Goal: Task Accomplishment & Management: Use online tool/utility

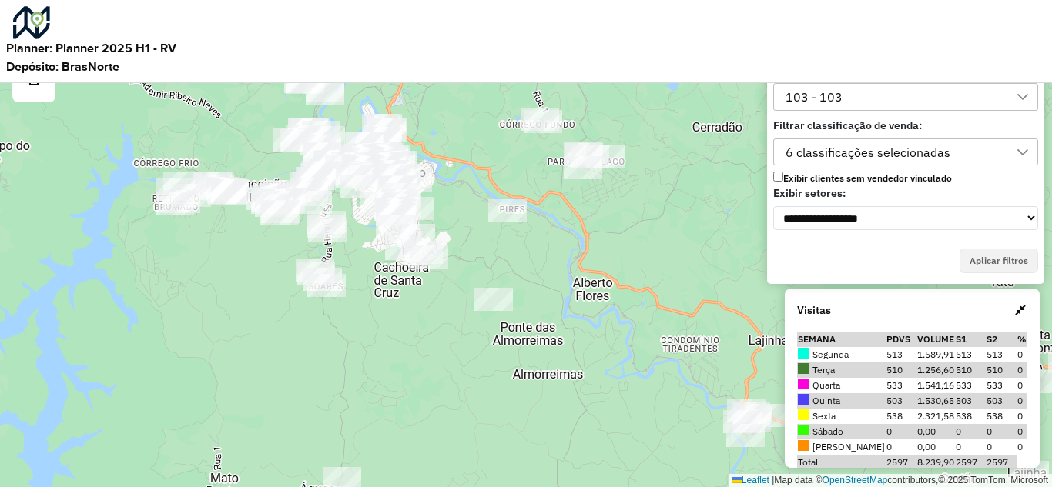
scroll to position [10, 70]
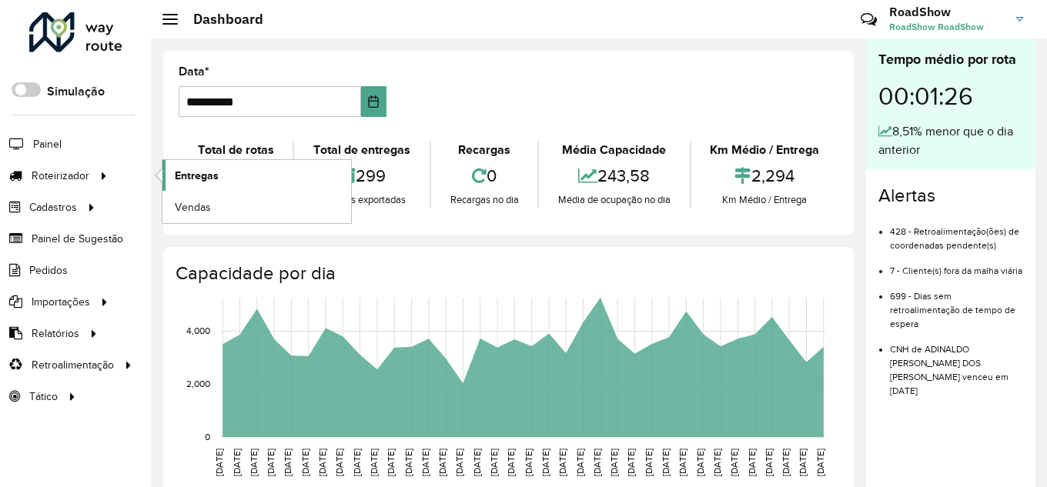
click at [194, 166] on link "Entregas" at bounding box center [256, 175] width 189 height 31
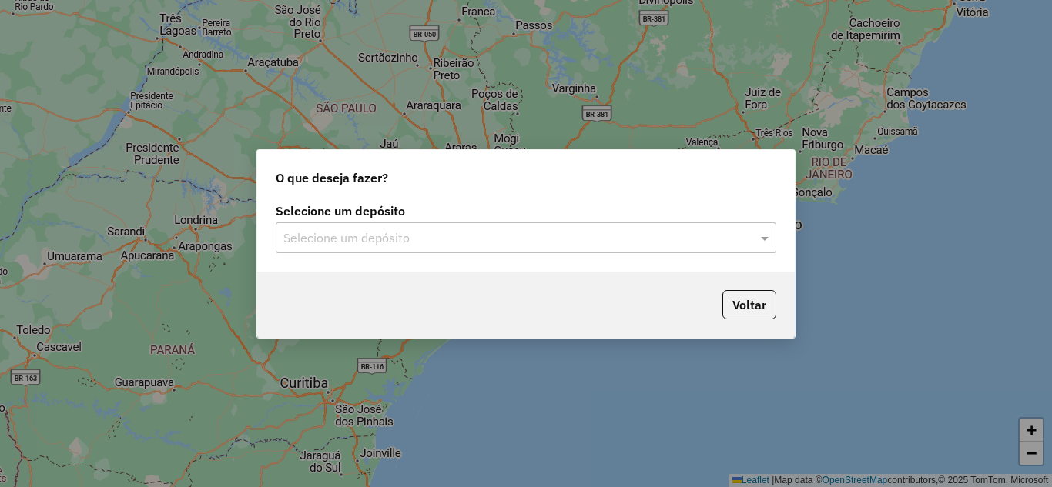
drag, startPoint x: 411, startPoint y: 239, endPoint x: 398, endPoint y: 241, distance: 13.2
click at [410, 239] on input "text" at bounding box center [510, 238] width 454 height 18
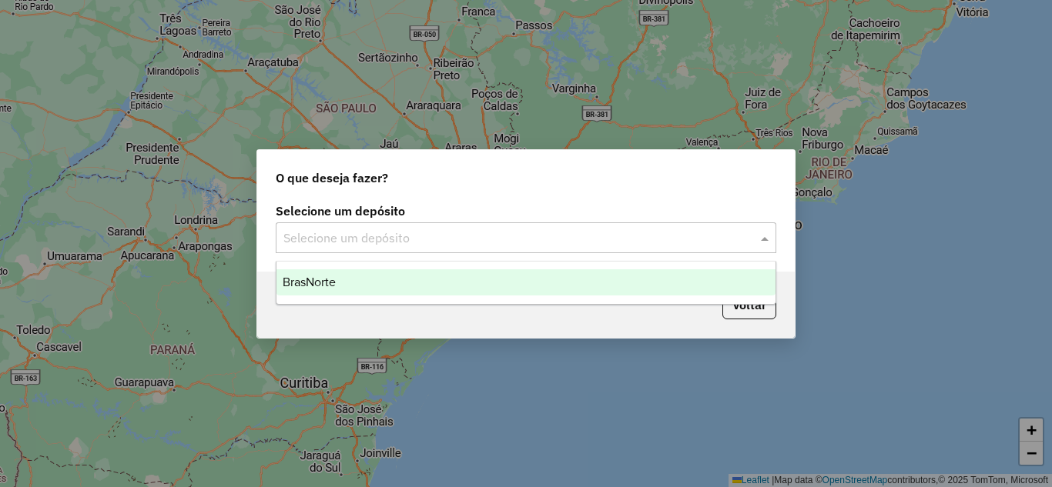
click at [353, 286] on div "BrasNorte" at bounding box center [525, 282] width 499 height 26
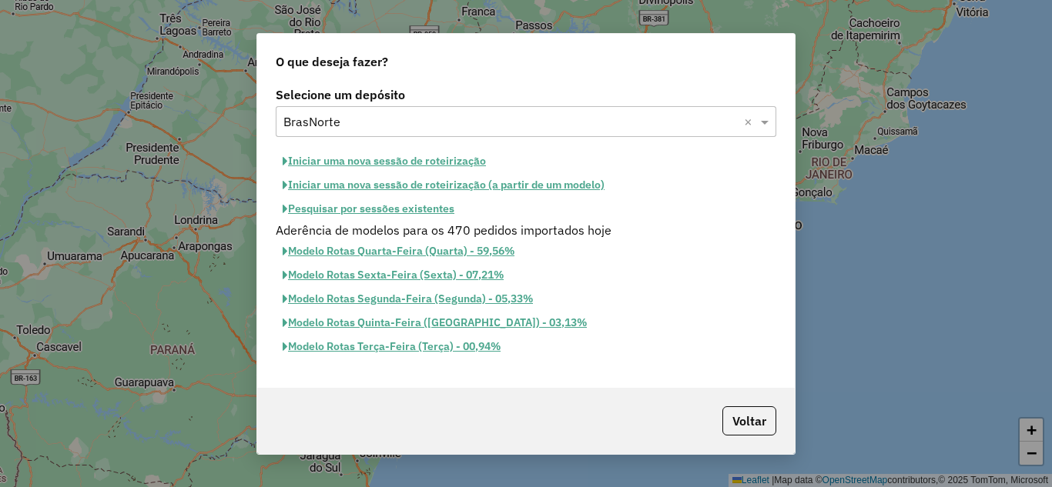
click at [380, 165] on button "Iniciar uma nova sessão de roteirização" at bounding box center [384, 161] width 217 height 24
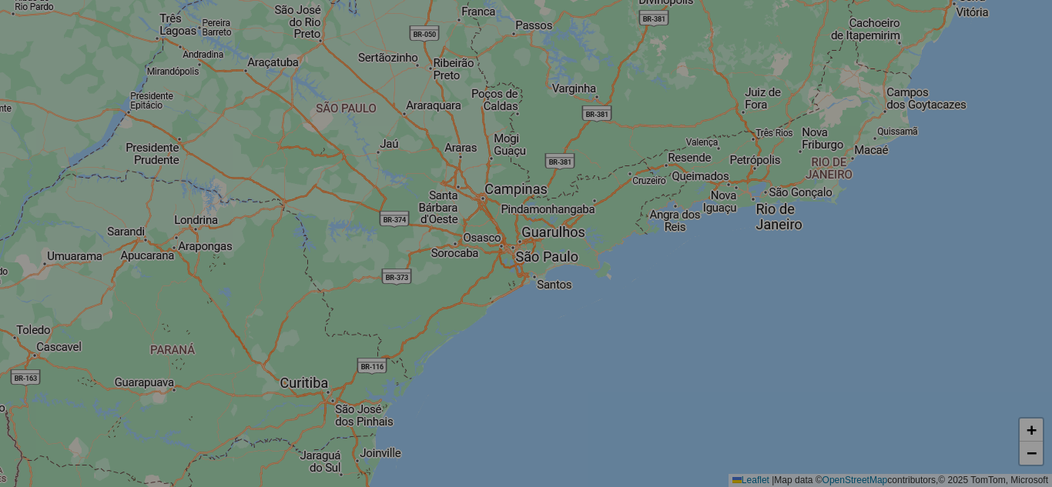
select select "*"
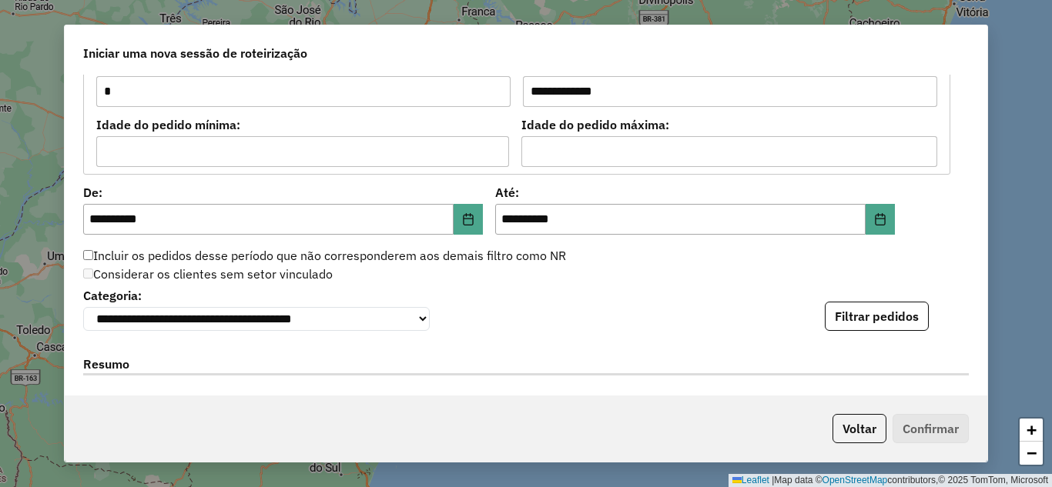
scroll to position [1411, 0]
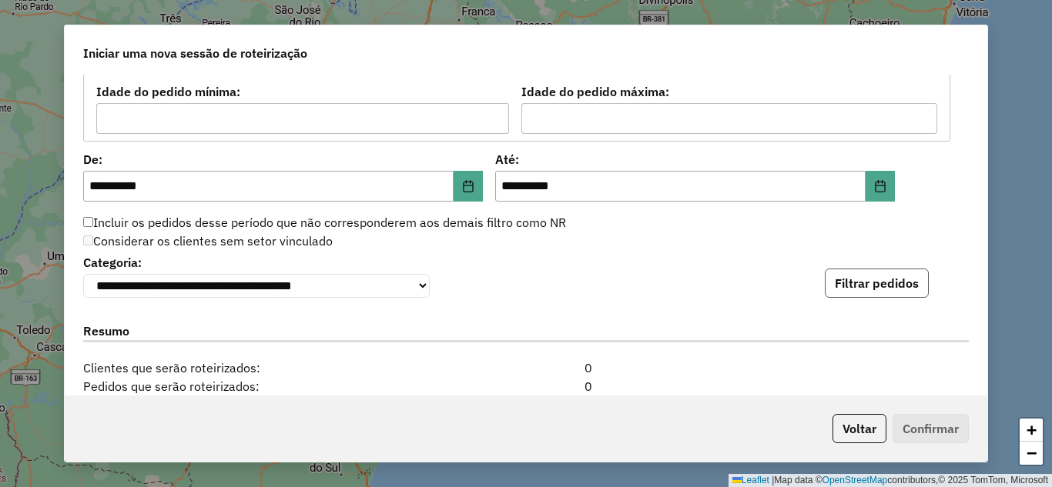
click at [882, 298] on button "Filtrar pedidos" at bounding box center [877, 283] width 104 height 29
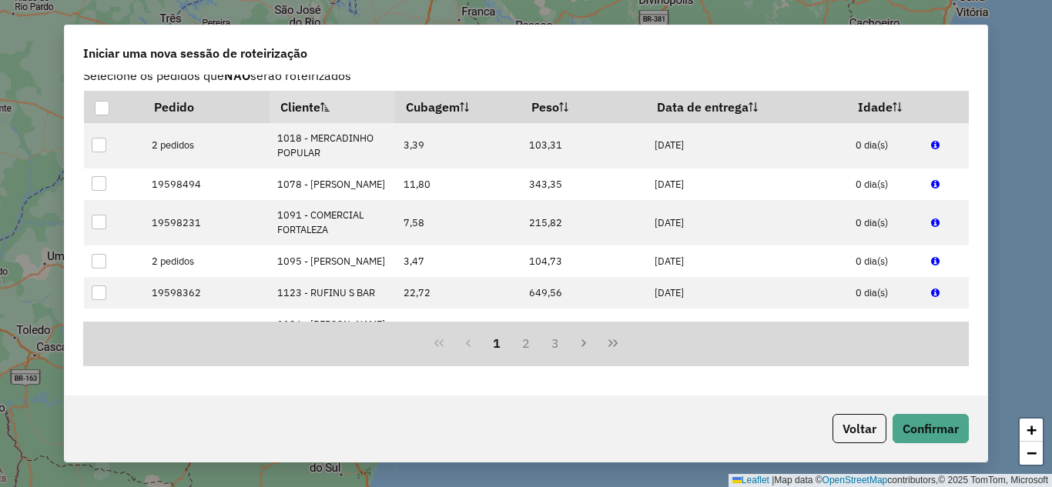
scroll to position [1949, 0]
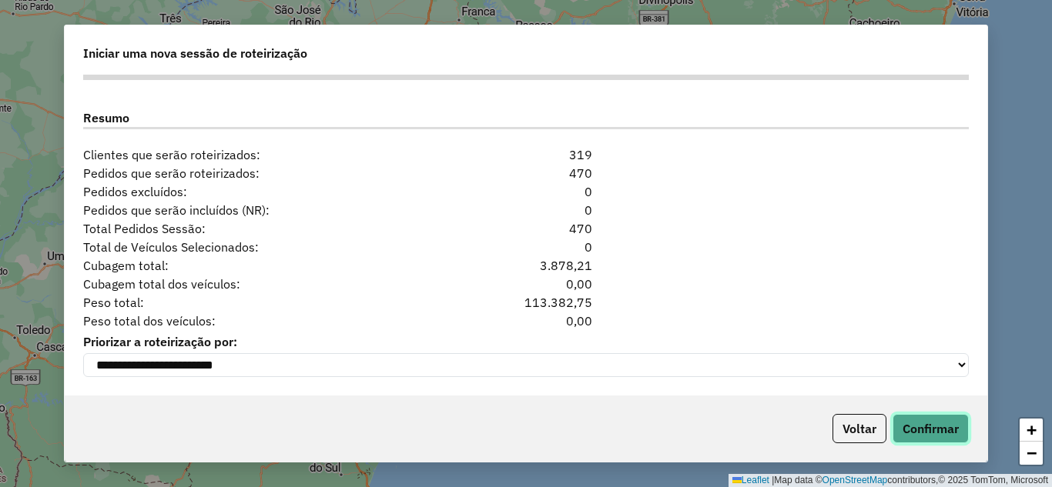
click at [927, 421] on button "Confirmar" at bounding box center [930, 428] width 76 height 29
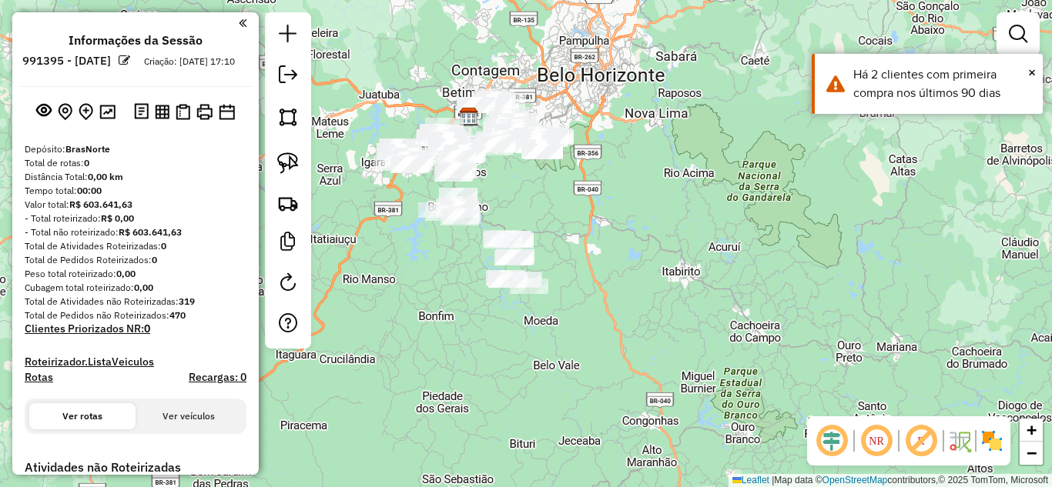
drag, startPoint x: 615, startPoint y: 336, endPoint x: 567, endPoint y: 208, distance: 136.7
click at [567, 209] on div "Janela de atendimento Grade de atendimento Capacidade Transportadoras Veículos …" at bounding box center [526, 243] width 1052 height 487
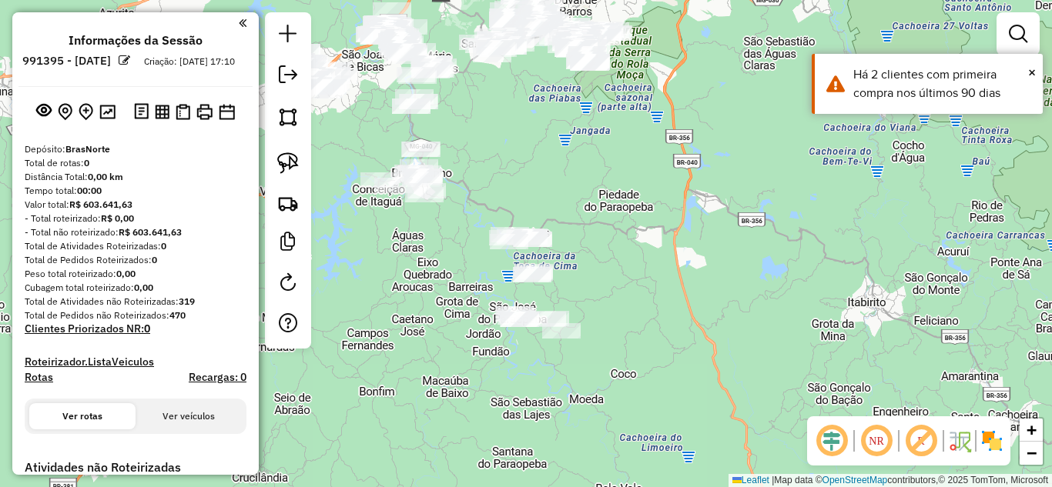
drag, startPoint x: 526, startPoint y: 225, endPoint x: 668, endPoint y: 172, distance: 151.3
click at [667, 172] on div "Janela de atendimento Grade de atendimento Capacidade Transportadoras Veículos …" at bounding box center [526, 243] width 1052 height 487
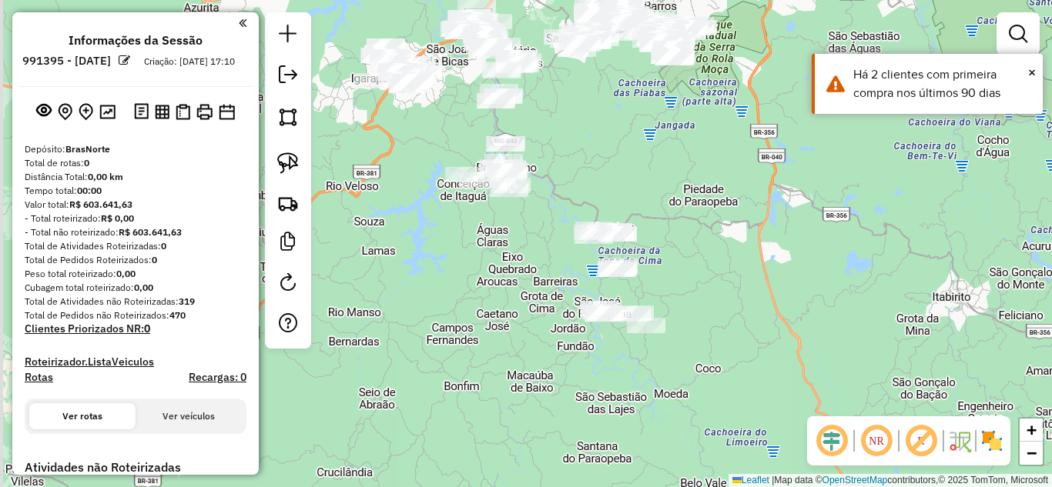
click at [742, 210] on div "Janela de atendimento Grade de atendimento Capacidade Transportadoras Veículos …" at bounding box center [526, 243] width 1052 height 487
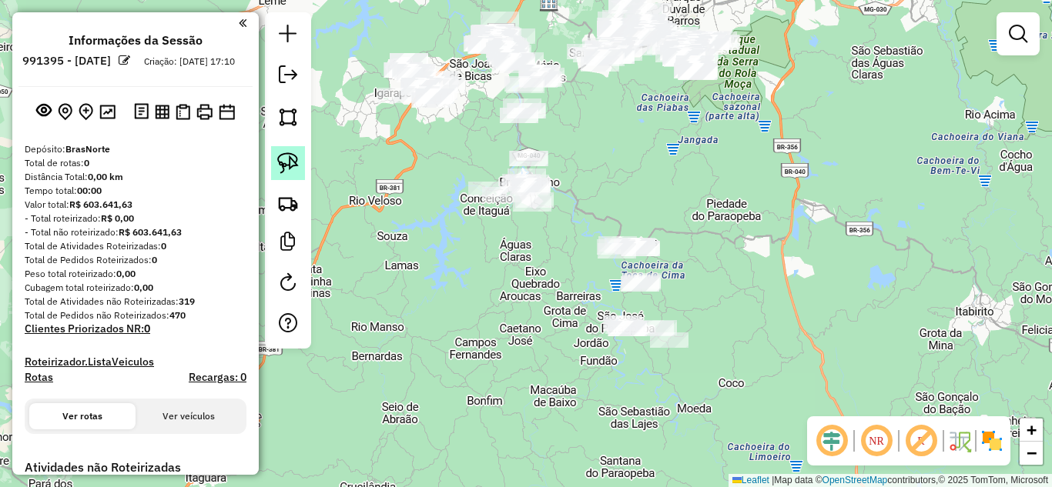
click at [280, 165] on img at bounding box center [288, 163] width 22 height 22
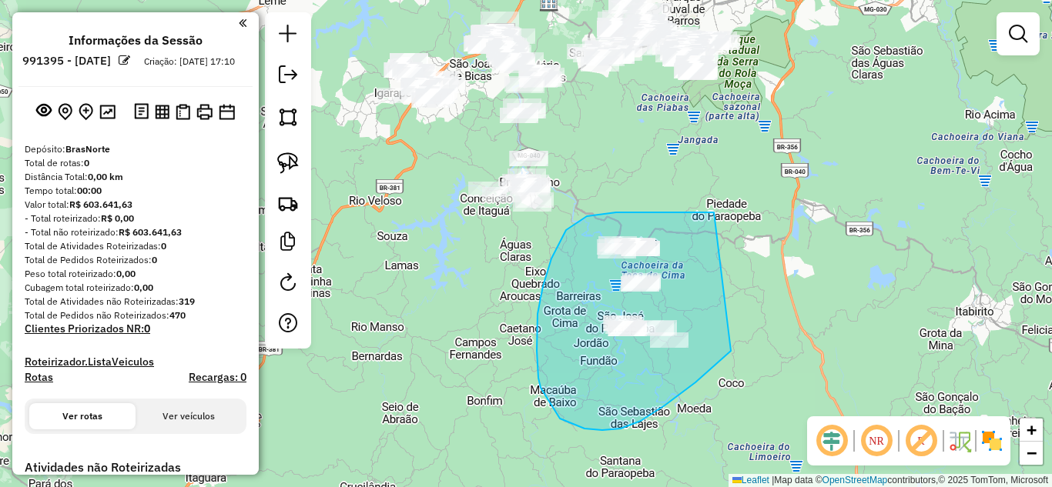
drag, startPoint x: 580, startPoint y: 220, endPoint x: 808, endPoint y: 223, distance: 227.9
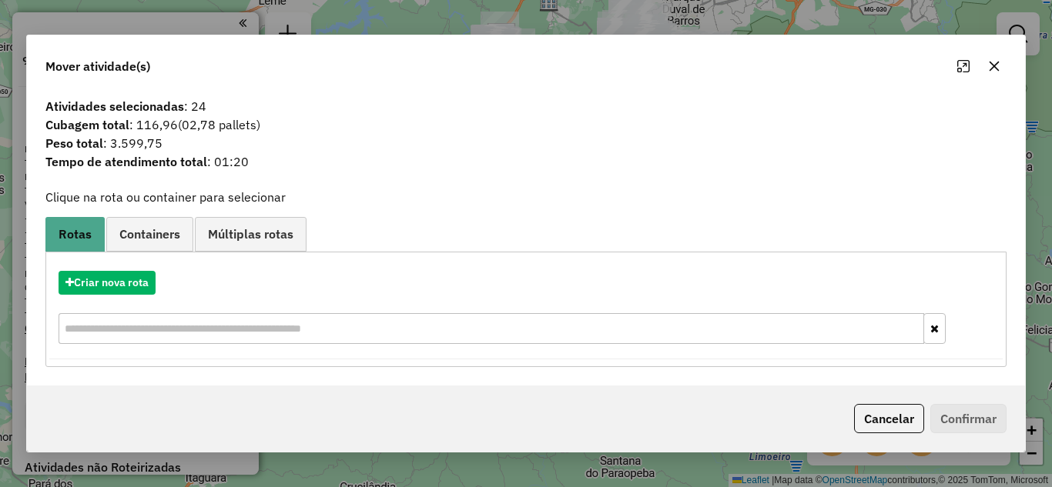
click at [993, 72] on button "button" at bounding box center [994, 66] width 25 height 25
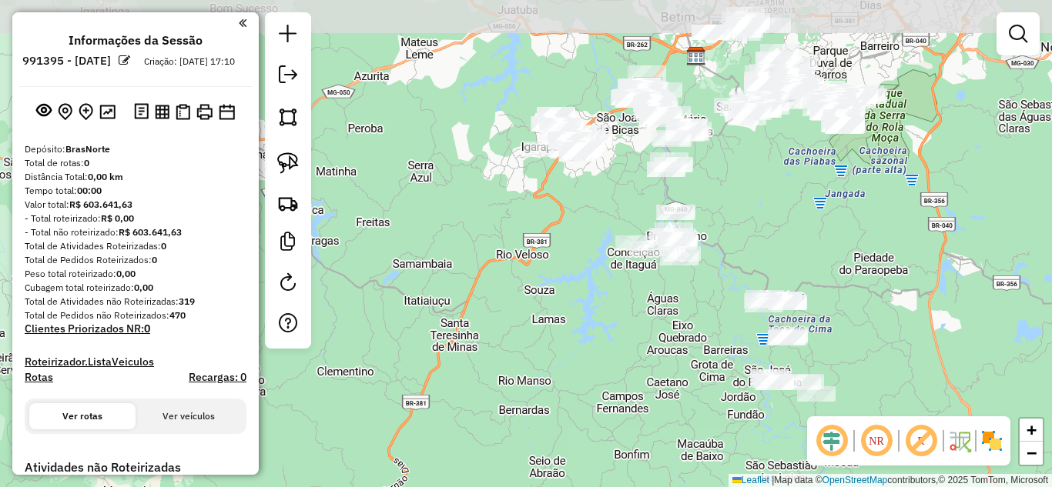
drag, startPoint x: 721, startPoint y: 245, endPoint x: 747, endPoint y: 233, distance: 27.9
click at [865, 296] on div "Janela de atendimento Grade de atendimento Capacidade Transportadoras Veículos …" at bounding box center [526, 243] width 1052 height 487
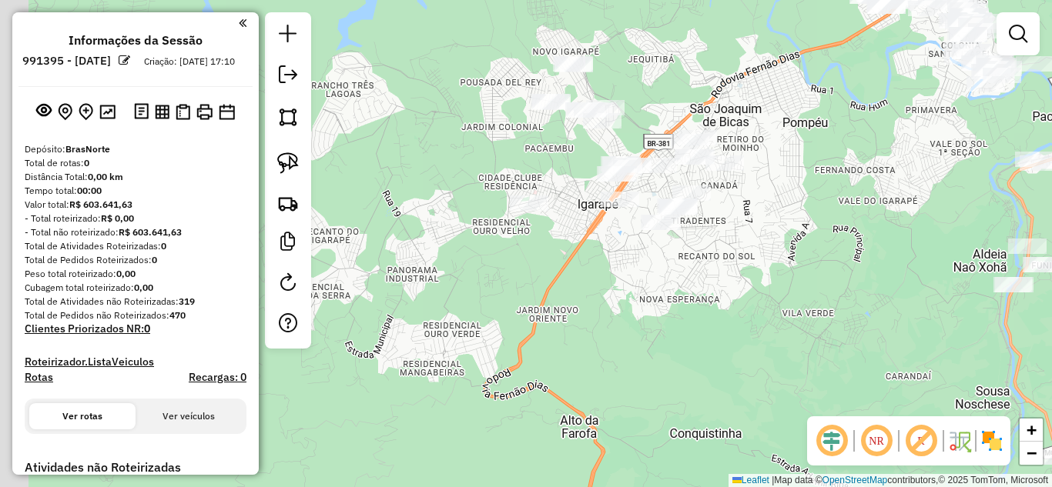
drag, startPoint x: 730, startPoint y: 304, endPoint x: 738, endPoint y: 300, distance: 9.6
click at [736, 304] on div "Janela de atendimento Grade de atendimento Capacidade Transportadoras Veículos …" at bounding box center [526, 243] width 1052 height 487
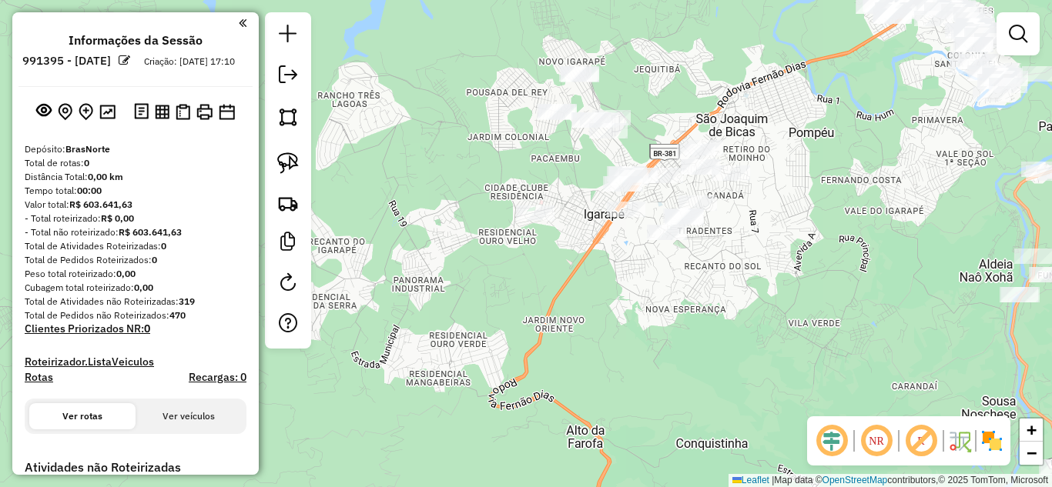
click at [776, 266] on div "Janela de atendimento Grade de atendimento Capacidade Transportadoras Veículos …" at bounding box center [526, 243] width 1052 height 487
click at [288, 172] on img at bounding box center [288, 163] width 22 height 22
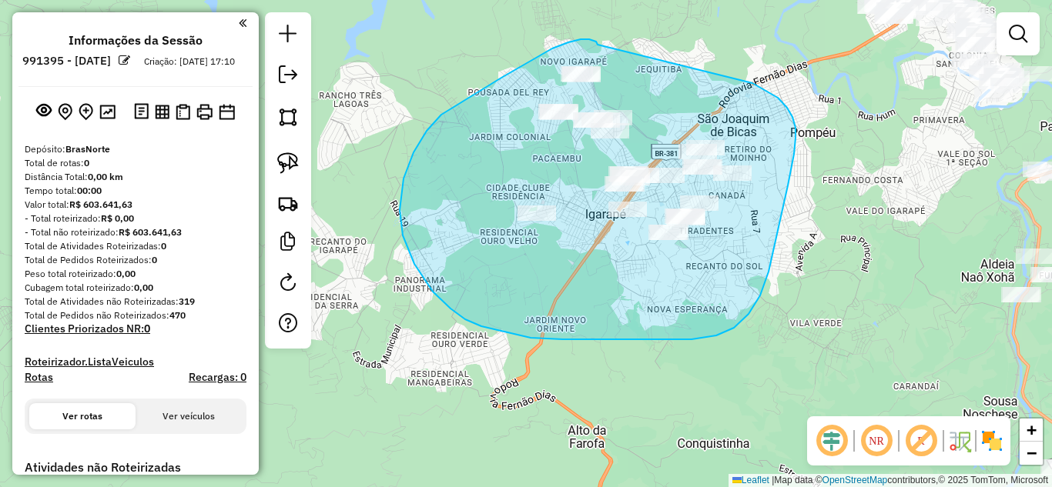
drag, startPoint x: 598, startPoint y: 45, endPoint x: 614, endPoint y: 38, distance: 18.0
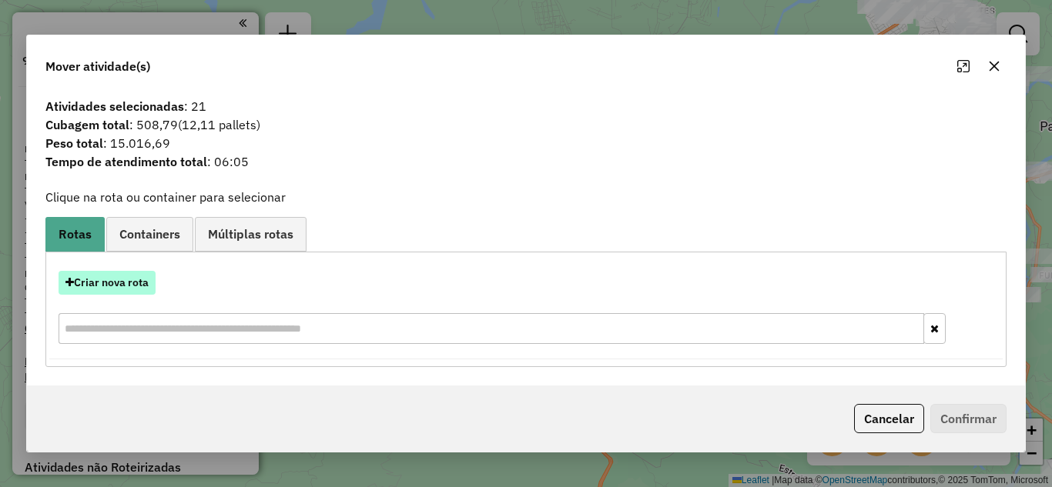
click at [115, 276] on button "Criar nova rota" at bounding box center [107, 283] width 97 height 24
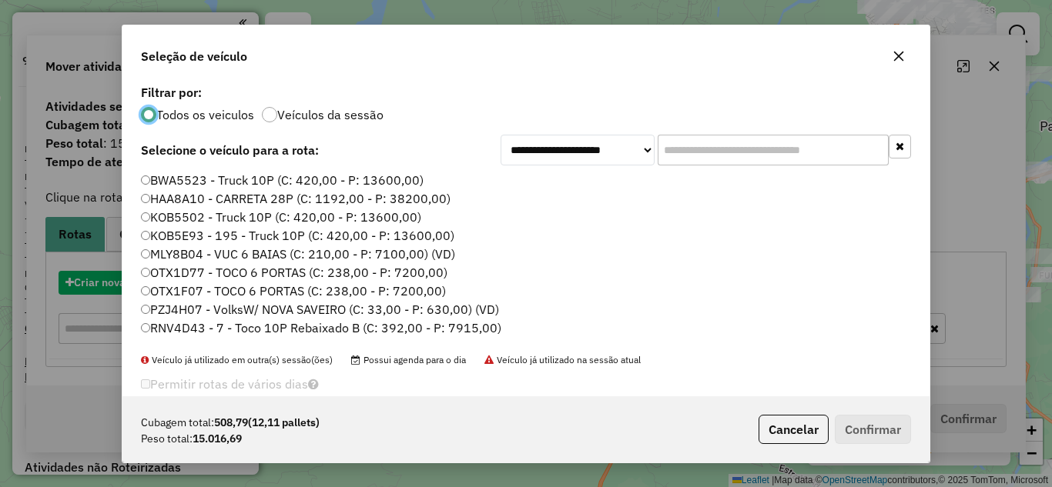
scroll to position [8, 5]
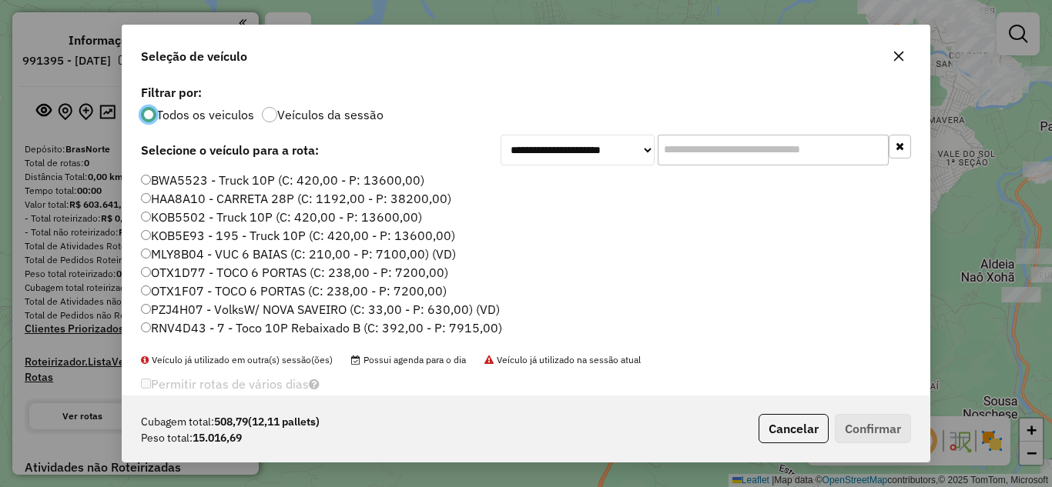
click at [701, 150] on input "text" at bounding box center [773, 150] width 231 height 31
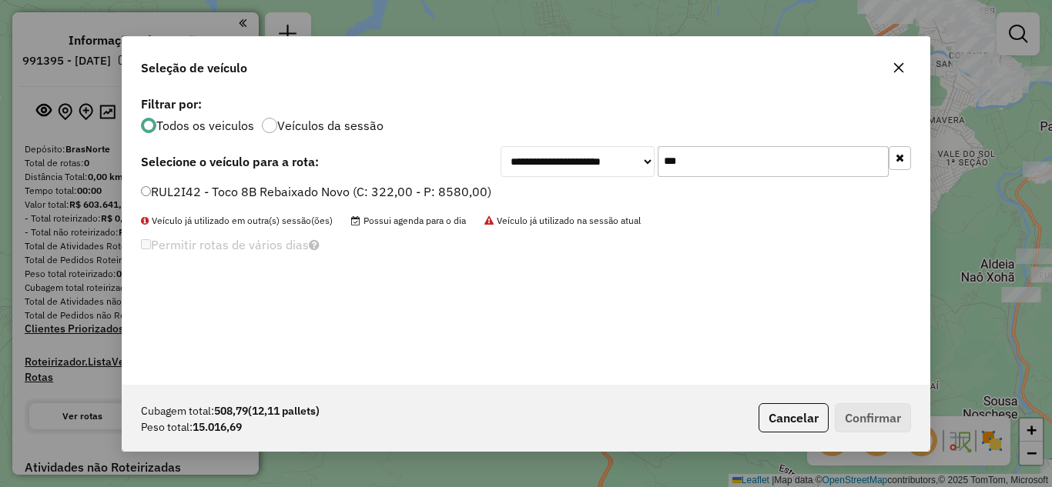
type input "***"
click at [149, 185] on label "RUL2I42 - Toco 8B Rebaixado Novo (C: 322,00 - P: 8580,00)" at bounding box center [316, 191] width 350 height 18
click at [878, 430] on button "Confirmar" at bounding box center [873, 417] width 76 height 29
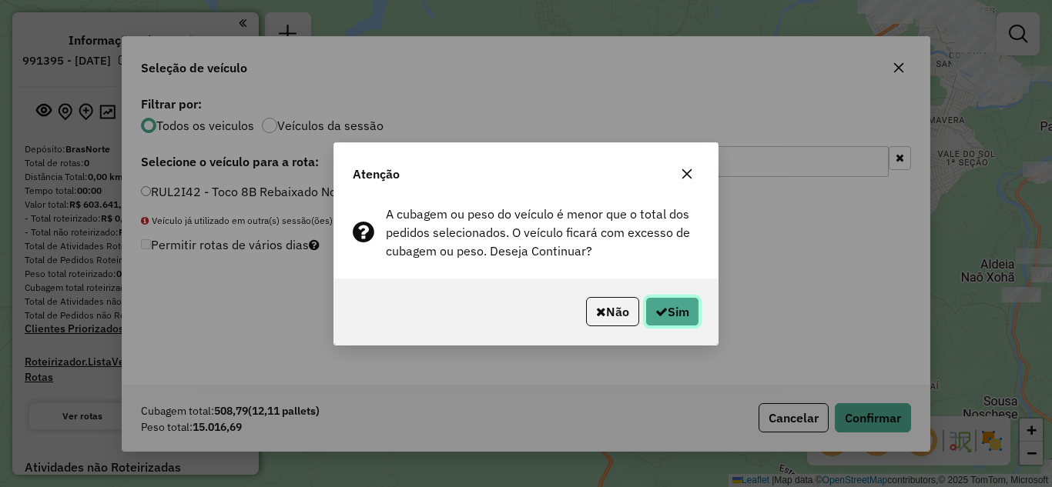
click at [679, 320] on button "Sim" at bounding box center [672, 311] width 54 height 29
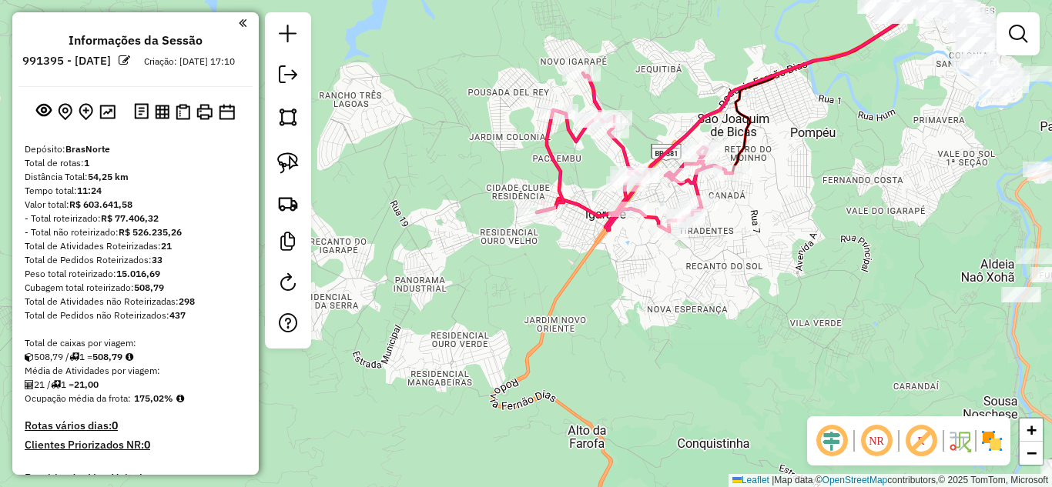
click at [705, 115] on icon at bounding box center [749, 83] width 424 height 265
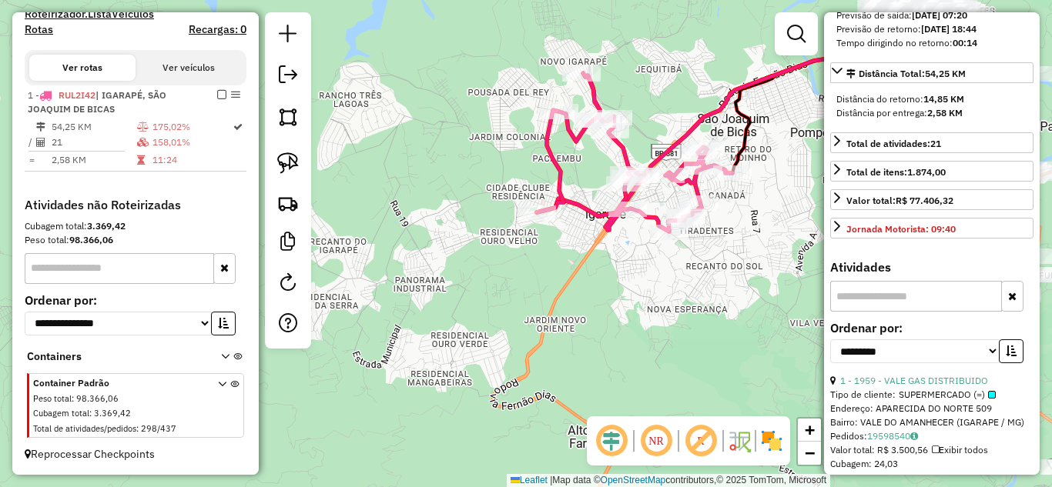
scroll to position [539, 0]
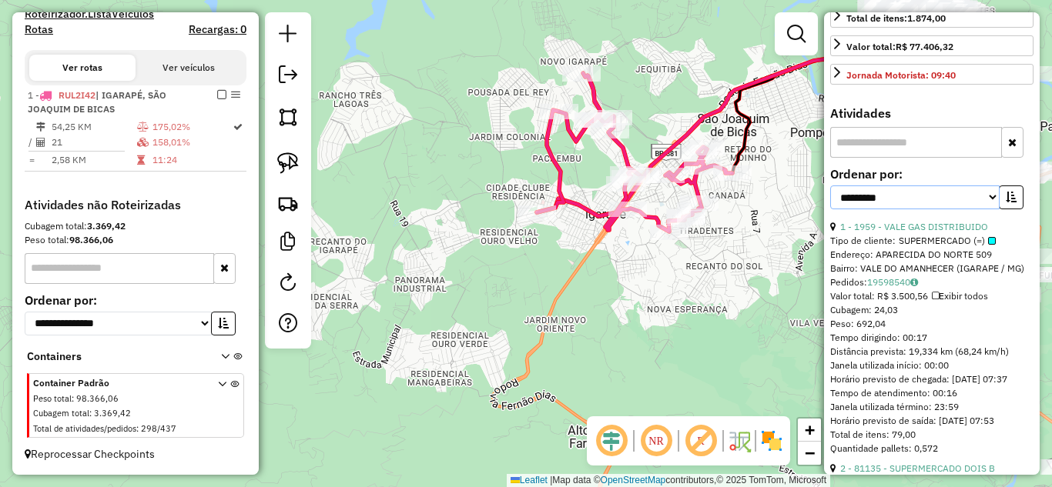
drag, startPoint x: 979, startPoint y: 239, endPoint x: 964, endPoint y: 248, distance: 16.9
click at [979, 209] on select "**********" at bounding box center [914, 198] width 169 height 24
select select "*********"
click at [830, 209] on select "**********" at bounding box center [914, 198] width 169 height 24
click at [1016, 220] on div "**********" at bounding box center [931, 195] width 203 height 52
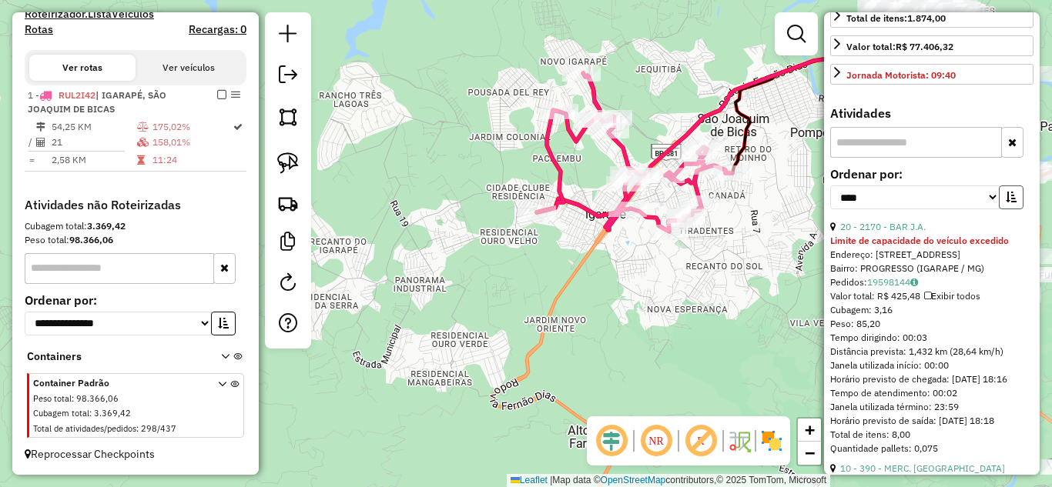
click at [1006, 203] on icon "button" at bounding box center [1011, 197] width 11 height 11
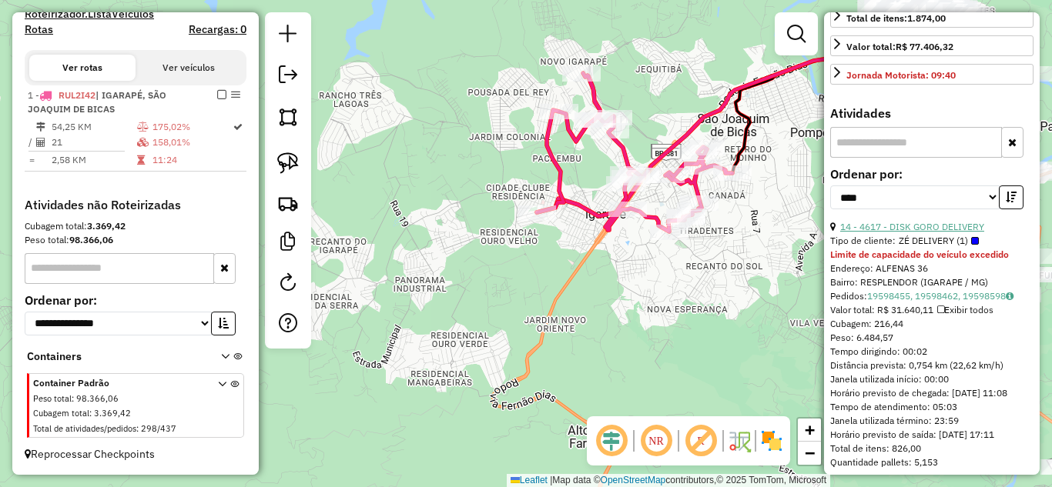
click at [939, 233] on link "14 - 4617 - DISK GORO DELIVERY" at bounding box center [912, 227] width 144 height 12
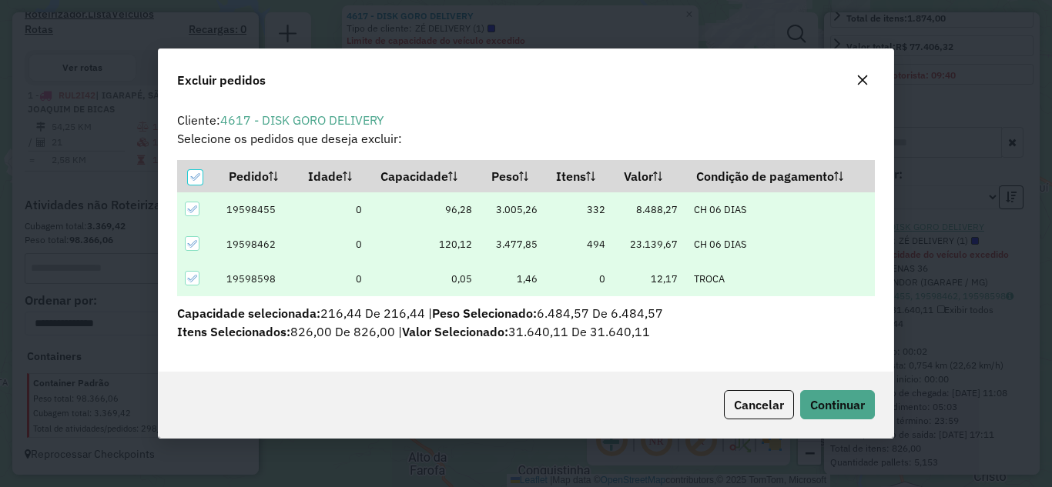
scroll to position [8, 5]
click at [839, 413] on span "Continuar" at bounding box center [837, 404] width 55 height 15
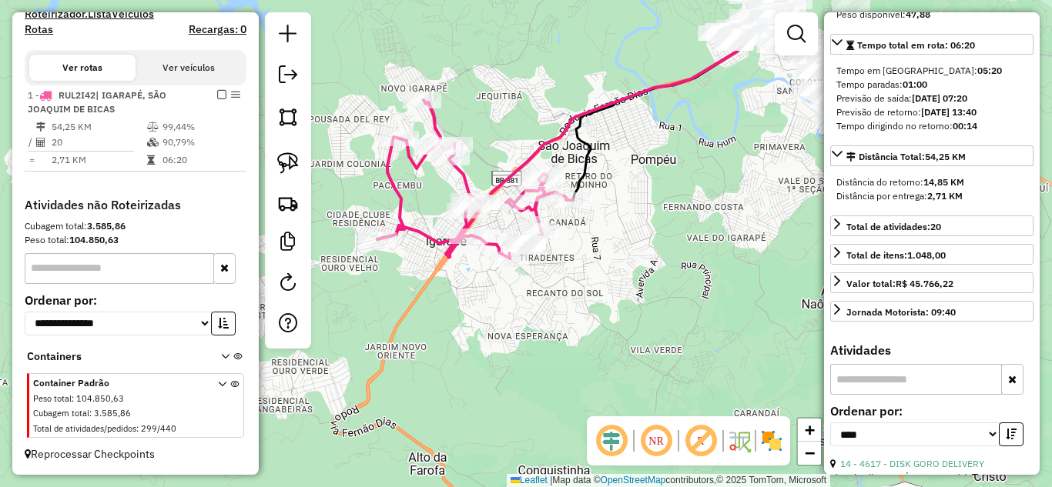
scroll to position [217, 0]
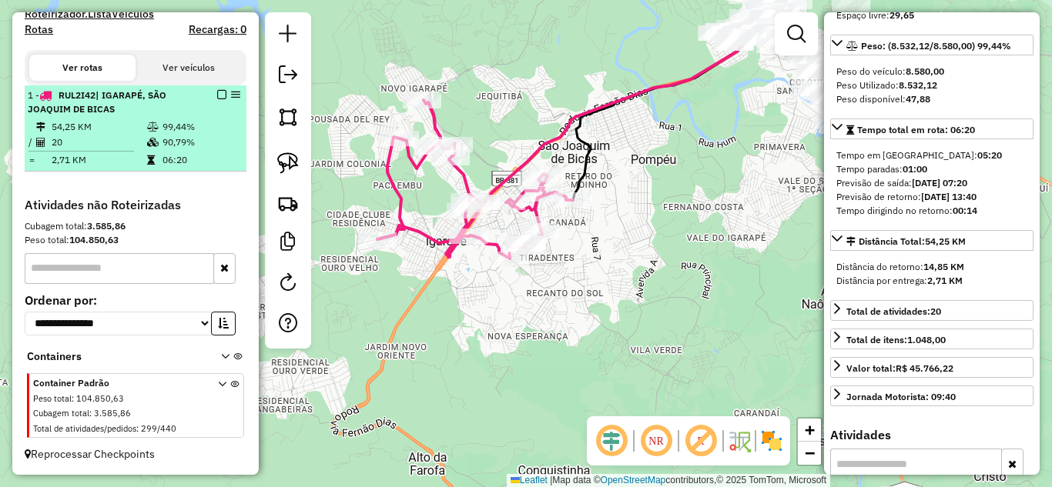
click at [217, 95] on em at bounding box center [221, 94] width 9 height 9
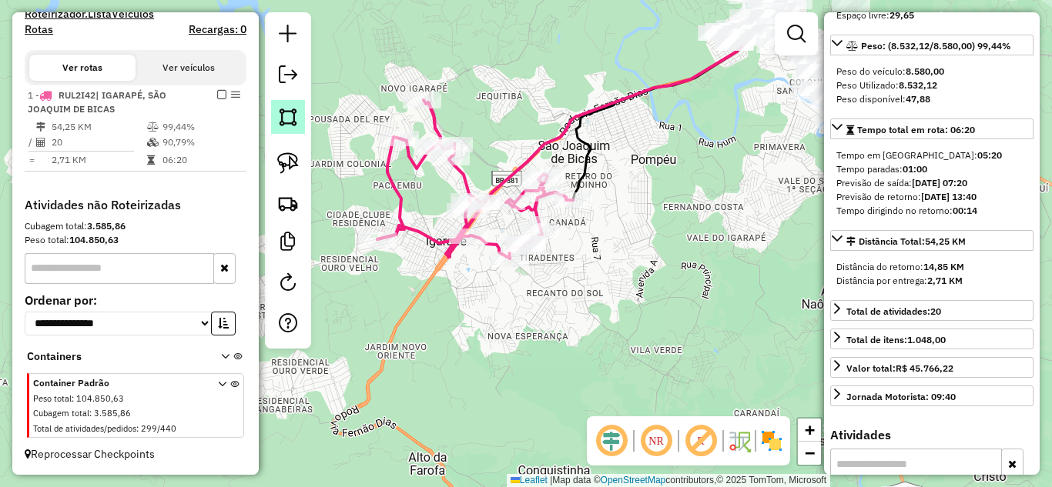
scroll to position [413, 0]
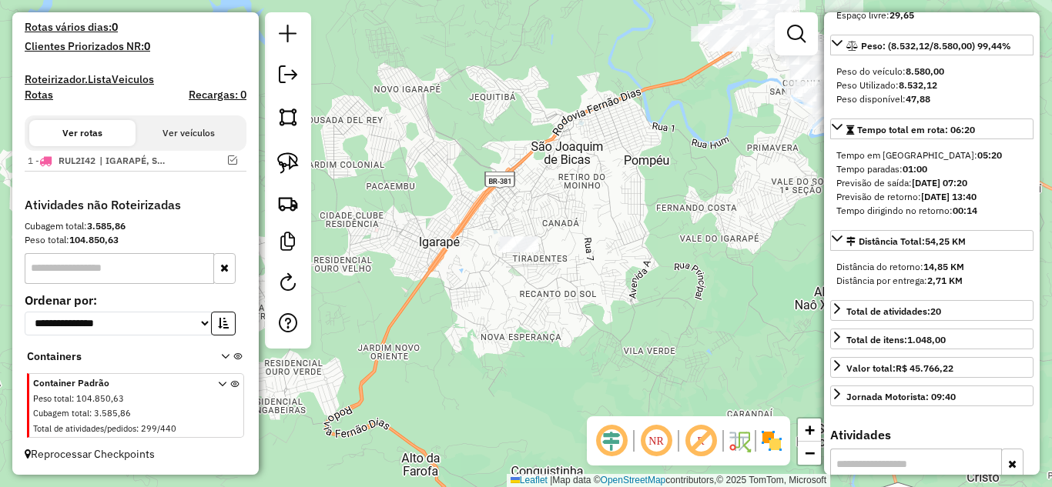
drag, startPoint x: 700, startPoint y: 178, endPoint x: 522, endPoint y: 174, distance: 177.9
click at [521, 175] on div "Janela de atendimento Grade de atendimento Capacidade Transportadoras Veículos …" at bounding box center [526, 243] width 1052 height 487
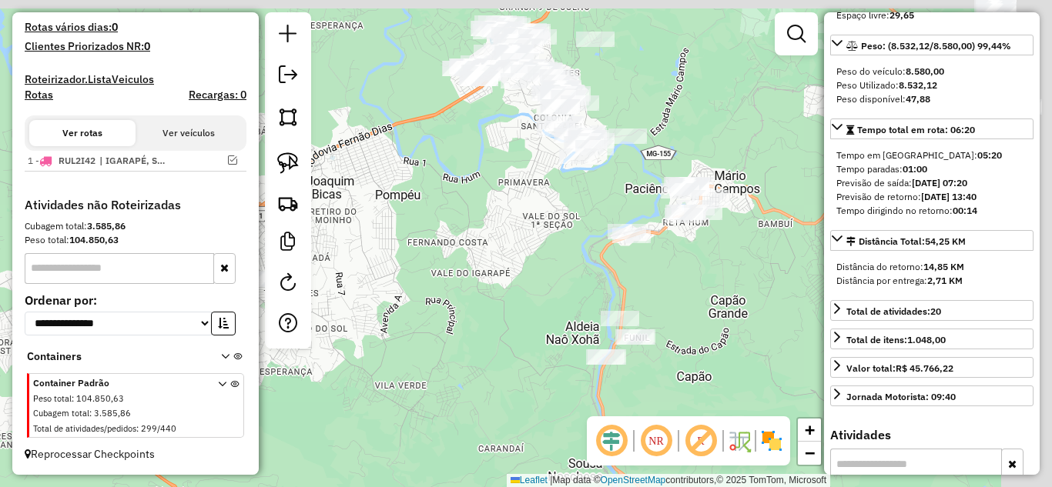
drag, startPoint x: 719, startPoint y: 282, endPoint x: 573, endPoint y: 379, distance: 175.5
click at [574, 379] on div "Janela de atendimento Grade de atendimento Capacidade Transportadoras Veículos …" at bounding box center [526, 243] width 1052 height 487
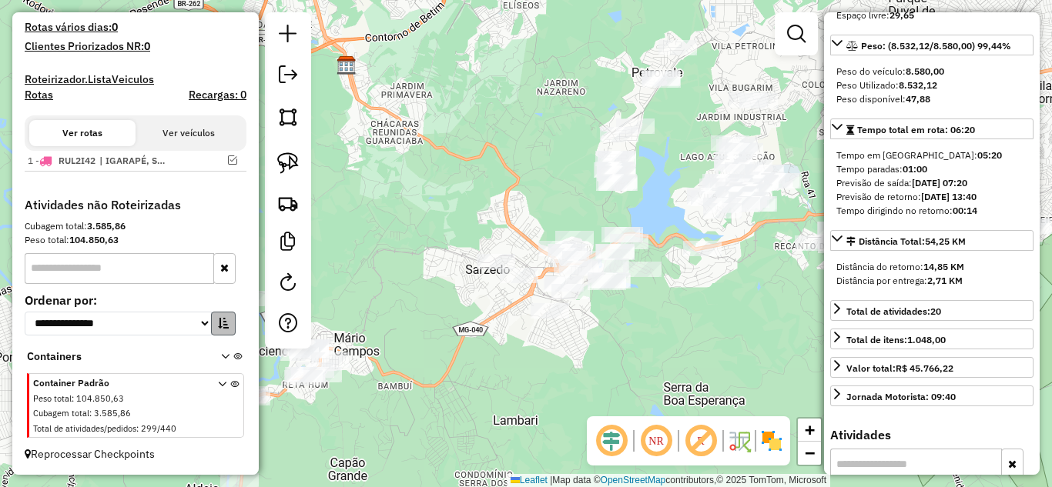
drag, startPoint x: 633, startPoint y: 223, endPoint x: 213, endPoint y: 320, distance: 430.7
click at [210, 320] on hb-router-mapa "**********" at bounding box center [526, 243] width 1052 height 487
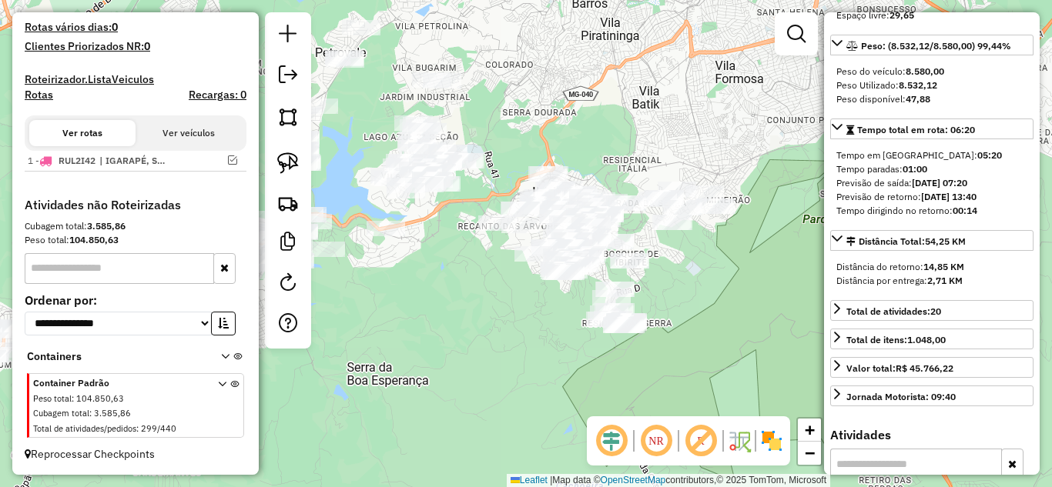
drag, startPoint x: 454, startPoint y: 329, endPoint x: 377, endPoint y: 281, distance: 89.9
click at [353, 285] on div "Janela de atendimento Grade de atendimento Capacidade Transportadoras Veículos …" at bounding box center [526, 243] width 1052 height 487
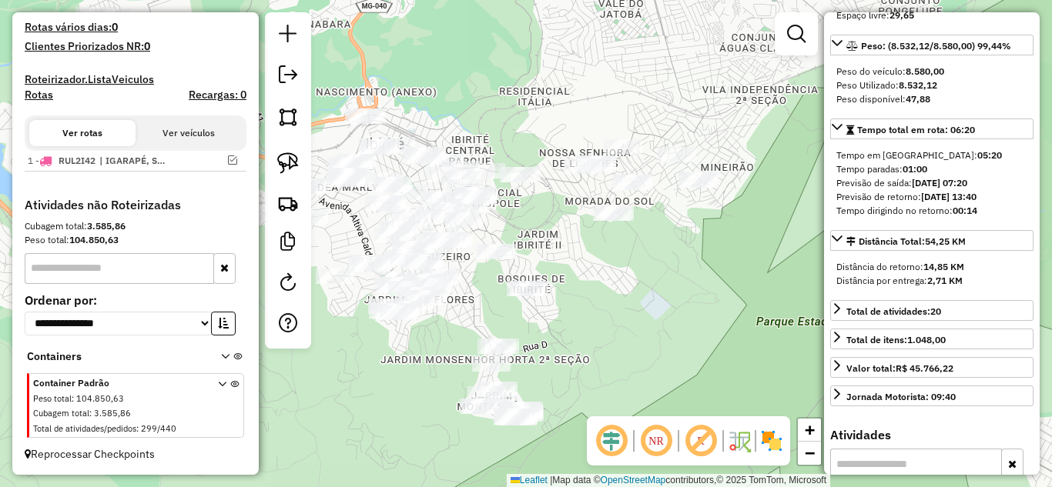
drag, startPoint x: 546, startPoint y: 194, endPoint x: 631, endPoint y: 303, distance: 138.8
click at [622, 235] on div "Janela de atendimento Grade de atendimento Capacidade Transportadoras Veículos …" at bounding box center [526, 243] width 1052 height 487
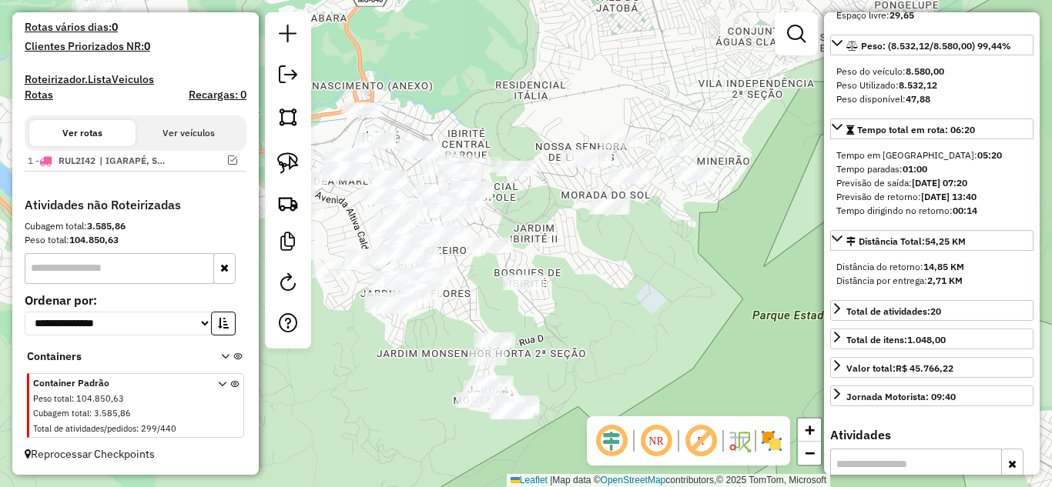
drag, startPoint x: 567, startPoint y: 277, endPoint x: 524, endPoint y: 261, distance: 46.1
click at [551, 266] on div "Janela de atendimento Grade de atendimento Capacidade Transportadoras Veículos …" at bounding box center [526, 243] width 1052 height 487
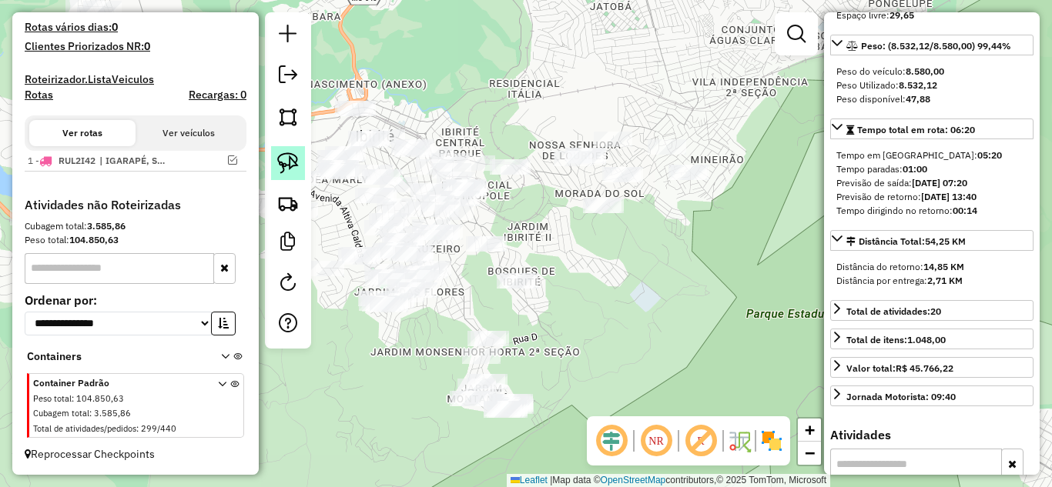
click at [289, 160] on img at bounding box center [288, 163] width 22 height 22
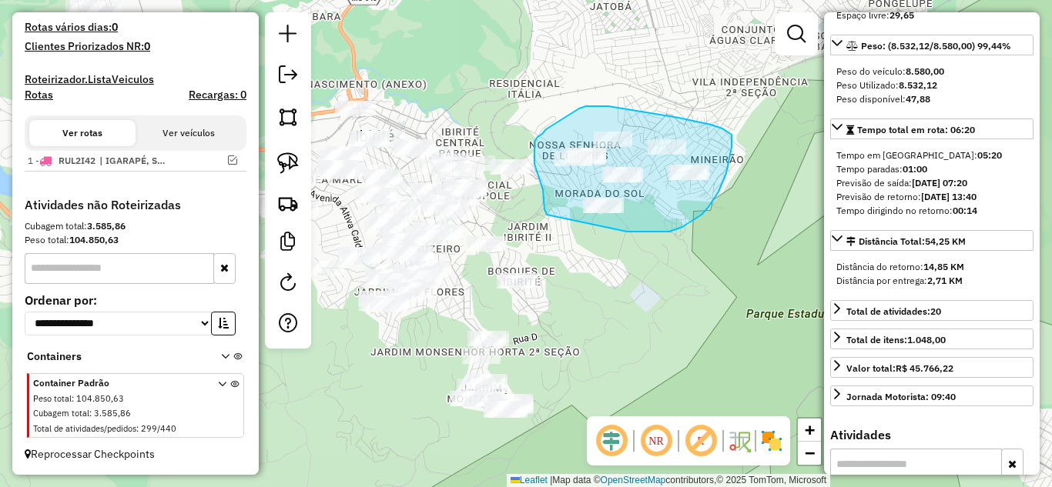
drag, startPoint x: 661, startPoint y: 232, endPoint x: 562, endPoint y: 226, distance: 98.8
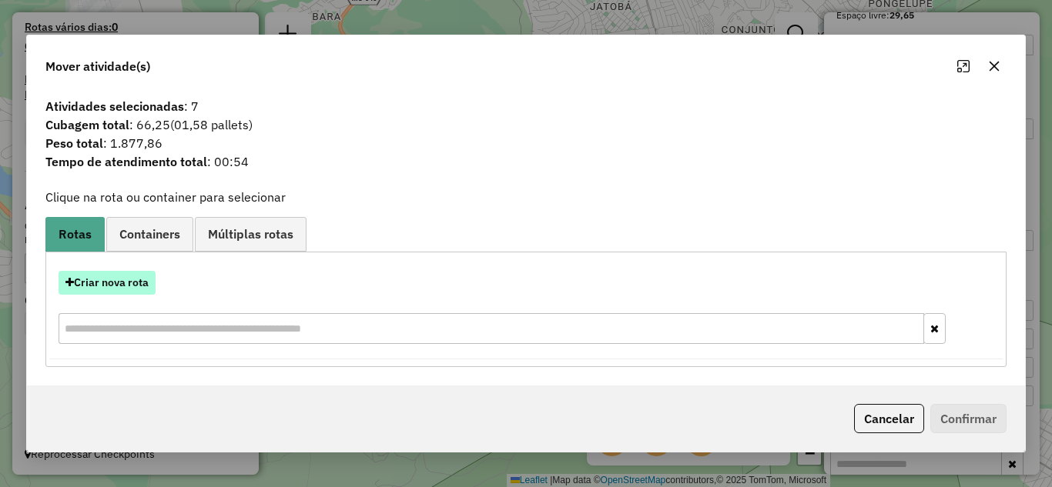
click at [132, 276] on button "Criar nova rota" at bounding box center [107, 283] width 97 height 24
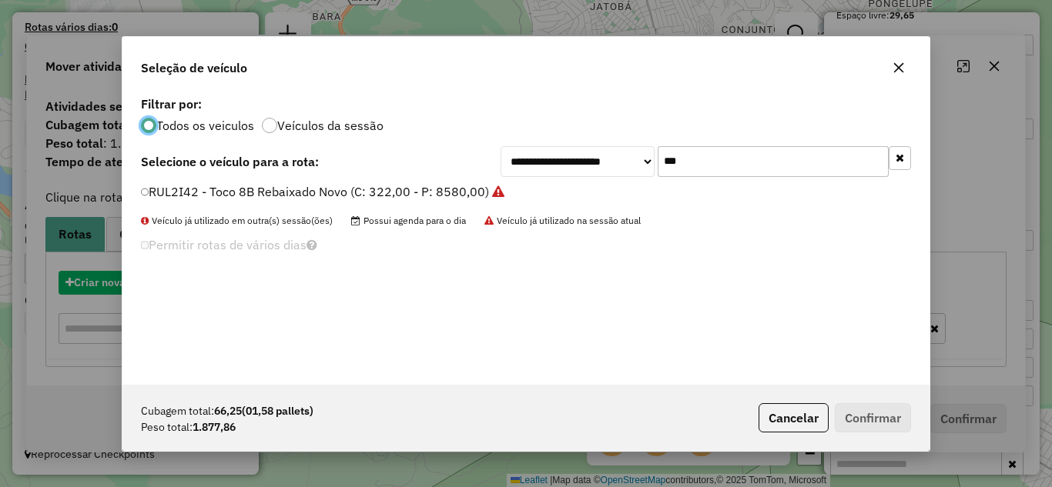
scroll to position [8, 5]
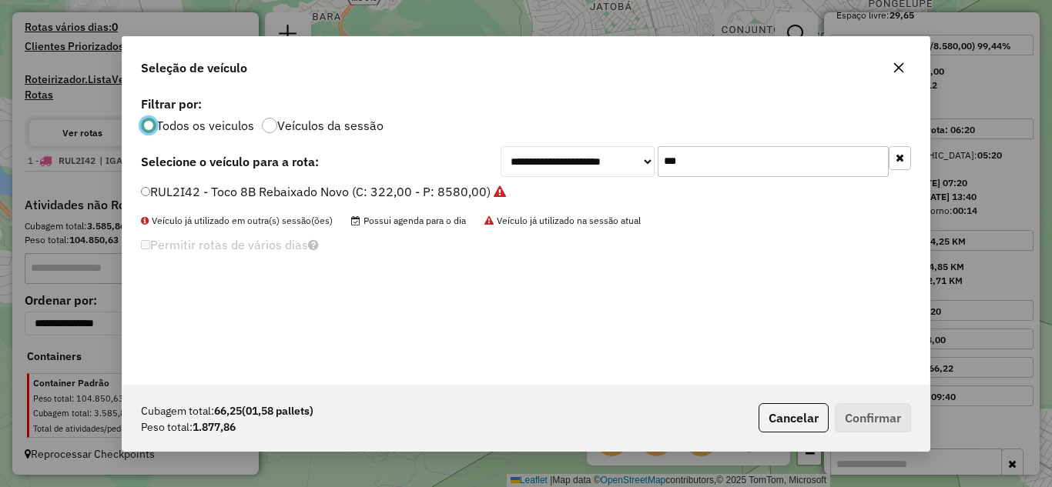
click at [694, 159] on input "***" at bounding box center [773, 161] width 231 height 31
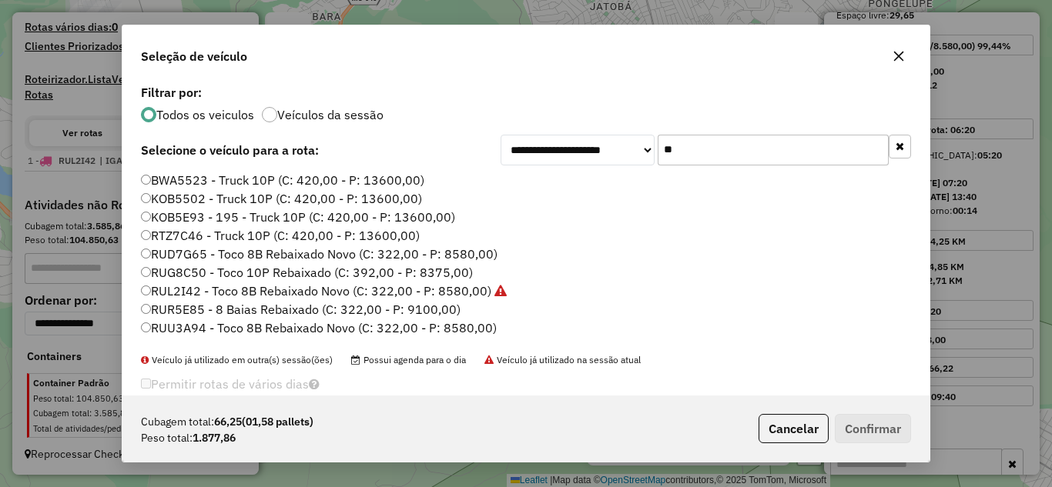
type input "*"
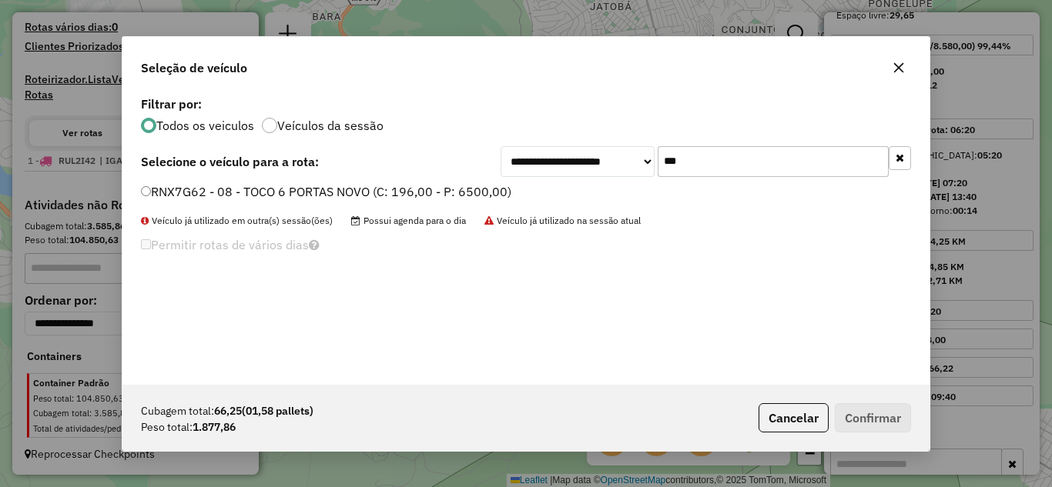
type input "***"
click at [889, 423] on button "Confirmar" at bounding box center [873, 417] width 76 height 29
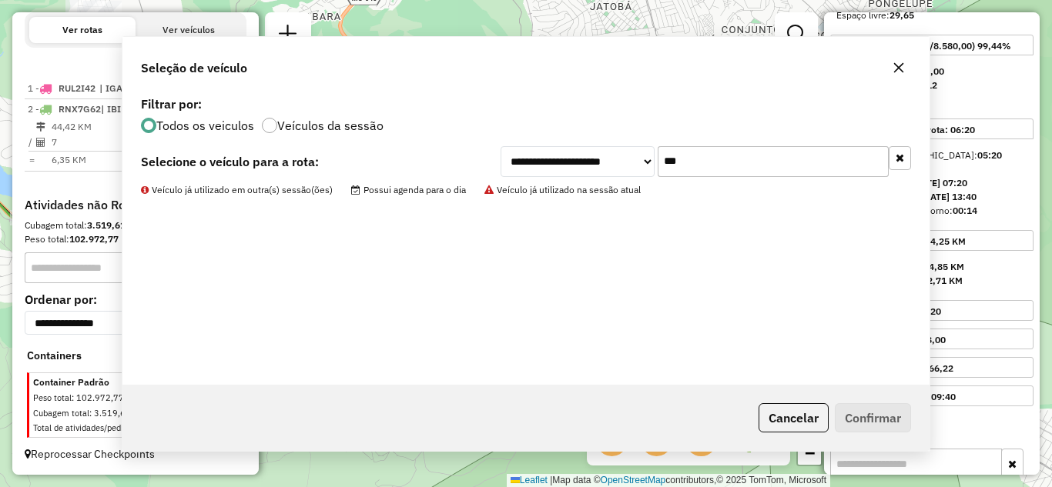
scroll to position [535, 0]
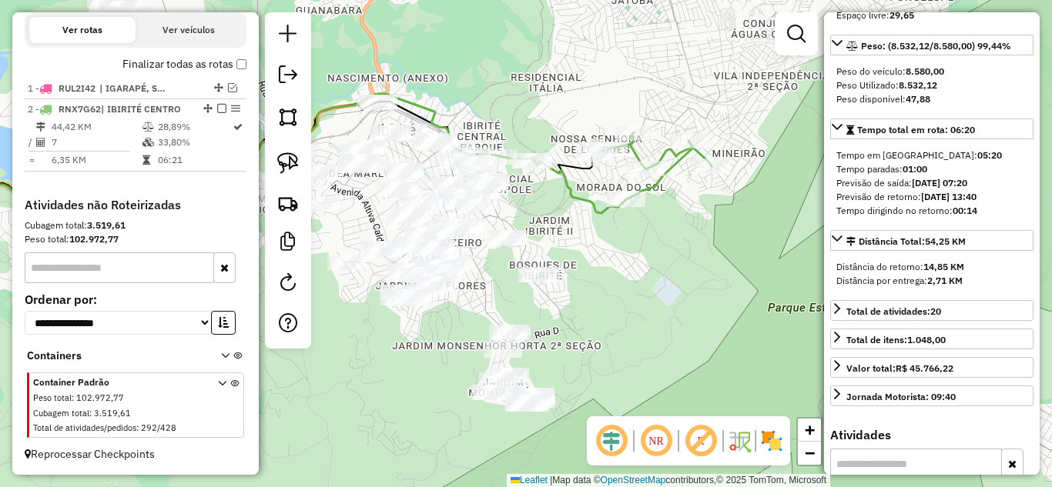
click at [658, 254] on div "Janela de atendimento Grade de atendimento Capacidade Transportadoras Veículos …" at bounding box center [526, 243] width 1052 height 487
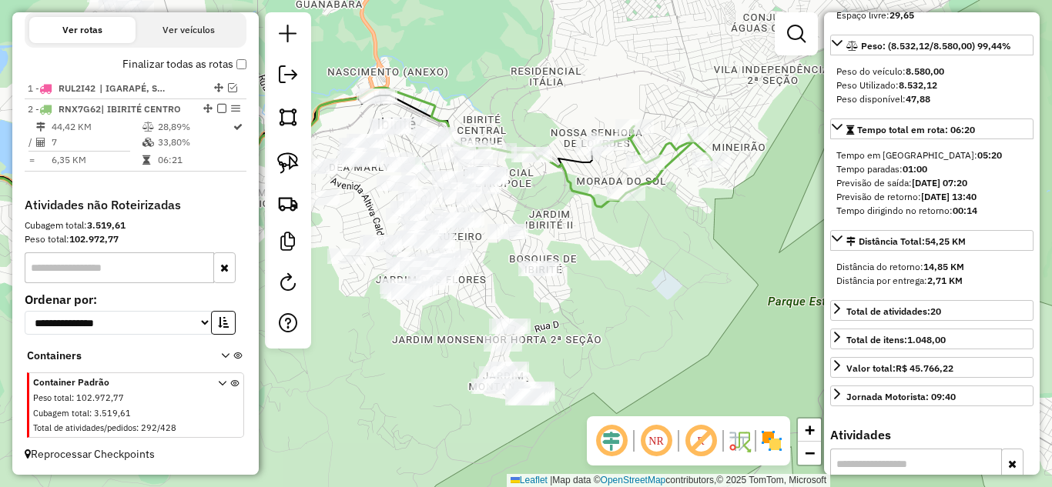
drag, startPoint x: 556, startPoint y: 218, endPoint x: 554, endPoint y: 199, distance: 18.6
click at [558, 215] on div "Janela de atendimento Grade de atendimento Capacidade Transportadoras Veículos …" at bounding box center [526, 243] width 1052 height 487
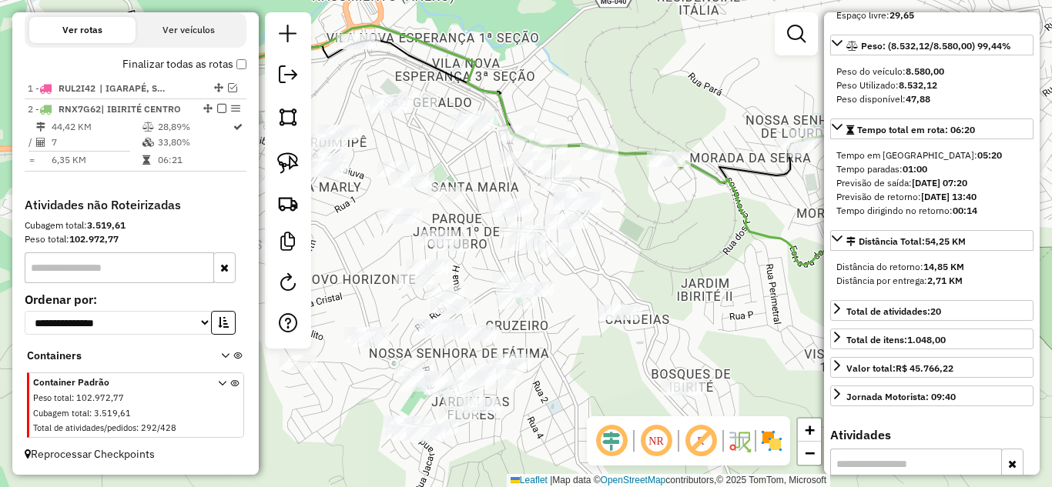
drag, startPoint x: 544, startPoint y: 218, endPoint x: 594, endPoint y: 214, distance: 50.2
click at [658, 230] on div "Janela de atendimento Grade de atendimento Capacidade Transportadoras Veículos …" at bounding box center [526, 243] width 1052 height 487
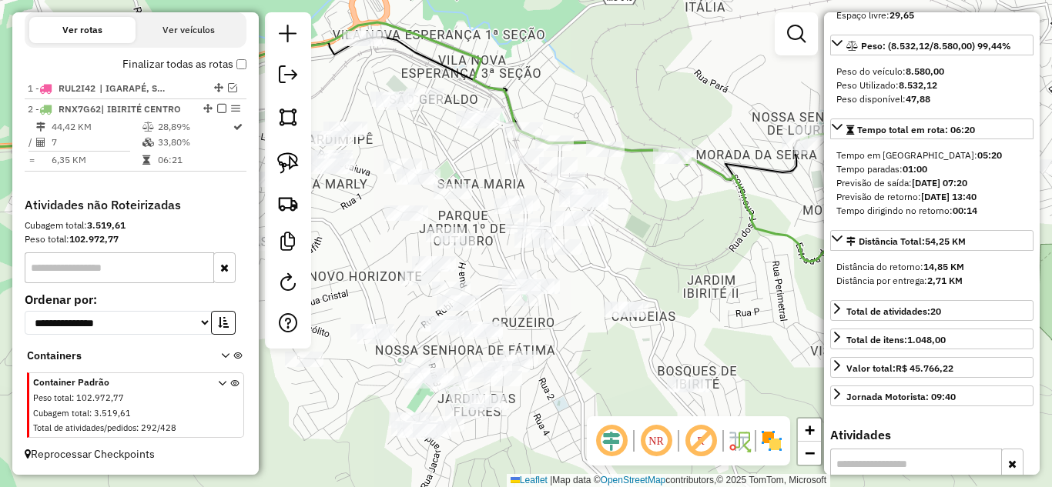
drag, startPoint x: 677, startPoint y: 205, endPoint x: 636, endPoint y: 202, distance: 40.9
click at [684, 201] on div "Janela de atendimento Grade de atendimento Capacidade Transportadoras Veículos …" at bounding box center [526, 243] width 1052 height 487
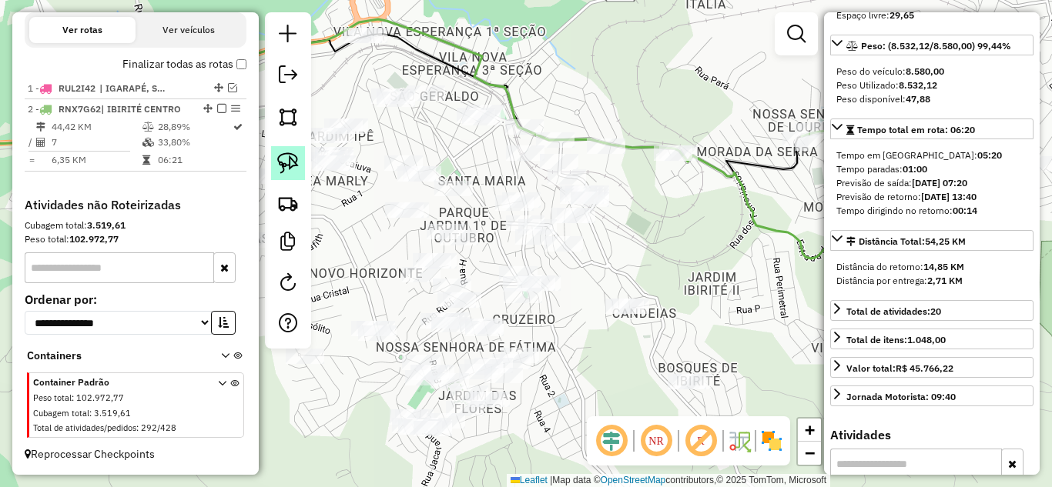
click at [280, 161] on img at bounding box center [288, 163] width 22 height 22
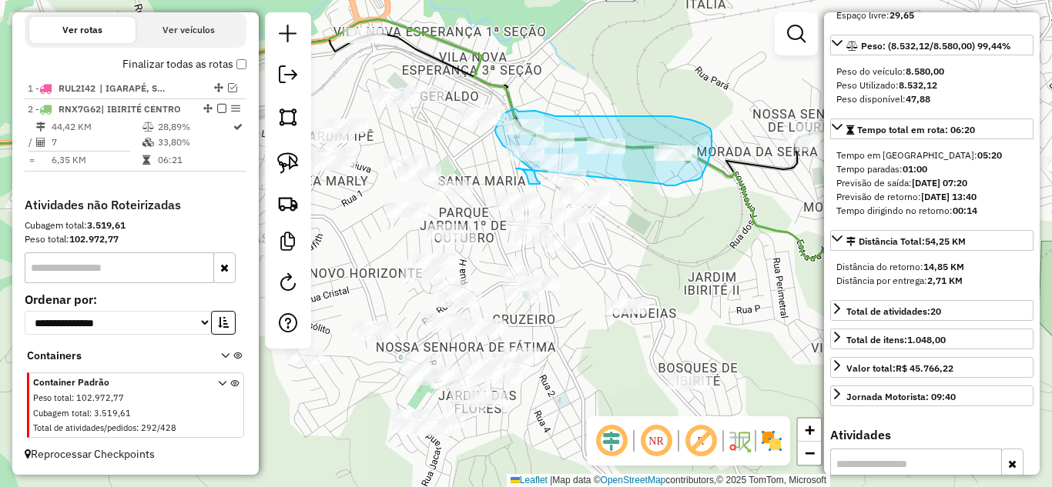
drag, startPoint x: 662, startPoint y: 184, endPoint x: 517, endPoint y: 174, distance: 145.9
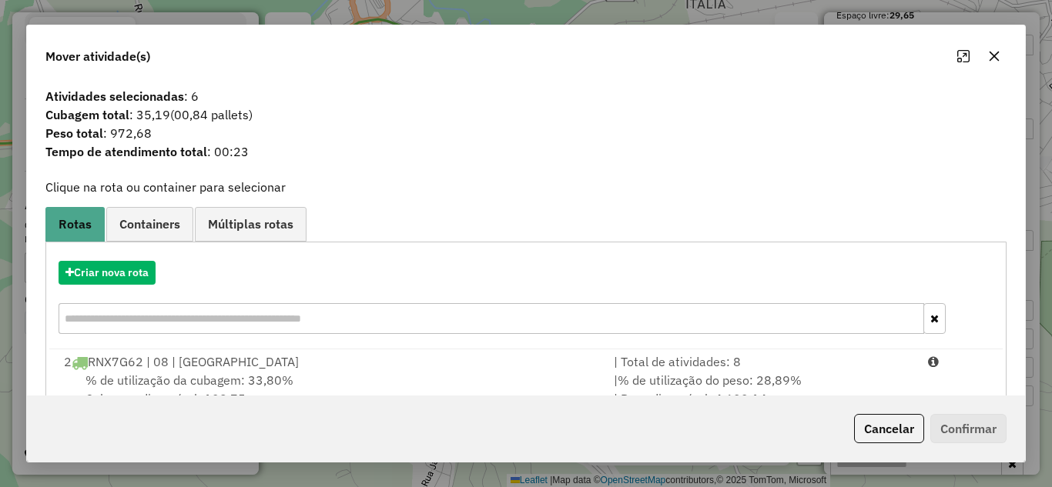
click at [993, 53] on icon "button" at bounding box center [994, 56] width 12 height 12
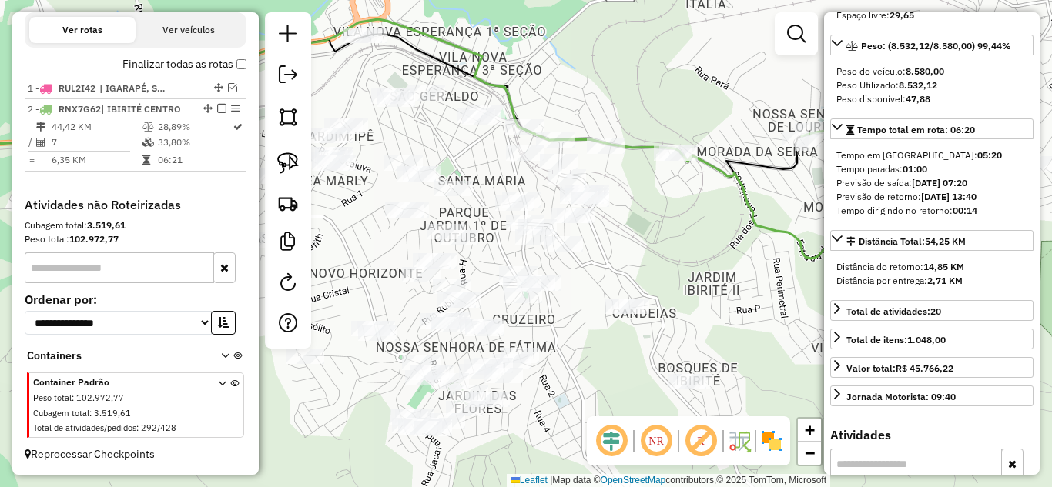
click at [711, 234] on div "Janela de atendimento Grade de atendimento Capacidade Transportadoras Veículos …" at bounding box center [526, 243] width 1052 height 487
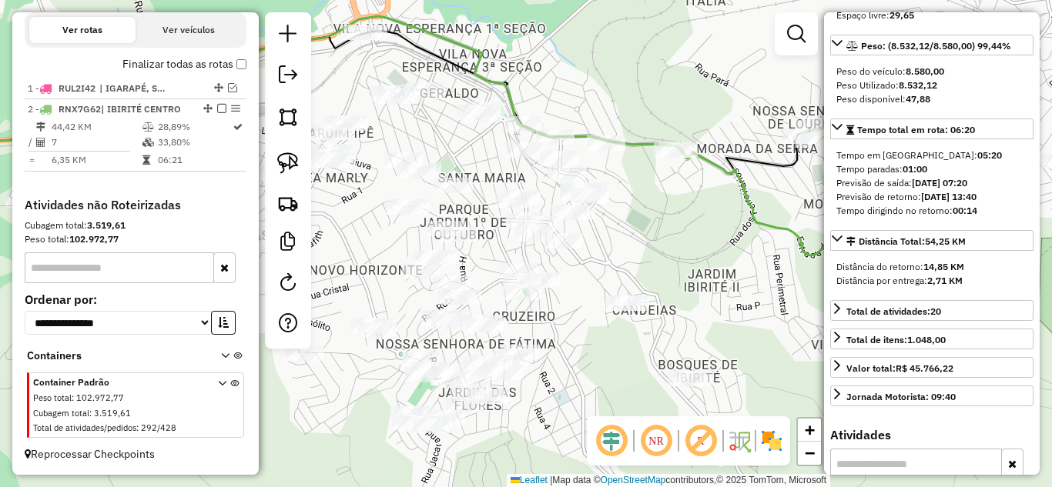
click at [691, 219] on div "Janela de atendimento Grade de atendimento Capacidade Transportadoras Veículos …" at bounding box center [526, 243] width 1052 height 487
click at [696, 211] on div "Janela de atendimento Grade de atendimento Capacidade Transportadoras Veículos …" at bounding box center [526, 243] width 1052 height 487
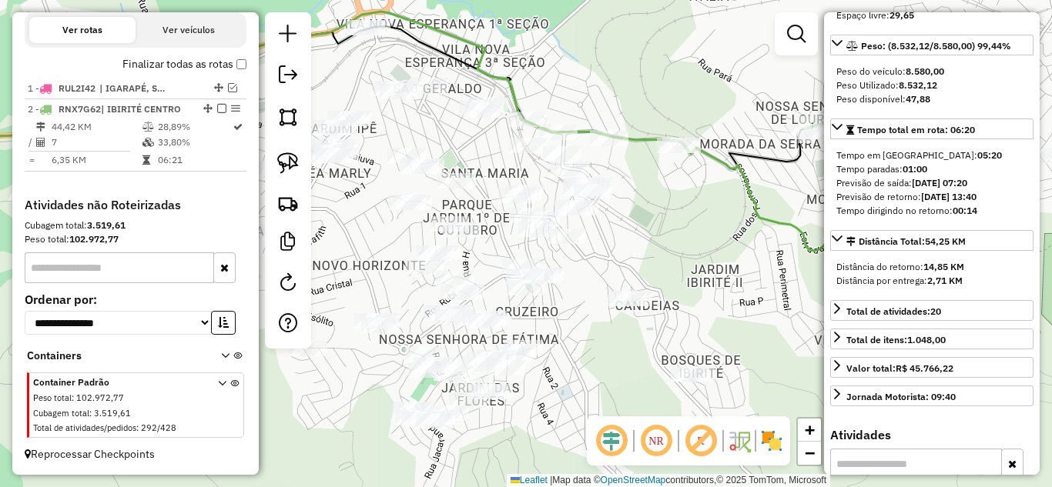
click at [728, 82] on div "Janela de atendimento Grade de atendimento Capacidade Transportadoras Veículos …" at bounding box center [526, 243] width 1052 height 487
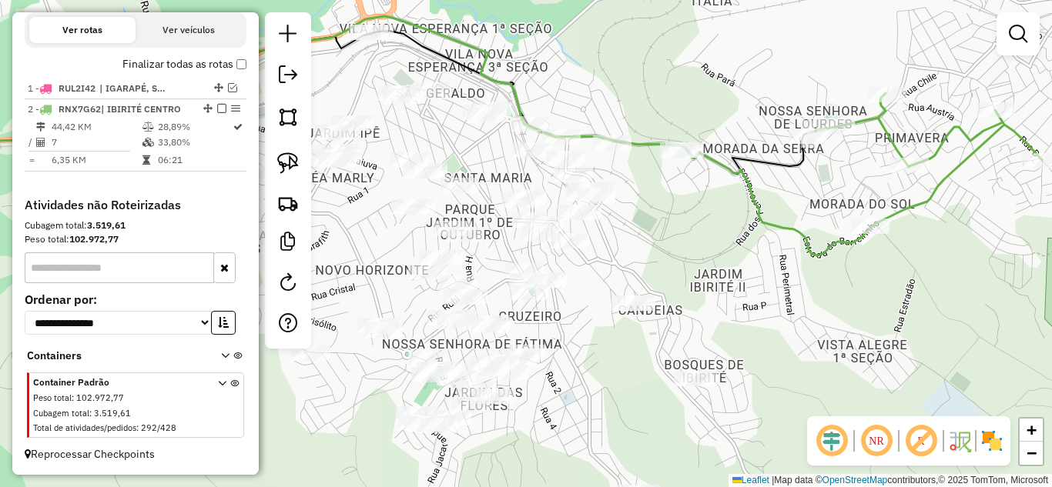
drag, startPoint x: 684, startPoint y: 95, endPoint x: 693, endPoint y: 112, distance: 19.3
click at [699, 109] on div "Janela de atendimento Grade de atendimento Capacidade Transportadoras Veículos …" at bounding box center [526, 243] width 1052 height 487
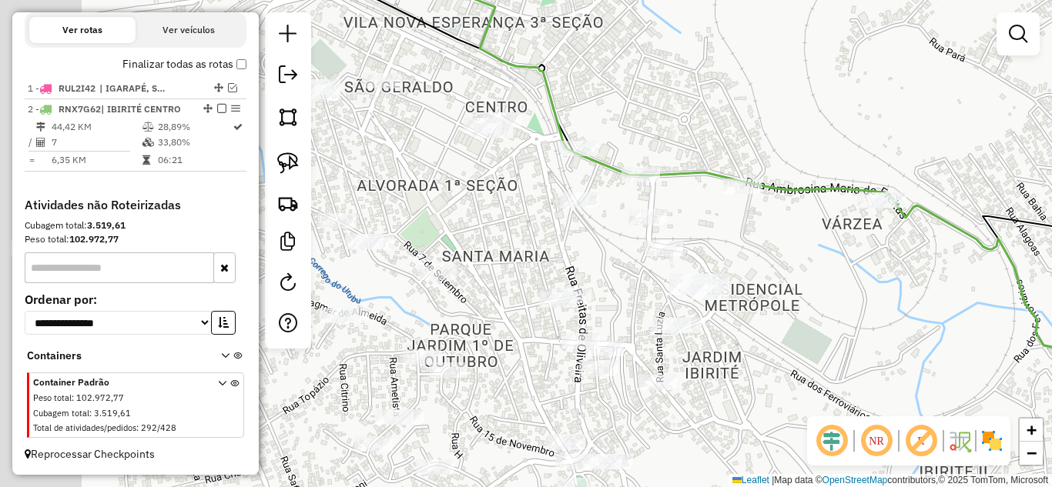
drag, startPoint x: 645, startPoint y: 119, endPoint x: 815, endPoint y: 112, distance: 169.6
click at [829, 114] on div "Janela de atendimento Grade de atendimento Capacidade Transportadoras Veículos …" at bounding box center [526, 243] width 1052 height 487
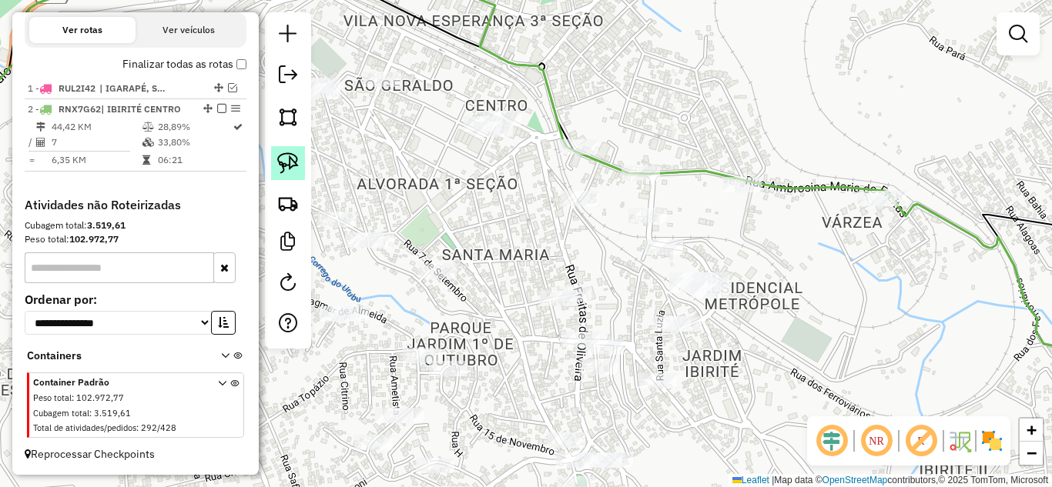
click at [296, 169] on img at bounding box center [288, 163] width 22 height 22
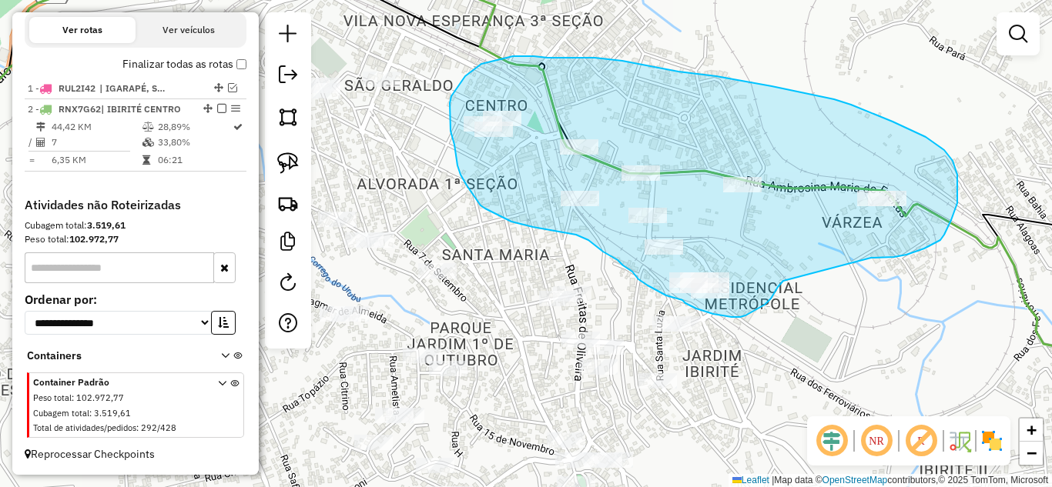
drag, startPoint x: 934, startPoint y: 244, endPoint x: 783, endPoint y: 276, distance: 154.3
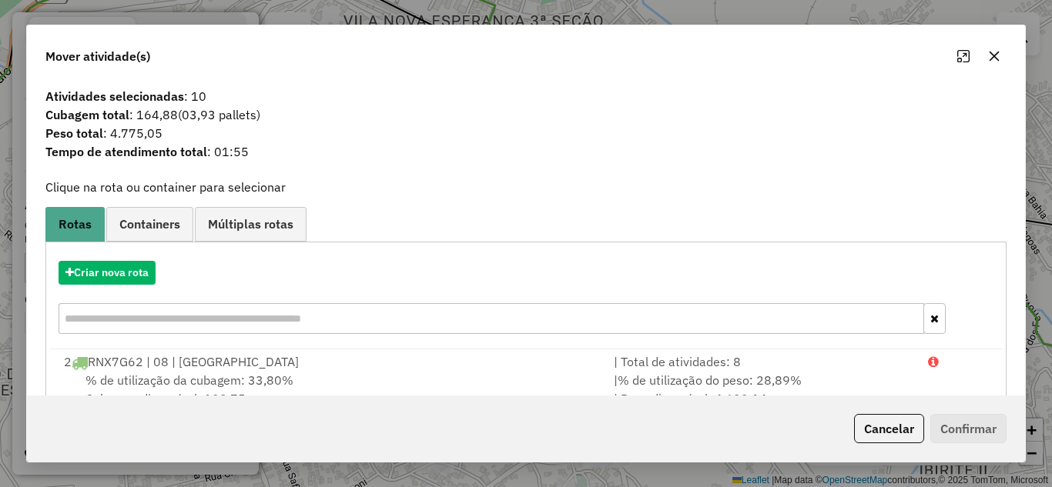
click at [893, 433] on button "Cancelar" at bounding box center [889, 428] width 70 height 29
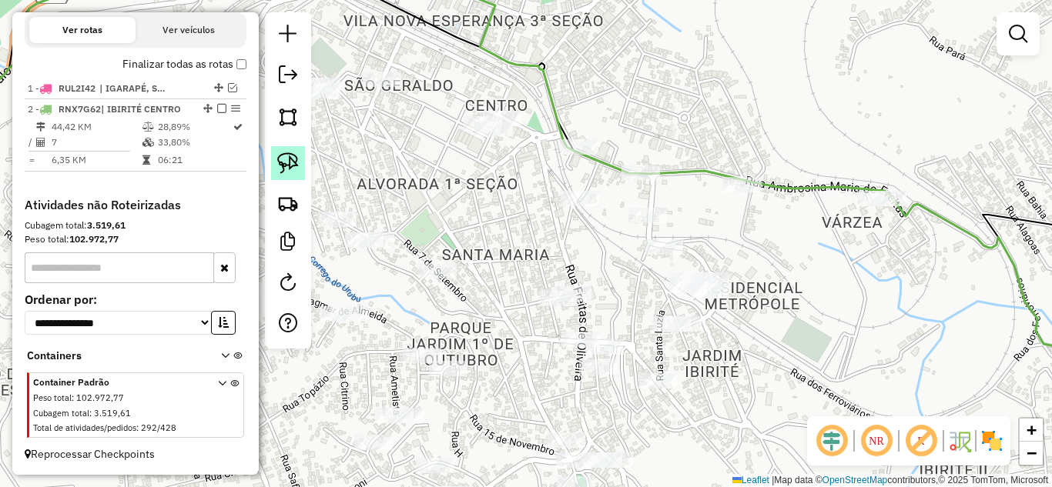
click at [280, 162] on img at bounding box center [288, 163] width 22 height 22
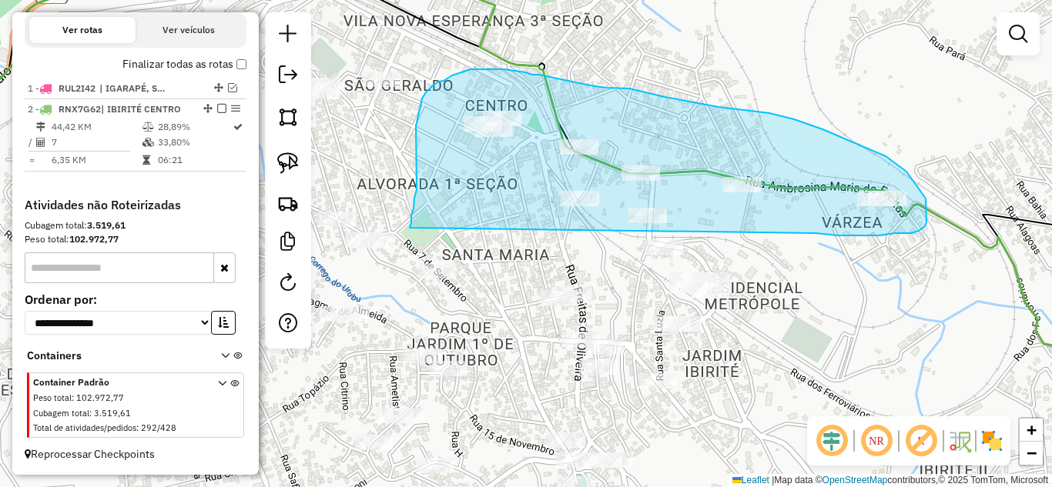
drag, startPoint x: 815, startPoint y: 233, endPoint x: 410, endPoint y: 228, distance: 405.8
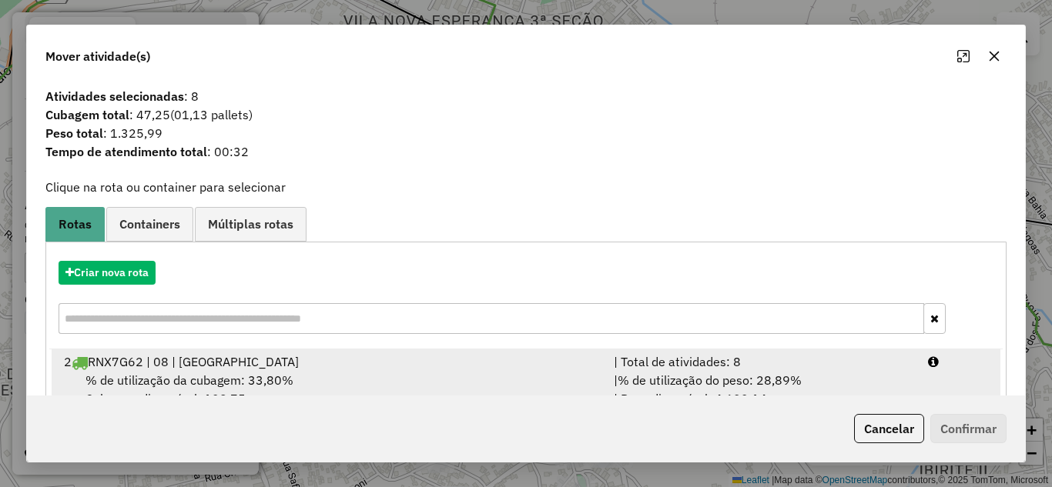
click at [711, 377] on span "% de utilização do peso: 28,89%" at bounding box center [710, 380] width 184 height 15
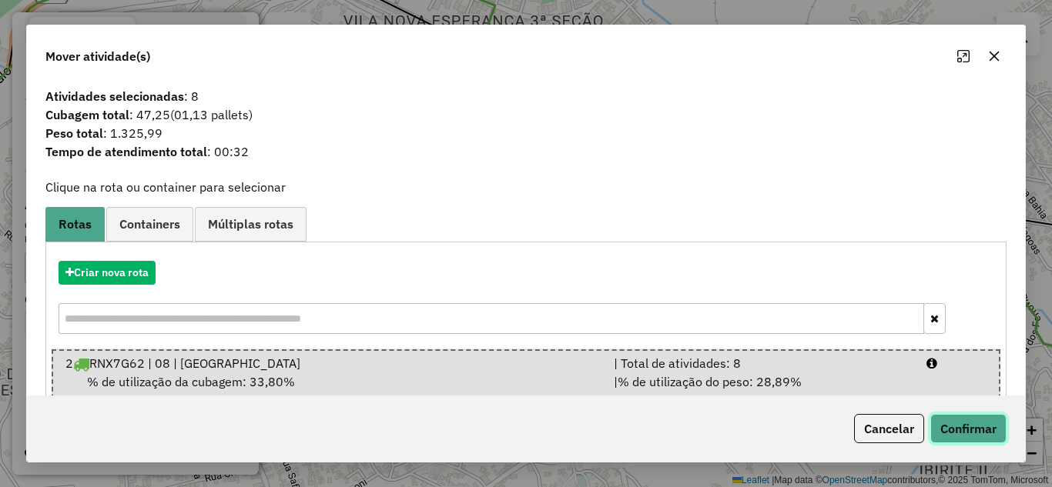
click at [985, 434] on button "Confirmar" at bounding box center [968, 428] width 76 height 29
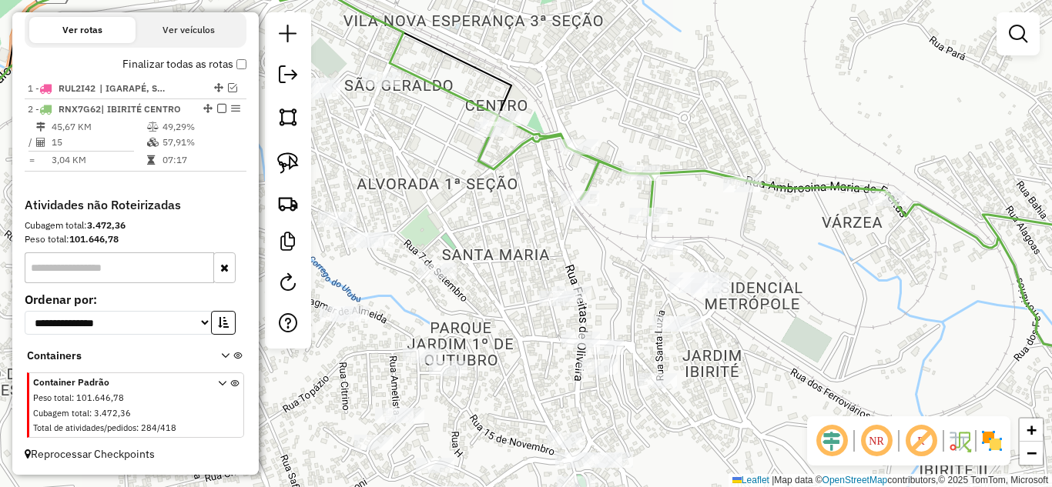
click at [675, 172] on icon at bounding box center [817, 264] width 678 height 292
select select "*********"
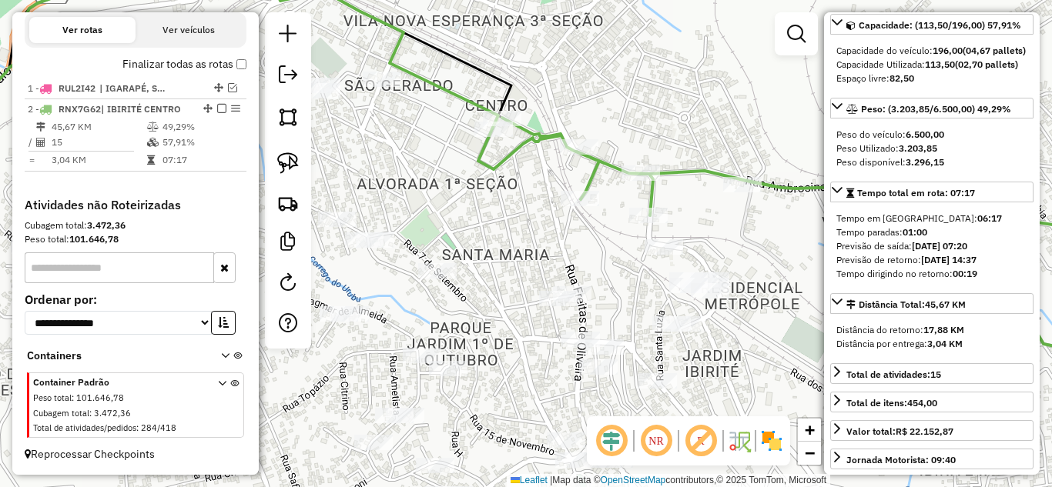
scroll to position [231, 0]
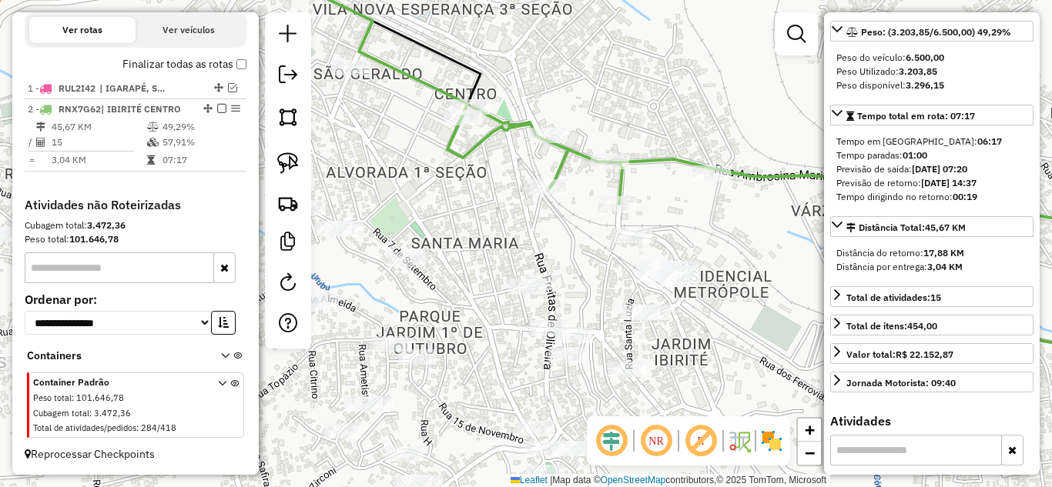
drag, startPoint x: 691, startPoint y: 216, endPoint x: 682, endPoint y: 210, distance: 11.1
click at [683, 212] on div "Janela de atendimento Grade de atendimento Capacidade Transportadoras Veículos …" at bounding box center [526, 243] width 1052 height 487
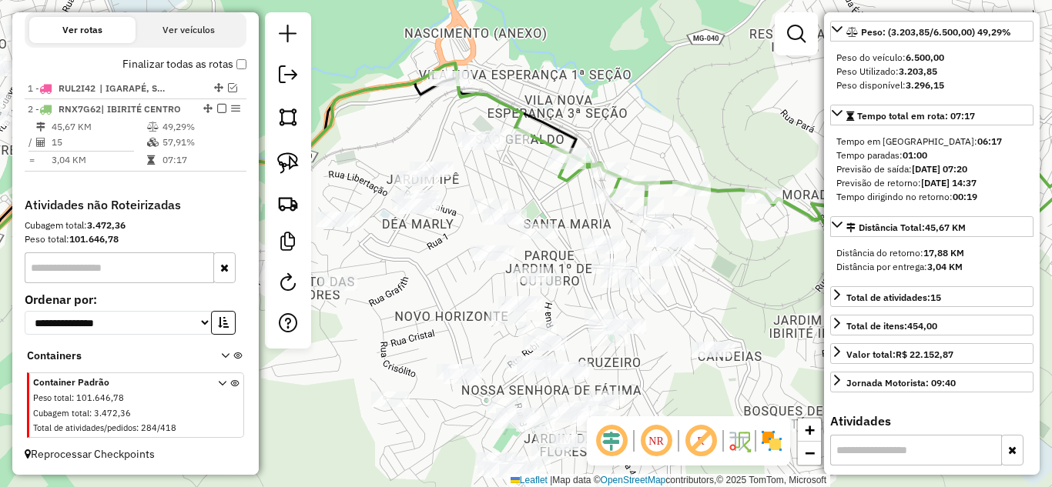
click at [719, 224] on div "Janela de atendimento Grade de atendimento Capacidade Transportadoras Veículos …" at bounding box center [526, 243] width 1052 height 487
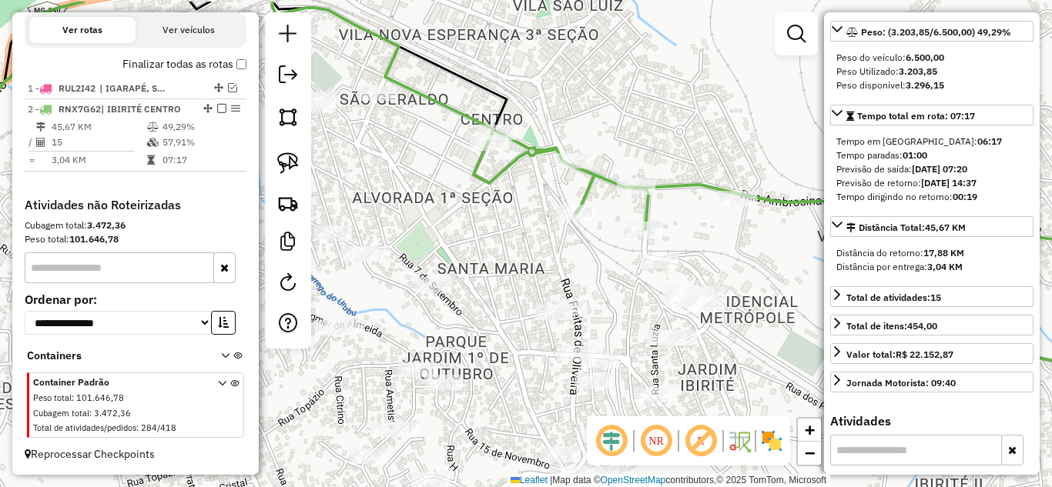
drag, startPoint x: 681, startPoint y: 243, endPoint x: 741, endPoint y: 280, distance: 69.5
click at [755, 279] on div "Janela de atendimento Grade de atendimento Capacidade Transportadoras Veículos …" at bounding box center [526, 243] width 1052 height 487
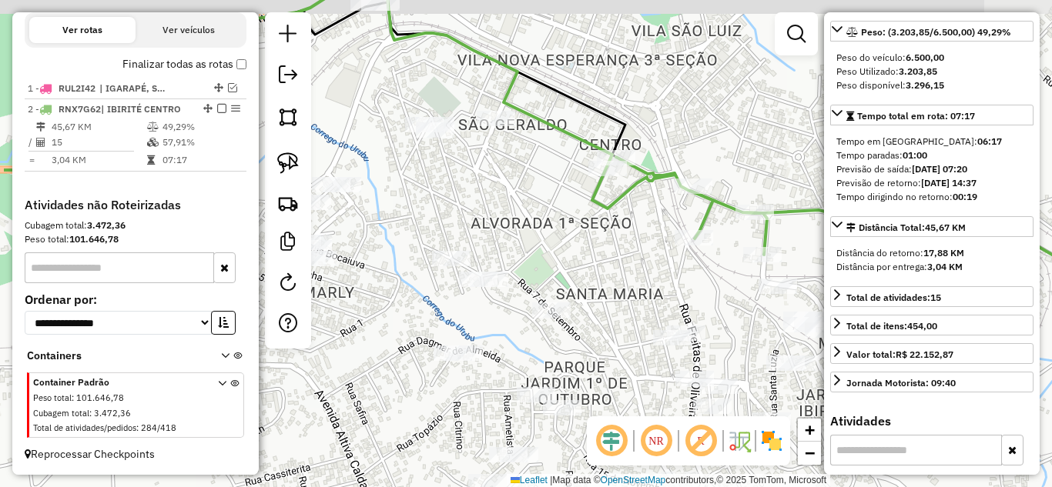
drag, startPoint x: 371, startPoint y: 146, endPoint x: 343, endPoint y: 150, distance: 28.9
click at [480, 170] on div "Janela de atendimento Grade de atendimento Capacidade Transportadoras Veículos …" at bounding box center [526, 243] width 1052 height 487
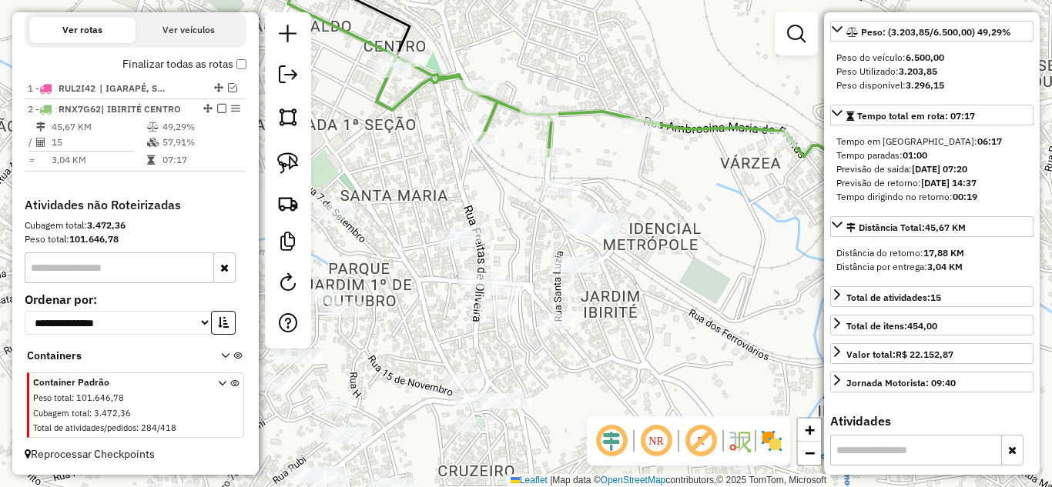
drag, startPoint x: 447, startPoint y: 182, endPoint x: 321, endPoint y: 118, distance: 141.9
click at [309, 102] on hb-router-mapa "Informações da Sessão 991395 - 20/08/2025 Criação: 19/08/2025 17:10 Depósito: B…" at bounding box center [526, 243] width 1052 height 487
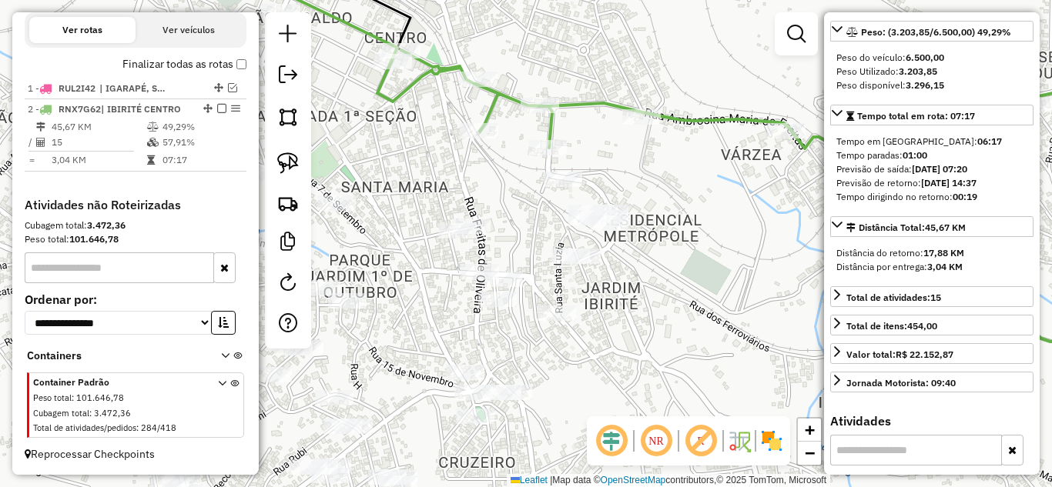
drag, startPoint x: 286, startPoint y: 168, endPoint x: 306, endPoint y: 166, distance: 20.8
click at [287, 166] on img at bounding box center [288, 163] width 22 height 22
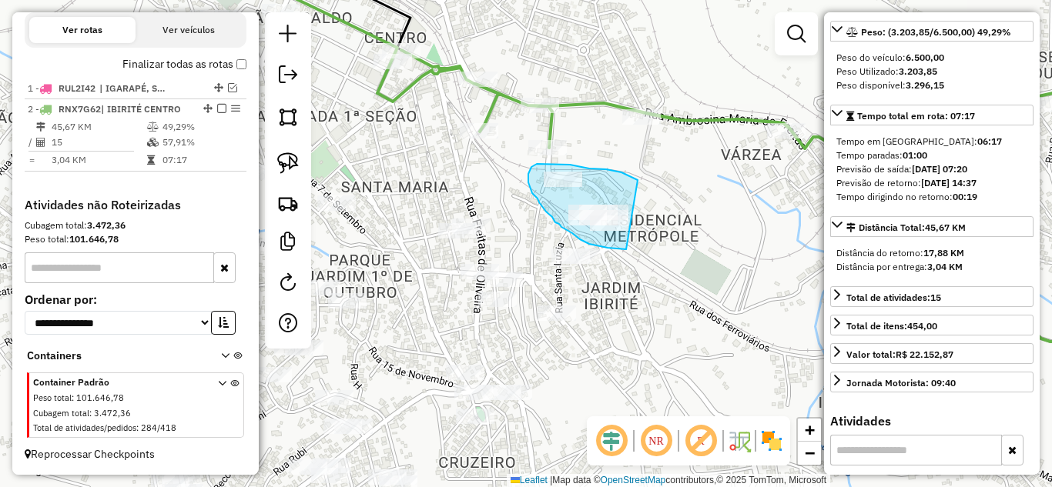
drag, startPoint x: 601, startPoint y: 169, endPoint x: 658, endPoint y: 212, distance: 71.0
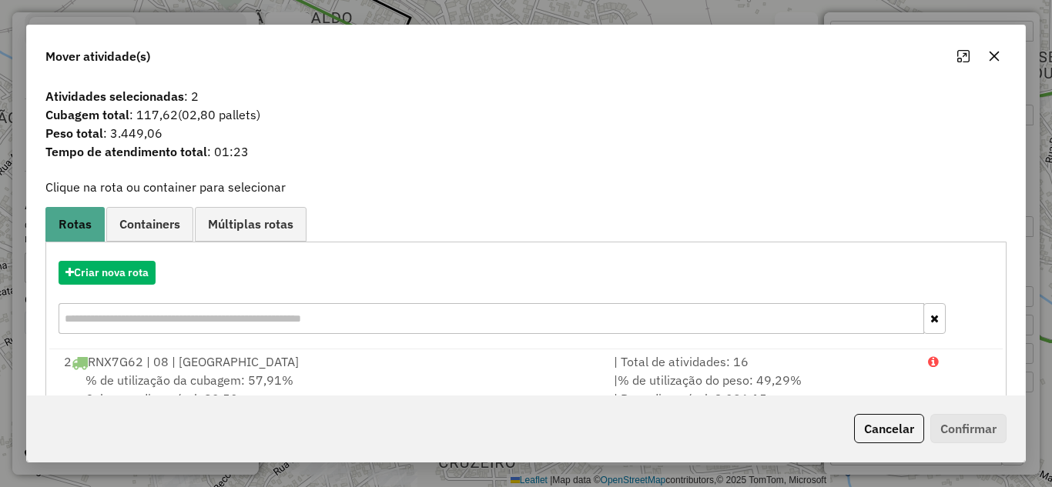
click at [991, 55] on icon "button" at bounding box center [994, 56] width 12 height 12
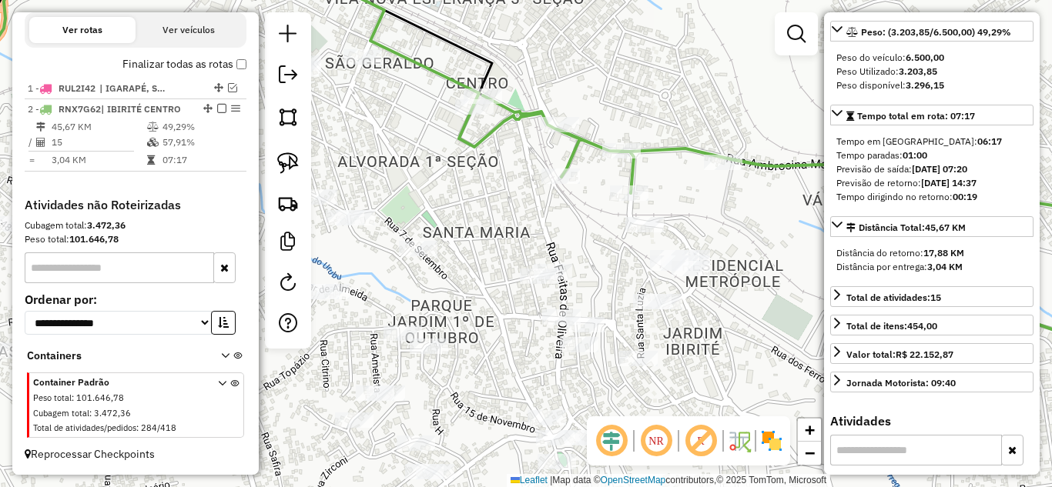
drag, startPoint x: 448, startPoint y: 183, endPoint x: 540, endPoint y: 227, distance: 101.6
click at [537, 228] on div "Janela de atendimento Grade de atendimento Capacidade Transportadoras Veículos …" at bounding box center [526, 243] width 1052 height 487
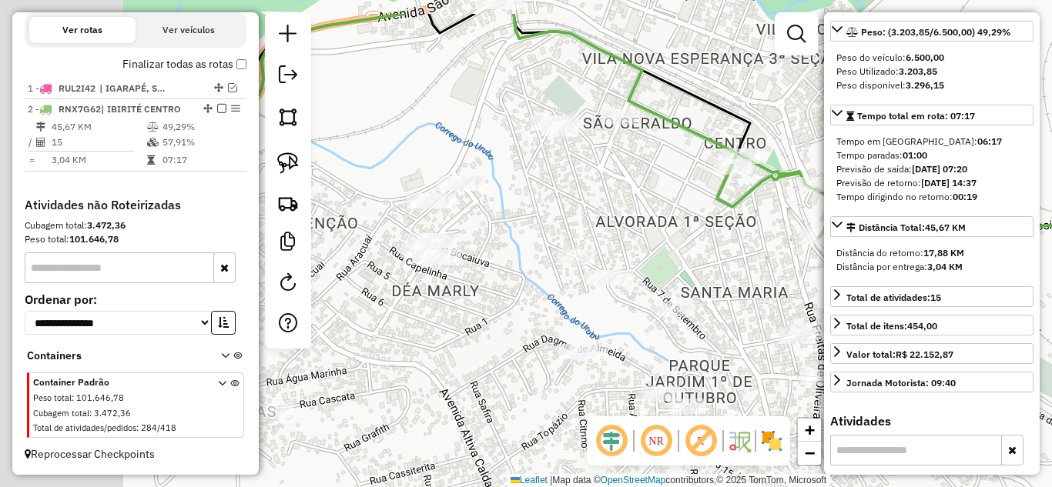
drag, startPoint x: 387, startPoint y: 153, endPoint x: 639, endPoint y: 211, distance: 259.1
click at [639, 214] on div "Janela de atendimento Grade de atendimento Capacidade Transportadoras Veículos …" at bounding box center [526, 243] width 1052 height 487
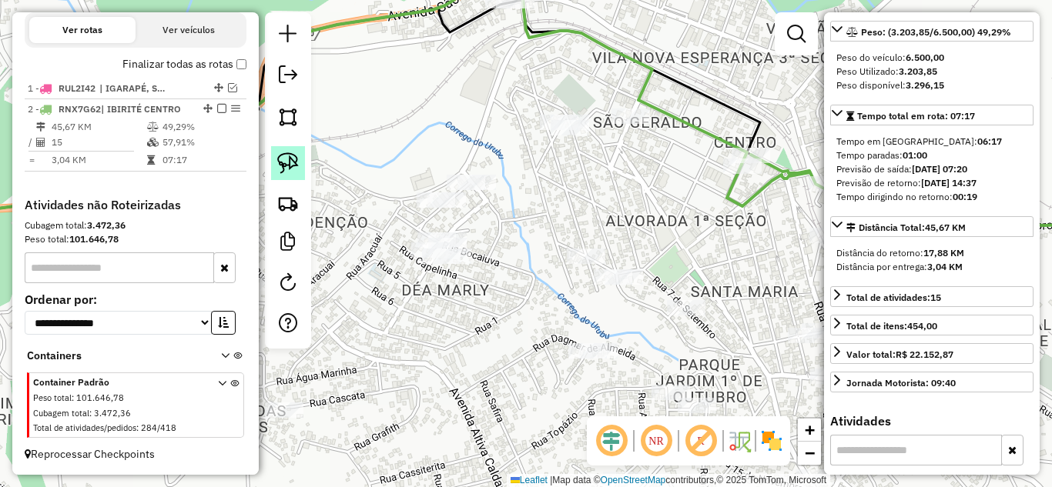
click at [281, 161] on img at bounding box center [288, 163] width 22 height 22
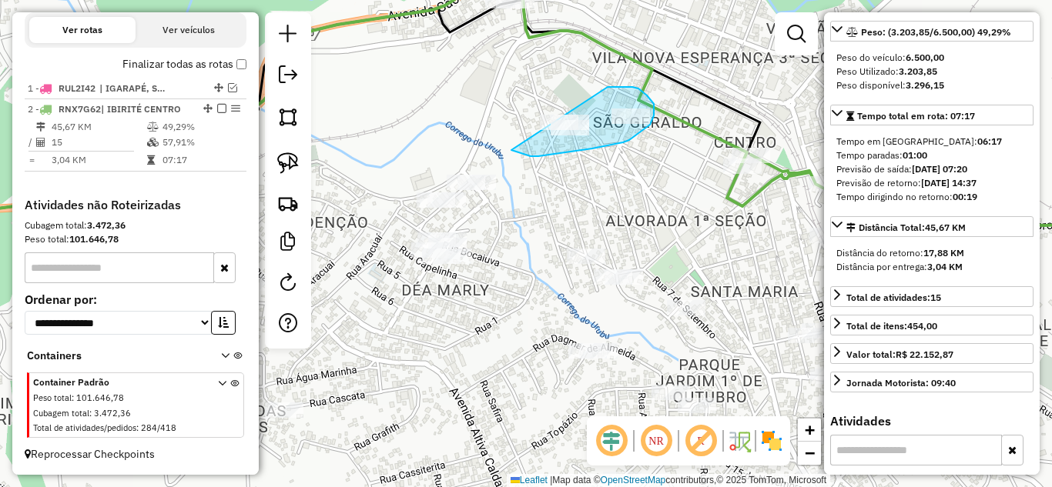
drag, startPoint x: 523, startPoint y: 154, endPoint x: 501, endPoint y: 104, distance: 54.5
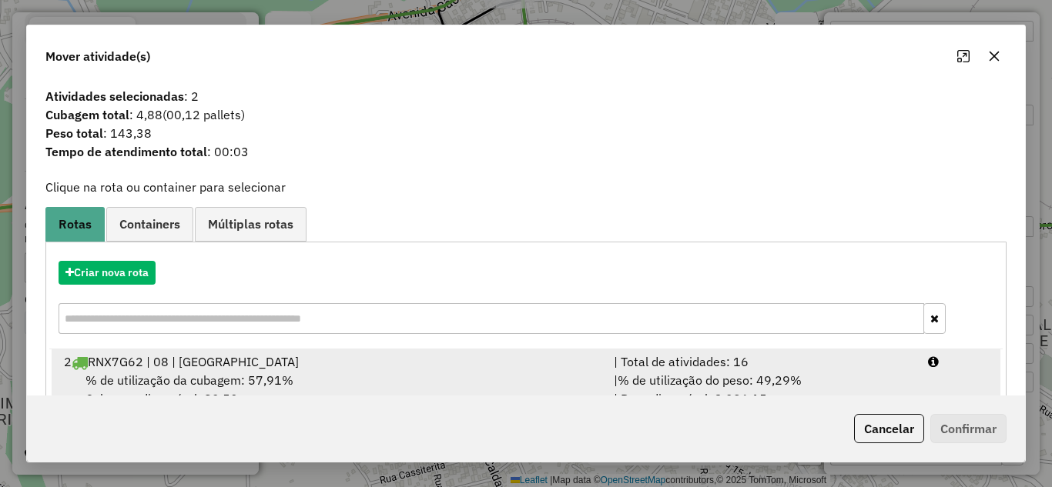
drag, startPoint x: 680, startPoint y: 369, endPoint x: 701, endPoint y: 366, distance: 21.0
click at [687, 363] on div "| Total de atividades: 16" at bounding box center [761, 362] width 314 height 18
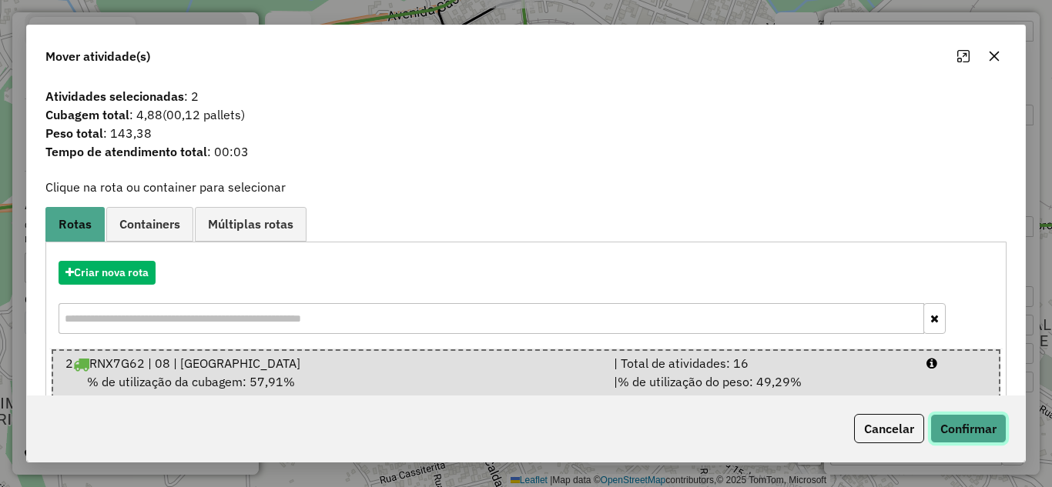
click at [949, 420] on button "Confirmar" at bounding box center [968, 428] width 76 height 29
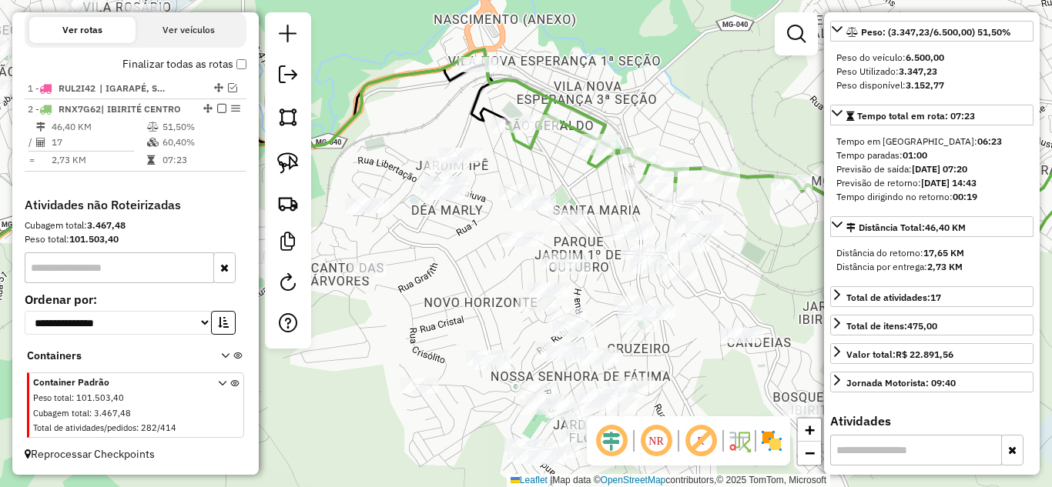
click at [568, 123] on icon at bounding box center [247, 158] width 704 height 219
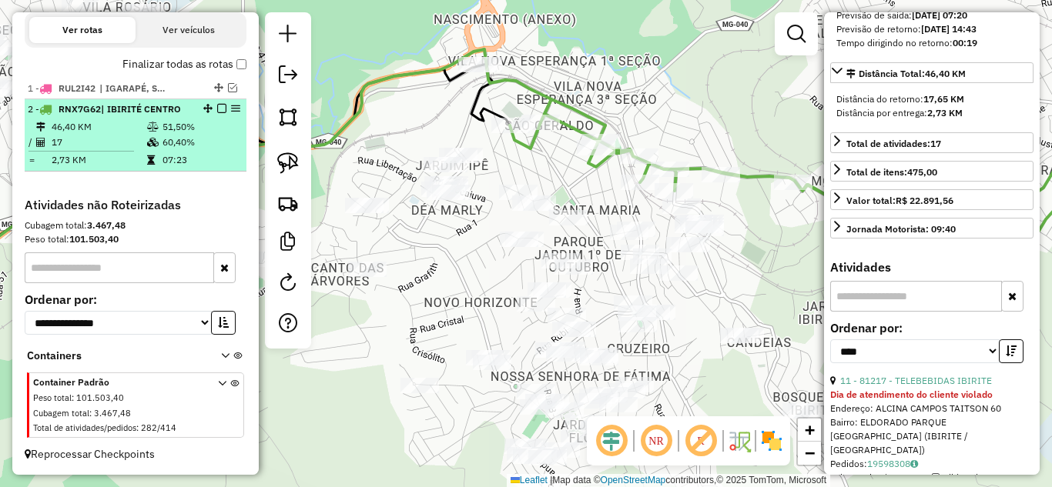
click at [217, 108] on em at bounding box center [221, 108] width 9 height 9
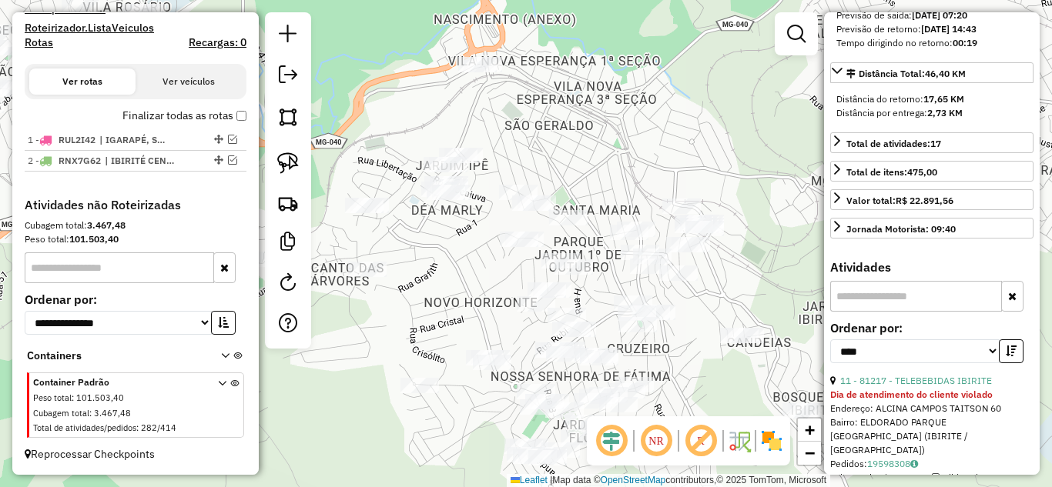
scroll to position [484, 0]
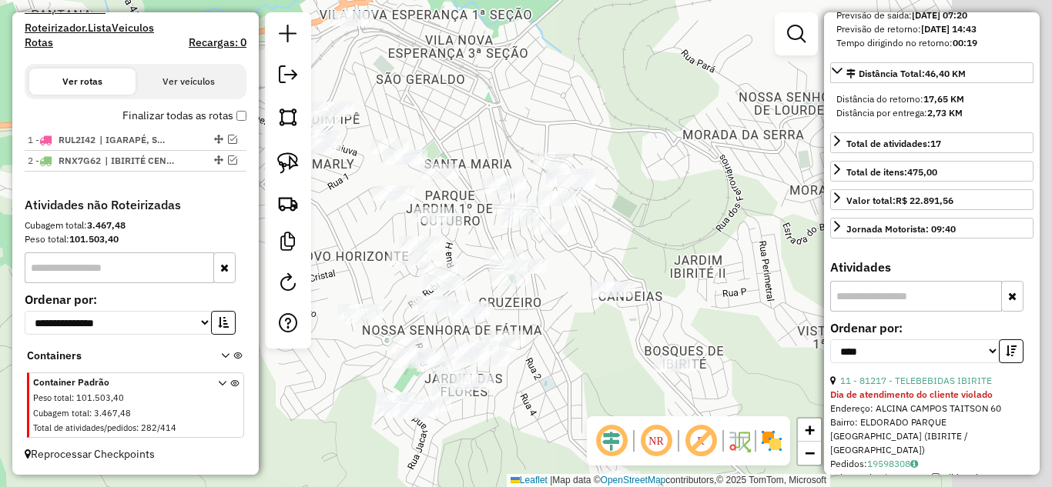
drag, startPoint x: 647, startPoint y: 157, endPoint x: 540, endPoint y: 106, distance: 118.5
click at [442, 89] on div "Janela de atendimento Grade de atendimento Capacidade Transportadoras Veículos …" at bounding box center [526, 243] width 1052 height 487
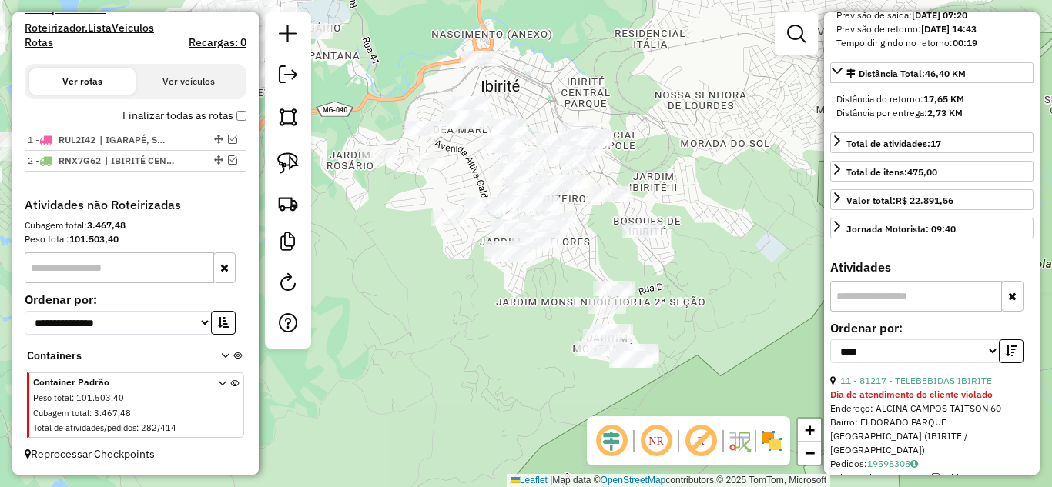
drag, startPoint x: 682, startPoint y: 172, endPoint x: 688, endPoint y: 148, distance: 24.7
click at [691, 149] on div "Janela de atendimento Grade de atendimento Capacidade Transportadoras Veículos …" at bounding box center [526, 243] width 1052 height 487
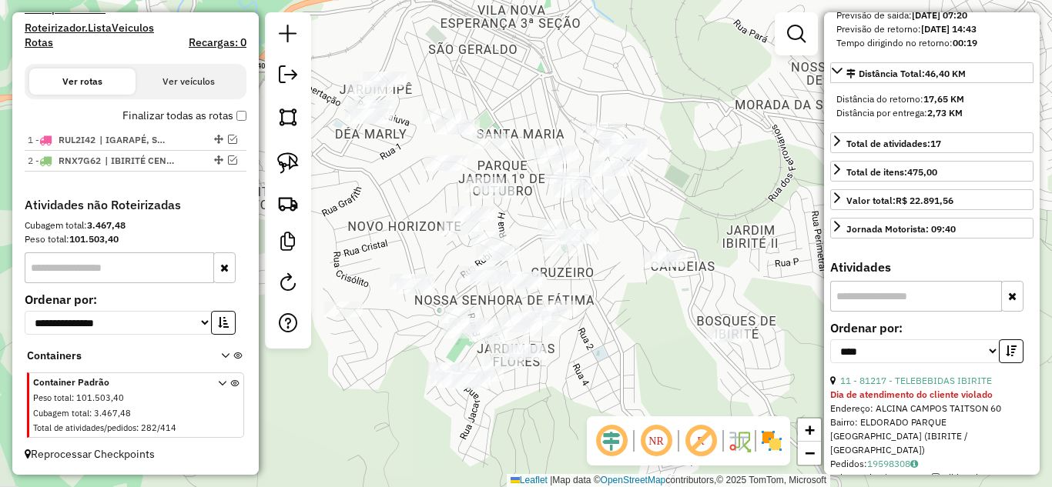
drag, startPoint x: 587, startPoint y: 141, endPoint x: 691, endPoint y: 189, distance: 115.1
click at [698, 185] on div "Janela de atendimento Grade de atendimento Capacidade Transportadoras Veículos …" at bounding box center [526, 243] width 1052 height 487
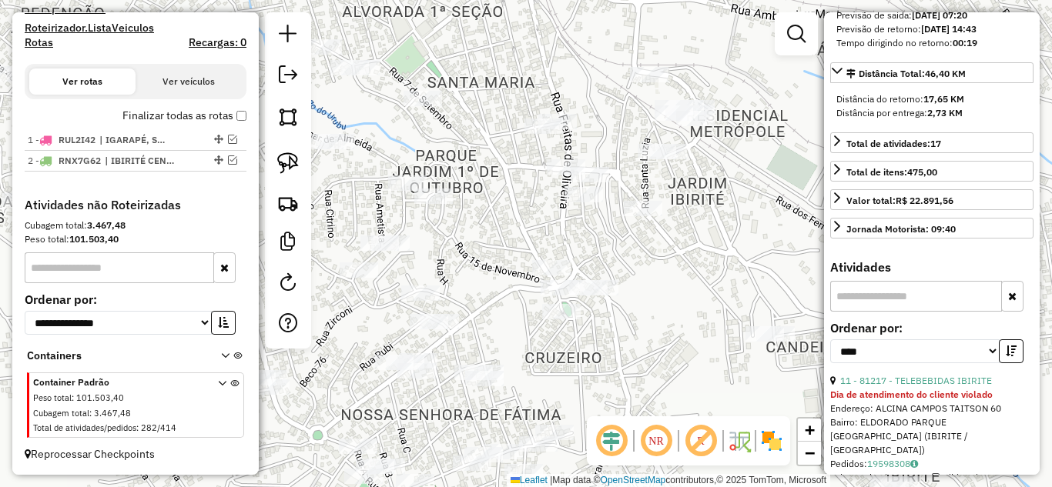
drag, startPoint x: 541, startPoint y: 79, endPoint x: 518, endPoint y: 9, distance: 73.8
click at [518, 9] on div "Janela de atendimento Grade de atendimento Capacidade Transportadoras Veículos …" at bounding box center [526, 243] width 1052 height 487
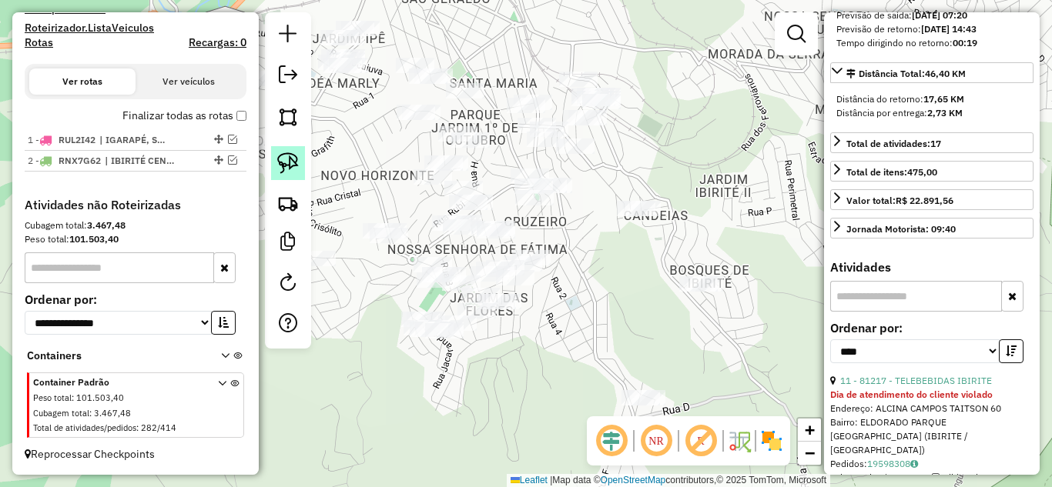
click at [287, 166] on img at bounding box center [288, 163] width 22 height 22
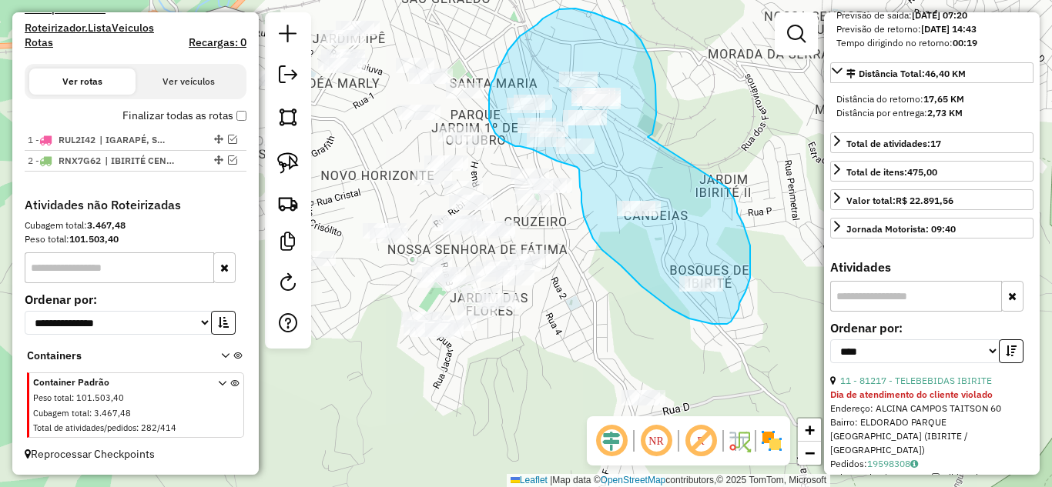
drag, startPoint x: 651, startPoint y: 135, endPoint x: 687, endPoint y: 137, distance: 36.3
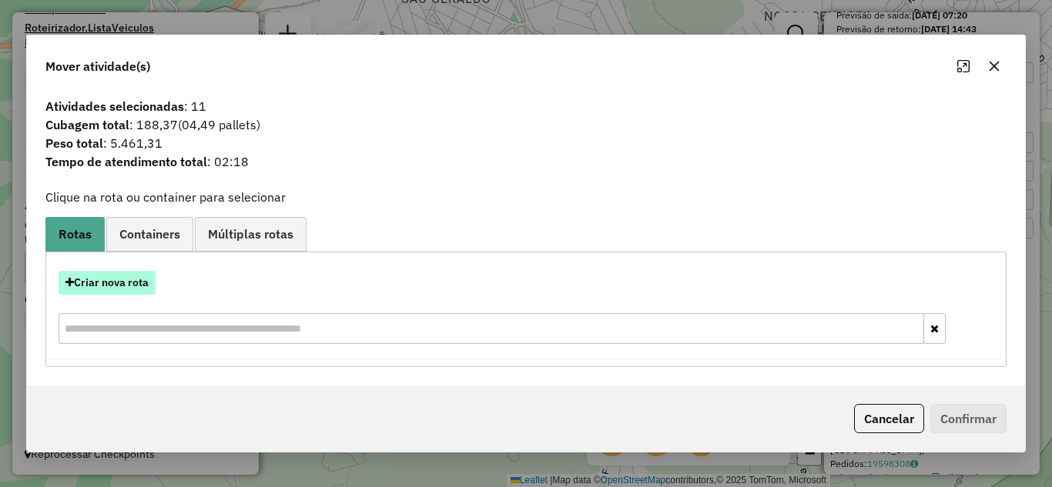
click at [115, 286] on button "Criar nova rota" at bounding box center [107, 283] width 97 height 24
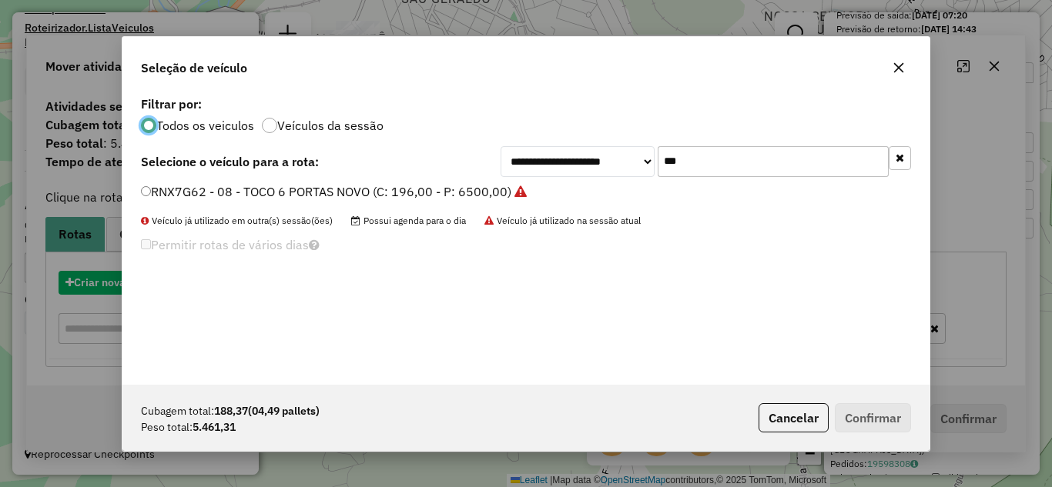
scroll to position [8, 5]
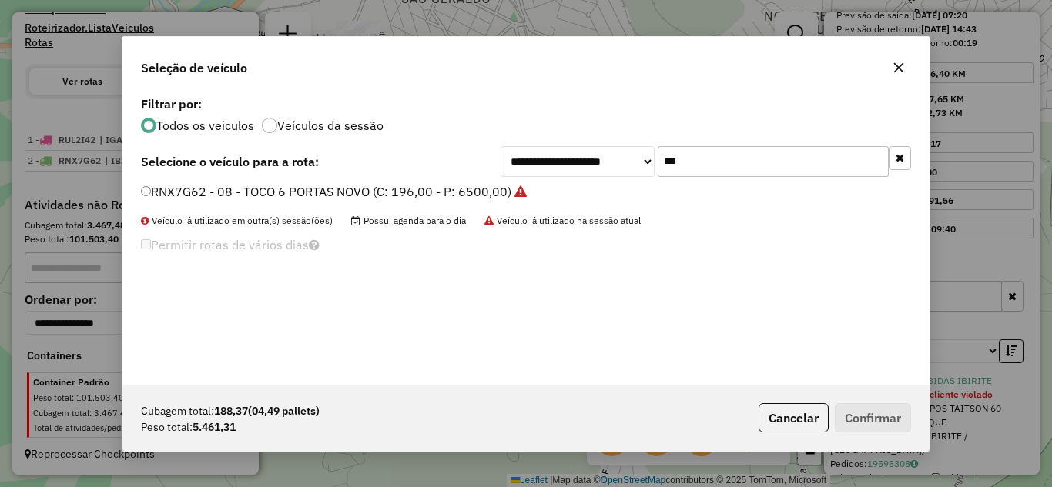
click at [727, 159] on input "***" at bounding box center [773, 161] width 231 height 31
type input "***"
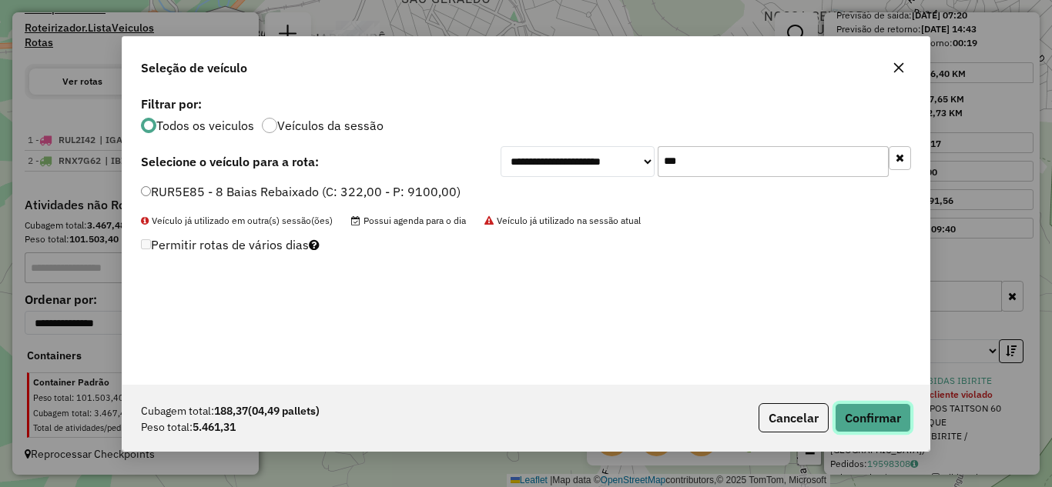
click at [855, 415] on button "Confirmar" at bounding box center [873, 417] width 76 height 29
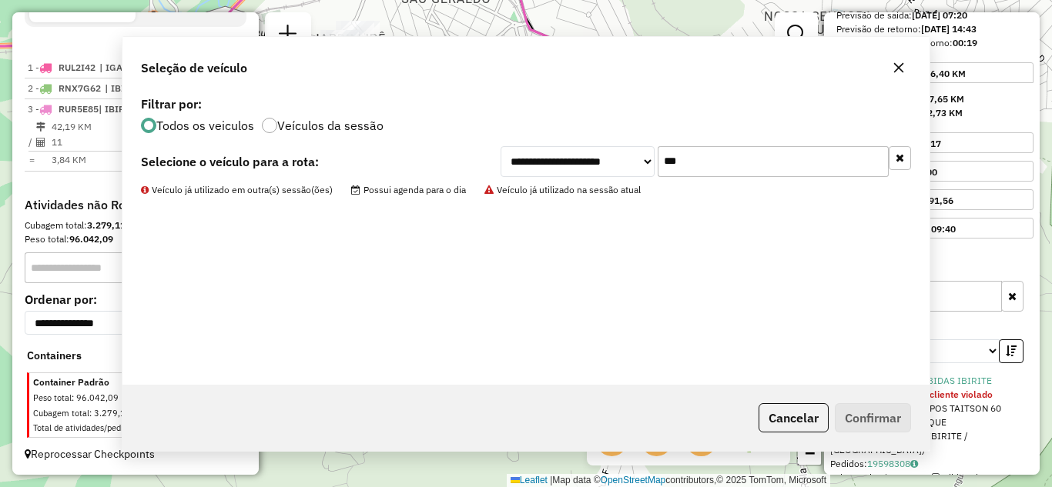
scroll to position [556, 0]
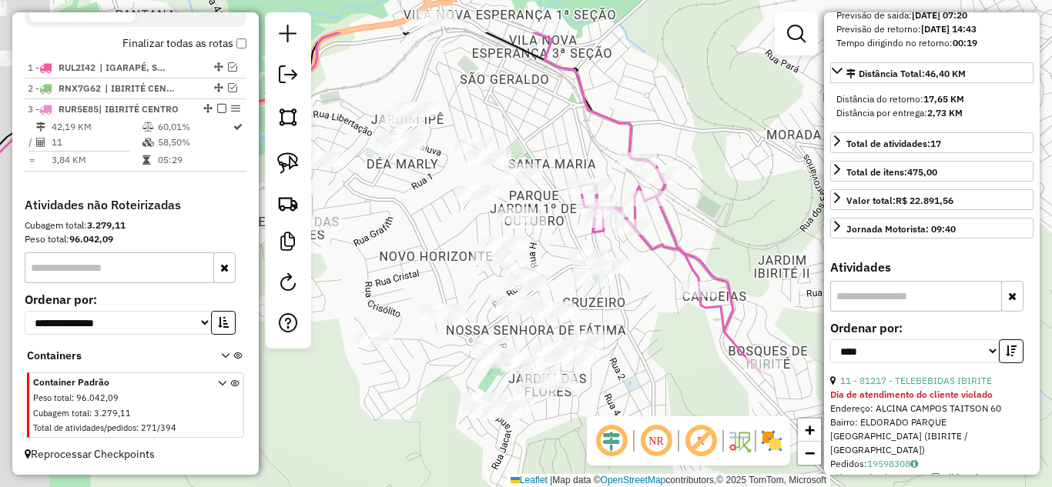
drag, startPoint x: 629, startPoint y: 269, endPoint x: 548, endPoint y: 197, distance: 108.5
click at [637, 278] on div "Janela de atendimento Grade de atendimento Capacidade Transportadoras Veículos …" at bounding box center [526, 243] width 1052 height 487
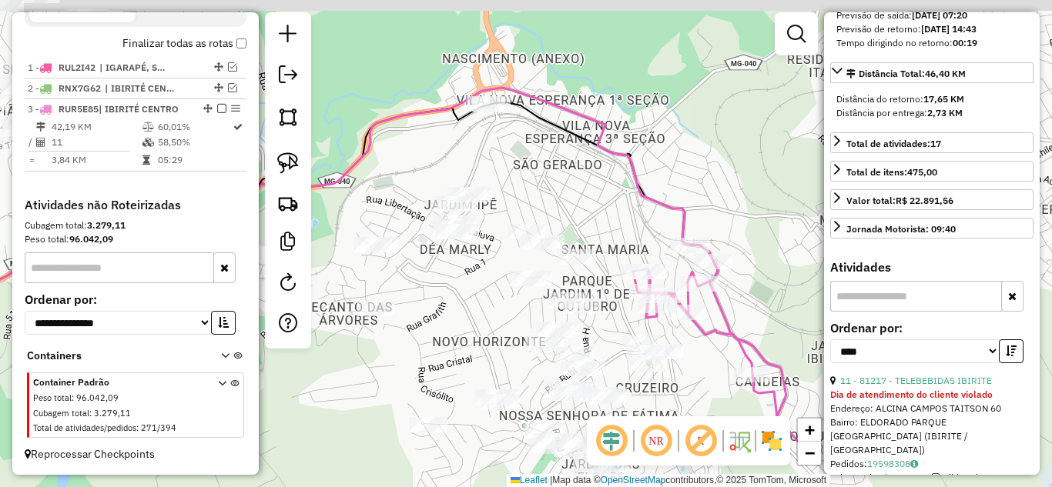
drag, startPoint x: 559, startPoint y: 175, endPoint x: 638, endPoint y: 281, distance: 132.1
click at [638, 281] on div "Janela de atendimento Grade de atendimento Capacidade Transportadoras Veículos …" at bounding box center [526, 243] width 1052 height 487
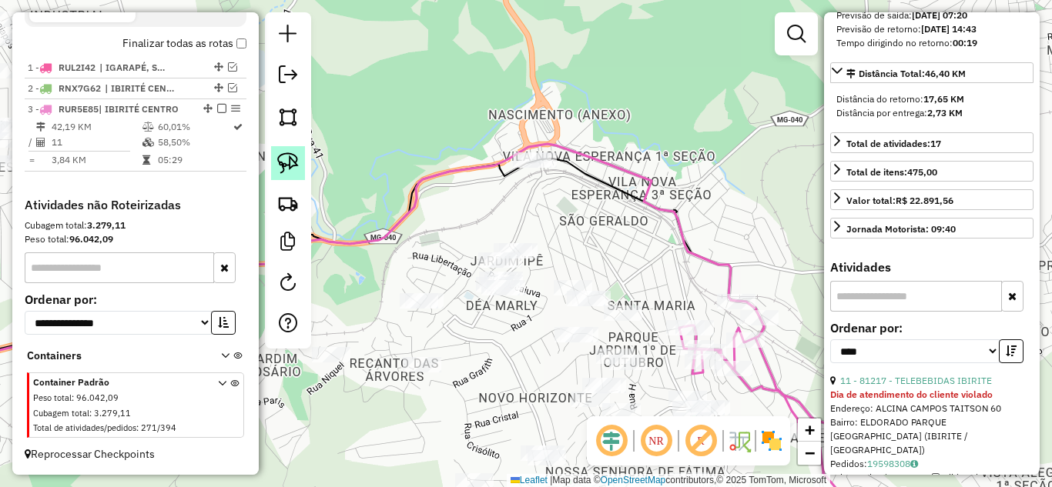
click at [280, 159] on img at bounding box center [288, 163] width 22 height 22
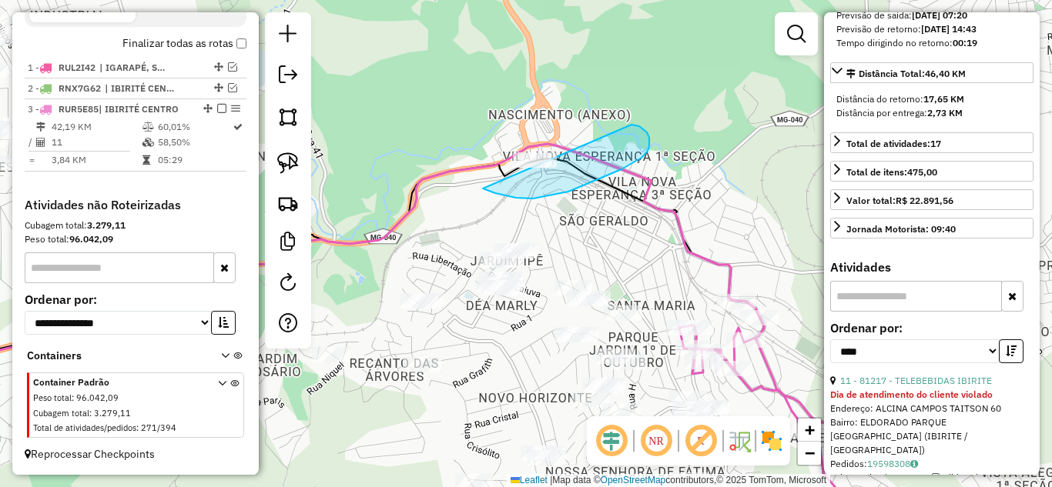
drag, startPoint x: 533, startPoint y: 199, endPoint x: 418, endPoint y: 123, distance: 137.3
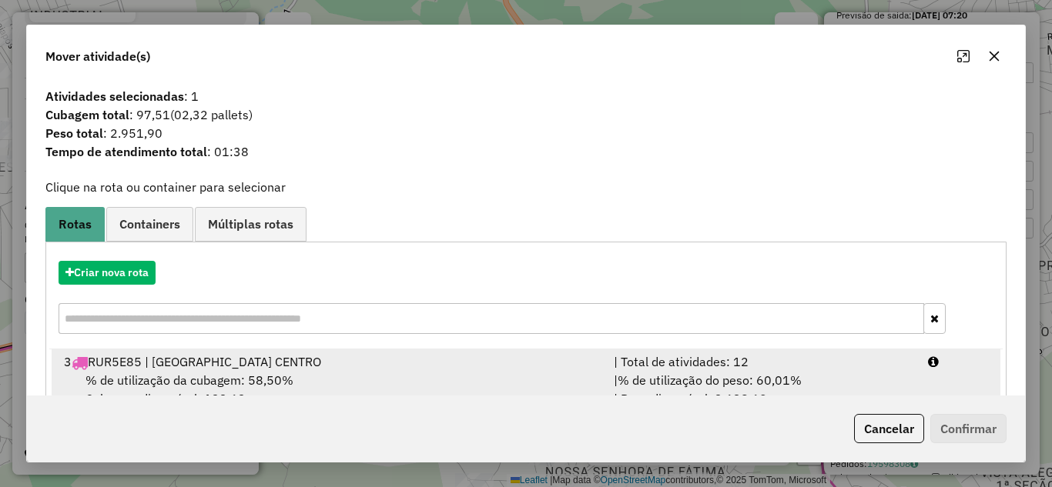
drag, startPoint x: 713, startPoint y: 366, endPoint x: 1009, endPoint y: 460, distance: 310.5
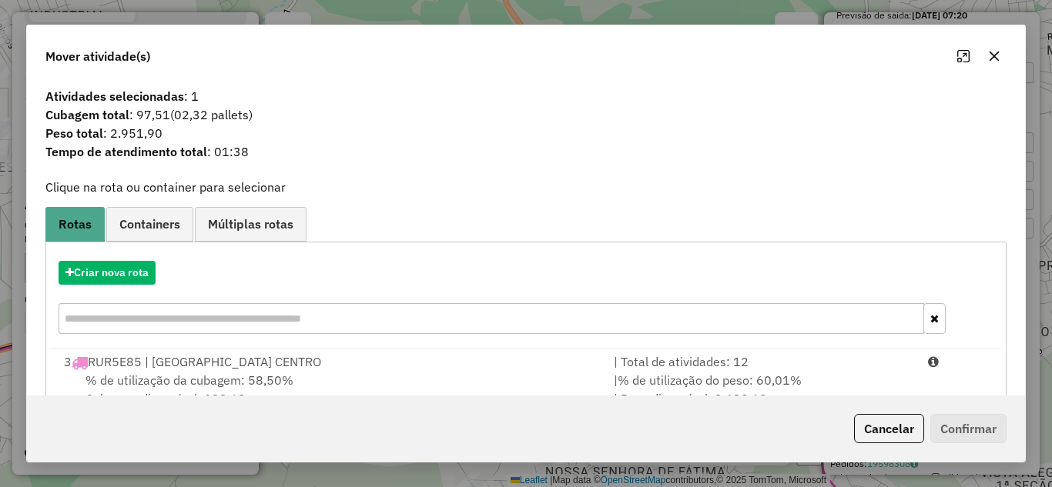
click at [719, 366] on div "| Total de atividades: 12" at bounding box center [761, 362] width 314 height 18
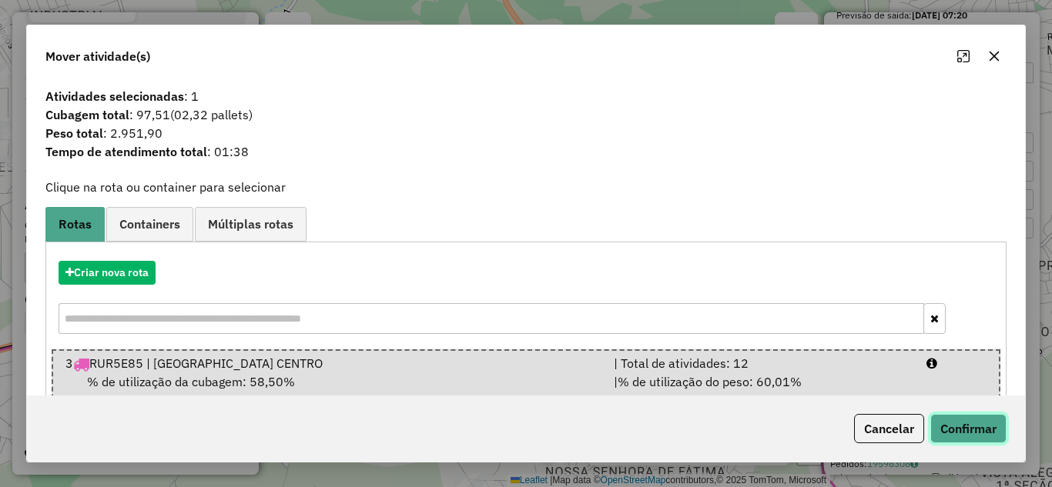
click at [946, 425] on button "Confirmar" at bounding box center [968, 428] width 76 height 29
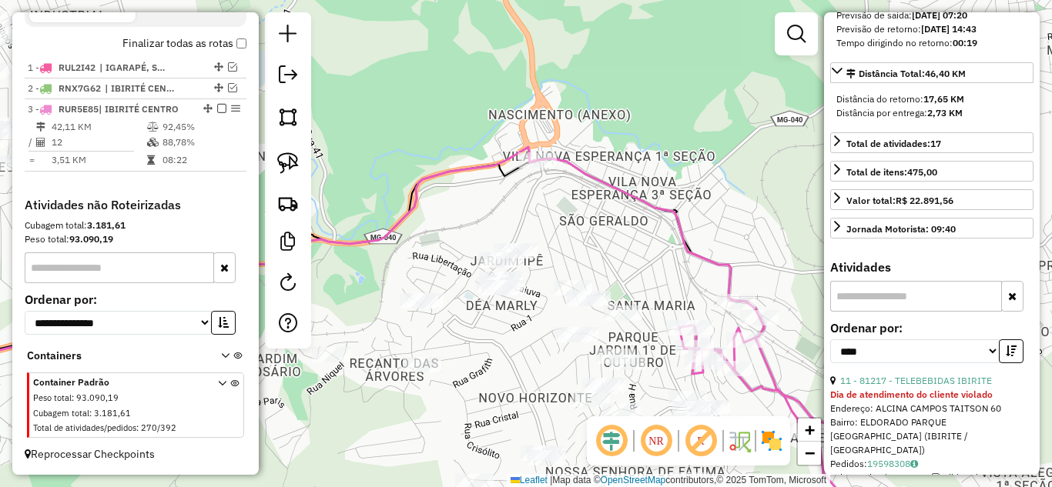
click at [652, 205] on icon at bounding box center [698, 336] width 322 height 355
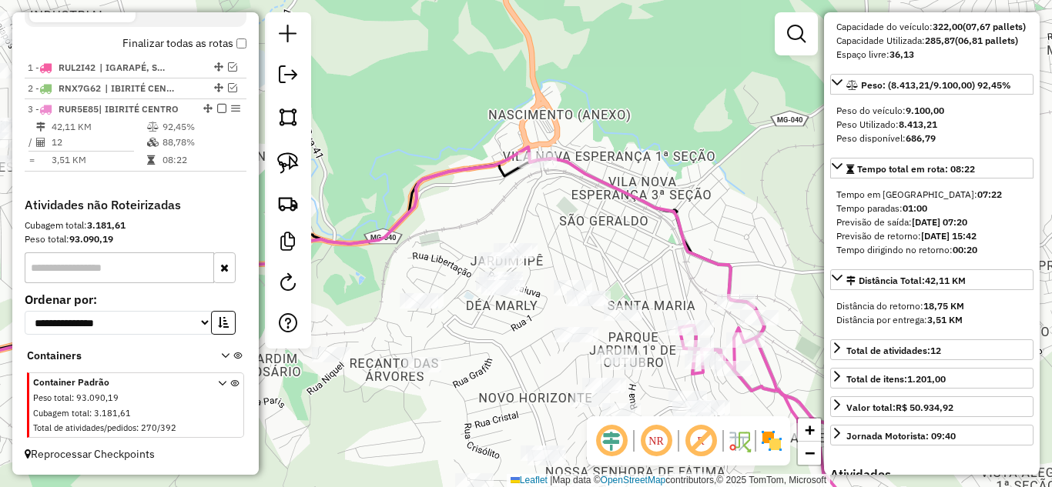
scroll to position [140, 0]
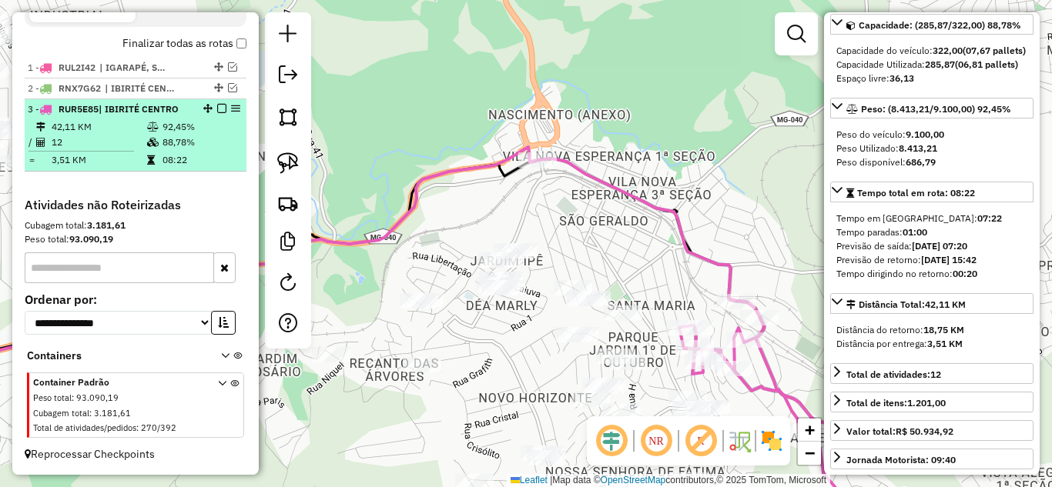
click at [219, 109] on em at bounding box center [221, 108] width 9 height 9
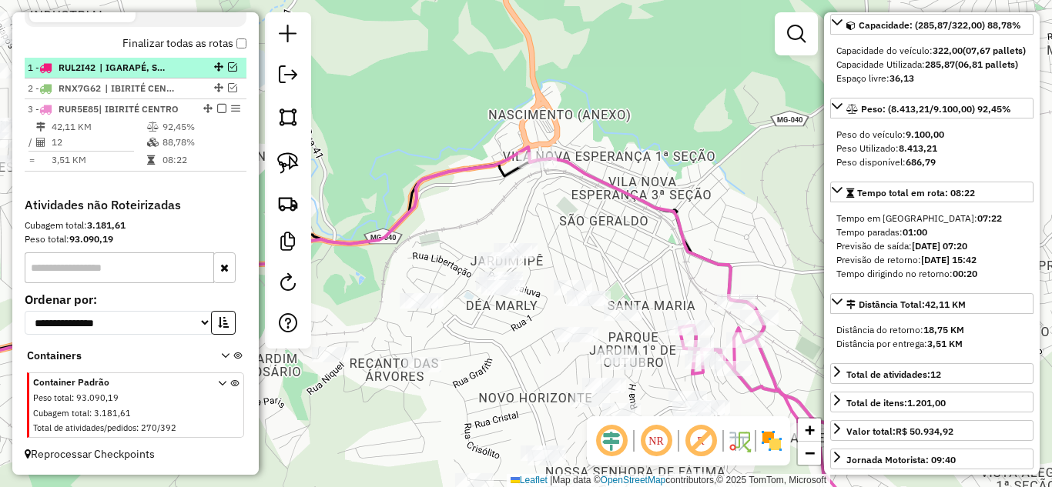
scroll to position [504, 0]
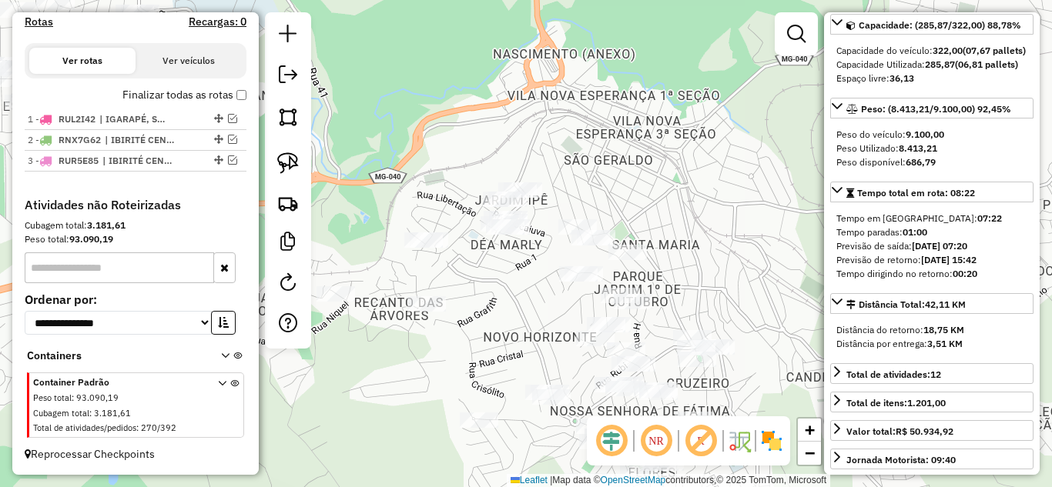
drag, startPoint x: 487, startPoint y: 195, endPoint x: 460, endPoint y: 33, distance: 163.8
click at [464, 28] on div "Janela de atendimento Grade de atendimento Capacidade Transportadoras Veículos …" at bounding box center [526, 243] width 1052 height 487
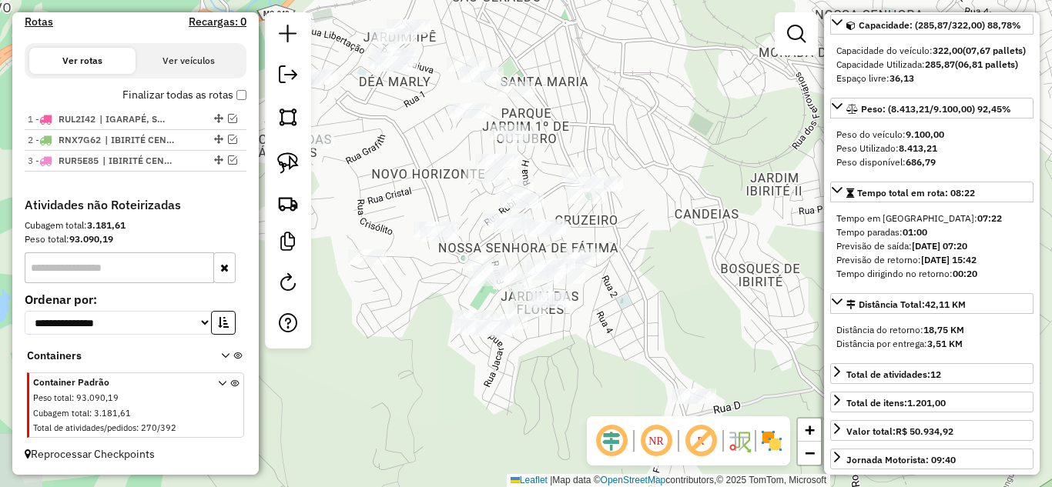
drag, startPoint x: 762, startPoint y: 317, endPoint x: 671, endPoint y: 260, distance: 107.9
click at [671, 263] on div "Janela de atendimento Grade de atendimento Capacidade Transportadoras Veículos …" at bounding box center [526, 243] width 1052 height 487
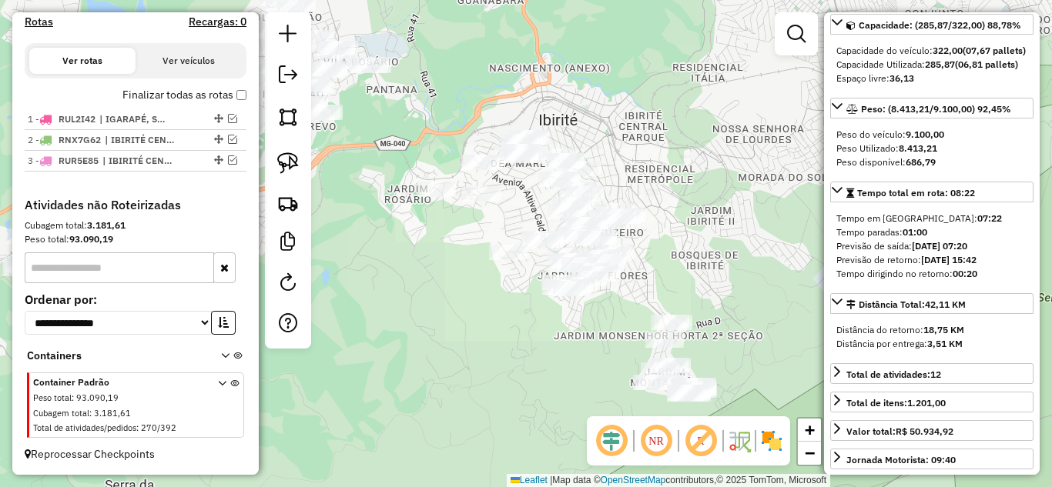
drag, startPoint x: 650, startPoint y: 300, endPoint x: 561, endPoint y: 223, distance: 116.8
click at [557, 223] on div "Janela de atendimento Grade de atendimento Capacidade Transportadoras Veículos …" at bounding box center [526, 243] width 1052 height 487
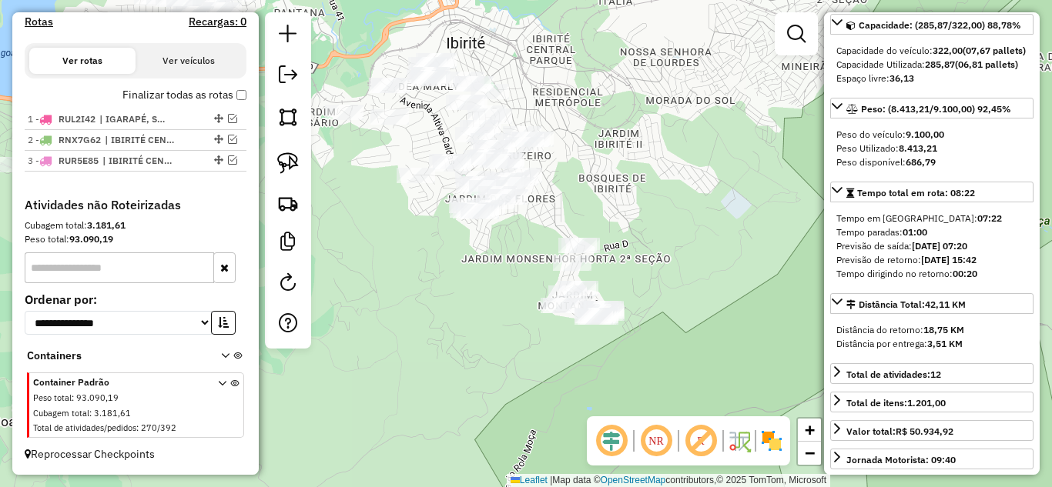
click at [595, 213] on div "Janela de atendimento Grade de atendimento Capacidade Transportadoras Veículos …" at bounding box center [526, 243] width 1052 height 487
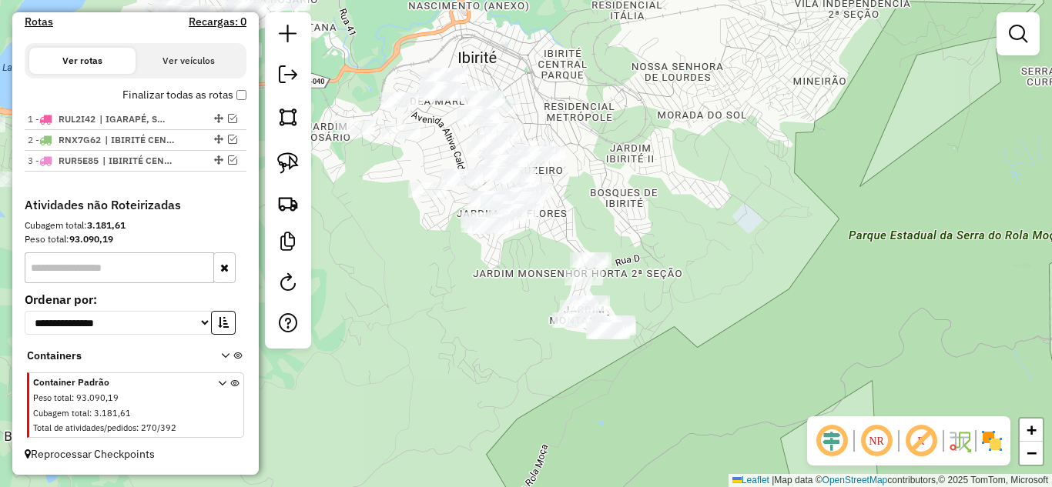
drag, startPoint x: 607, startPoint y: 226, endPoint x: 614, endPoint y: 219, distance: 9.9
click at [613, 226] on div "Janela de atendimento Grade de atendimento Capacidade Transportadoras Veículos …" at bounding box center [526, 243] width 1052 height 487
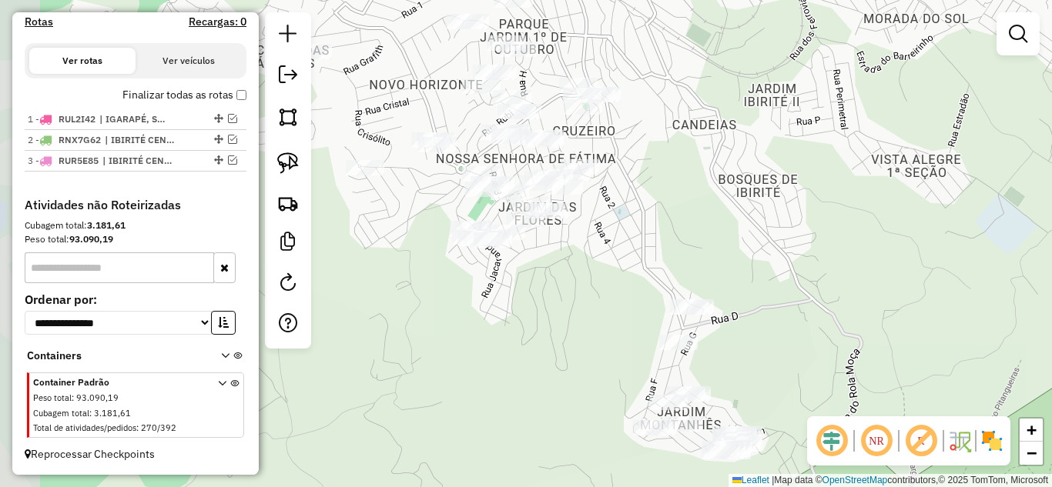
drag, startPoint x: 577, startPoint y: 203, endPoint x: 675, endPoint y: 211, distance: 97.4
click at [675, 211] on div "Janela de atendimento Grade de atendimento Capacidade Transportadoras Veículos …" at bounding box center [526, 243] width 1052 height 487
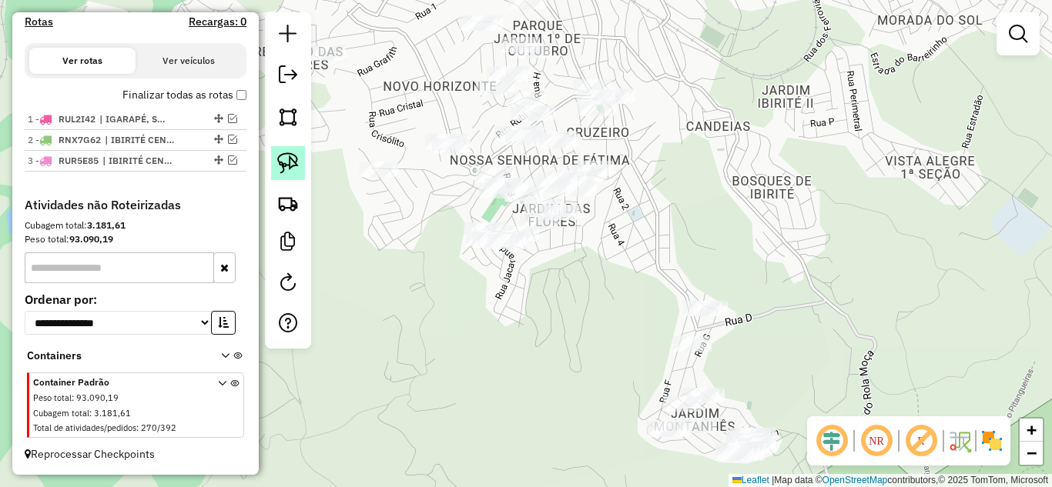
click at [282, 160] on img at bounding box center [288, 163] width 22 height 22
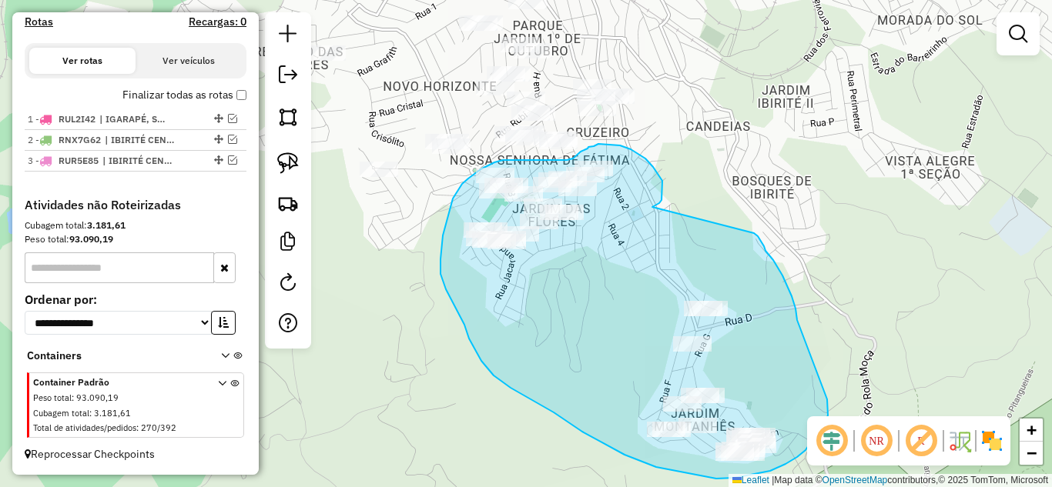
drag, startPoint x: 654, startPoint y: 206, endPoint x: 750, endPoint y: 232, distance: 99.5
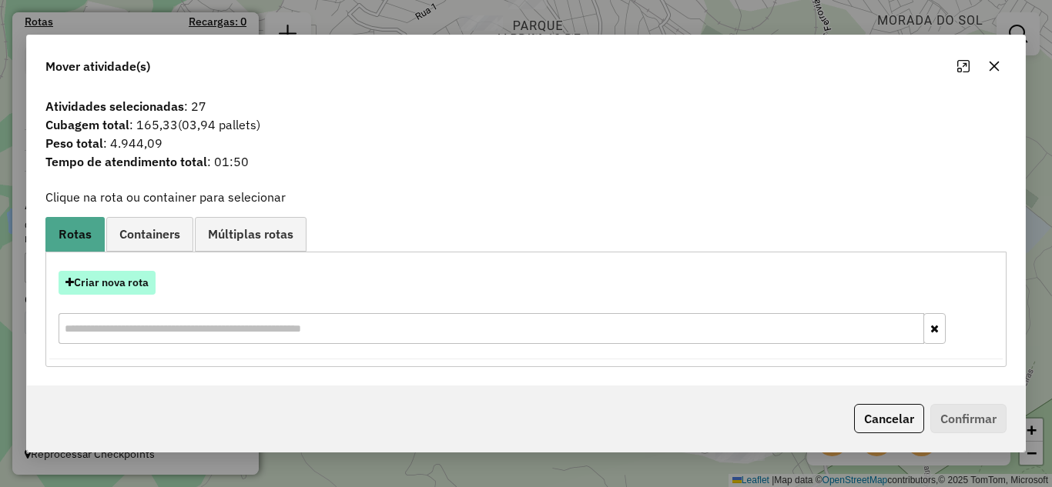
click at [122, 286] on button "Criar nova rota" at bounding box center [107, 283] width 97 height 24
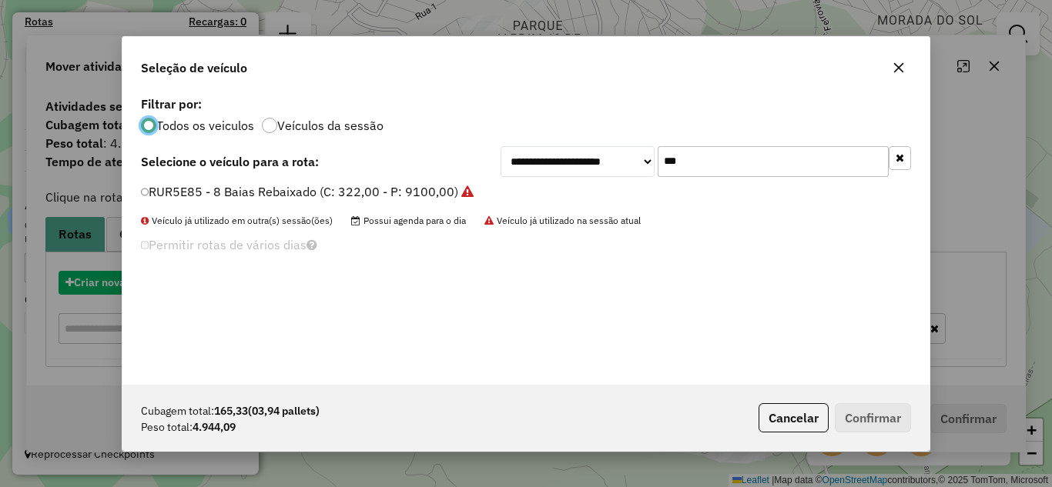
scroll to position [8, 5]
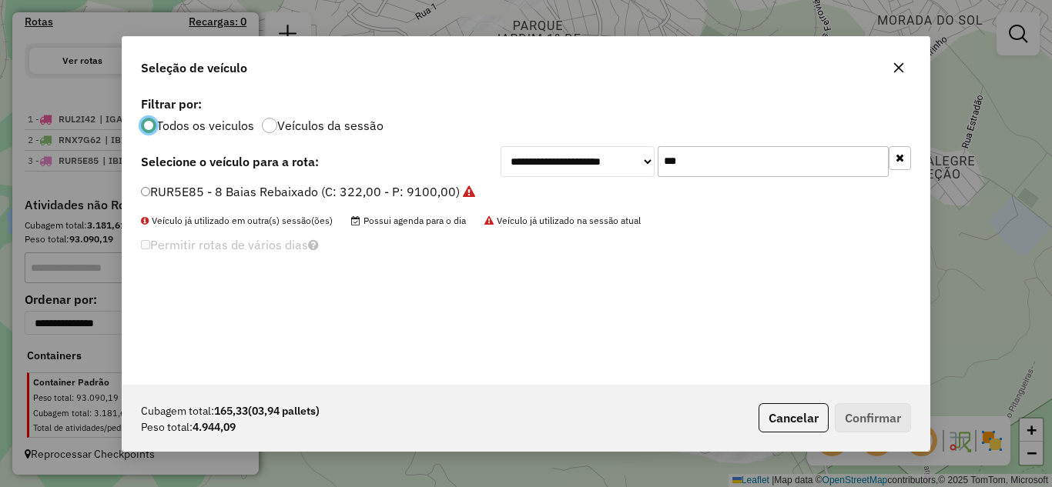
click at [713, 162] on input "***" at bounding box center [773, 161] width 231 height 31
type input "***"
click at [145, 189] on div "RUU3A94 - Toco 8B Rebaixado Novo (C: 322,00 - P: 8580,00)" at bounding box center [526, 198] width 788 height 31
click at [152, 189] on label "RUU3A94 - Toco 8B Rebaixado Novo (C: 322,00 - P: 8580,00)" at bounding box center [319, 191] width 356 height 18
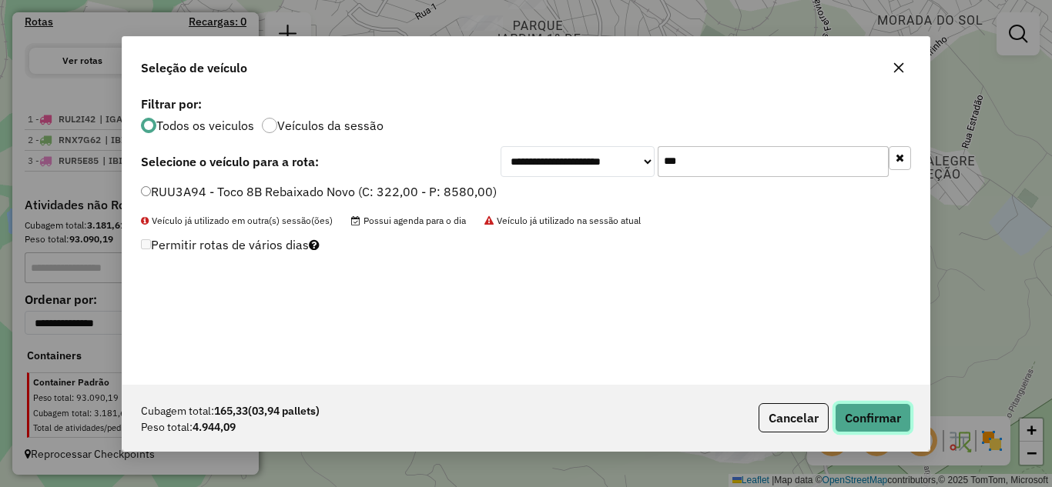
click at [874, 412] on button "Confirmar" at bounding box center [873, 417] width 76 height 29
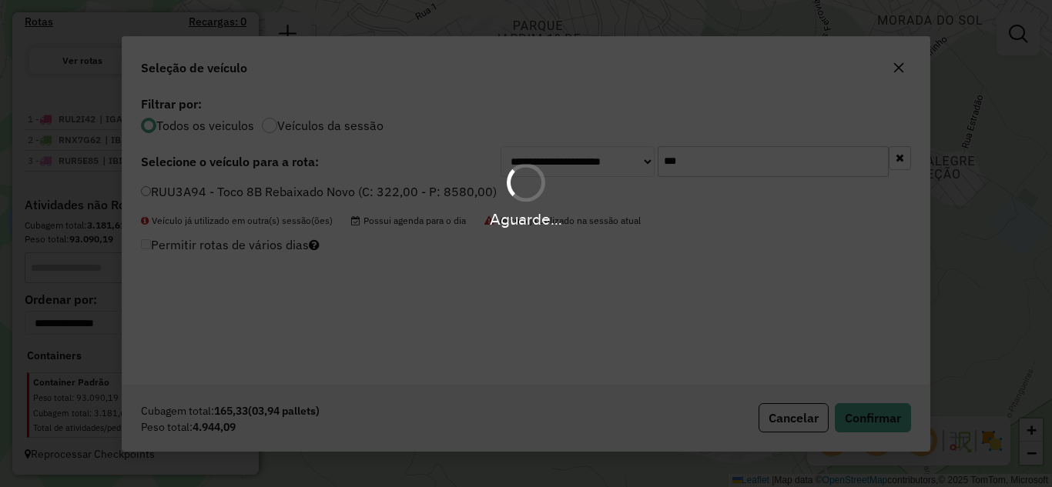
scroll to position [556, 0]
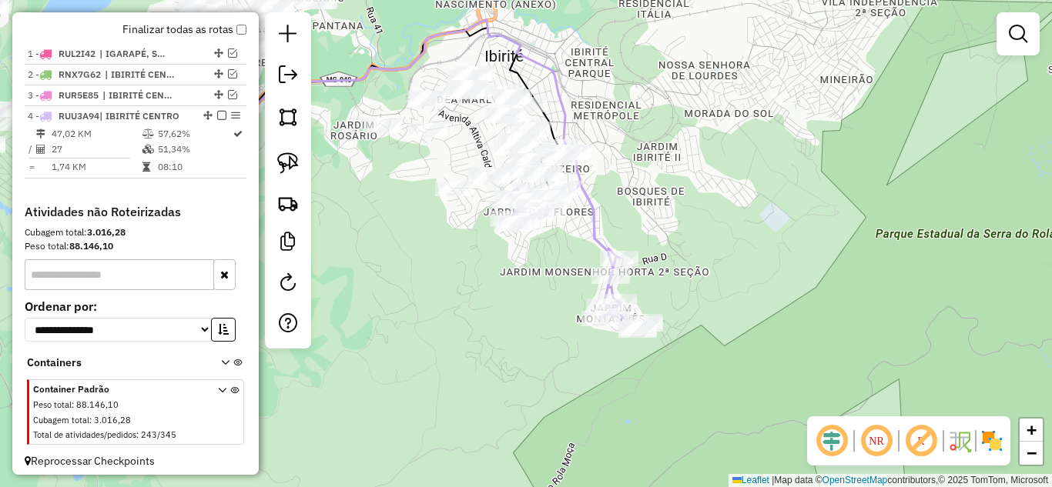
drag, startPoint x: 605, startPoint y: 292, endPoint x: 548, endPoint y: 259, distance: 65.5
click at [548, 259] on div "Janela de atendimento Grade de atendimento Capacidade Transportadoras Veículos …" at bounding box center [526, 243] width 1052 height 487
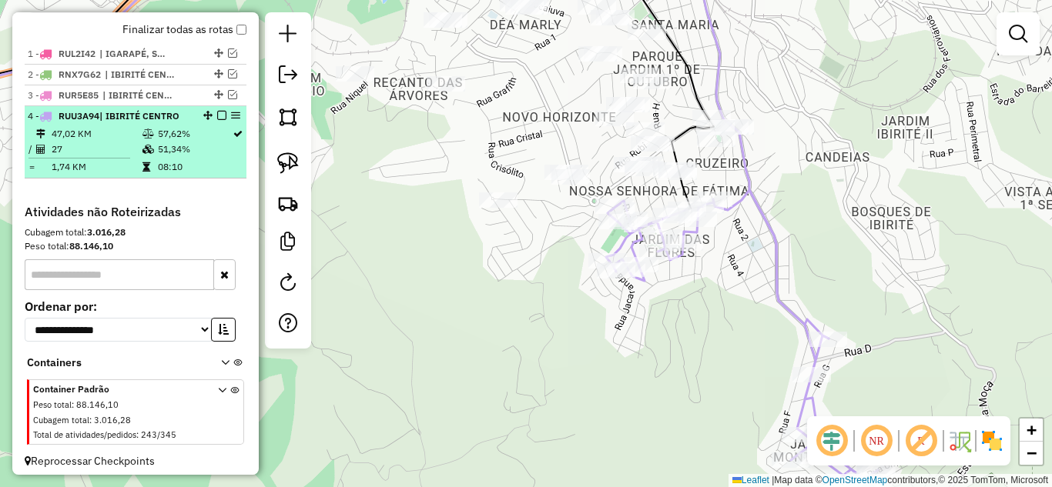
click at [219, 120] on em at bounding box center [221, 115] width 9 height 9
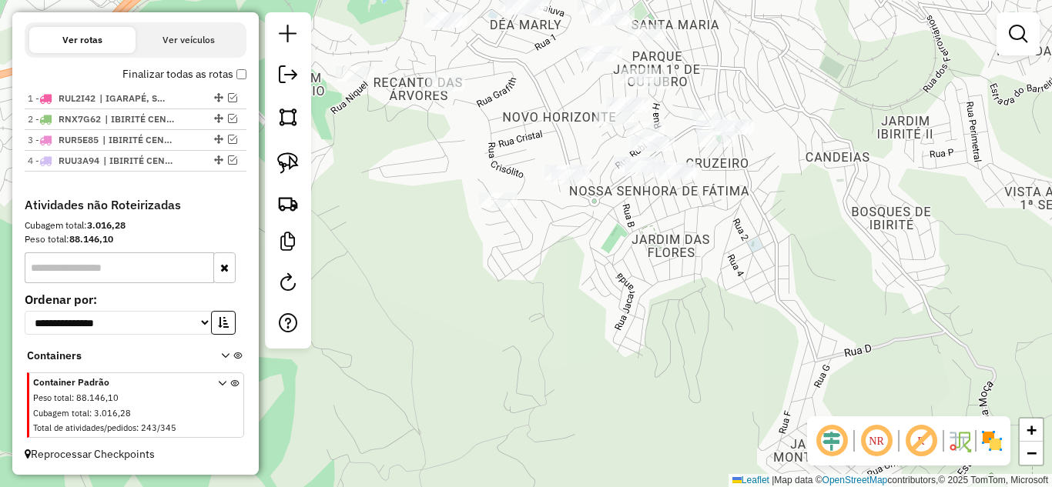
scroll to position [525, 0]
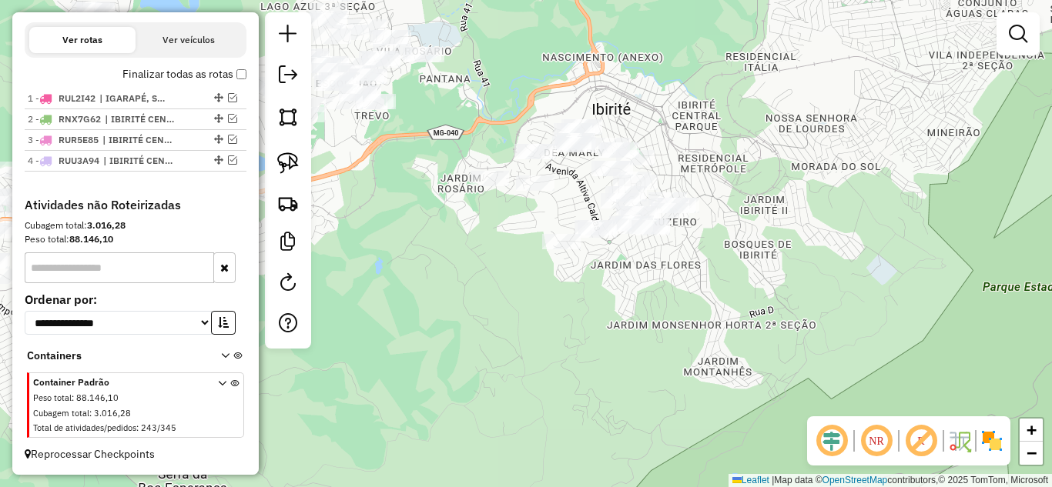
drag, startPoint x: 619, startPoint y: 282, endPoint x: 623, endPoint y: 291, distance: 10.0
click at [623, 291] on div "Janela de atendimento Grade de atendimento Capacidade Transportadoras Veículos …" at bounding box center [526, 243] width 1052 height 487
click at [272, 162] on link at bounding box center [288, 163] width 34 height 34
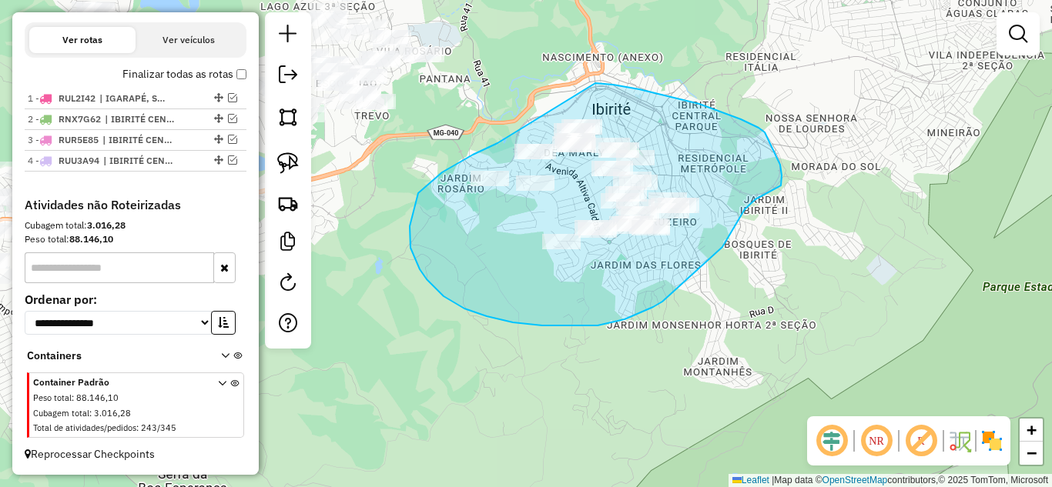
drag, startPoint x: 458, startPoint y: 163, endPoint x: 550, endPoint y: 79, distance: 124.8
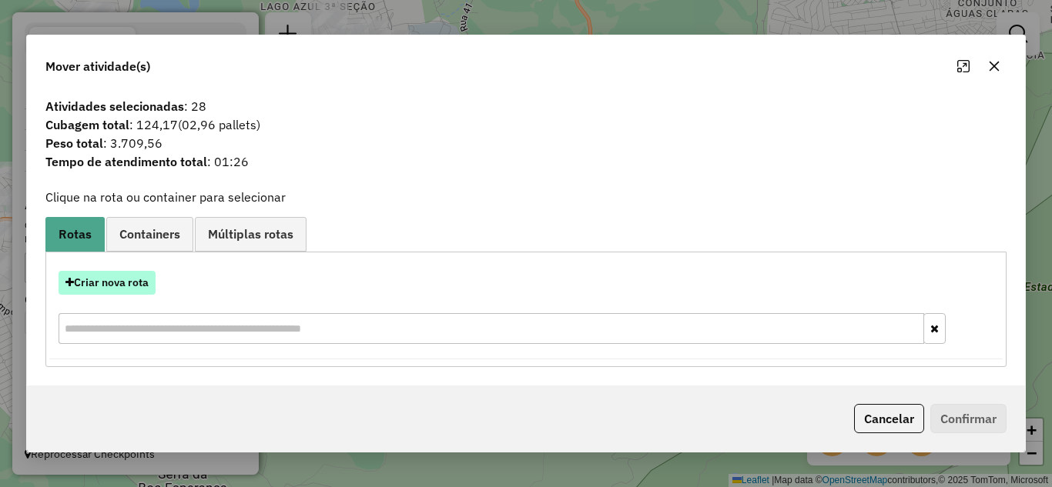
click at [122, 280] on button "Criar nova rota" at bounding box center [107, 283] width 97 height 24
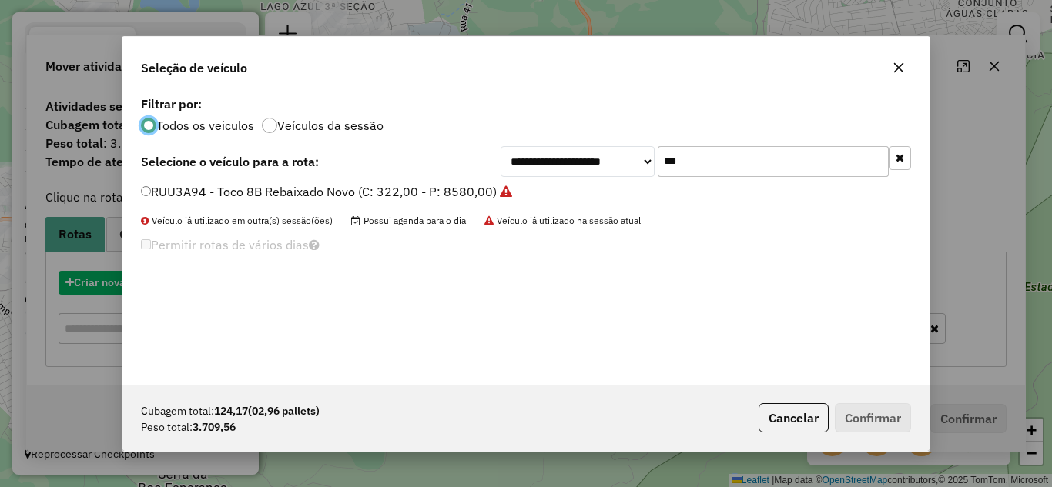
scroll to position [8, 5]
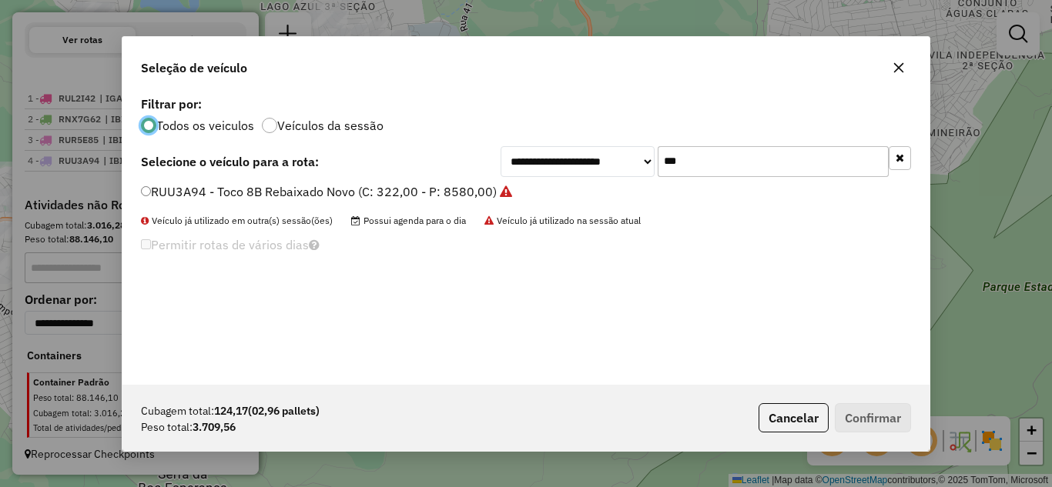
drag, startPoint x: 688, startPoint y: 162, endPoint x: 701, endPoint y: 149, distance: 18.5
click at [701, 149] on input "***" at bounding box center [773, 161] width 231 height 31
type input "*"
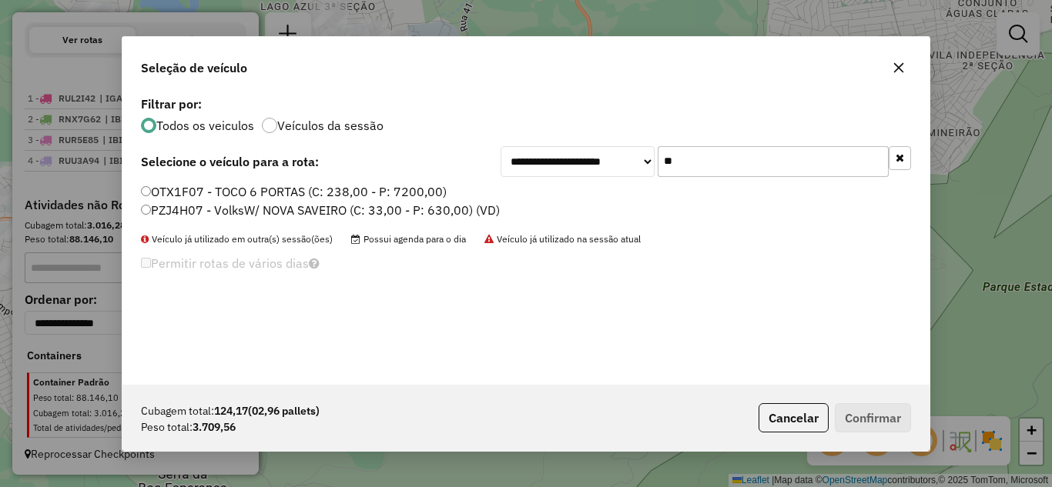
type input "**"
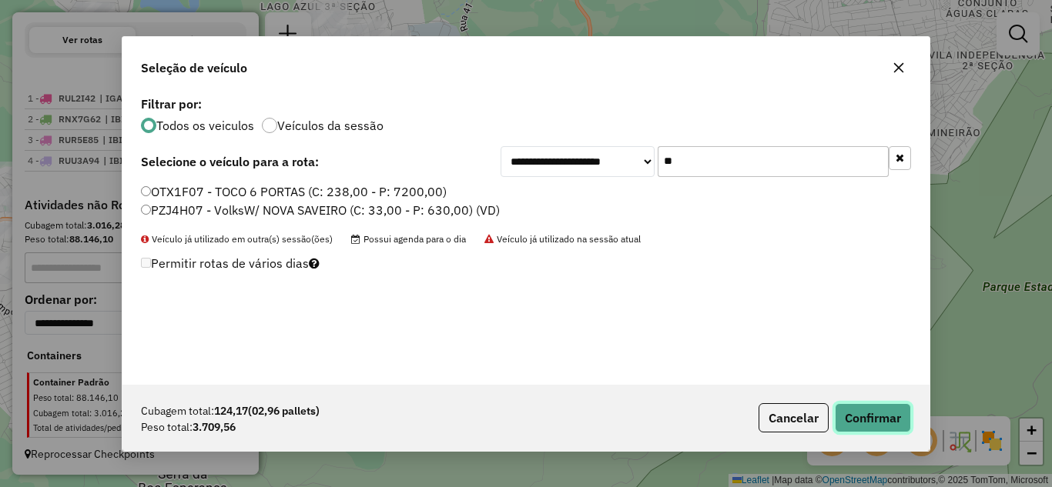
click at [885, 420] on button "Confirmar" at bounding box center [873, 417] width 76 height 29
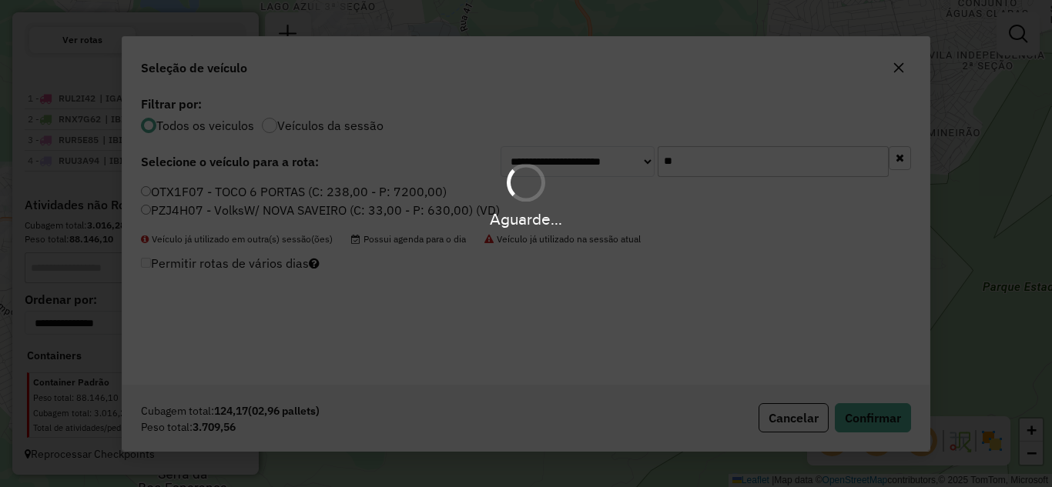
scroll to position [556, 0]
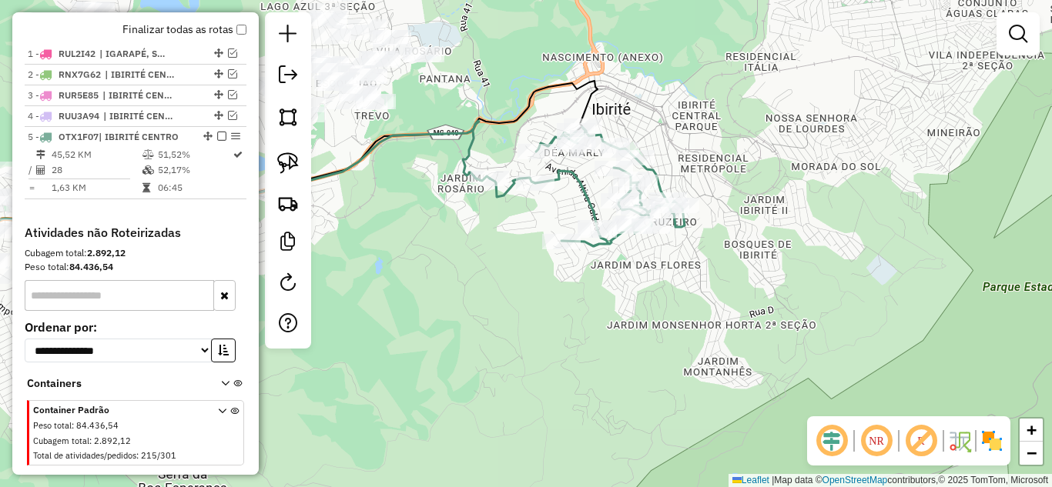
drag, startPoint x: 500, startPoint y: 191, endPoint x: 671, endPoint y: 237, distance: 177.1
click at [500, 192] on icon at bounding box center [587, 186] width 195 height 119
select select "*********"
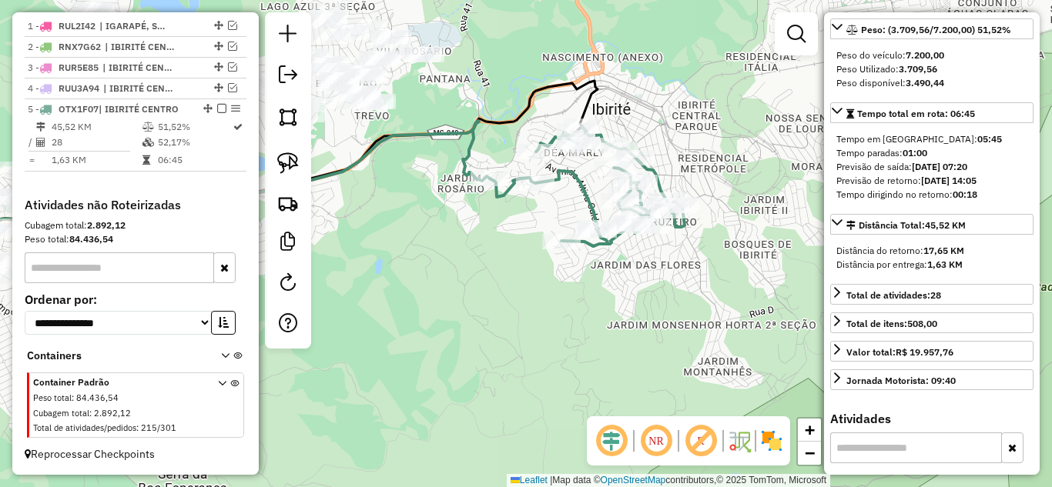
scroll to position [308, 0]
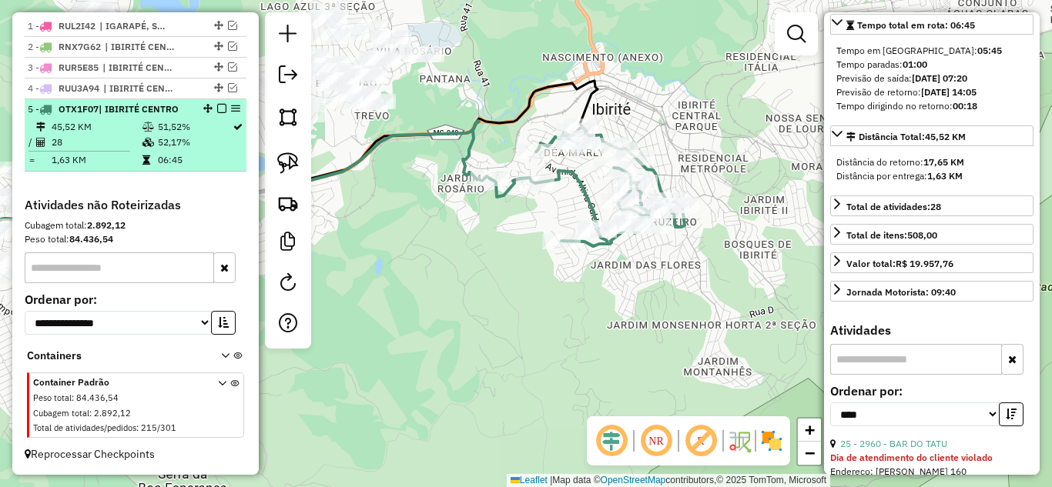
click at [217, 108] on em at bounding box center [221, 108] width 9 height 9
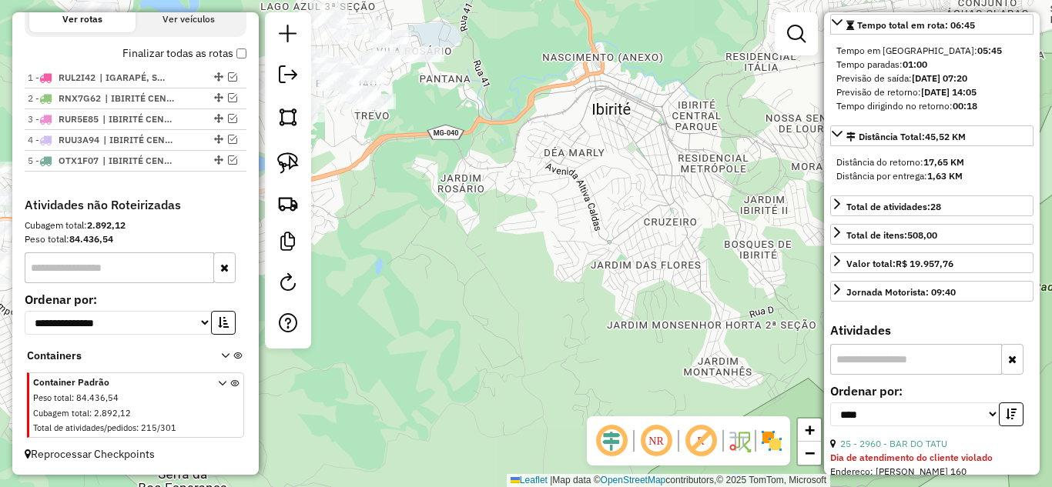
drag, startPoint x: 476, startPoint y: 233, endPoint x: 595, endPoint y: 256, distance: 121.7
click at [595, 256] on div "Janela de atendimento Grade de atendimento Capacidade Transportadoras Veículos …" at bounding box center [526, 243] width 1052 height 487
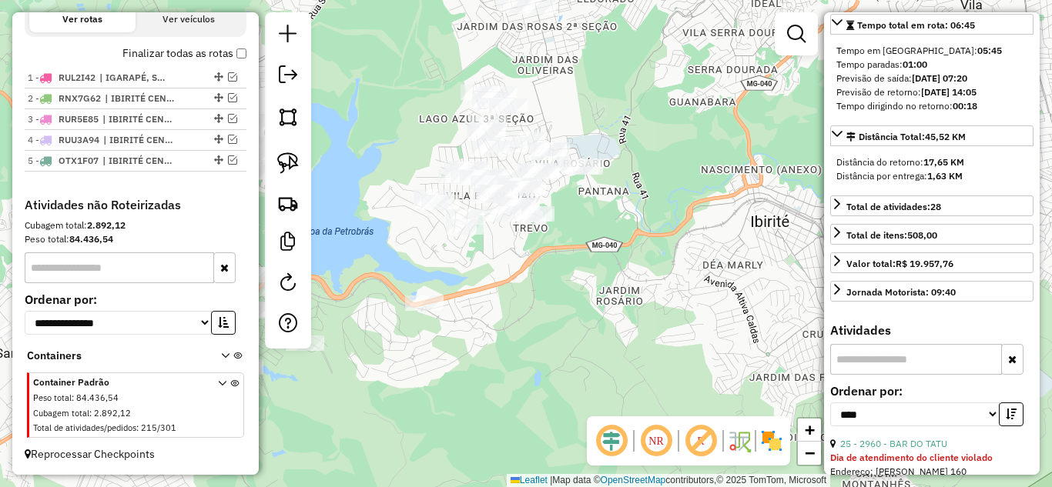
click at [638, 340] on div "Janela de atendimento Grade de atendimento Capacidade Transportadoras Veículos …" at bounding box center [526, 243] width 1052 height 487
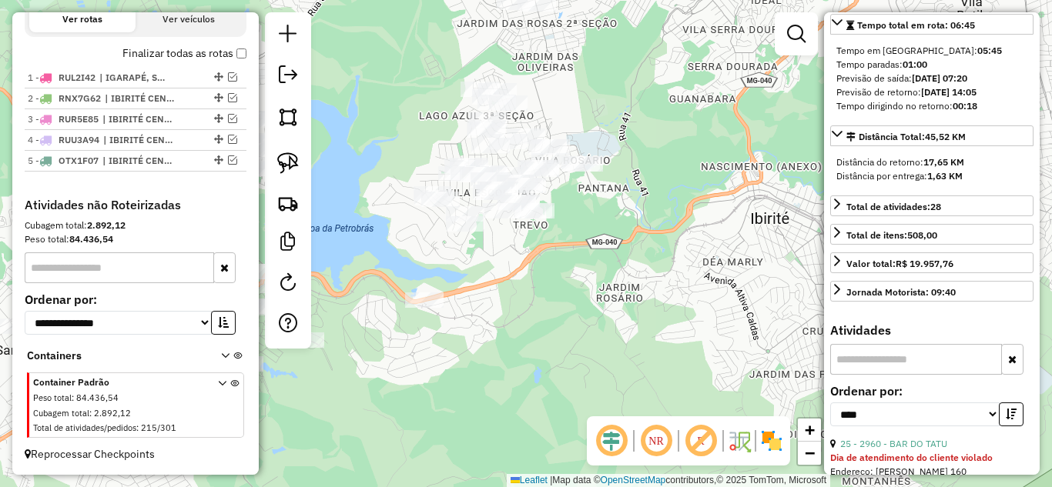
click at [665, 221] on div "Janela de atendimento Grade de atendimento Capacidade Transportadoras Veículos …" at bounding box center [526, 243] width 1052 height 487
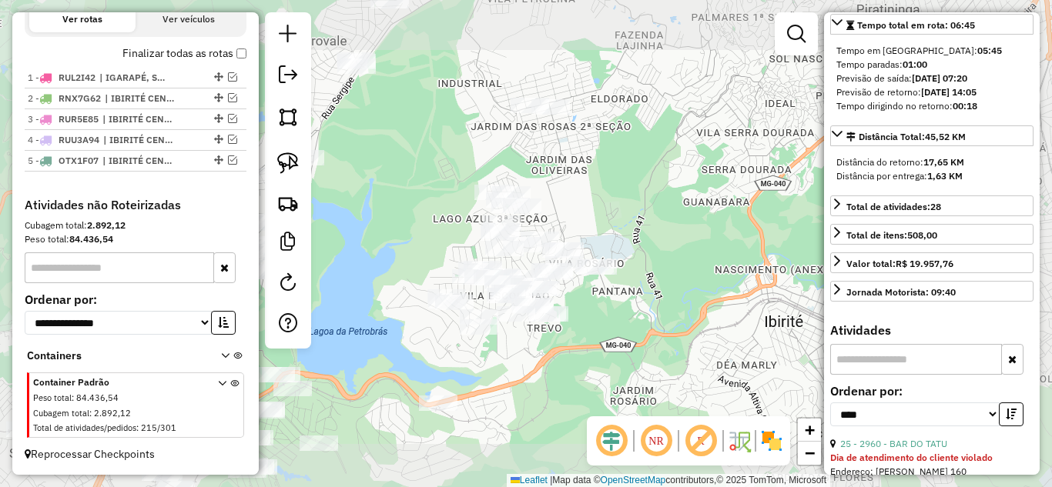
drag, startPoint x: 604, startPoint y: 188, endPoint x: 623, endPoint y: 277, distance: 91.2
click at [621, 279] on div "Janela de atendimento Grade de atendimento Capacidade Transportadoras Veículos …" at bounding box center [526, 243] width 1052 height 487
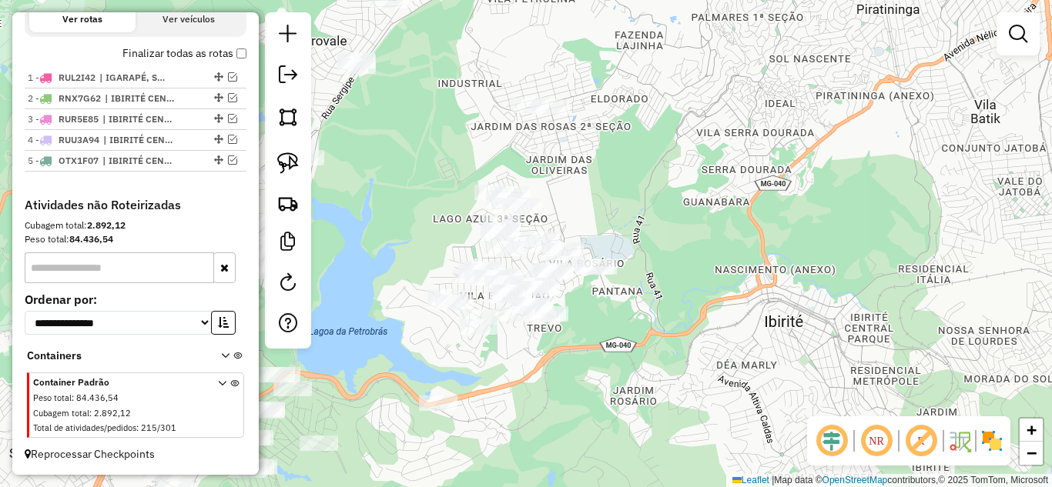
click at [645, 172] on div "Janela de atendimento Grade de atendimento Capacidade Transportadoras Veículos …" at bounding box center [526, 243] width 1052 height 487
click at [643, 159] on div "Janela de atendimento Grade de atendimento Capacidade Transportadoras Veículos …" at bounding box center [526, 243] width 1052 height 487
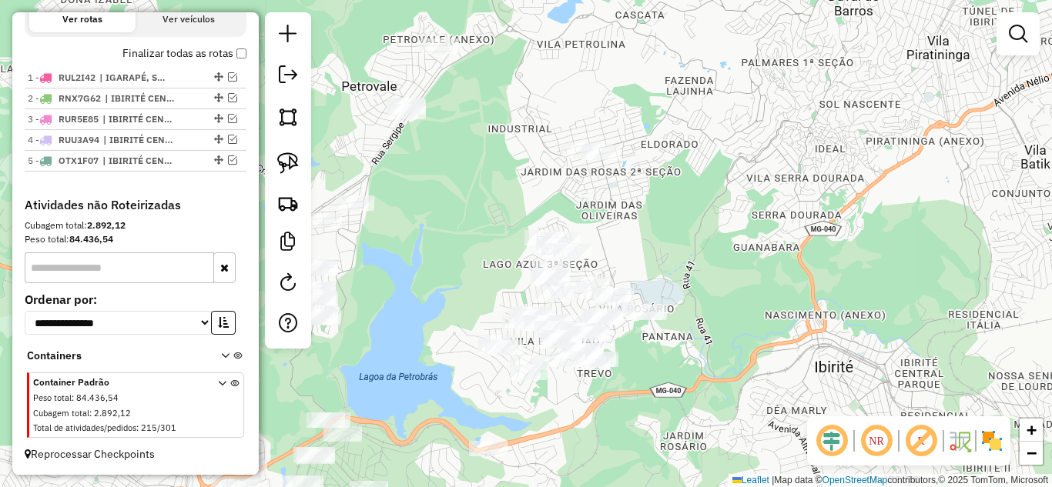
drag, startPoint x: 657, startPoint y: 289, endPoint x: 709, endPoint y: 179, distance: 121.9
click at [709, 179] on div "Janela de atendimento Grade de atendimento Capacidade Transportadoras Veículos …" at bounding box center [526, 243] width 1052 height 487
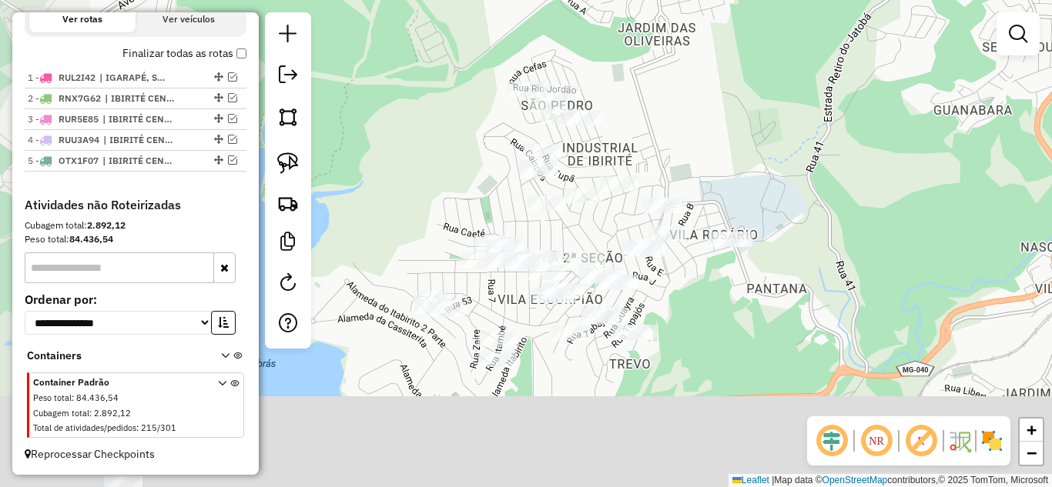
drag, startPoint x: 634, startPoint y: 241, endPoint x: 730, endPoint y: 95, distance: 174.7
click at [737, 86] on div "Janela de atendimento Grade de atendimento Capacidade Transportadoras Veículos …" at bounding box center [526, 243] width 1052 height 487
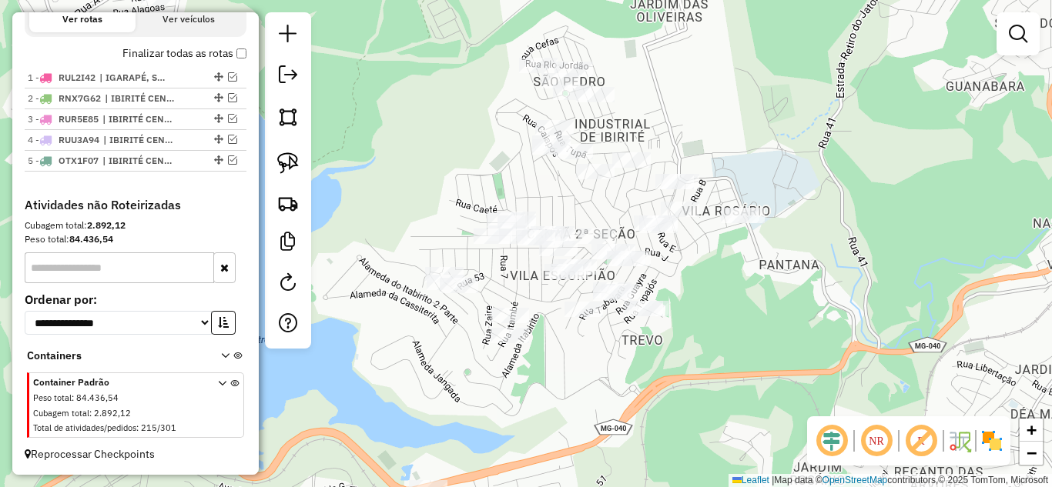
drag, startPoint x: 559, startPoint y: 186, endPoint x: 572, endPoint y: 140, distance: 47.3
click at [572, 144] on div at bounding box center [573, 151] width 38 height 15
click at [291, 168] on img at bounding box center [288, 163] width 22 height 22
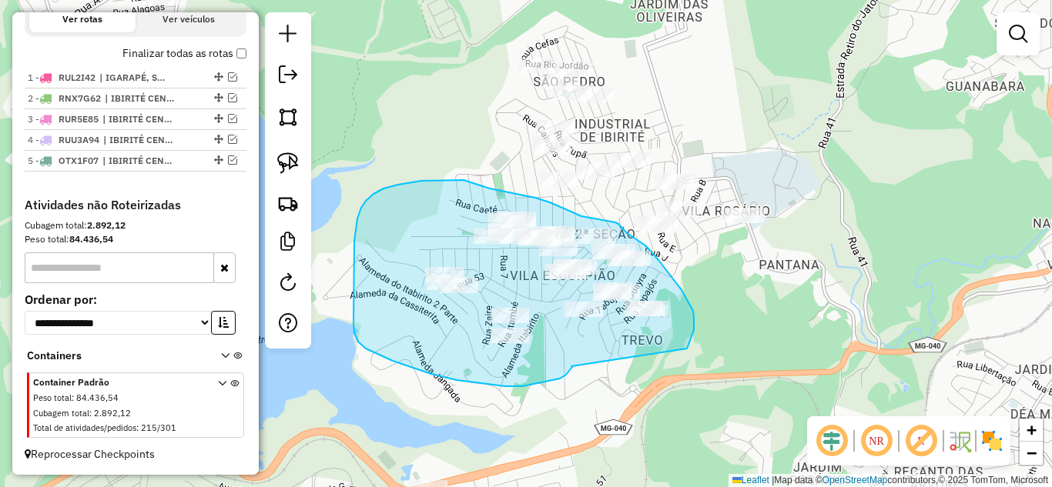
drag, startPoint x: 571, startPoint y: 370, endPoint x: 678, endPoint y: 361, distance: 108.1
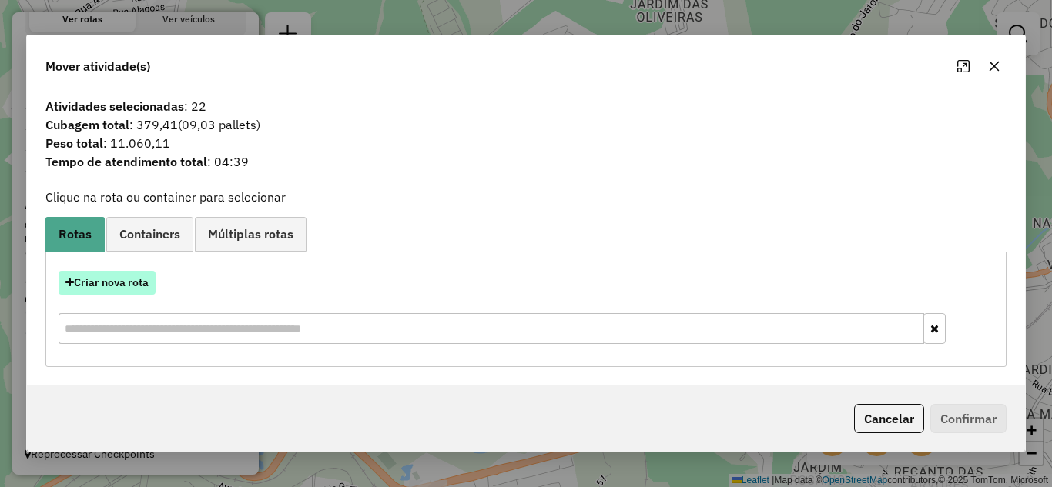
click at [115, 283] on button "Criar nova rota" at bounding box center [107, 283] width 97 height 24
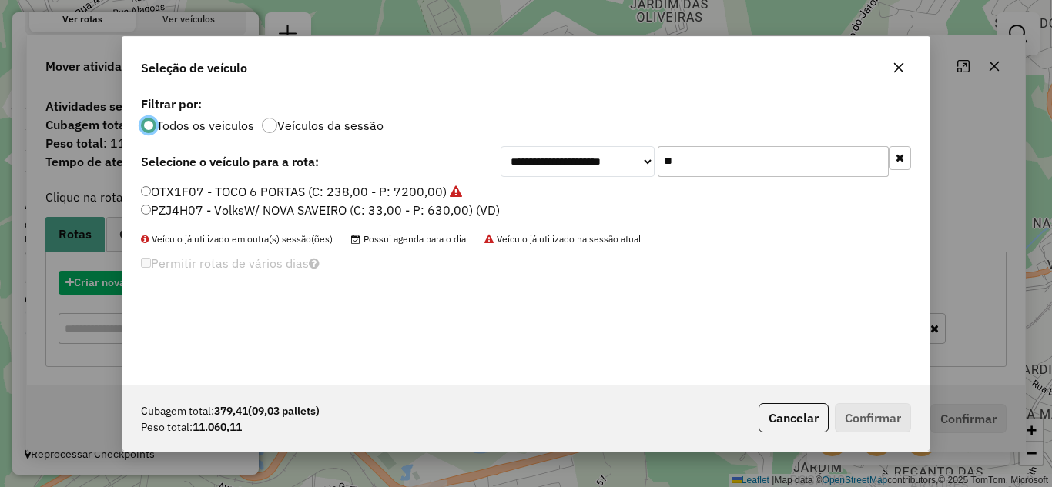
scroll to position [8, 5]
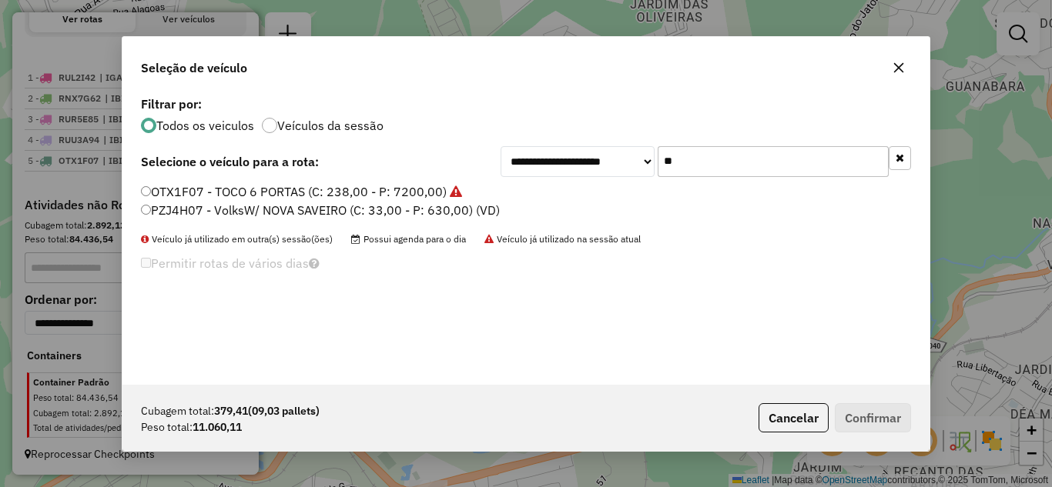
click at [711, 166] on input "**" at bounding box center [773, 161] width 231 height 31
type input "*"
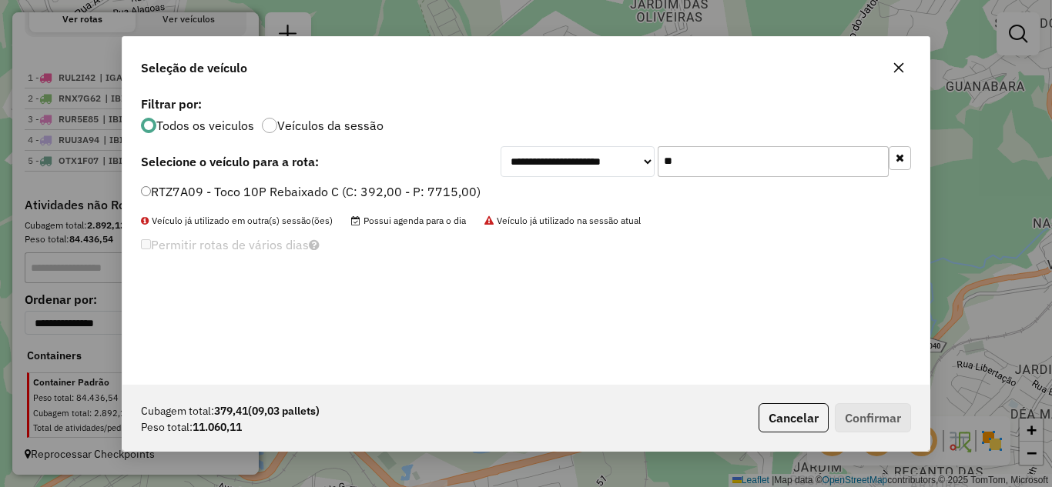
type input "**"
click at [849, 424] on button "Confirmar" at bounding box center [873, 417] width 76 height 29
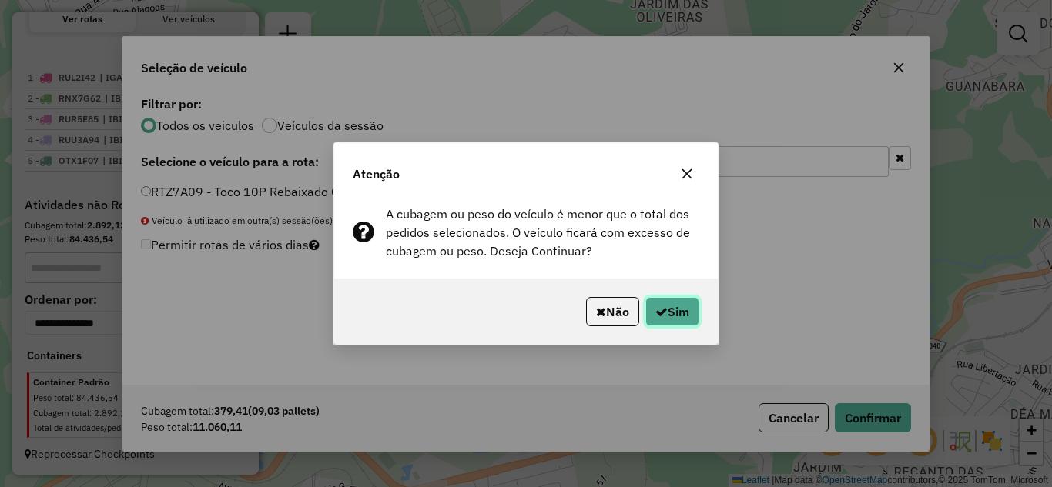
click at [664, 303] on button "Sim" at bounding box center [672, 311] width 54 height 29
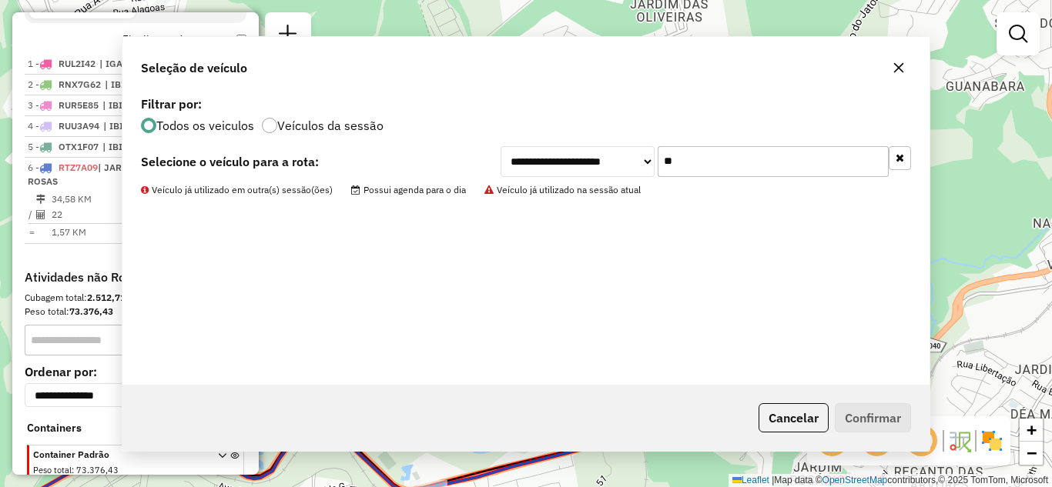
scroll to position [598, 0]
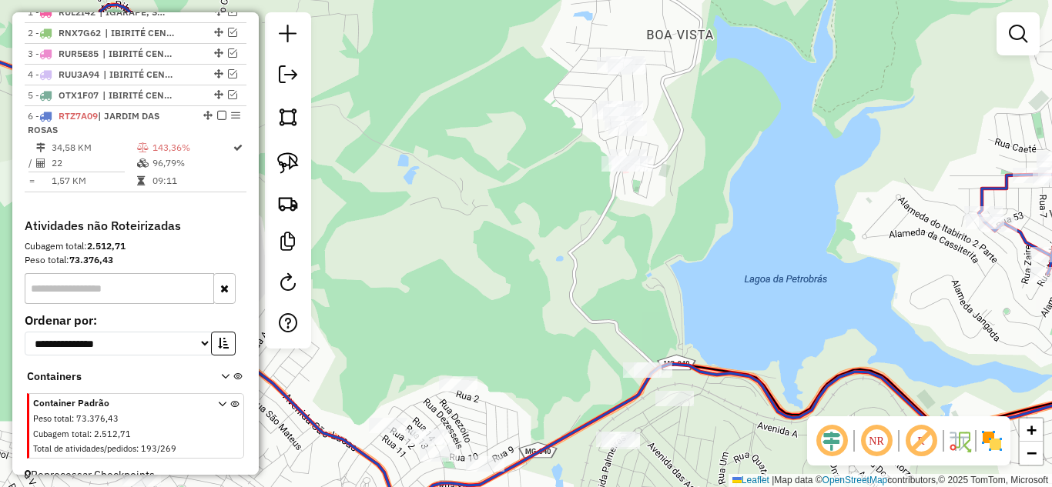
drag, startPoint x: 909, startPoint y: 296, endPoint x: 608, endPoint y: 266, distance: 303.4
click at [608, 266] on div "Janela de atendimento Grade de atendimento Capacidade Transportadoras Veículos …" at bounding box center [526, 243] width 1052 height 487
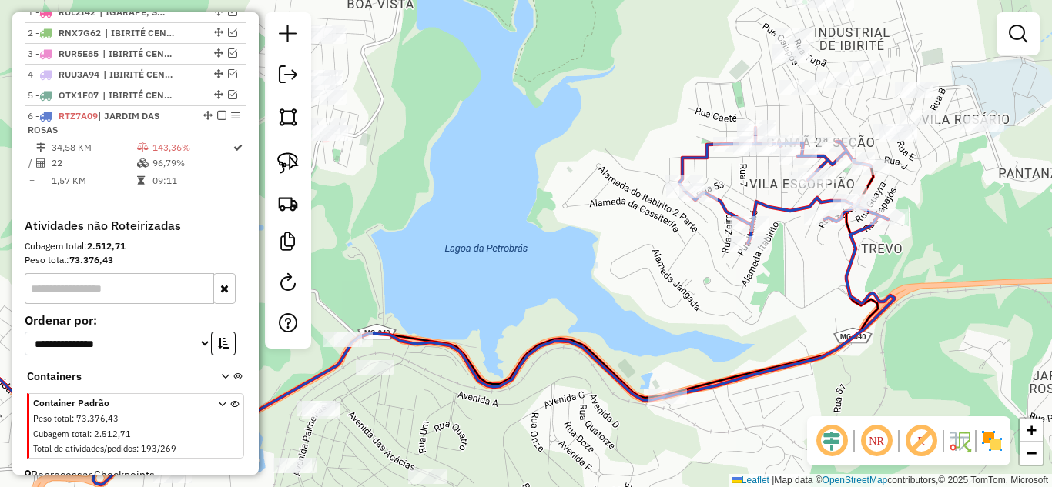
click at [794, 213] on icon at bounding box center [783, 185] width 209 height 115
select select "*********"
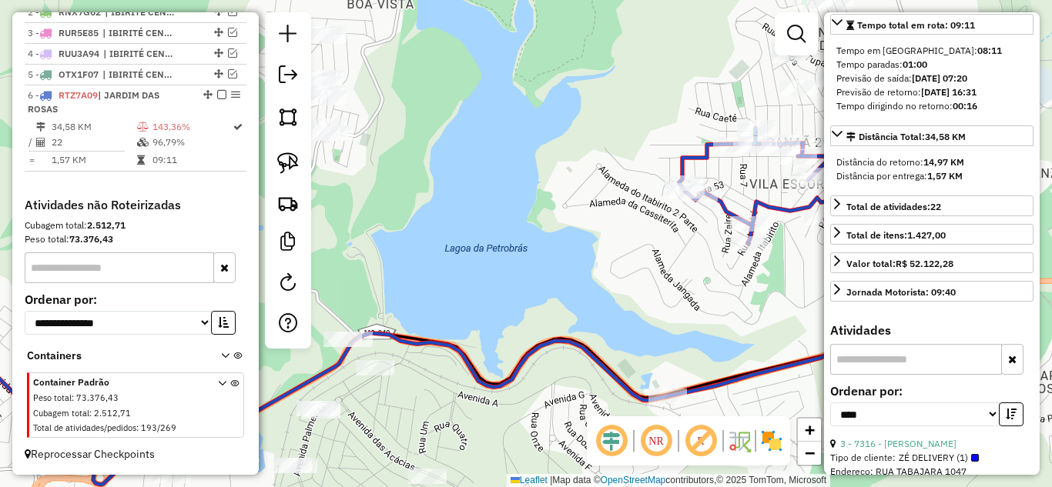
scroll to position [462, 0]
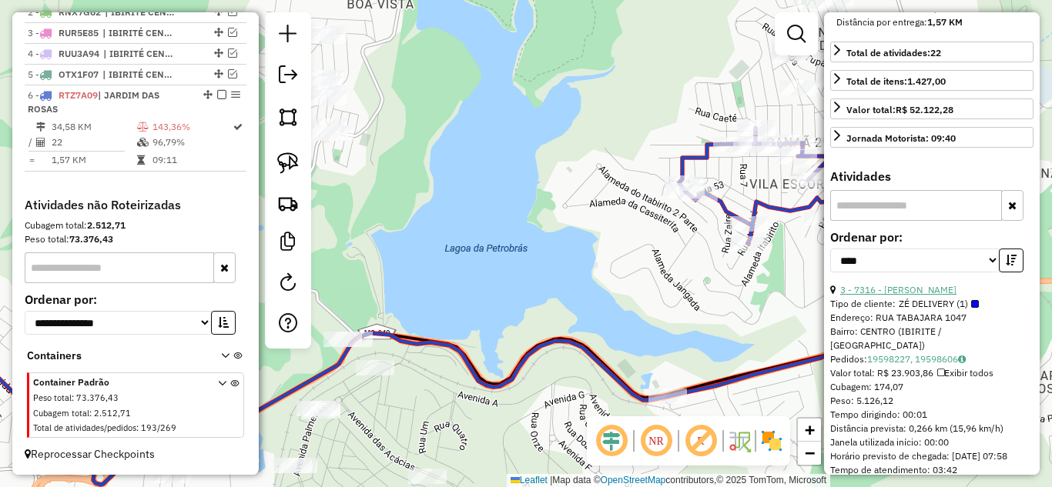
click at [919, 296] on link "3 - 7316 - LEO S BEER" at bounding box center [898, 290] width 116 height 12
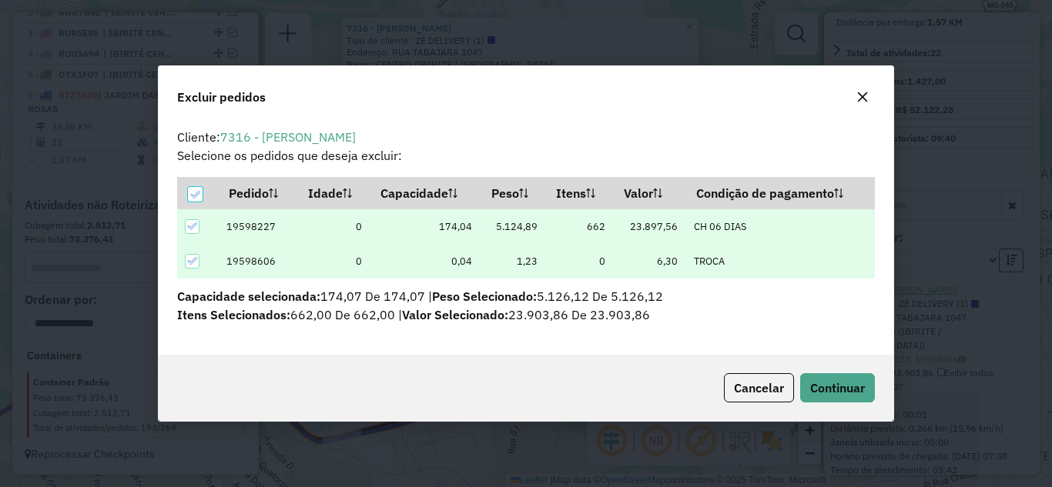
scroll to position [0, 0]
drag, startPoint x: 867, startPoint y: 387, endPoint x: 865, endPoint y: 380, distance: 7.9
click at [865, 380] on button "Continuar" at bounding box center [837, 387] width 75 height 29
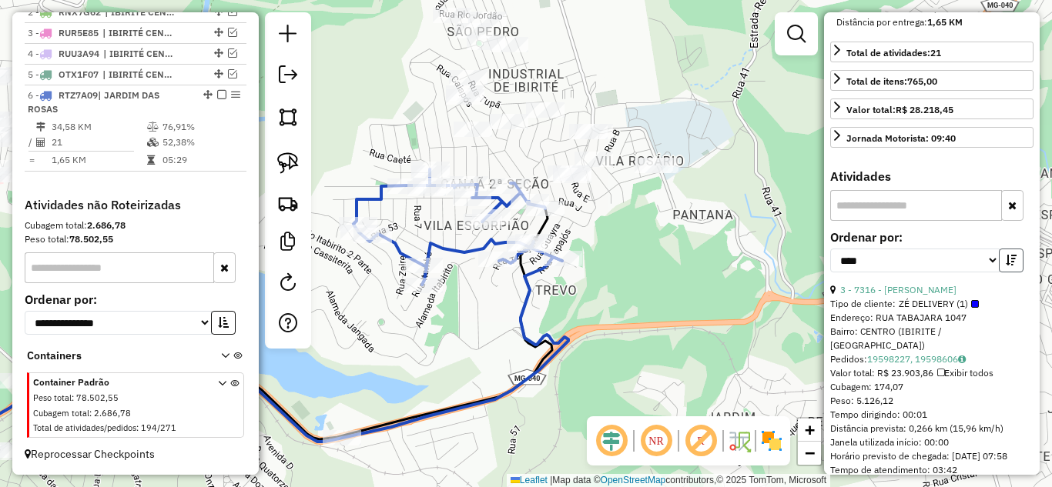
click at [1006, 266] on icon "button" at bounding box center [1011, 260] width 11 height 11
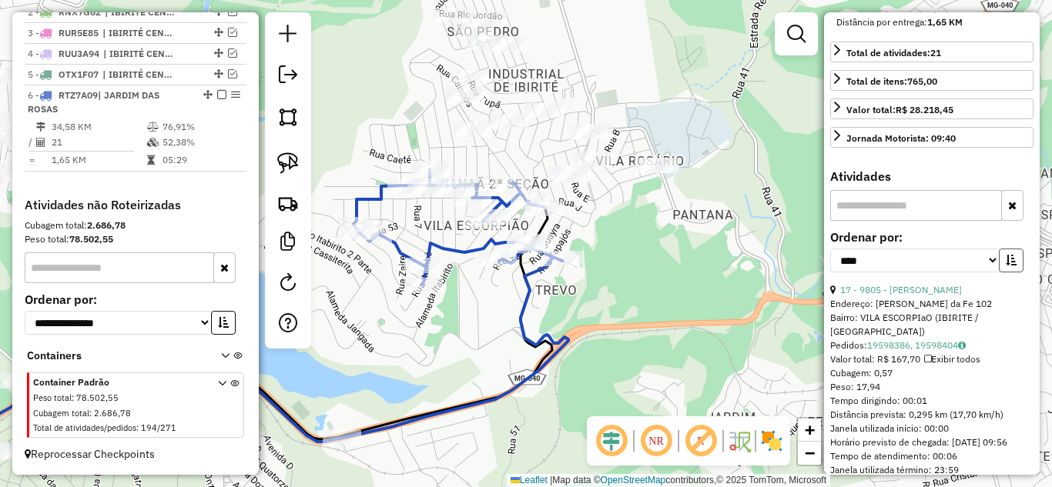
click at [1006, 266] on icon "button" at bounding box center [1011, 260] width 11 height 11
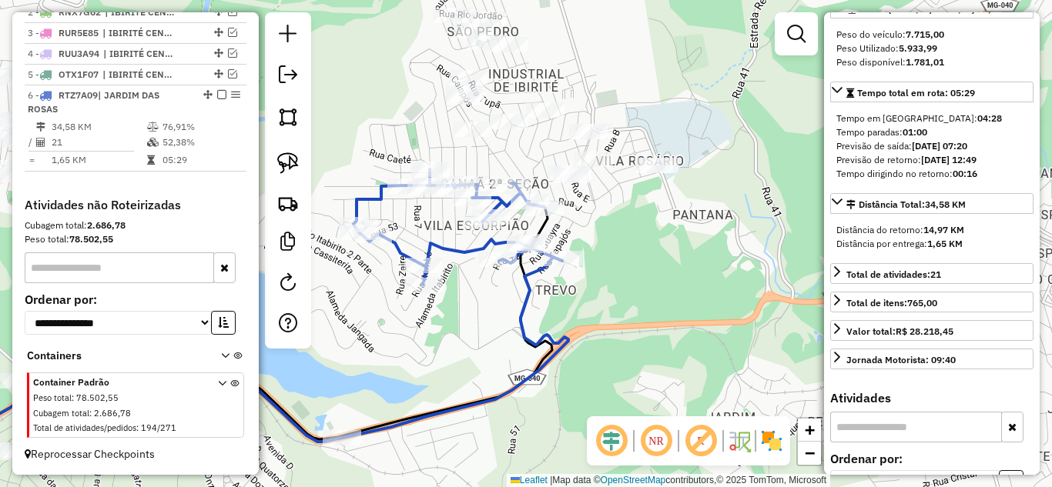
scroll to position [154, 0]
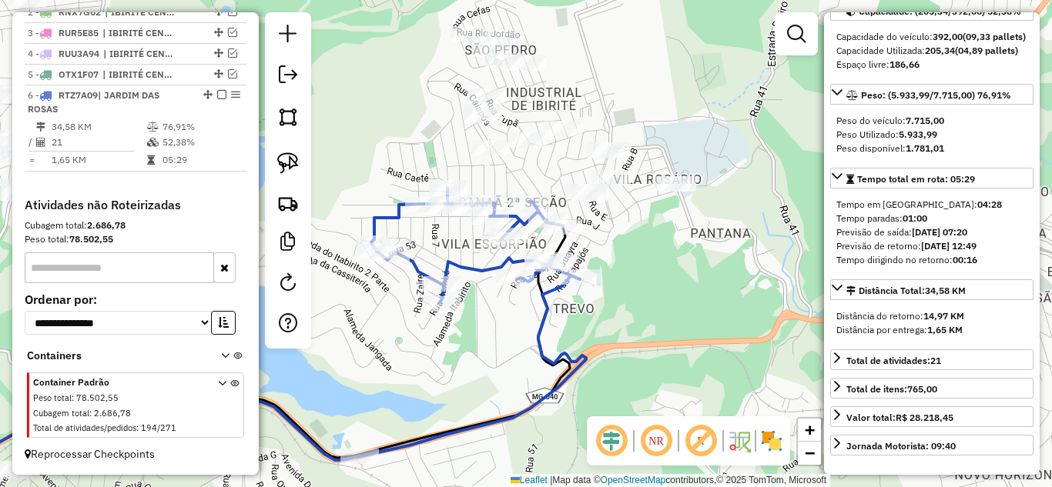
click at [731, 215] on div "Janela de atendimento Grade de atendimento Capacidade Transportadoras Veículos …" at bounding box center [526, 243] width 1052 height 487
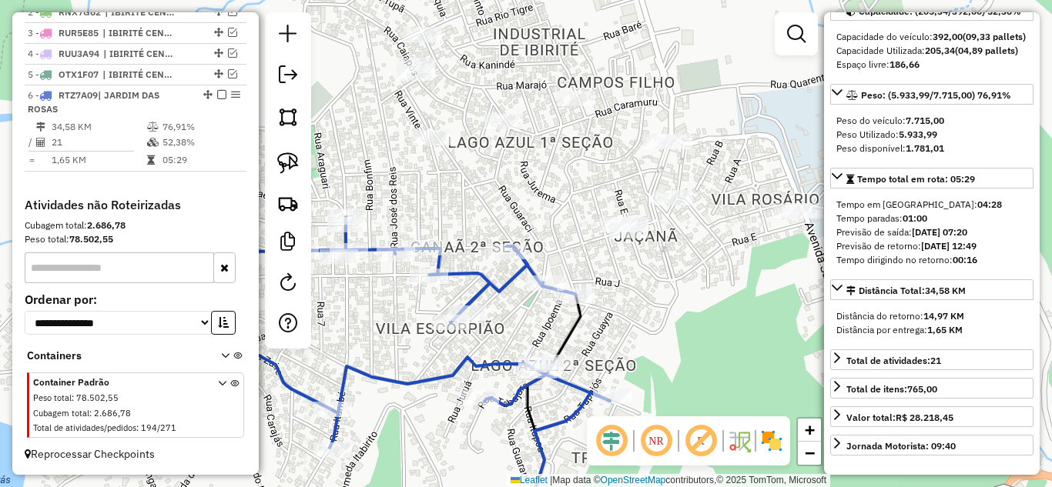
drag, startPoint x: 527, startPoint y: 176, endPoint x: 518, endPoint y: 176, distance: 8.5
click at [518, 176] on div "Janela de atendimento Grade de atendimento Capacidade Transportadoras Veículos …" at bounding box center [526, 243] width 1052 height 487
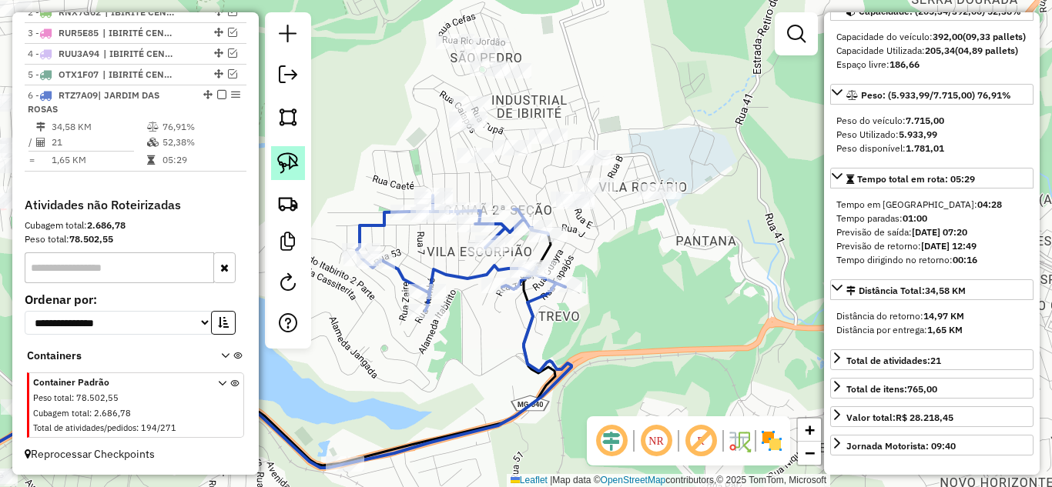
click at [283, 159] on img at bounding box center [288, 163] width 22 height 22
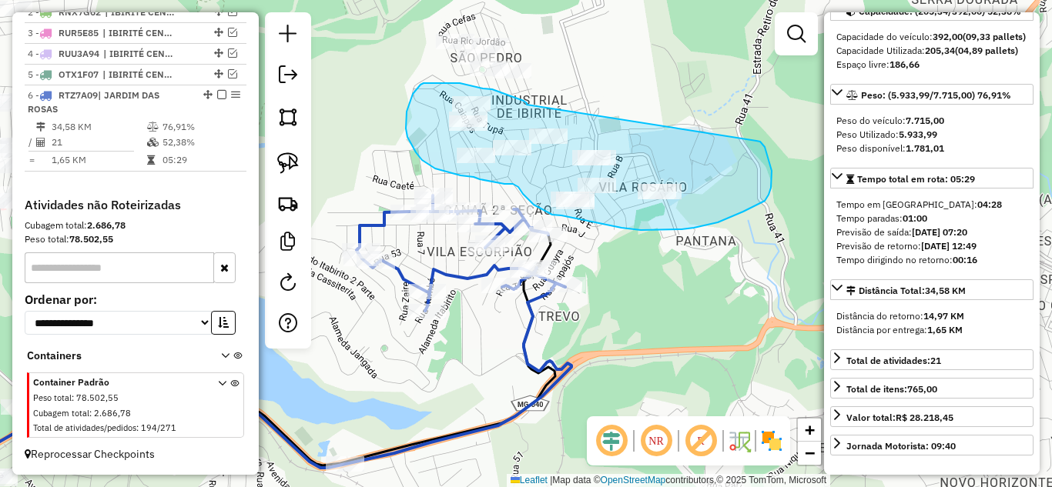
drag, startPoint x: 527, startPoint y: 105, endPoint x: 755, endPoint y: 139, distance: 231.3
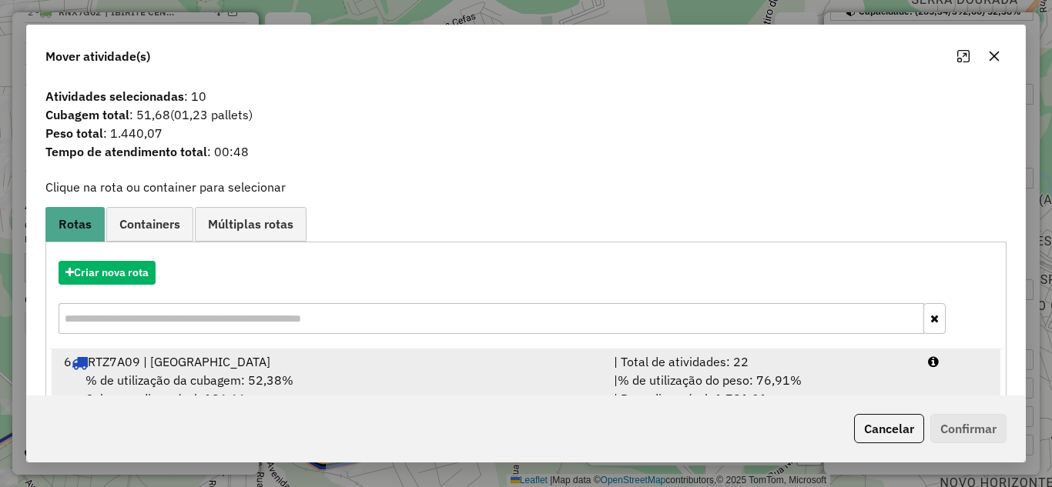
drag, startPoint x: 677, startPoint y: 369, endPoint x: 757, endPoint y: 377, distance: 80.5
click at [691, 368] on div "| Total de atividades: 22" at bounding box center [761, 362] width 314 height 18
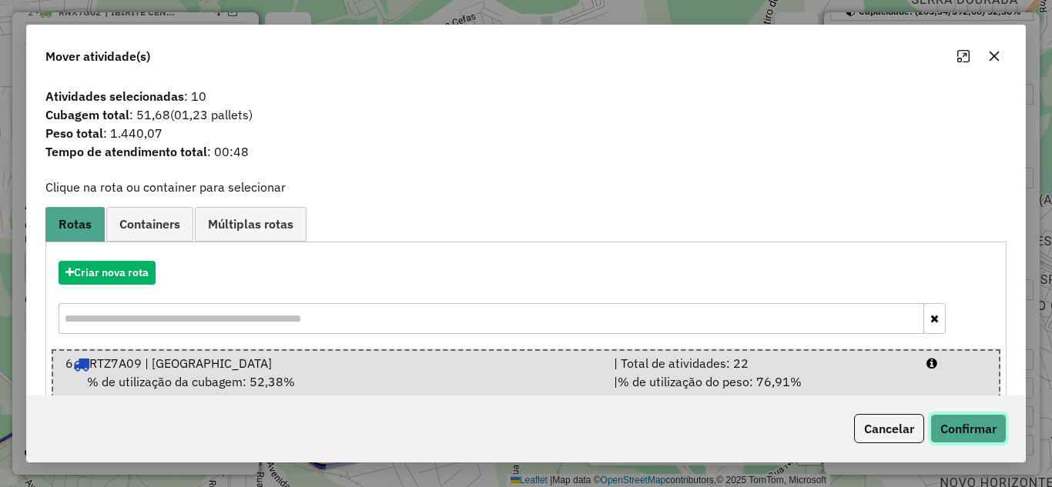
click at [994, 426] on button "Confirmar" at bounding box center [968, 428] width 76 height 29
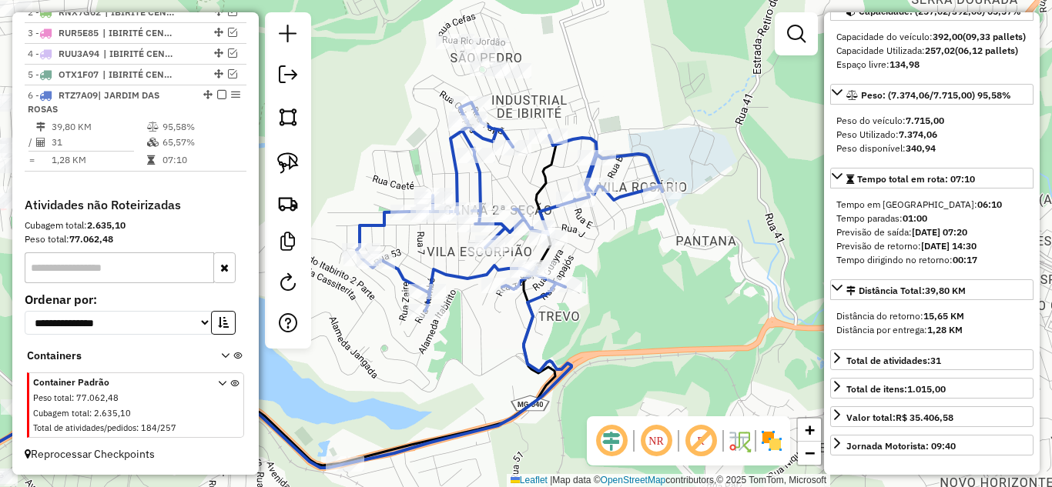
click at [624, 193] on icon at bounding box center [510, 206] width 306 height 209
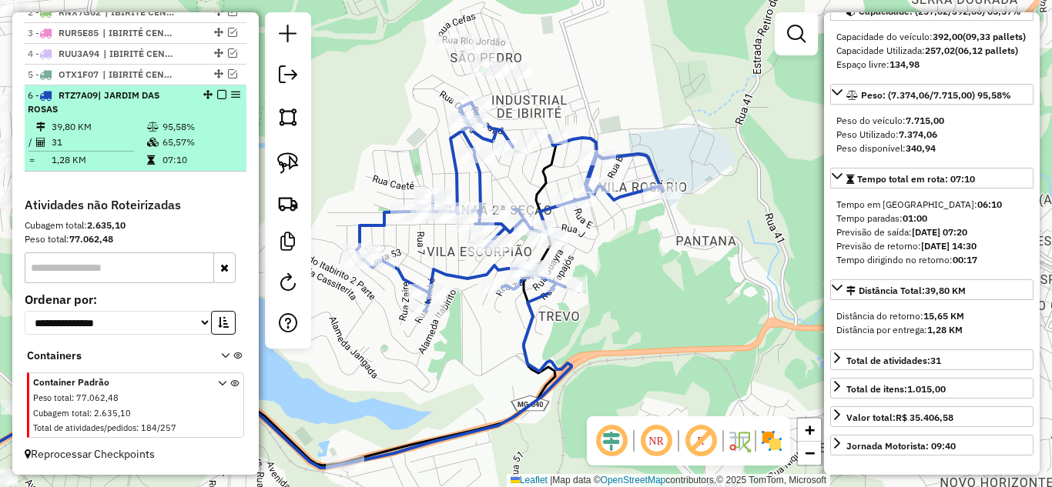
click at [217, 92] on em at bounding box center [221, 94] width 9 height 9
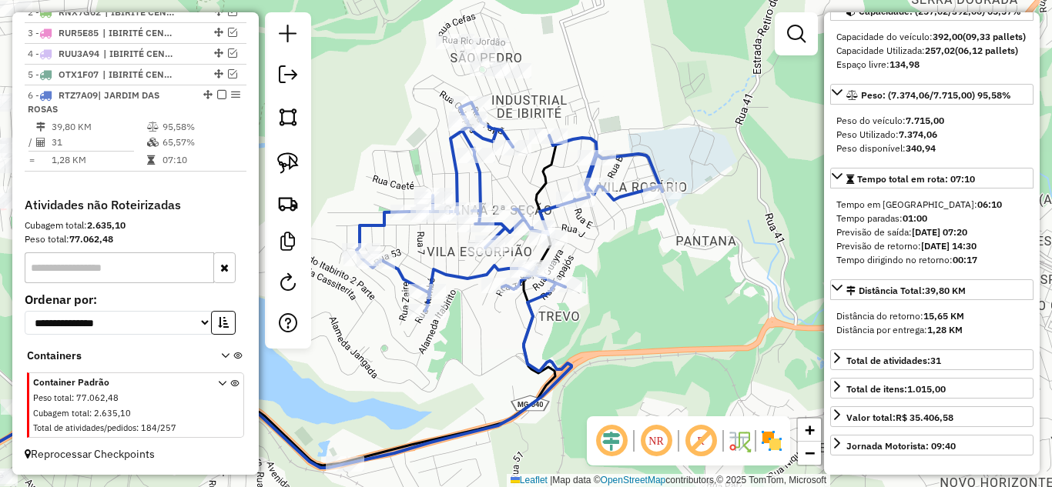
scroll to position [567, 0]
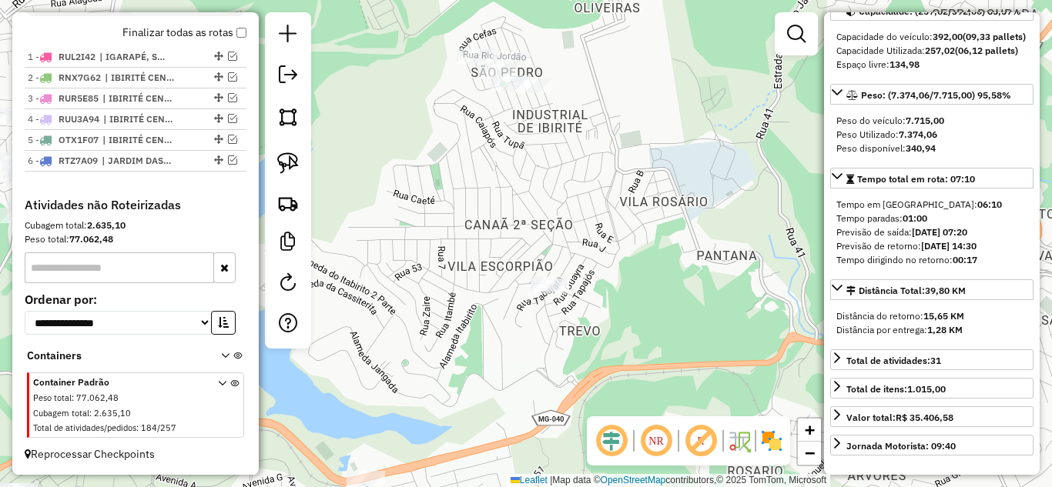
drag, startPoint x: 408, startPoint y: 190, endPoint x: 451, endPoint y: 216, distance: 50.4
click at [450, 216] on div "Janela de atendimento Grade de atendimento Capacidade Transportadoras Veículos …" at bounding box center [526, 243] width 1052 height 487
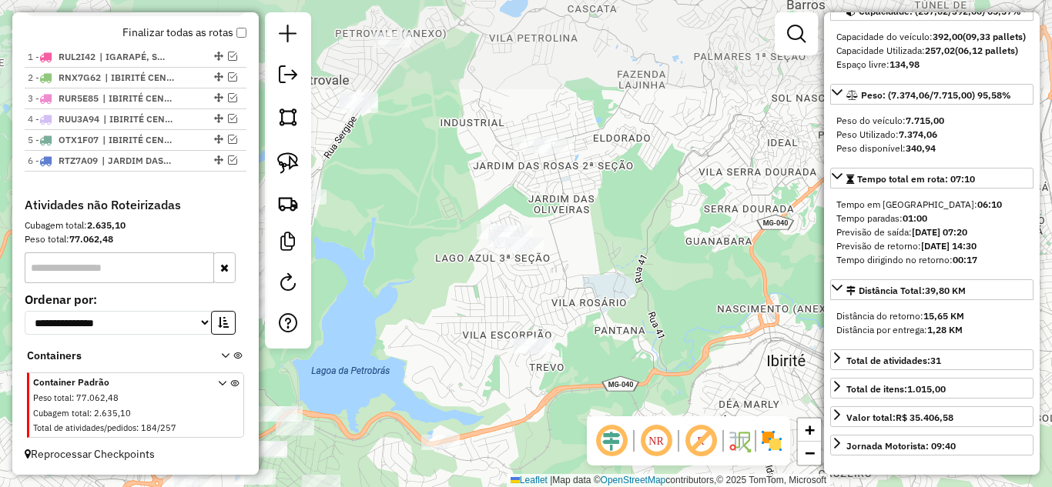
drag, startPoint x: 648, startPoint y: 162, endPoint x: 625, endPoint y: 266, distance: 106.3
click at [625, 266] on div "Janela de atendimento Grade de atendimento Capacidade Transportadoras Veículos …" at bounding box center [526, 243] width 1052 height 487
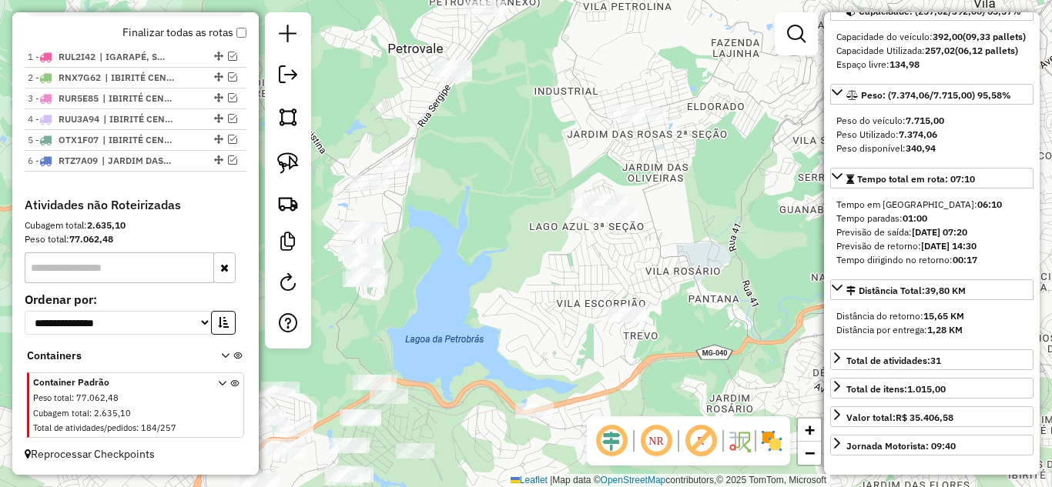
drag, startPoint x: 432, startPoint y: 332, endPoint x: 522, endPoint y: 236, distance: 131.8
click at [522, 236] on div "Janela de atendimento Grade de atendimento Capacidade Transportadoras Veículos …" at bounding box center [526, 243] width 1052 height 487
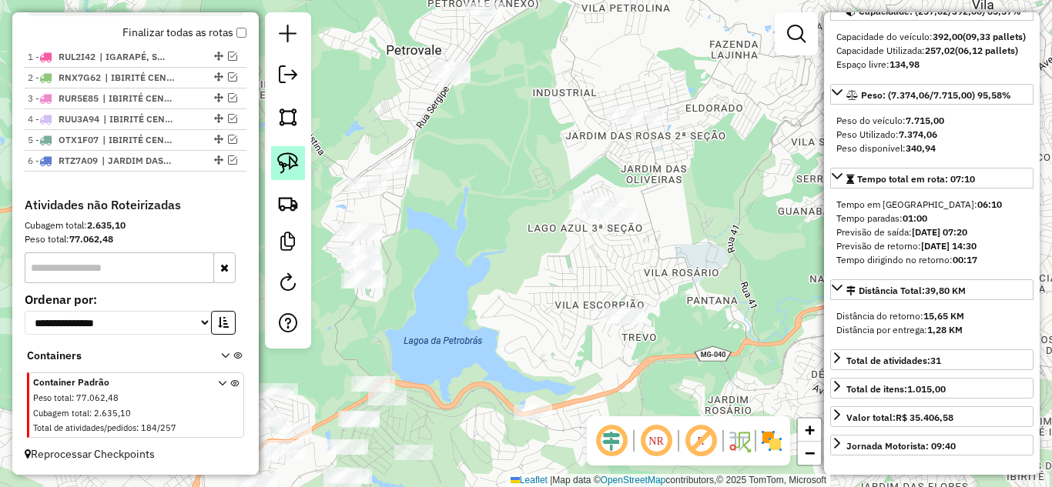
click at [296, 166] on img at bounding box center [288, 163] width 22 height 22
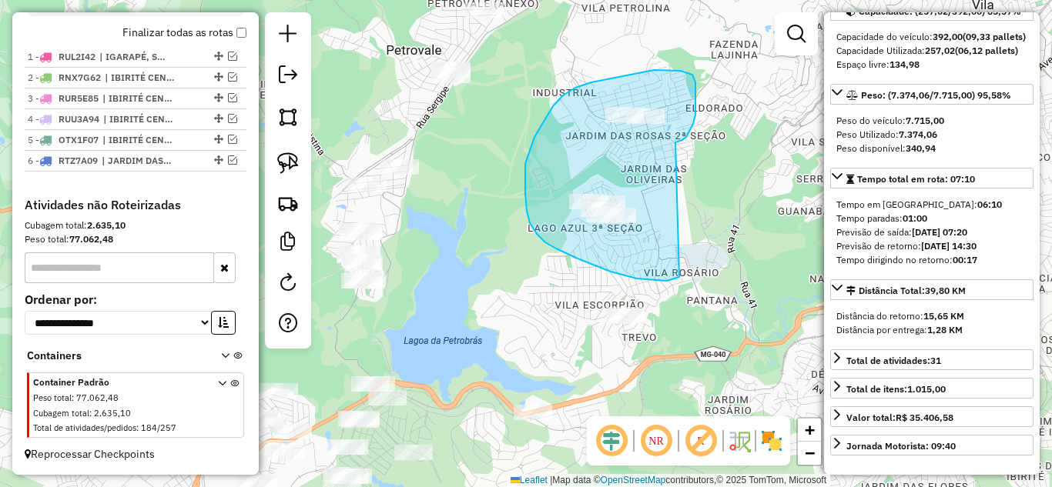
drag, startPoint x: 695, startPoint y: 115, endPoint x: 774, endPoint y: 136, distance: 81.2
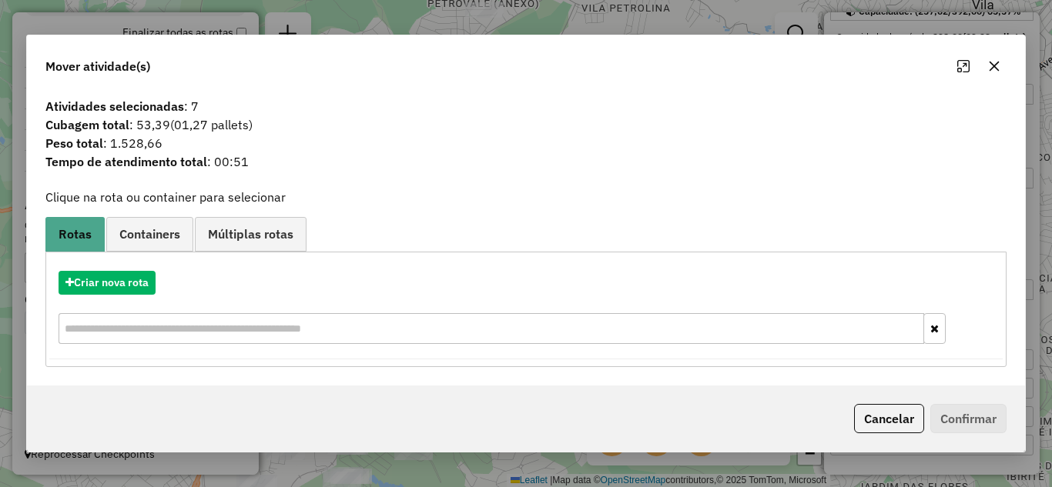
click at [992, 61] on icon "button" at bounding box center [994, 66] width 12 height 12
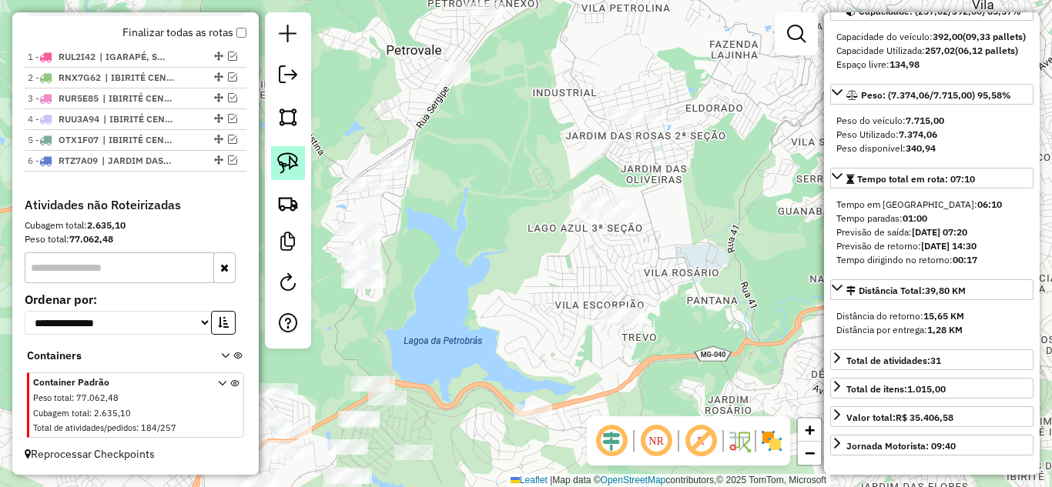
click at [281, 162] on img at bounding box center [288, 163] width 22 height 22
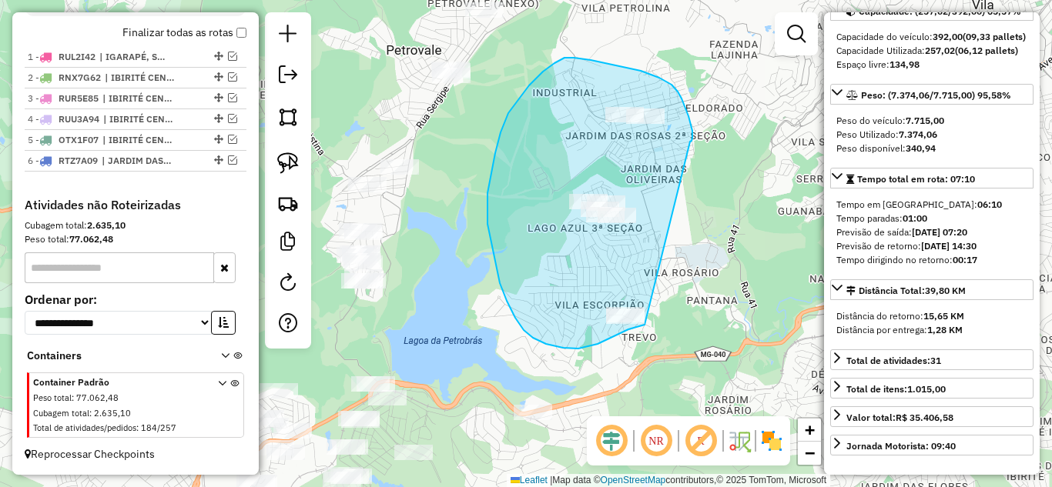
drag, startPoint x: 688, startPoint y: 116, endPoint x: 718, endPoint y: 262, distance: 148.6
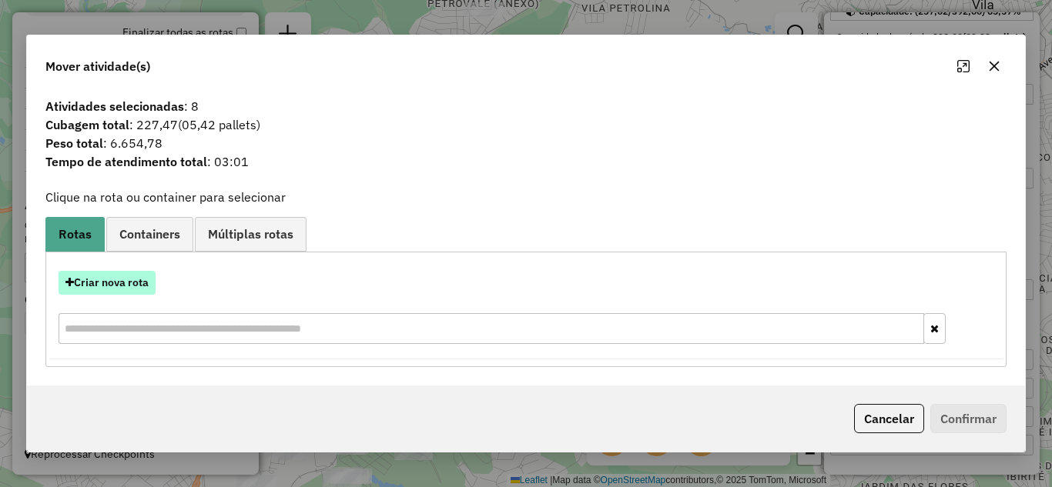
click at [138, 275] on button "Criar nova rota" at bounding box center [107, 283] width 97 height 24
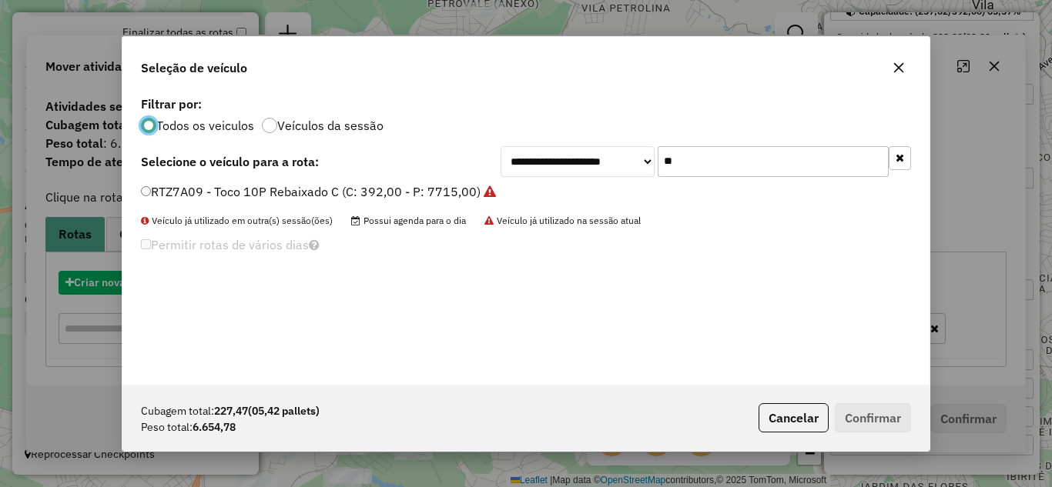
scroll to position [8, 5]
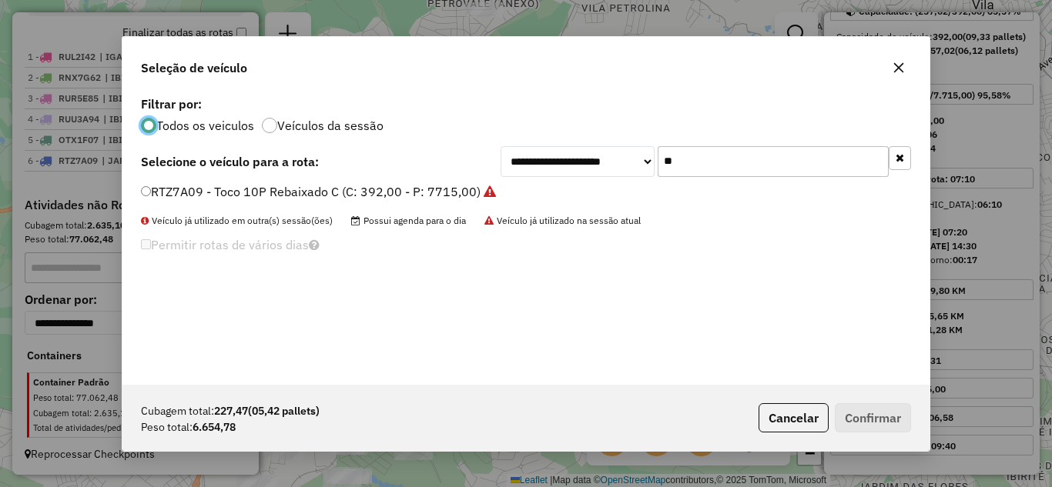
click at [668, 159] on input "**" at bounding box center [773, 161] width 231 height 31
type input "*"
type input "***"
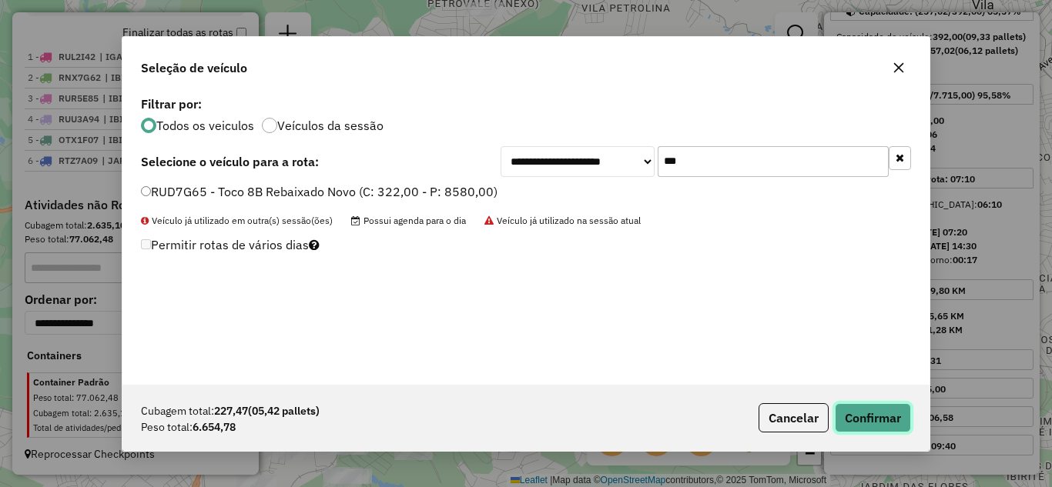
click at [869, 412] on button "Confirmar" at bounding box center [873, 417] width 76 height 29
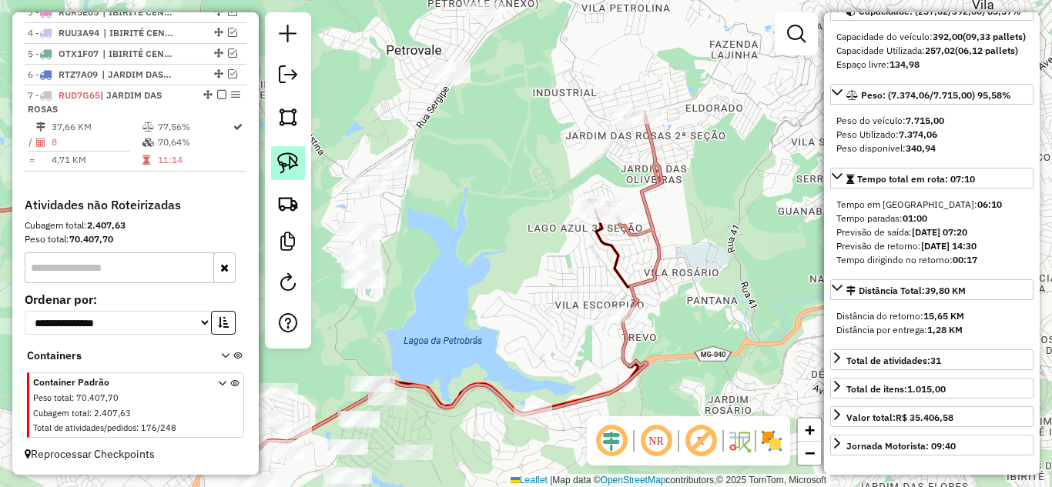
scroll to position [653, 0]
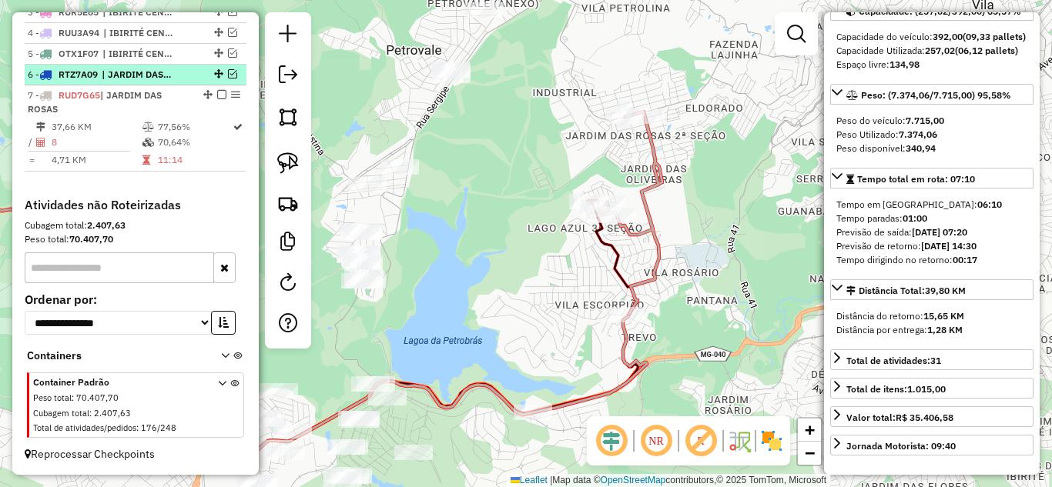
click at [228, 71] on em at bounding box center [232, 73] width 9 height 9
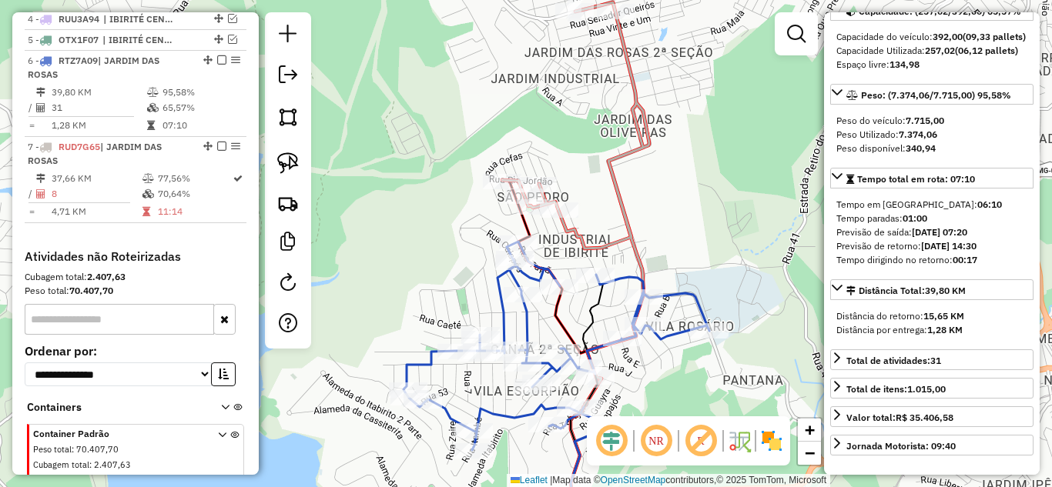
drag, startPoint x: 607, startPoint y: 145, endPoint x: 559, endPoint y: 115, distance: 56.4
click at [569, 115] on div "Janela de atendimento Grade de atendimento Capacidade Transportadoras Veículos …" at bounding box center [526, 243] width 1052 height 487
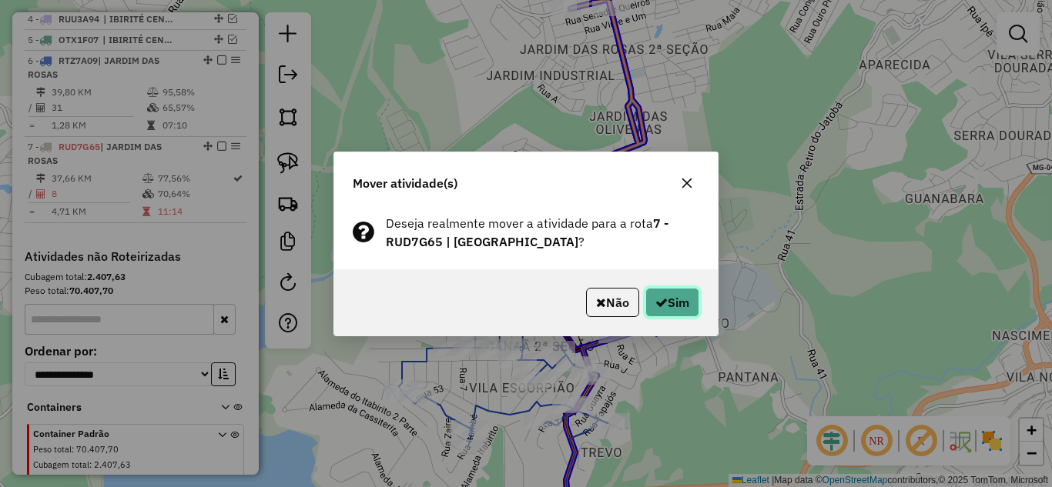
click at [684, 304] on button "Sim" at bounding box center [672, 302] width 54 height 29
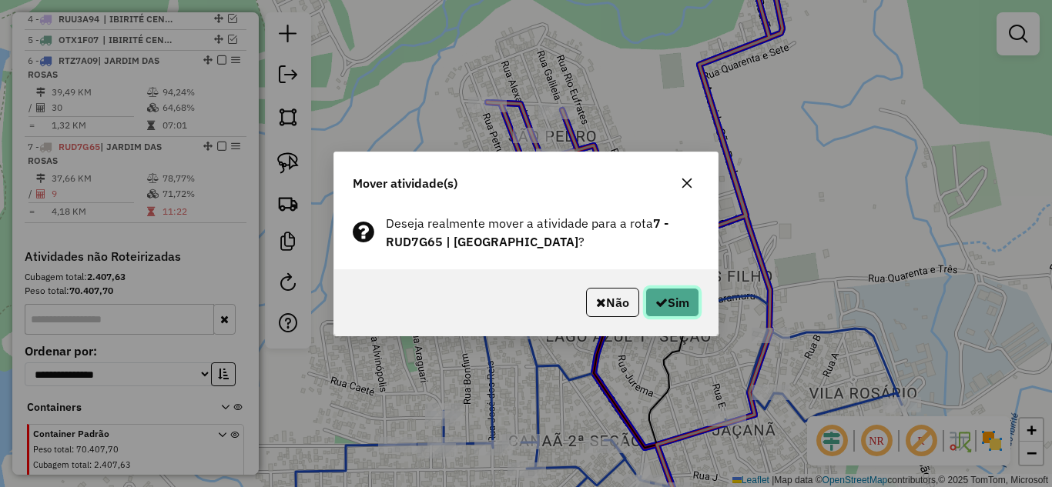
click at [662, 298] on icon "button" at bounding box center [661, 302] width 12 height 12
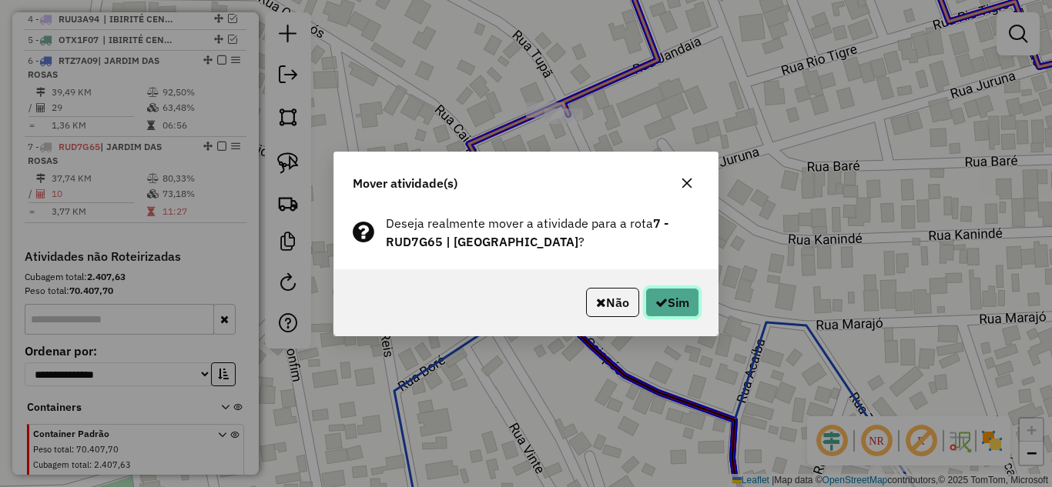
drag, startPoint x: 675, startPoint y: 294, endPoint x: 664, endPoint y: 295, distance: 11.6
click at [669, 295] on button "Sim" at bounding box center [672, 302] width 54 height 29
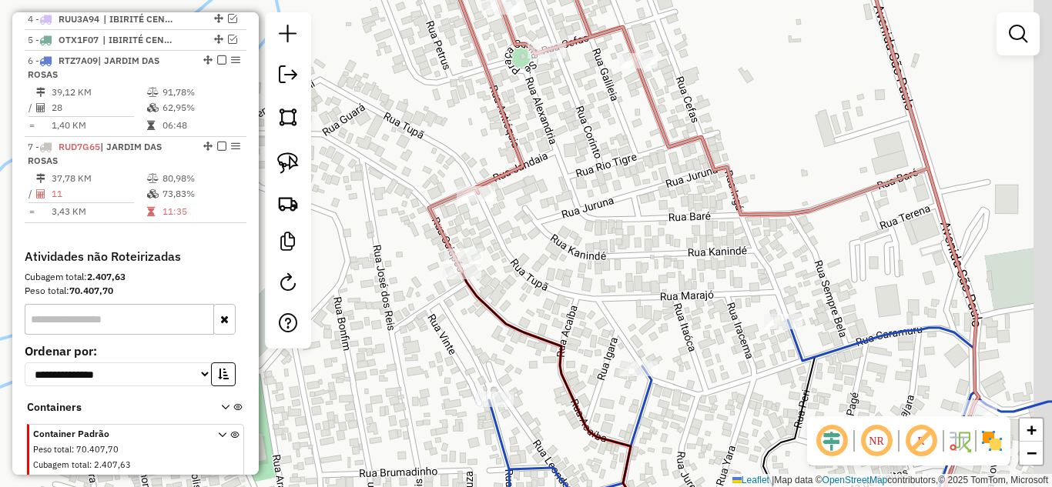
drag, startPoint x: 629, startPoint y: 224, endPoint x: 594, endPoint y: 224, distance: 34.6
click at [595, 225] on div "Janela de atendimento Grade de atendimento Capacidade Transportadoras Veículos …" at bounding box center [526, 243] width 1052 height 487
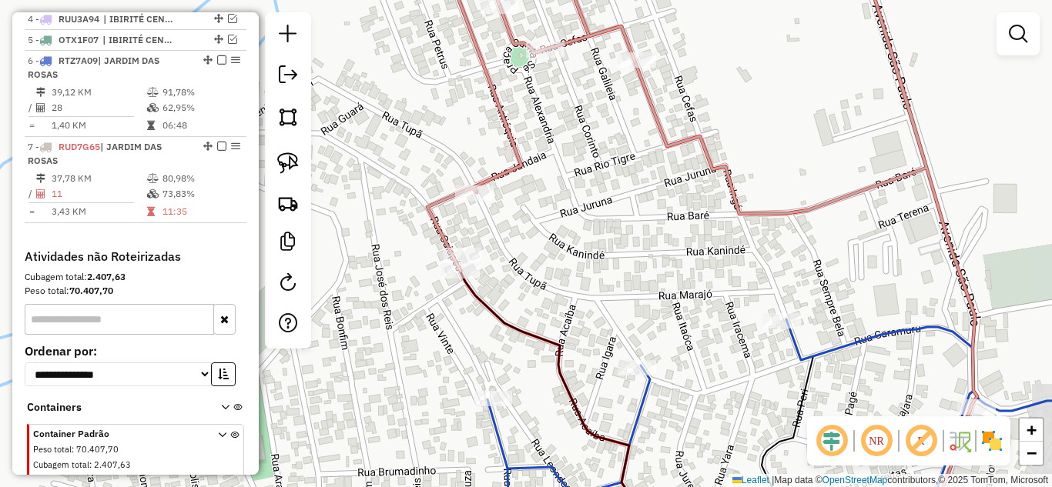
click at [508, 165] on icon at bounding box center [702, 243] width 550 height 585
select select "*********"
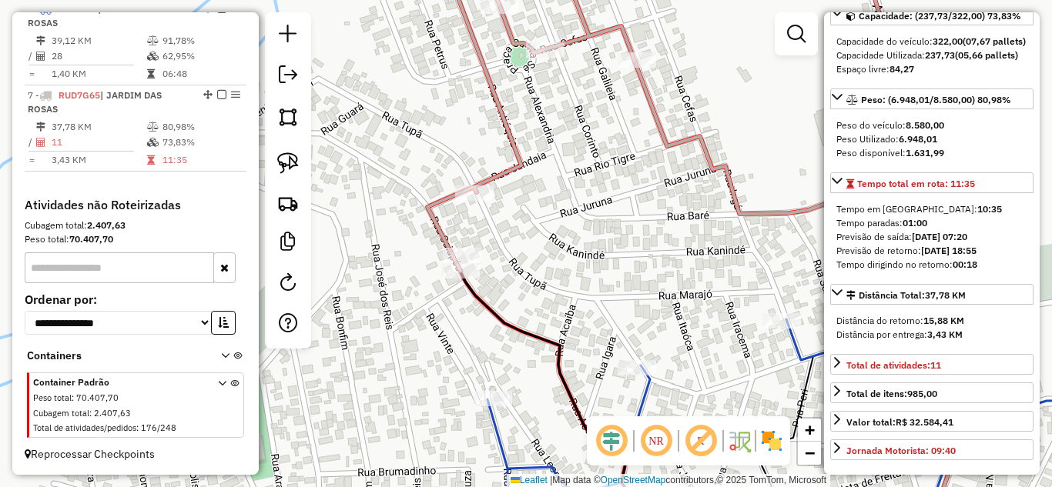
scroll to position [154, 0]
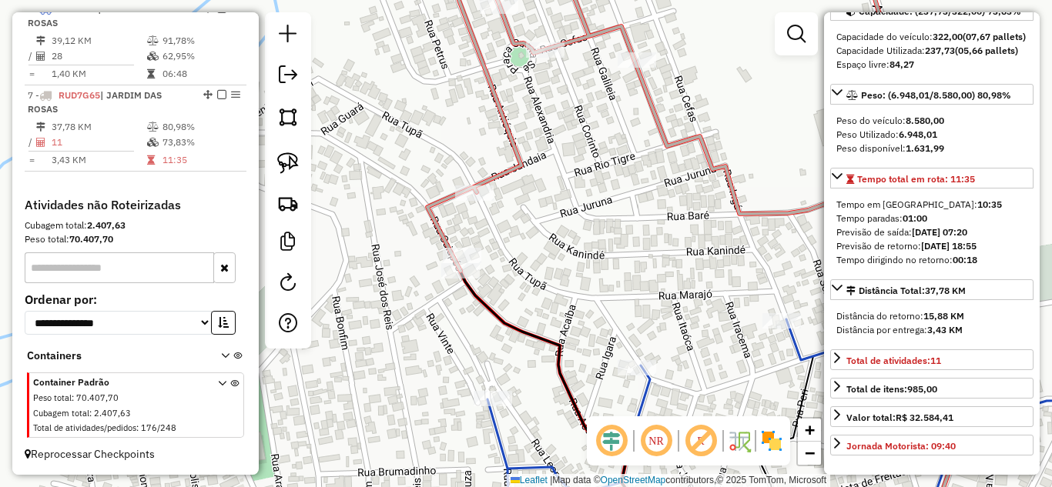
click at [639, 393] on icon at bounding box center [821, 428] width 669 height 217
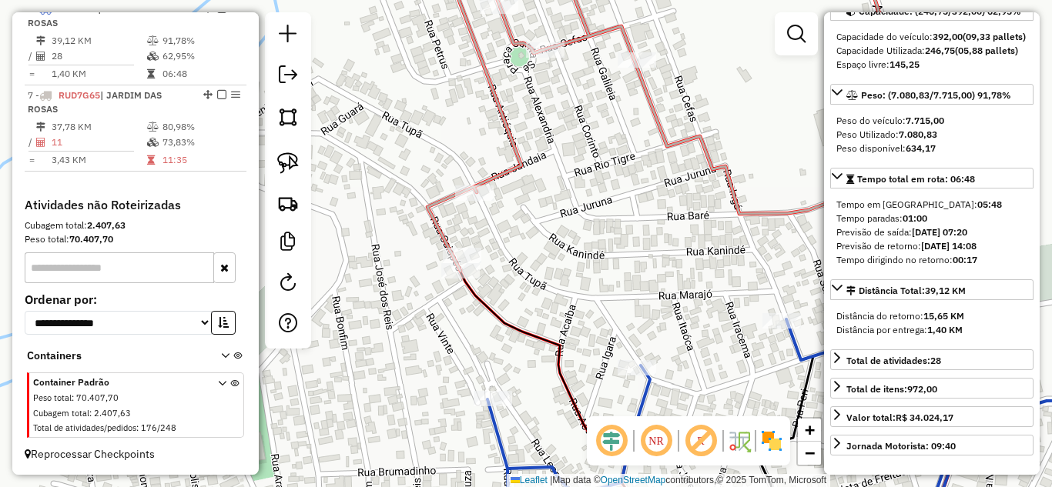
scroll to position [705, 0]
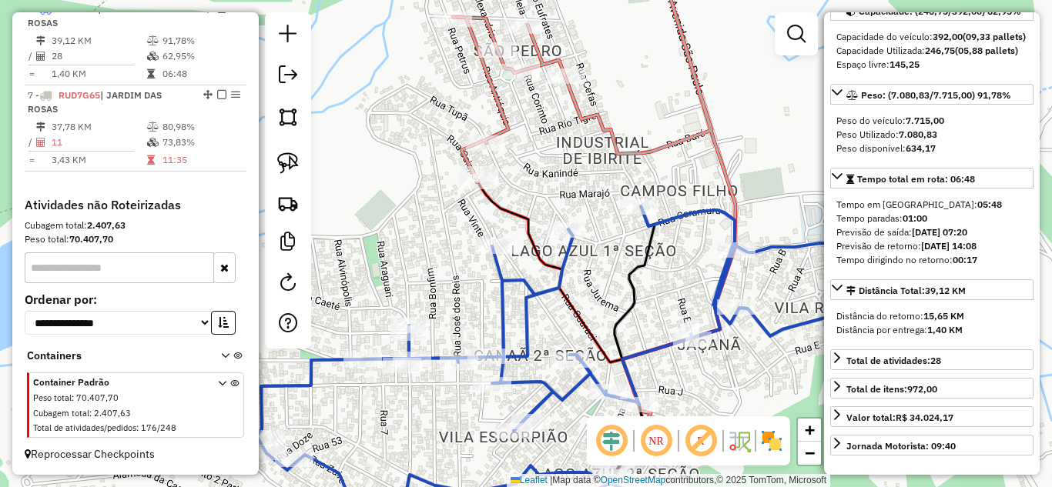
drag, startPoint x: 578, startPoint y: 210, endPoint x: 539, endPoint y: 136, distance: 83.7
click at [541, 127] on div "Janela de atendimento Grade de atendimento Capacidade Transportadoras Veículos …" at bounding box center [526, 243] width 1052 height 487
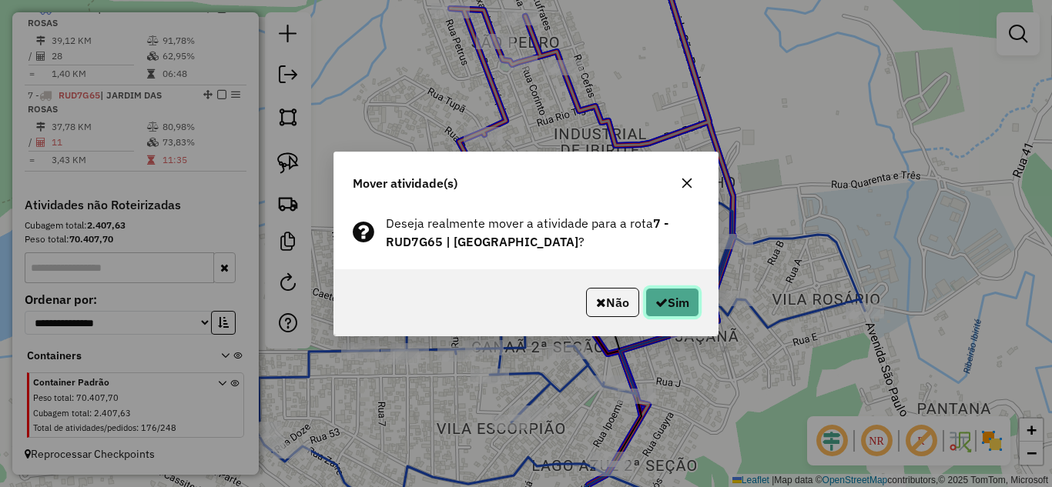
click at [671, 303] on button "Sim" at bounding box center [672, 302] width 54 height 29
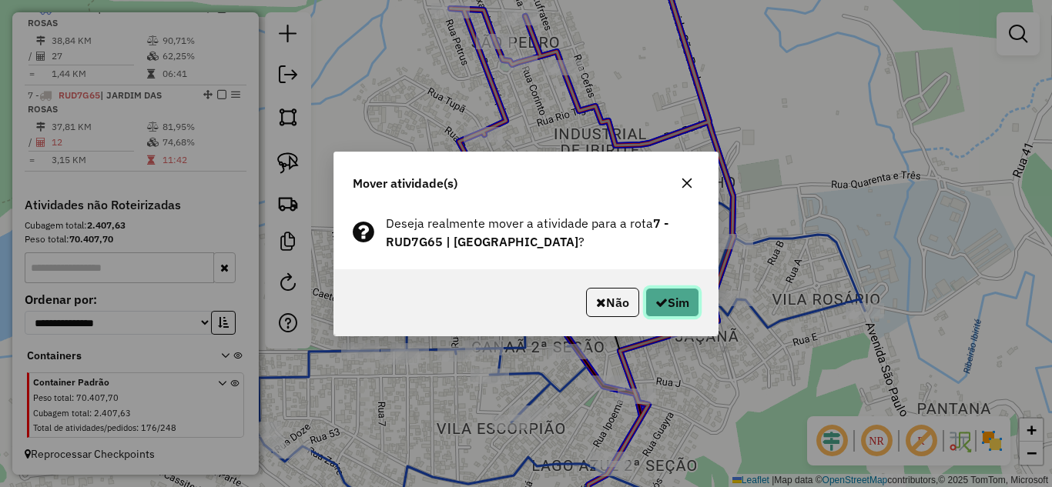
click at [686, 307] on button "Sim" at bounding box center [672, 302] width 54 height 29
click at [680, 297] on button "Sim" at bounding box center [672, 302] width 54 height 29
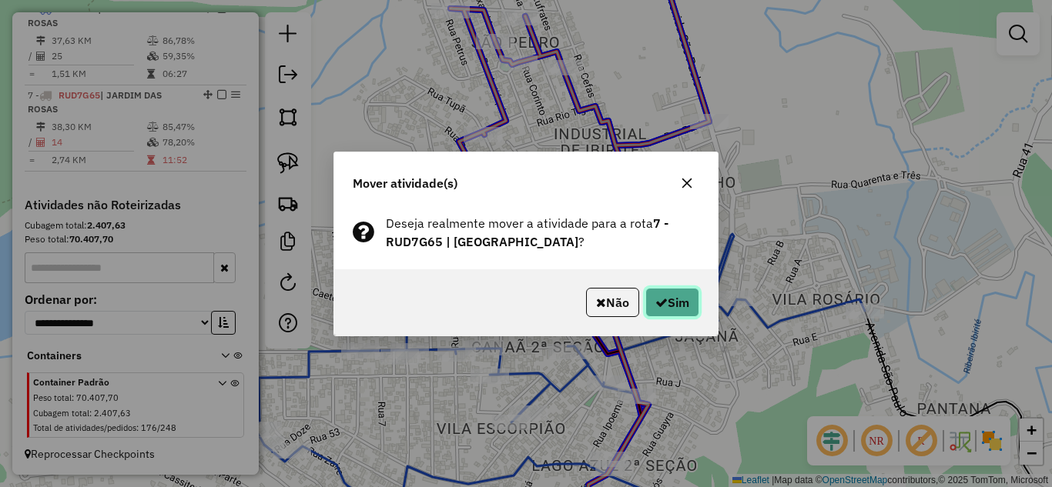
click at [675, 306] on button "Sim" at bounding box center [672, 302] width 54 height 29
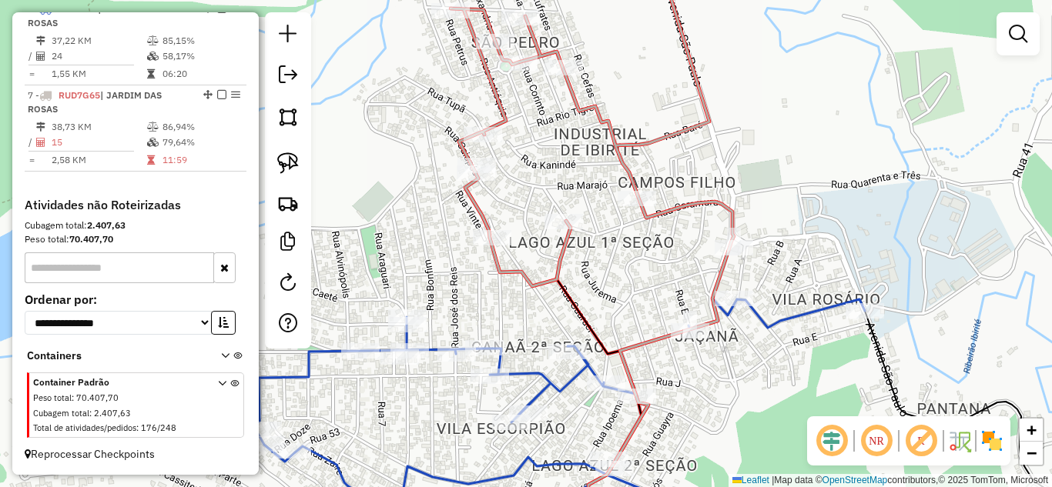
click at [644, 142] on icon at bounding box center [591, 206] width 283 height 511
select select "*********"
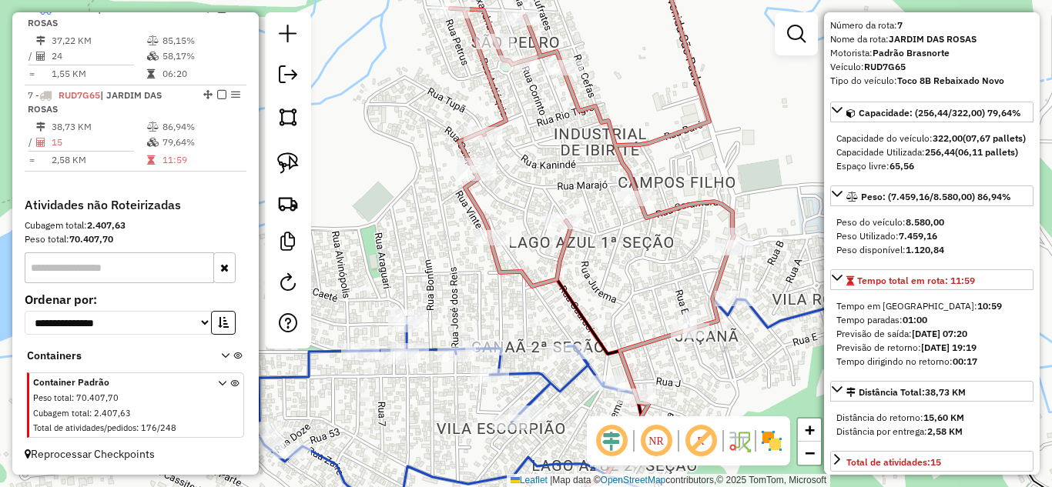
scroll to position [77, 0]
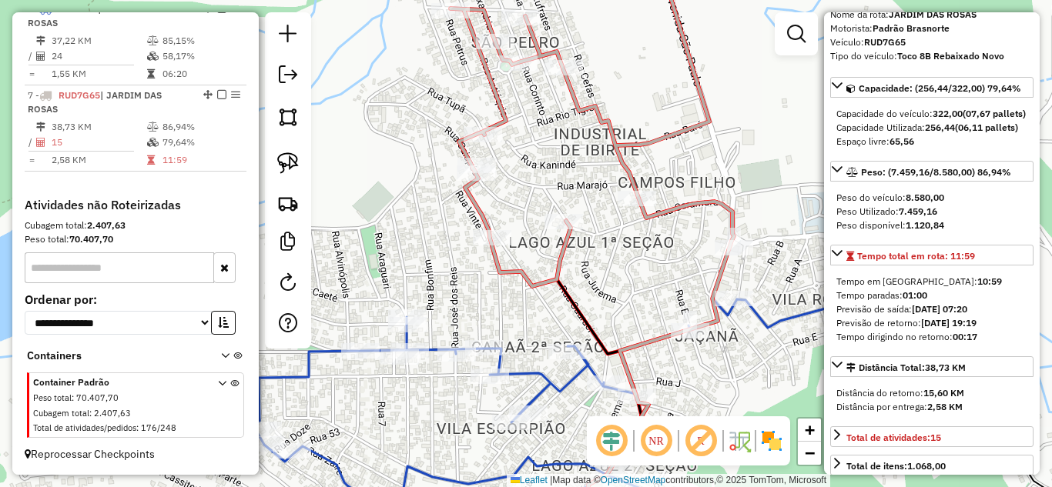
click at [554, 383] on icon at bounding box center [558, 418] width 611 height 238
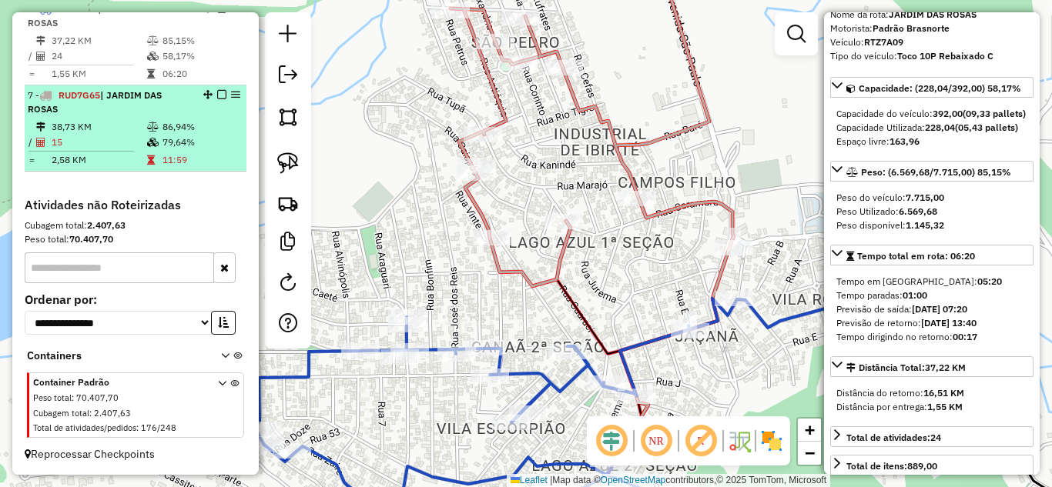
scroll to position [628, 0]
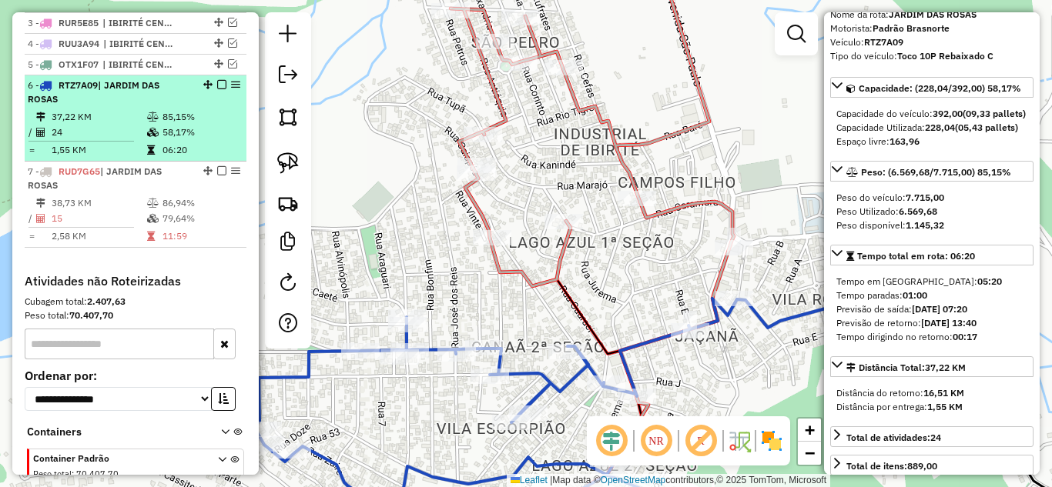
click at [220, 89] on em at bounding box center [221, 84] width 9 height 9
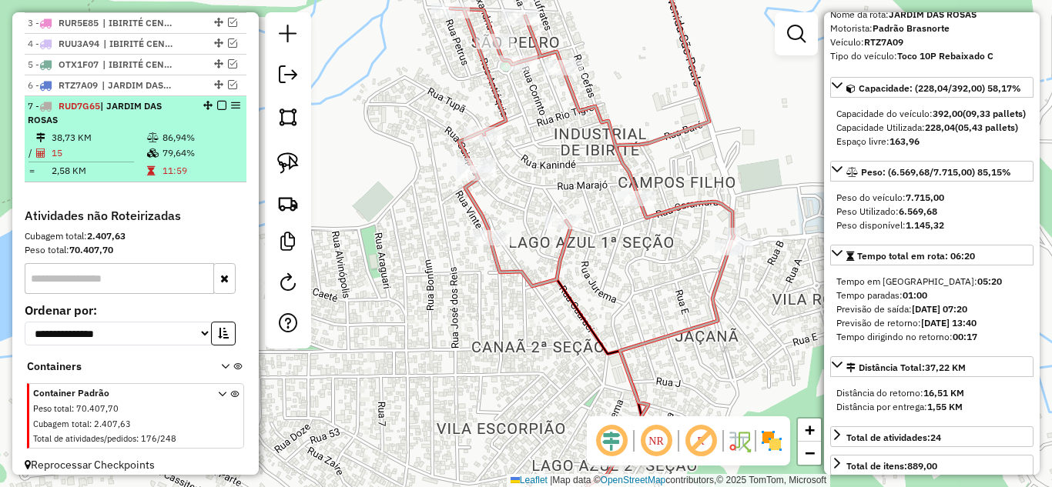
click at [217, 110] on em at bounding box center [221, 105] width 9 height 9
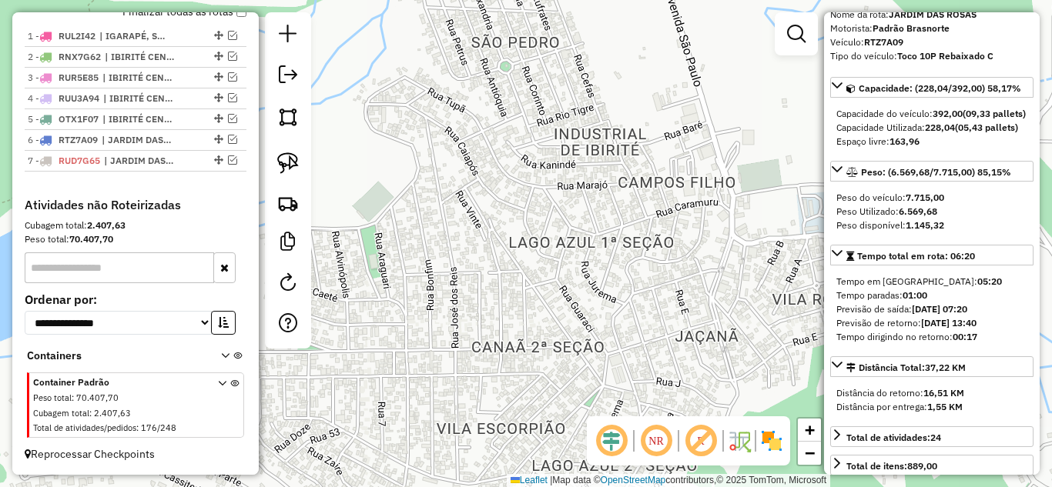
scroll to position [588, 0]
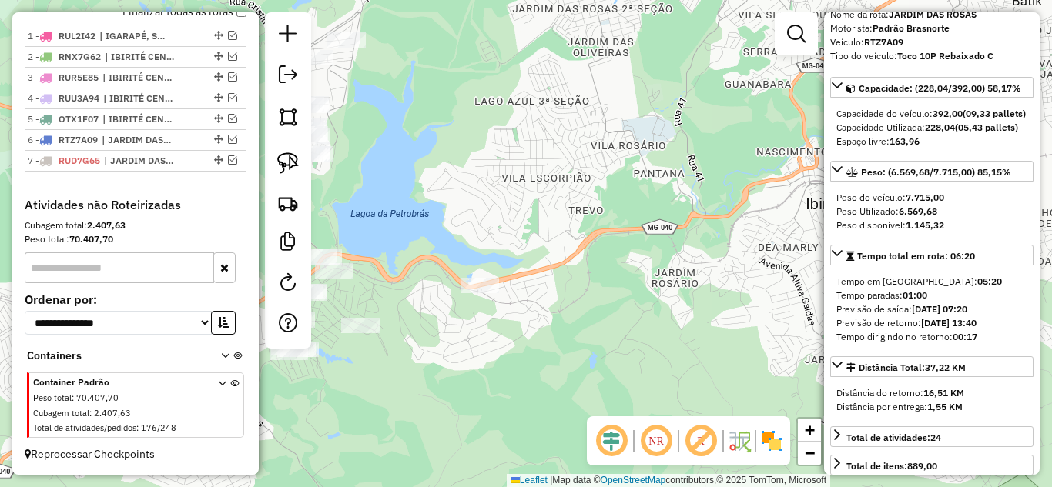
drag, startPoint x: 552, startPoint y: 310, endPoint x: 631, endPoint y: 211, distance: 126.6
click at [631, 211] on div "Janela de atendimento Grade de atendimento Capacidade Transportadoras Veículos …" at bounding box center [526, 243] width 1052 height 487
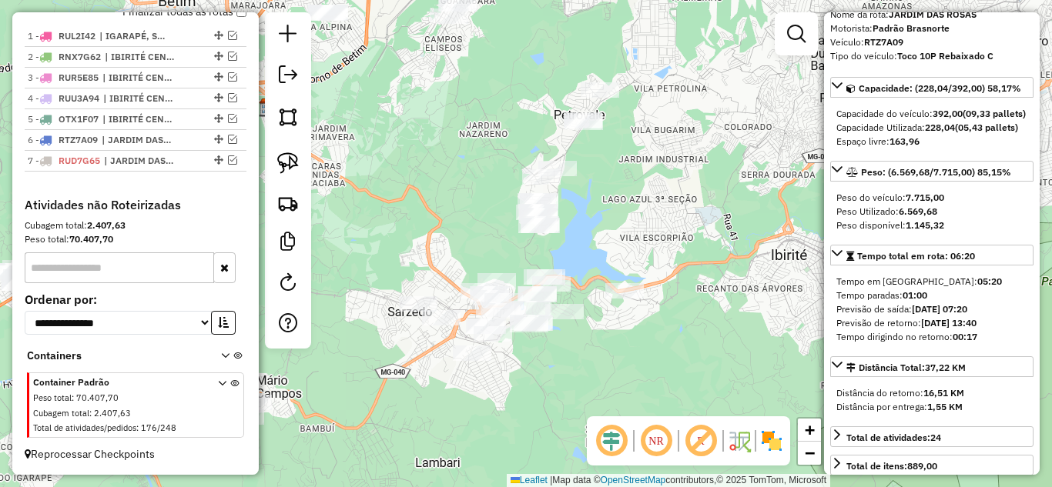
drag, startPoint x: 523, startPoint y: 248, endPoint x: 593, endPoint y: 226, distance: 73.3
click at [593, 226] on div "Janela de atendimento Grade de atendimento Capacidade Transportadoras Veículos …" at bounding box center [526, 243] width 1052 height 487
click at [286, 169] on img at bounding box center [288, 163] width 22 height 22
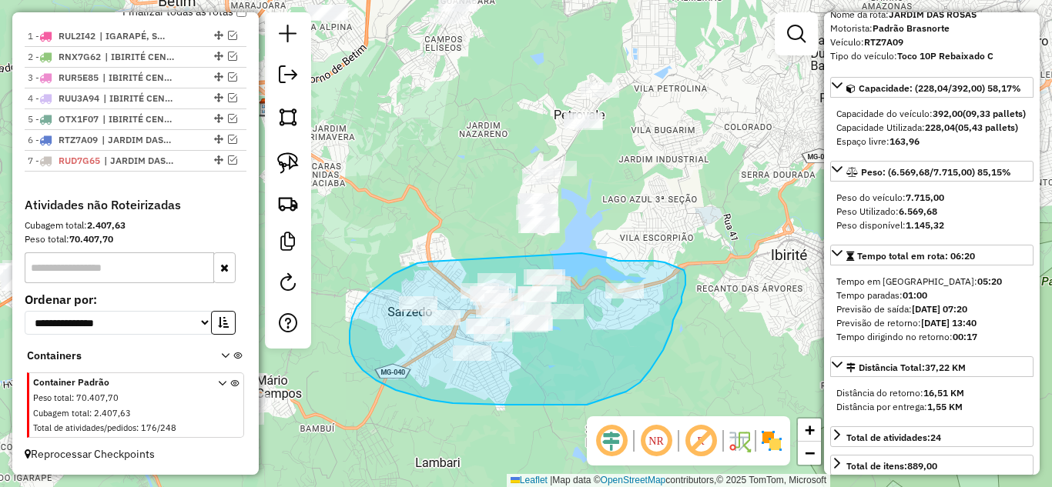
drag, startPoint x: 430, startPoint y: 262, endPoint x: 581, endPoint y: 253, distance: 151.9
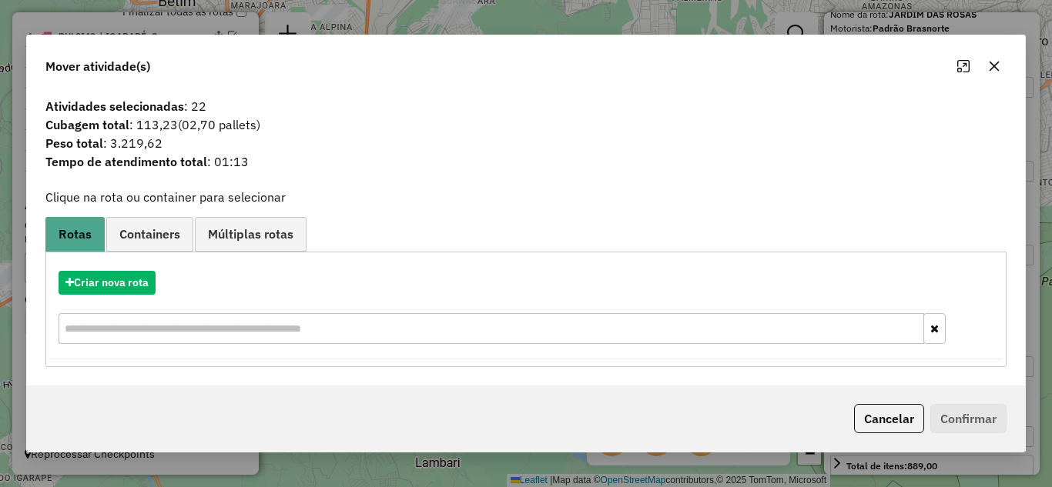
drag, startPoint x: 995, startPoint y: 70, endPoint x: 894, endPoint y: 154, distance: 131.2
click at [993, 69] on icon "button" at bounding box center [994, 66] width 12 height 12
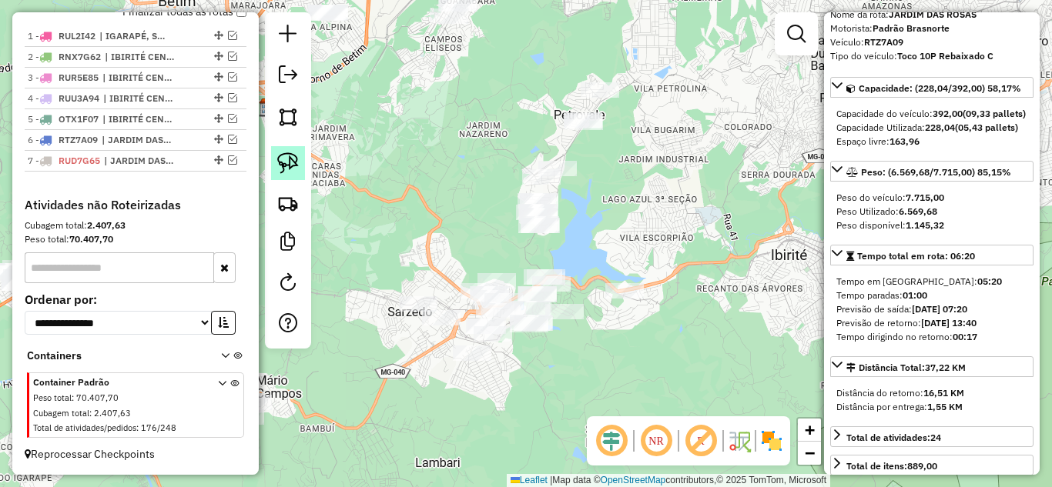
click at [297, 157] on img at bounding box center [288, 163] width 22 height 22
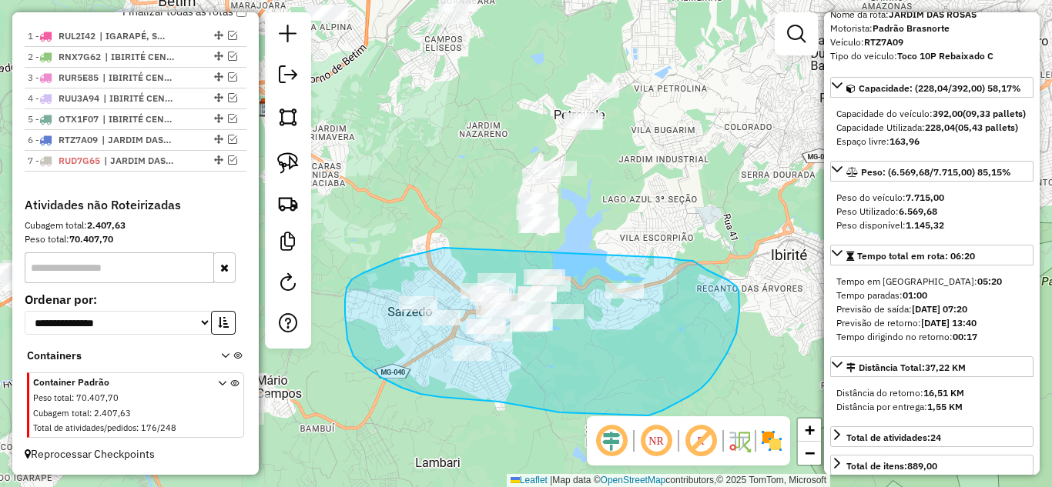
drag, startPoint x: 390, startPoint y: 262, endPoint x: 667, endPoint y: 256, distance: 277.3
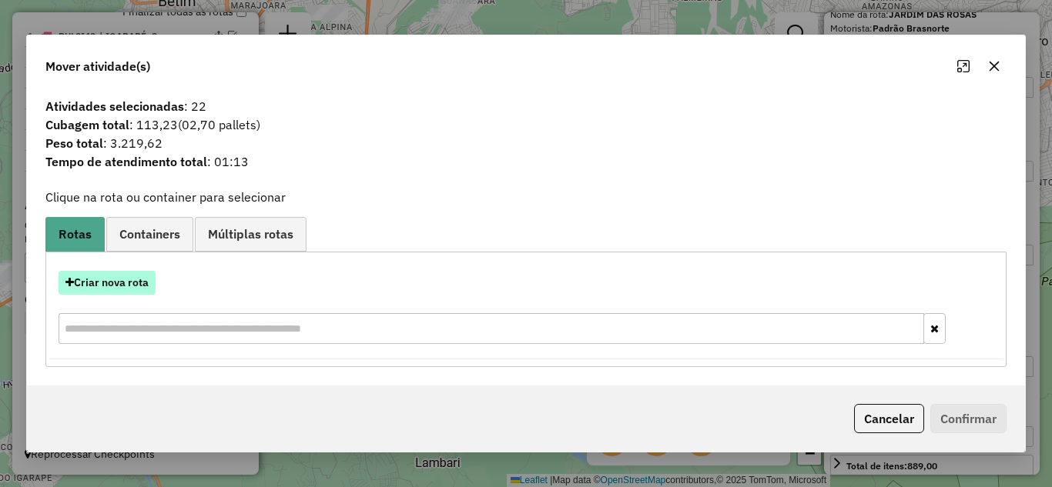
click at [115, 282] on button "Criar nova rota" at bounding box center [107, 283] width 97 height 24
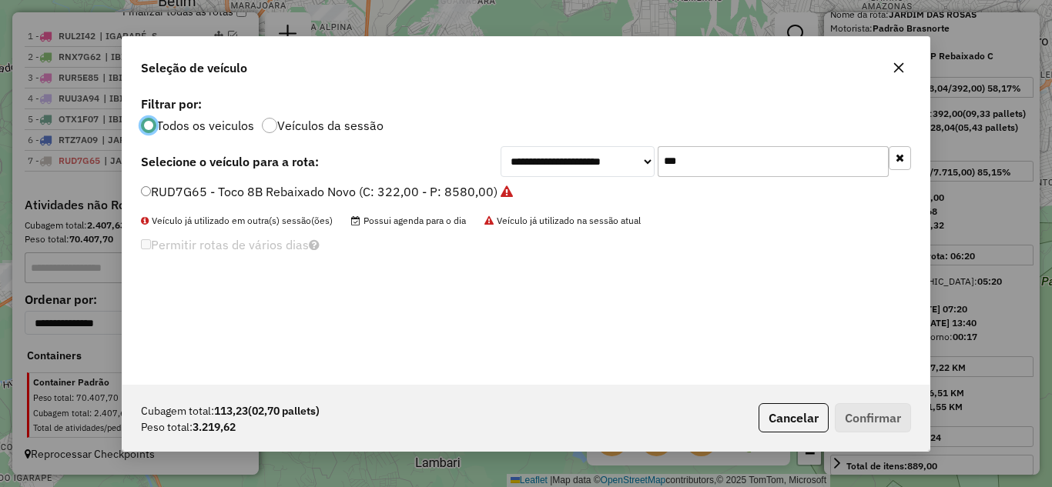
scroll to position [8, 5]
click at [705, 169] on input "***" at bounding box center [773, 161] width 231 height 31
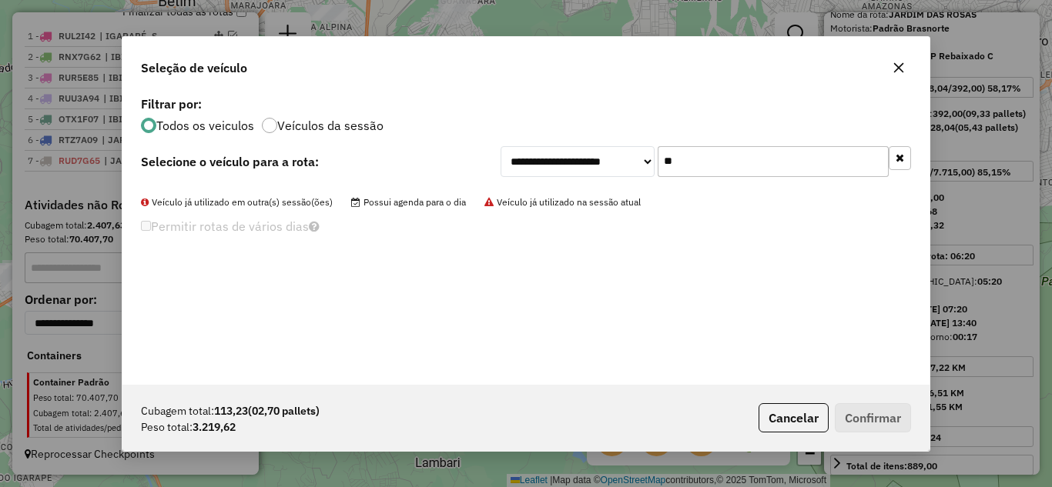
type input "*"
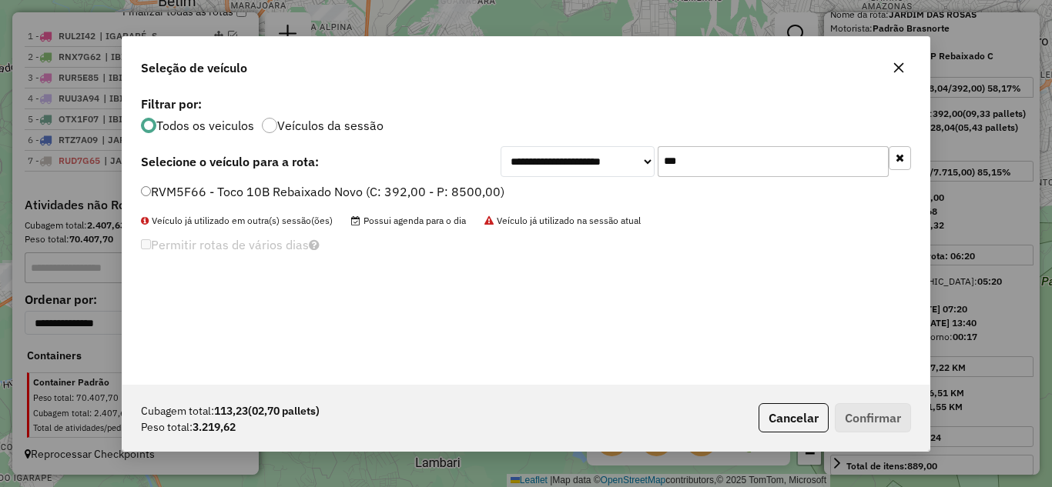
type input "***"
click at [152, 191] on label "RVM5F66 - Toco 10B Rebaixado Novo (C: 392,00 - P: 8500,00)" at bounding box center [322, 191] width 363 height 18
click at [878, 413] on button "Confirmar" at bounding box center [873, 417] width 76 height 29
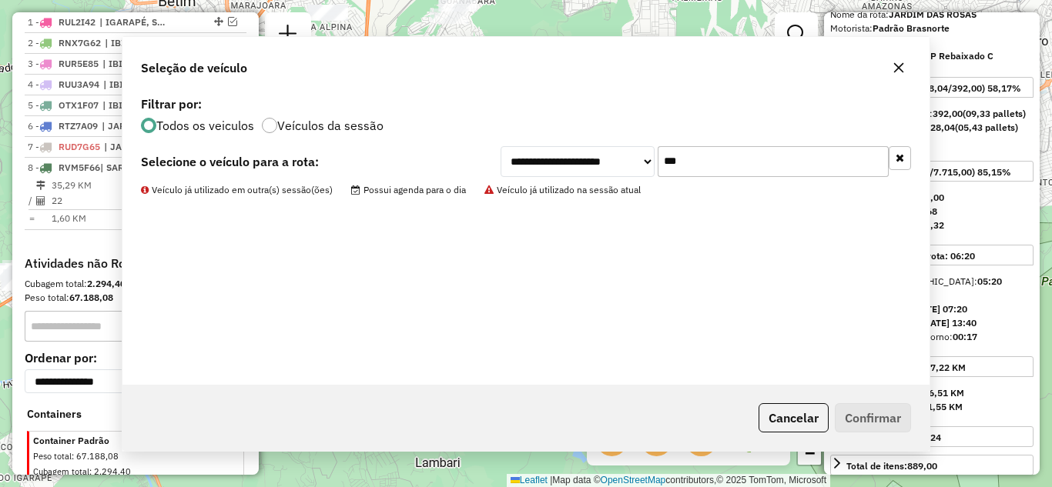
scroll to position [660, 0]
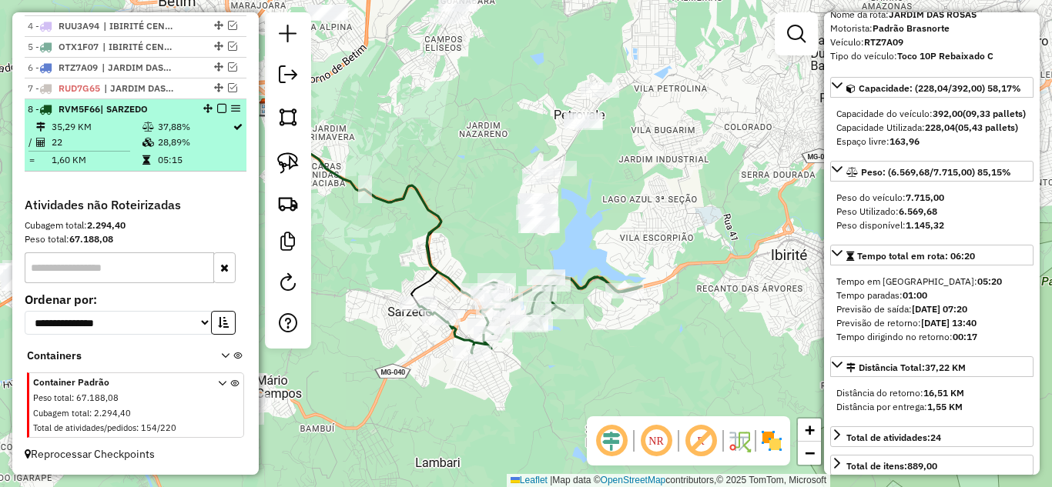
click at [217, 106] on em at bounding box center [221, 108] width 9 height 9
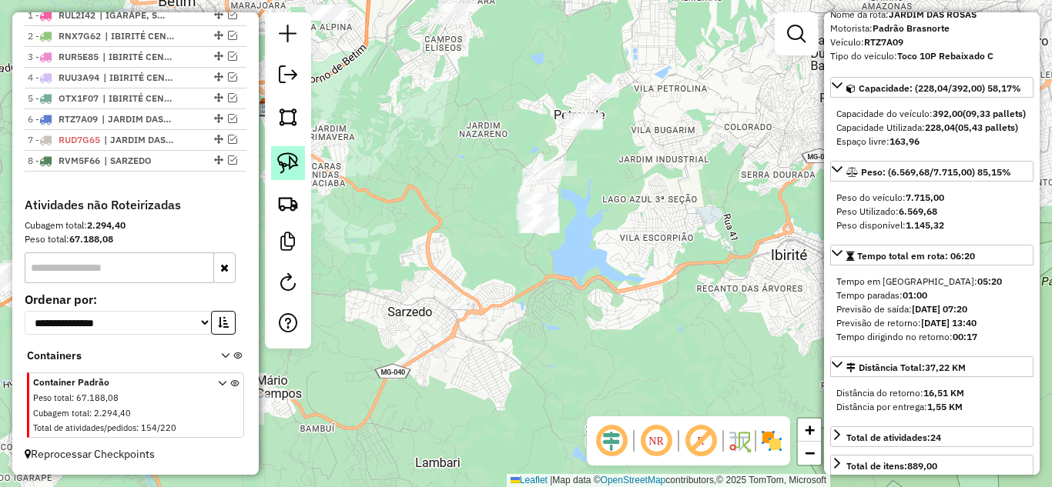
scroll to position [608, 0]
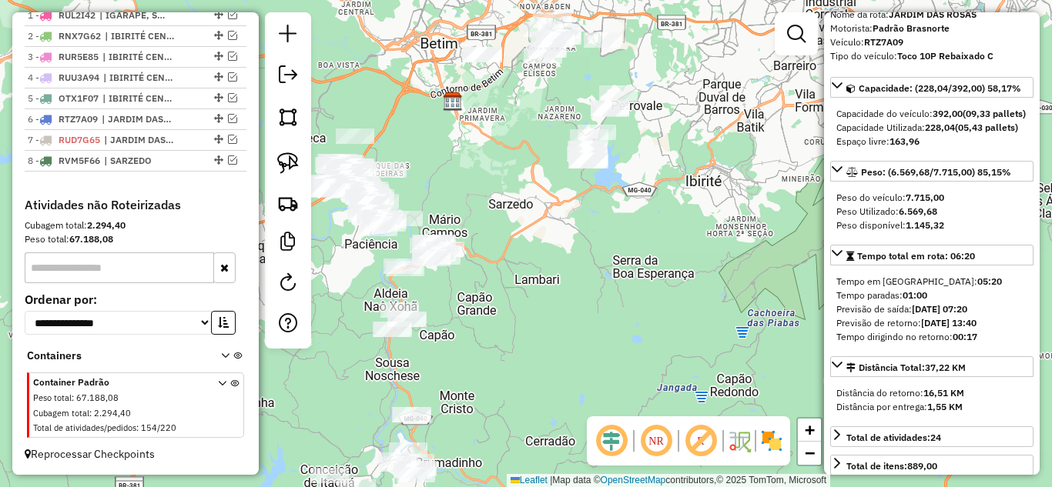
drag, startPoint x: 645, startPoint y: 218, endPoint x: 701, endPoint y: 174, distance: 71.3
click at [707, 174] on div "Janela de atendimento Grade de atendimento Capacidade Transportadoras Veículos …" at bounding box center [526, 243] width 1052 height 487
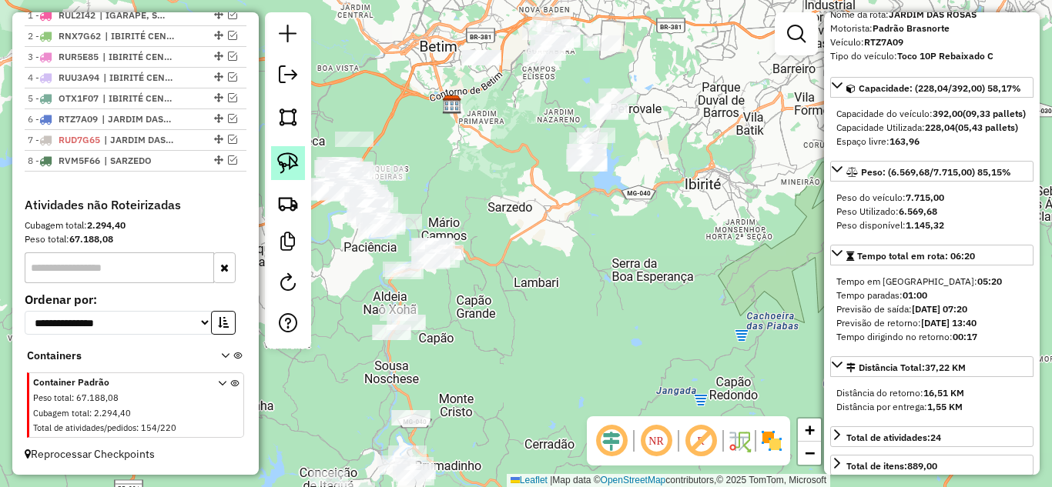
click at [290, 157] on img at bounding box center [288, 163] width 22 height 22
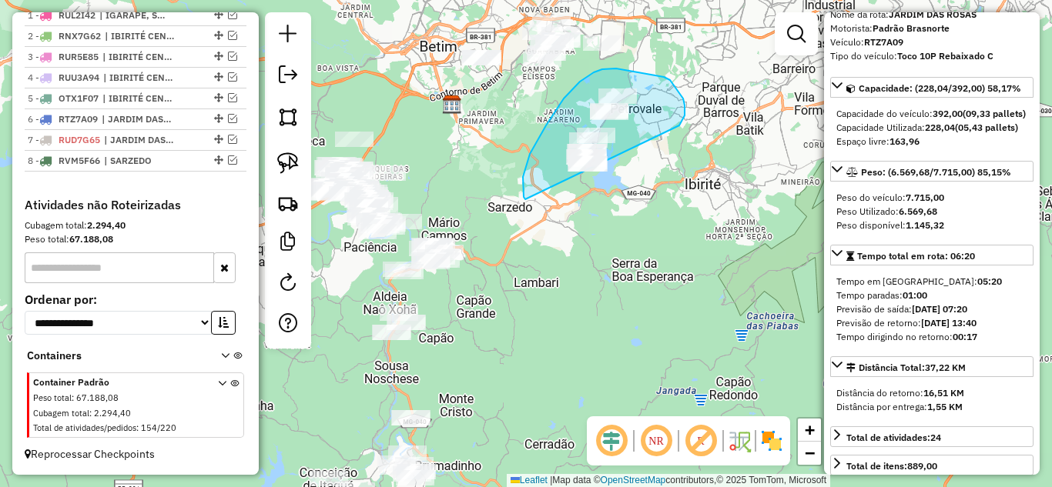
drag, startPoint x: 685, startPoint y: 111, endPoint x: 556, endPoint y: 180, distance: 146.1
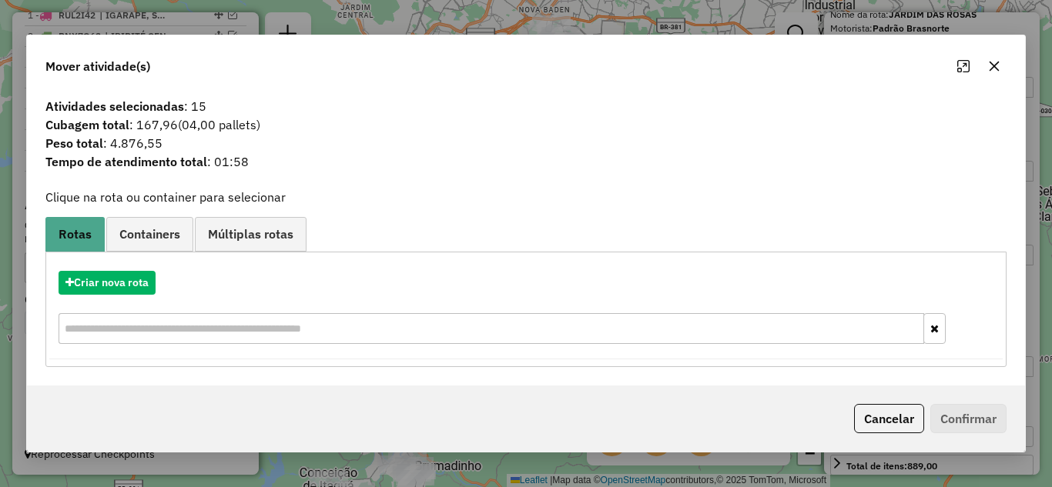
click at [1001, 62] on button "button" at bounding box center [994, 66] width 25 height 25
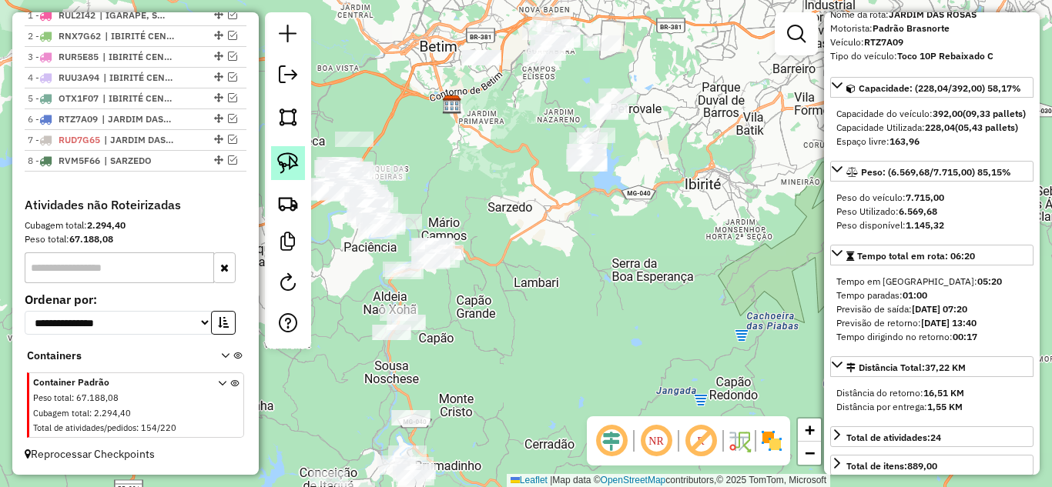
click at [292, 151] on link at bounding box center [288, 163] width 34 height 34
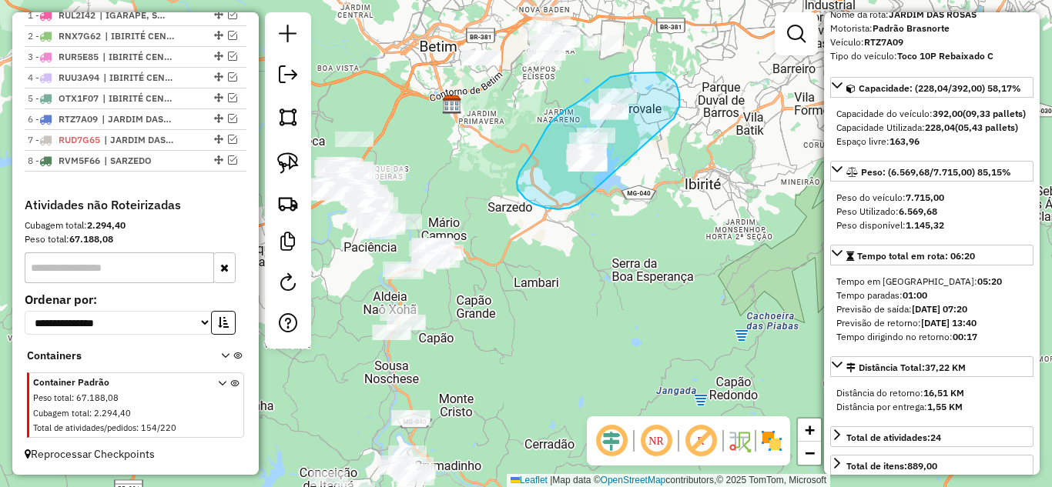
drag, startPoint x: 671, startPoint y: 121, endPoint x: 631, endPoint y: 172, distance: 64.7
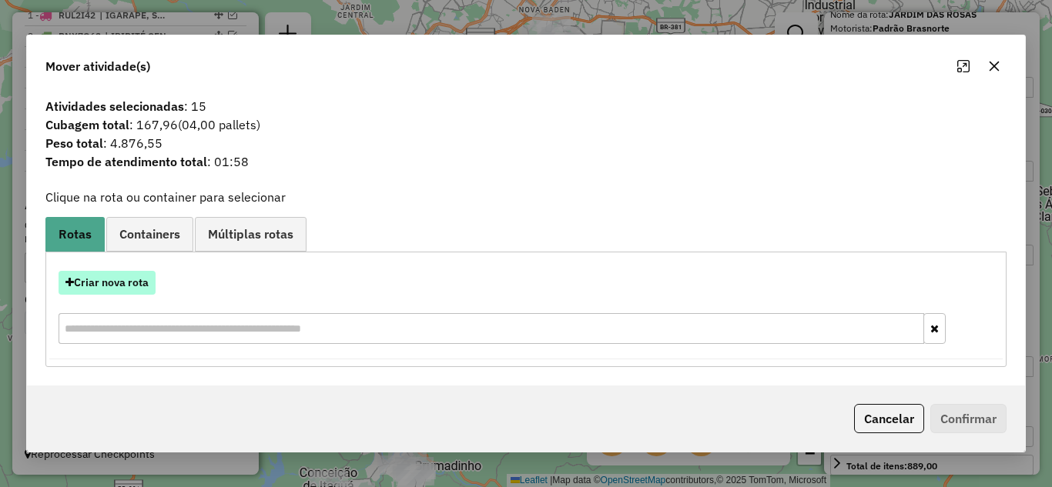
click at [119, 273] on button "Criar nova rota" at bounding box center [107, 283] width 97 height 24
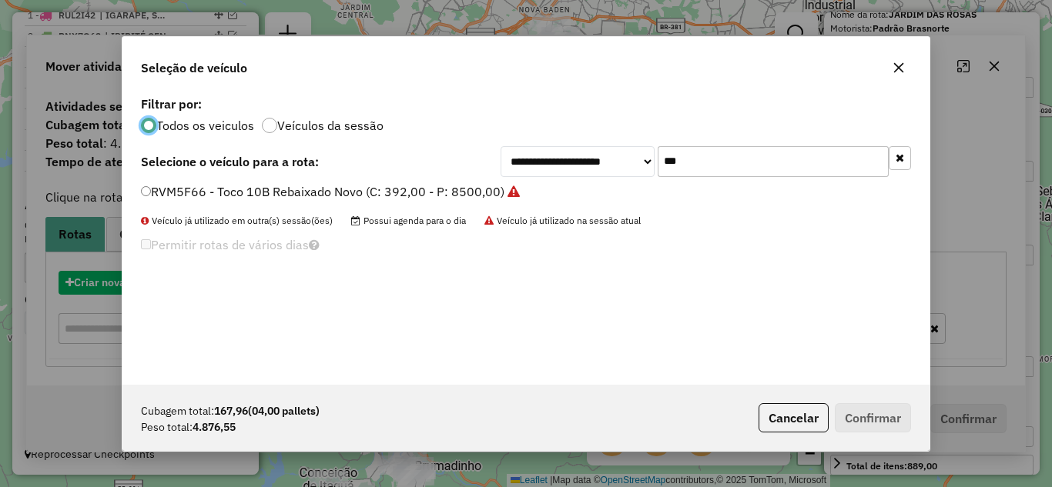
scroll to position [8, 5]
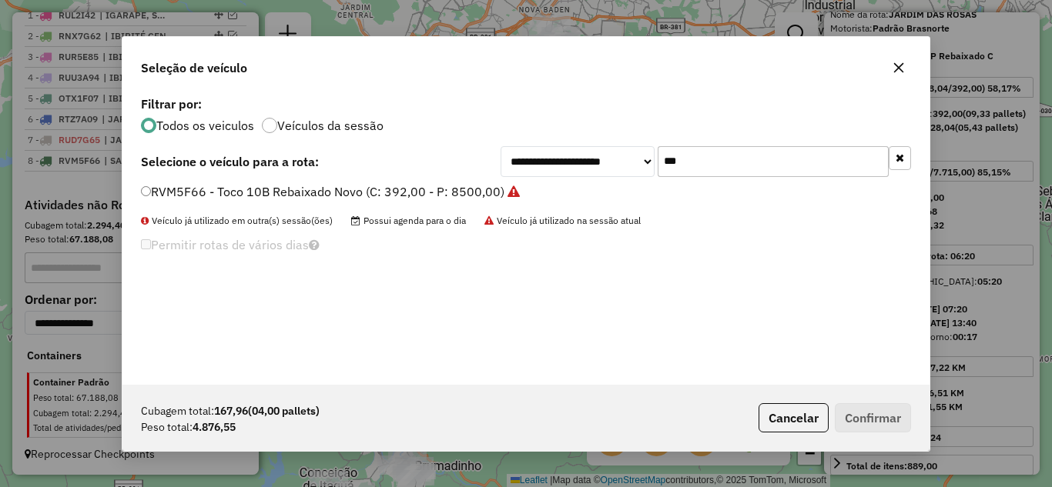
click at [721, 152] on input "***" at bounding box center [773, 161] width 231 height 31
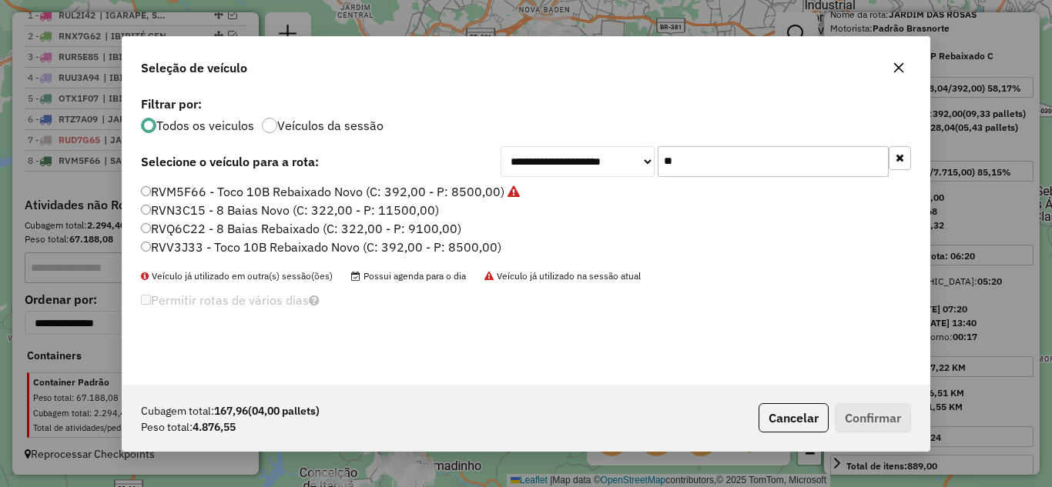
type input "*"
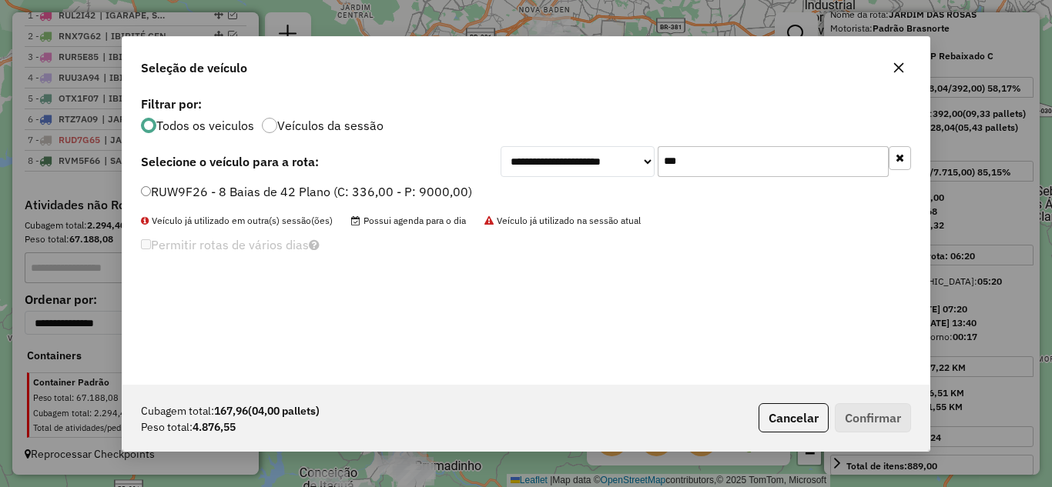
type input "***"
click at [854, 414] on button "Confirmar" at bounding box center [873, 417] width 76 height 29
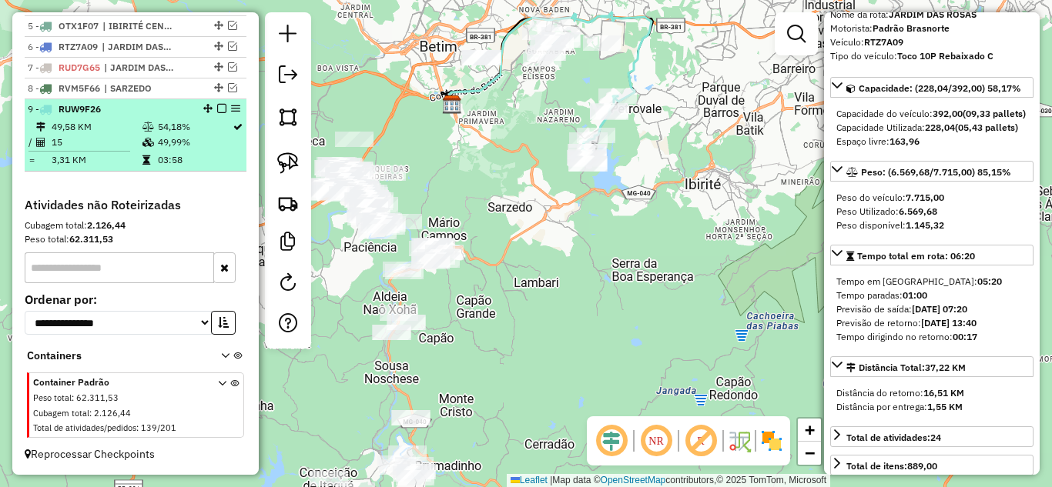
click at [217, 109] on em at bounding box center [221, 108] width 9 height 9
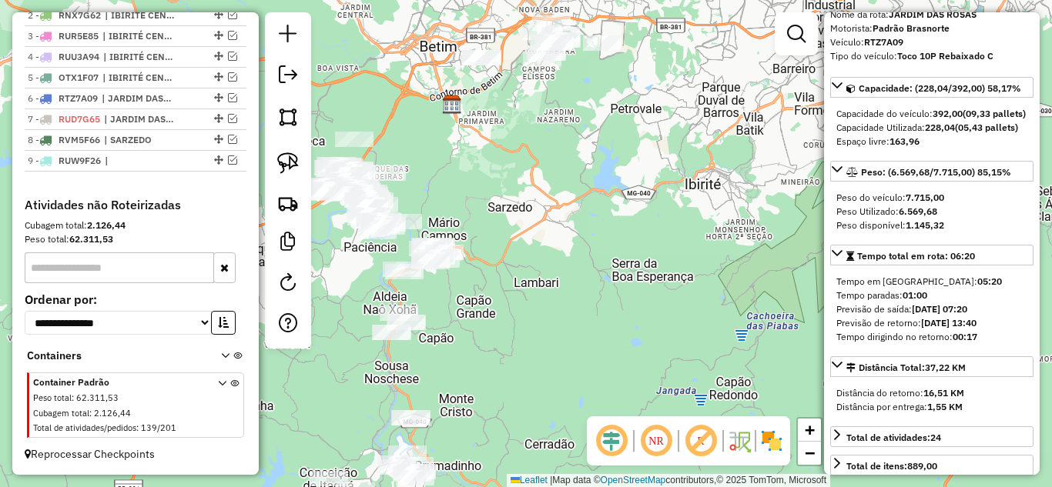
scroll to position [648, 0]
drag, startPoint x: 627, startPoint y: 213, endPoint x: 589, endPoint y: 143, distance: 79.6
click at [595, 144] on div "Janela de atendimento Grade de atendimento Capacidade Transportadoras Veículos …" at bounding box center [526, 243] width 1052 height 487
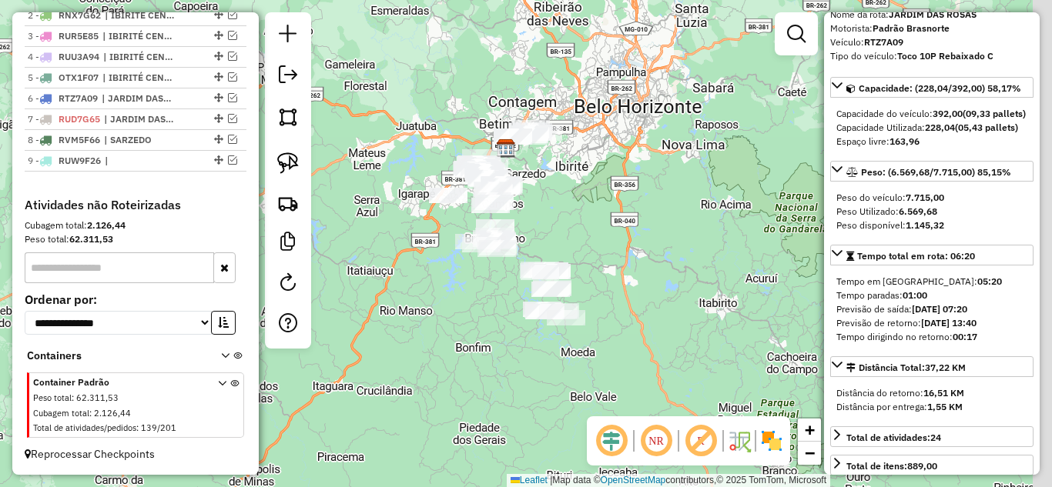
drag, startPoint x: 524, startPoint y: 361, endPoint x: 456, endPoint y: 393, distance: 75.5
click at [456, 393] on div "Janela de atendimento Grade de atendimento Capacidade Transportadoras Veículos …" at bounding box center [526, 243] width 1052 height 487
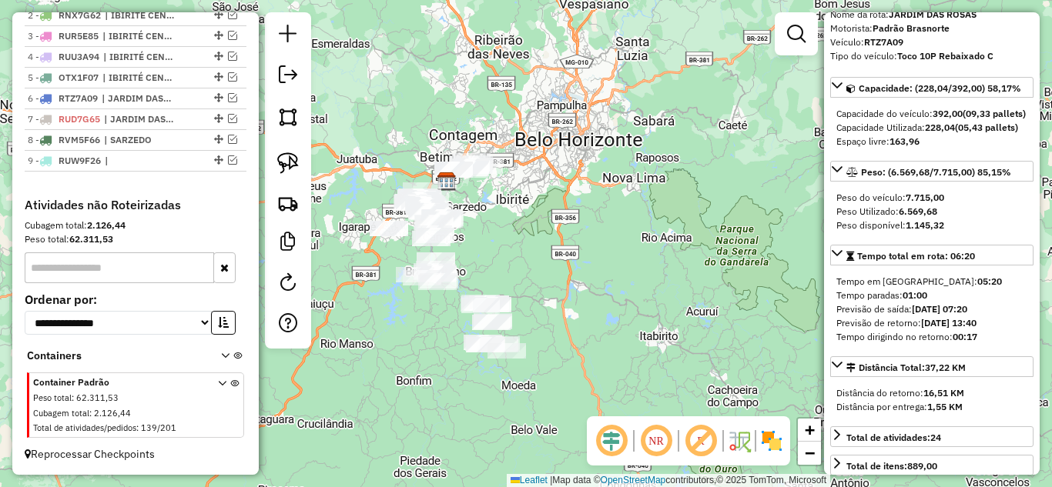
drag, startPoint x: 519, startPoint y: 264, endPoint x: 538, endPoint y: 260, distance: 19.6
click at [537, 260] on div "Janela de atendimento Grade de atendimento Capacidade Transportadoras Veículos …" at bounding box center [526, 243] width 1052 height 487
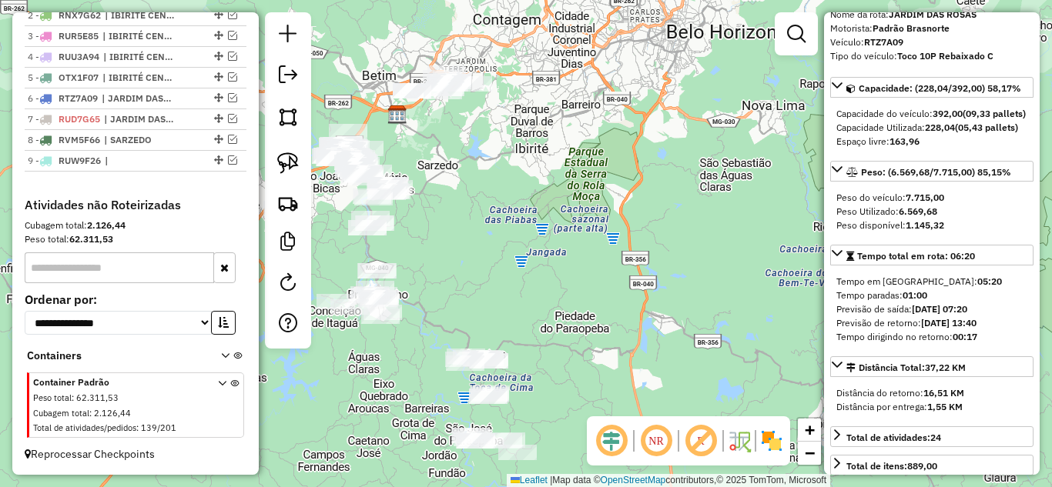
drag, startPoint x: 507, startPoint y: 238, endPoint x: 613, endPoint y: 264, distance: 108.7
click at [613, 264] on div "Janela de atendimento Grade de atendimento Capacidade Transportadoras Veículos …" at bounding box center [526, 243] width 1052 height 487
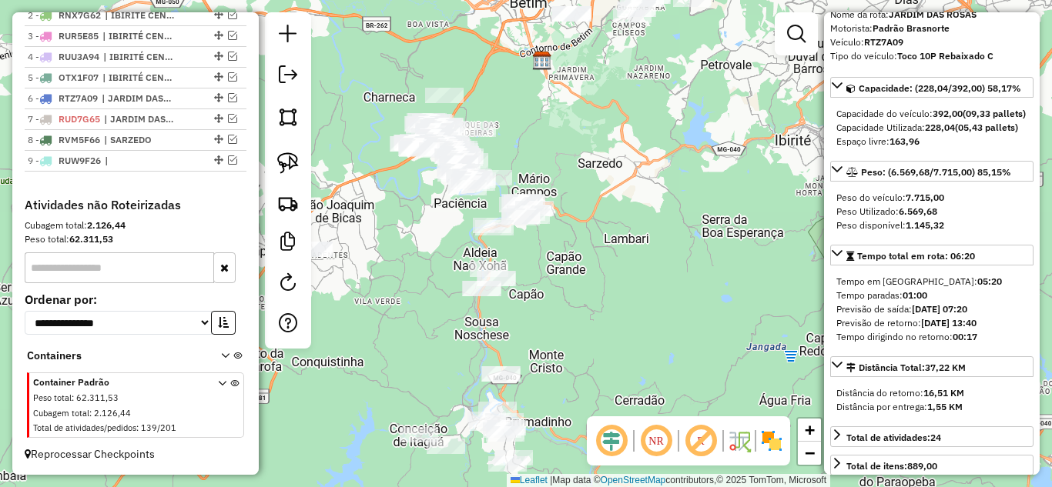
drag, startPoint x: 601, startPoint y: 237, endPoint x: 661, endPoint y: 302, distance: 88.8
click at [630, 142] on div "Janela de atendimento Grade de atendimento Capacidade Transportadoras Veículos …" at bounding box center [526, 243] width 1052 height 487
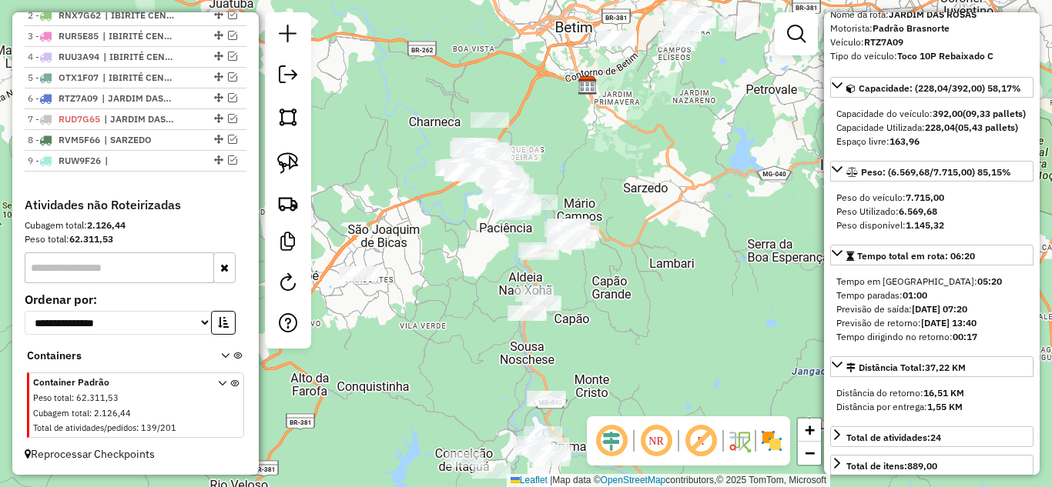
drag, startPoint x: 594, startPoint y: 270, endPoint x: 557, endPoint y: 166, distance: 111.3
click at [644, 369] on div "Janela de atendimento Grade de atendimento Capacidade Transportadoras Veículos …" at bounding box center [526, 243] width 1052 height 487
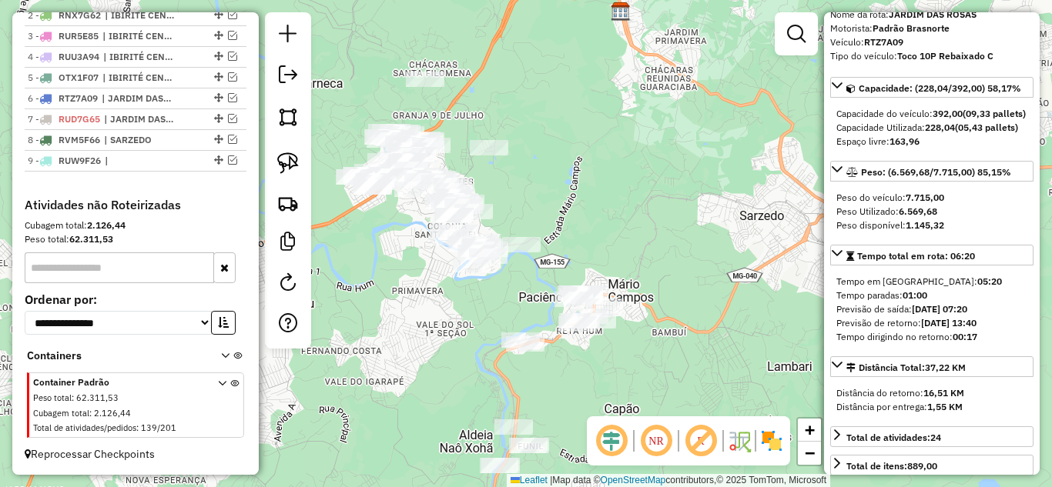
drag, startPoint x: 561, startPoint y: 199, endPoint x: 604, endPoint y: 193, distance: 43.6
click at [604, 194] on div "Janela de atendimento Grade de atendimento Capacidade Transportadoras Veículos …" at bounding box center [526, 243] width 1052 height 487
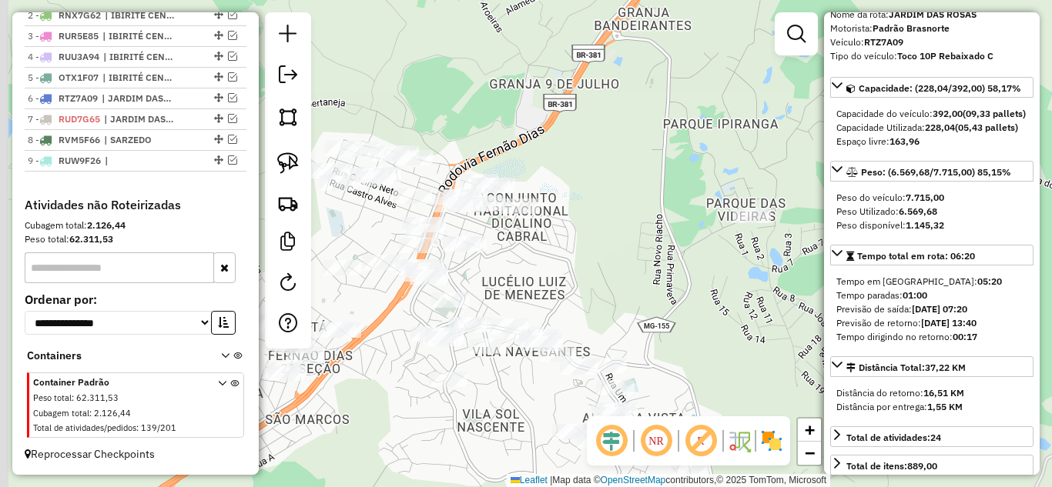
drag, startPoint x: 492, startPoint y: 189, endPoint x: 678, endPoint y: 165, distance: 187.9
click at [680, 154] on div "Janela de atendimento Grade de atendimento Capacidade Transportadoras Veículos …" at bounding box center [526, 243] width 1052 height 487
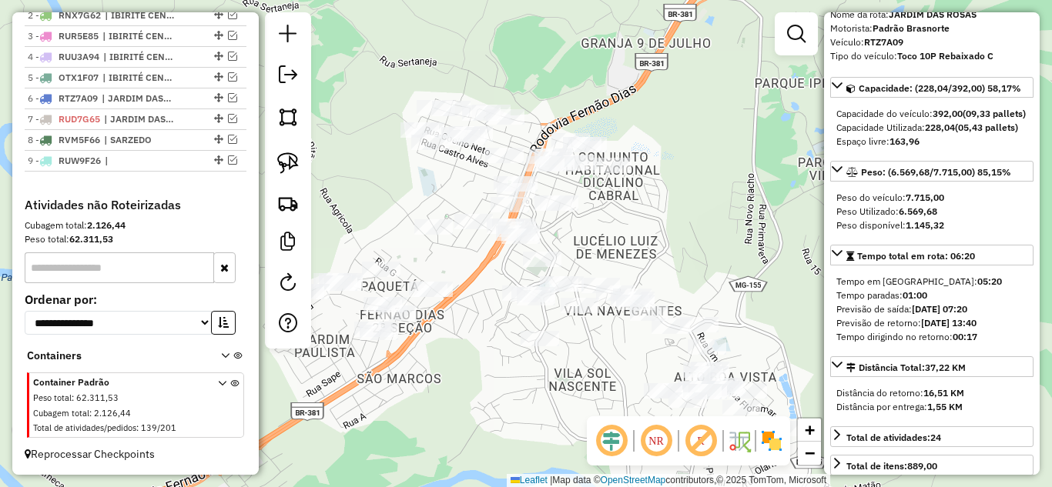
click at [721, 216] on div "Janela de atendimento Grade de atendimento Capacidade Transportadoras Veículos …" at bounding box center [526, 243] width 1052 height 487
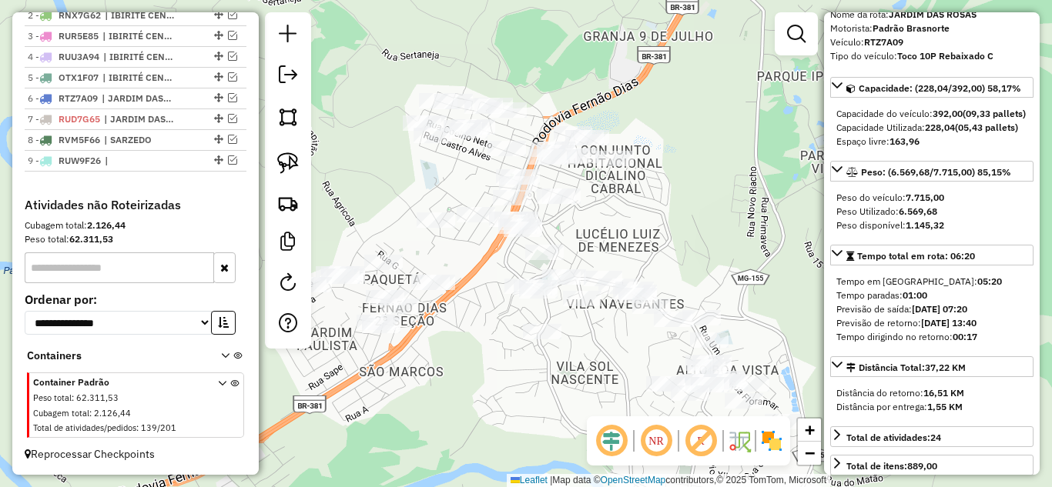
click at [721, 216] on div "Janela de atendimento Grade de atendimento Capacidade Transportadoras Veículos …" at bounding box center [526, 243] width 1052 height 487
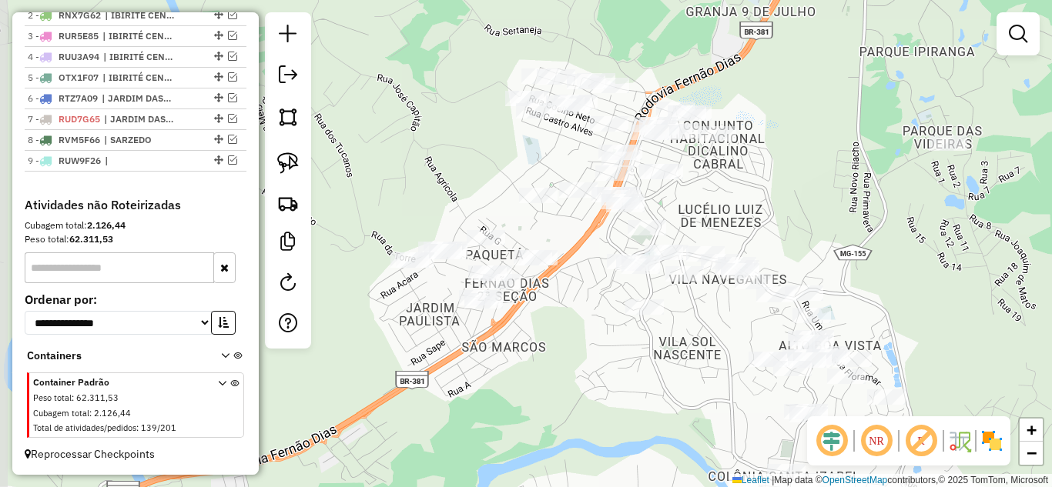
drag, startPoint x: 679, startPoint y: 215, endPoint x: 782, endPoint y: 190, distance: 105.3
click at [782, 190] on div "Janela de atendimento Grade de atendimento Capacidade Transportadoras Veículos …" at bounding box center [526, 243] width 1052 height 487
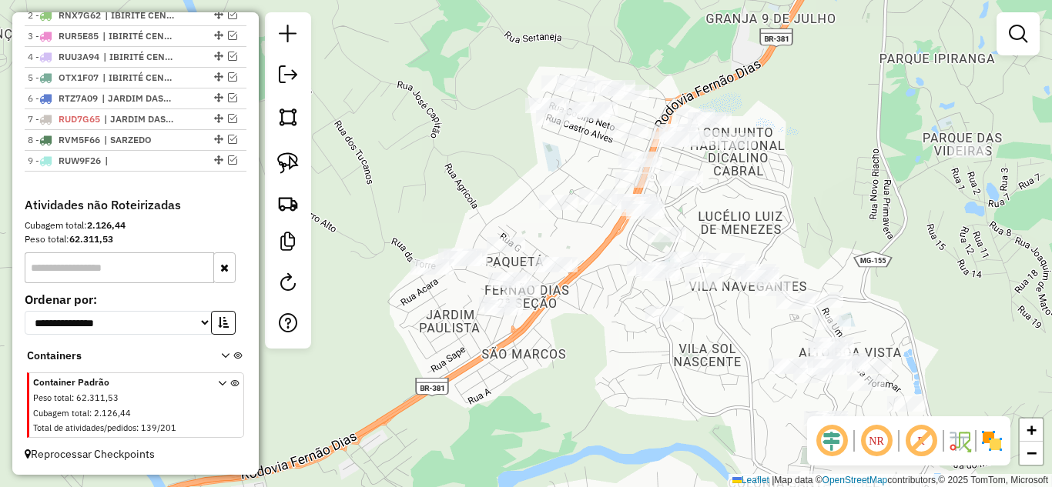
drag, startPoint x: 697, startPoint y: 212, endPoint x: 708, endPoint y: 215, distance: 11.2
click at [708, 215] on div "Janela de atendimento Grade de atendimento Capacidade Transportadoras Veículos …" at bounding box center [526, 243] width 1052 height 487
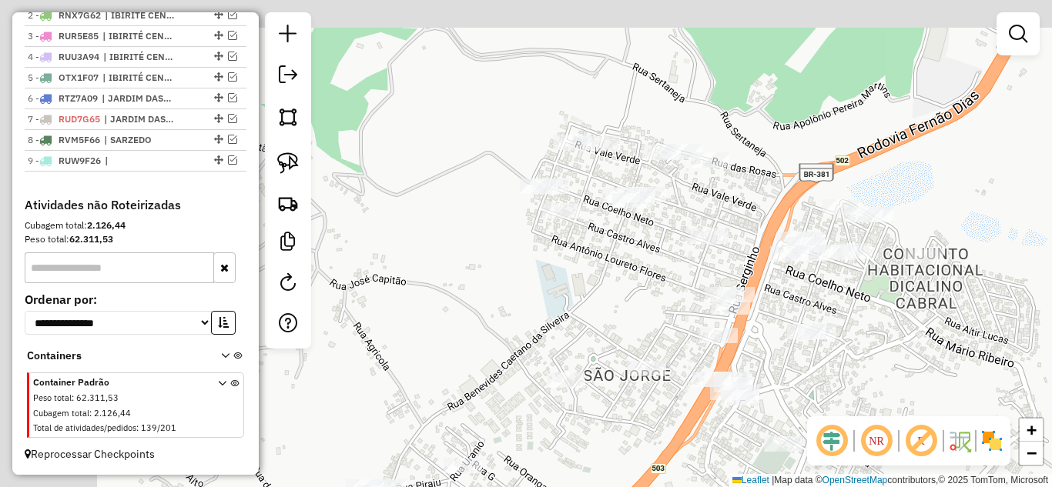
drag, startPoint x: 711, startPoint y: 249, endPoint x: 802, endPoint y: 353, distance: 137.6
click at [802, 354] on div "Janela de atendimento Grade de atendimento Capacidade Transportadoras Veículos …" at bounding box center [526, 243] width 1052 height 487
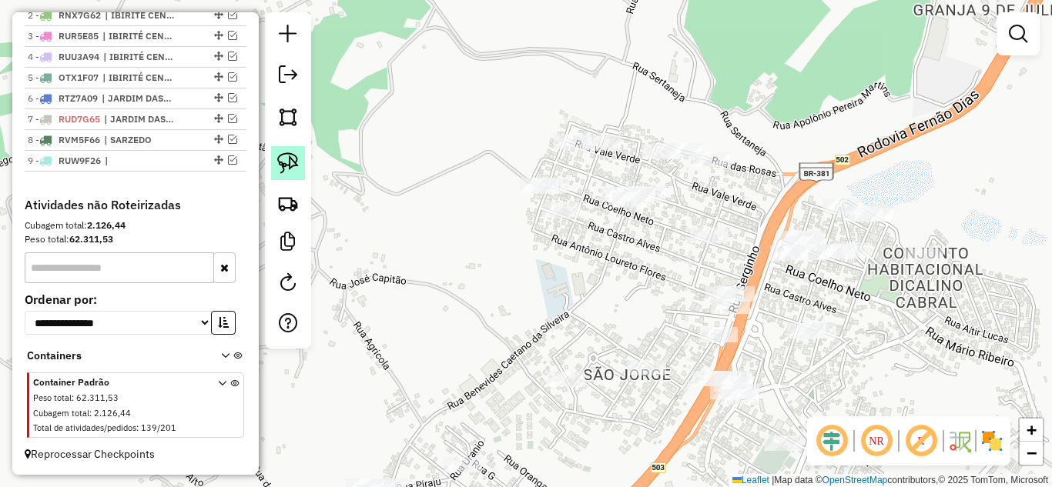
click at [290, 166] on img at bounding box center [288, 163] width 22 height 22
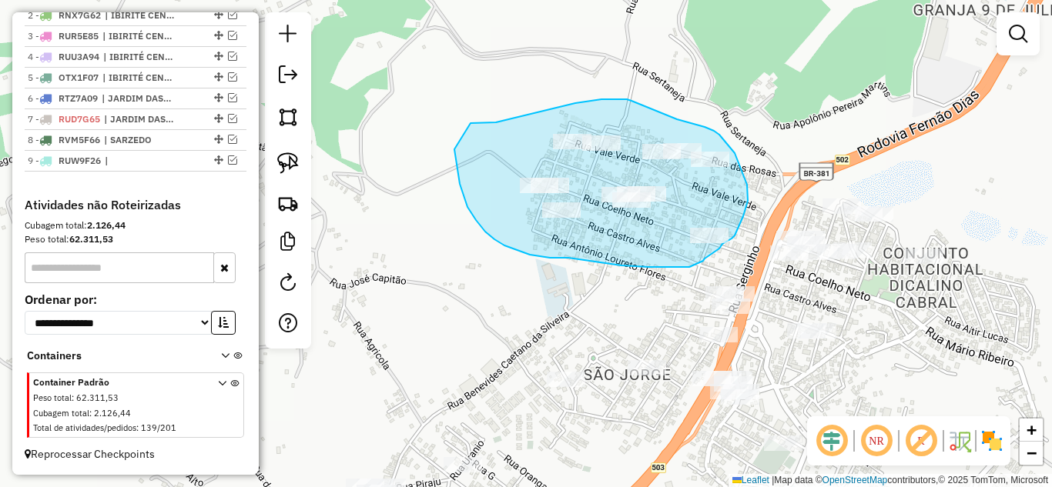
drag, startPoint x: 485, startPoint y: 232, endPoint x: 462, endPoint y: 122, distance: 112.5
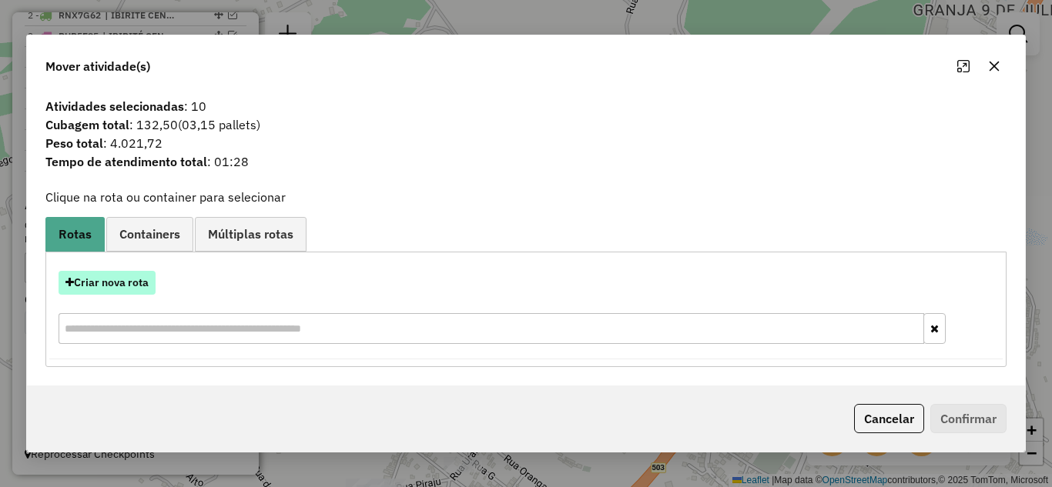
click at [120, 280] on button "Criar nova rota" at bounding box center [107, 283] width 97 height 24
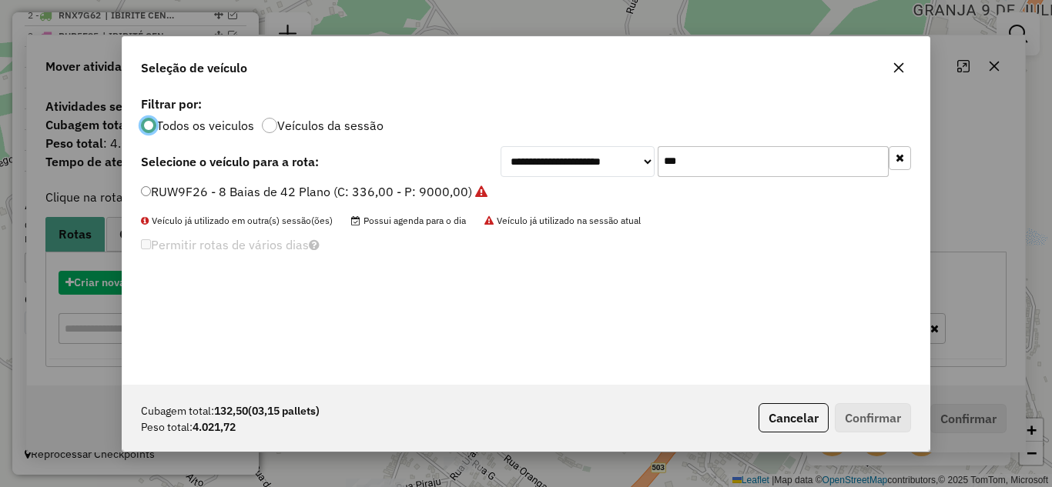
scroll to position [8, 5]
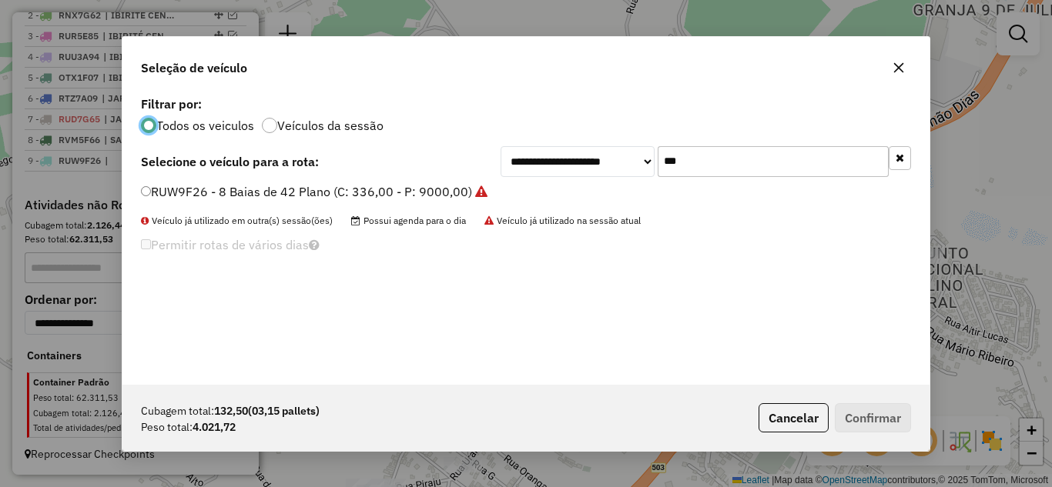
click at [752, 166] on input "***" at bounding box center [773, 161] width 231 height 31
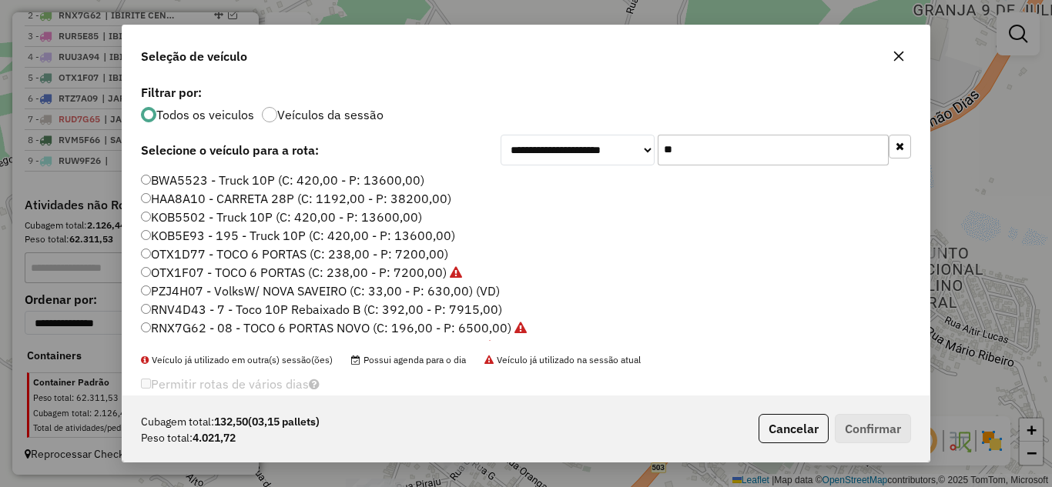
type input "*"
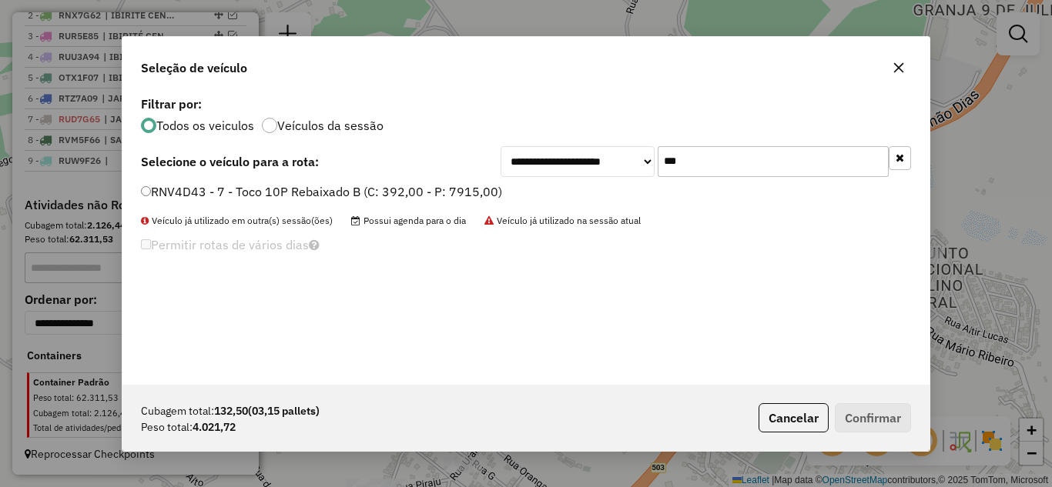
type input "***"
click at [152, 186] on label "RNV4D43 - 7 - Toco 10P Rebaixado B (C: 392,00 - P: 7915,00)" at bounding box center [321, 191] width 361 height 18
click at [865, 407] on div "Cubagem total: 132,50 (03,15 pallets) Peso total: 4.021,72 Cancelar Confirmar" at bounding box center [525, 418] width 807 height 66
click at [864, 414] on button "Confirmar" at bounding box center [873, 417] width 76 height 29
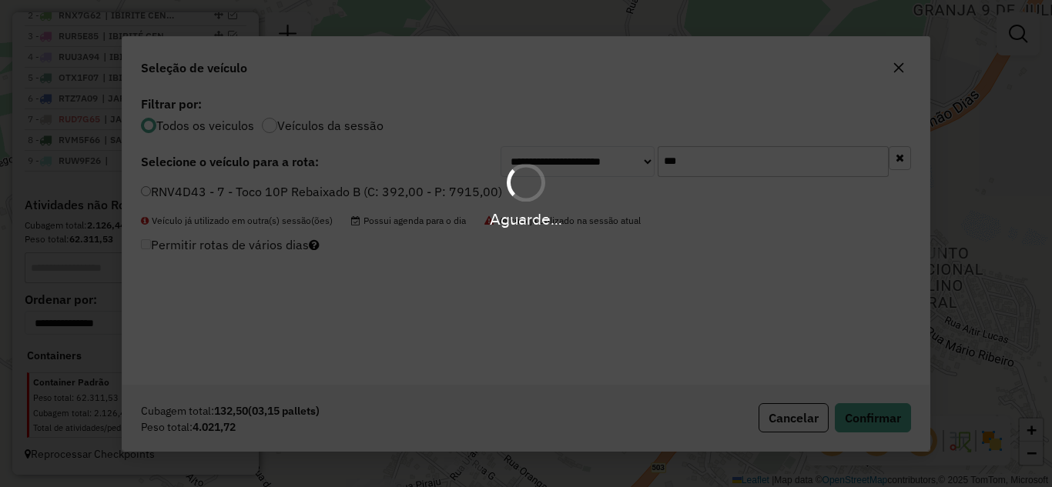
scroll to position [700, 0]
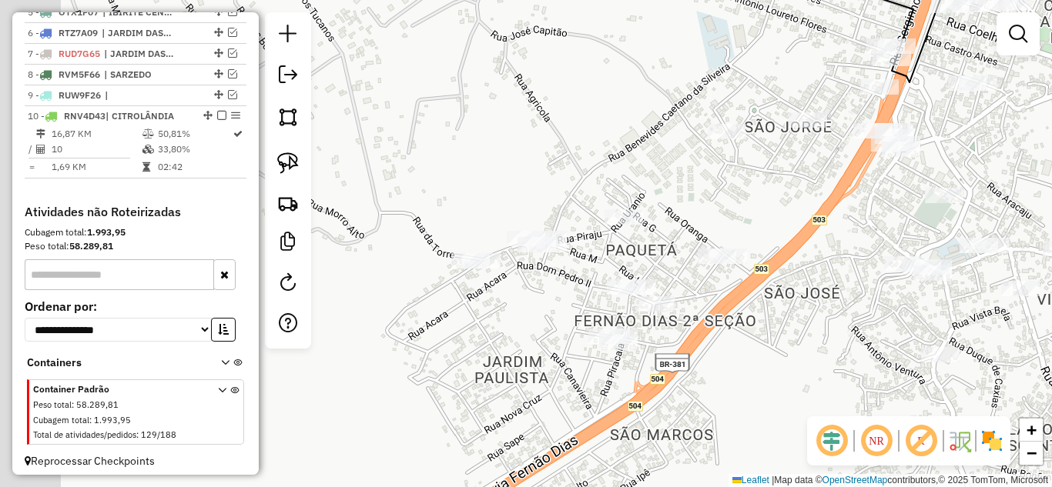
drag, startPoint x: 460, startPoint y: 212, endPoint x: 760, endPoint y: 32, distance: 350.2
click at [760, 32] on div "Janela de atendimento Grade de atendimento Capacidade Transportadoras Veículos …" at bounding box center [526, 243] width 1052 height 487
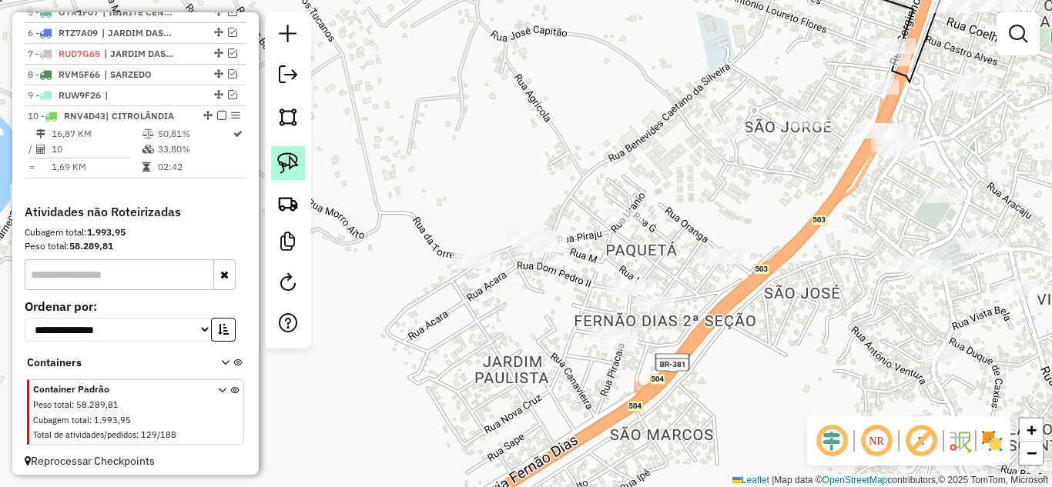
click at [290, 159] on img at bounding box center [288, 163] width 22 height 22
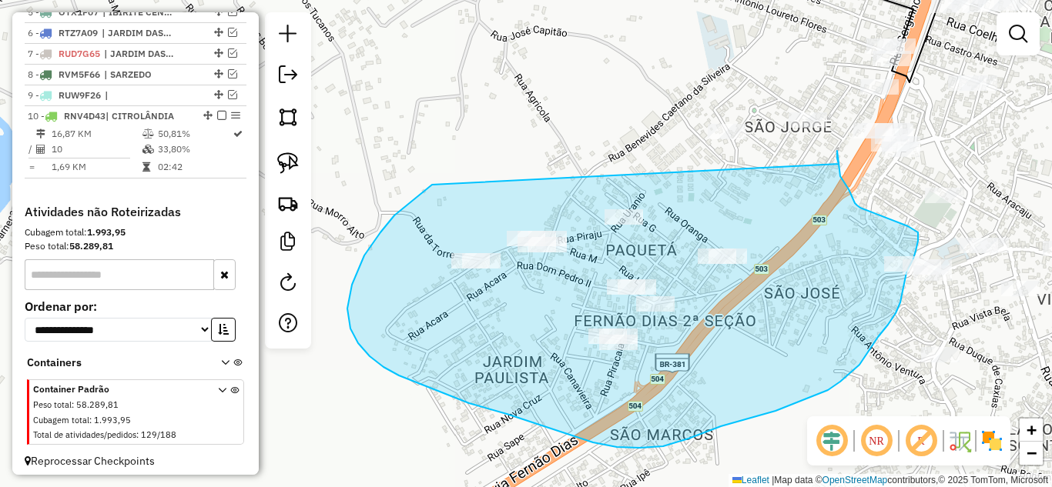
drag, startPoint x: 364, startPoint y: 256, endPoint x: 845, endPoint y: 175, distance: 487.2
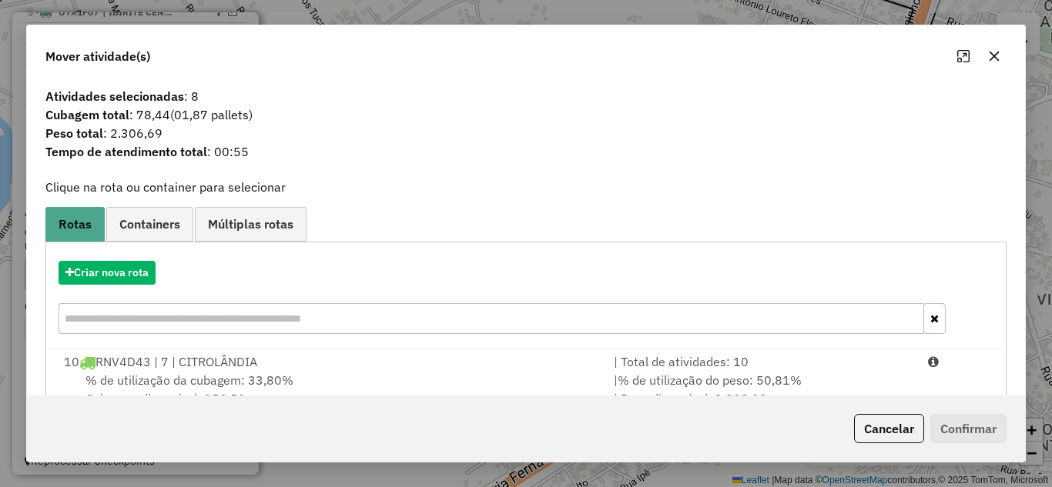
click at [996, 61] on icon "button" at bounding box center [994, 56] width 12 height 12
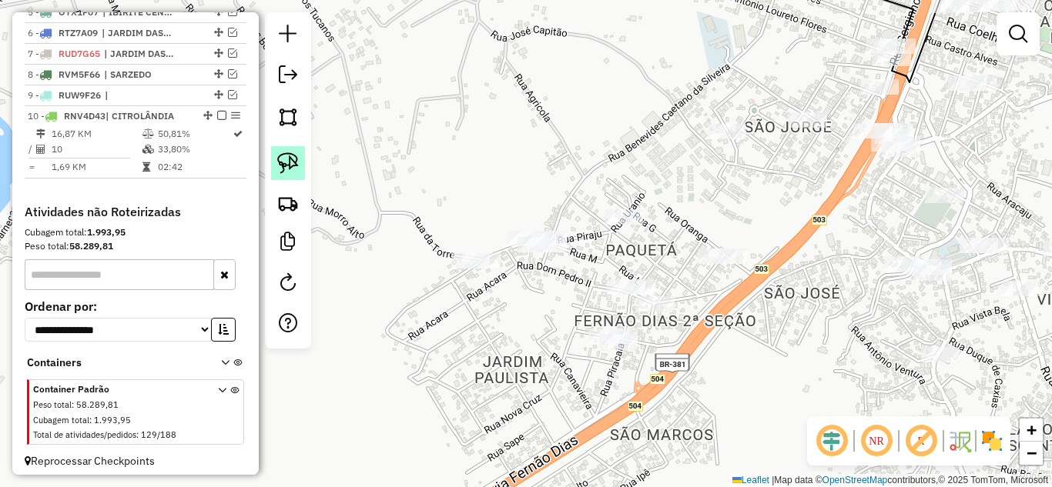
click at [290, 166] on img at bounding box center [288, 163] width 22 height 22
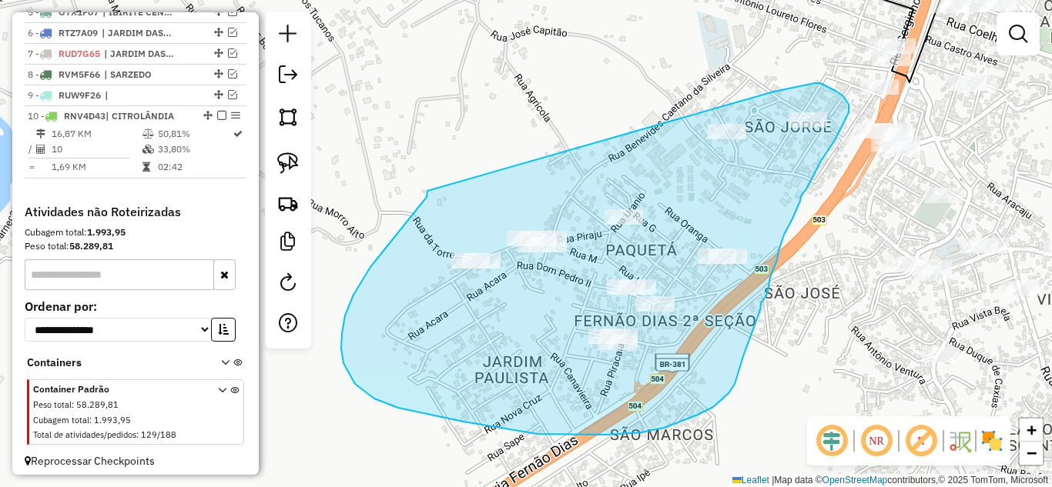
drag, startPoint x: 427, startPoint y: 197, endPoint x: 569, endPoint y: 108, distance: 168.1
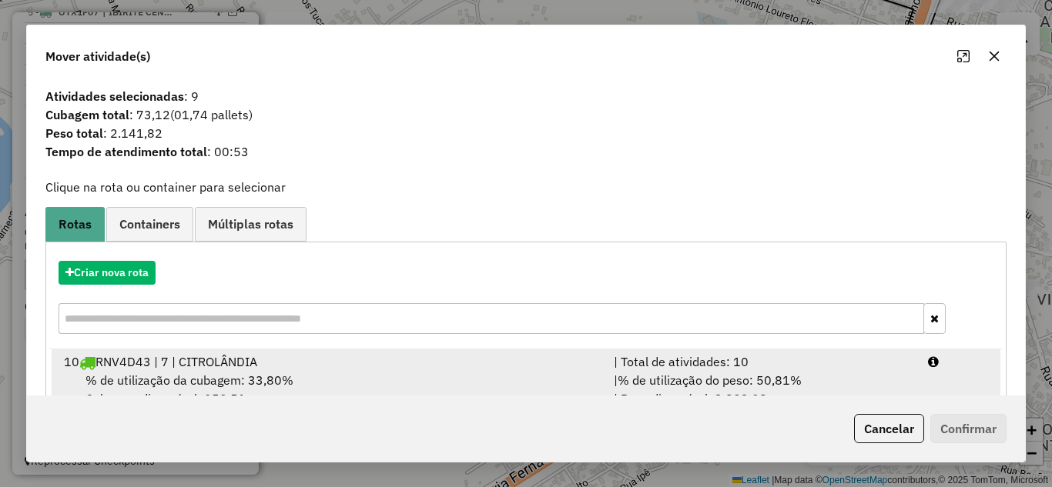
drag, startPoint x: 685, startPoint y: 363, endPoint x: 806, endPoint y: 390, distance: 123.9
click at [686, 361] on div "| Total de atividades: 10" at bounding box center [761, 362] width 314 height 18
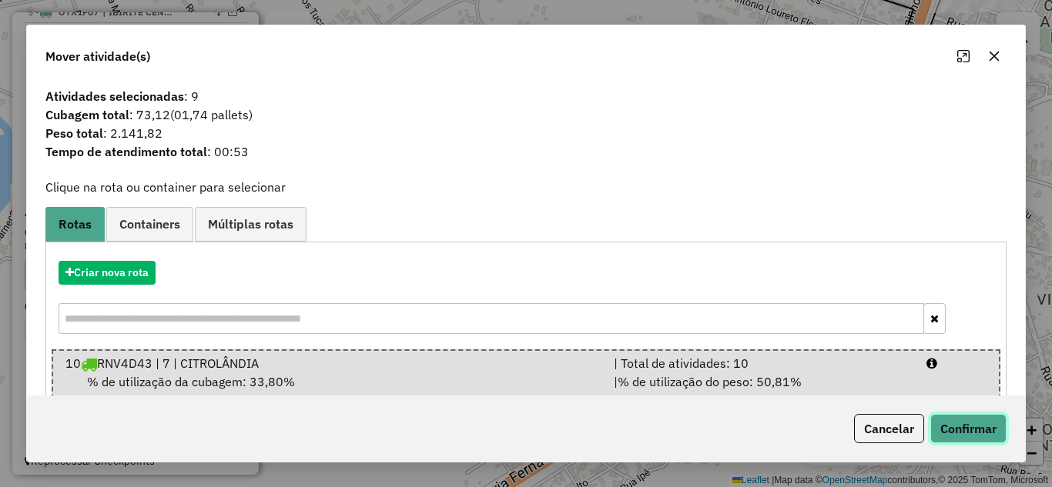
click at [969, 427] on button "Confirmar" at bounding box center [968, 428] width 76 height 29
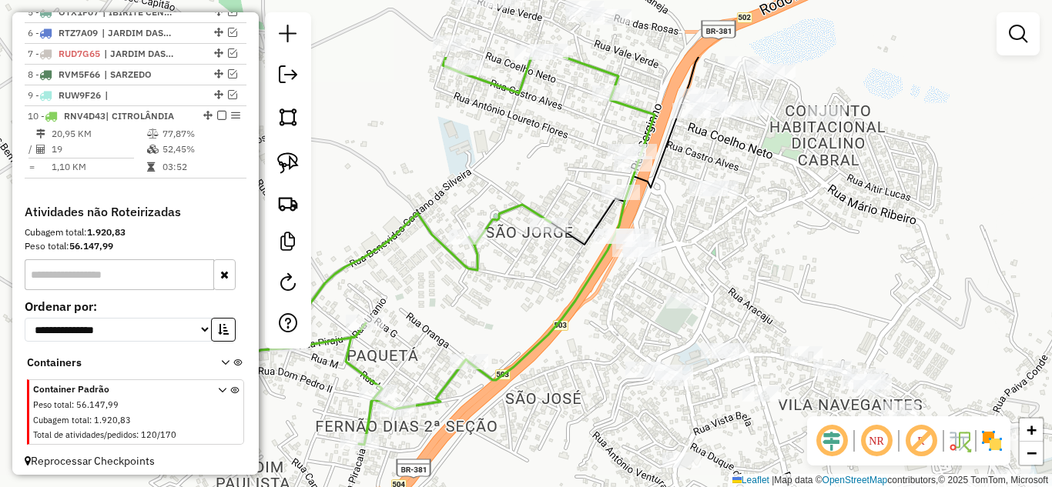
drag, startPoint x: 664, startPoint y: 167, endPoint x: 403, endPoint y: 274, distance: 281.4
click at [403, 274] on div "Janela de atendimento Grade de atendimento Capacidade Transportadoras Veículos …" at bounding box center [526, 243] width 1052 height 487
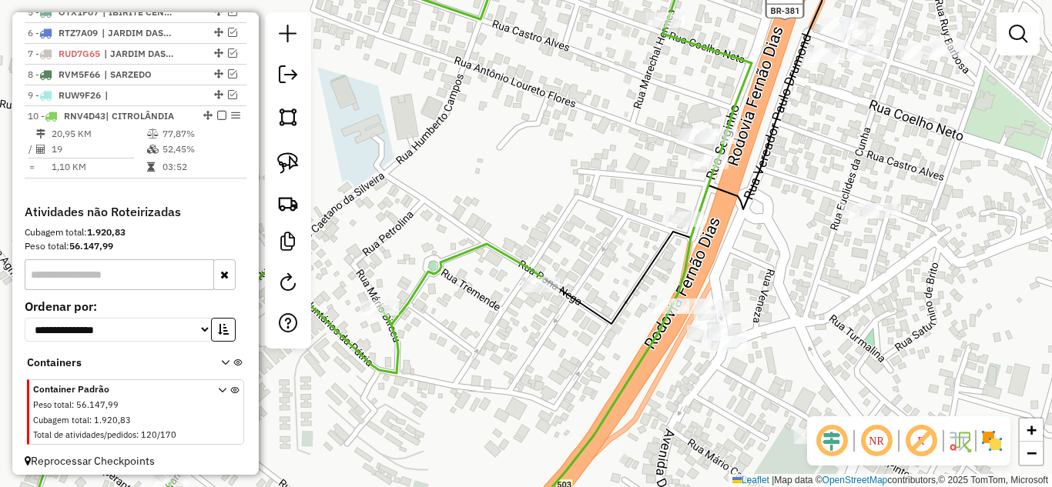
drag, startPoint x: 639, startPoint y: 166, endPoint x: 500, endPoint y: 205, distance: 143.8
click at [500, 205] on div "Janela de atendimento Grade de atendimento Capacidade Transportadoras Veículos …" at bounding box center [526, 243] width 1052 height 487
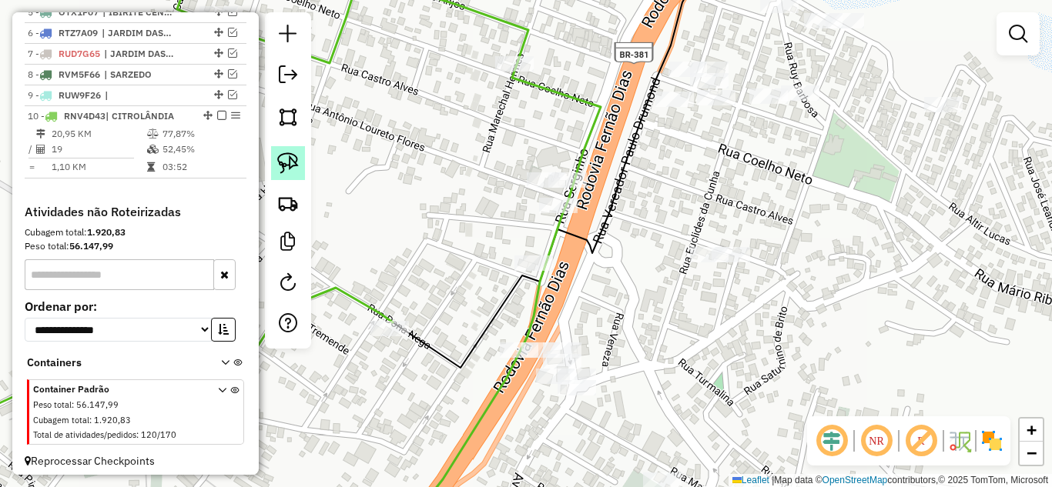
click at [283, 164] on img at bounding box center [288, 163] width 22 height 22
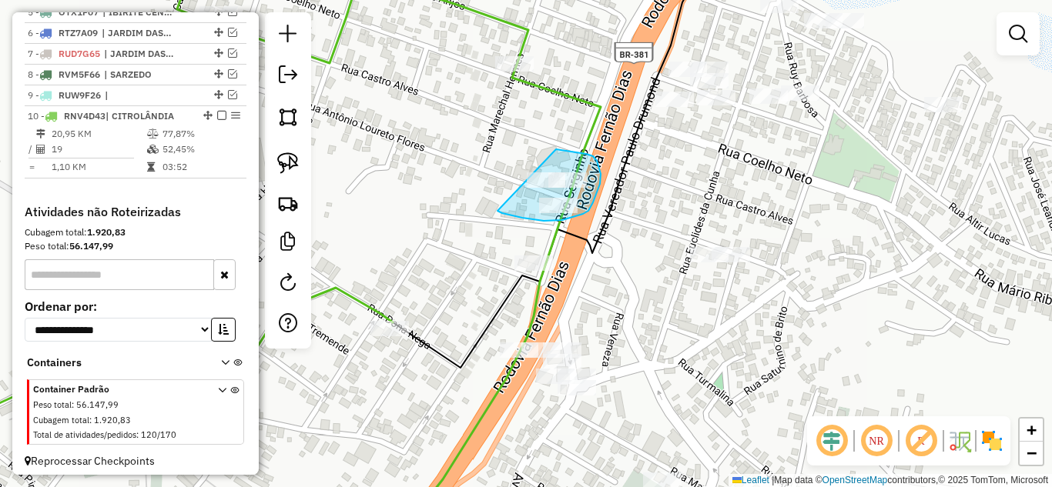
drag, startPoint x: 499, startPoint y: 212, endPoint x: 540, endPoint y: 152, distance: 72.6
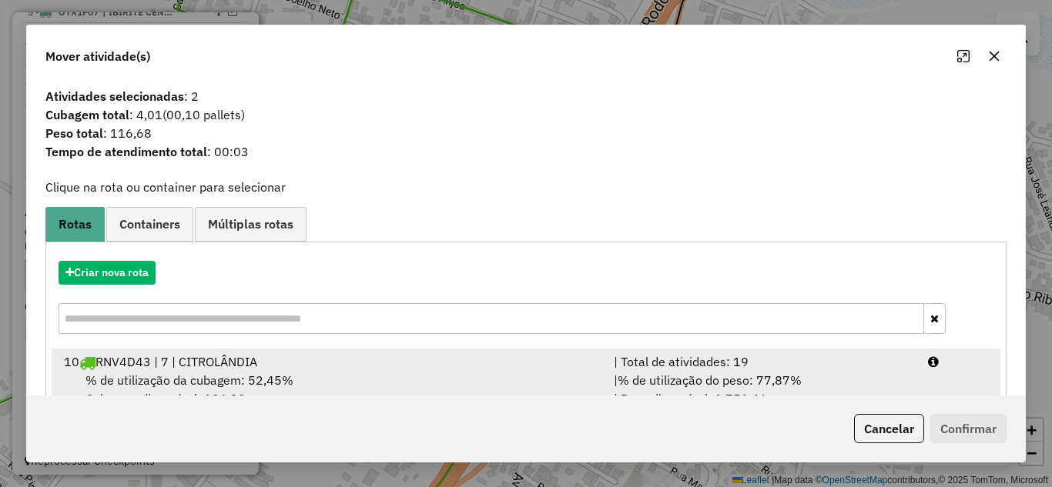
click at [705, 358] on div "| Total de atividades: 19" at bounding box center [761, 362] width 314 height 18
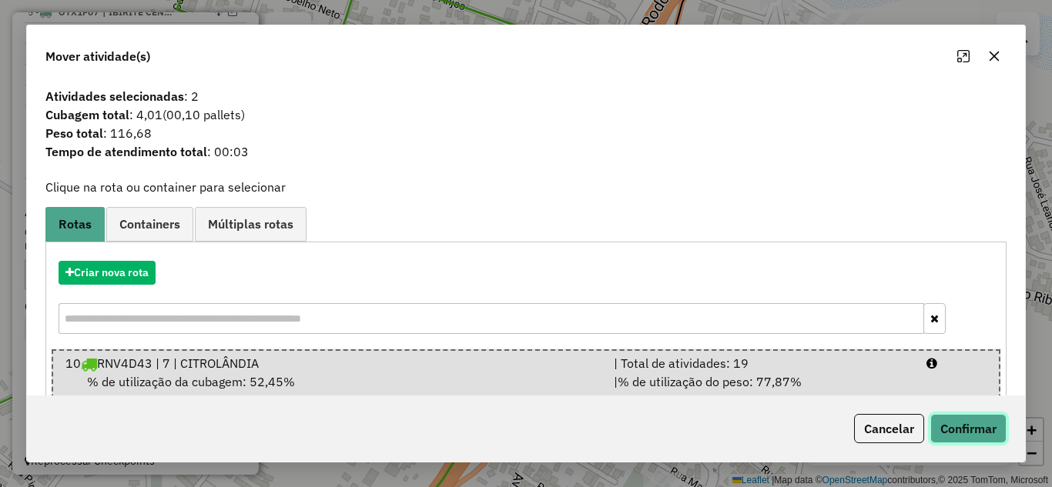
click at [981, 417] on button "Confirmar" at bounding box center [968, 428] width 76 height 29
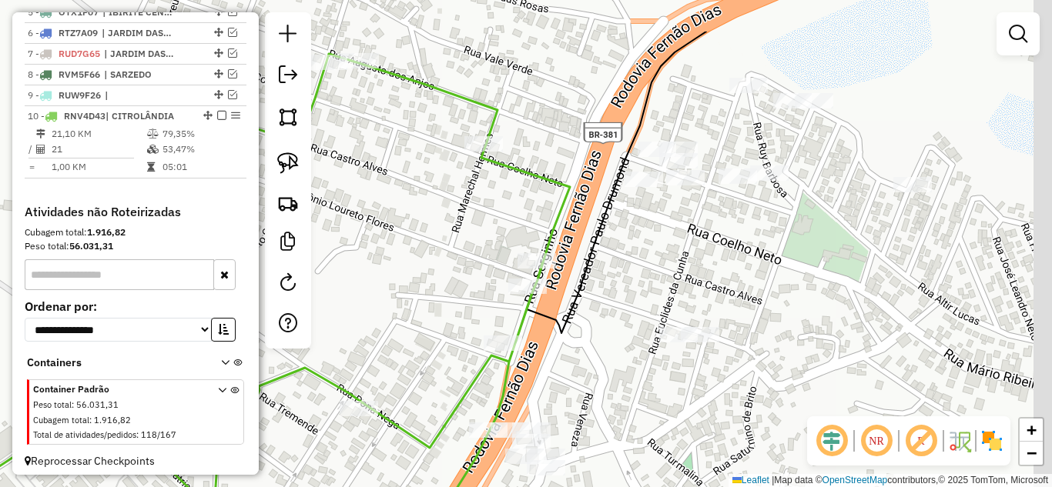
drag, startPoint x: 500, startPoint y: 251, endPoint x: 486, endPoint y: 204, distance: 49.0
click at [499, 251] on div "Janela de atendimento Grade de atendimento Capacidade Transportadoras Veículos …" at bounding box center [526, 243] width 1052 height 487
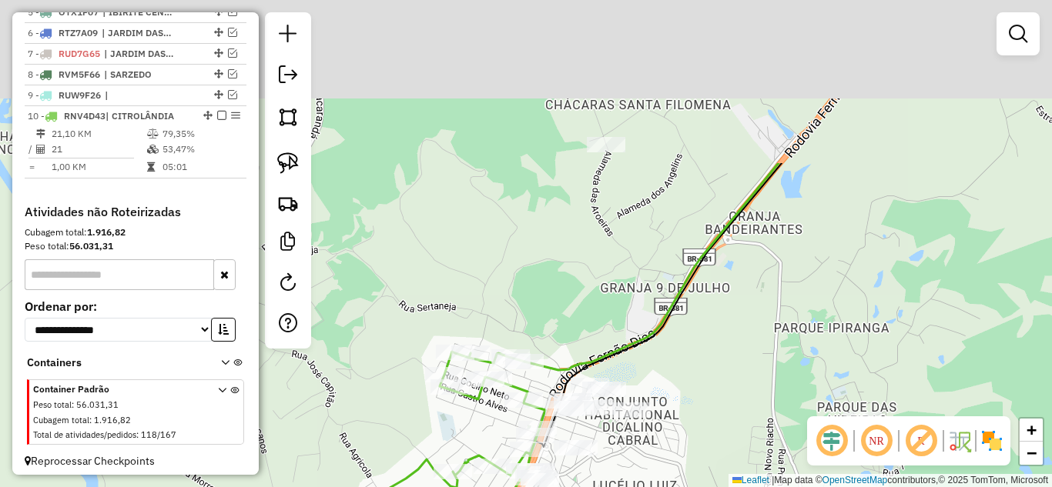
drag, startPoint x: 507, startPoint y: 113, endPoint x: 507, endPoint y: 440, distance: 327.2
click at [495, 487] on html "Aguarde... Pop-up bloqueado! Seu navegador bloqueou automáticamente a abertura …" at bounding box center [526, 243] width 1052 height 487
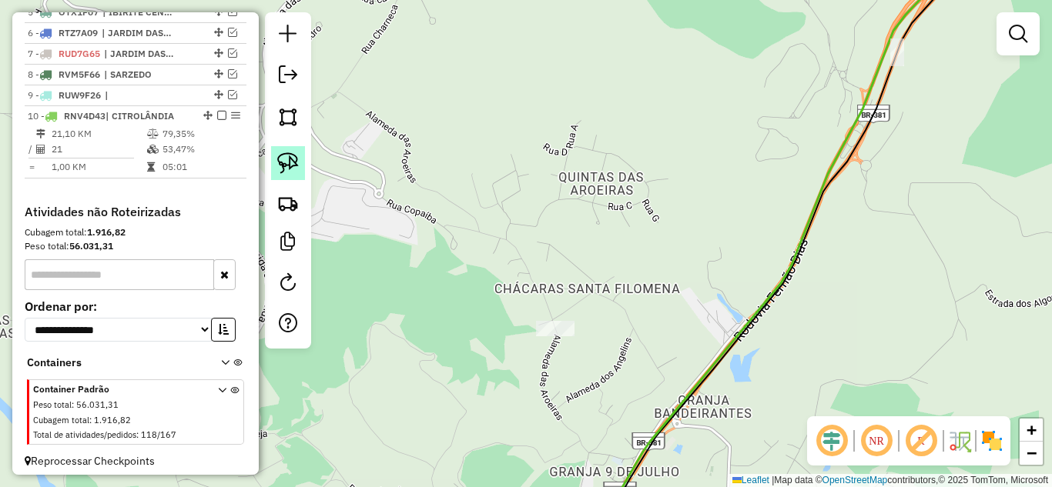
click at [276, 162] on link at bounding box center [288, 163] width 34 height 34
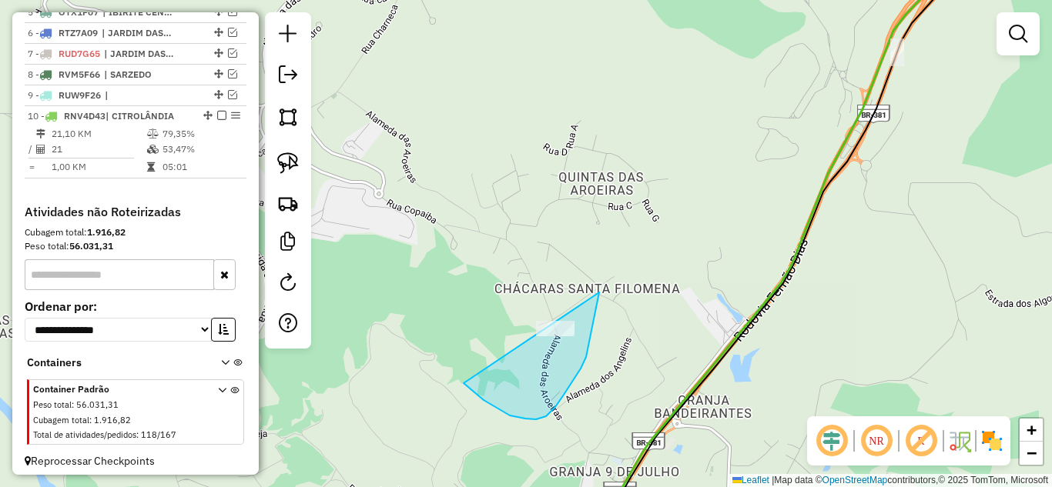
drag, startPoint x: 497, startPoint y: 408, endPoint x: 493, endPoint y: 267, distance: 141.0
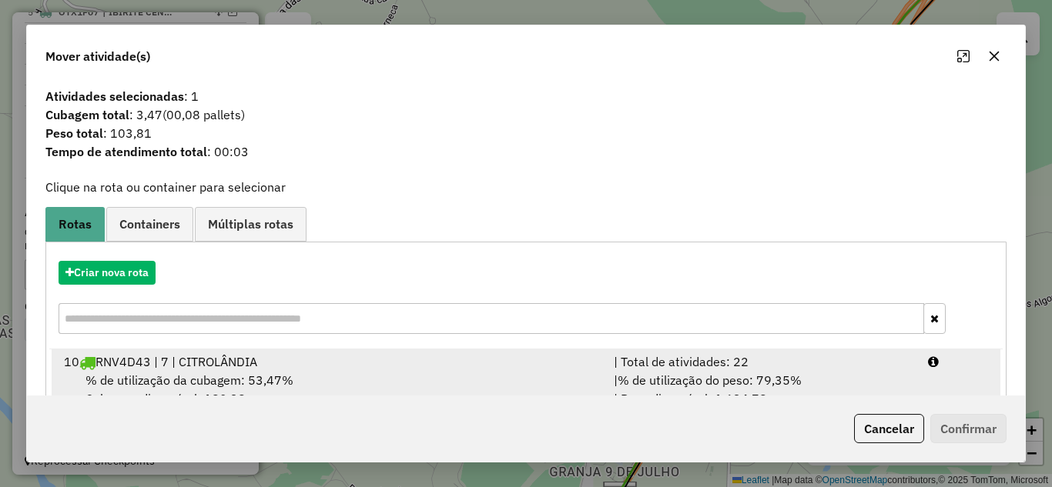
drag, startPoint x: 688, startPoint y: 369, endPoint x: 858, endPoint y: 422, distance: 178.3
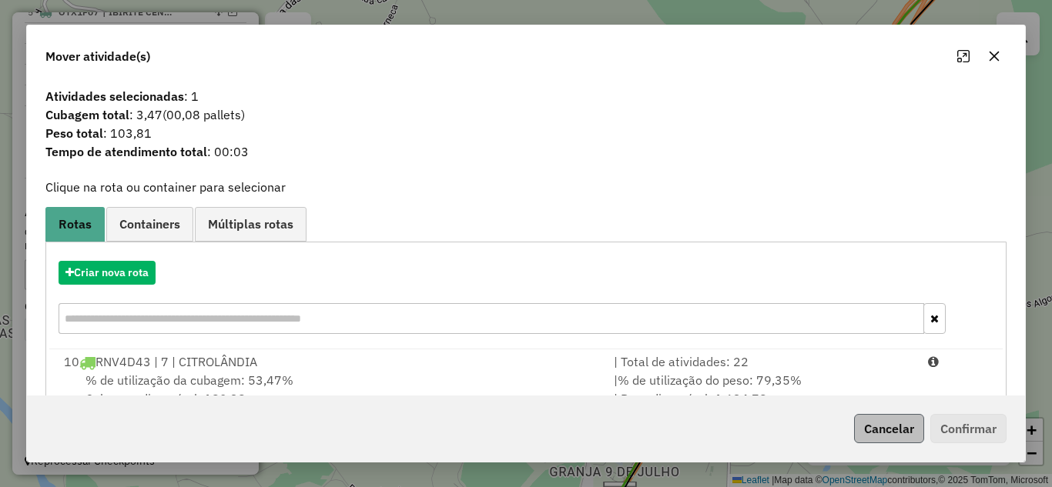
click at [691, 368] on div "| Total de atividades: 22" at bounding box center [761, 362] width 314 height 18
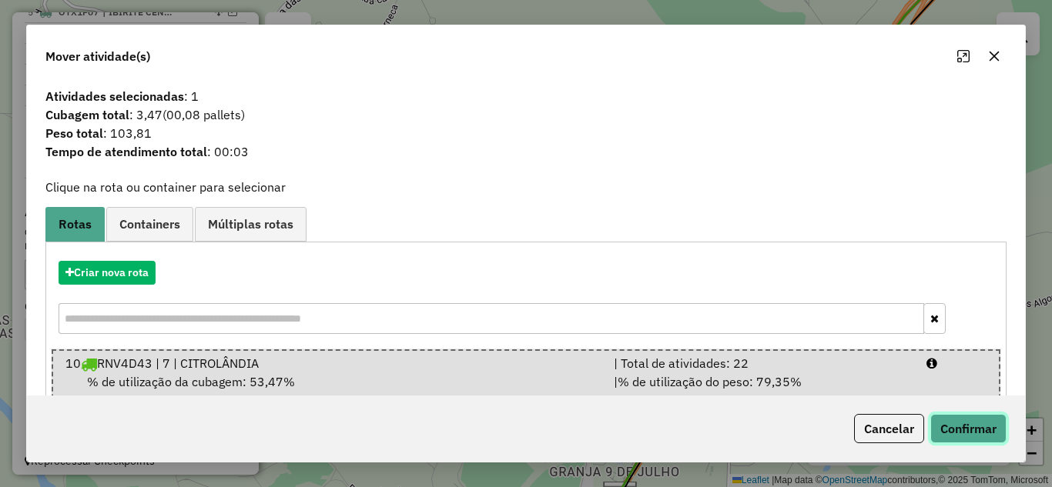
drag, startPoint x: 963, startPoint y: 433, endPoint x: 912, endPoint y: 414, distance: 54.1
click at [960, 428] on button "Confirmar" at bounding box center [968, 428] width 76 height 29
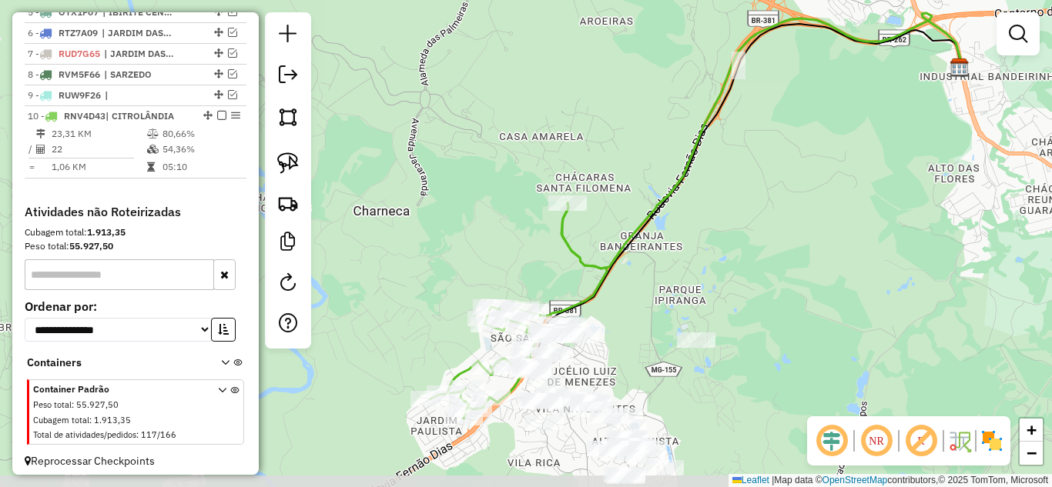
drag, startPoint x: 665, startPoint y: 377, endPoint x: 694, endPoint y: 273, distance: 108.0
click at [694, 273] on div "Janela de atendimento Grade de atendimento Capacidade Transportadoras Veículos …" at bounding box center [526, 243] width 1052 height 487
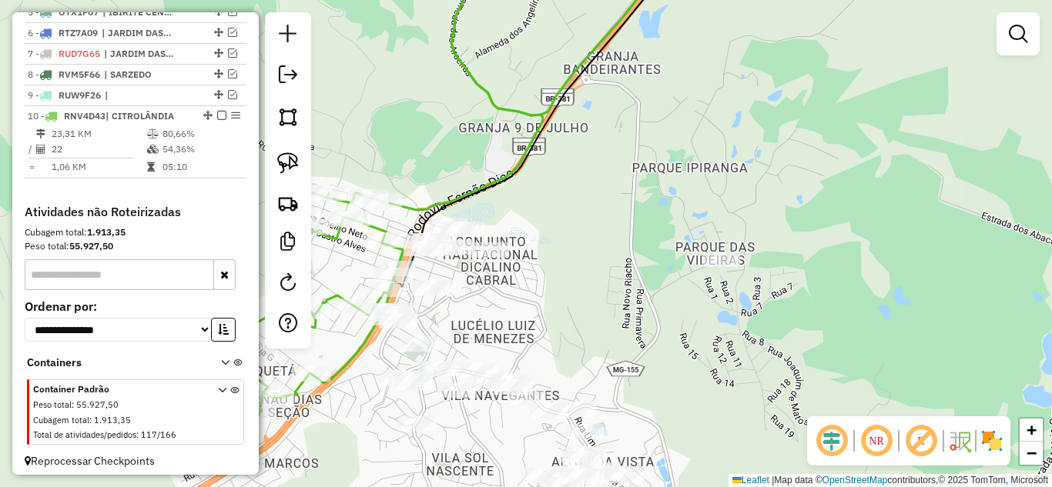
drag, startPoint x: 557, startPoint y: 286, endPoint x: 715, endPoint y: 198, distance: 179.9
click at [715, 198] on div "Janela de atendimento Grade de atendimento Capacidade Transportadoras Veículos …" at bounding box center [526, 243] width 1052 height 487
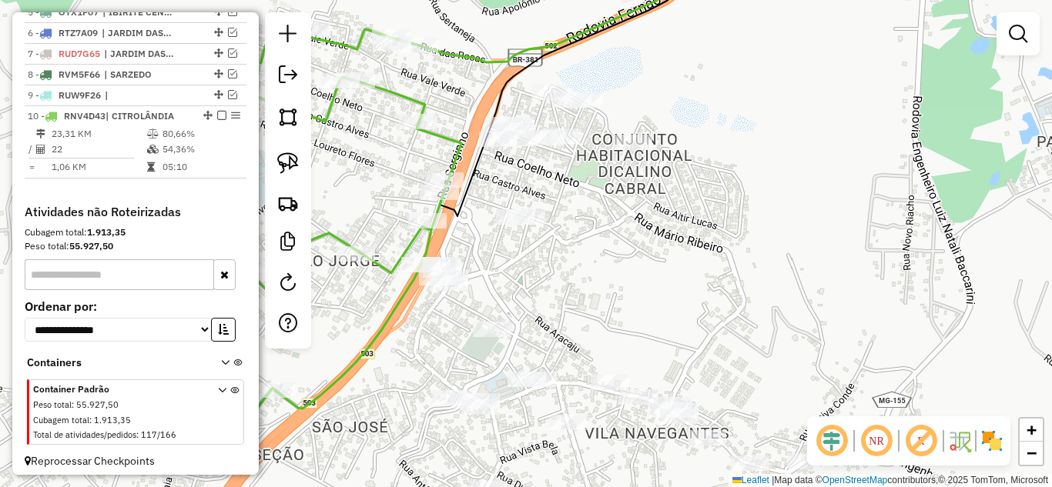
drag, startPoint x: 614, startPoint y: 268, endPoint x: 721, endPoint y: 270, distance: 107.8
click at [721, 270] on div "Janela de atendimento Grade de atendimento Capacidade Transportadoras Veículos …" at bounding box center [526, 243] width 1052 height 487
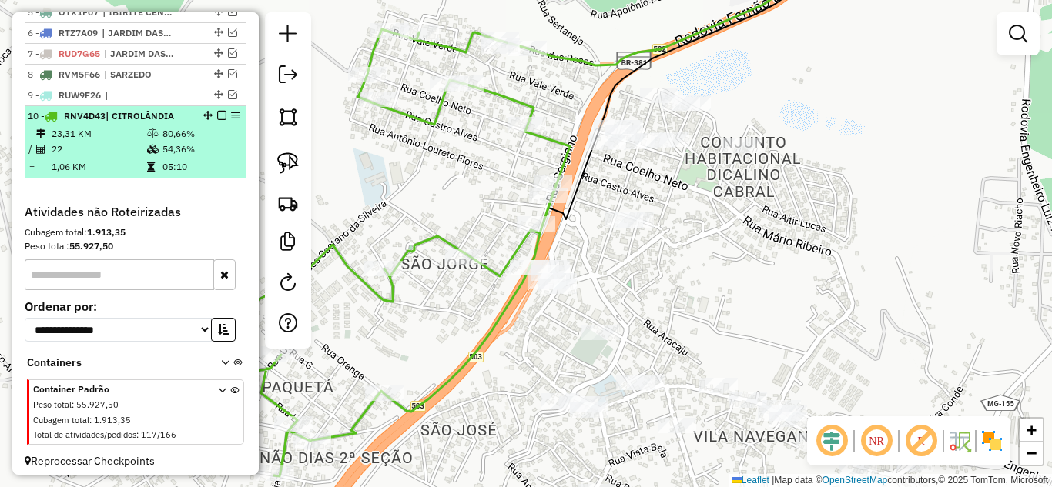
click at [223, 120] on div at bounding box center [217, 115] width 46 height 9
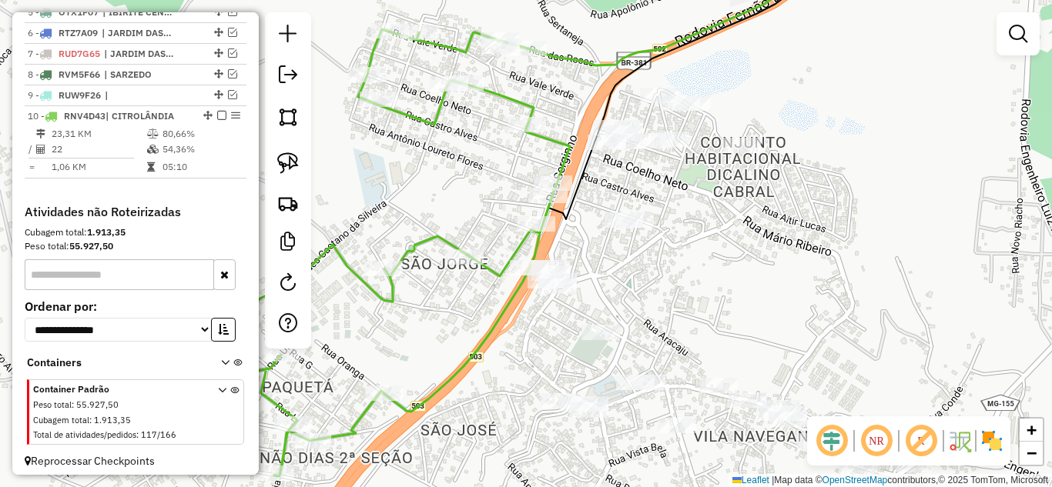
select select "*********"
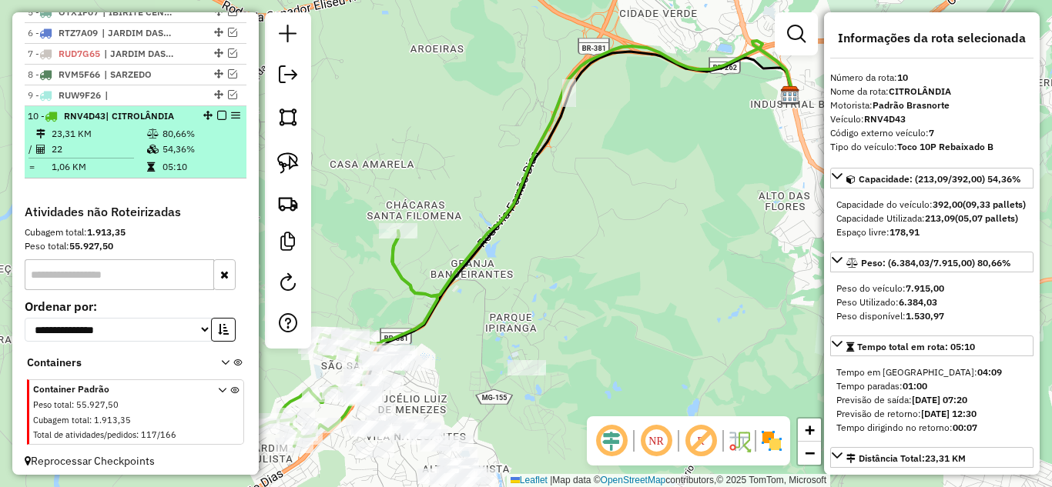
click at [217, 120] on em at bounding box center [221, 115] width 9 height 9
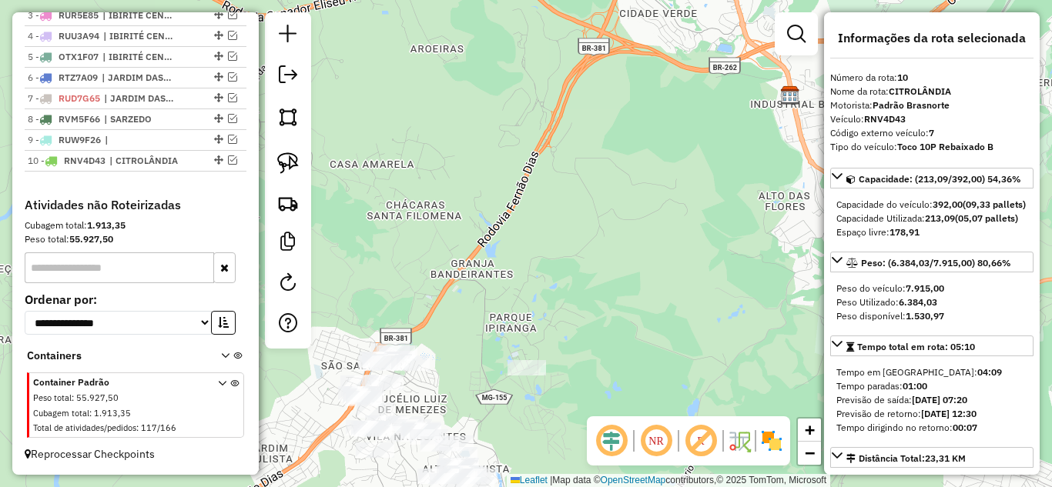
scroll to position [669, 0]
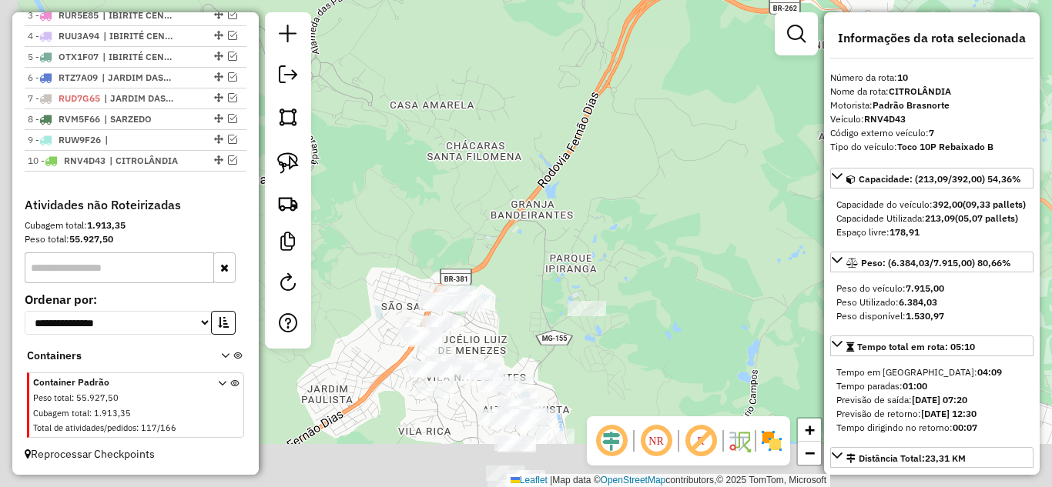
drag, startPoint x: 457, startPoint y: 162, endPoint x: 508, endPoint y: 18, distance: 153.0
click at [508, 18] on div "Janela de atendimento Grade de atendimento Capacidade Transportadoras Veículos …" at bounding box center [526, 243] width 1052 height 487
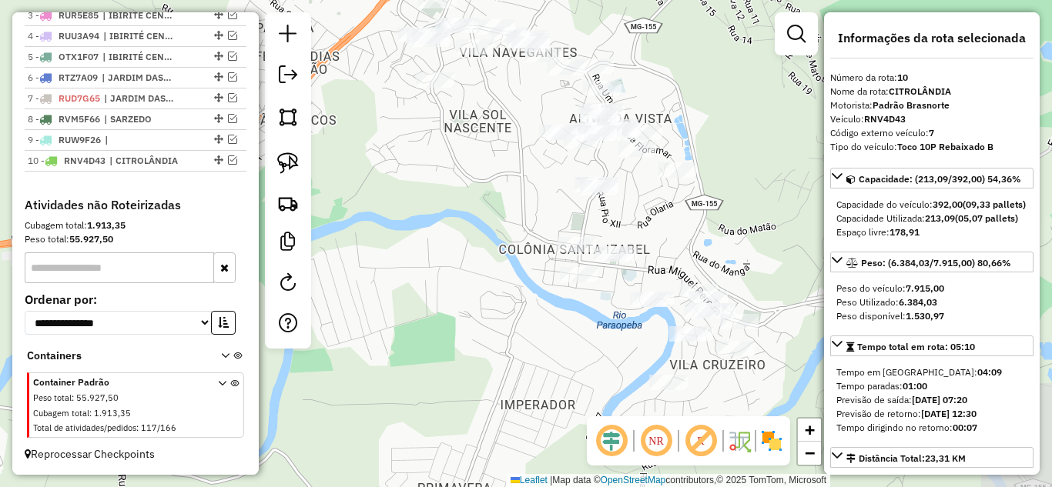
drag, startPoint x: 505, startPoint y: 192, endPoint x: 547, endPoint y: -50, distance: 246.1
click at [547, 0] on html "Aguarde... Pop-up bloqueado! Seu navegador bloqueou automáticamente a abertura …" at bounding box center [526, 243] width 1052 height 487
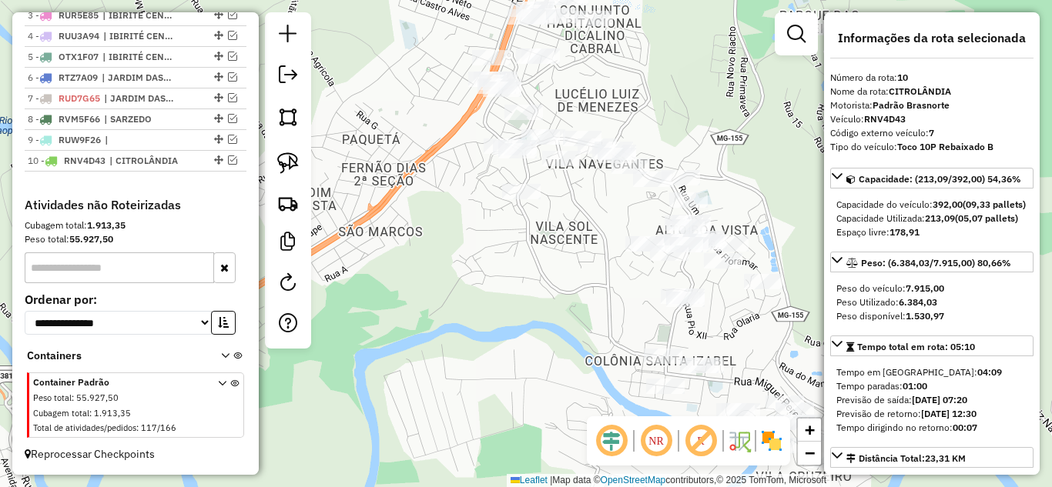
drag, startPoint x: 511, startPoint y: 227, endPoint x: 564, endPoint y: 298, distance: 88.5
click at [564, 298] on div "Janela de atendimento Grade de atendimento Capacidade Transportadoras Veículos …" at bounding box center [526, 243] width 1052 height 487
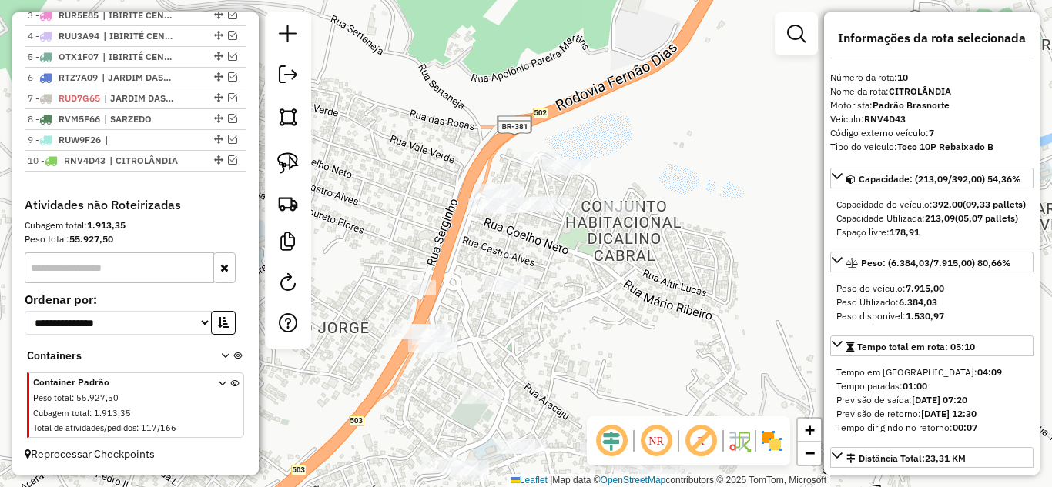
drag, startPoint x: 579, startPoint y: 196, endPoint x: 578, endPoint y: 323, distance: 126.3
click at [578, 323] on div "Janela de atendimento Grade de atendimento Capacidade Transportadoras Veículos …" at bounding box center [526, 243] width 1052 height 487
click at [298, 160] on img at bounding box center [288, 163] width 22 height 22
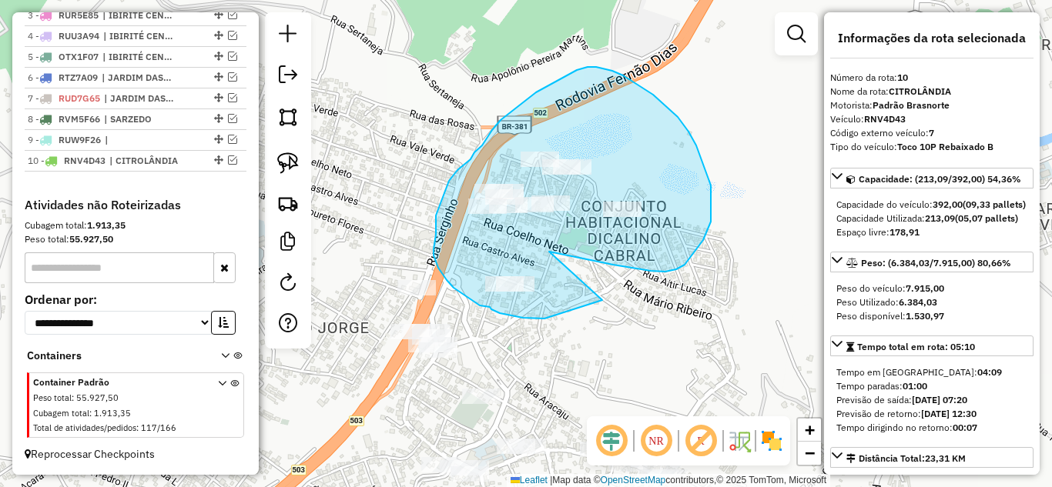
drag, startPoint x: 632, startPoint y: 268, endPoint x: 628, endPoint y: 301, distance: 33.3
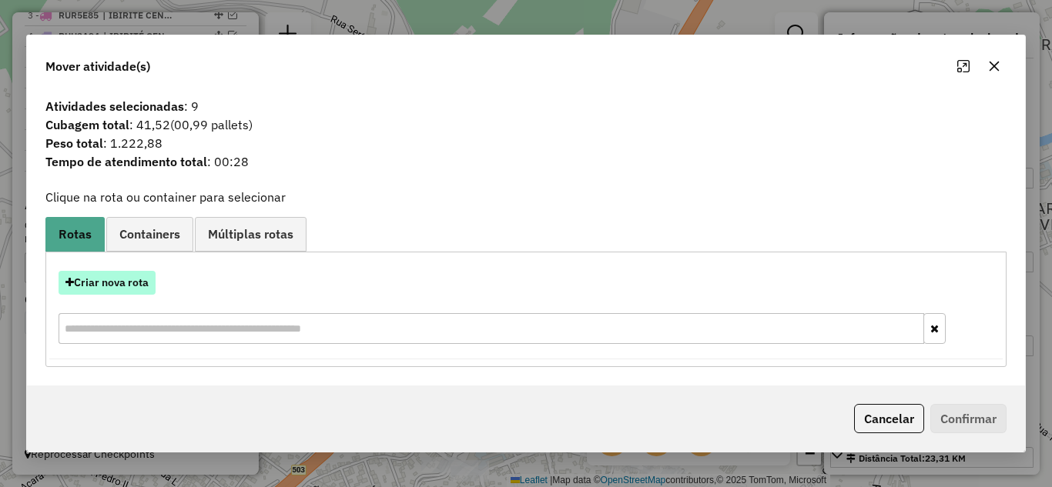
click at [108, 280] on button "Criar nova rota" at bounding box center [107, 283] width 97 height 24
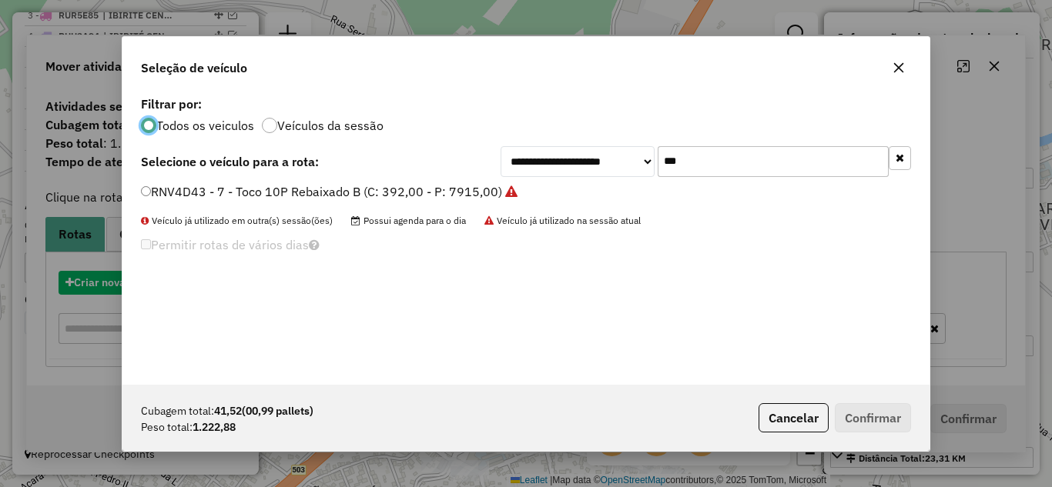
scroll to position [8, 5]
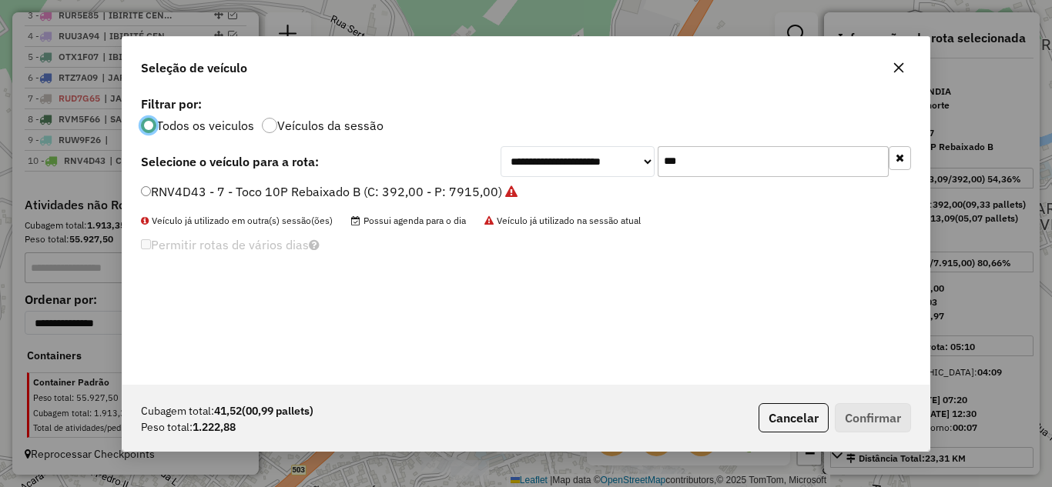
click at [722, 158] on input "***" at bounding box center [773, 161] width 231 height 31
type input "*"
type input "***"
click at [138, 192] on div "RVV3J33 - Toco 10B Rebaixado Novo (C: 392,00 - P: 8500,00)" at bounding box center [526, 198] width 788 height 31
click at [159, 195] on label "RVV3J33 - Toco 10B Rebaixado Novo (C: 392,00 - P: 8500,00)" at bounding box center [321, 191] width 360 height 18
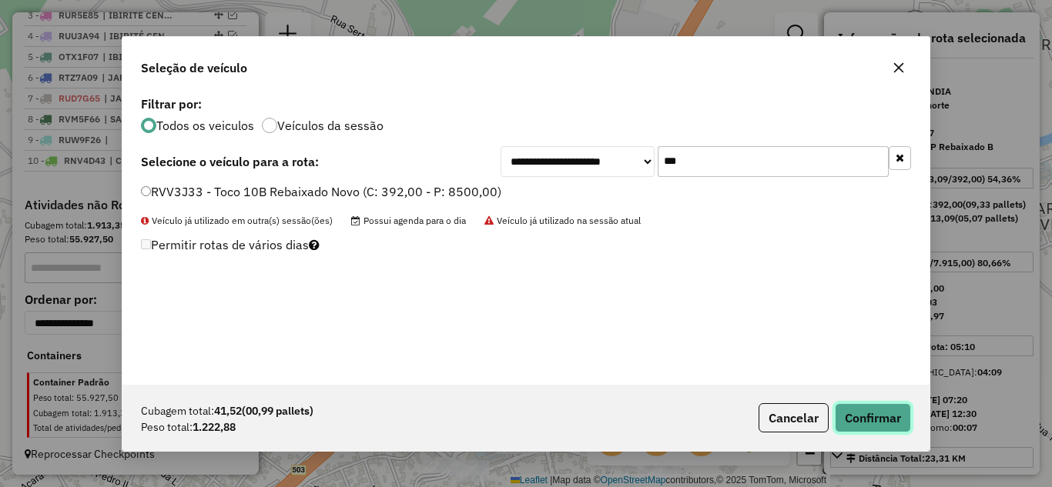
drag, startPoint x: 879, startPoint y: 419, endPoint x: 882, endPoint y: 411, distance: 8.3
click at [879, 416] on button "Confirmar" at bounding box center [873, 417] width 76 height 29
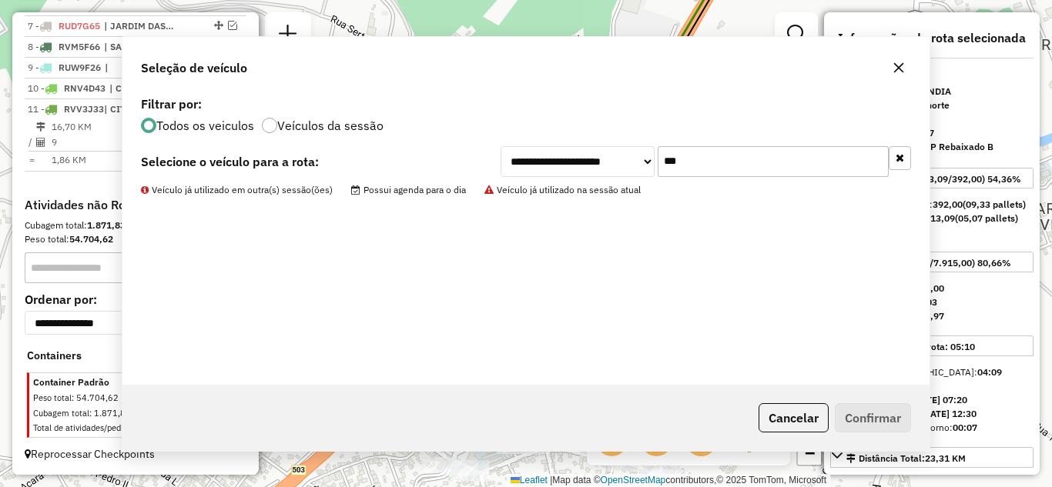
scroll to position [742, 0]
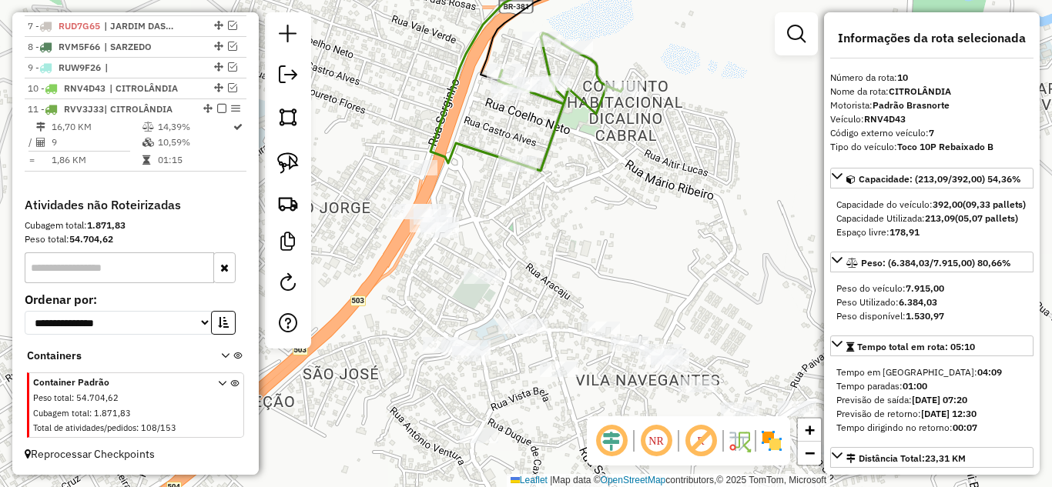
drag, startPoint x: 631, startPoint y: 346, endPoint x: 645, endPoint y: 126, distance: 220.7
click at [645, 123] on div "Janela de atendimento Grade de atendimento Capacidade Transportadoras Veículos …" at bounding box center [526, 243] width 1052 height 487
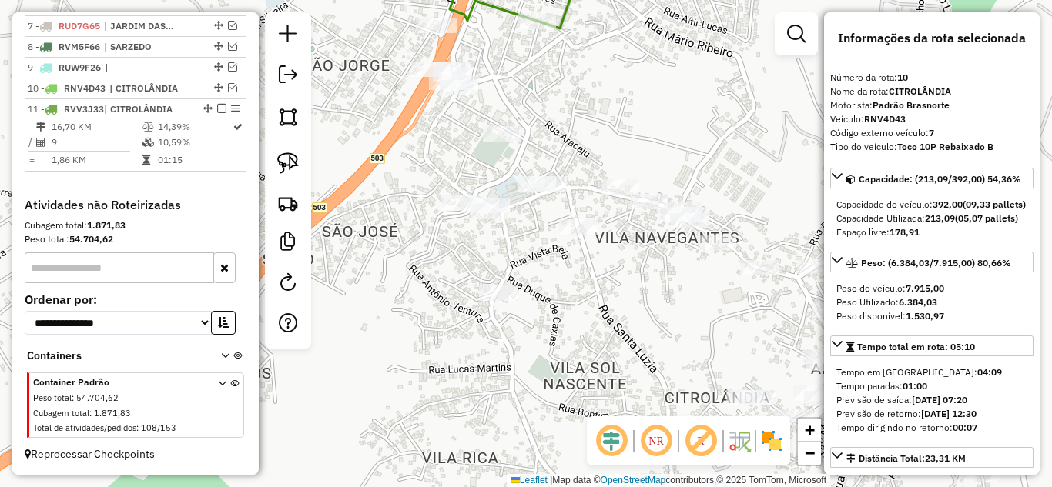
drag, startPoint x: 586, startPoint y: 388, endPoint x: 573, endPoint y: 298, distance: 91.0
click at [573, 298] on div "Janela de atendimento Grade de atendimento Capacidade Transportadoras Veículos …" at bounding box center [526, 243] width 1052 height 487
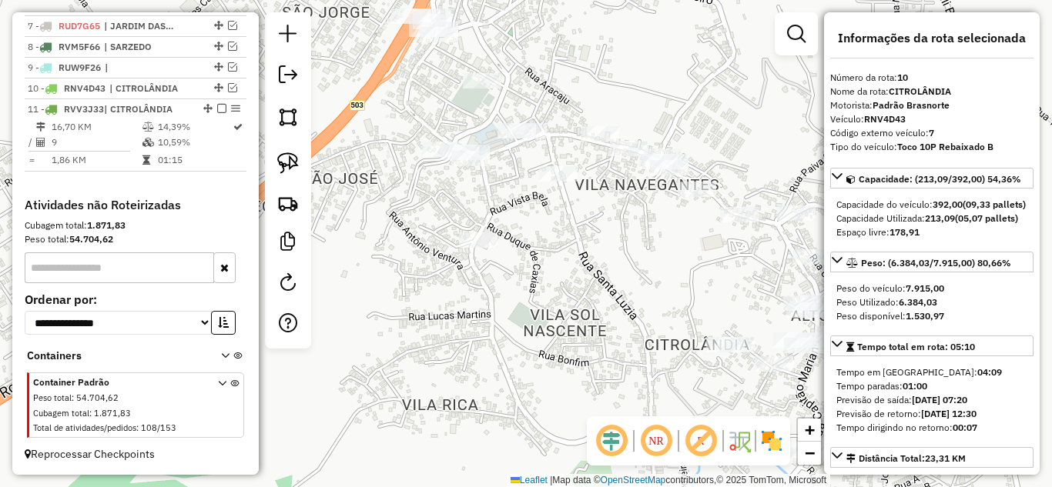
click at [749, 278] on div "Janela de atendimento Grade de atendimento Capacidade Transportadoras Veículos …" at bounding box center [526, 243] width 1052 height 487
click at [737, 280] on div "Janela de atendimento Grade de atendimento Capacidade Transportadoras Veículos …" at bounding box center [526, 243] width 1052 height 487
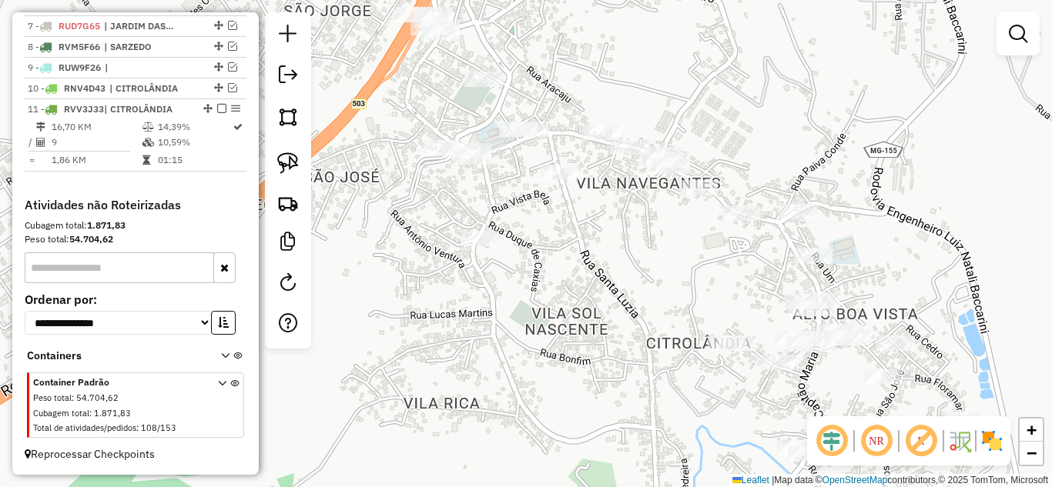
drag, startPoint x: 283, startPoint y: 159, endPoint x: 514, endPoint y: 176, distance: 231.6
click at [283, 159] on img at bounding box center [288, 163] width 22 height 22
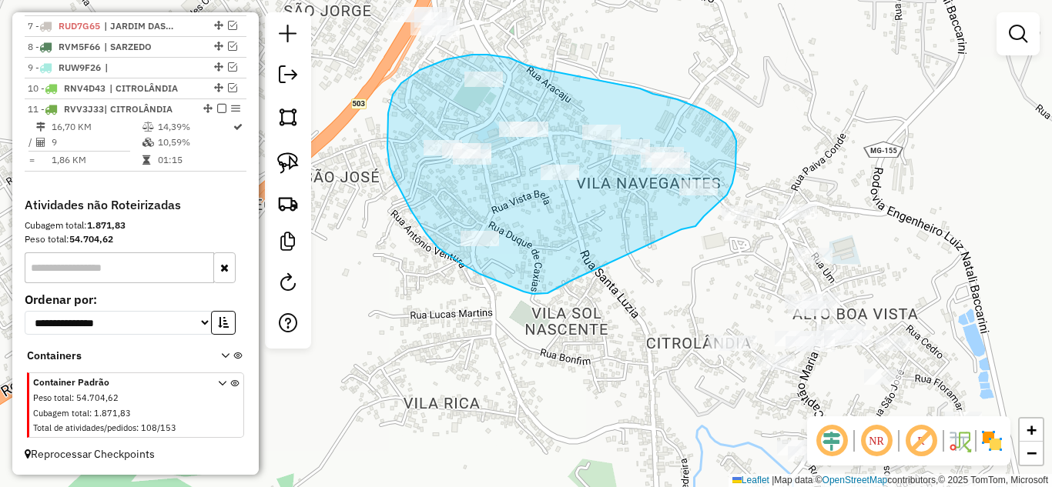
drag, startPoint x: 691, startPoint y: 227, endPoint x: 586, endPoint y: 269, distance: 113.7
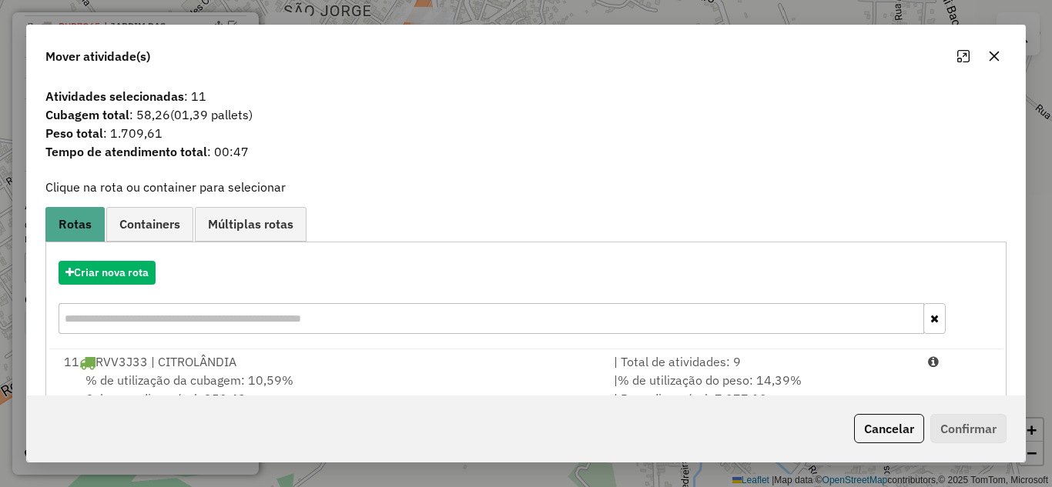
drag, startPoint x: 702, startPoint y: 365, endPoint x: 884, endPoint y: 402, distance: 185.4
click at [702, 363] on div "| Total de atividades: 9" at bounding box center [761, 362] width 314 height 18
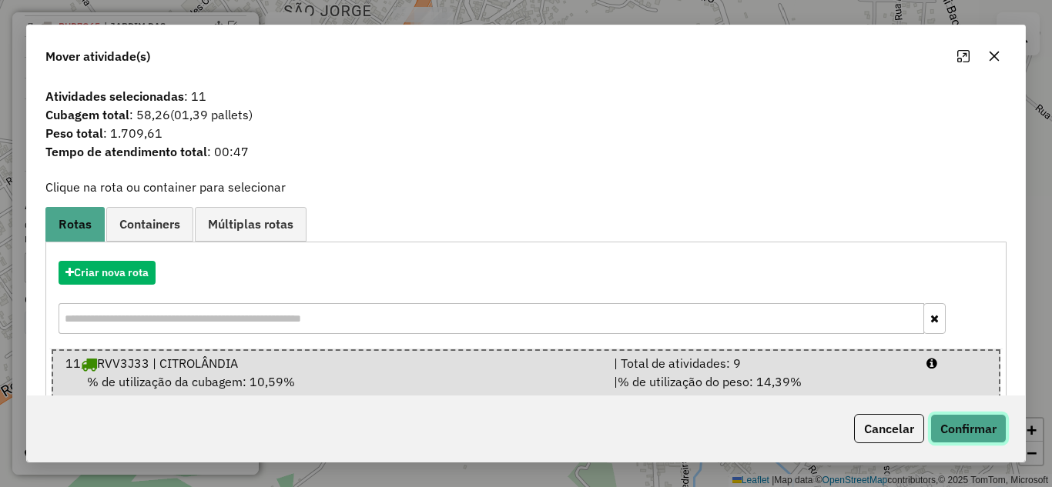
click at [964, 422] on button "Confirmar" at bounding box center [968, 428] width 76 height 29
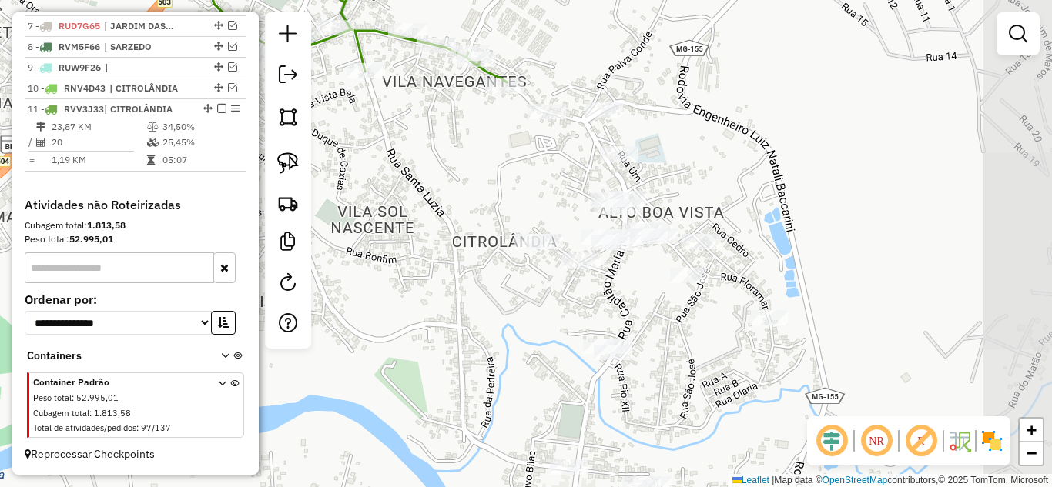
drag, startPoint x: 675, startPoint y: 294, endPoint x: 480, endPoint y: 192, distance: 219.0
click at [480, 192] on div "Janela de atendimento Grade de atendimento Capacidade Transportadoras Veículos …" at bounding box center [526, 243] width 1052 height 487
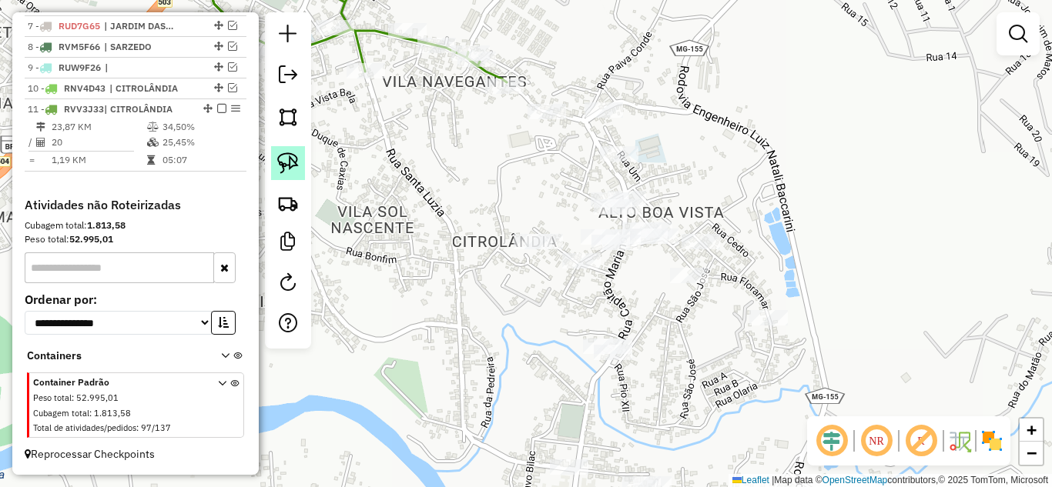
click at [290, 161] on img at bounding box center [288, 163] width 22 height 22
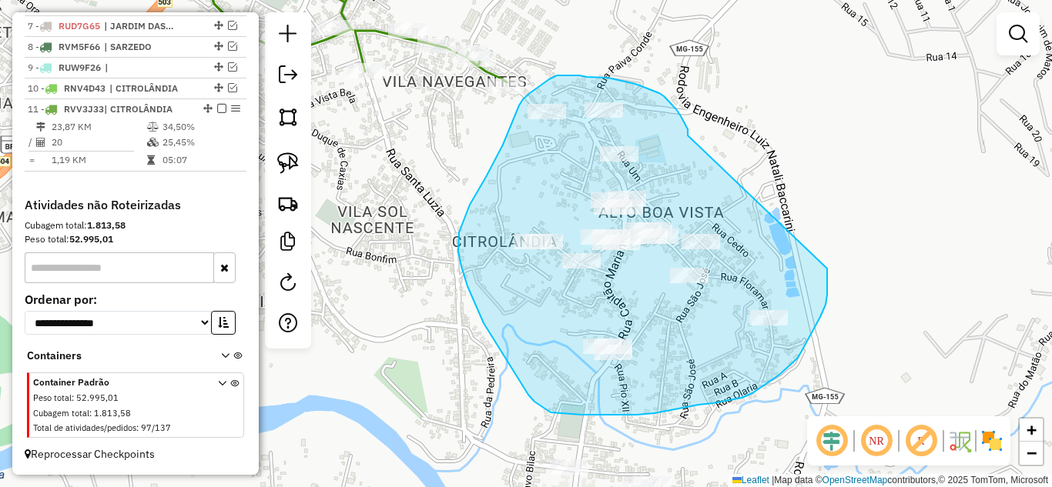
drag, startPoint x: 688, startPoint y: 136, endPoint x: 826, endPoint y: 267, distance: 191.2
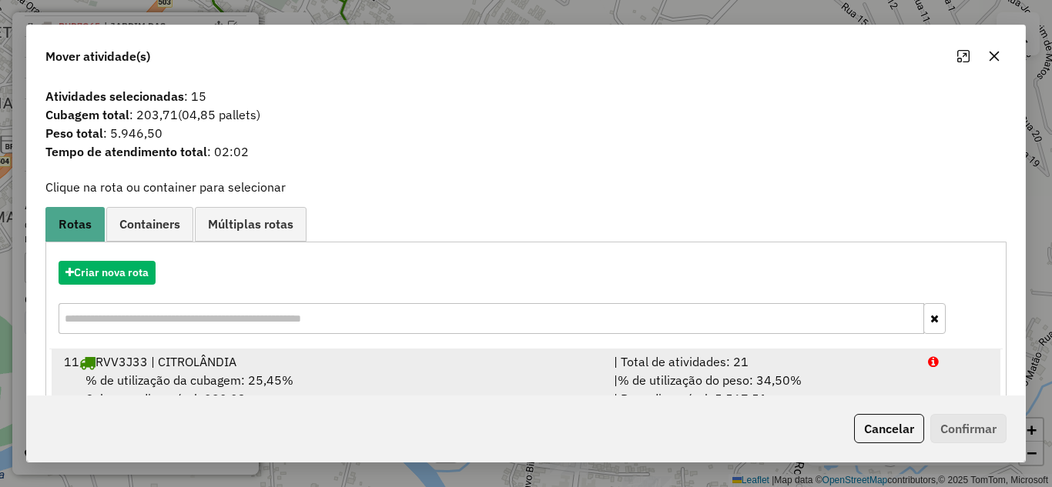
drag, startPoint x: 744, startPoint y: 367, endPoint x: 856, endPoint y: 395, distance: 116.0
click at [748, 364] on div "| Total de atividades: 21" at bounding box center [761, 362] width 314 height 18
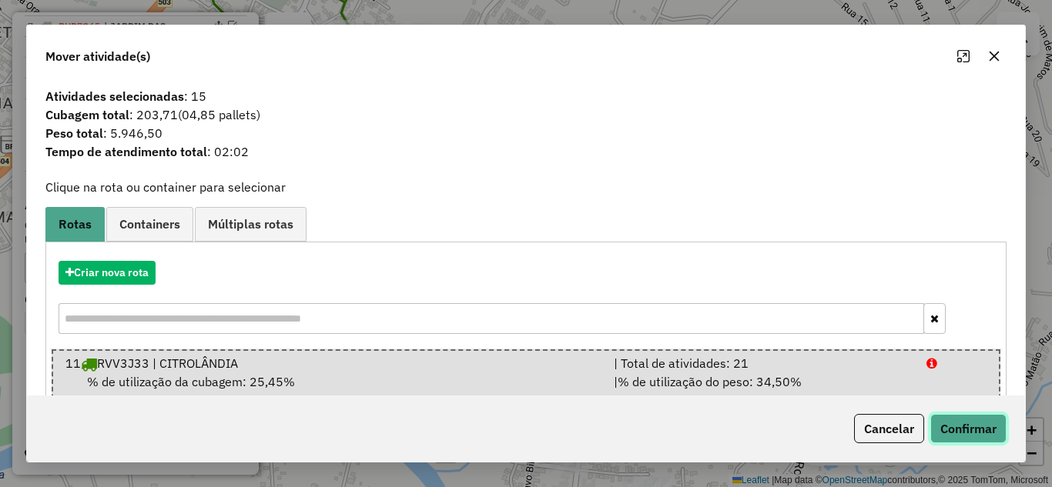
click at [959, 420] on button "Confirmar" at bounding box center [968, 428] width 76 height 29
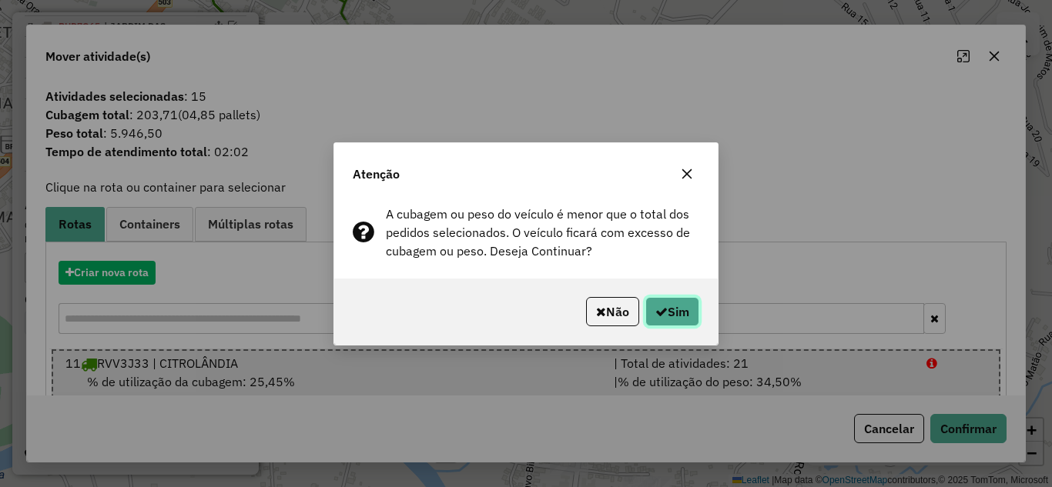
click at [695, 306] on button "Sim" at bounding box center [672, 311] width 54 height 29
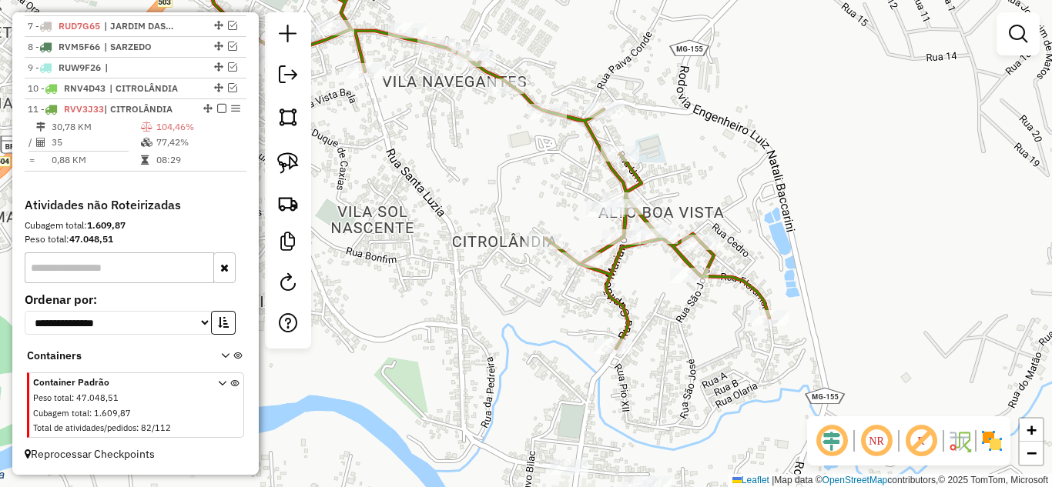
click at [617, 169] on icon at bounding box center [491, 149] width 557 height 397
select select "*********"
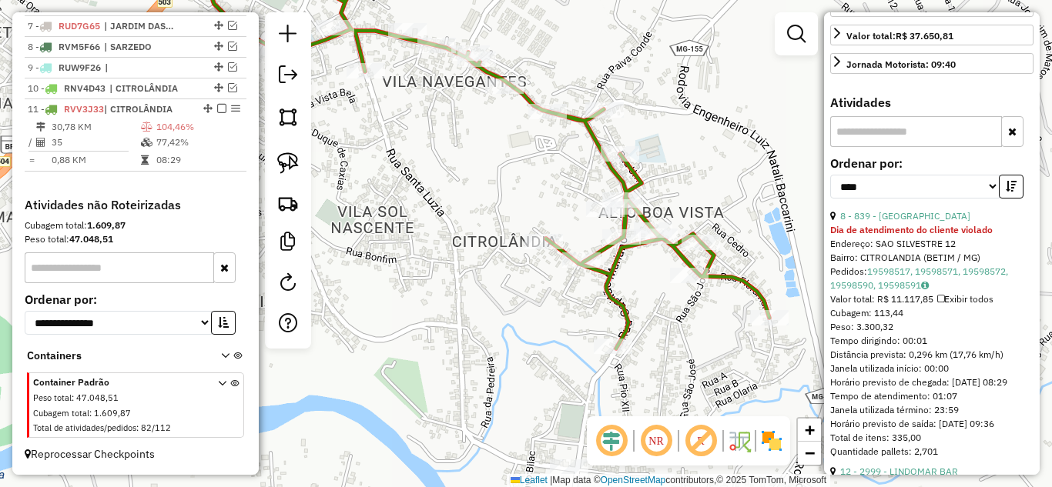
scroll to position [539, 0]
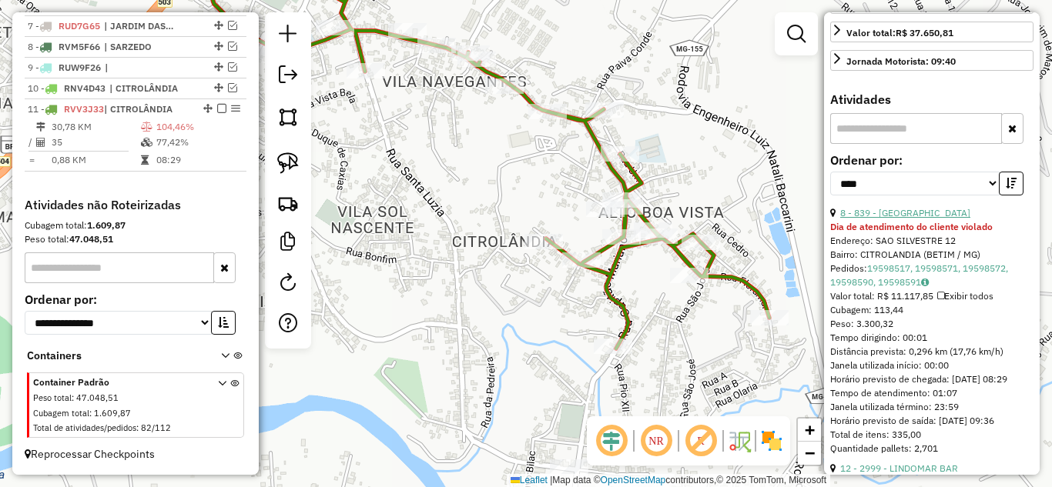
click at [889, 219] on link "8 - 839 - BOA VISTA" at bounding box center [905, 213] width 130 height 12
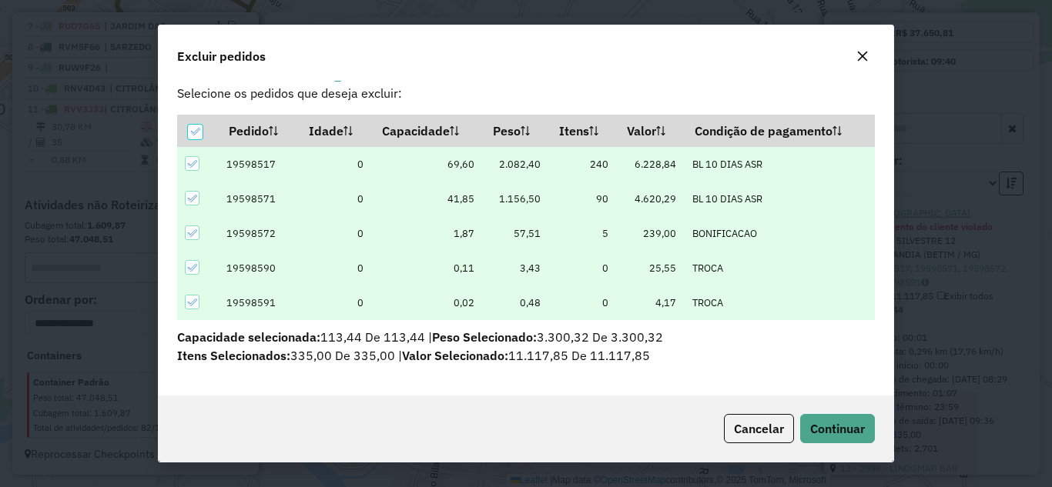
scroll to position [22, 0]
click at [842, 427] on span "Continuar" at bounding box center [837, 428] width 55 height 15
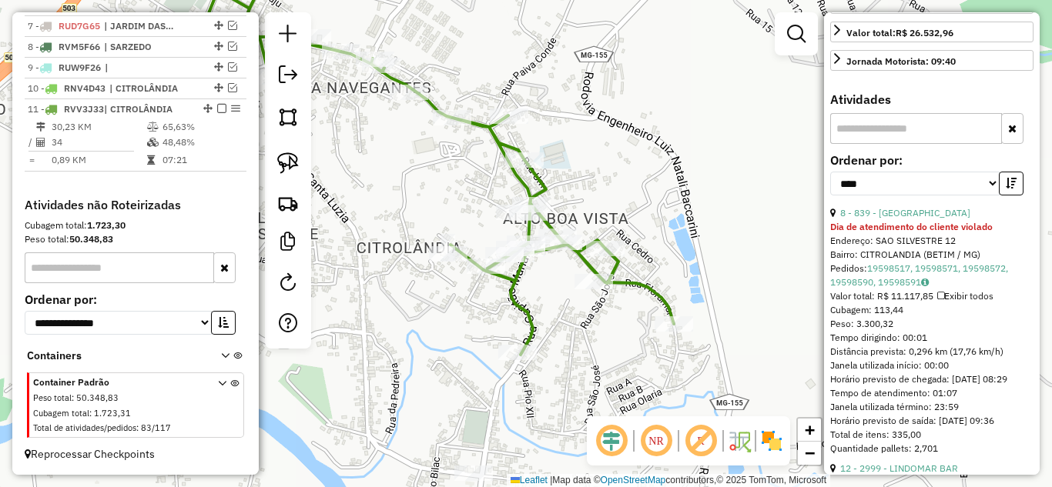
click at [516, 272] on icon at bounding box center [424, 152] width 499 height 403
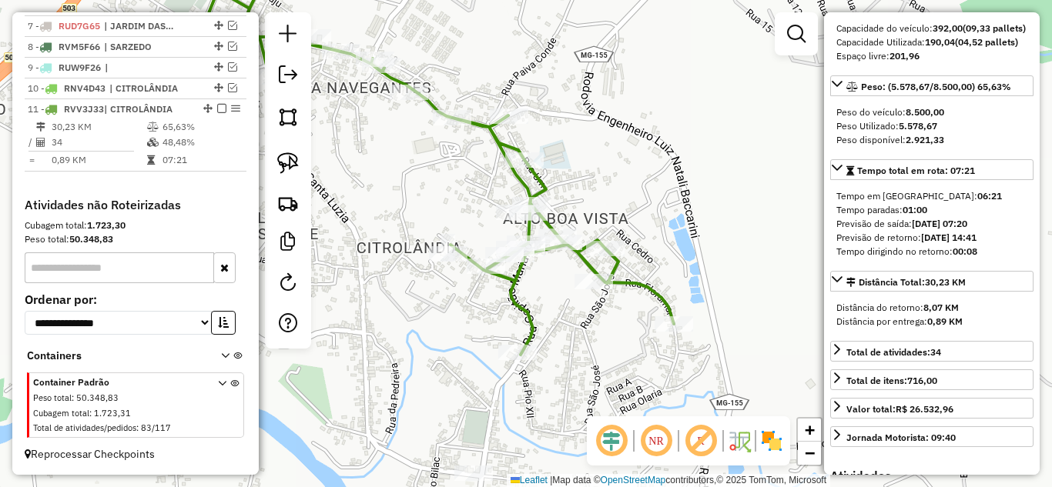
scroll to position [154, 0]
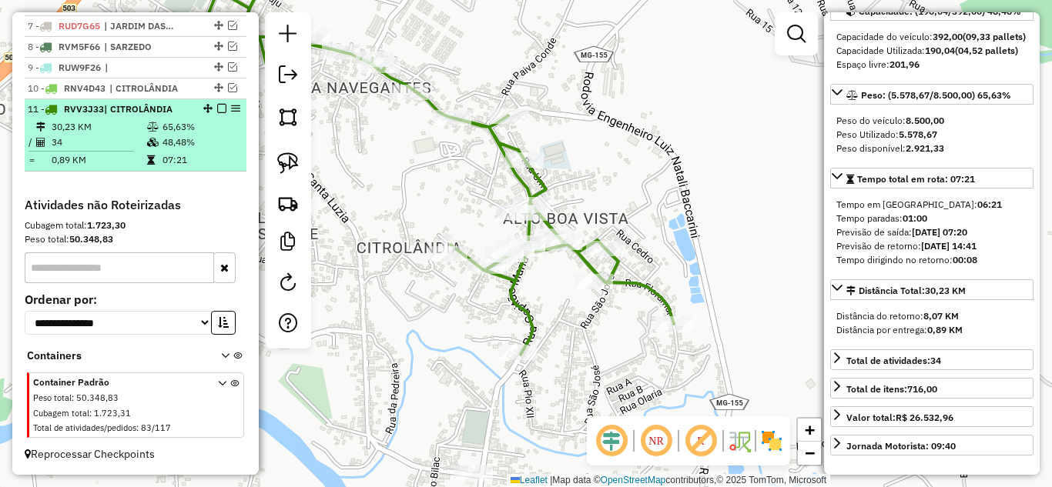
click at [217, 109] on em at bounding box center [221, 108] width 9 height 9
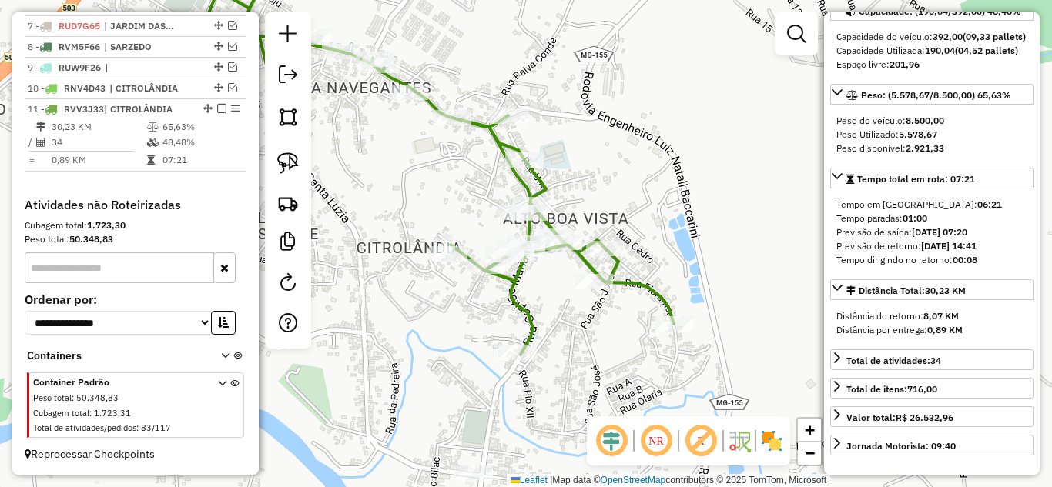
scroll to position [690, 0]
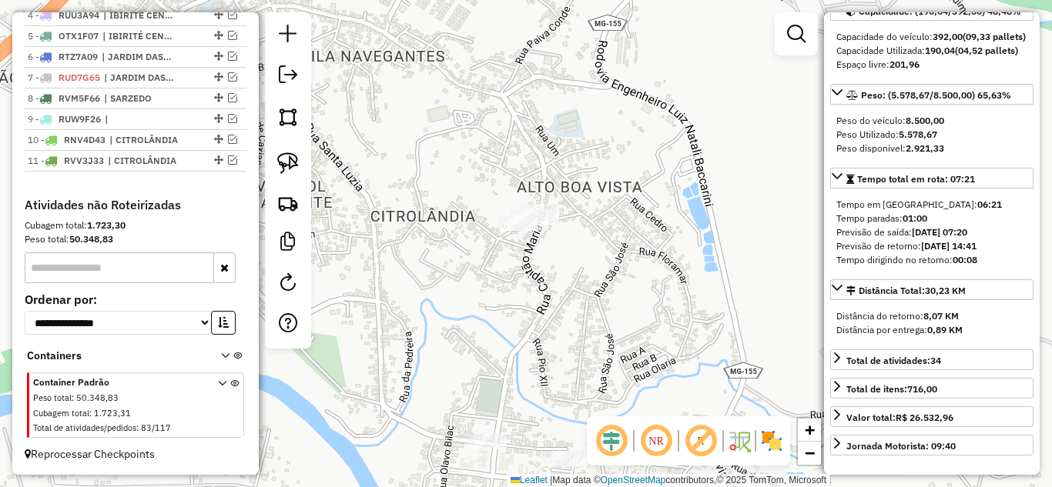
drag, startPoint x: 375, startPoint y: 186, endPoint x: 506, endPoint y: 22, distance: 209.8
click at [489, 0] on html "Aguarde... Pop-up bloqueado! Seu navegador bloqueou automáticamente a abertura …" at bounding box center [526, 243] width 1052 height 487
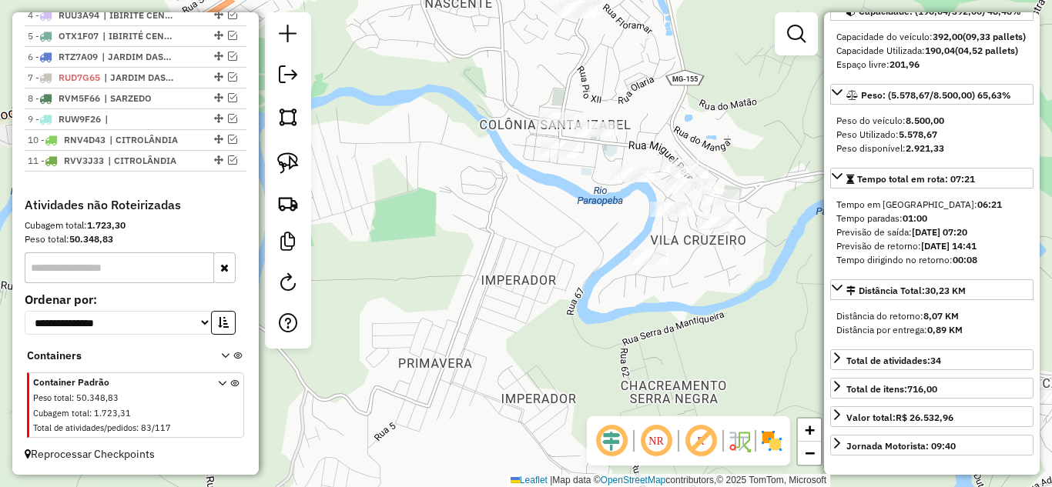
drag, startPoint x: 573, startPoint y: 257, endPoint x: 412, endPoint y: 182, distance: 177.4
click at [413, 181] on div "Janela de atendimento Grade de atendimento Capacidade Transportadoras Veículos …" at bounding box center [526, 243] width 1052 height 487
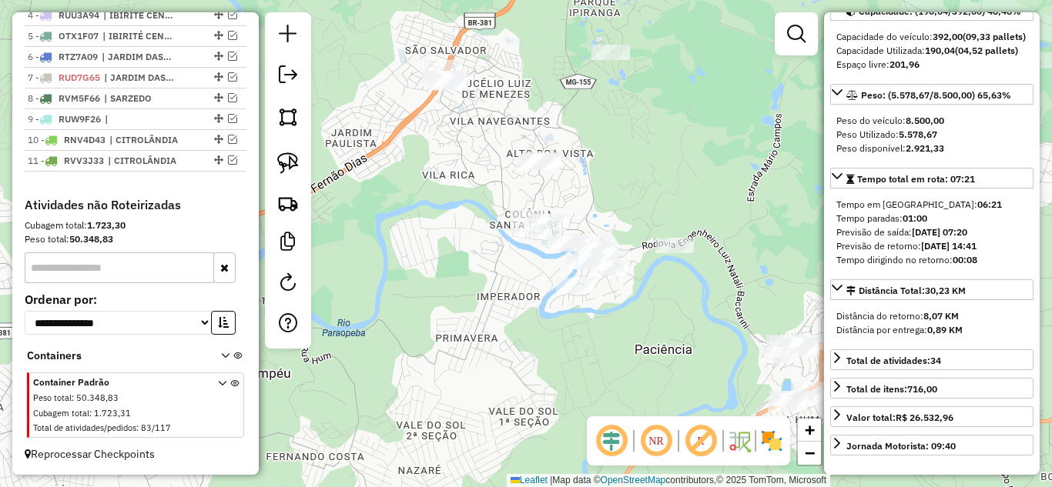
drag, startPoint x: 574, startPoint y: 273, endPoint x: 683, endPoint y: 377, distance: 150.9
click at [684, 379] on div "Janela de atendimento Grade de atendimento Capacidade Transportadoras Veículos …" at bounding box center [526, 243] width 1052 height 487
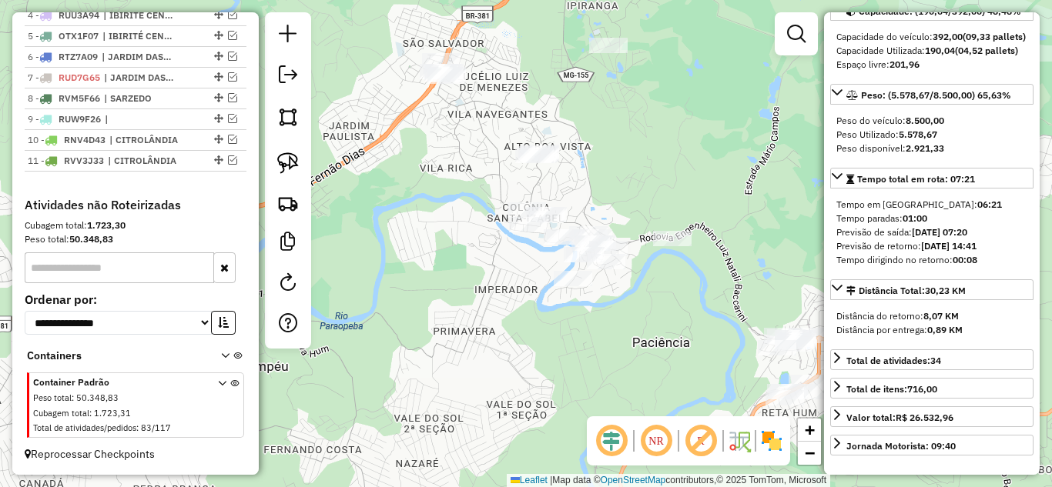
drag, startPoint x: 286, startPoint y: 158, endPoint x: 371, endPoint y: 167, distance: 85.2
click at [286, 159] on img at bounding box center [288, 163] width 22 height 22
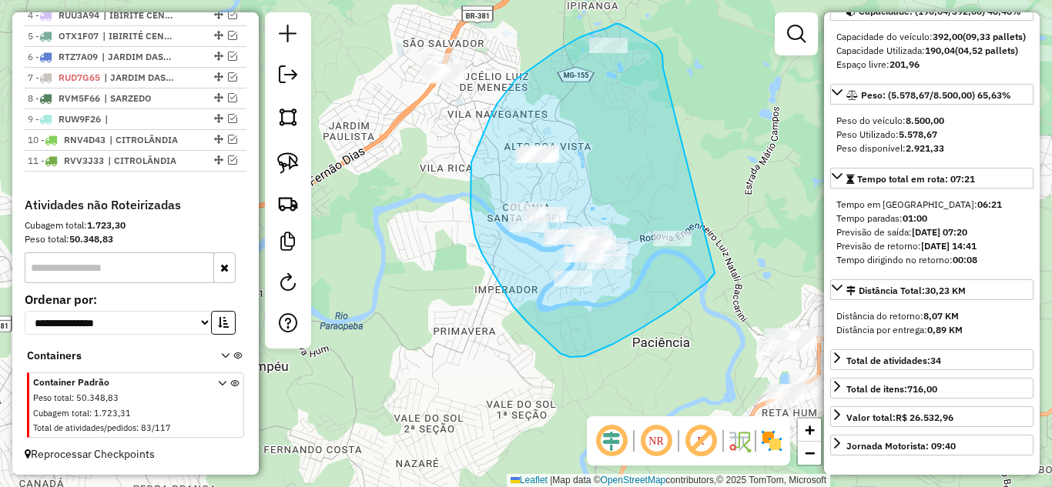
drag, startPoint x: 663, startPoint y: 67, endPoint x: 730, endPoint y: 228, distance: 174.3
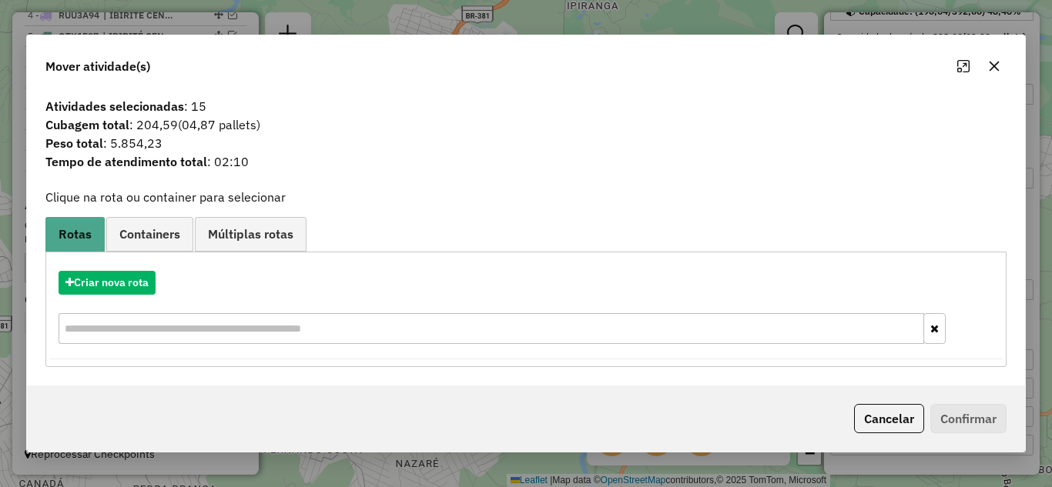
drag, startPoint x: 999, startPoint y: 68, endPoint x: 986, endPoint y: 69, distance: 13.9
click at [996, 68] on icon "button" at bounding box center [994, 66] width 12 height 12
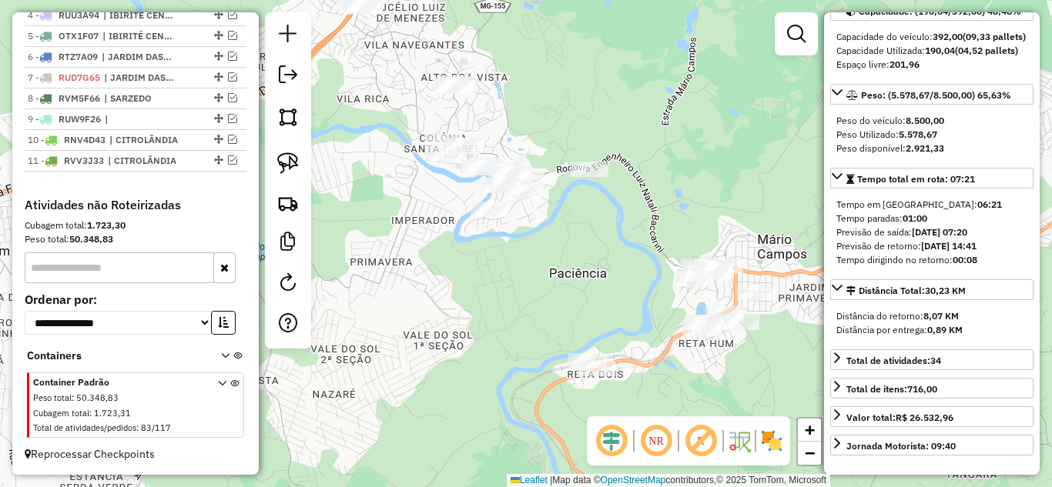
drag, startPoint x: 584, startPoint y: 149, endPoint x: 435, endPoint y: 66, distance: 170.3
click at [435, 66] on div "Janela de atendimento Grade de atendimento Capacidade Transportadoras Veículos …" at bounding box center [526, 243] width 1052 height 487
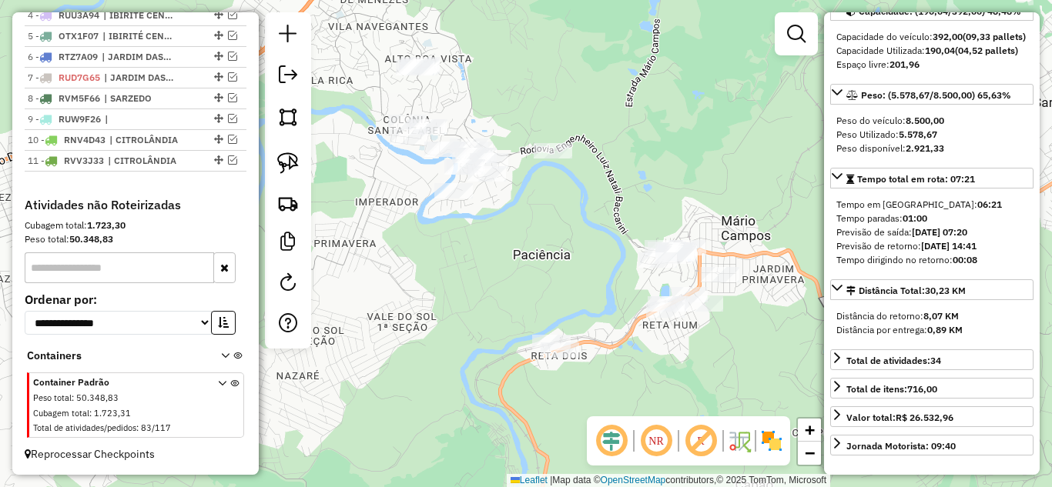
drag, startPoint x: 497, startPoint y: 246, endPoint x: 602, endPoint y: 306, distance: 120.7
click at [609, 317] on div "Janela de atendimento Grade de atendimento Capacidade Transportadoras Veículos …" at bounding box center [526, 243] width 1052 height 487
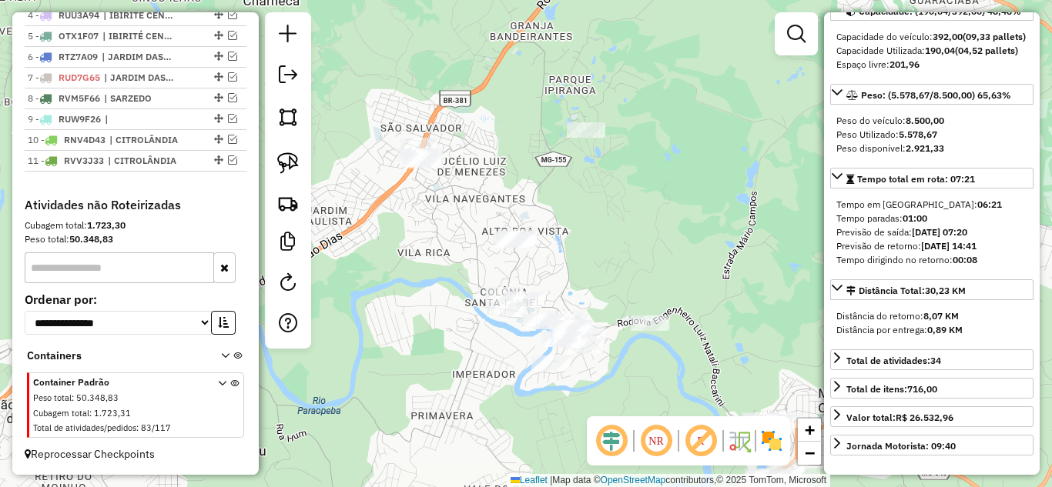
drag, startPoint x: 585, startPoint y: 162, endPoint x: 611, endPoint y: 213, distance: 56.8
click at [611, 215] on div "Janela de atendimento Grade de atendimento Capacidade Transportadoras Veículos …" at bounding box center [526, 243] width 1052 height 487
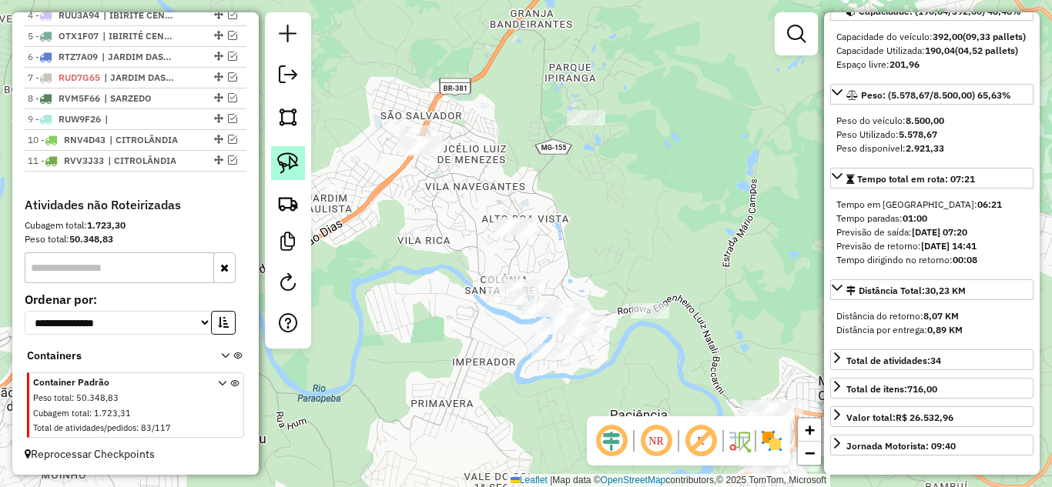
click at [295, 161] on img at bounding box center [288, 163] width 22 height 22
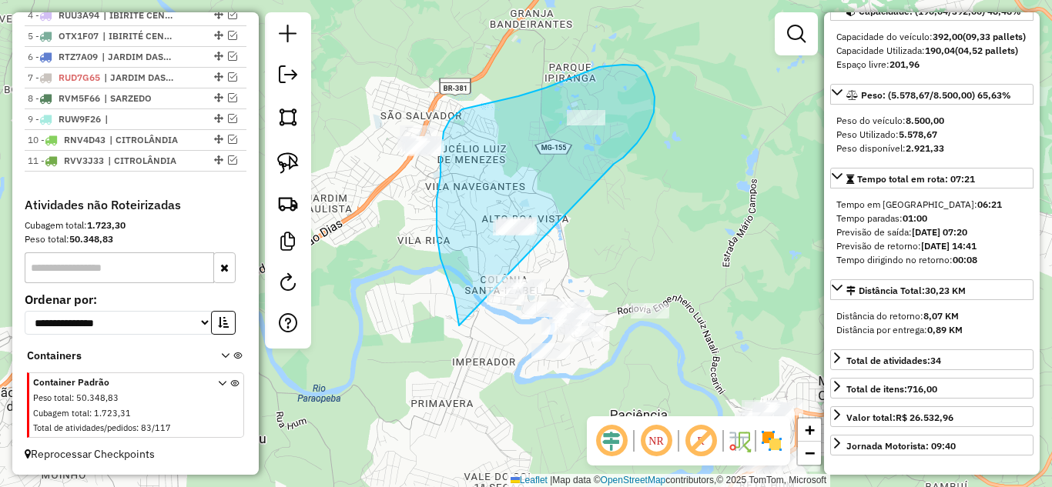
drag, startPoint x: 615, startPoint y: 163, endPoint x: 459, endPoint y: 326, distance: 225.5
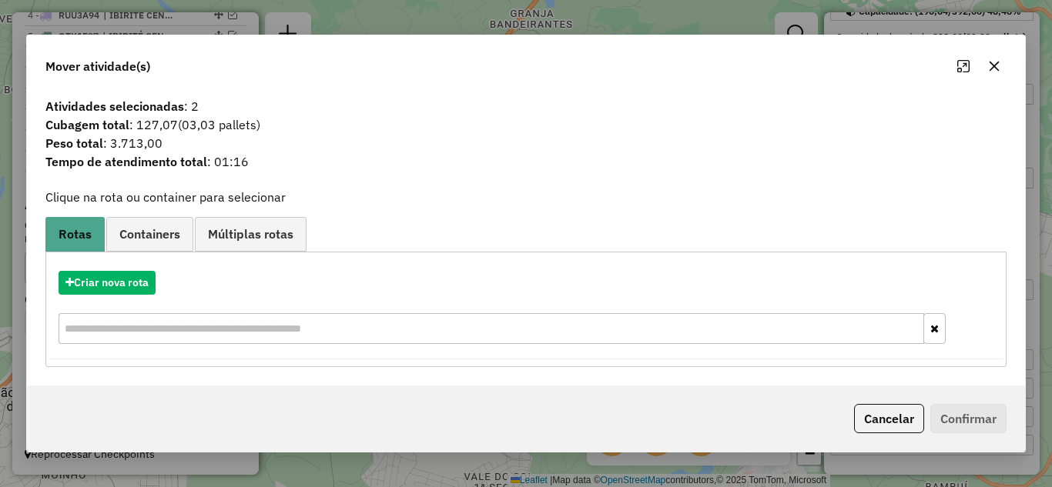
drag, startPoint x: 993, startPoint y: 60, endPoint x: 757, endPoint y: 84, distance: 236.8
click at [974, 60] on div at bounding box center [978, 66] width 55 height 25
click at [991, 66] on icon "button" at bounding box center [994, 66] width 12 height 12
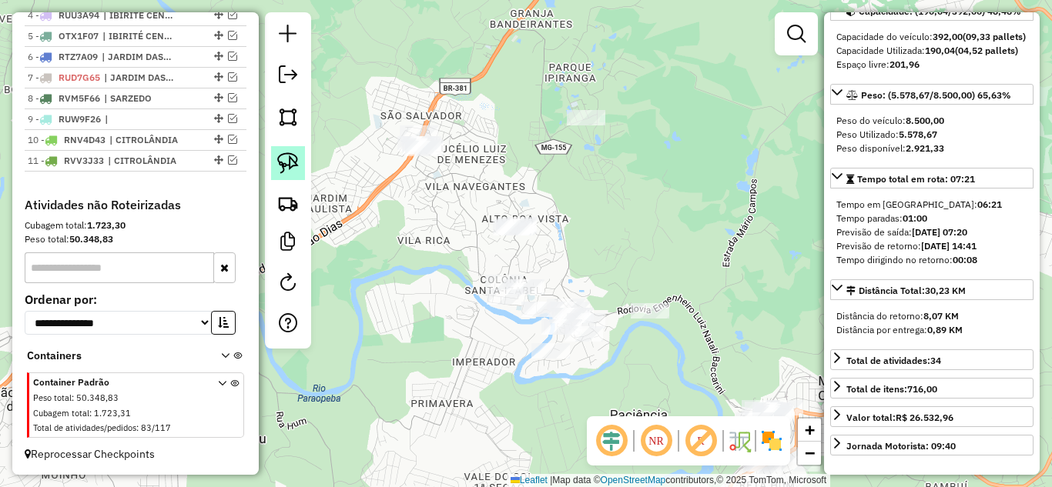
click at [285, 159] on img at bounding box center [288, 163] width 22 height 22
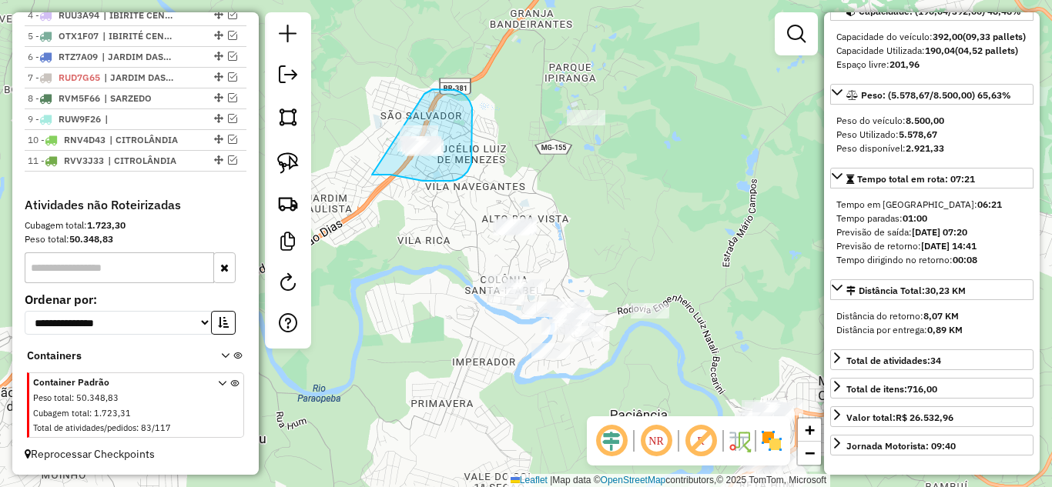
drag, startPoint x: 384, startPoint y: 175, endPoint x: 383, endPoint y: 117, distance: 57.8
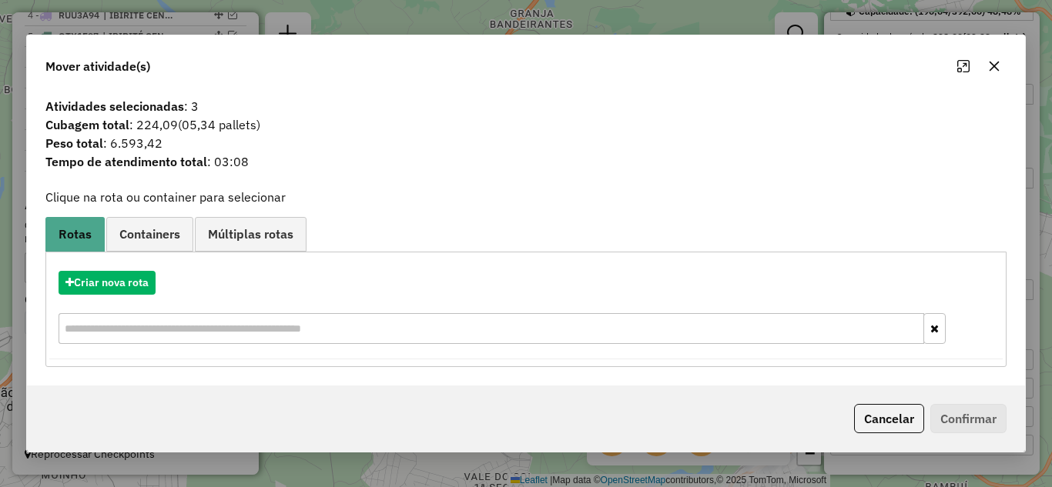
click at [1004, 66] on button "button" at bounding box center [994, 66] width 25 height 25
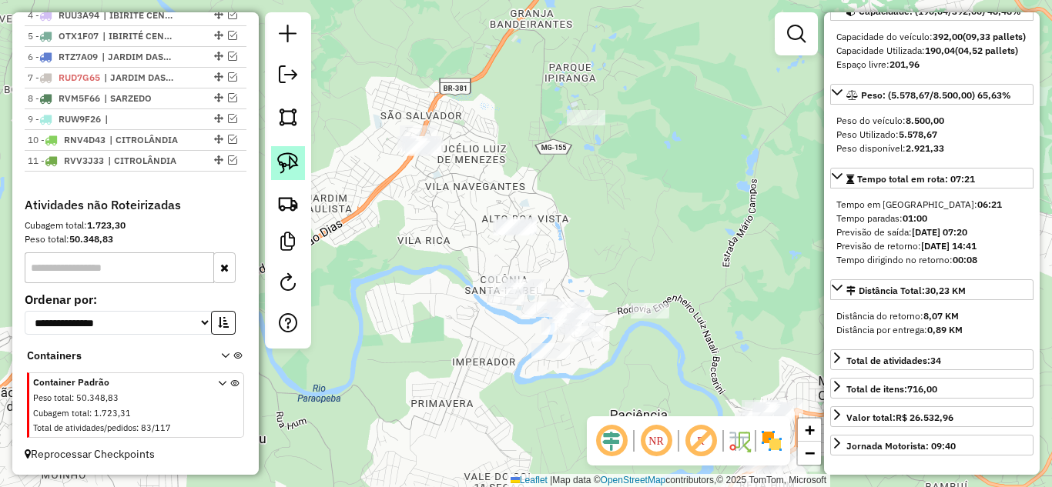
click at [286, 159] on img at bounding box center [288, 163] width 22 height 22
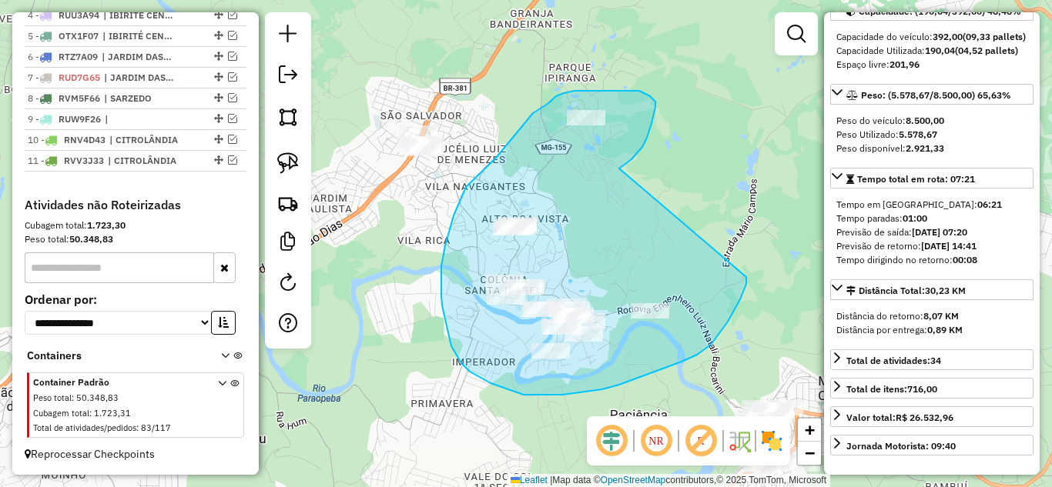
drag, startPoint x: 651, startPoint y: 123, endPoint x: 748, endPoint y: 246, distance: 156.2
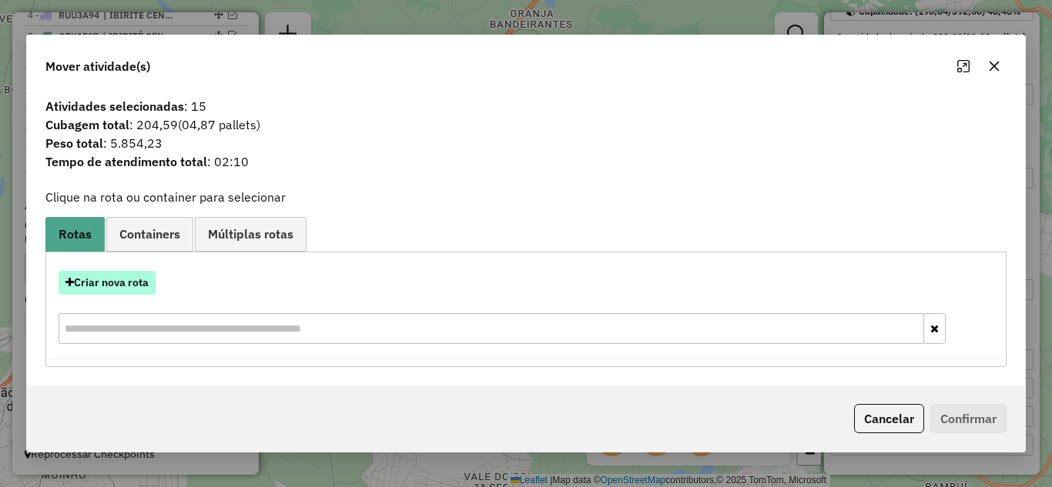
click at [114, 278] on button "Criar nova rota" at bounding box center [107, 283] width 97 height 24
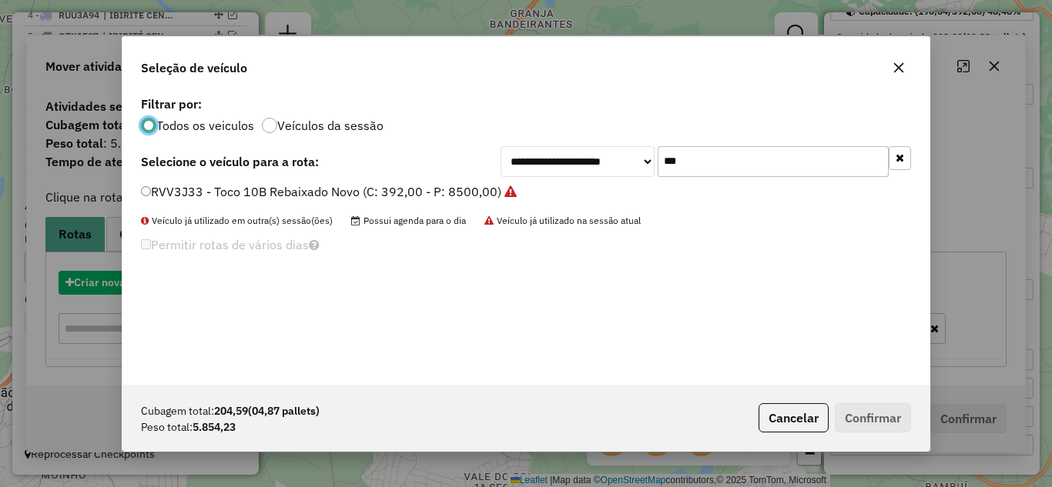
scroll to position [8, 5]
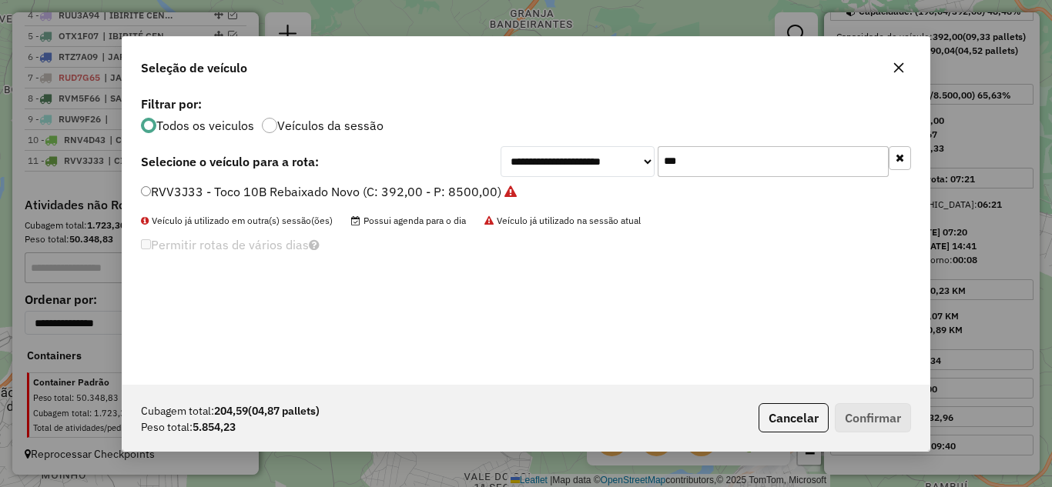
click at [714, 150] on input "***" at bounding box center [773, 161] width 231 height 31
type input "*"
type input "***"
click at [152, 187] on label "RVQ6C22 - 8 Baias Rebaixado (C: 322,00 - P: 9100,00)" at bounding box center [301, 191] width 320 height 18
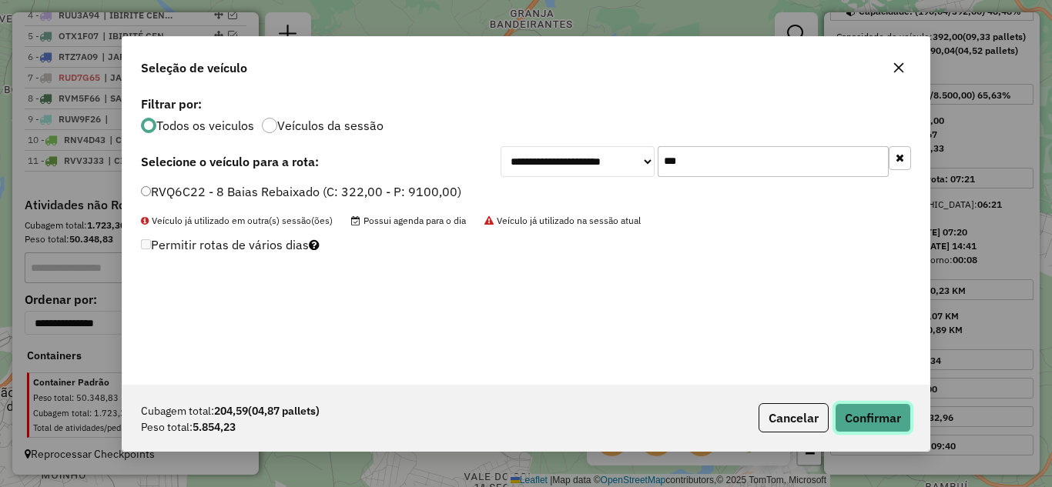
click at [896, 412] on button "Confirmar" at bounding box center [873, 417] width 76 height 29
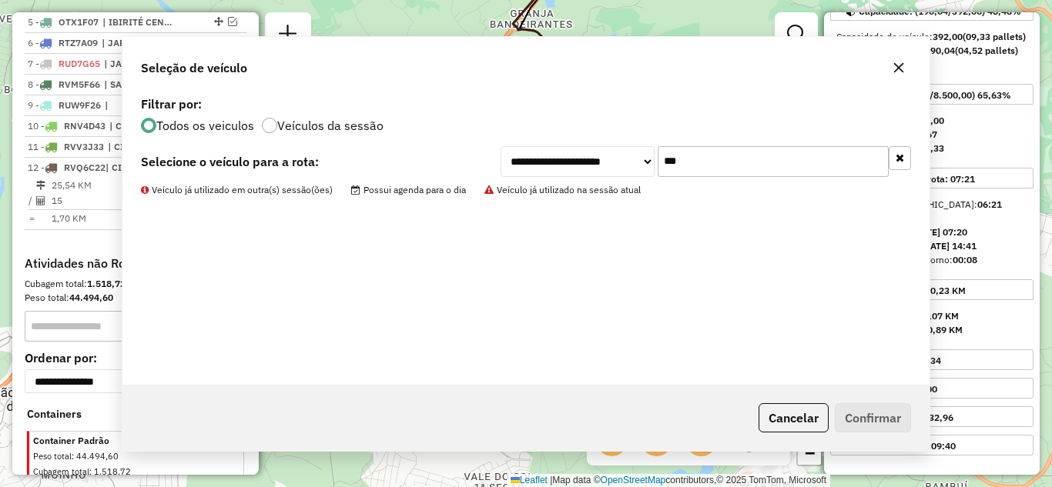
scroll to position [762, 0]
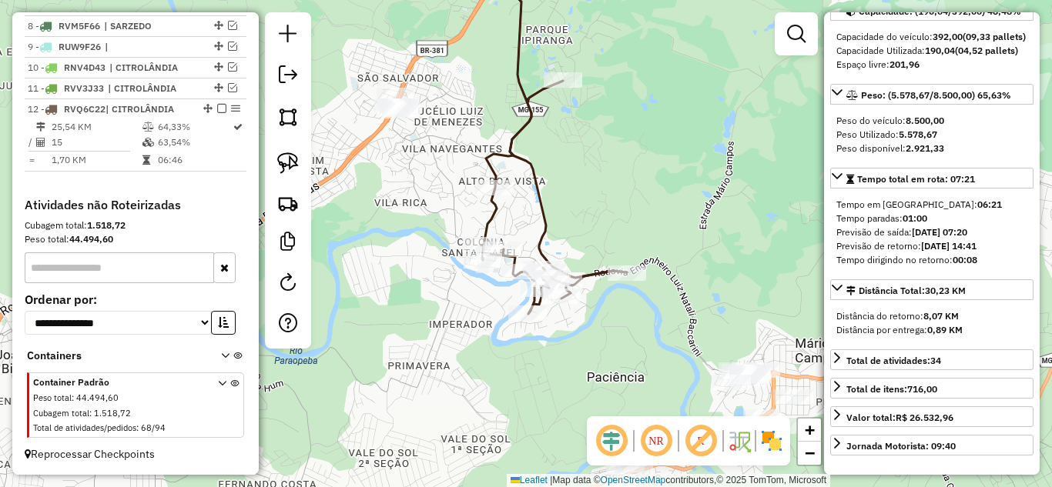
drag, startPoint x: 642, startPoint y: 267, endPoint x: 619, endPoint y: 229, distance: 44.2
click at [619, 229] on div "Janela de atendimento Grade de atendimento Capacidade Transportadoras Veículos …" at bounding box center [526, 243] width 1052 height 487
click at [547, 207] on icon at bounding box center [558, 114] width 137 height 326
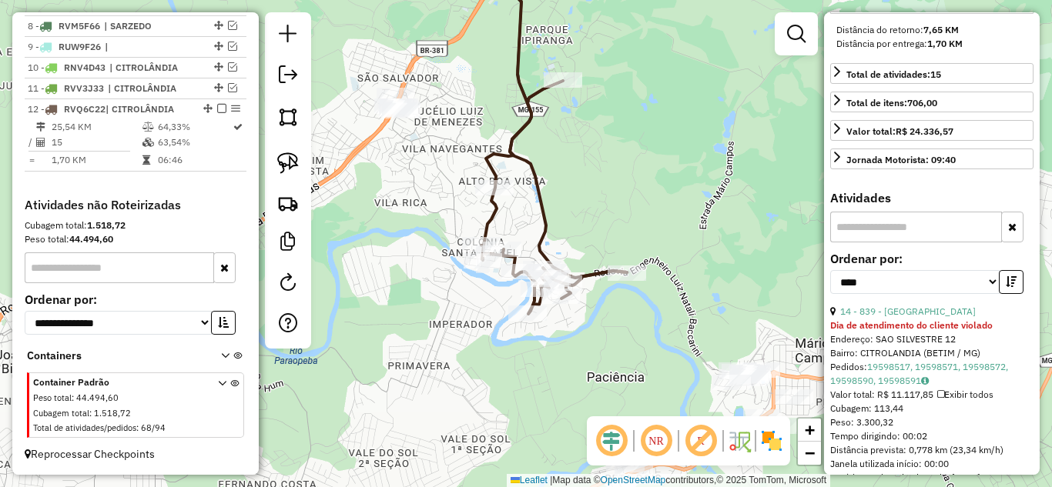
scroll to position [462, 0]
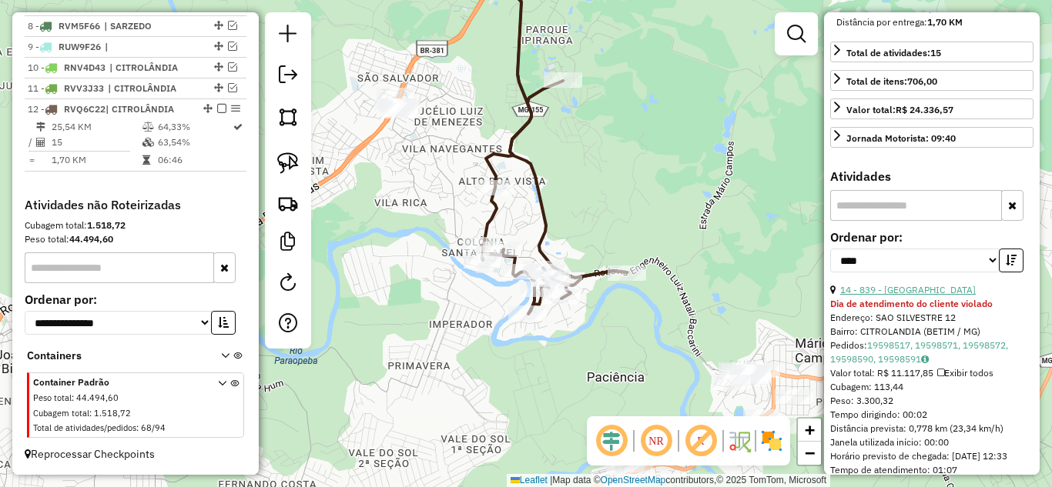
click at [912, 296] on link "14 - 839 - BOA VISTA" at bounding box center [908, 290] width 136 height 12
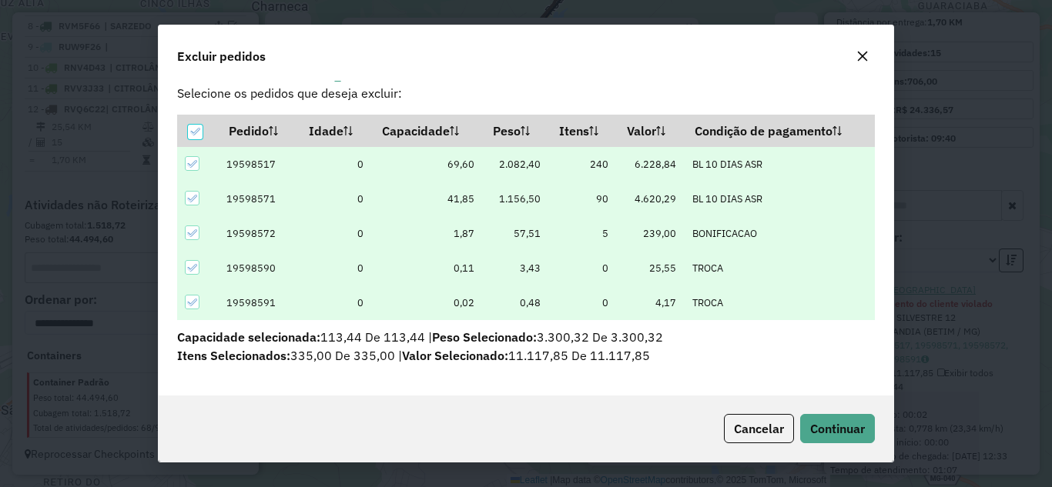
scroll to position [22, 0]
click at [857, 426] on span "Continuar" at bounding box center [837, 428] width 55 height 15
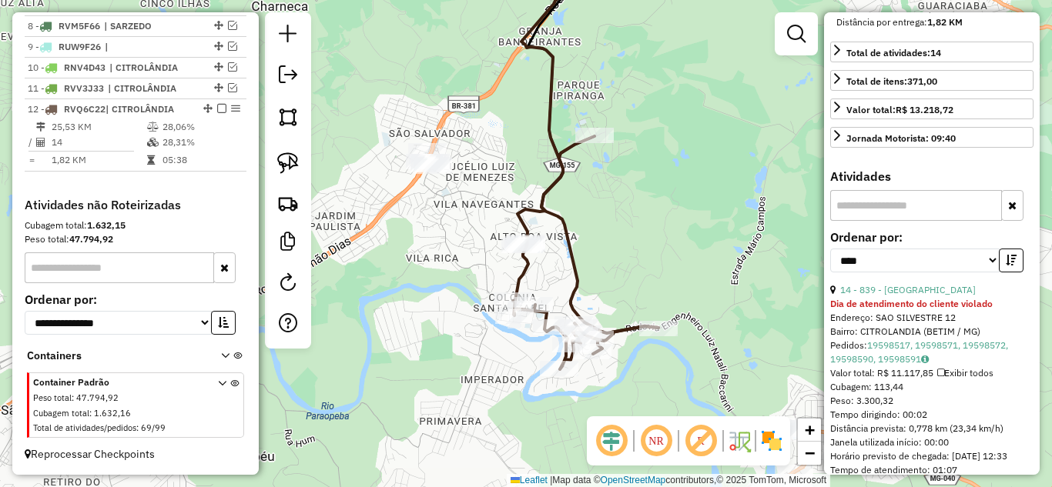
scroll to position [448, 0]
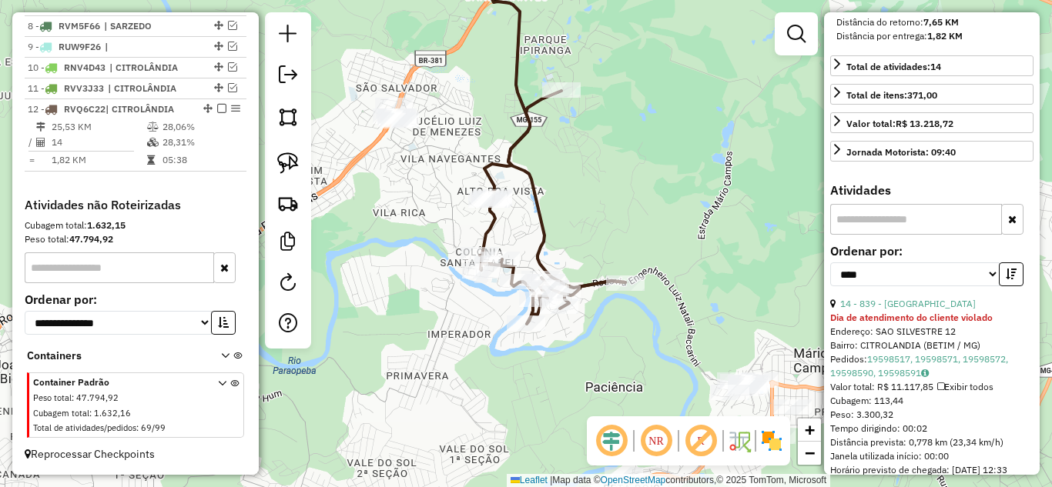
drag, startPoint x: 672, startPoint y: 194, endPoint x: 615, endPoint y: 176, distance: 59.9
click at [641, 145] on div "Janela de atendimento Grade de atendimento Capacidade Transportadoras Veículos …" at bounding box center [526, 243] width 1052 height 487
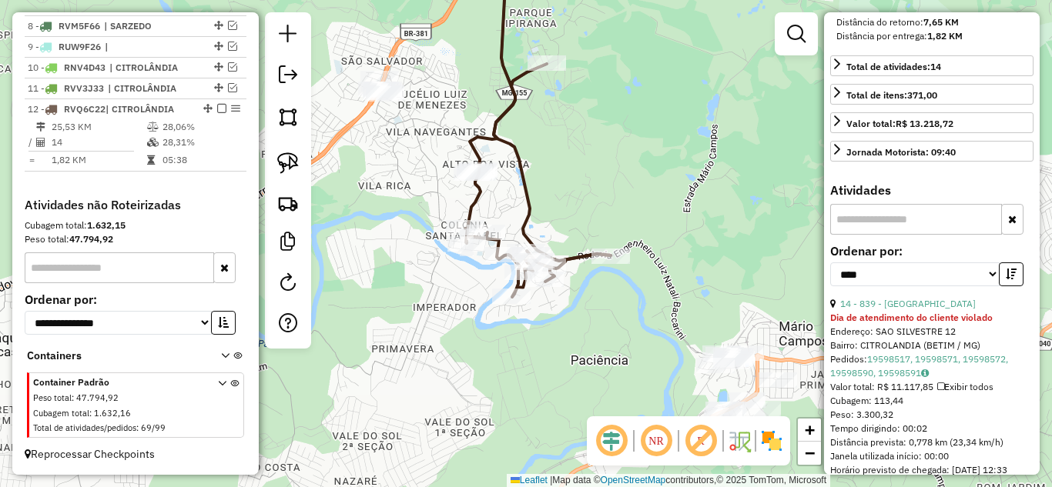
drag, startPoint x: 627, startPoint y: 349, endPoint x: 543, endPoint y: 189, distance: 180.8
click at [544, 189] on div "Janela de atendimento Grade de atendimento Capacidade Transportadoras Veículos …" at bounding box center [526, 243] width 1052 height 487
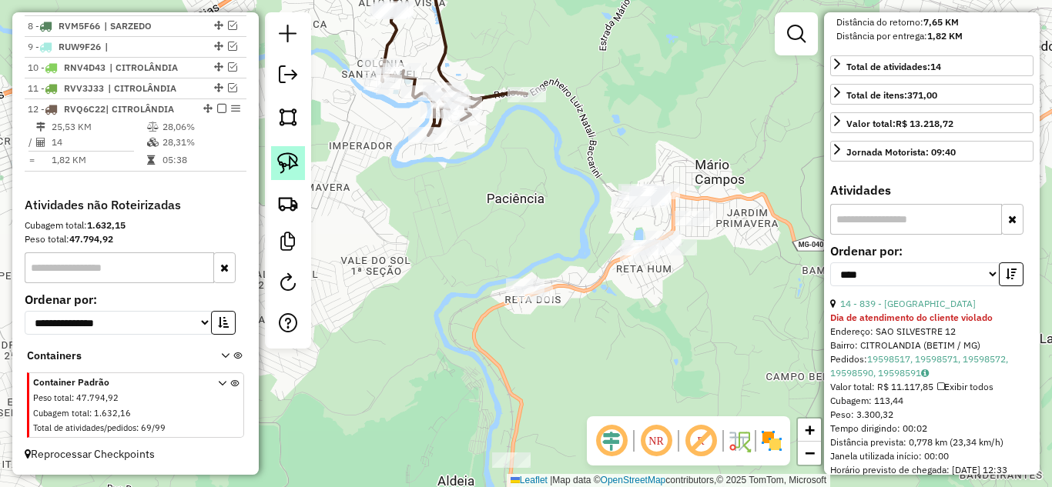
click at [286, 162] on img at bounding box center [288, 163] width 22 height 22
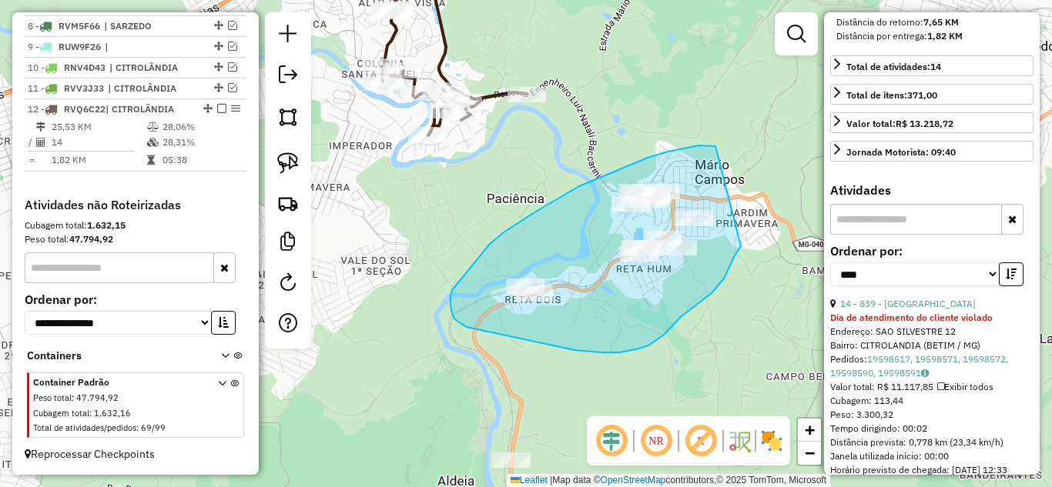
drag, startPoint x: 715, startPoint y: 146, endPoint x: 743, endPoint y: 240, distance: 97.9
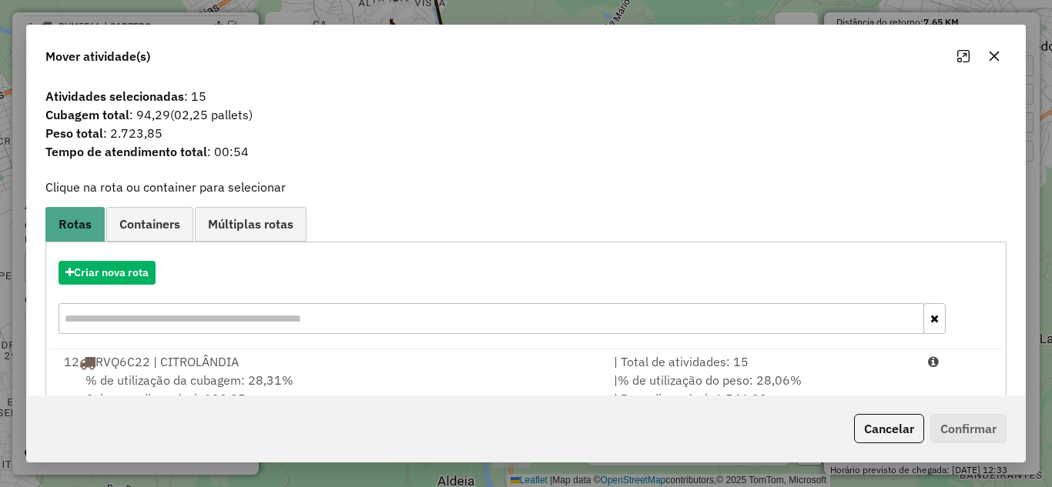
click at [986, 45] on button "button" at bounding box center [994, 56] width 25 height 25
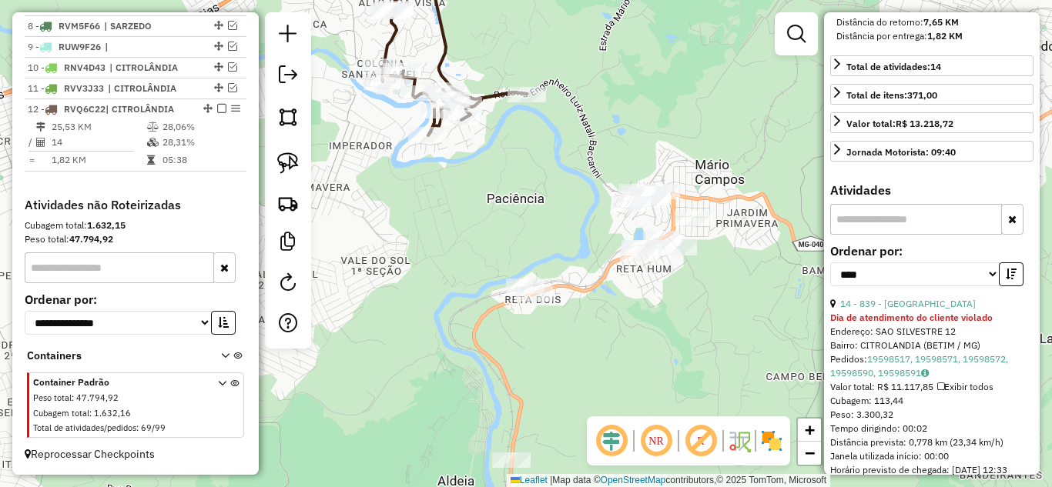
click at [491, 99] on icon at bounding box center [454, 43] width 146 height 184
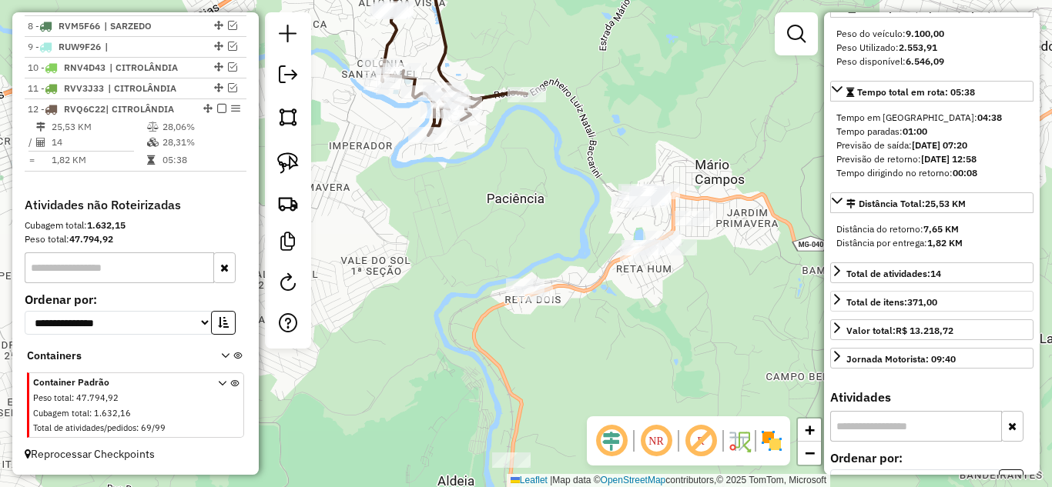
scroll to position [217, 0]
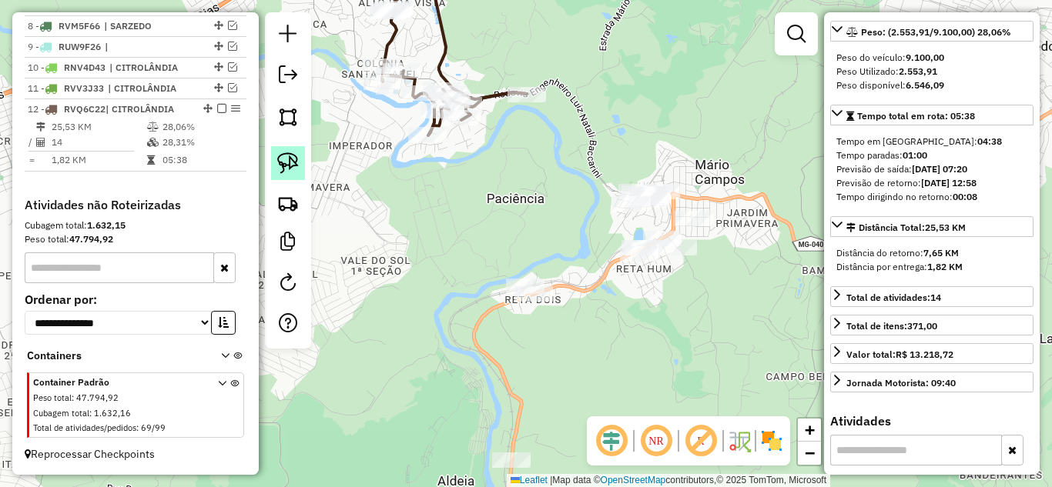
click at [280, 162] on img at bounding box center [288, 163] width 22 height 22
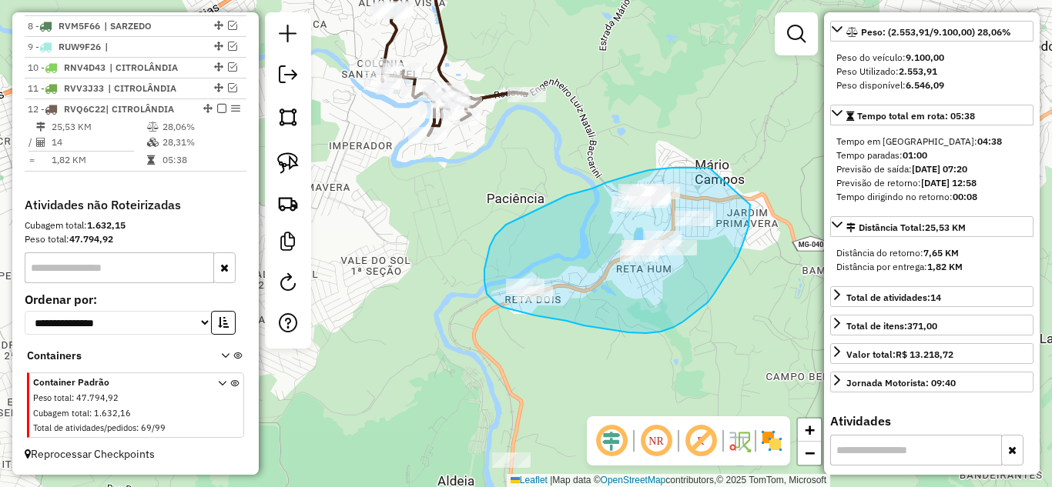
drag, startPoint x: 708, startPoint y: 168, endPoint x: 750, endPoint y: 203, distance: 54.6
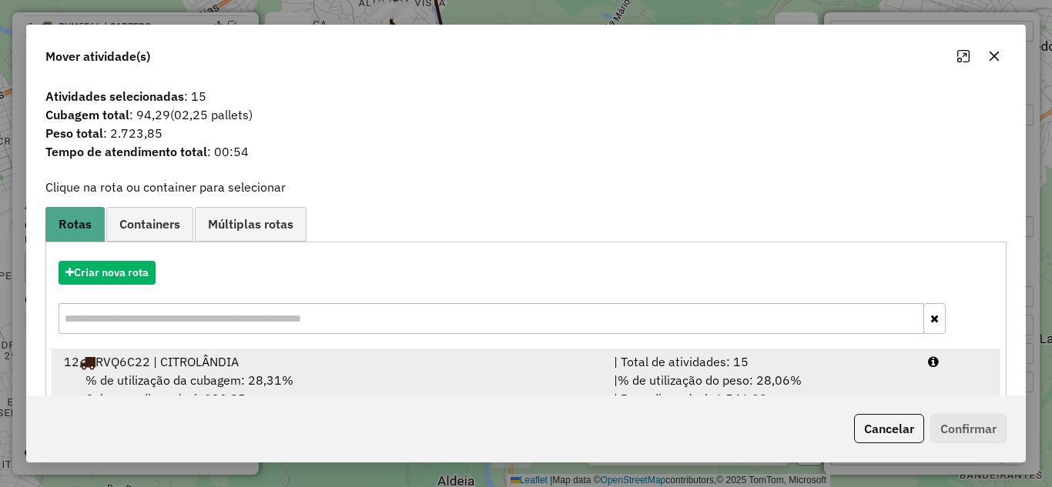
drag, startPoint x: 695, startPoint y: 371, endPoint x: 709, endPoint y: 370, distance: 14.7
click at [695, 370] on li "12 RVQ6C22 | CITROLÂNDIA | Total de atividades: 15 % de utilização da cubagem: …" at bounding box center [526, 381] width 949 height 62
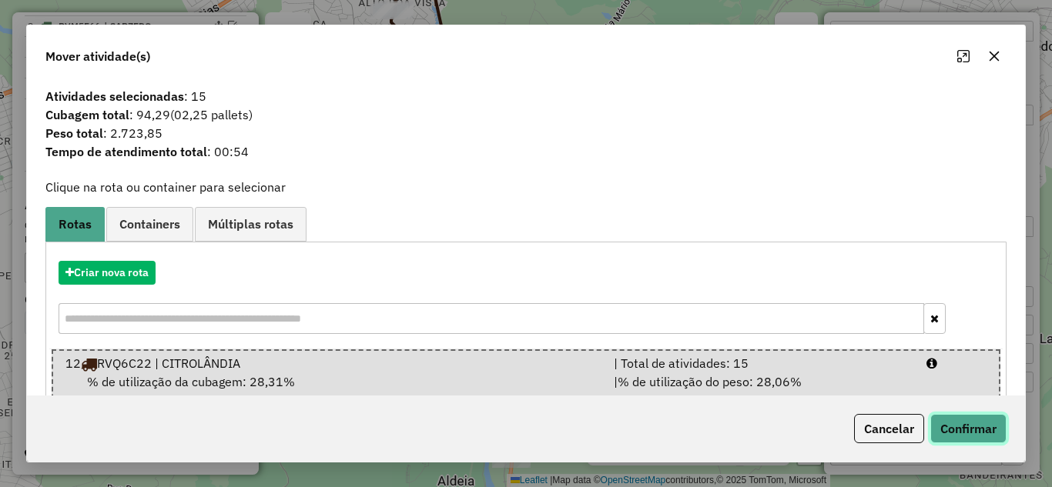
click at [950, 427] on button "Confirmar" at bounding box center [968, 428] width 76 height 29
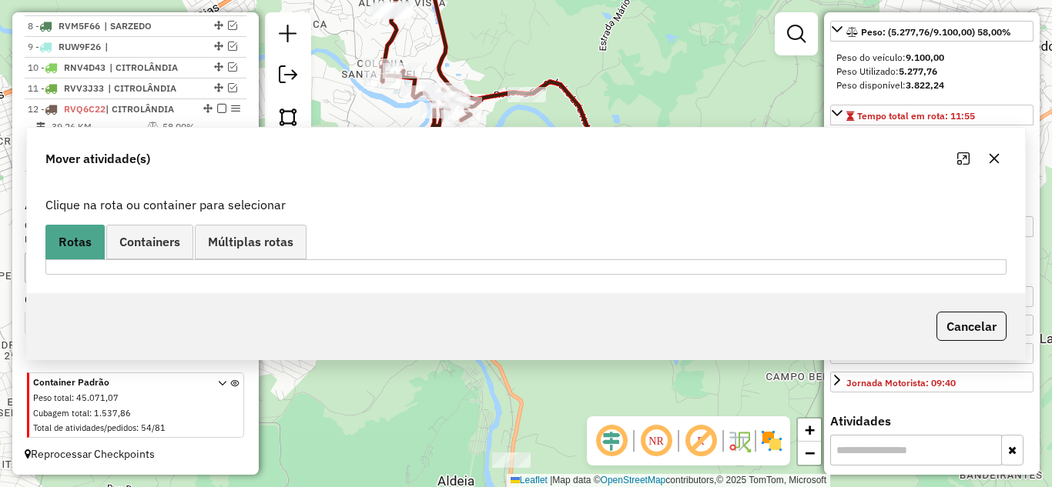
scroll to position [231, 0]
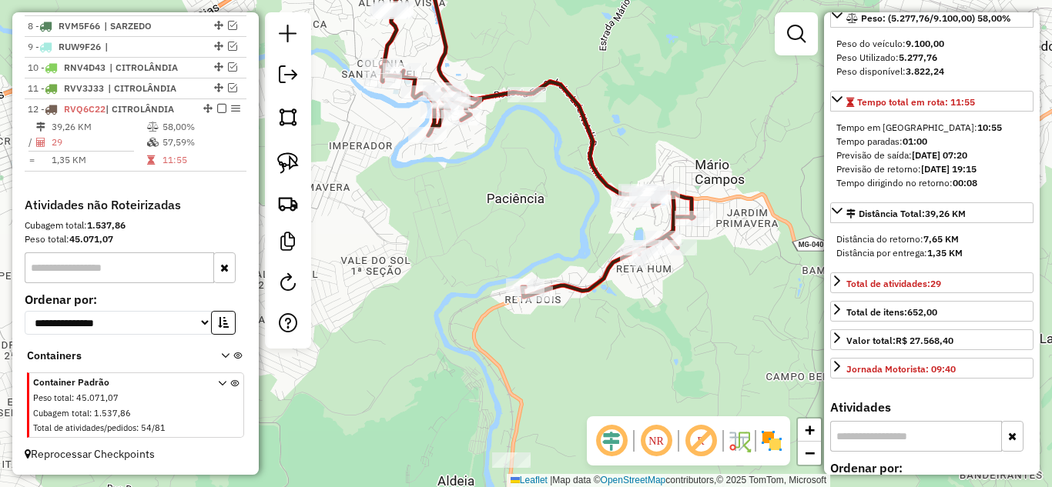
drag, startPoint x: 489, startPoint y: 91, endPoint x: 504, endPoint y: 95, distance: 15.1
click at [490, 90] on icon at bounding box center [537, 124] width 313 height 346
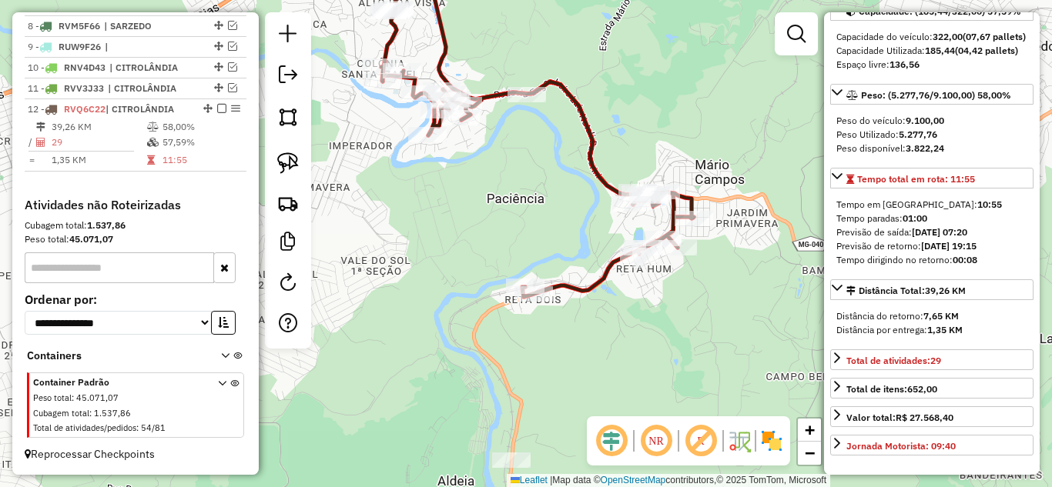
scroll to position [308, 0]
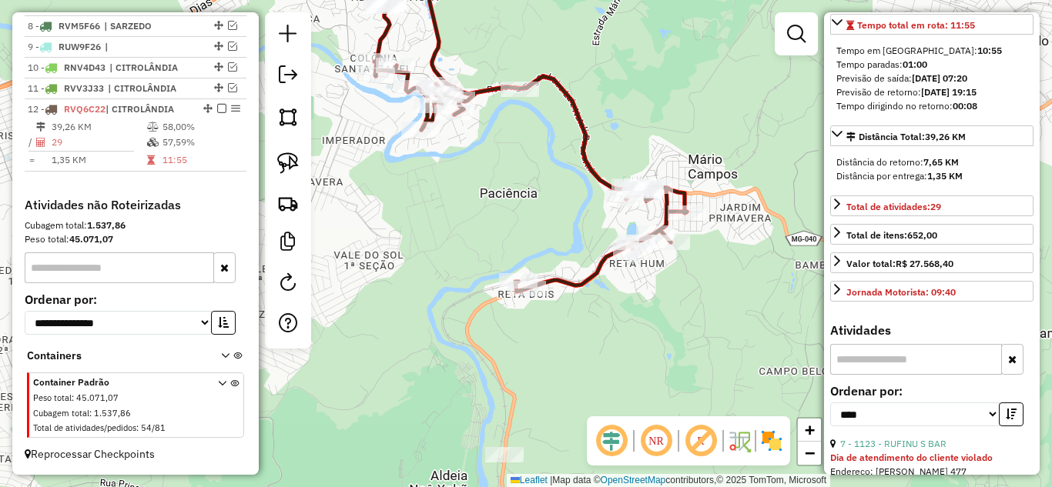
drag, startPoint x: 699, startPoint y: 322, endPoint x: 609, endPoint y: 215, distance: 139.9
click at [608, 219] on div "Janela de atendimento Grade de atendimento Capacidade Transportadoras Veículos …" at bounding box center [526, 243] width 1052 height 487
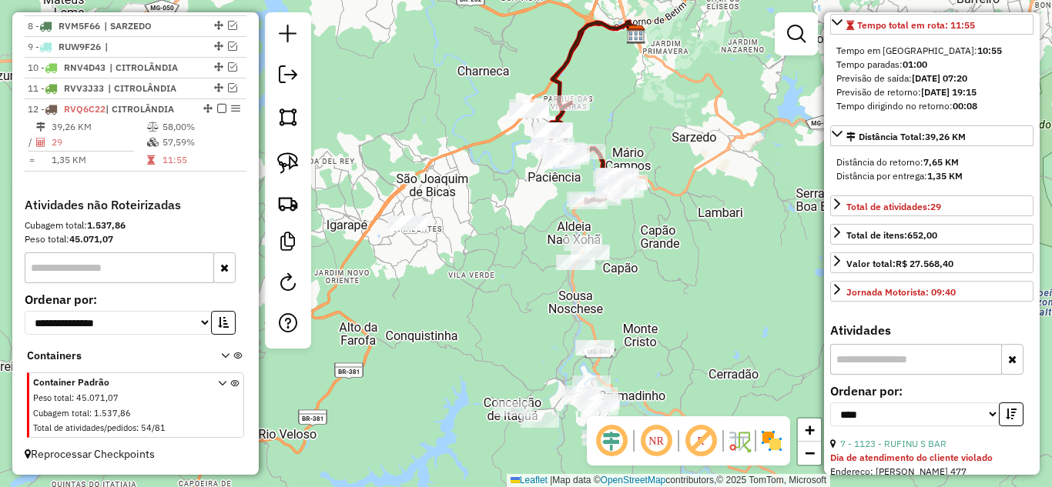
drag, startPoint x: 636, startPoint y: 269, endPoint x: 659, endPoint y: 263, distance: 23.7
click at [659, 263] on div "Janela de atendimento Grade de atendimento Capacidade Transportadoras Veículos …" at bounding box center [526, 243] width 1052 height 487
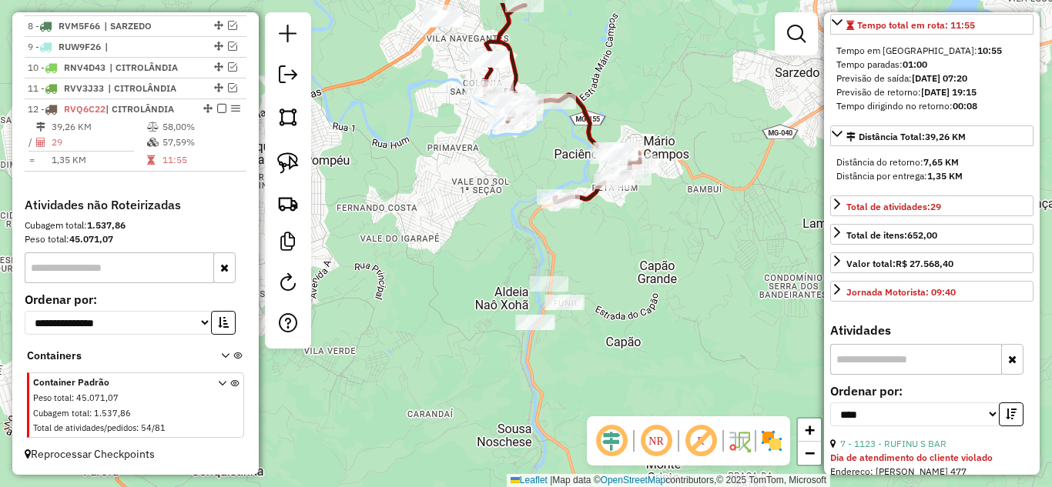
drag, startPoint x: 615, startPoint y: 267, endPoint x: 596, endPoint y: 208, distance: 62.3
click at [617, 269] on div "Janela de atendimento Grade de atendimento Capacidade Transportadoras Veículos …" at bounding box center [526, 243] width 1052 height 487
click at [596, 128] on icon at bounding box center [564, 104] width 156 height 197
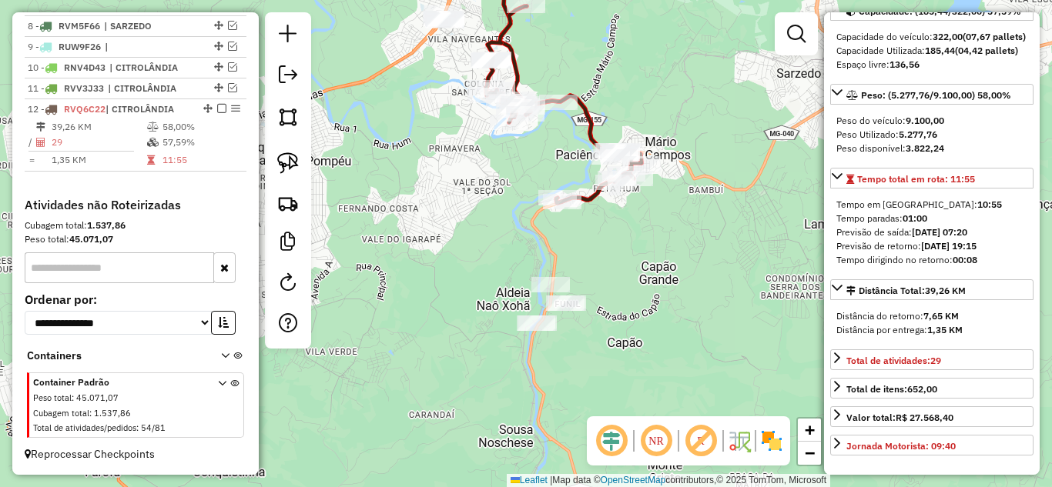
scroll to position [231, 0]
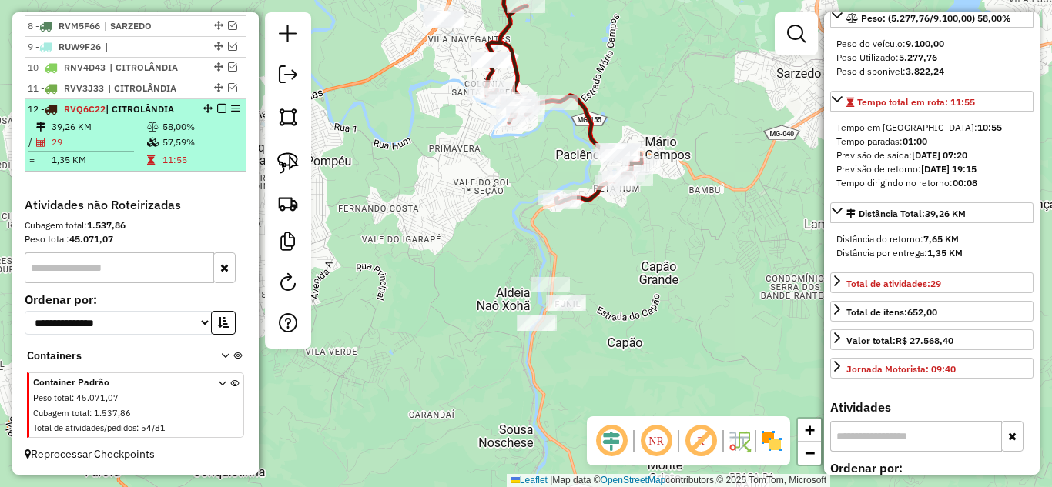
click at [217, 108] on em at bounding box center [221, 108] width 9 height 9
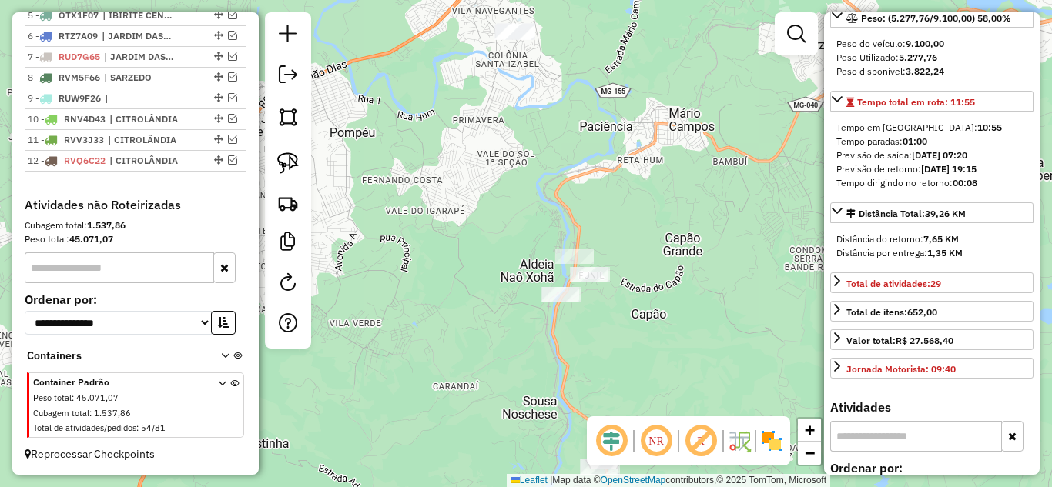
drag, startPoint x: 418, startPoint y: 193, endPoint x: 437, endPoint y: 49, distance: 145.9
click at [443, 32] on div "Janela de atendimento Grade de atendimento Capacidade Transportadoras Veículos …" at bounding box center [526, 243] width 1052 height 487
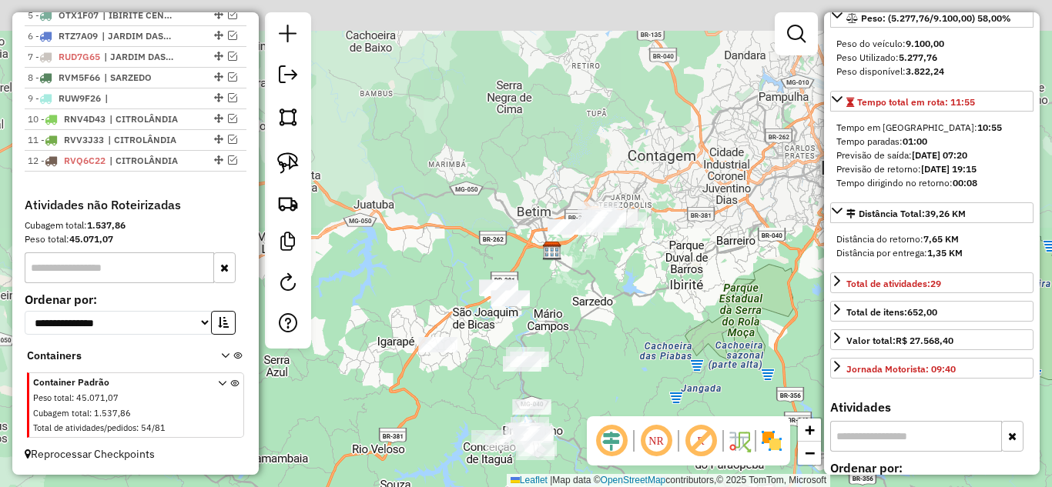
drag, startPoint x: 519, startPoint y: 310, endPoint x: 527, endPoint y: 514, distance: 204.2
click at [527, 487] on html "Aguarde... Pop-up bloqueado! Seu navegador bloqueou automáticamente a abertura …" at bounding box center [526, 243] width 1052 height 487
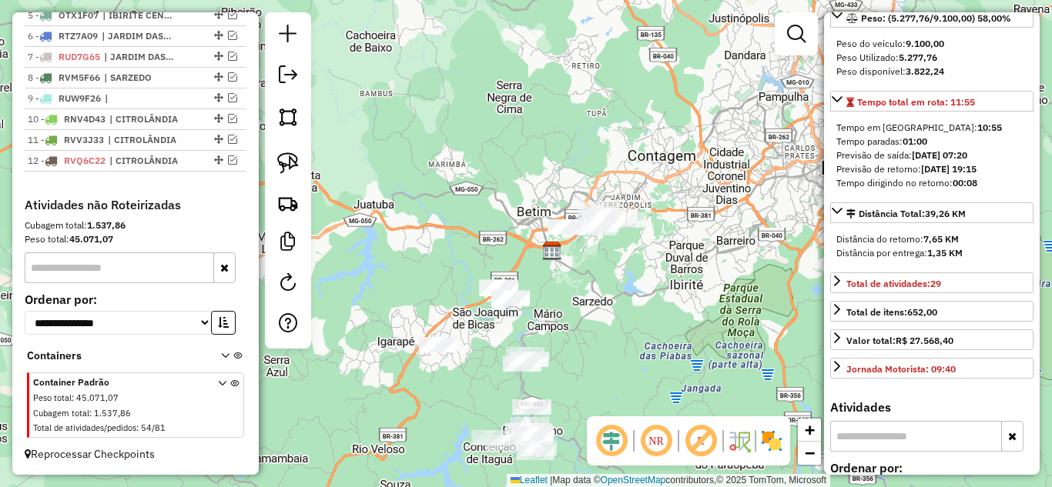
drag, startPoint x: 656, startPoint y: 314, endPoint x: 661, endPoint y: 298, distance: 16.8
click at [661, 298] on div "Janela de atendimento Grade de atendimento Capacidade Transportadoras Veículos …" at bounding box center [526, 243] width 1052 height 487
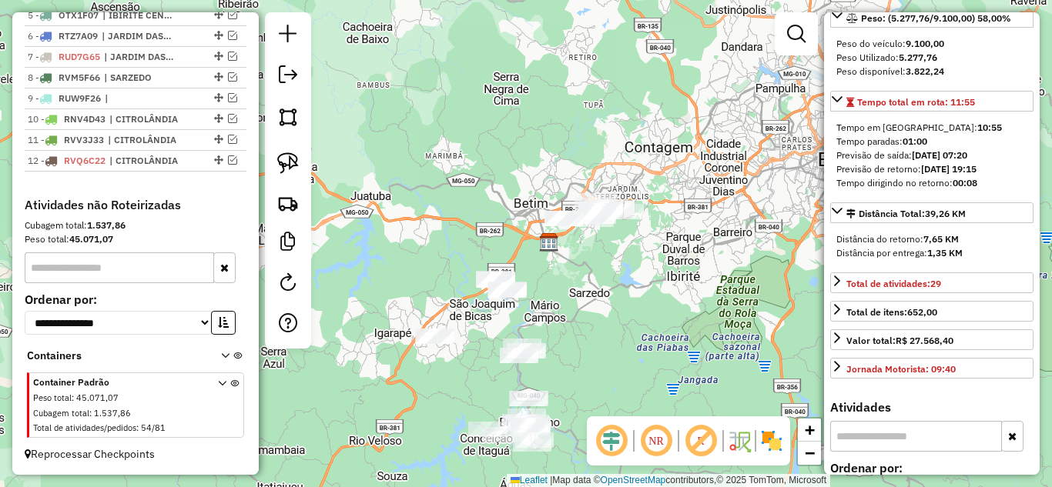
click at [598, 277] on div "Janela de atendimento Grade de atendimento Capacidade Transportadoras Veículos …" at bounding box center [526, 243] width 1052 height 487
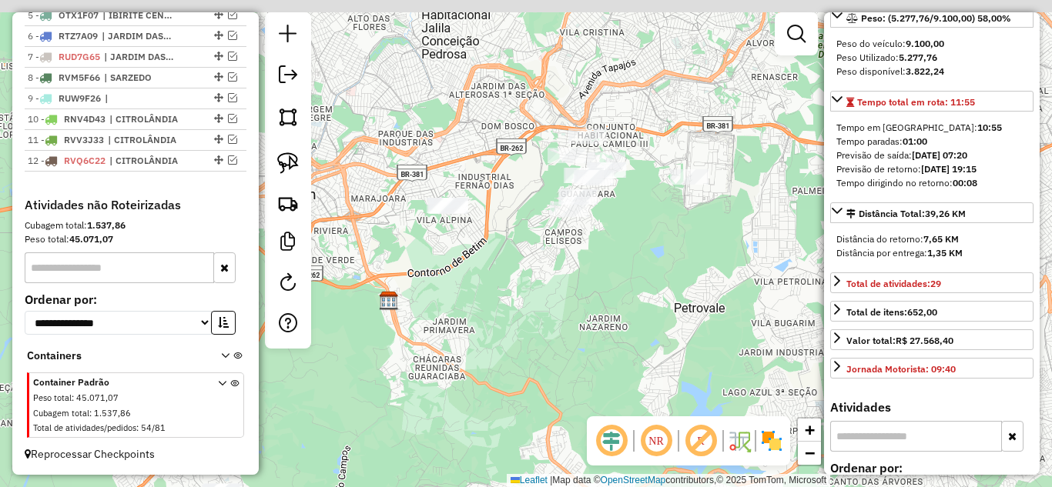
drag, startPoint x: 593, startPoint y: 245, endPoint x: 593, endPoint y: 329, distance: 83.9
click at [593, 329] on div "Janela de atendimento Grade de atendimento Capacidade Transportadoras Veículos …" at bounding box center [526, 243] width 1052 height 487
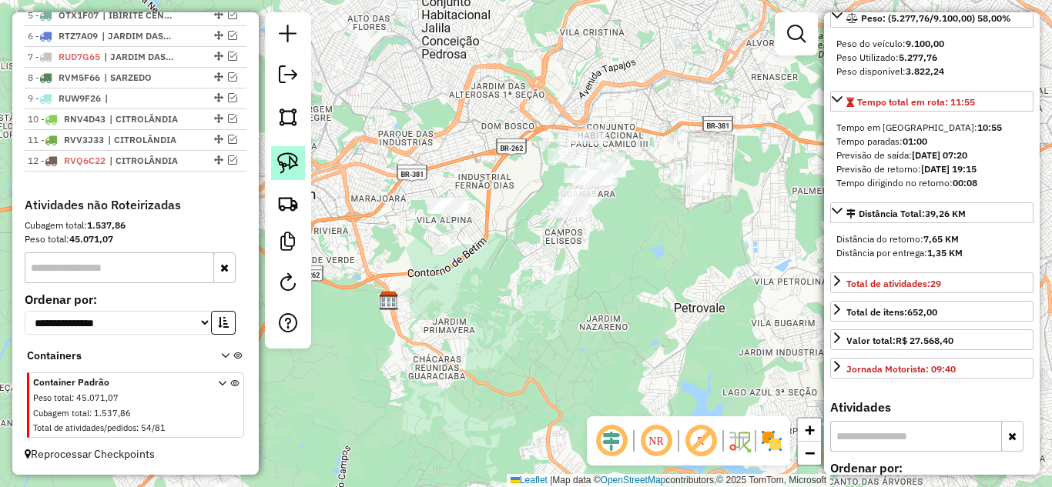
click at [290, 162] on img at bounding box center [288, 163] width 22 height 22
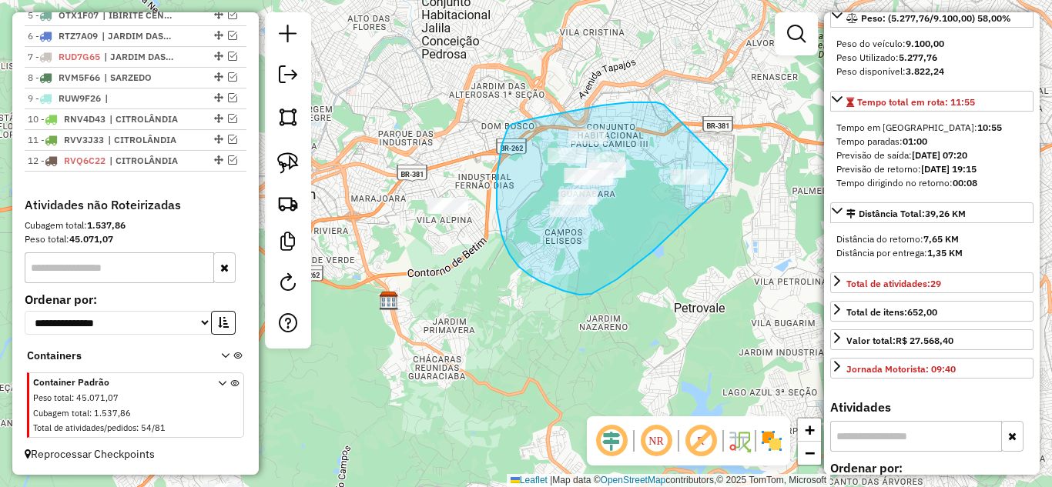
drag, startPoint x: 656, startPoint y: 102, endPoint x: 738, endPoint y: 143, distance: 91.3
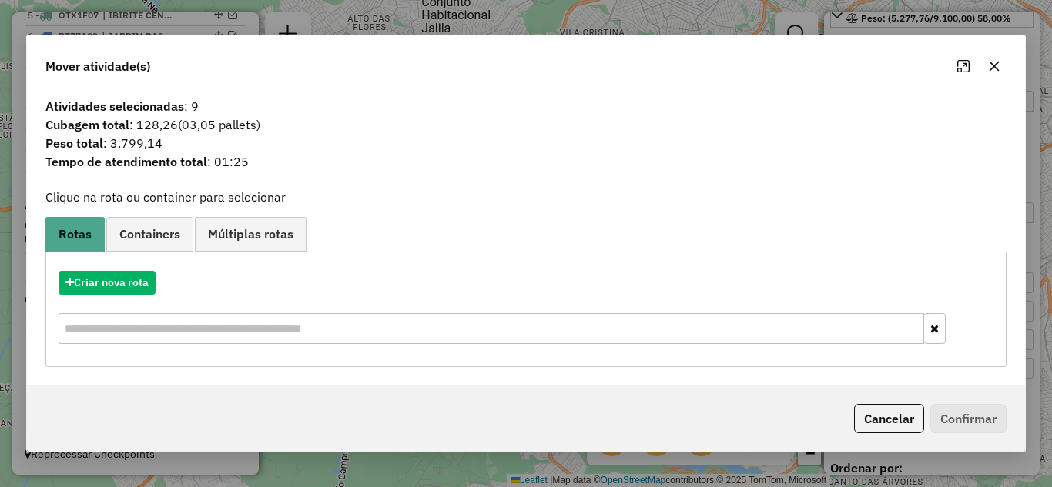
drag, startPoint x: 995, startPoint y: 67, endPoint x: 856, endPoint y: 213, distance: 201.5
click at [989, 63] on icon "button" at bounding box center [994, 66] width 10 height 10
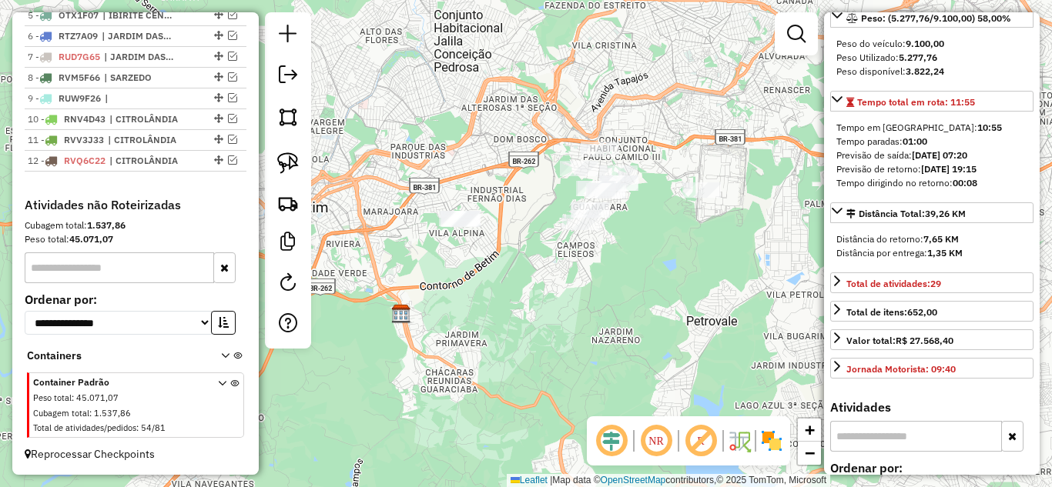
drag, startPoint x: 743, startPoint y: 299, endPoint x: 691, endPoint y: 277, distance: 55.9
click at [751, 291] on div "Janela de atendimento Grade de atendimento Capacidade Transportadoras Veículos …" at bounding box center [526, 243] width 1052 height 487
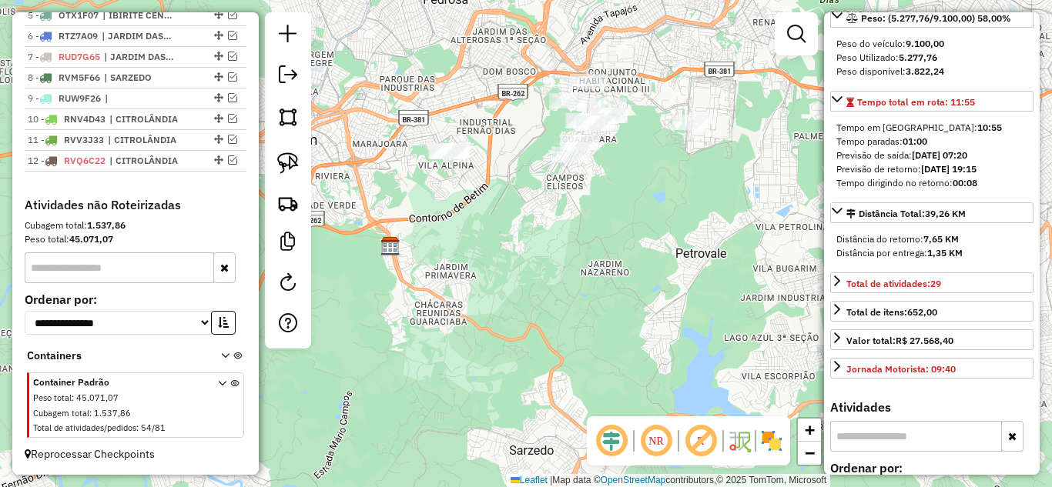
click at [655, 213] on div "Janela de atendimento Grade de atendimento Capacidade Transportadoras Veículos …" at bounding box center [526, 243] width 1052 height 487
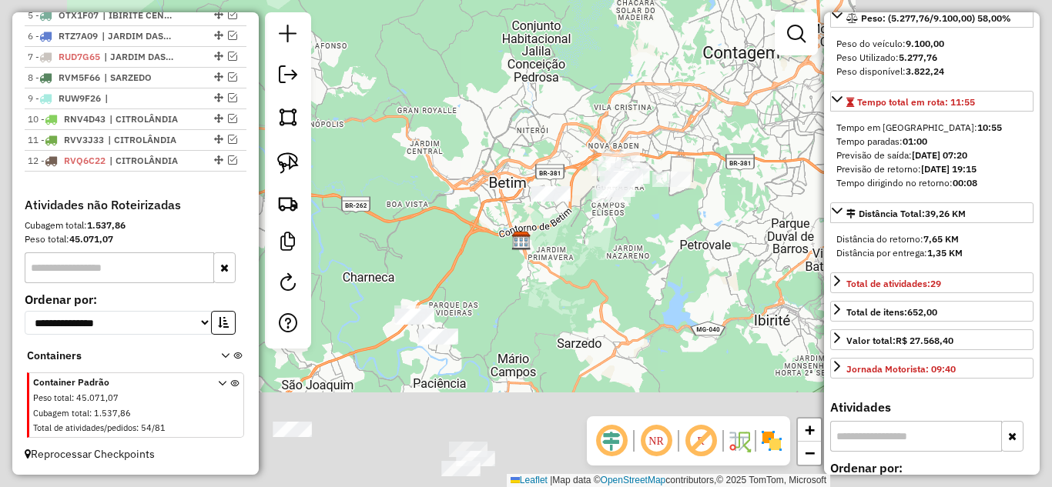
click at [667, 266] on div "Janela de atendimento Grade de atendimento Capacidade Transportadoras Veículos …" at bounding box center [526, 243] width 1052 height 487
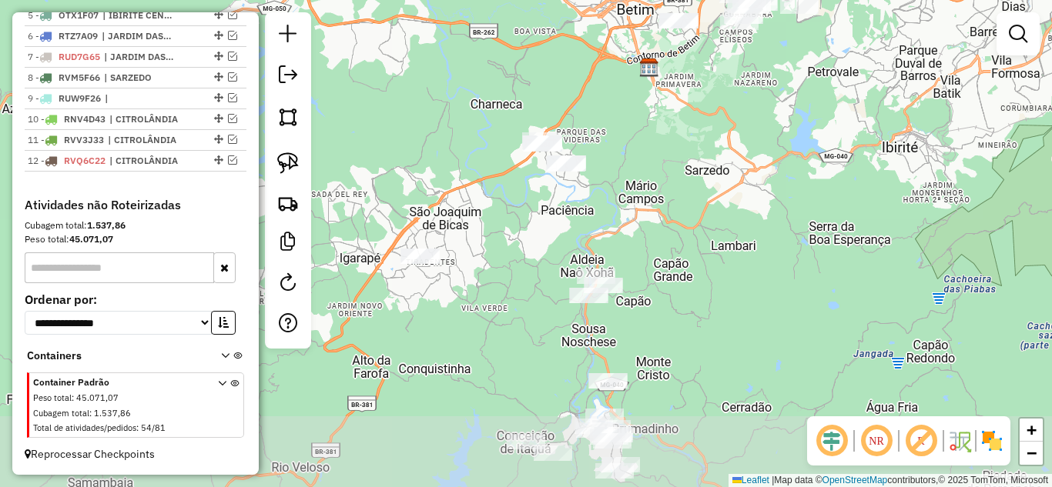
drag, startPoint x: 629, startPoint y: 317, endPoint x: 713, endPoint y: 91, distance: 241.4
click at [713, 91] on div "Janela de atendimento Grade de atendimento Capacidade Transportadoras Veículos …" at bounding box center [526, 243] width 1052 height 487
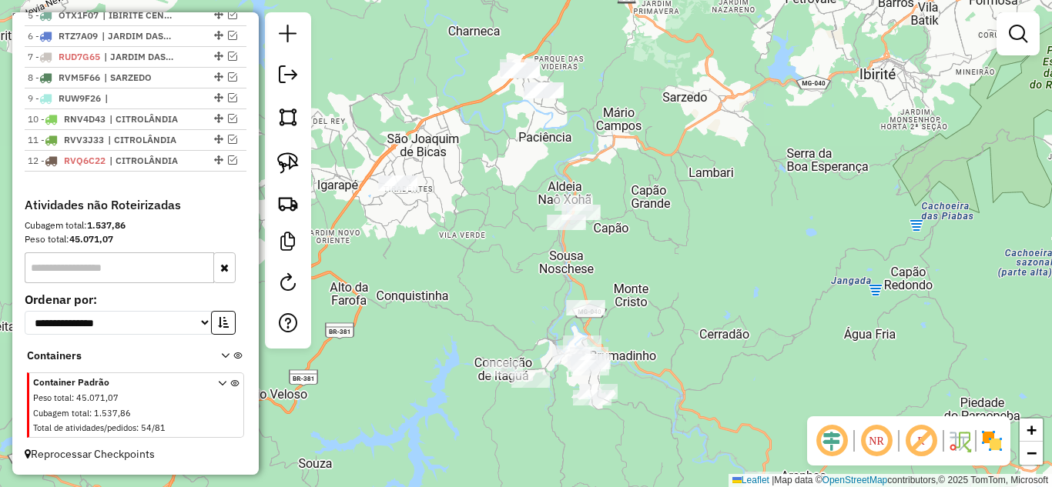
drag, startPoint x: 676, startPoint y: 270, endPoint x: 611, endPoint y: 270, distance: 65.4
click at [675, 270] on div "Janela de atendimento Grade de atendimento Capacidade Transportadoras Veículos …" at bounding box center [526, 243] width 1052 height 487
click at [295, 162] on img at bounding box center [288, 163] width 22 height 22
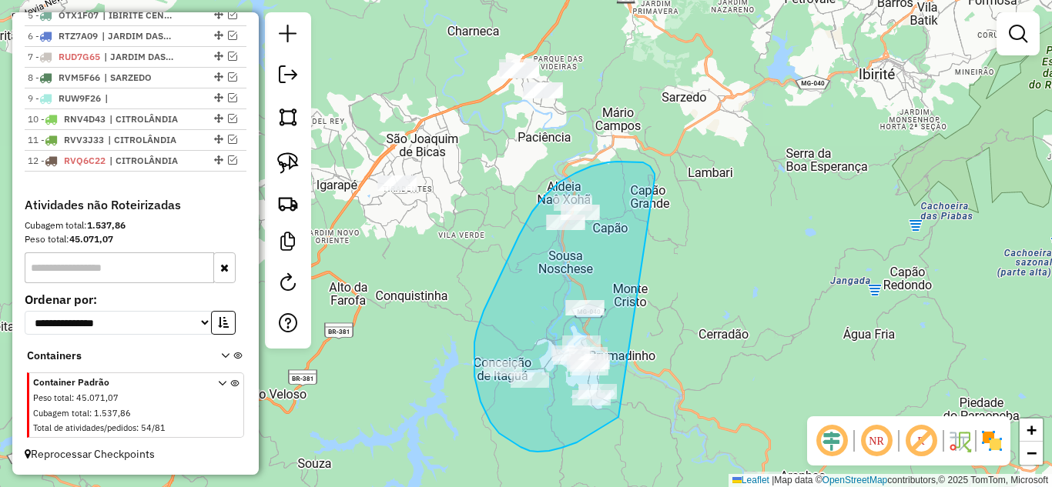
drag, startPoint x: 643, startPoint y: 162, endPoint x: 672, endPoint y: 364, distance: 203.8
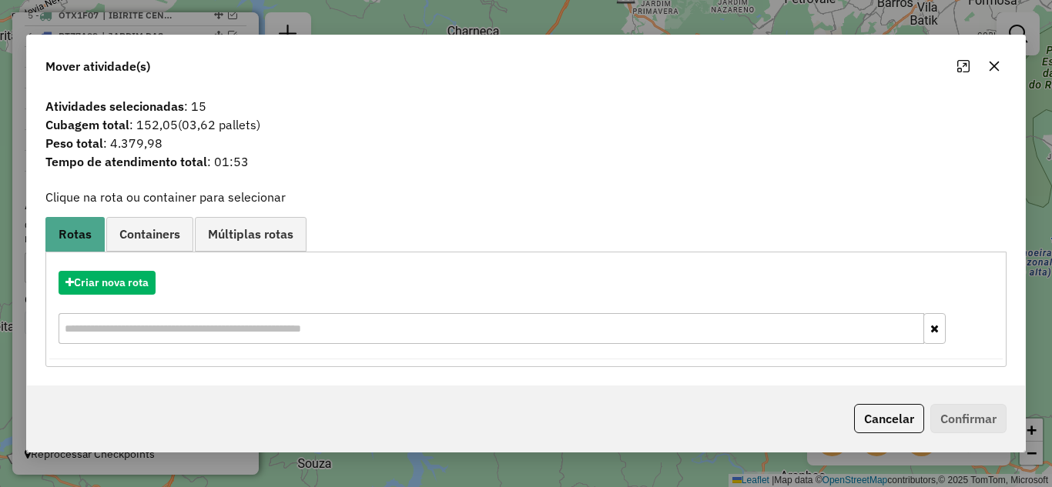
click at [993, 63] on icon "button" at bounding box center [994, 66] width 12 height 12
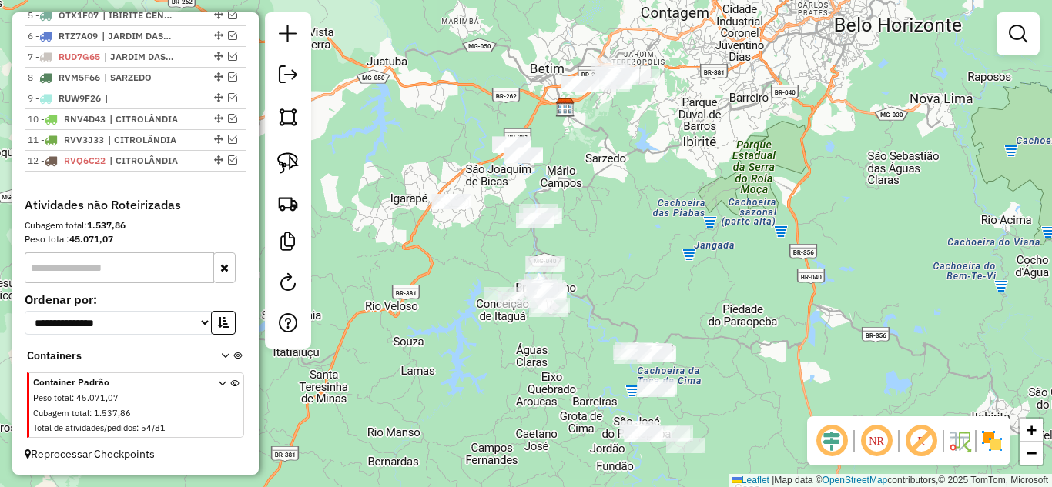
drag, startPoint x: 720, startPoint y: 295, endPoint x: 702, endPoint y: 275, distance: 26.7
click at [704, 275] on div "Janela de atendimento Grade de atendimento Capacidade Transportadoras Veículos …" at bounding box center [526, 243] width 1052 height 487
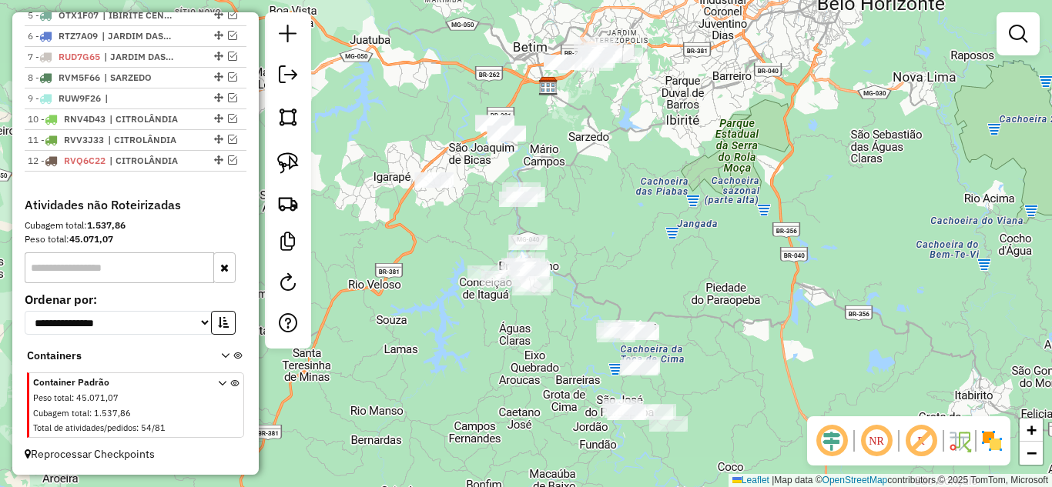
drag, startPoint x: 285, startPoint y: 165, endPoint x: 339, endPoint y: 168, distance: 54.0
click at [286, 165] on img at bounding box center [288, 163] width 22 height 22
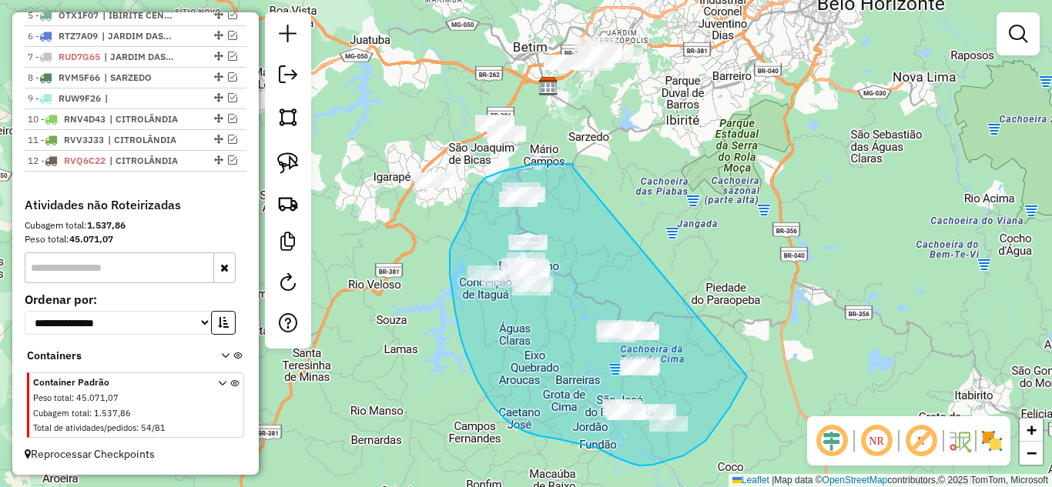
drag, startPoint x: 574, startPoint y: 166, endPoint x: 758, endPoint y: 350, distance: 260.8
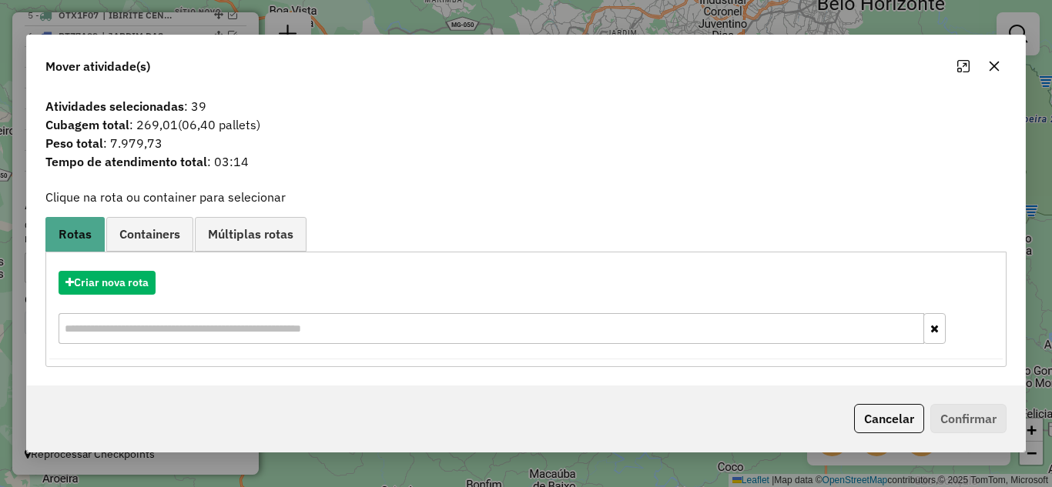
drag, startPoint x: 991, startPoint y: 63, endPoint x: 650, endPoint y: 179, distance: 360.4
click at [991, 62] on icon "button" at bounding box center [994, 66] width 10 height 10
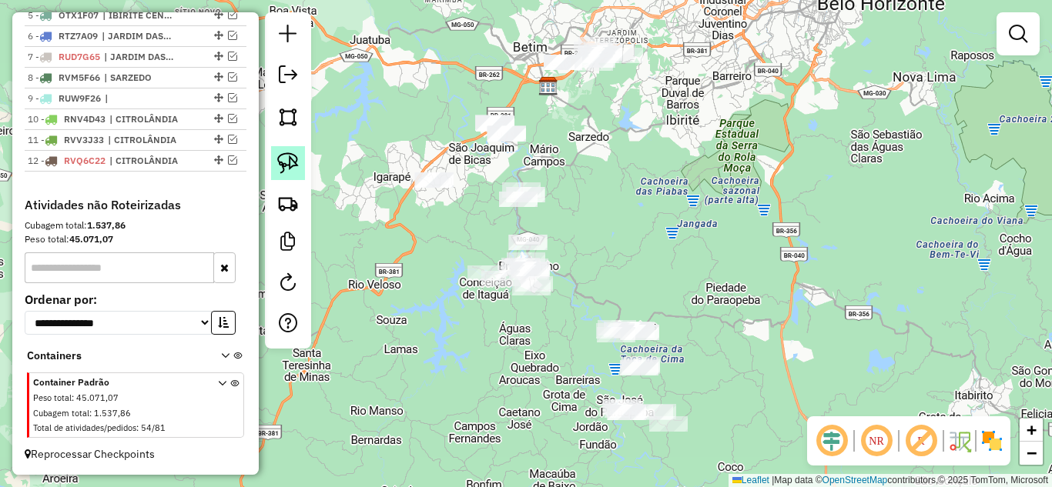
click at [293, 161] on img at bounding box center [288, 163] width 22 height 22
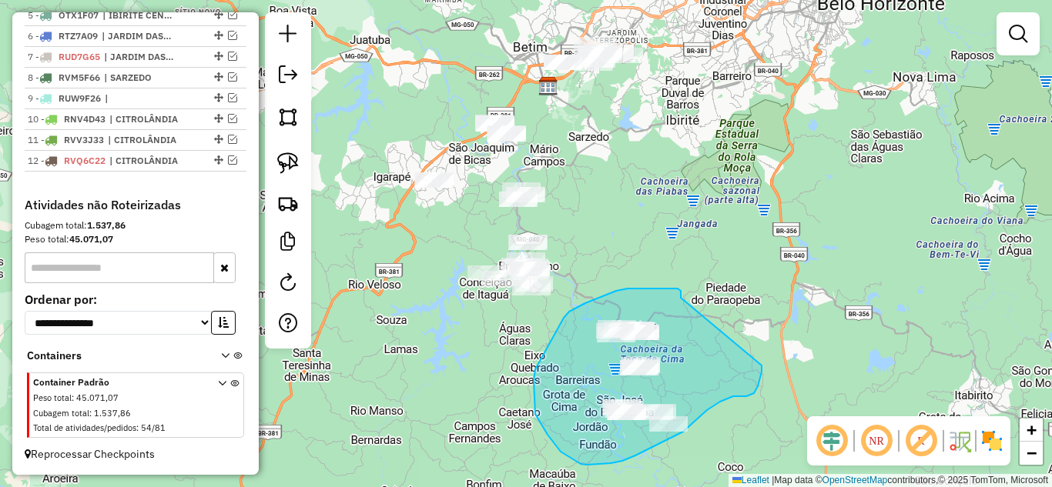
drag, startPoint x: 656, startPoint y: 289, endPoint x: 762, endPoint y: 360, distance: 128.1
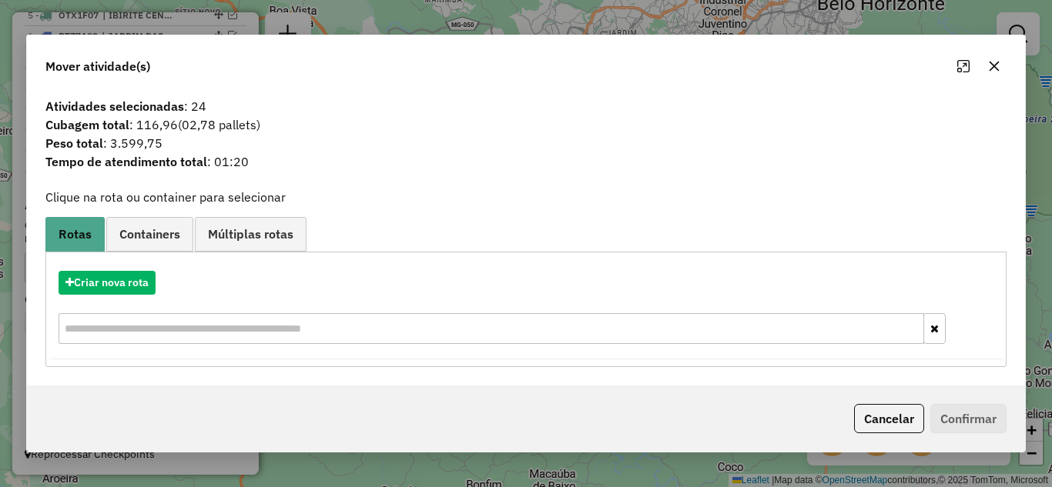
click at [989, 62] on icon "button" at bounding box center [994, 66] width 12 height 12
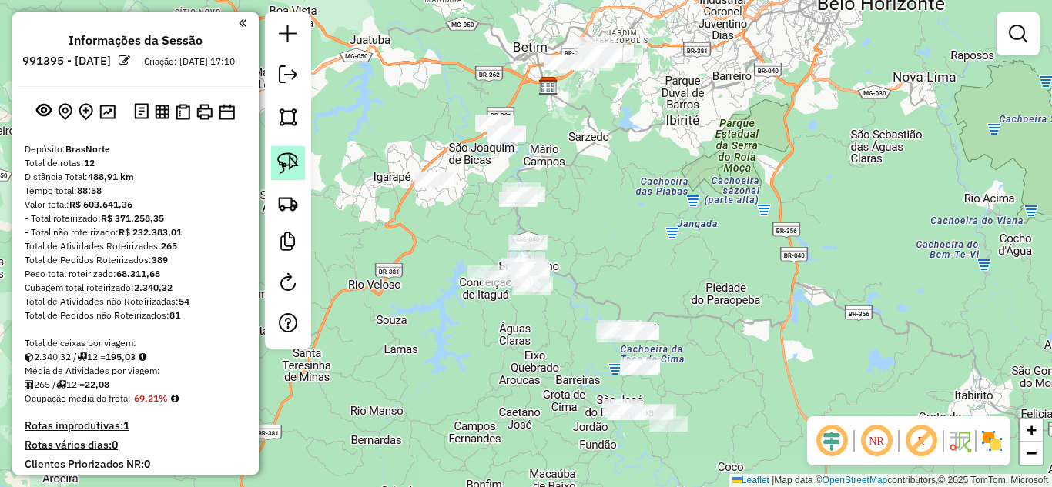
scroll to position [711, 0]
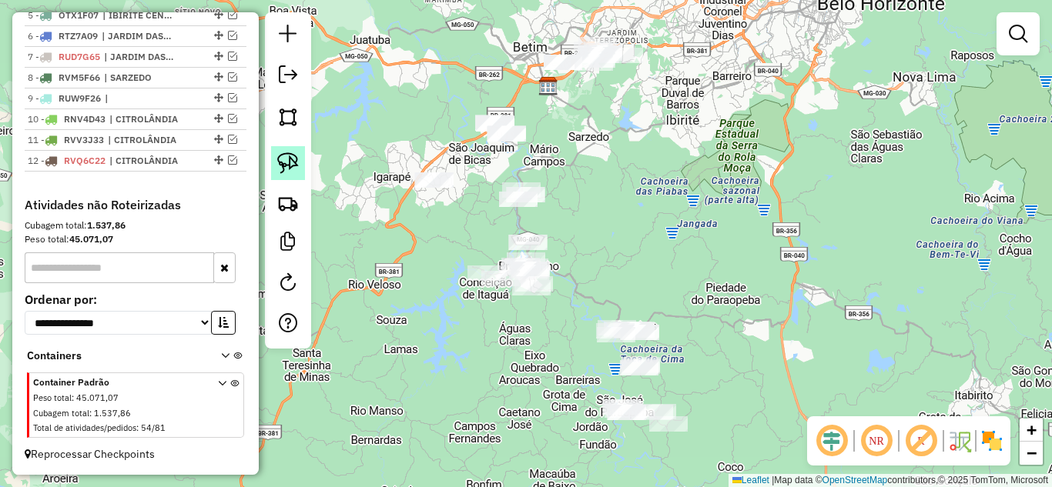
click at [290, 163] on img at bounding box center [288, 163] width 22 height 22
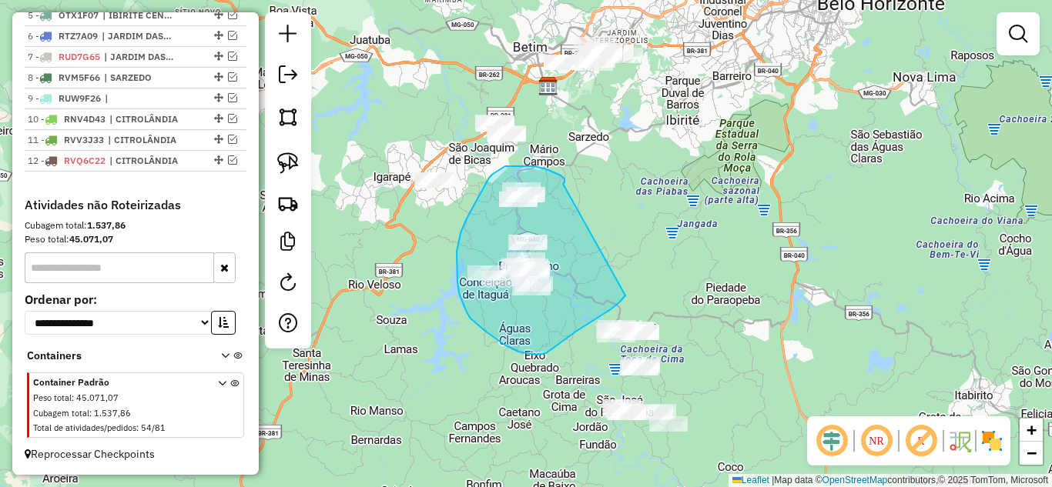
drag, startPoint x: 563, startPoint y: 184, endPoint x: 631, endPoint y: 253, distance: 97.5
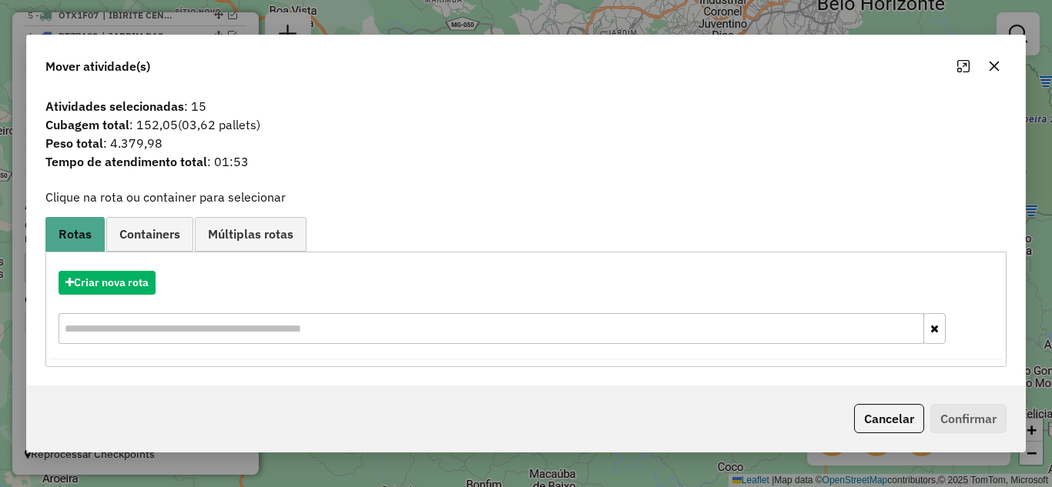
drag, startPoint x: 997, startPoint y: 61, endPoint x: 968, endPoint y: 65, distance: 29.5
click at [994, 60] on icon "button" at bounding box center [994, 66] width 12 height 12
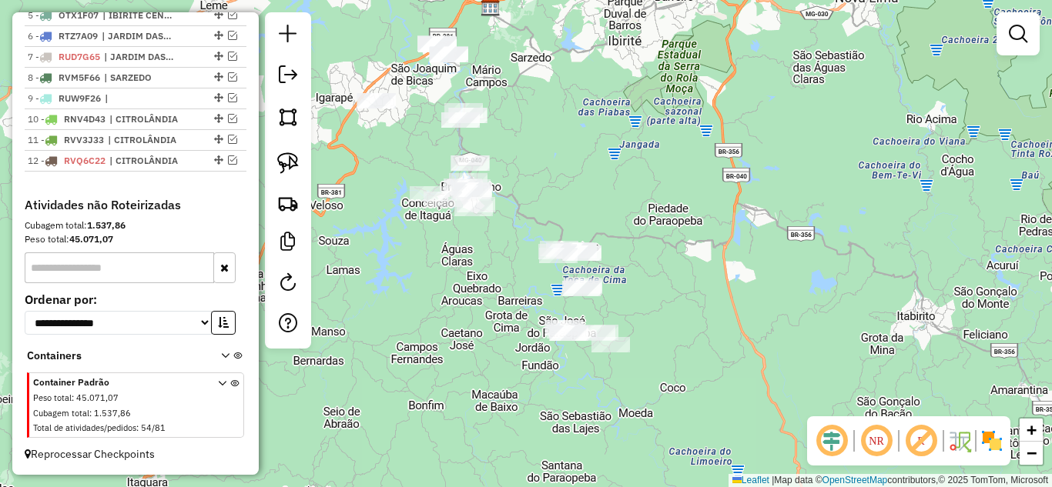
drag, startPoint x: 575, startPoint y: 174, endPoint x: 517, endPoint y: 92, distance: 100.6
click at [517, 92] on div "Janela de atendimento Grade de atendimento Capacidade Transportadoras Veículos …" at bounding box center [526, 243] width 1052 height 487
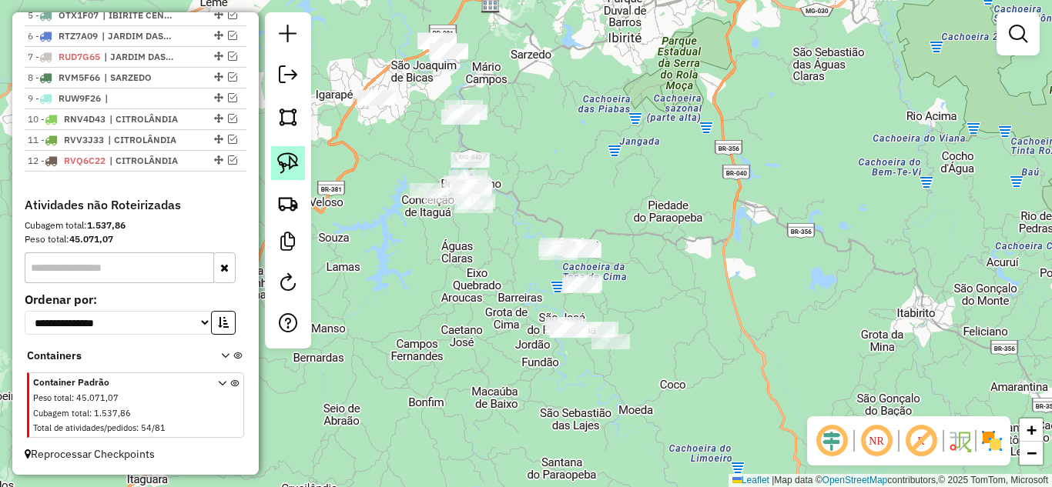
click at [297, 161] on img at bounding box center [288, 163] width 22 height 22
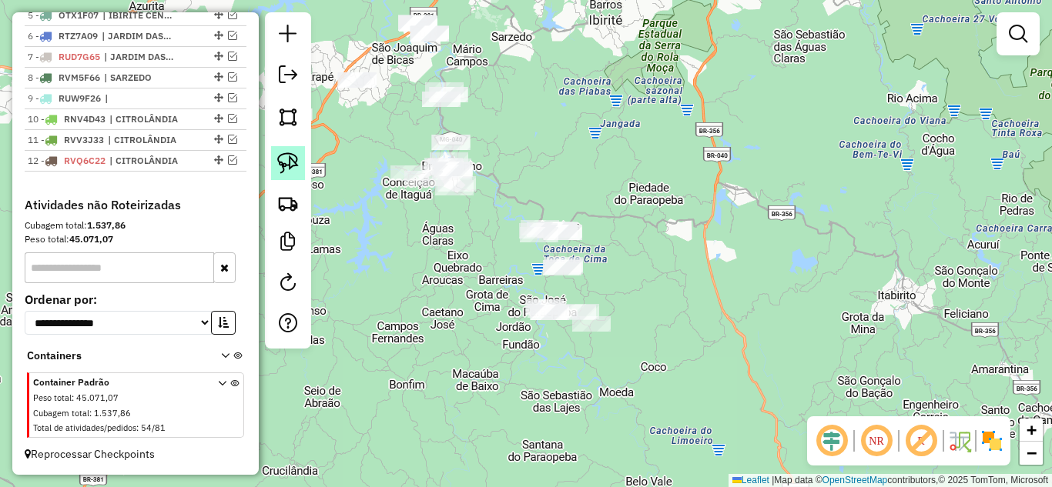
click at [283, 164] on img at bounding box center [288, 163] width 22 height 22
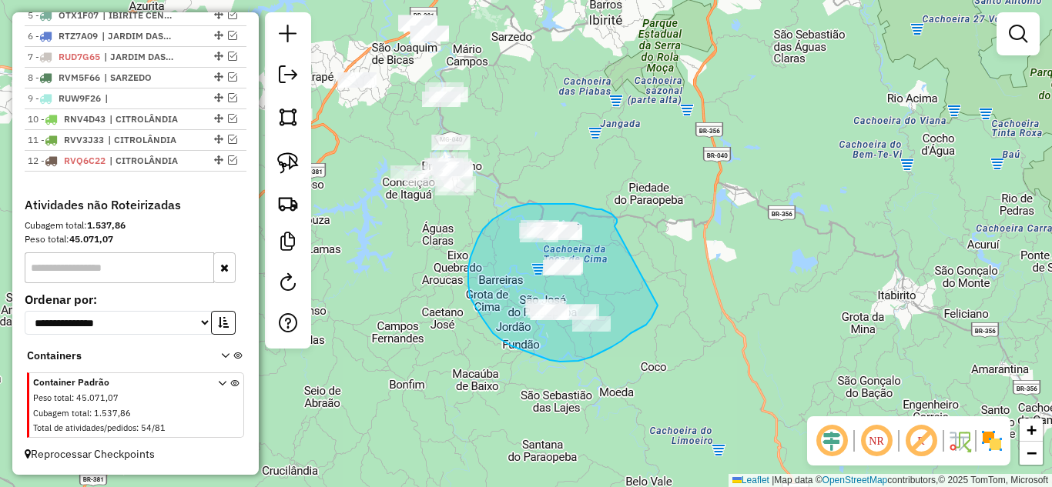
drag, startPoint x: 614, startPoint y: 226, endPoint x: 658, endPoint y: 306, distance: 90.3
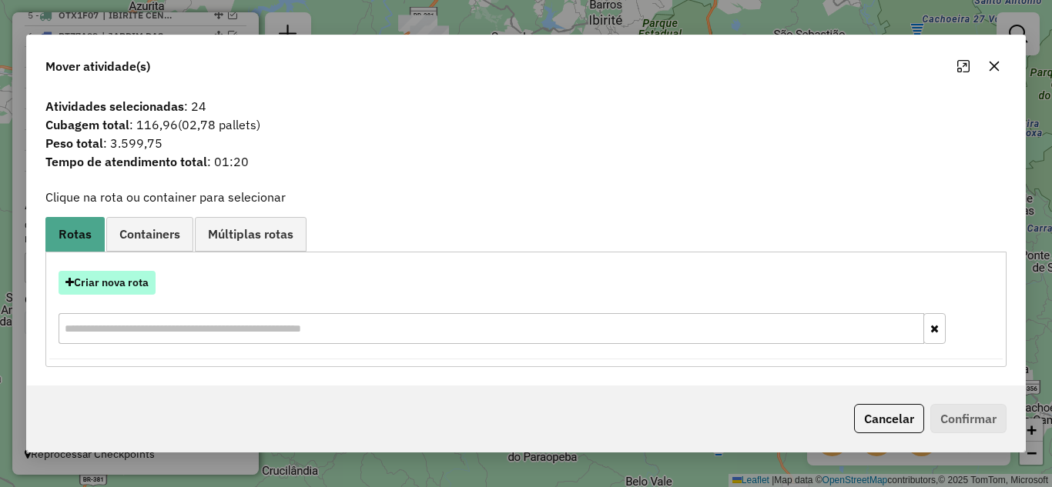
click at [139, 283] on button "Criar nova rota" at bounding box center [107, 283] width 97 height 24
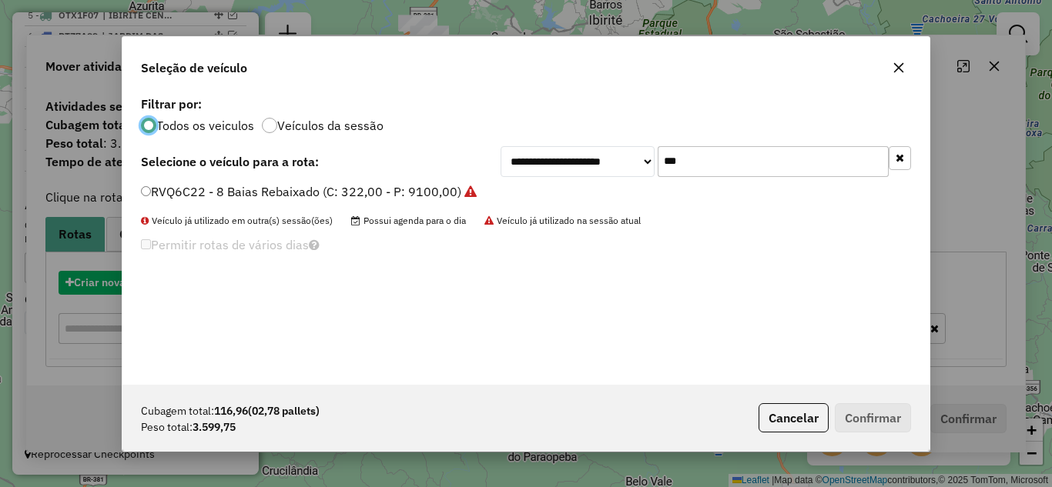
scroll to position [8, 5]
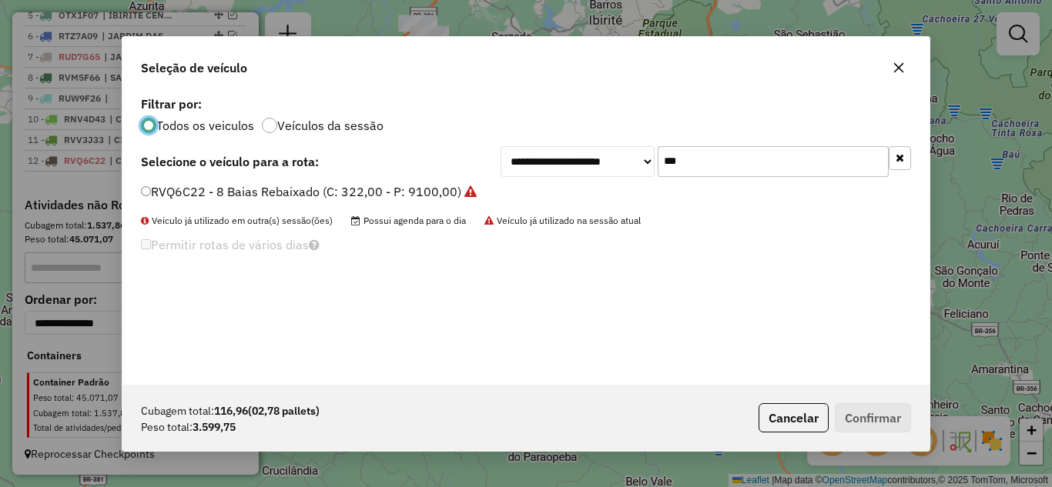
click at [716, 162] on input "***" at bounding box center [773, 161] width 231 height 31
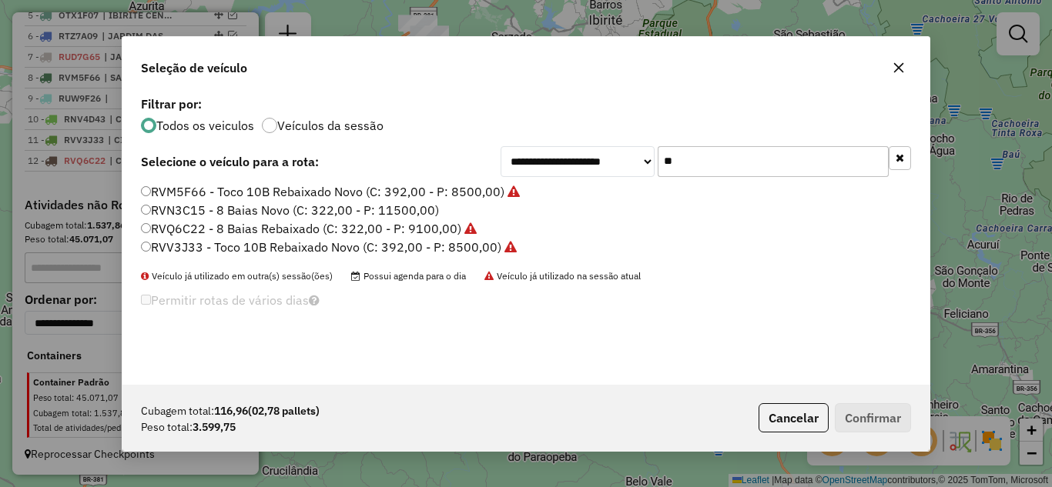
type input "*"
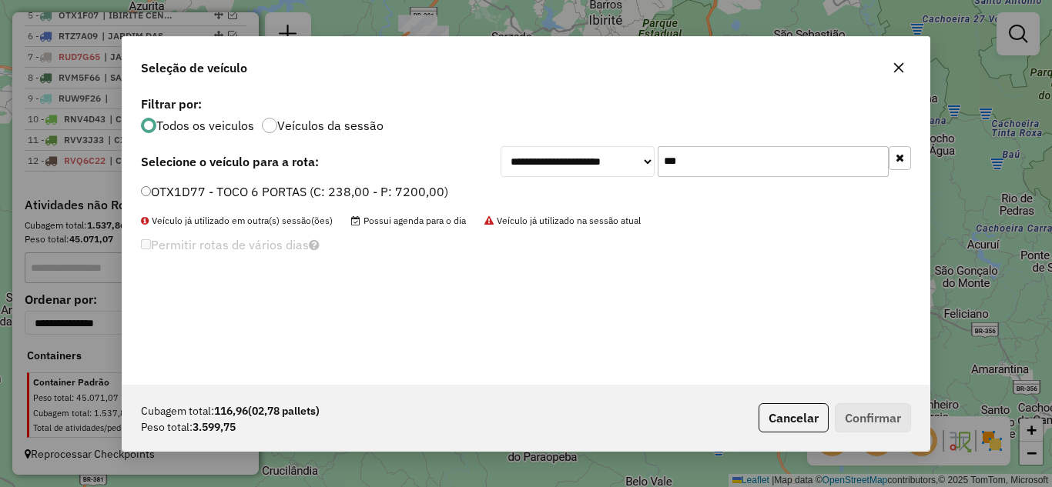
type input "***"
click at [154, 196] on label "OTX1D77 - TOCO 6 PORTAS (C: 238,00 - P: 7200,00)" at bounding box center [294, 191] width 307 height 18
click at [882, 425] on button "Confirmar" at bounding box center [873, 417] width 76 height 29
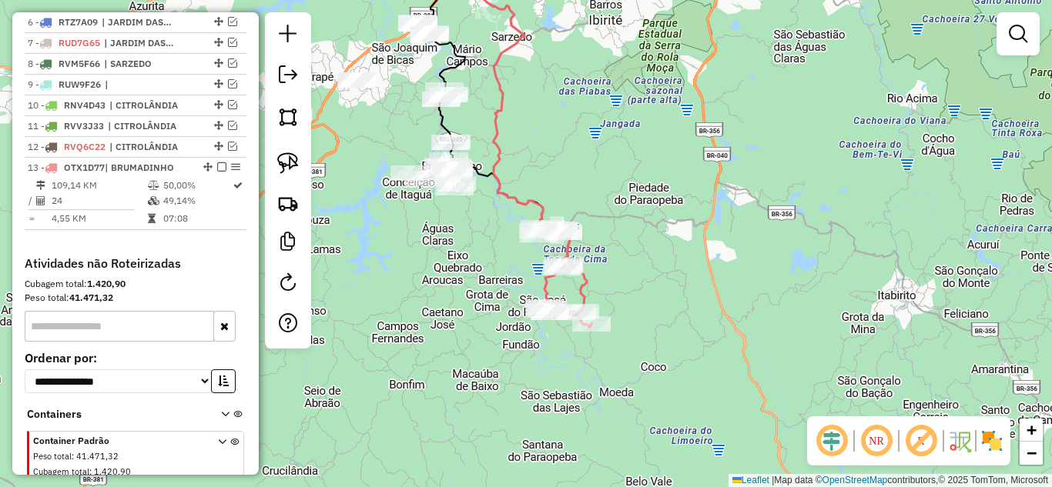
scroll to position [762, 0]
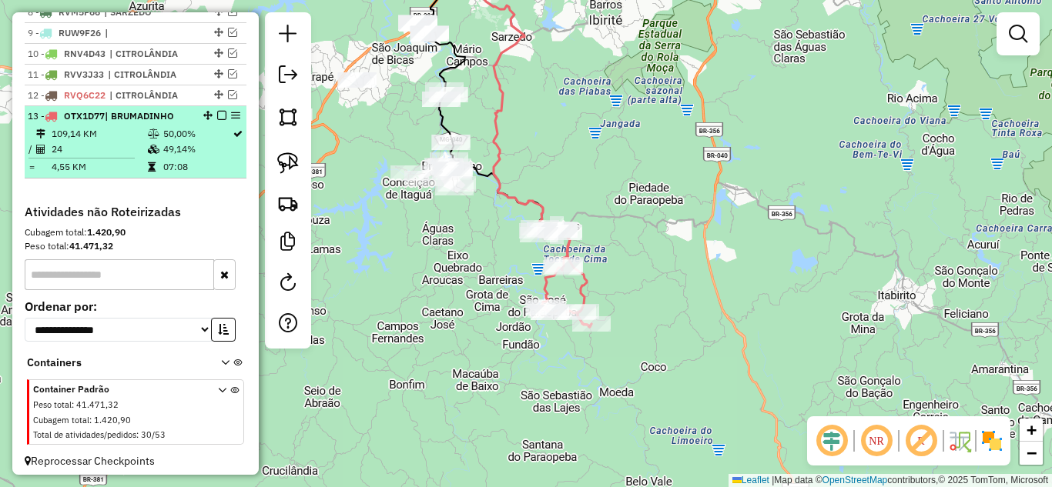
click at [211, 120] on div at bounding box center [217, 115] width 46 height 9
select select "*********"
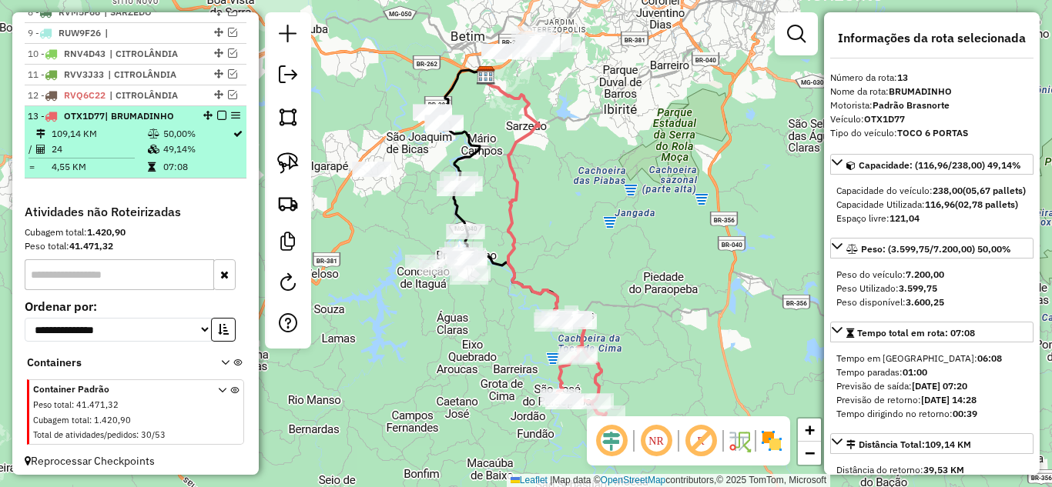
click at [219, 120] on em at bounding box center [221, 115] width 9 height 9
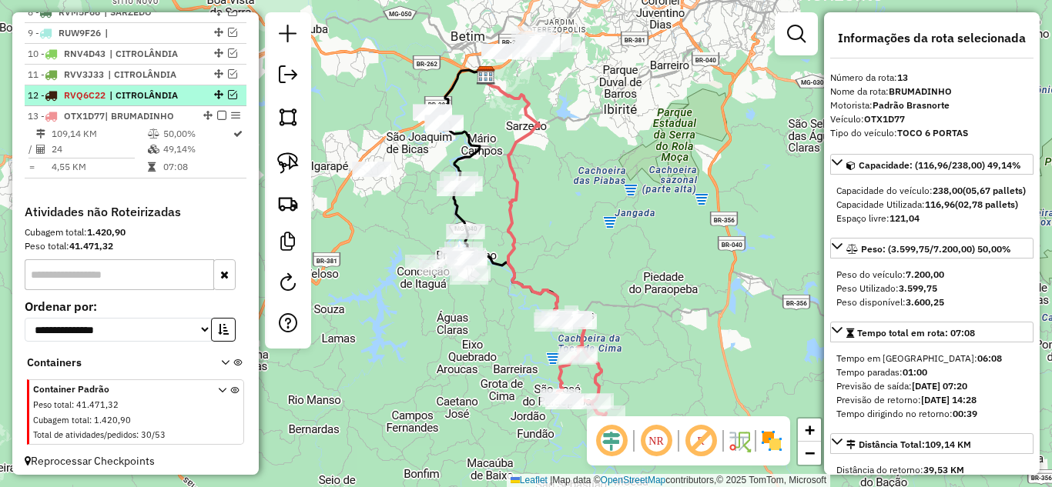
scroll to position [731, 0]
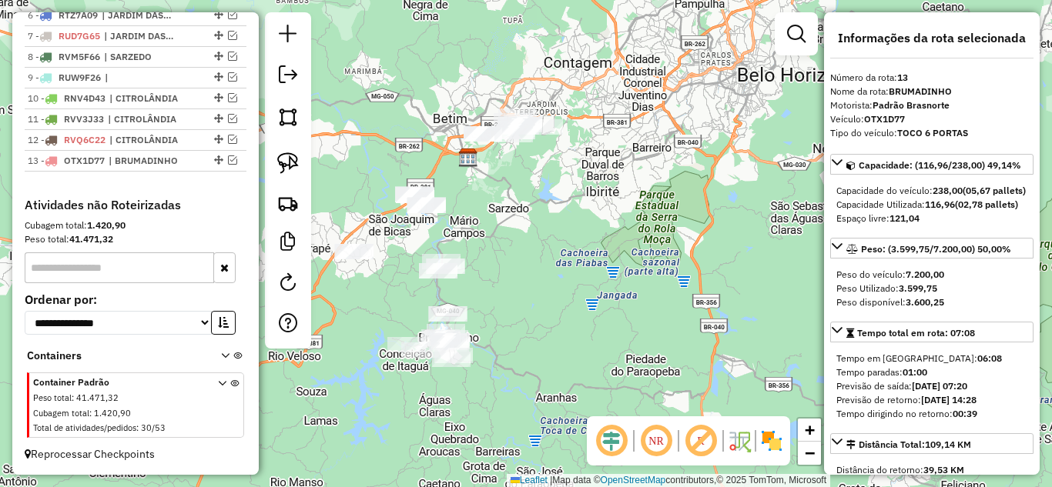
drag, startPoint x: 612, startPoint y: 198, endPoint x: 588, endPoint y: 330, distance: 133.8
click at [588, 330] on div "Janela de atendimento Grade de atendimento Capacidade Transportadoras Veículos …" at bounding box center [526, 243] width 1052 height 487
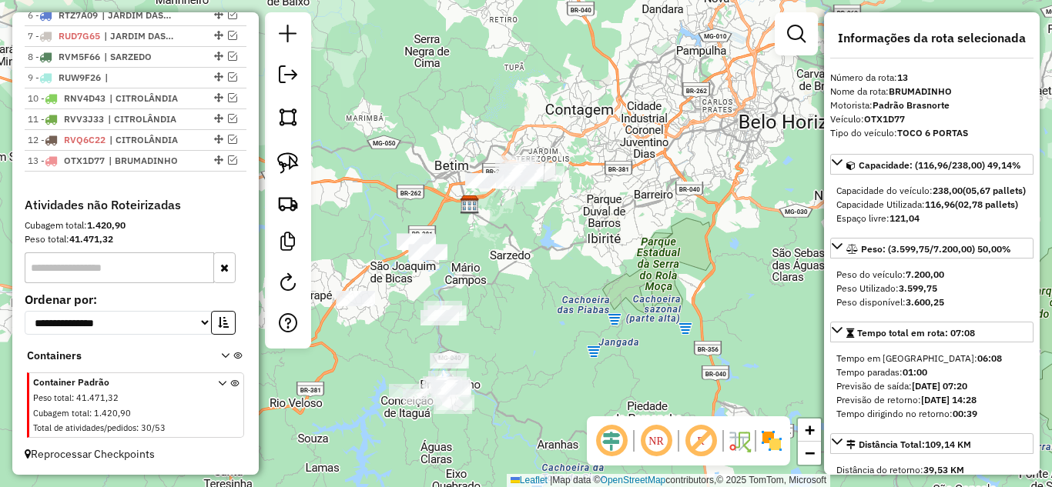
drag, startPoint x: 561, startPoint y: 270, endPoint x: 518, endPoint y: 246, distance: 49.0
click at [561, 269] on div "Janela de atendimento Grade de atendimento Capacidade Transportadoras Veículos …" at bounding box center [526, 243] width 1052 height 487
click at [285, 162] on img at bounding box center [288, 163] width 22 height 22
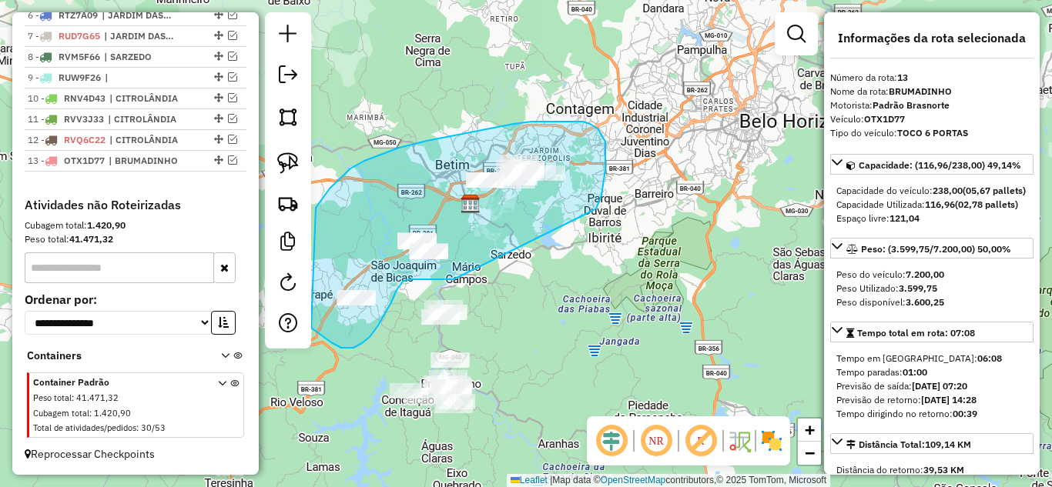
drag, startPoint x: 601, startPoint y: 196, endPoint x: 502, endPoint y: 262, distance: 119.4
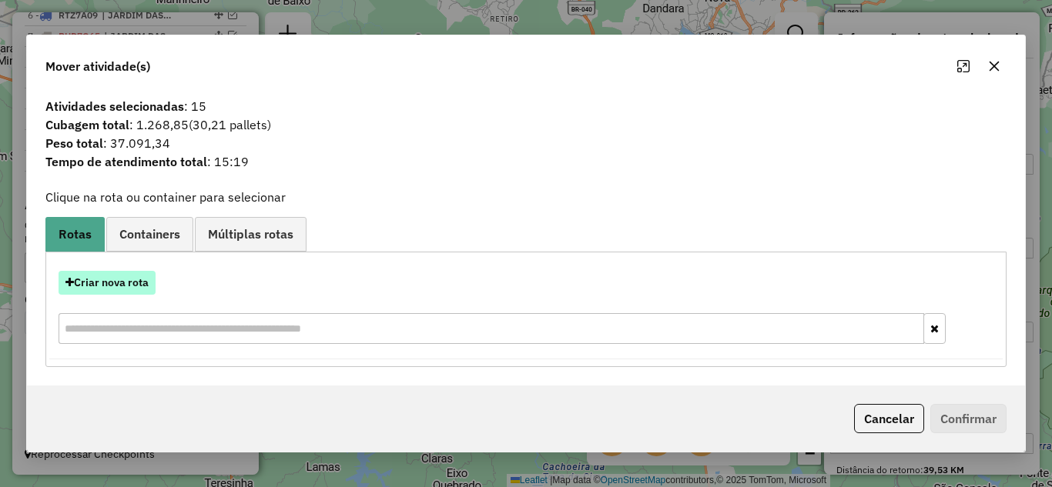
click at [143, 289] on button "Criar nova rota" at bounding box center [107, 283] width 97 height 24
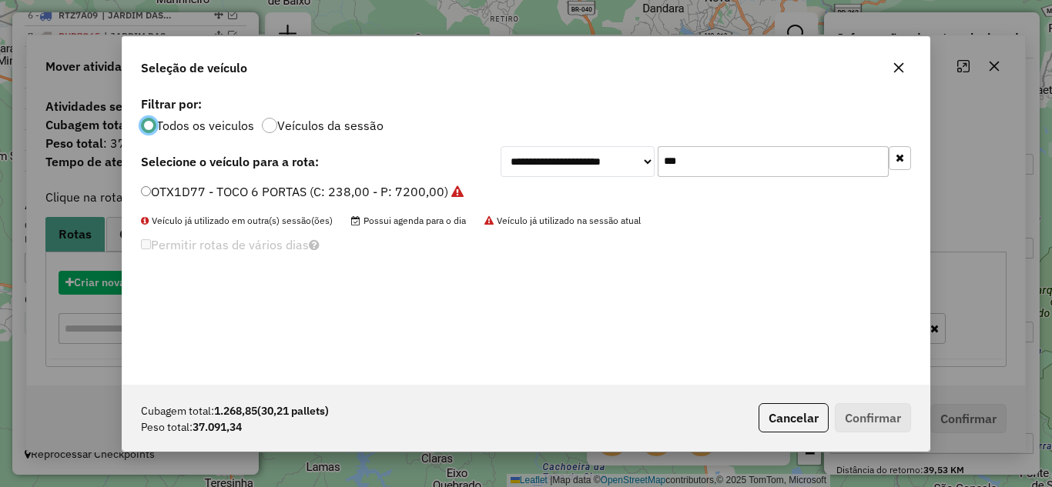
scroll to position [8, 5]
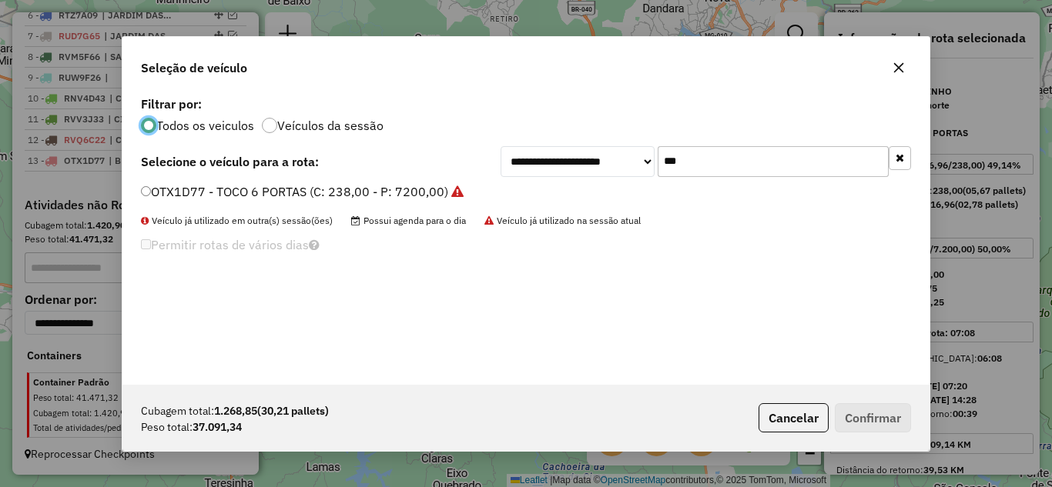
click at [713, 166] on input "***" at bounding box center [773, 161] width 231 height 31
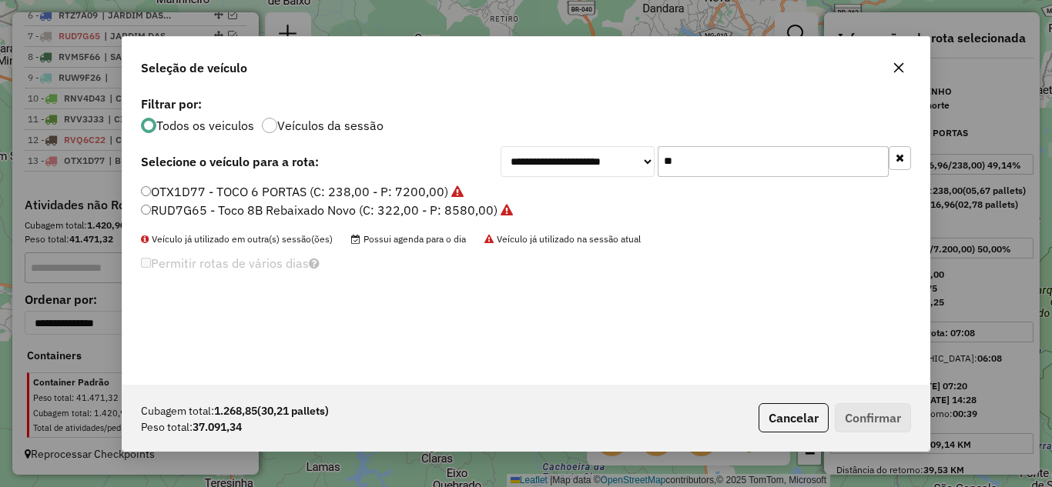
type input "*"
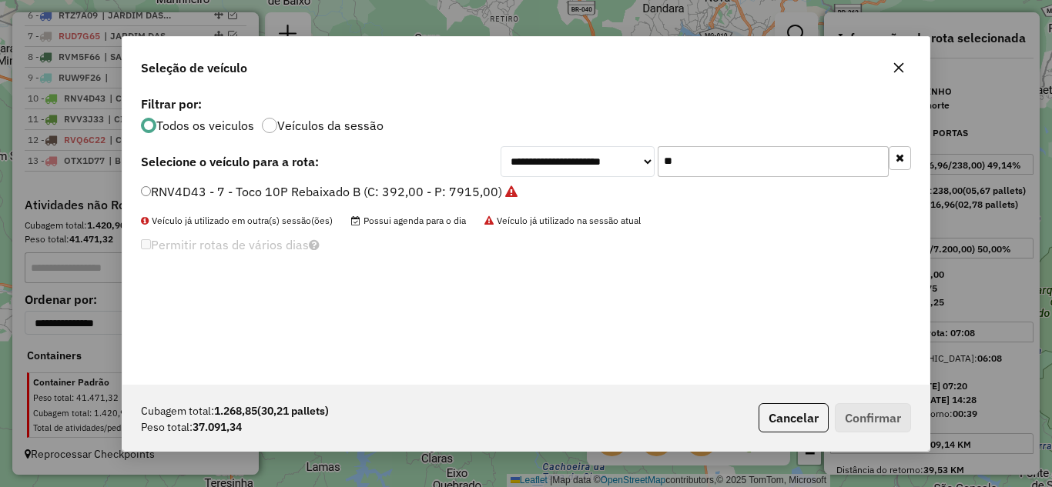
type input "*"
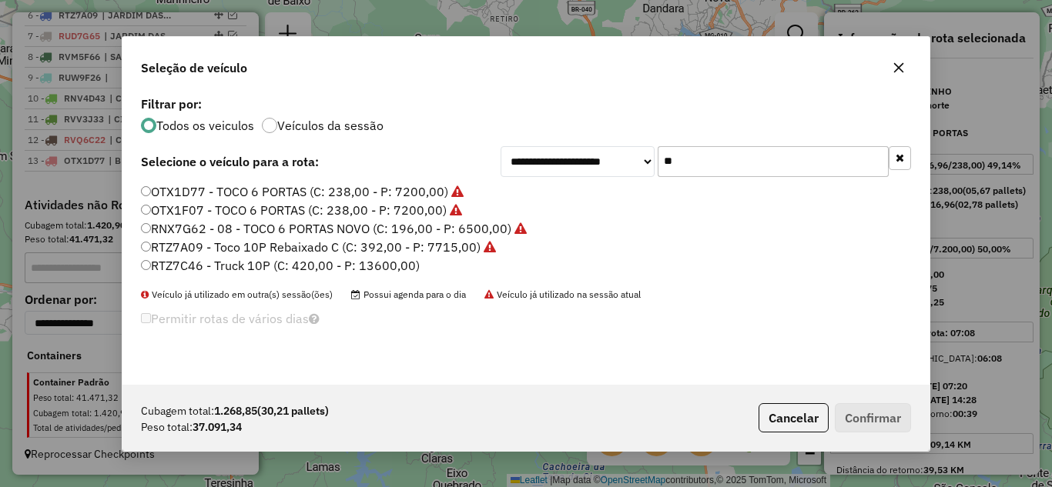
type input "*"
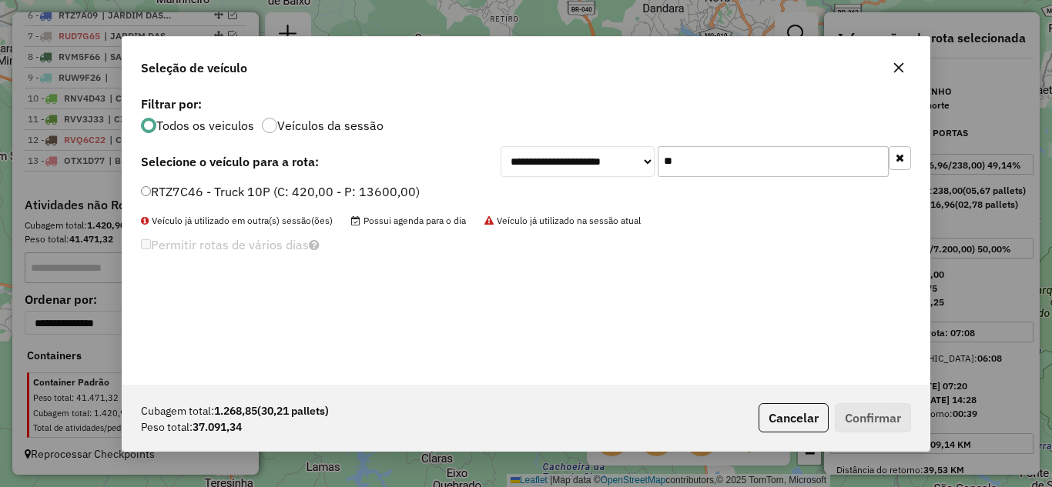
type input "**"
click at [882, 420] on button "Confirmar" at bounding box center [873, 417] width 76 height 29
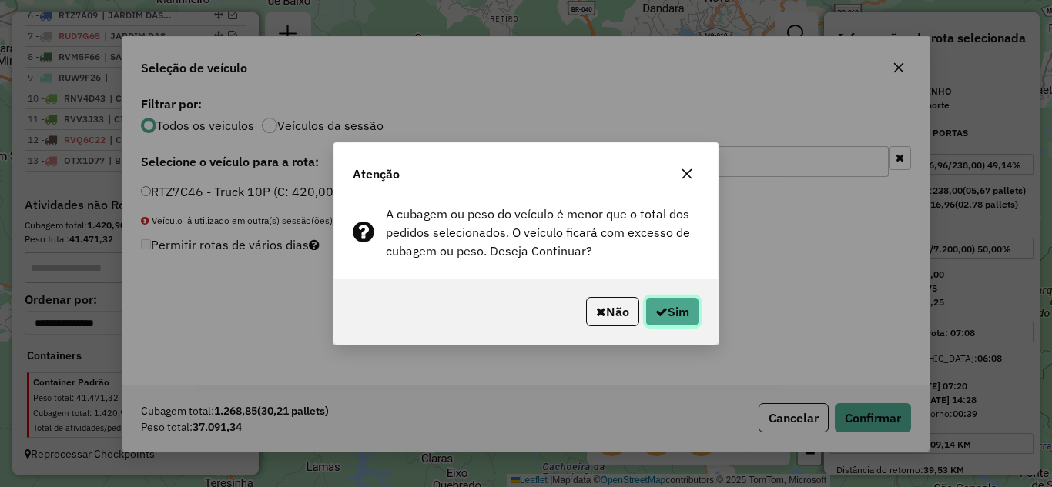
click at [688, 323] on button "Sim" at bounding box center [672, 311] width 54 height 29
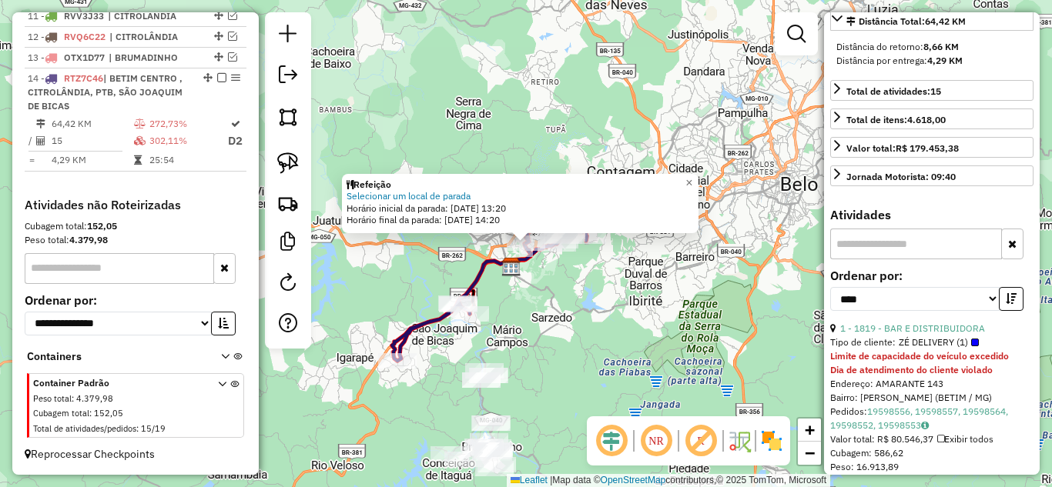
scroll to position [539, 0]
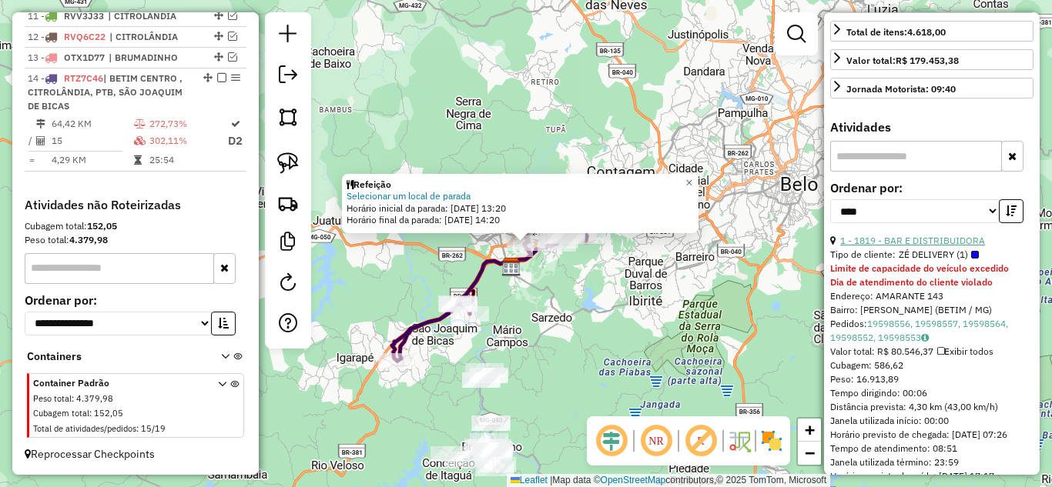
click at [923, 246] on link "1 - 1819 - BAR E DISTRIBUIDORA" at bounding box center [912, 241] width 145 height 12
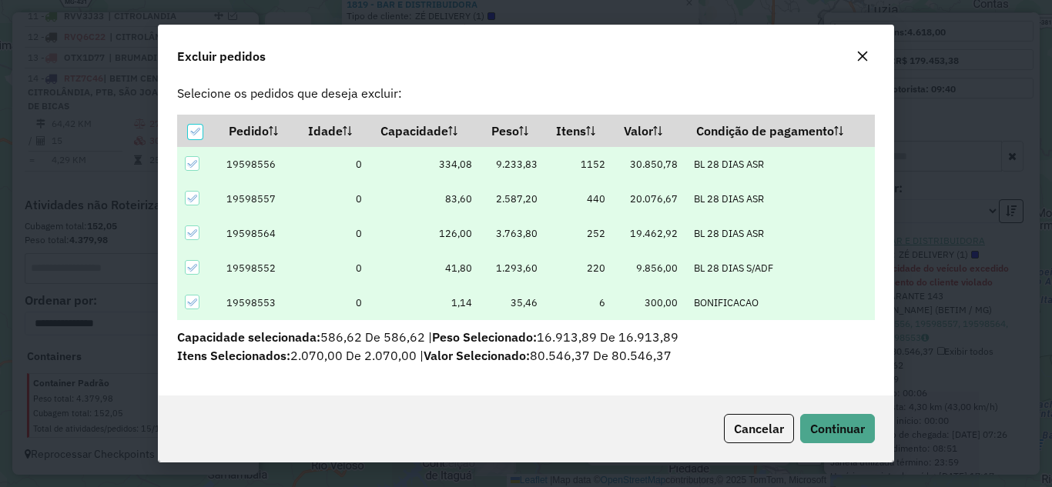
scroll to position [22, 0]
click at [839, 430] on span "Continuar" at bounding box center [837, 428] width 55 height 15
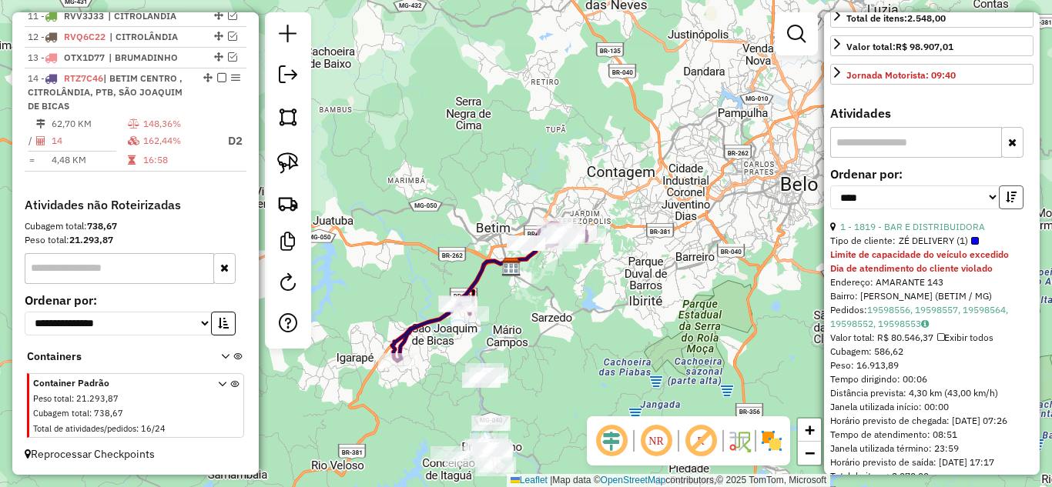
click at [1011, 203] on icon "button" at bounding box center [1011, 197] width 11 height 11
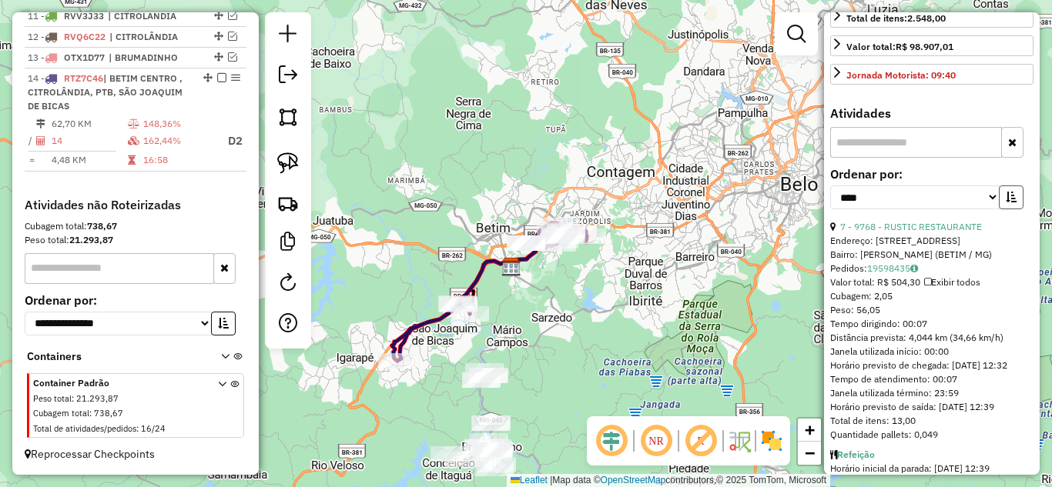
click at [1012, 203] on icon "button" at bounding box center [1011, 197] width 11 height 11
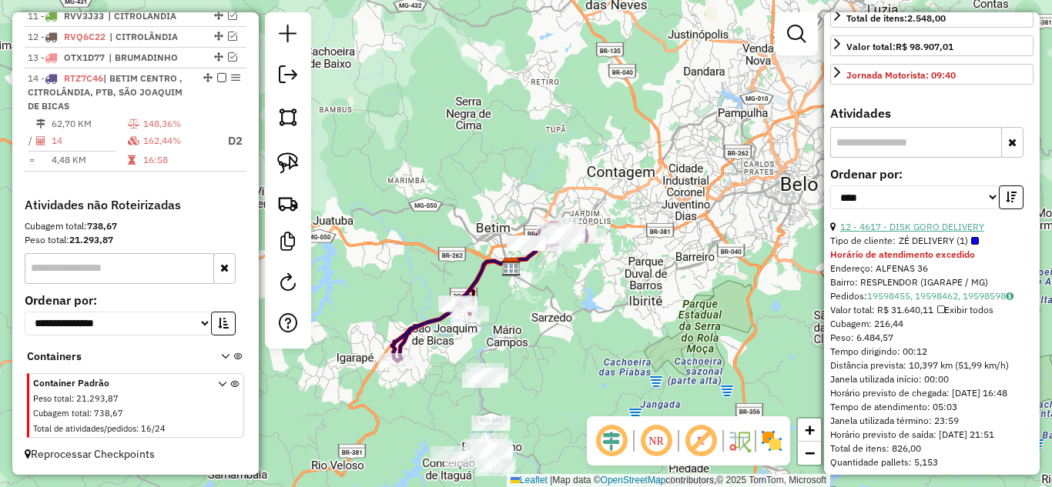
scroll to position [616, 0]
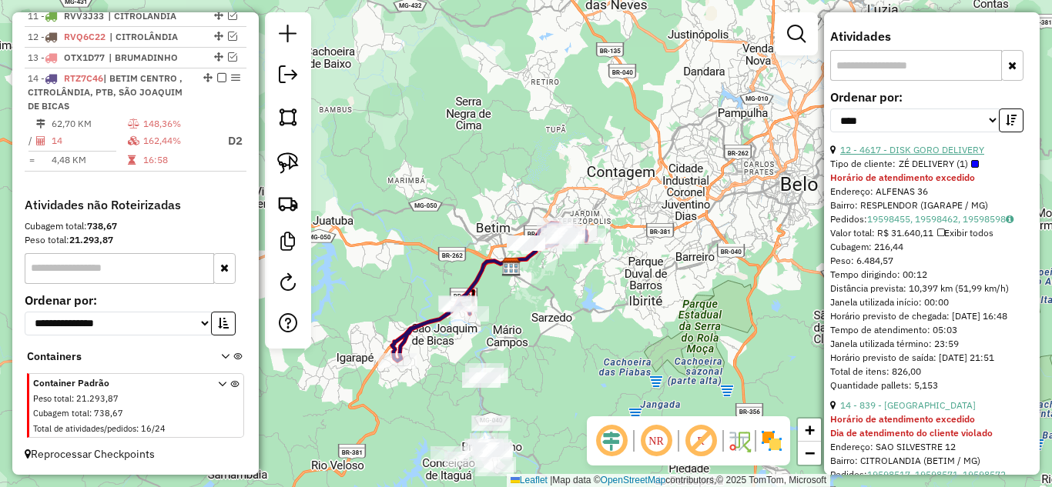
click at [944, 156] on link "12 - 4617 - DISK GORO DELIVERY" at bounding box center [912, 150] width 144 height 12
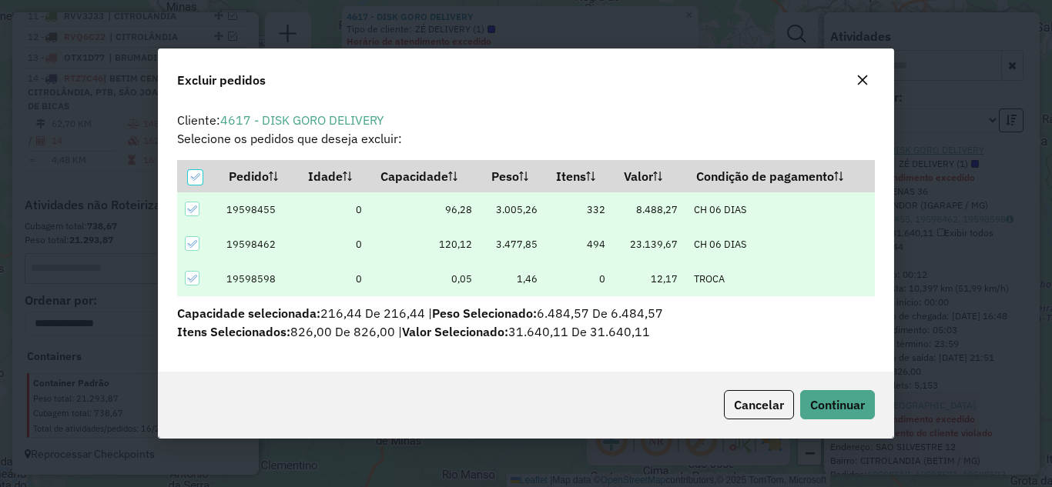
scroll to position [0, 0]
click at [850, 415] on button "Continuar" at bounding box center [837, 404] width 75 height 29
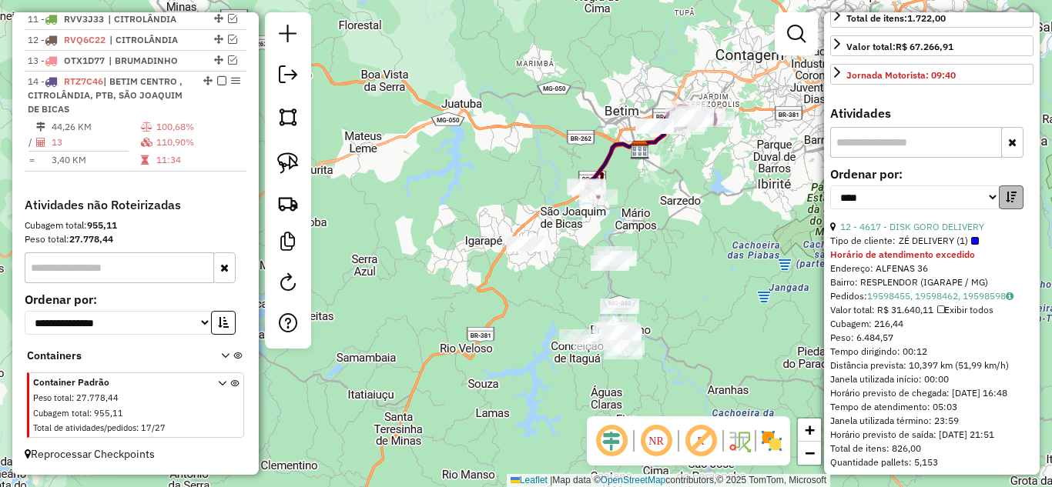
scroll to position [693, 0]
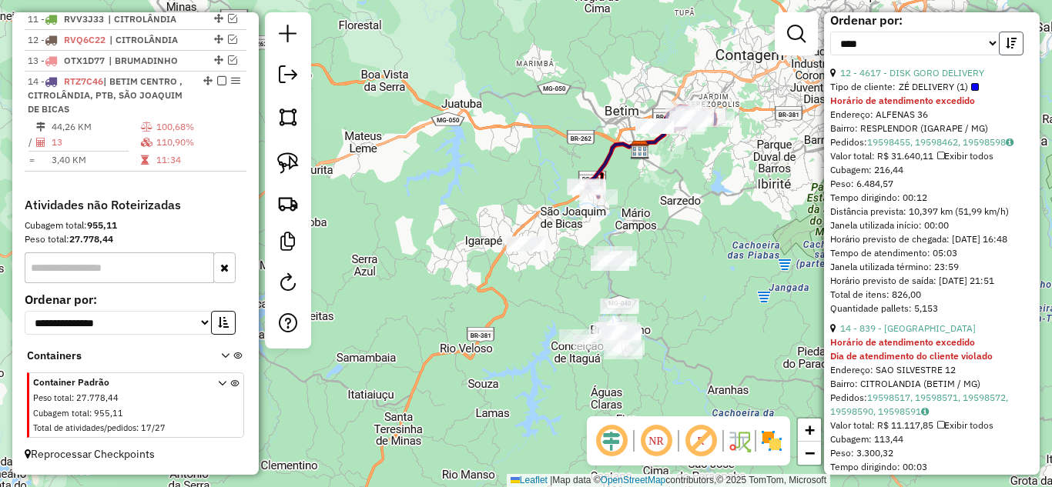
click at [1008, 49] on icon "button" at bounding box center [1011, 43] width 11 height 11
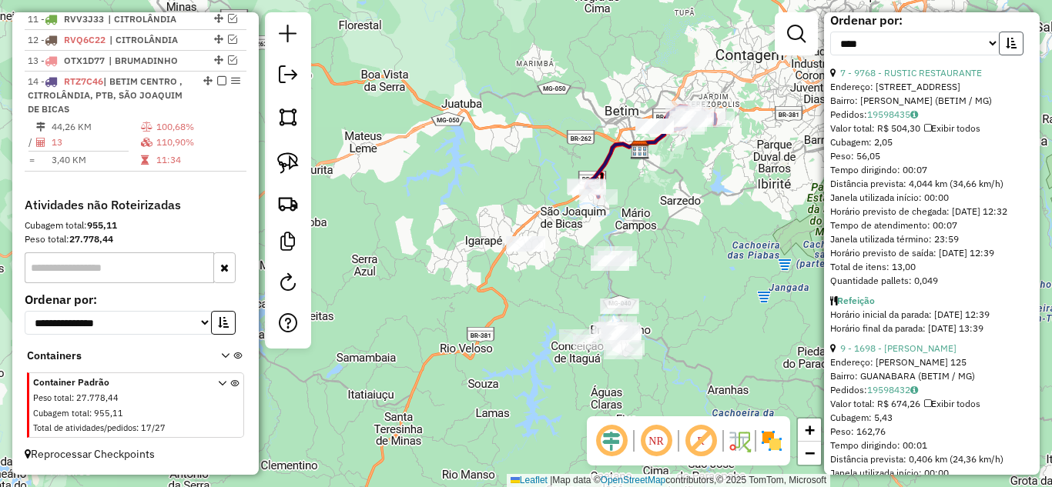
click at [1008, 49] on icon "button" at bounding box center [1011, 43] width 11 height 11
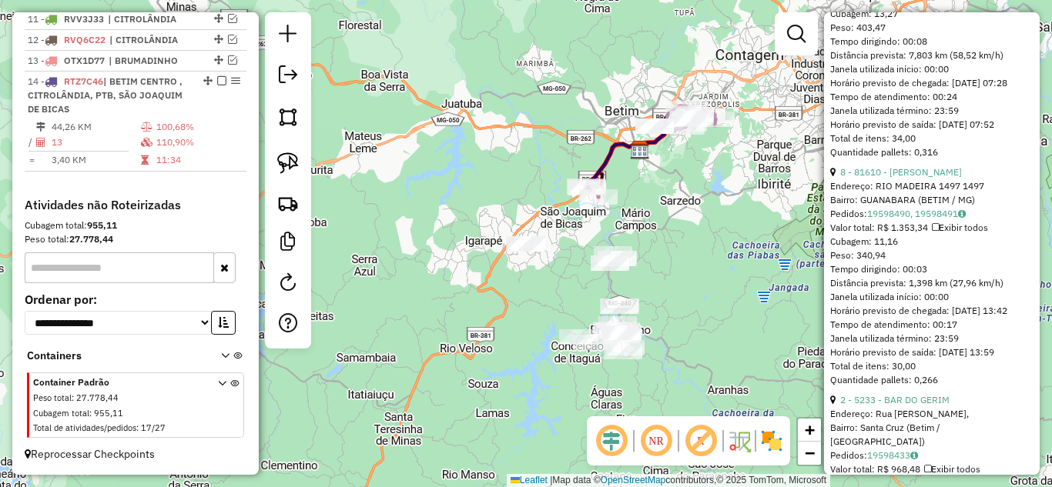
scroll to position [3003, 0]
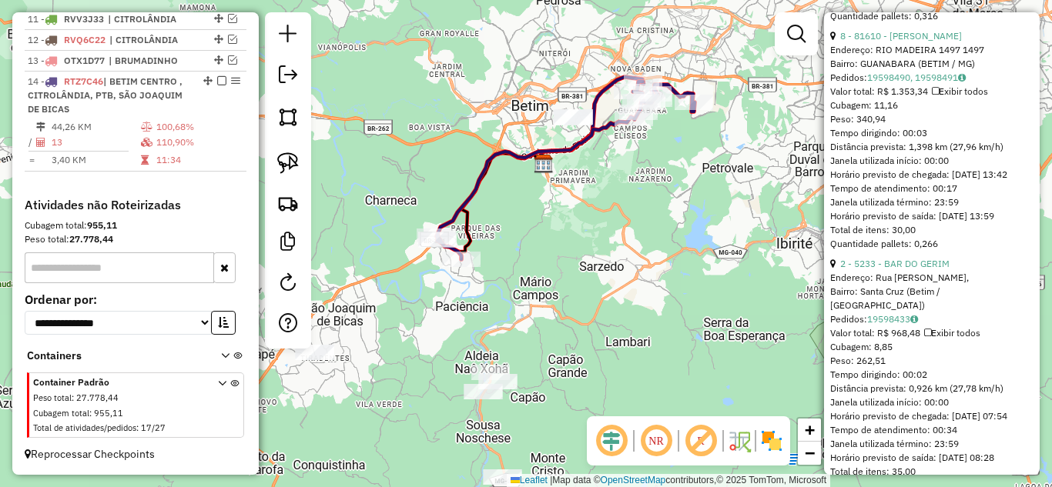
drag, startPoint x: 625, startPoint y: 229, endPoint x: 617, endPoint y: 283, distance: 53.8
click at [617, 283] on div "Janela de atendimento Grade de atendimento Capacidade Transportadoras Veículos …" at bounding box center [526, 243] width 1052 height 487
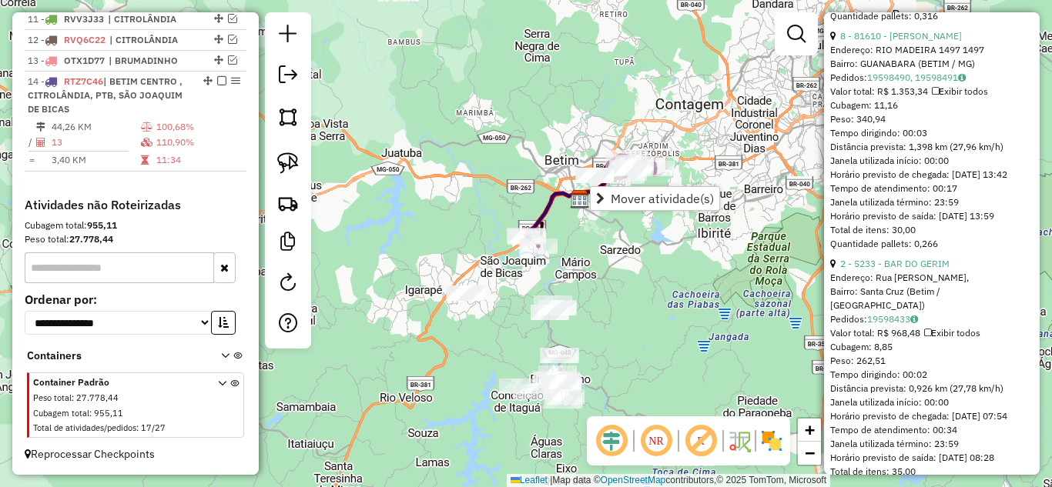
drag, startPoint x: 652, startPoint y: 263, endPoint x: 641, endPoint y: 262, distance: 10.8
click at [651, 263] on div "Janela de atendimento Grade de atendimento Capacidade Transportadoras Veículos …" at bounding box center [526, 243] width 1052 height 487
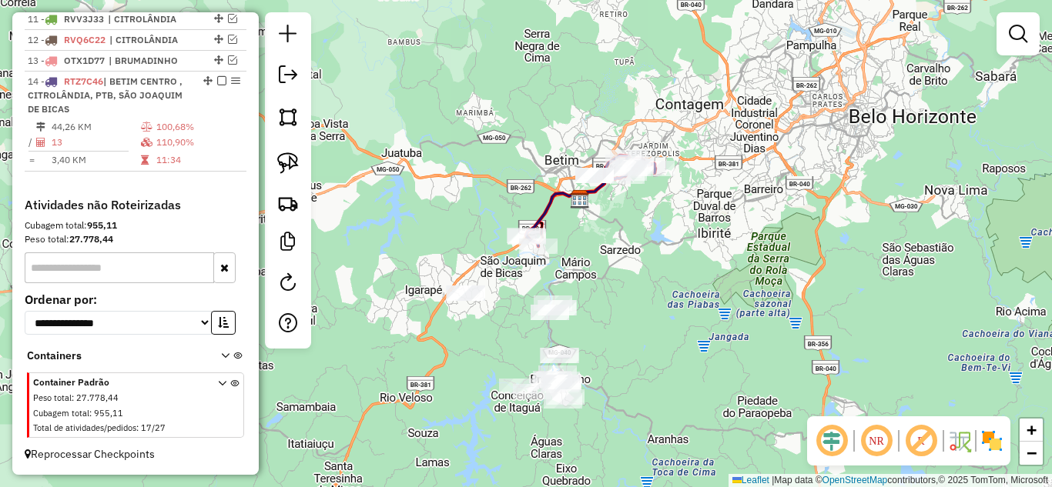
select select "*********"
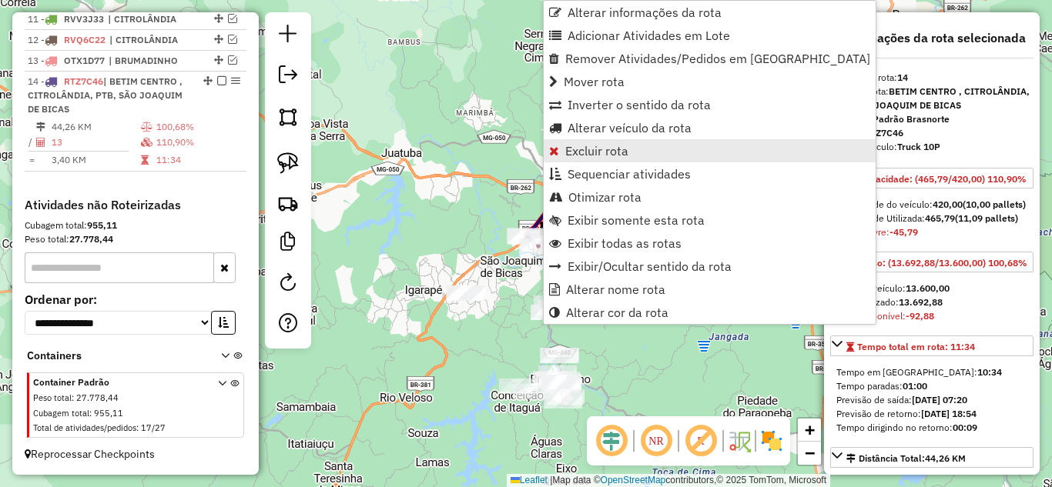
click at [577, 139] on link "Excluir rota" at bounding box center [710, 150] width 332 height 23
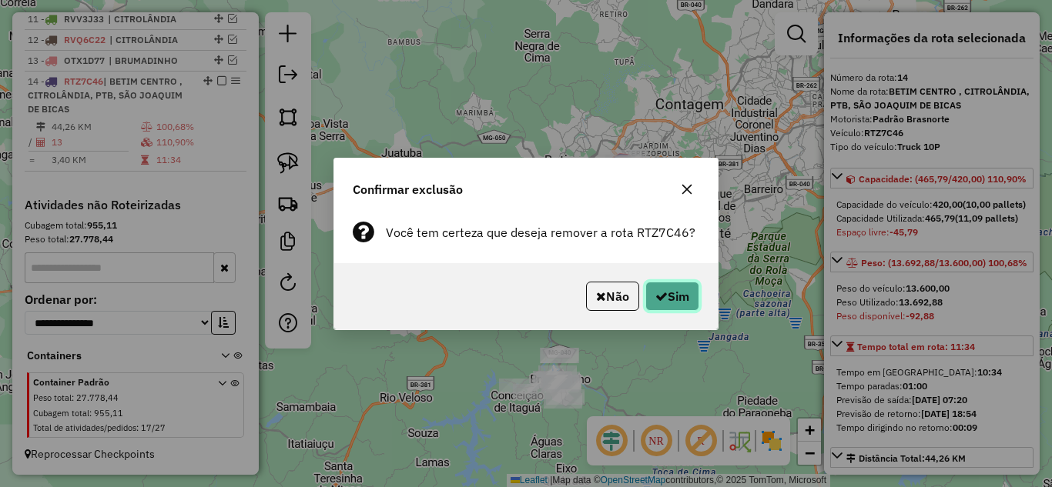
click at [681, 296] on button "Sim" at bounding box center [672, 296] width 54 height 29
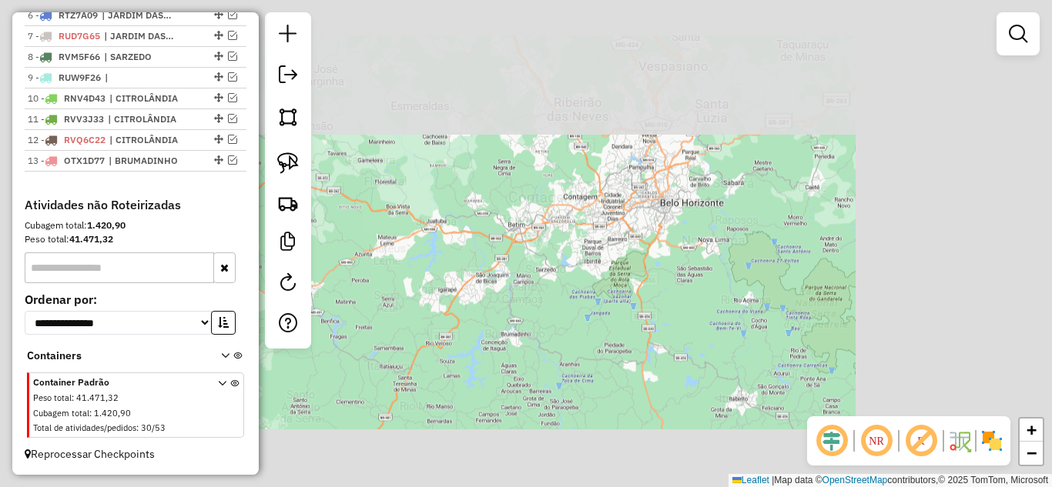
scroll to position [731, 0]
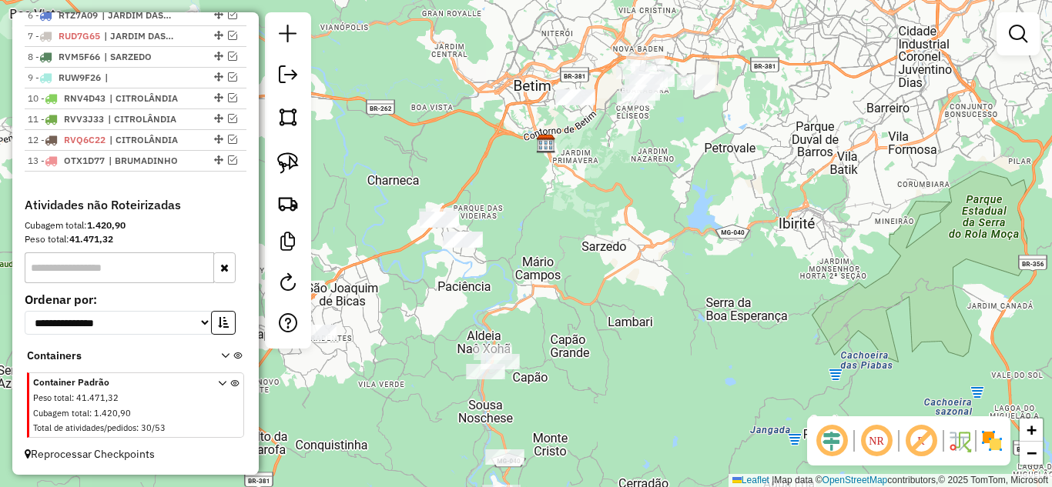
drag, startPoint x: 605, startPoint y: 238, endPoint x: 619, endPoint y: 178, distance: 61.6
click at [619, 178] on div "Janela de atendimento Grade de atendimento Capacidade Transportadoras Veículos …" at bounding box center [526, 243] width 1052 height 487
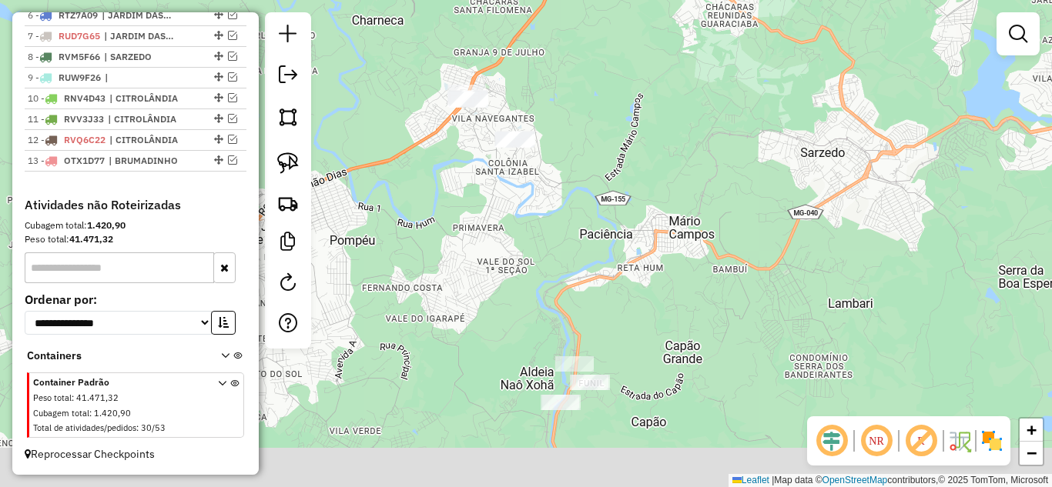
drag, startPoint x: 459, startPoint y: 200, endPoint x: 498, endPoint y: 155, distance: 60.0
click at [492, 154] on div "Janela de atendimento Grade de atendimento Capacidade Transportadoras Veículos …" at bounding box center [526, 243] width 1052 height 487
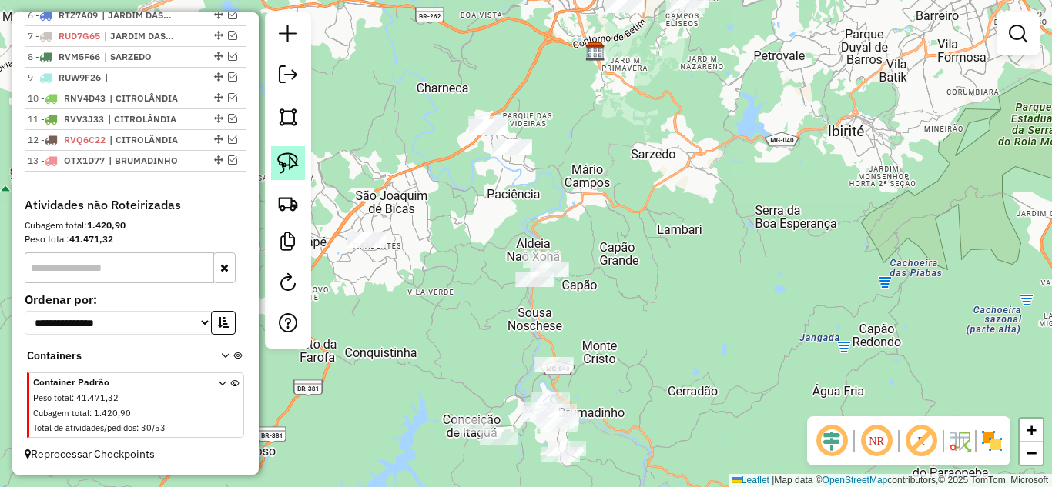
click at [287, 167] on img at bounding box center [288, 163] width 22 height 22
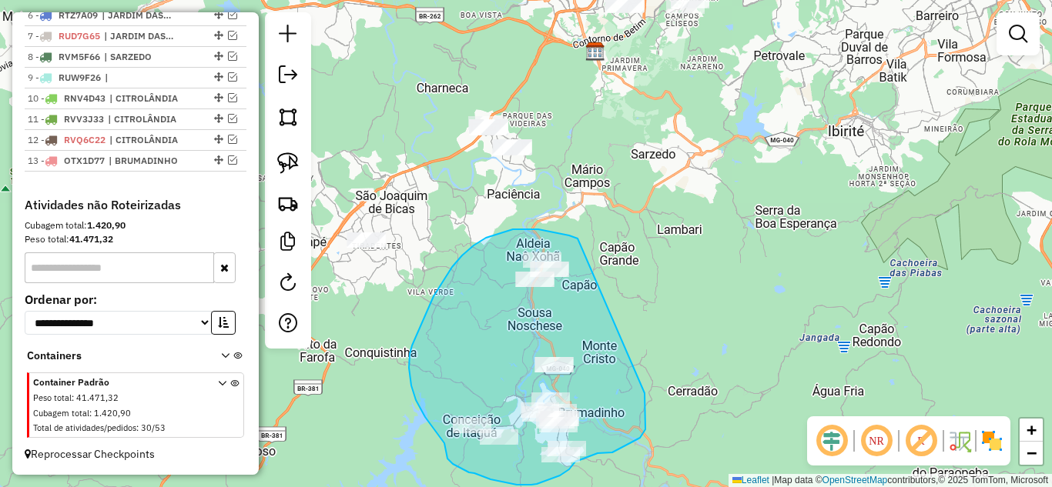
drag, startPoint x: 532, startPoint y: 229, endPoint x: 644, endPoint y: 387, distance: 193.8
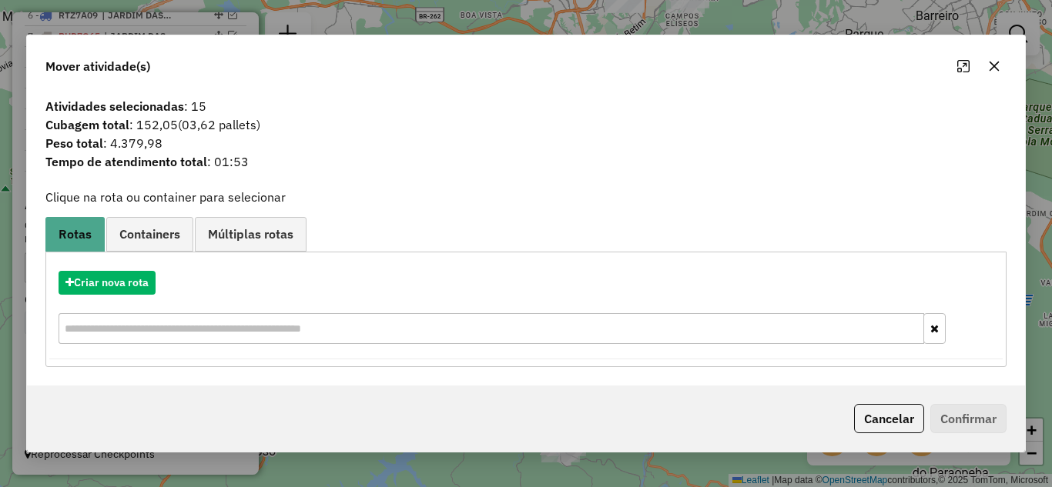
click at [993, 65] on icon "button" at bounding box center [994, 66] width 10 height 10
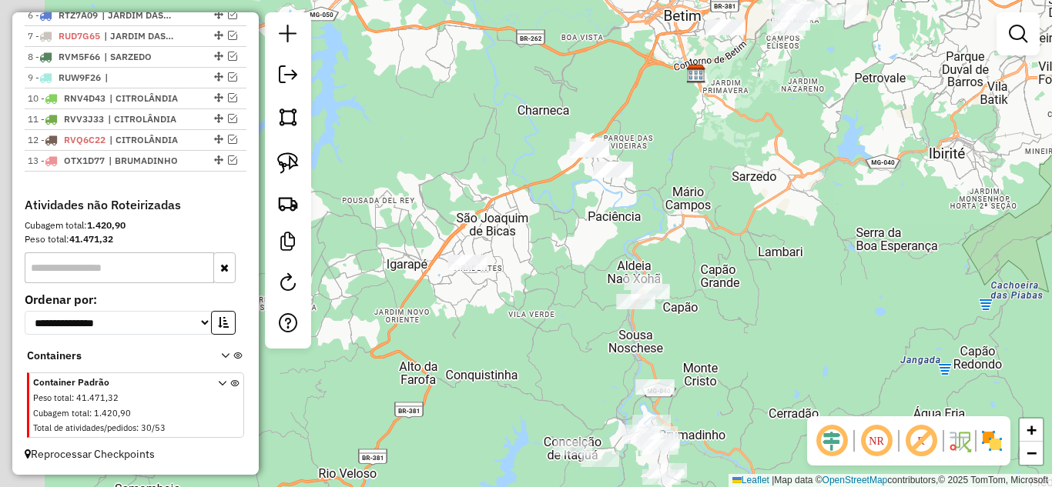
drag, startPoint x: 507, startPoint y: 225, endPoint x: 496, endPoint y: 222, distance: 11.2
click at [592, 223] on div "Janela de atendimento Grade de atendimento Capacidade Transportadoras Veículos …" at bounding box center [526, 243] width 1052 height 487
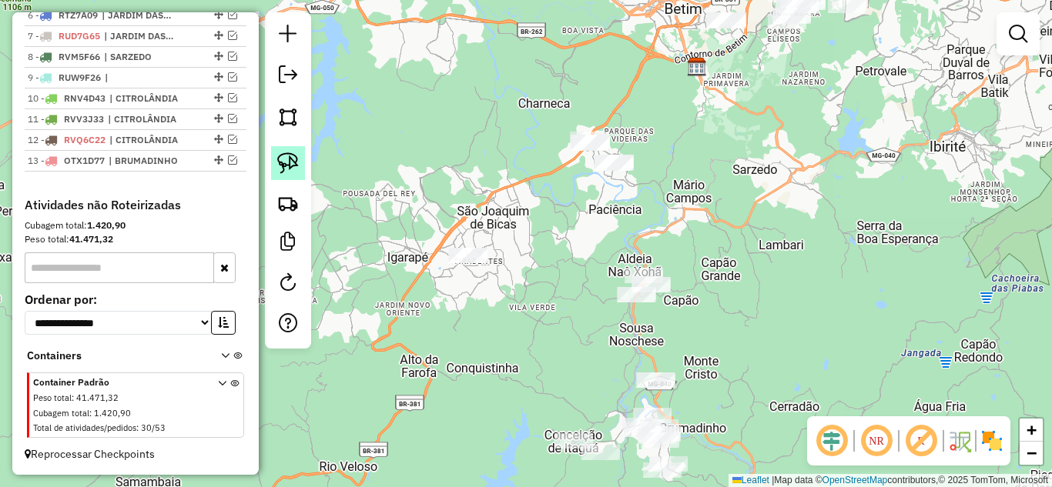
click at [283, 163] on img at bounding box center [288, 163] width 22 height 22
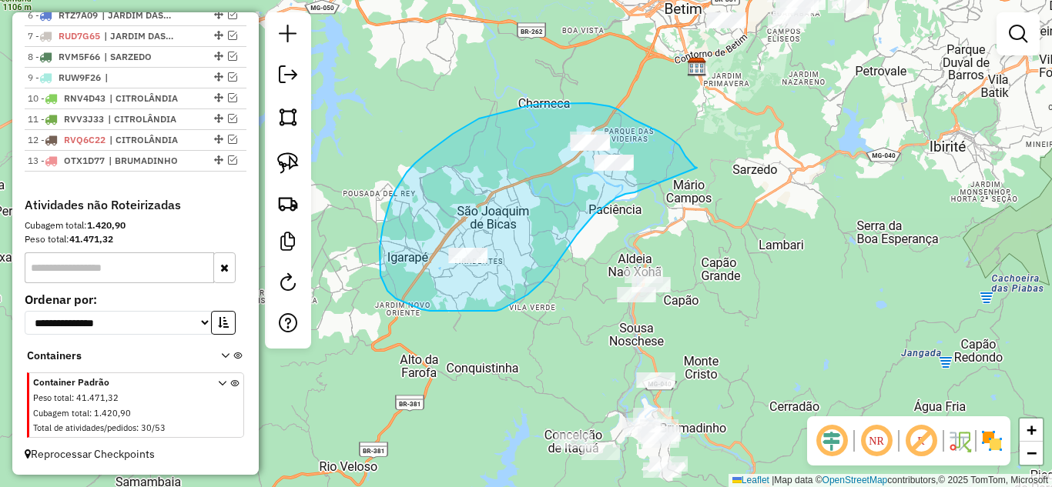
drag, startPoint x: 681, startPoint y: 150, endPoint x: 634, endPoint y: 192, distance: 63.2
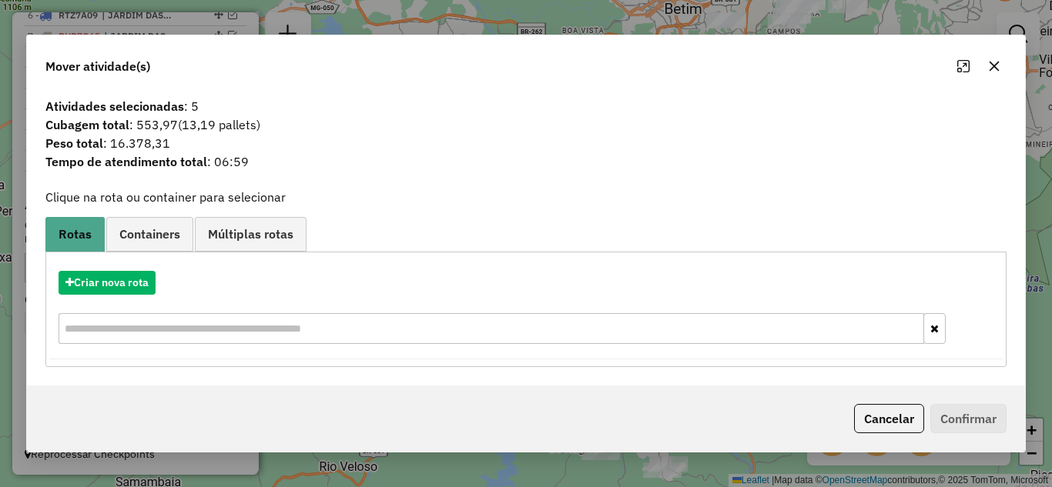
click at [995, 67] on icon "button" at bounding box center [994, 66] width 10 height 10
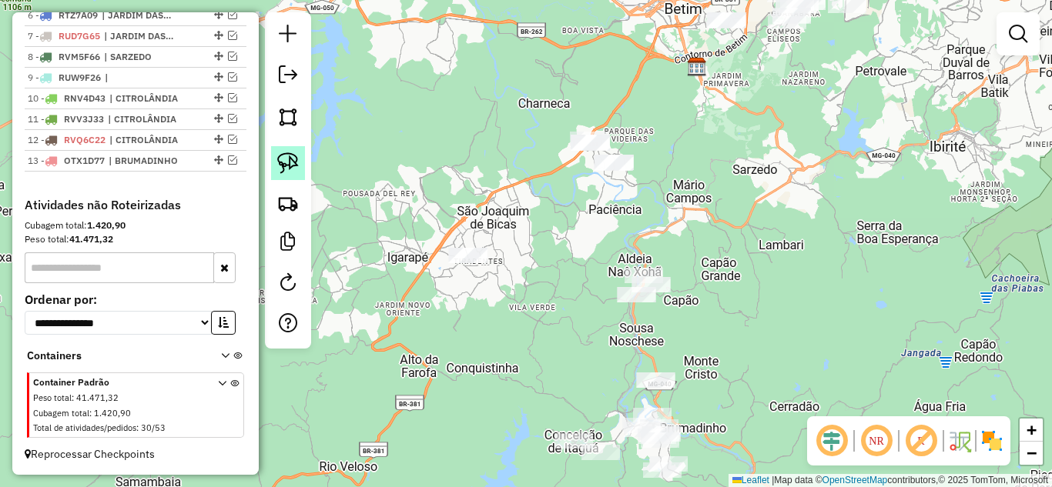
click at [283, 162] on img at bounding box center [288, 163] width 22 height 22
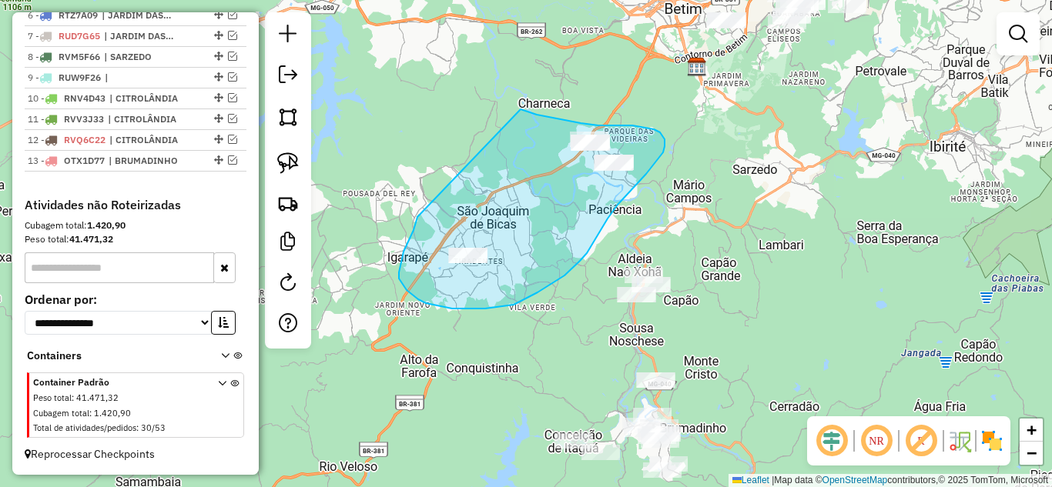
drag, startPoint x: 402, startPoint y: 284, endPoint x: 521, endPoint y: 109, distance: 211.2
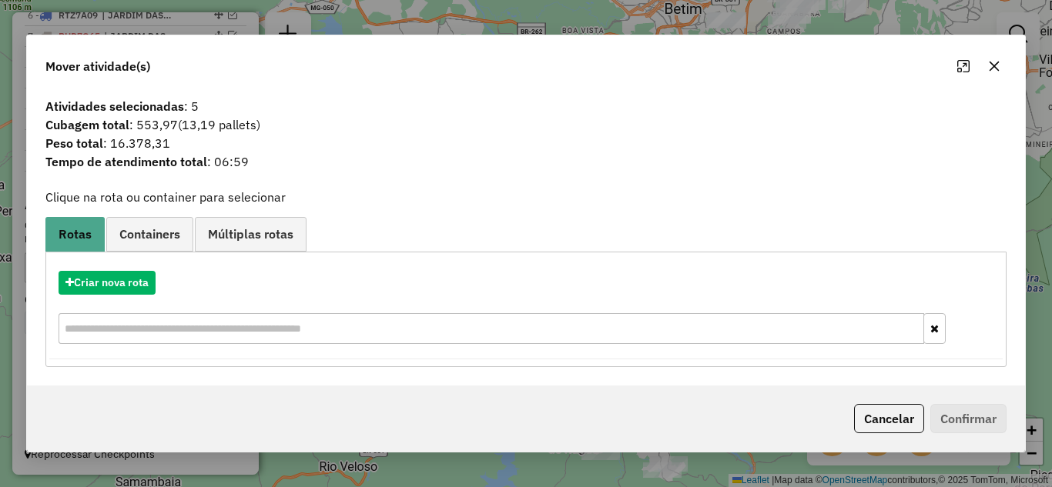
click at [999, 62] on icon "button" at bounding box center [994, 66] width 12 height 12
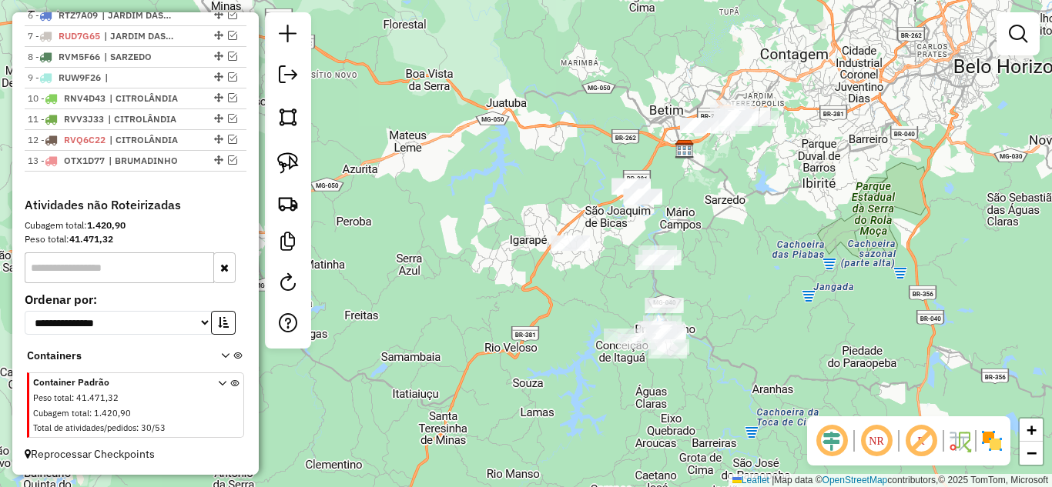
click at [655, 257] on div "Janela de atendimento Grade de atendimento Capacidade Transportadoras Veículos …" at bounding box center [526, 243] width 1052 height 487
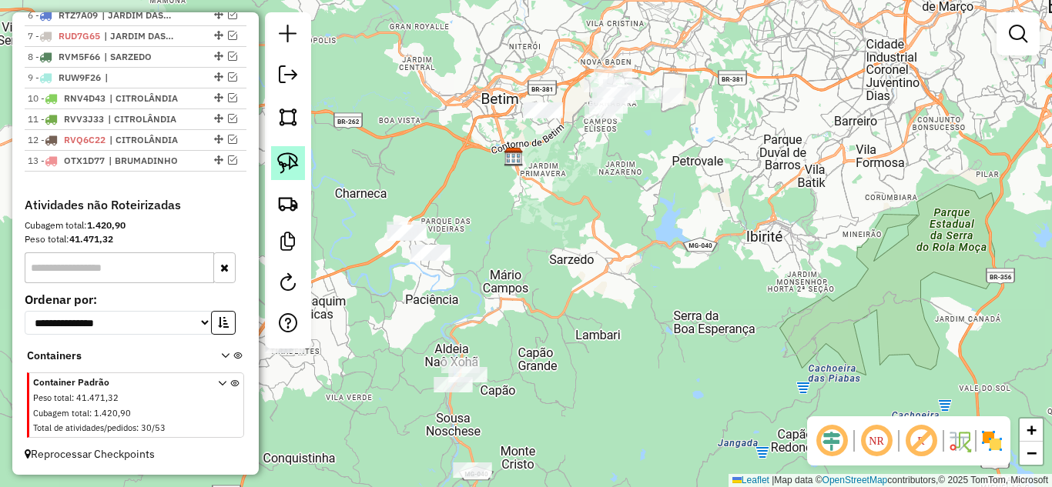
click at [285, 166] on img at bounding box center [288, 163] width 22 height 22
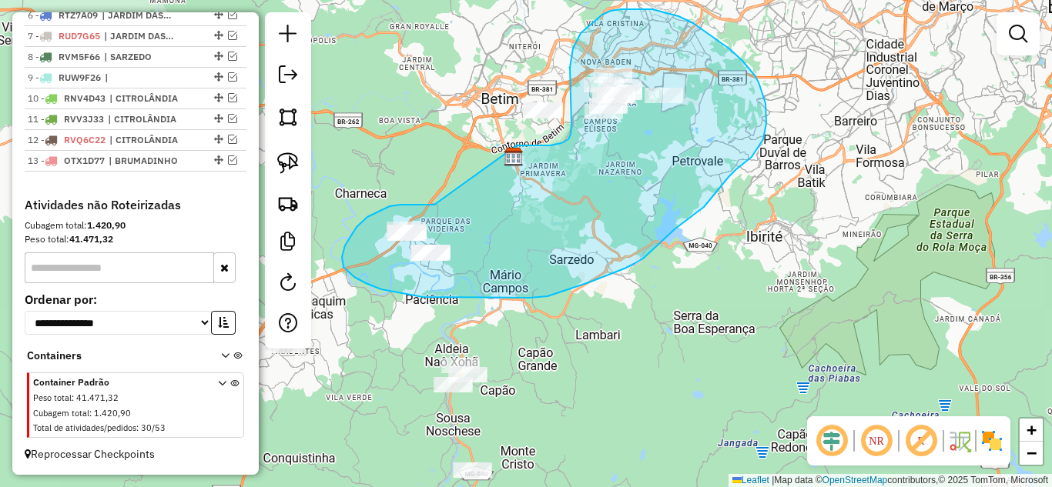
drag, startPoint x: 434, startPoint y: 205, endPoint x: 517, endPoint y: 146, distance: 101.5
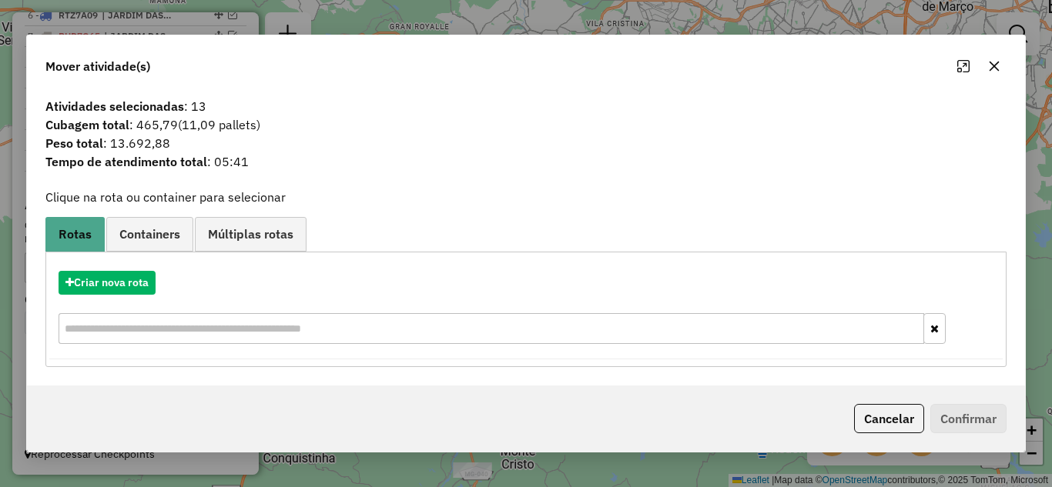
click at [996, 65] on icon "button" at bounding box center [994, 66] width 12 height 12
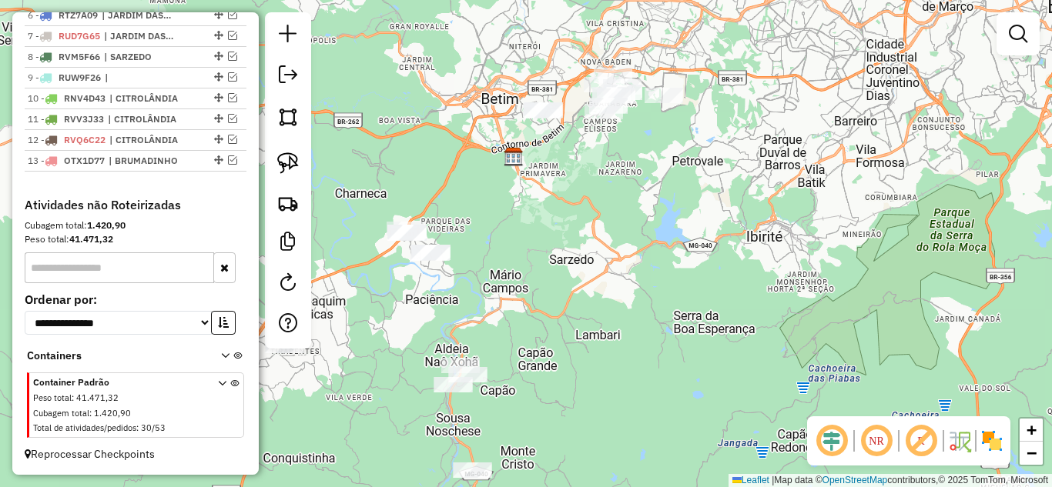
drag, startPoint x: 666, startPoint y: 187, endPoint x: 694, endPoint y: 182, distance: 28.2
click at [677, 183] on div "Janela de atendimento Grade de atendimento Capacidade Transportadoras Veículos …" at bounding box center [526, 243] width 1052 height 487
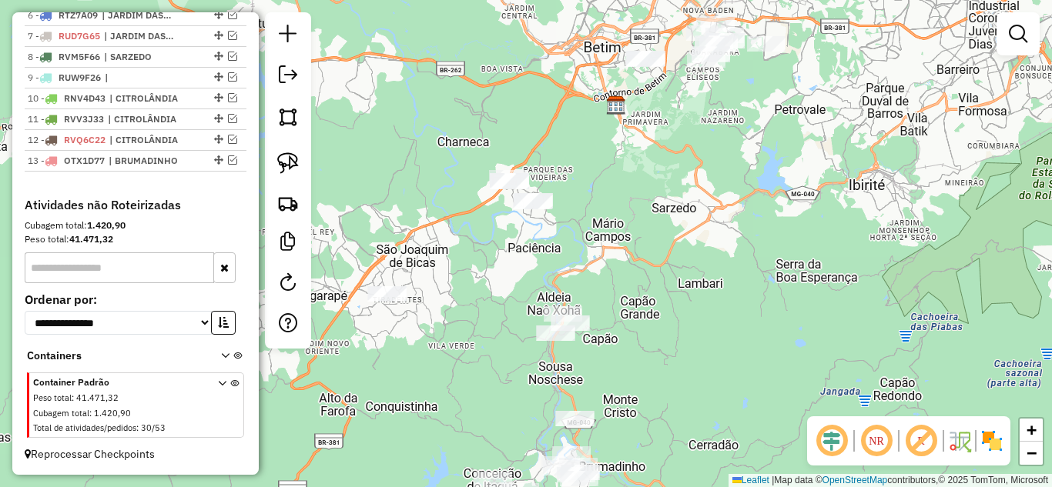
drag, startPoint x: 437, startPoint y: 313, endPoint x: 464, endPoint y: 186, distance: 129.1
click at [464, 186] on div "Janela de atendimento Grade de atendimento Capacidade Transportadoras Veículos …" at bounding box center [526, 243] width 1052 height 487
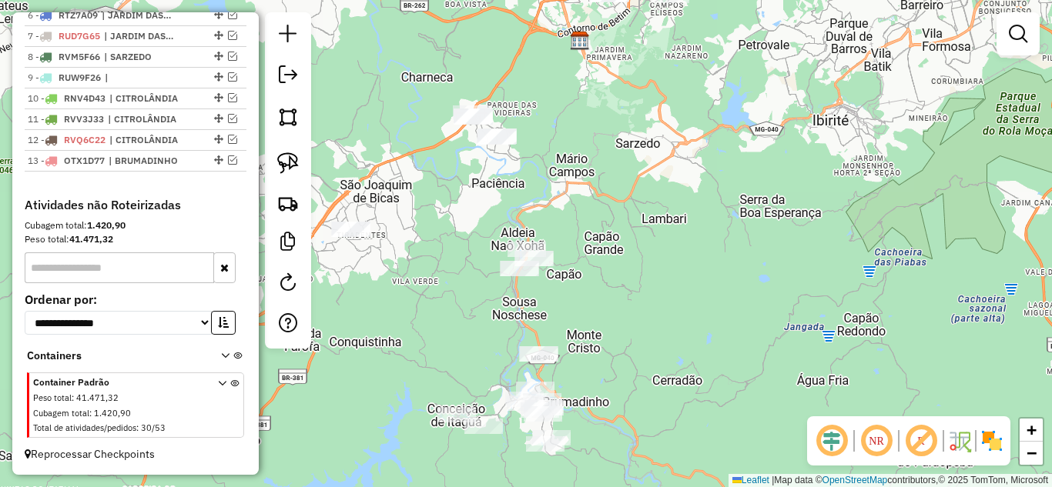
drag, startPoint x: 517, startPoint y: 254, endPoint x: 440, endPoint y: 321, distance: 102.1
click at [440, 325] on div "Janela de atendimento Grade de atendimento Capacidade Transportadoras Veículos …" at bounding box center [526, 243] width 1052 height 487
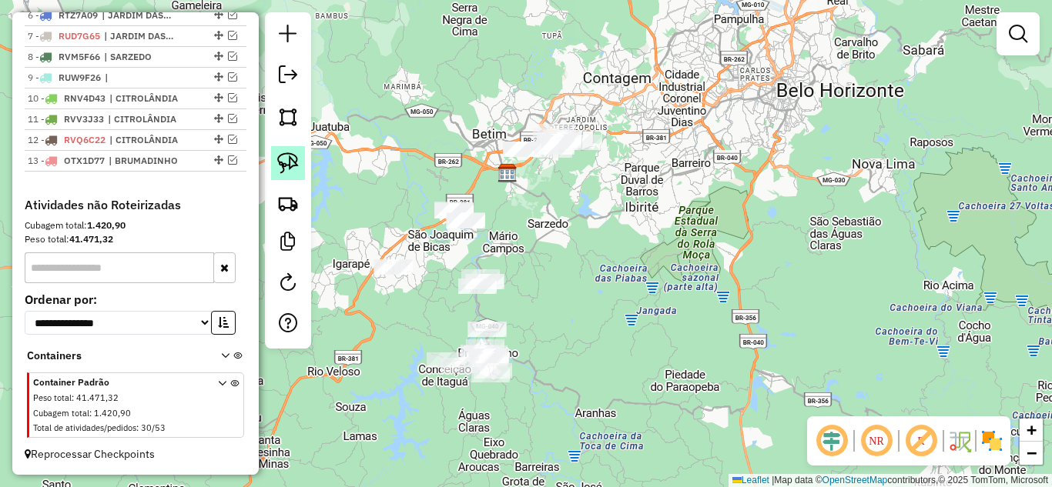
click at [293, 162] on img at bounding box center [288, 163] width 22 height 22
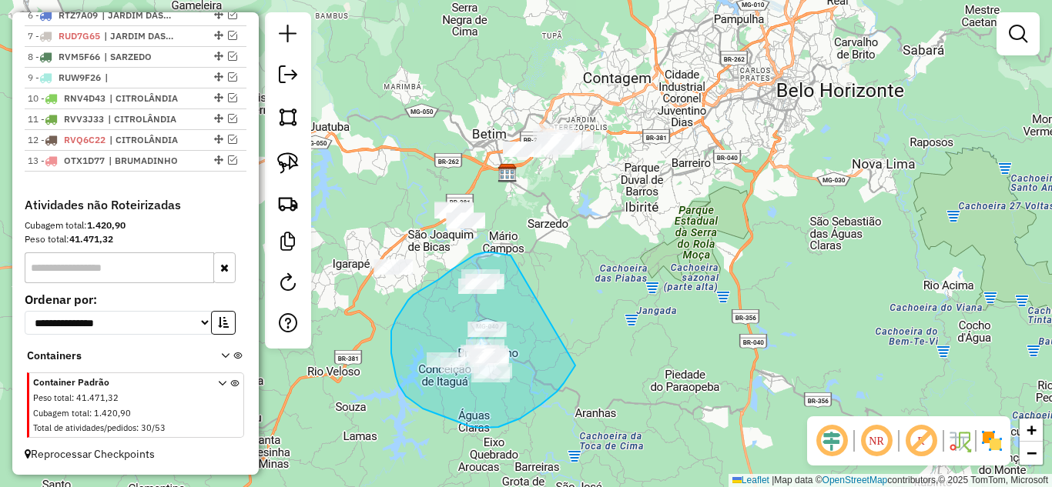
drag, startPoint x: 511, startPoint y: 256, endPoint x: 575, endPoint y: 366, distance: 127.7
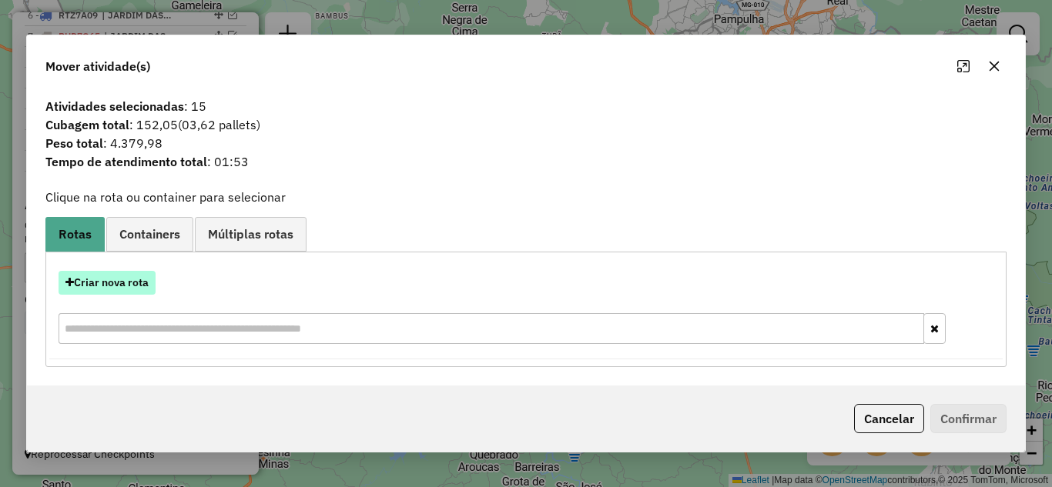
click at [136, 282] on button "Criar nova rota" at bounding box center [107, 283] width 97 height 24
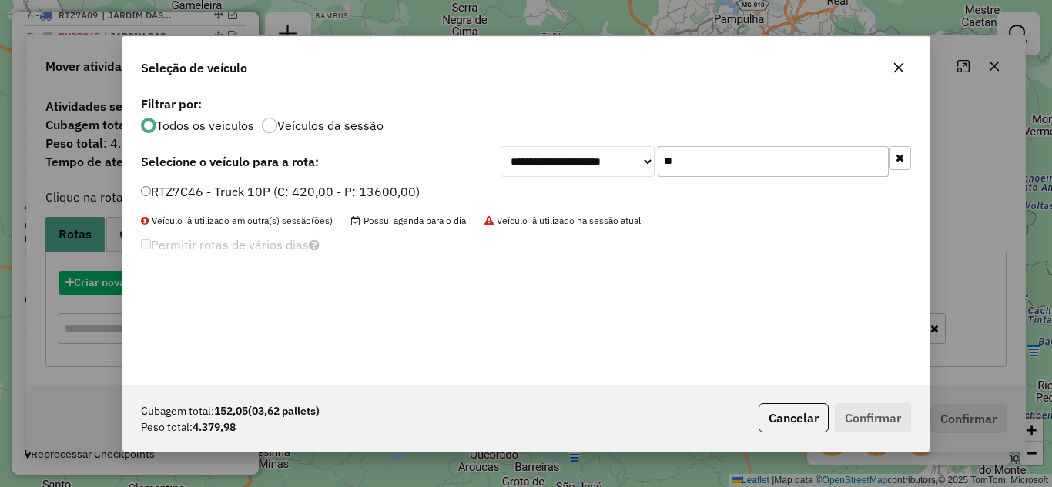
scroll to position [8, 5]
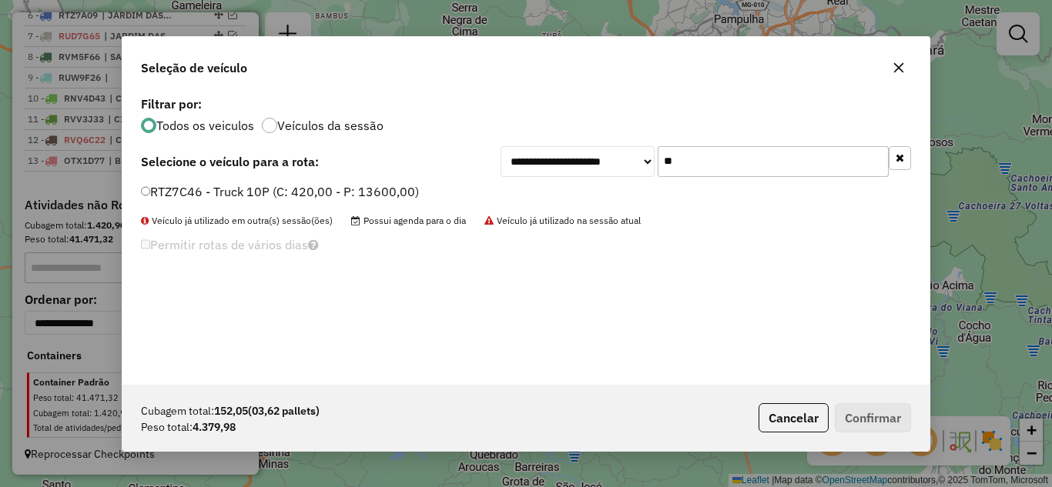
click at [717, 164] on input "**" at bounding box center [773, 161] width 231 height 31
type input "*"
type input "***"
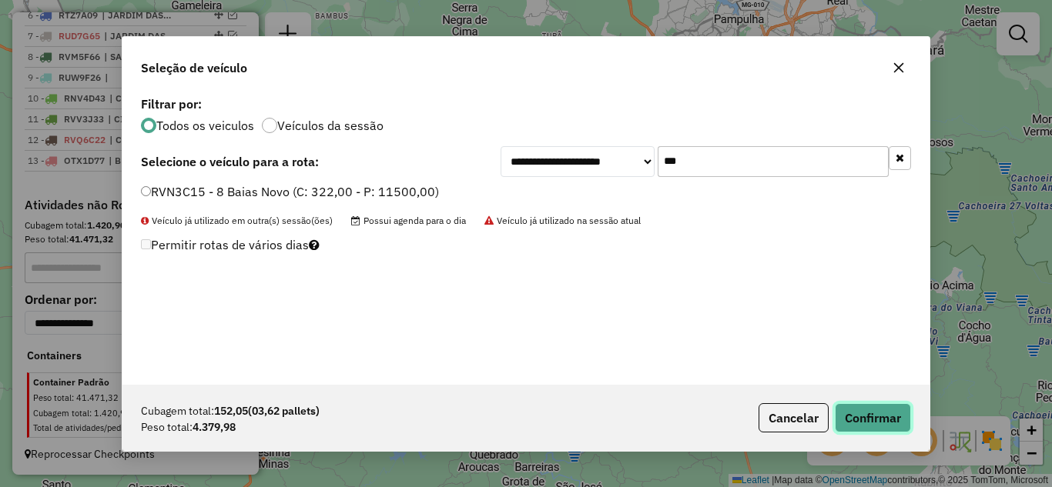
click at [892, 414] on button "Confirmar" at bounding box center [873, 417] width 76 height 29
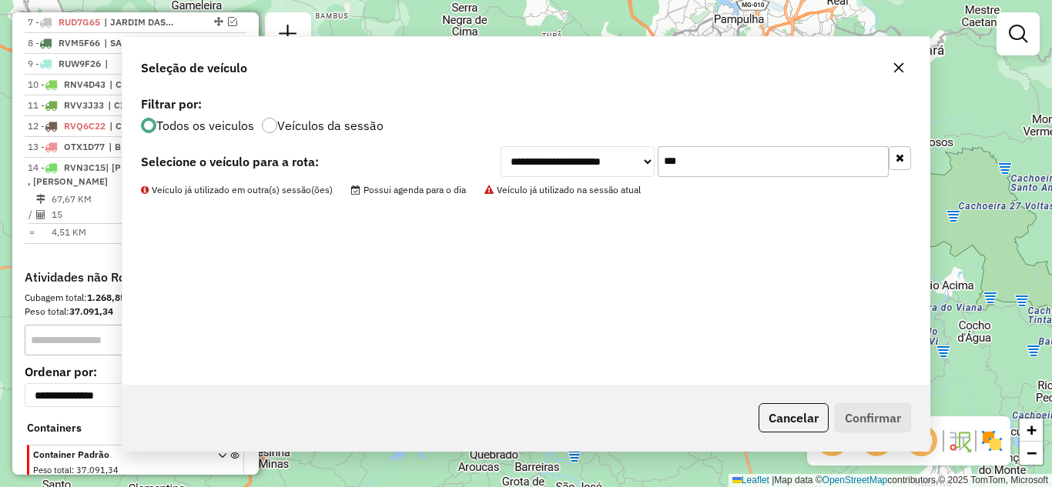
scroll to position [818, 0]
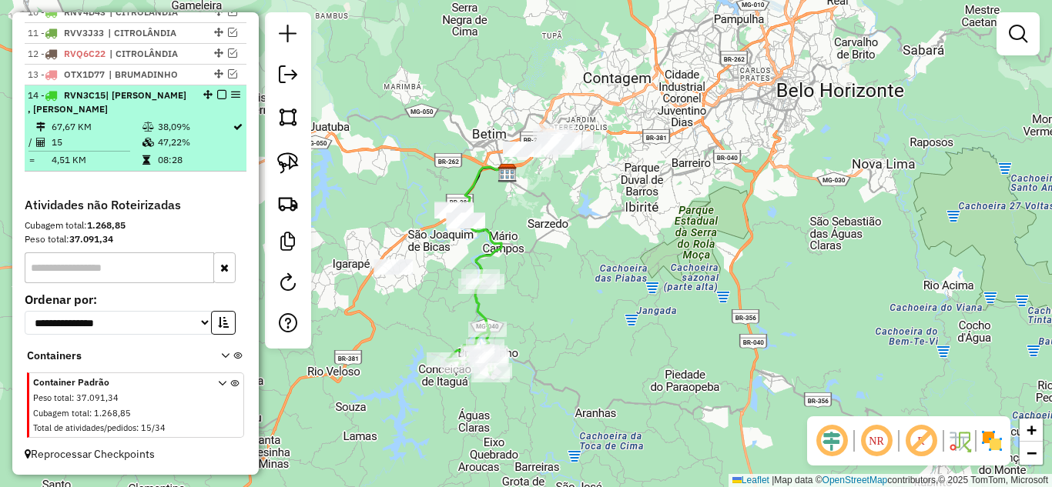
click at [217, 92] on em at bounding box center [221, 94] width 9 height 9
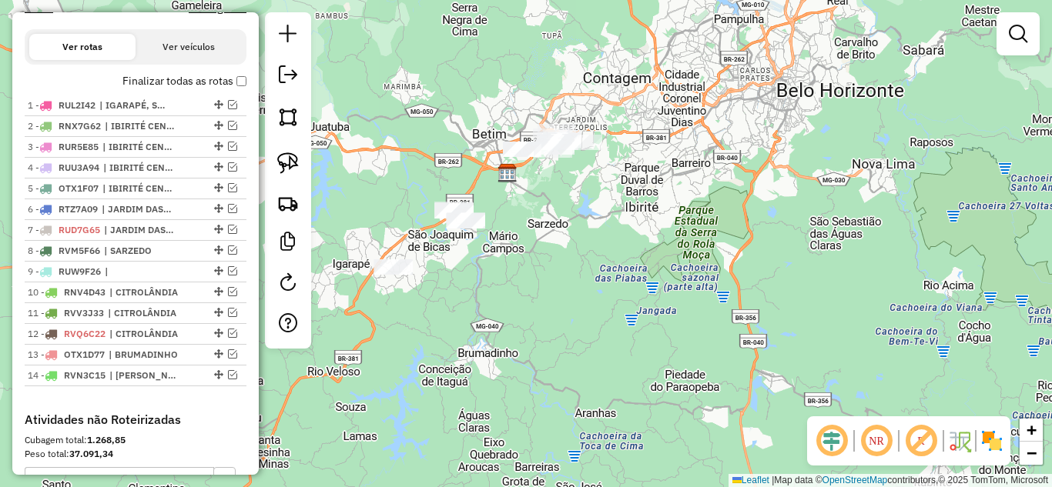
scroll to position [521, 0]
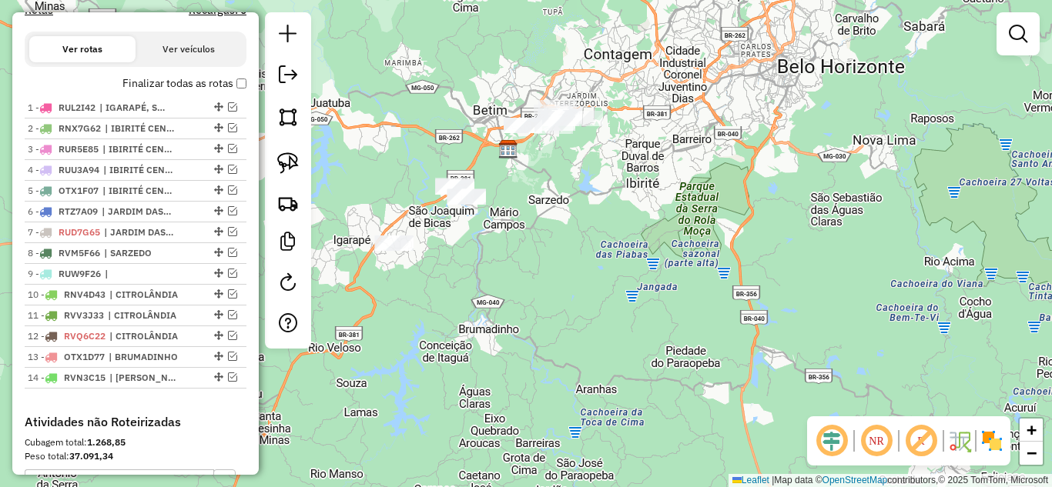
drag, startPoint x: 613, startPoint y: 321, endPoint x: 611, endPoint y: 293, distance: 27.8
click at [614, 296] on div "Janela de atendimento Grade de atendimento Capacidade Transportadoras Veículos …" at bounding box center [526, 243] width 1052 height 487
drag, startPoint x: 547, startPoint y: 207, endPoint x: 572, endPoint y: 238, distance: 39.9
click at [557, 278] on div "Janela de atendimento Grade de atendimento Capacidade Transportadoras Veículos …" at bounding box center [526, 243] width 1052 height 487
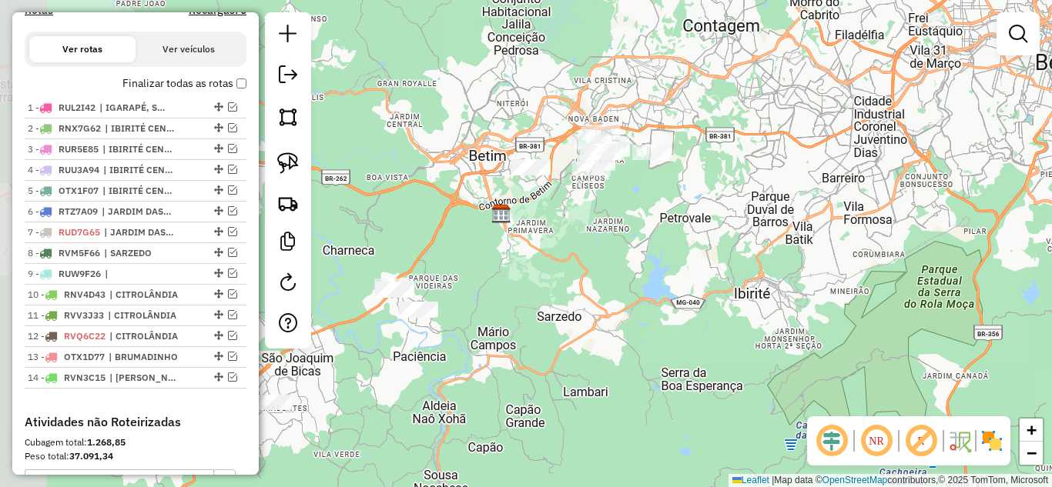
drag, startPoint x: 558, startPoint y: 249, endPoint x: 631, endPoint y: 203, distance: 85.9
click at [631, 203] on div "Janela de atendimento Grade de atendimento Capacidade Transportadoras Veículos …" at bounding box center [526, 243] width 1052 height 487
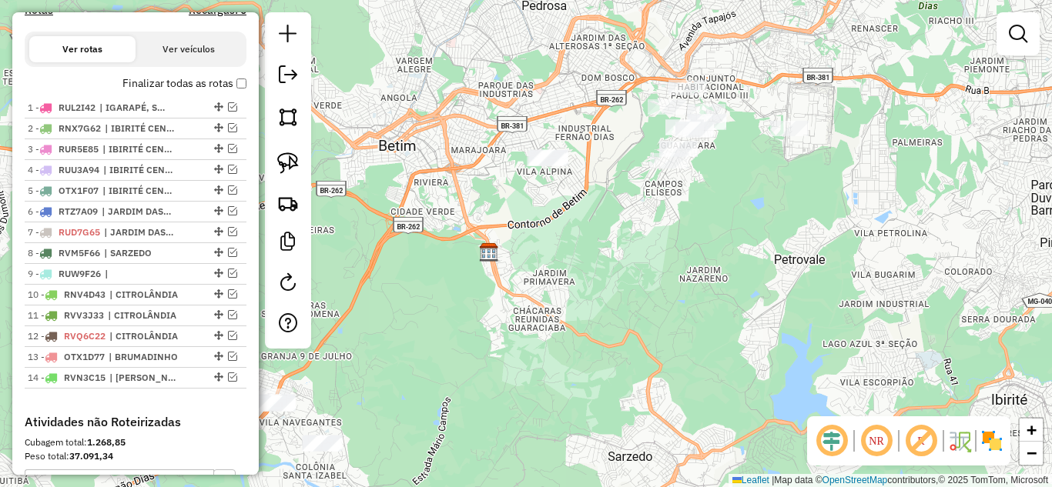
drag, startPoint x: 592, startPoint y: 199, endPoint x: 636, endPoint y: 214, distance: 46.5
click at [673, 228] on div "Janela de atendimento Grade de atendimento Capacidade Transportadoras Veículos …" at bounding box center [526, 243] width 1052 height 487
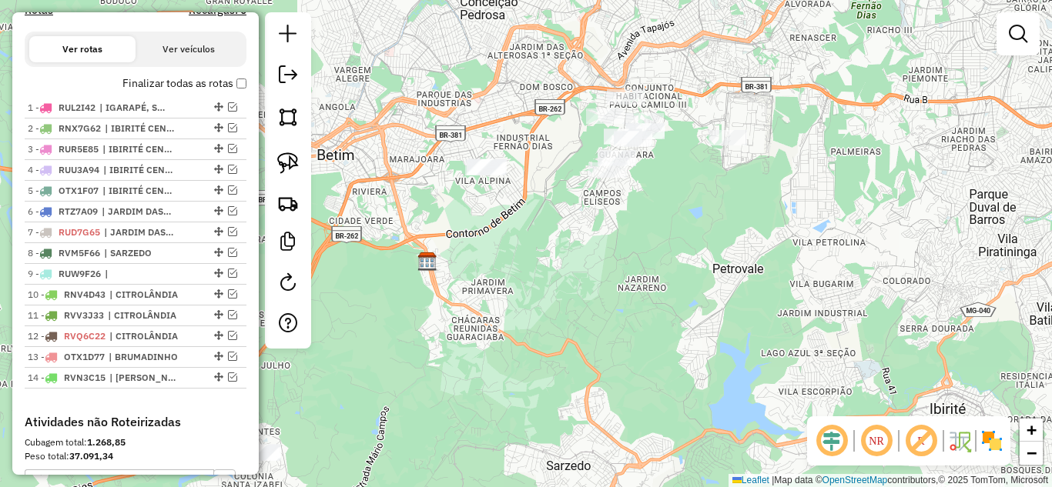
drag, startPoint x: 524, startPoint y: 225, endPoint x: 493, endPoint y: 218, distance: 32.3
click at [520, 227] on div "Janela de atendimento Grade de atendimento Capacidade Transportadoras Veículos …" at bounding box center [526, 243] width 1052 height 487
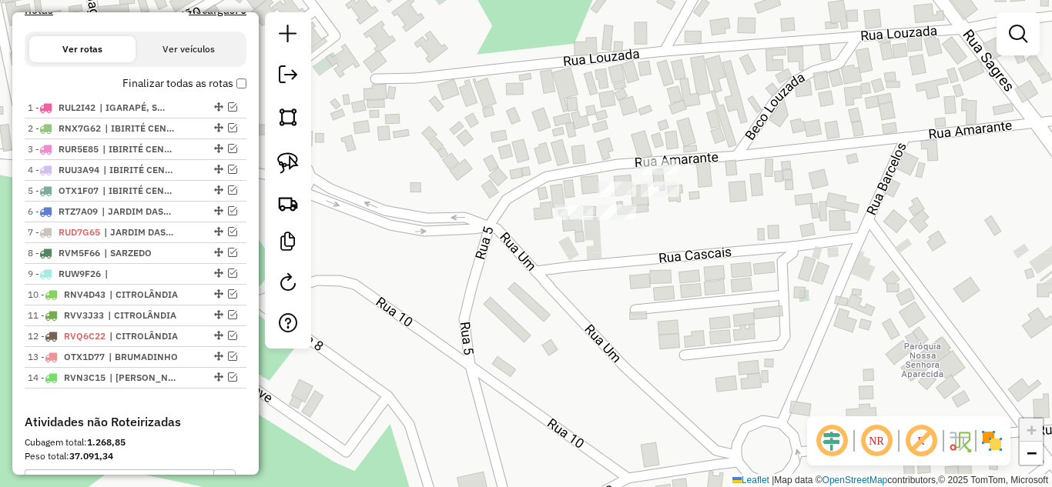
drag, startPoint x: 286, startPoint y: 169, endPoint x: 400, endPoint y: 186, distance: 115.3
click at [286, 168] on img at bounding box center [288, 163] width 22 height 22
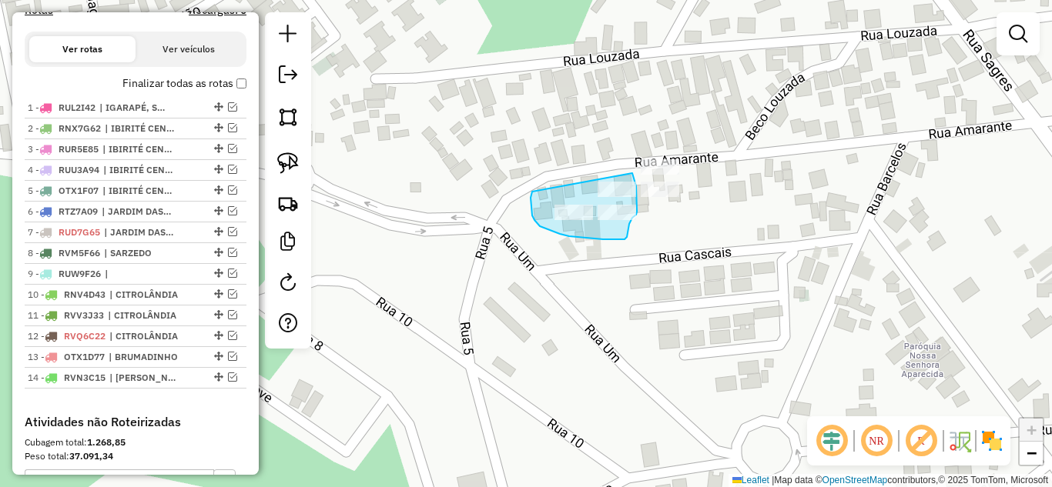
drag, startPoint x: 531, startPoint y: 205, endPoint x: 588, endPoint y: 158, distance: 73.8
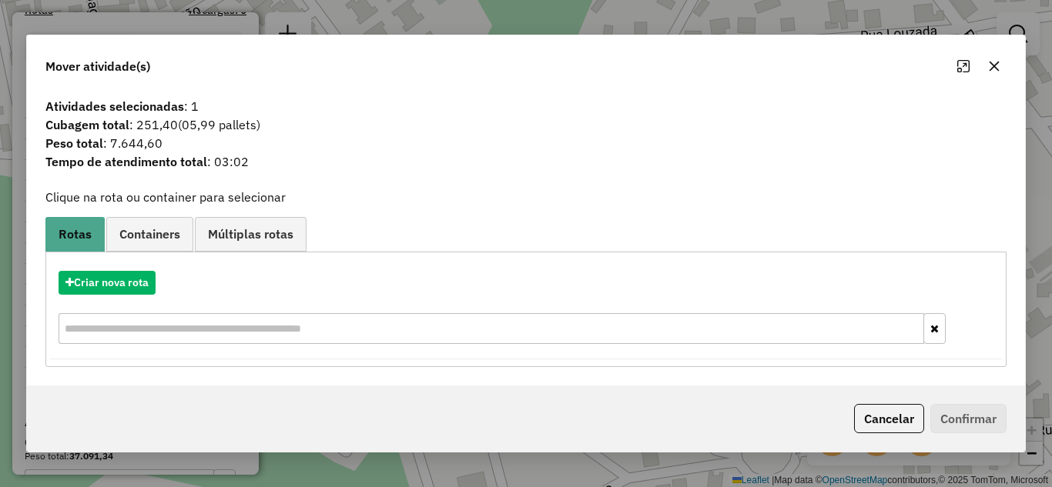
click at [999, 67] on icon "button" at bounding box center [994, 66] width 12 height 12
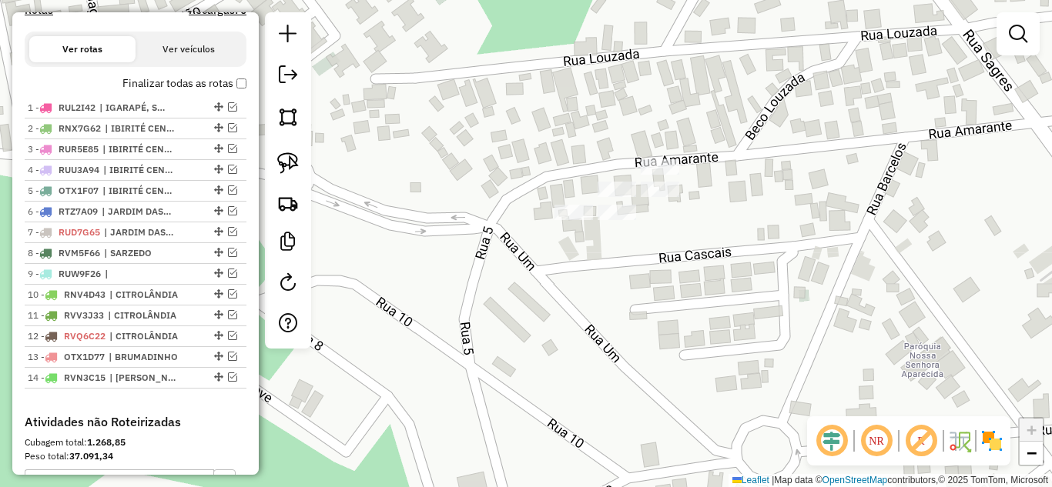
drag, startPoint x: 280, startPoint y: 164, endPoint x: 319, endPoint y: 169, distance: 38.9
click at [282, 163] on img at bounding box center [288, 163] width 22 height 22
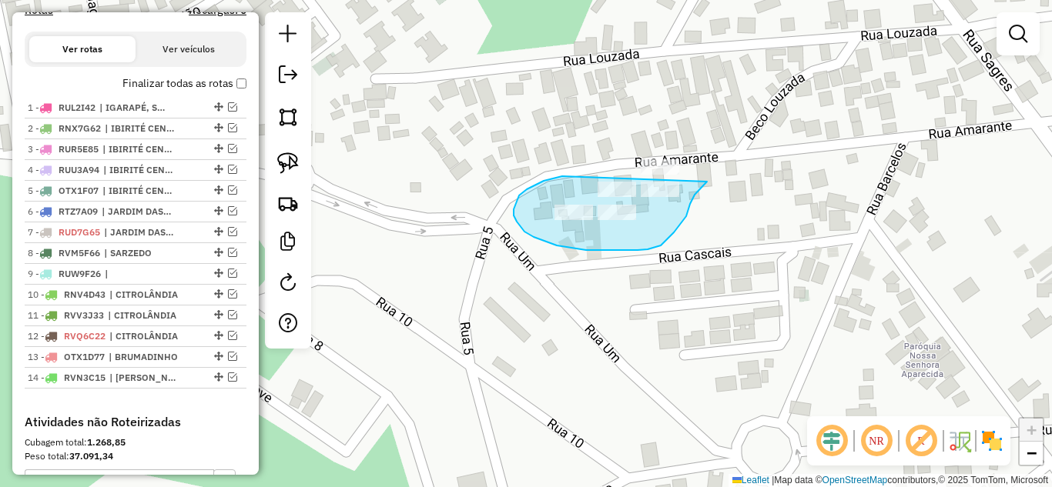
drag, startPoint x: 544, startPoint y: 181, endPoint x: 707, endPoint y: 182, distance: 163.2
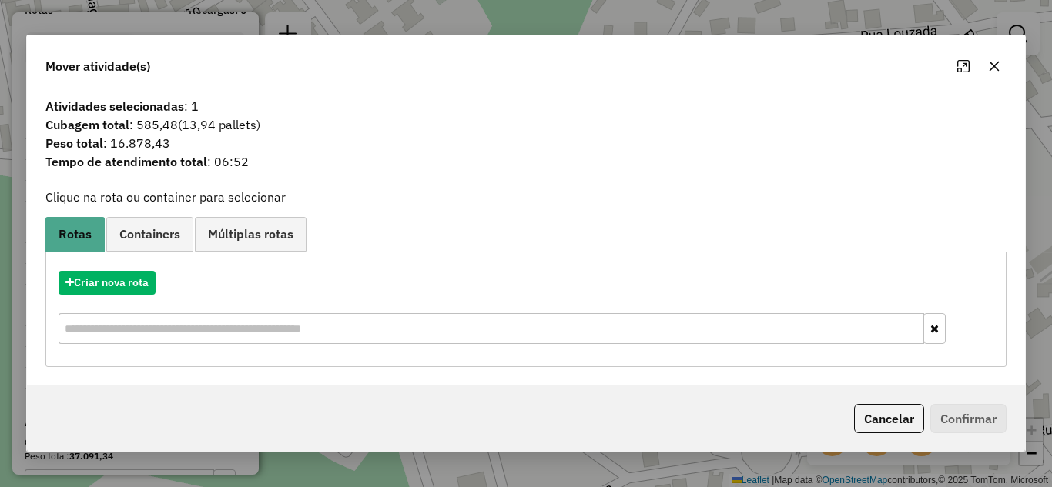
click at [992, 62] on button "button" at bounding box center [994, 66] width 25 height 25
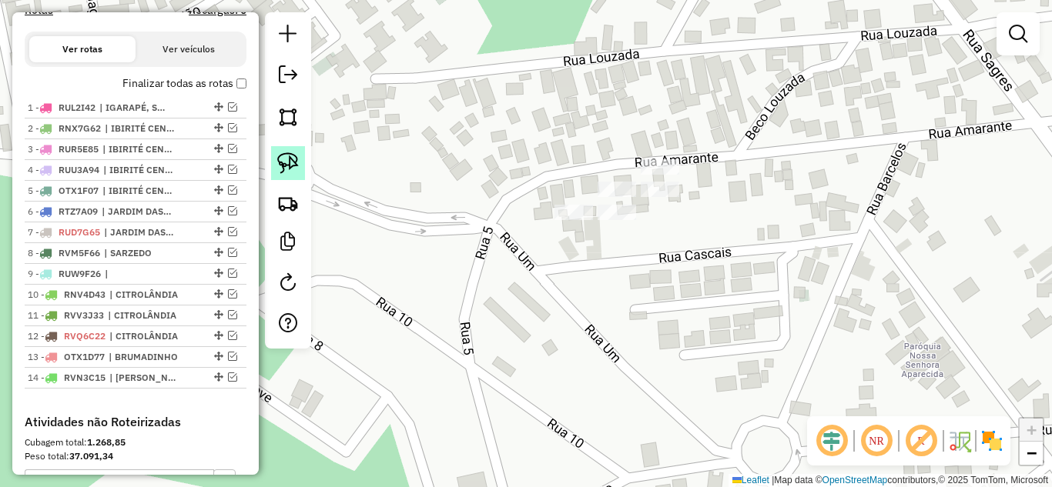
click at [290, 164] on img at bounding box center [288, 163] width 22 height 22
drag, startPoint x: 690, startPoint y: 186, endPoint x: 671, endPoint y: 205, distance: 27.2
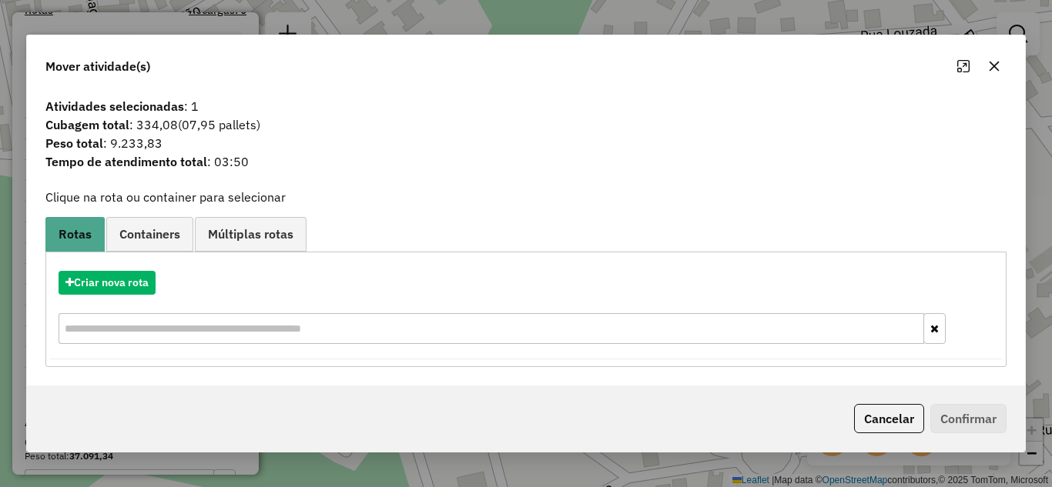
drag, startPoint x: 992, startPoint y: 69, endPoint x: 604, endPoint y: 146, distance: 394.7
click at [993, 69] on icon "button" at bounding box center [994, 66] width 12 height 12
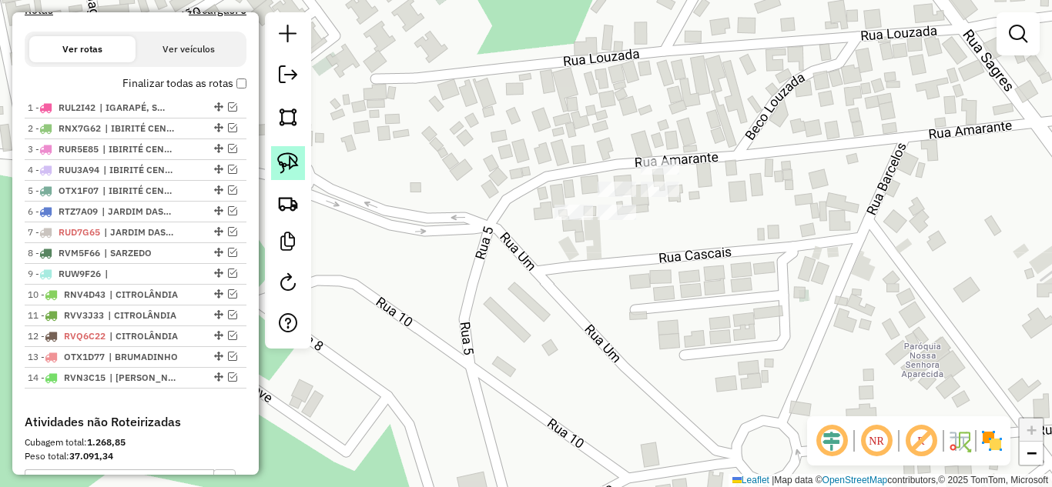
click at [283, 166] on img at bounding box center [288, 163] width 22 height 22
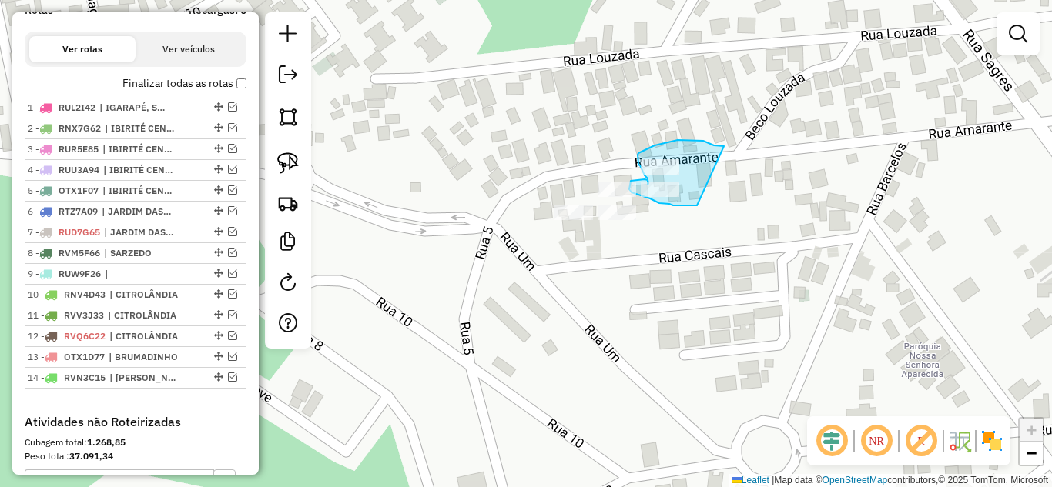
drag, startPoint x: 714, startPoint y: 146, endPoint x: 703, endPoint y: 199, distance: 55.0
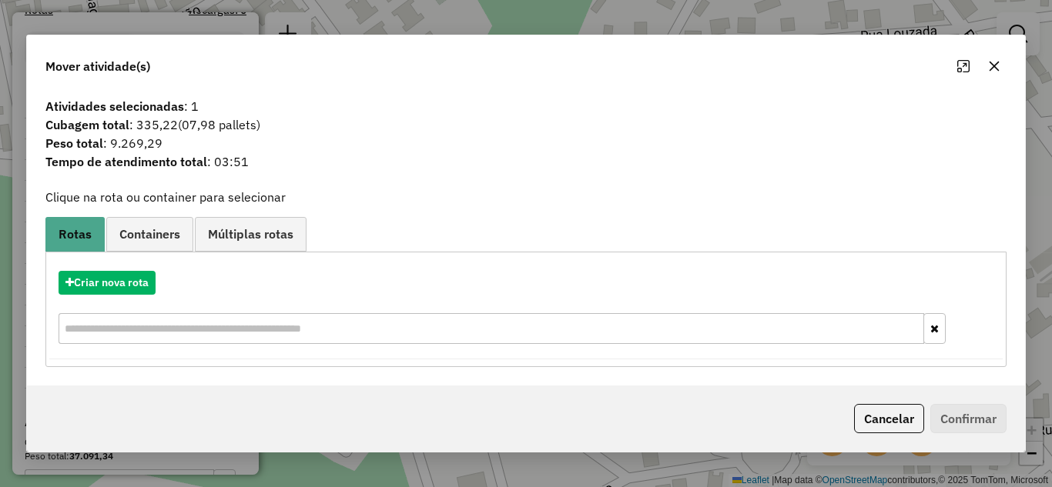
drag, startPoint x: 995, startPoint y: 62, endPoint x: 742, endPoint y: 109, distance: 256.9
click at [996, 62] on icon "button" at bounding box center [994, 66] width 12 height 12
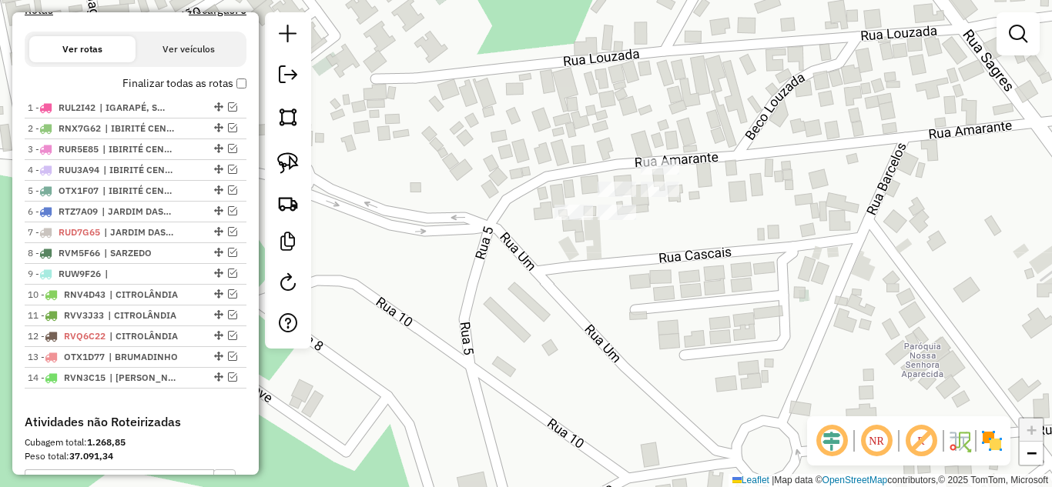
drag, startPoint x: 280, startPoint y: 163, endPoint x: 505, endPoint y: 166, distance: 224.9
click at [283, 163] on img at bounding box center [288, 163] width 22 height 22
drag, startPoint x: 706, startPoint y: 149, endPoint x: 651, endPoint y: 135, distance: 57.1
drag, startPoint x: 282, startPoint y: 165, endPoint x: 503, endPoint y: 196, distance: 223.1
click at [283, 165] on img at bounding box center [288, 163] width 22 height 22
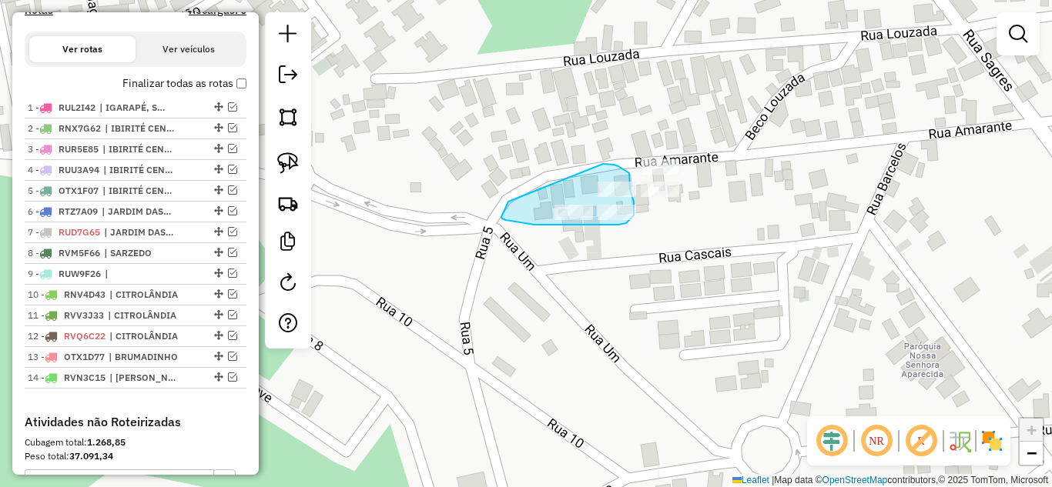
drag, startPoint x: 603, startPoint y: 164, endPoint x: 517, endPoint y: 180, distance: 87.0
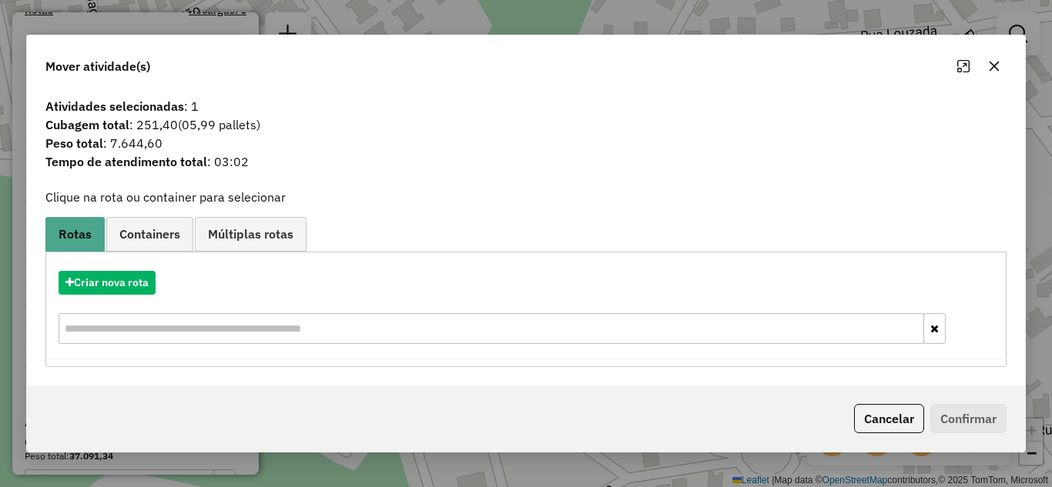
click at [988, 65] on icon "button" at bounding box center [994, 66] width 12 height 12
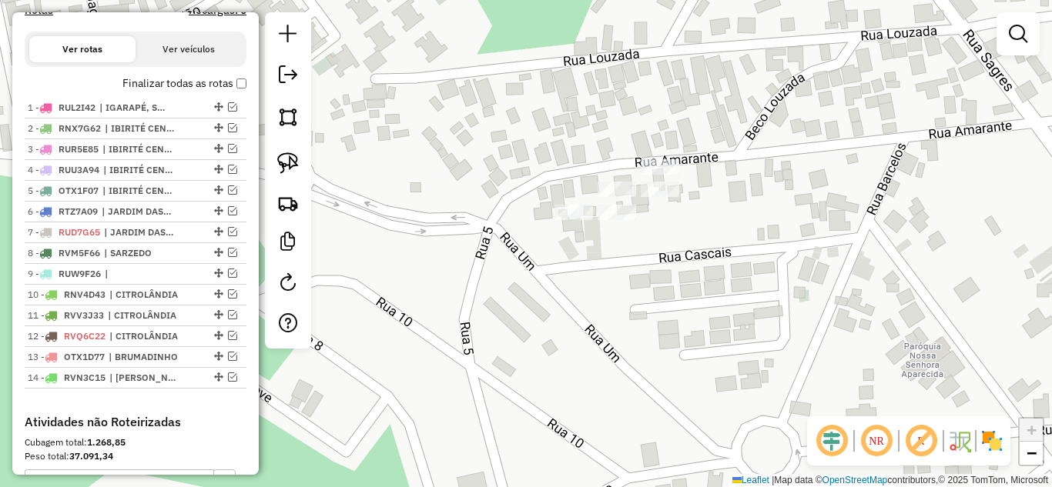
drag, startPoint x: 288, startPoint y: 165, endPoint x: 457, endPoint y: 191, distance: 170.6
click at [289, 165] on img at bounding box center [288, 163] width 22 height 22
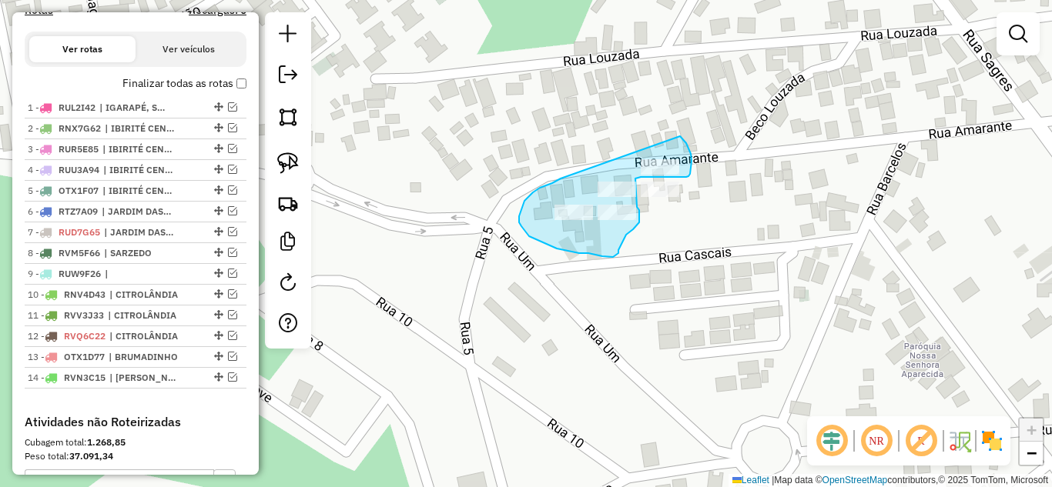
drag, startPoint x: 533, startPoint y: 192, endPoint x: 637, endPoint y: 122, distance: 125.8
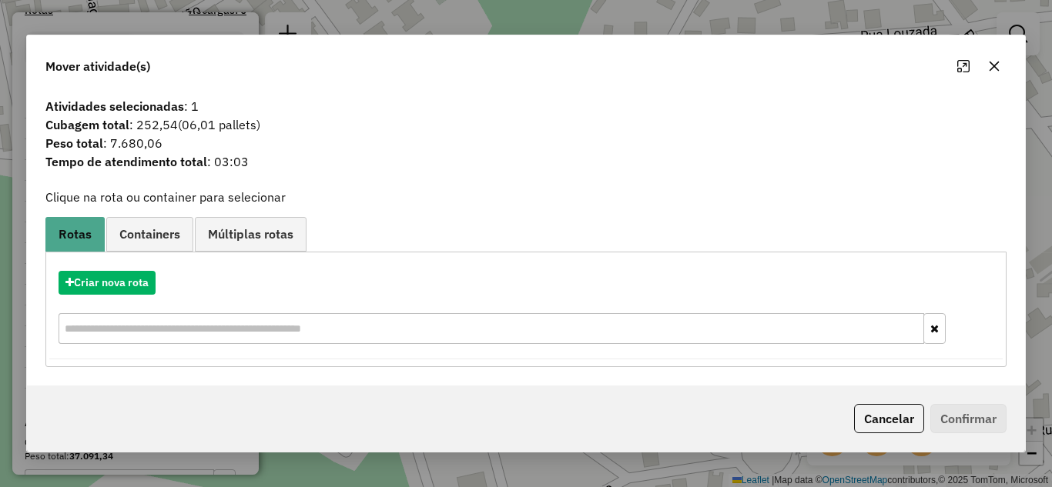
click at [996, 70] on icon "button" at bounding box center [994, 66] width 12 height 12
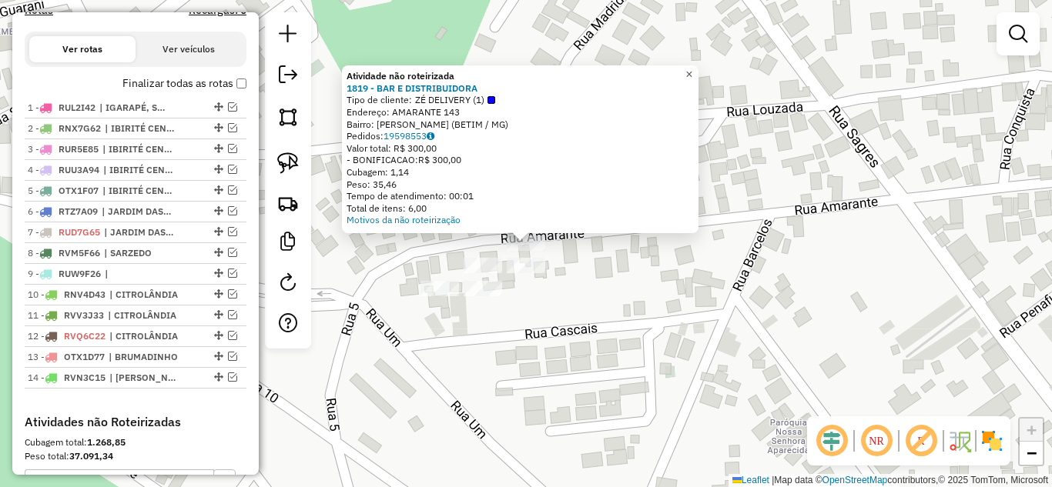
click at [698, 67] on link "×" at bounding box center [689, 74] width 18 height 18
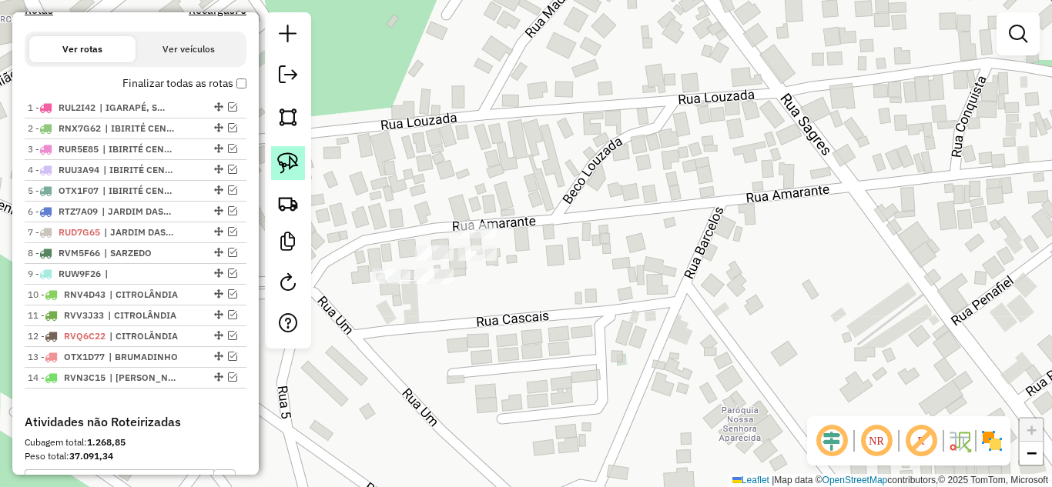
click at [288, 166] on img at bounding box center [288, 163] width 22 height 22
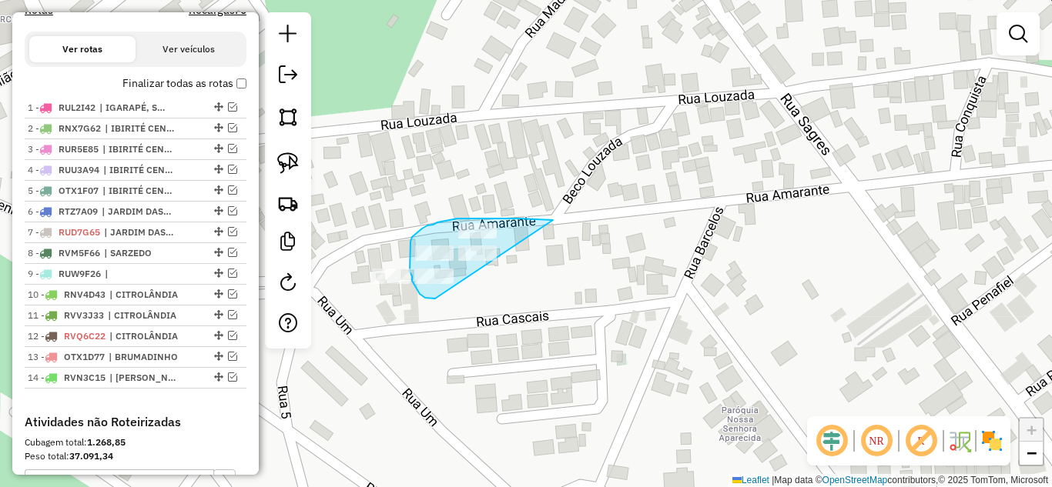
drag, startPoint x: 548, startPoint y: 220, endPoint x: 485, endPoint y: 298, distance: 100.2
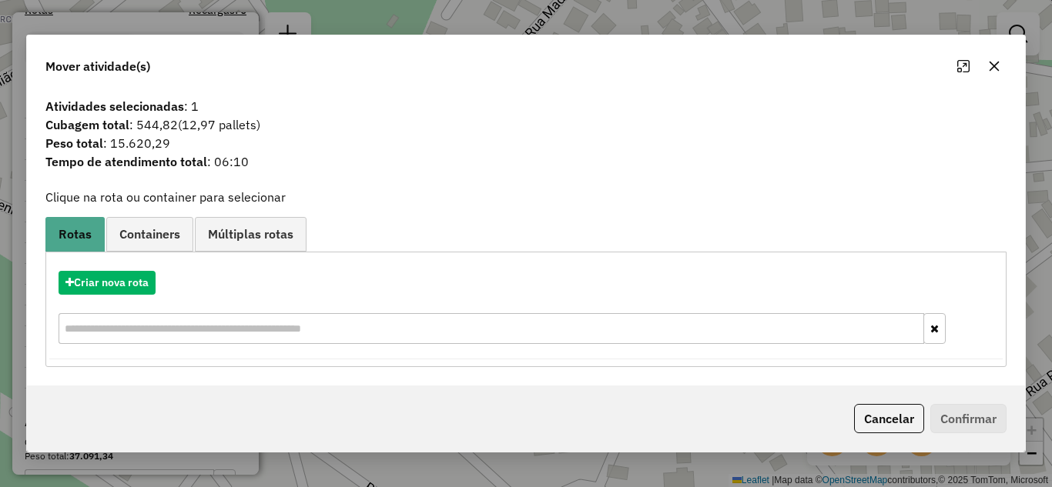
click at [988, 63] on icon "button" at bounding box center [994, 66] width 12 height 12
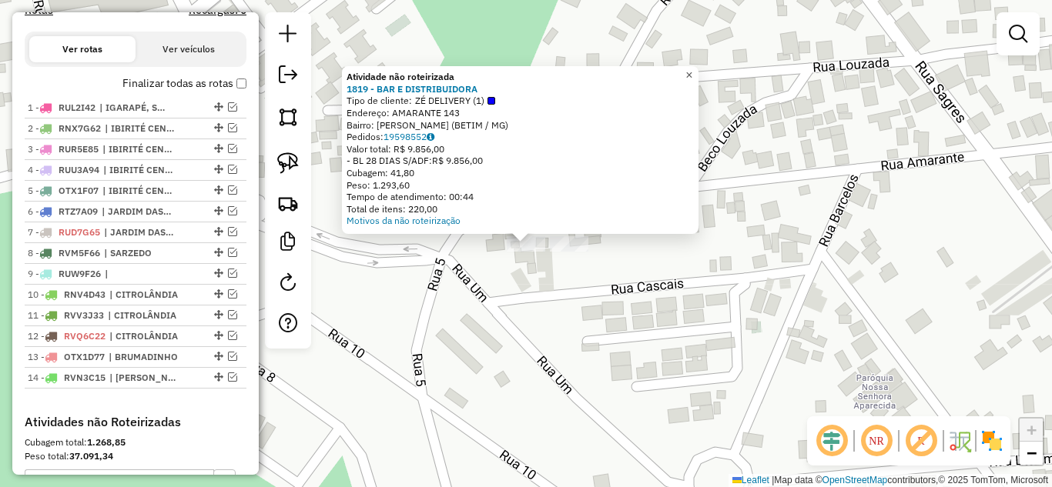
click at [692, 70] on span "×" at bounding box center [688, 75] width 7 height 13
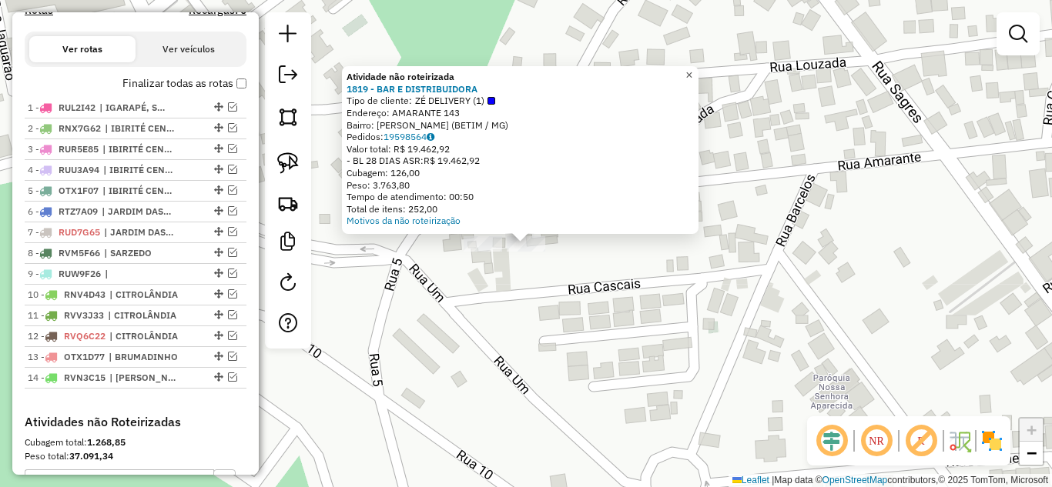
click at [692, 71] on span "×" at bounding box center [688, 75] width 7 height 13
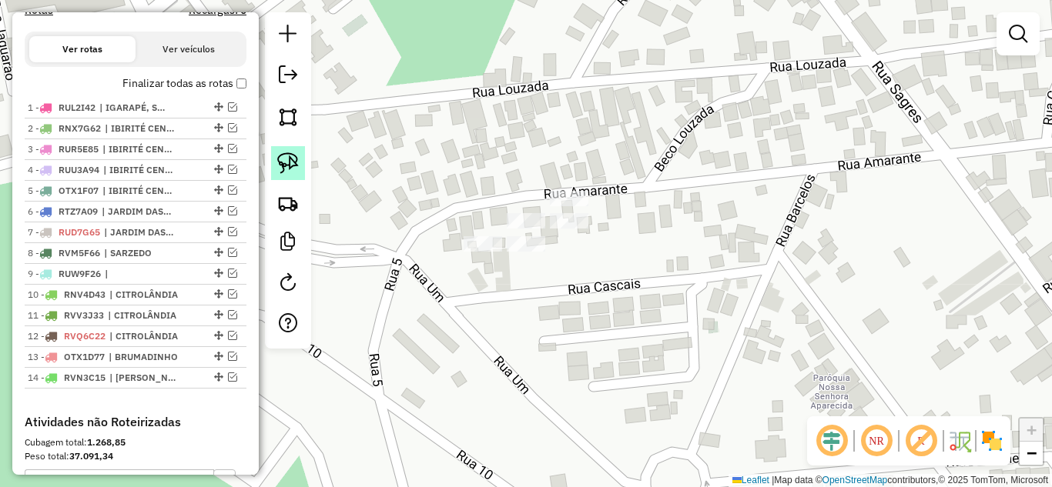
click at [296, 169] on img at bounding box center [288, 163] width 22 height 22
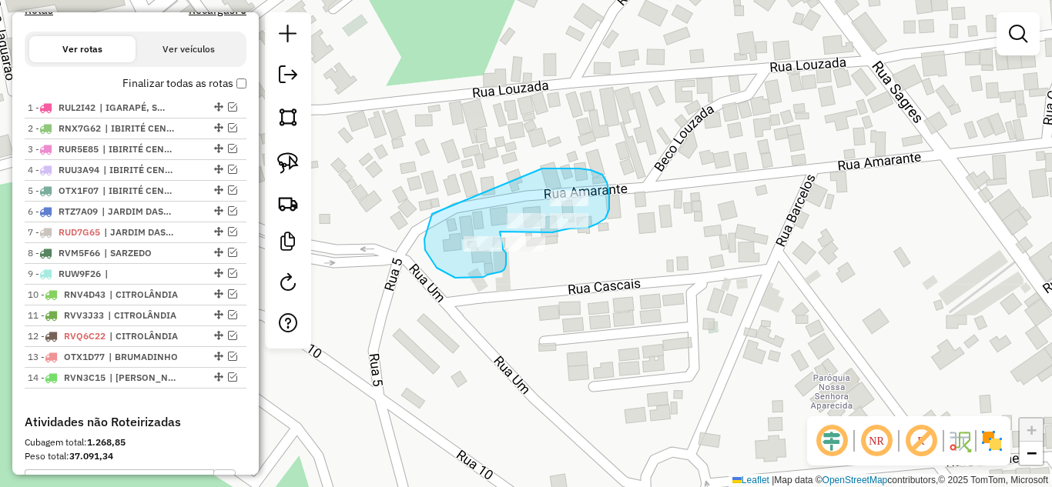
drag, startPoint x: 425, startPoint y: 250, endPoint x: 542, endPoint y: 169, distance: 142.7
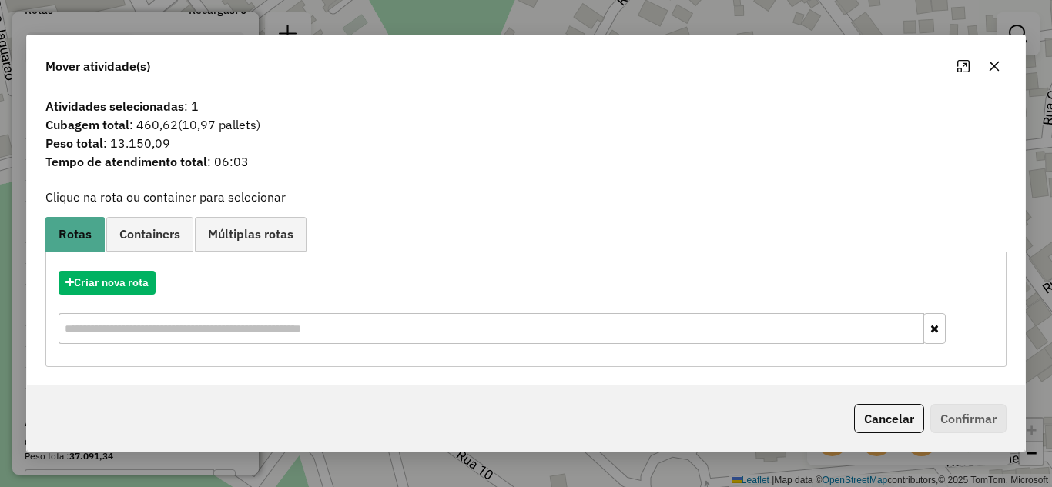
click at [997, 60] on icon "button" at bounding box center [994, 66] width 12 height 12
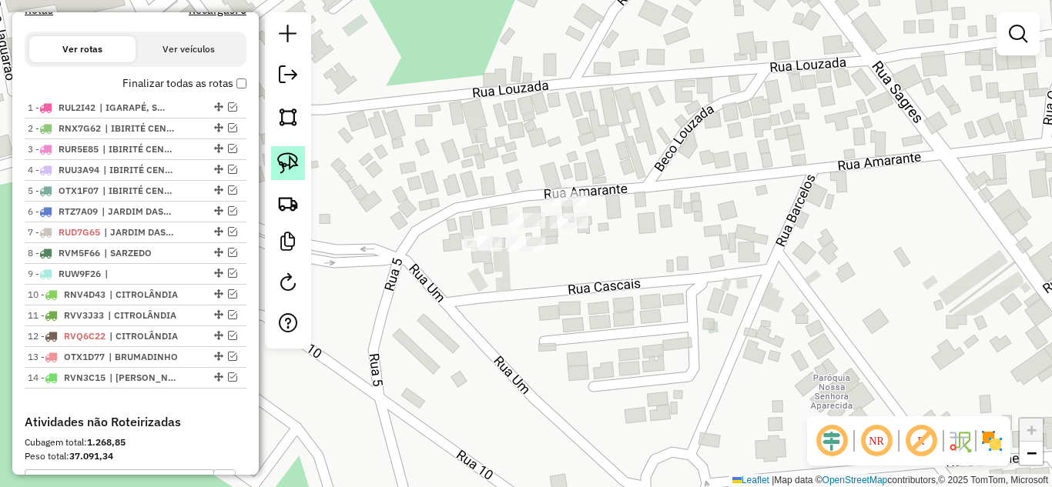
click at [293, 161] on img at bounding box center [288, 163] width 22 height 22
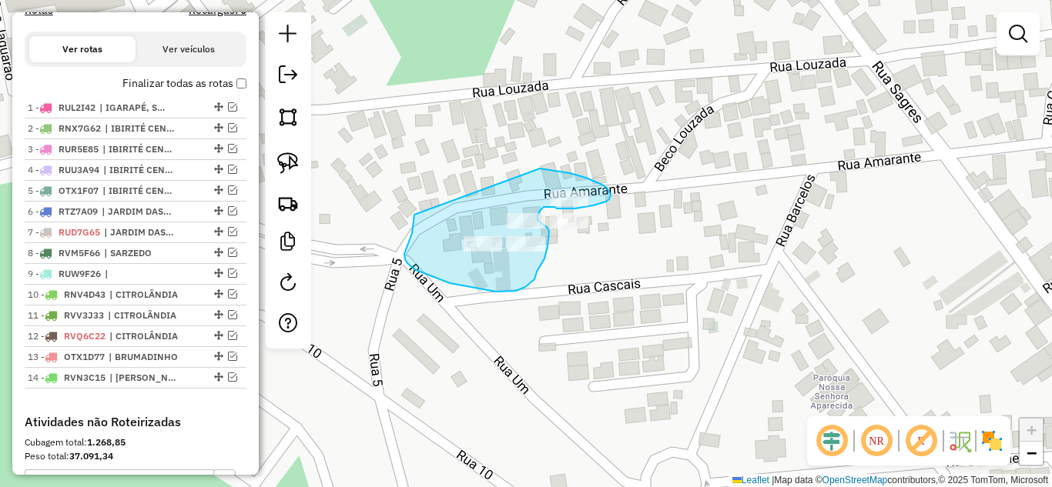
drag, startPoint x: 407, startPoint y: 246, endPoint x: 535, endPoint y: 167, distance: 150.4
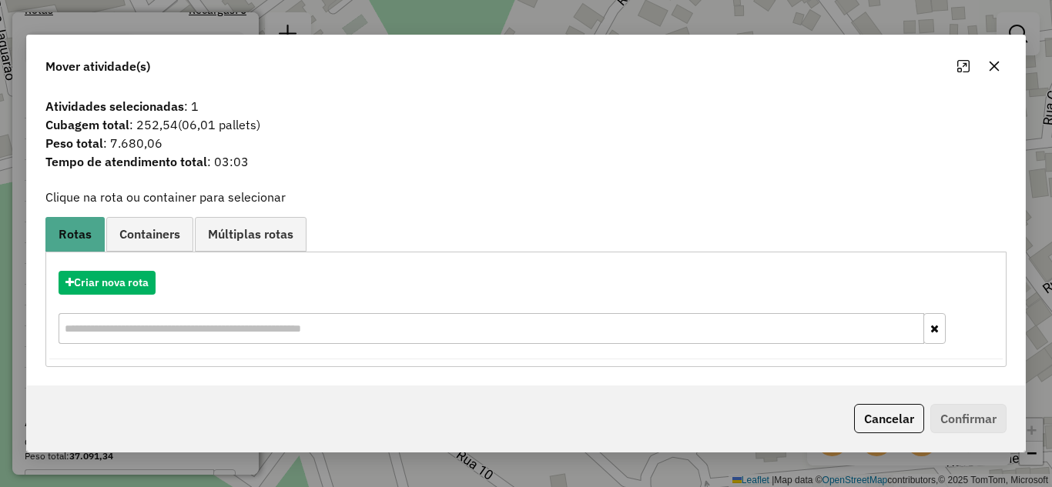
click at [1002, 62] on button "button" at bounding box center [994, 66] width 25 height 25
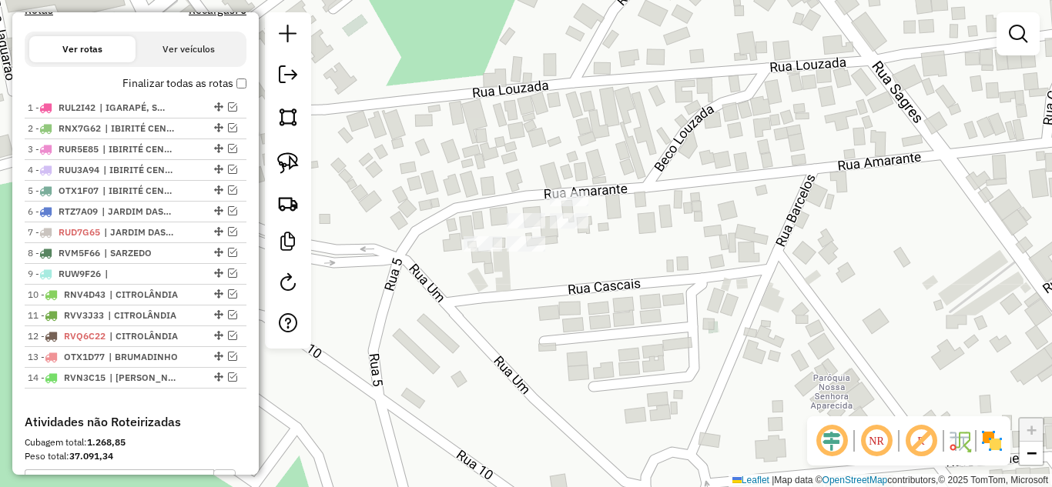
drag, startPoint x: 298, startPoint y: 166, endPoint x: 439, endPoint y: 197, distance: 144.4
click at [299, 165] on link at bounding box center [288, 163] width 34 height 34
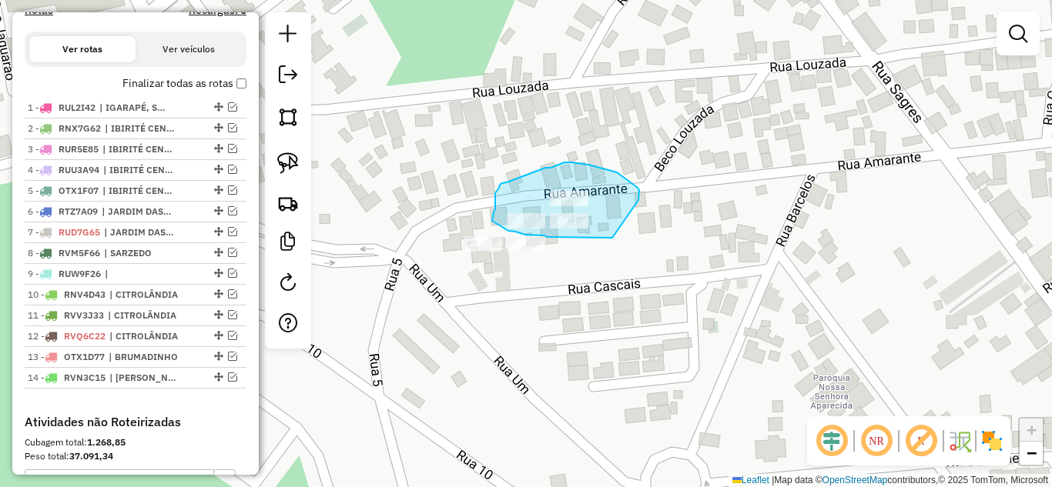
drag, startPoint x: 639, startPoint y: 198, endPoint x: 630, endPoint y: 233, distance: 35.9
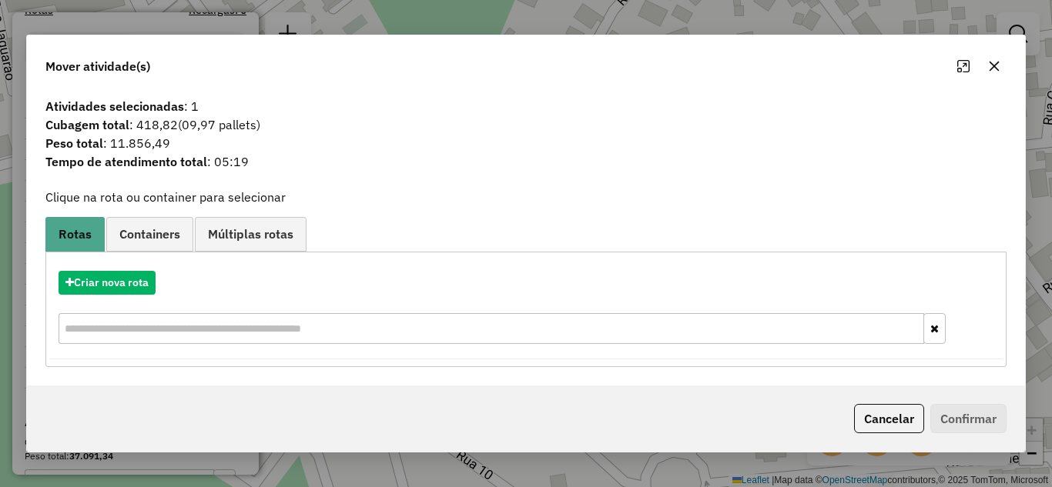
click at [993, 67] on icon "button" at bounding box center [994, 66] width 10 height 10
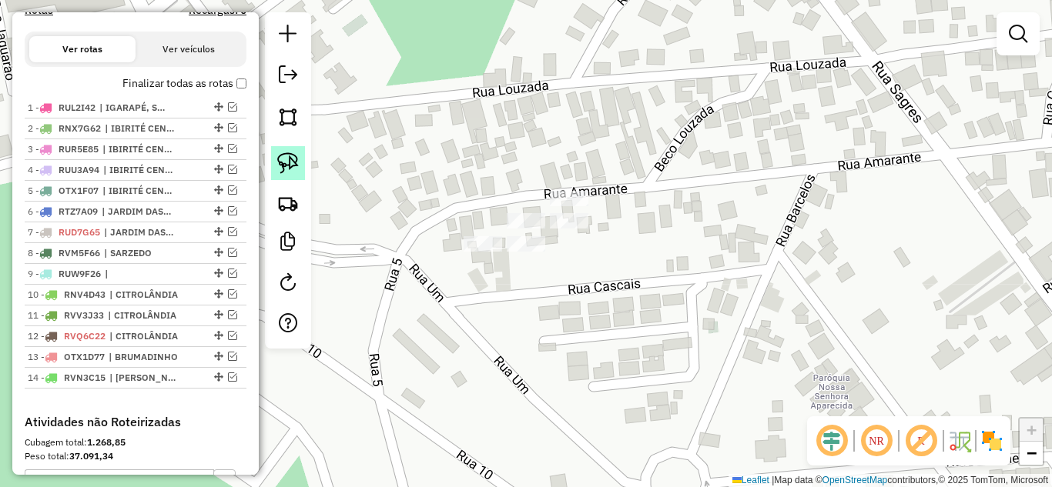
click at [296, 154] on img at bounding box center [288, 163] width 22 height 22
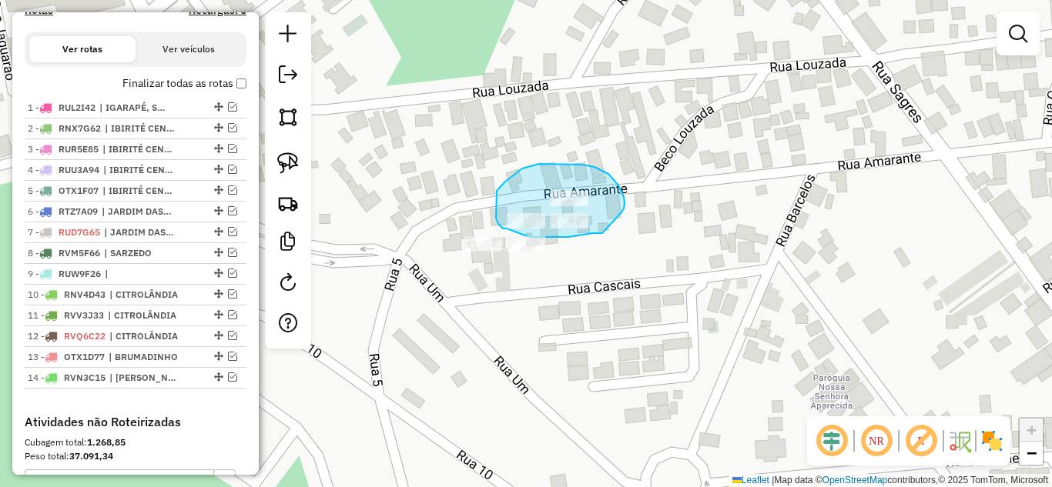
drag, startPoint x: 624, startPoint y: 197, endPoint x: 638, endPoint y: 224, distance: 30.7
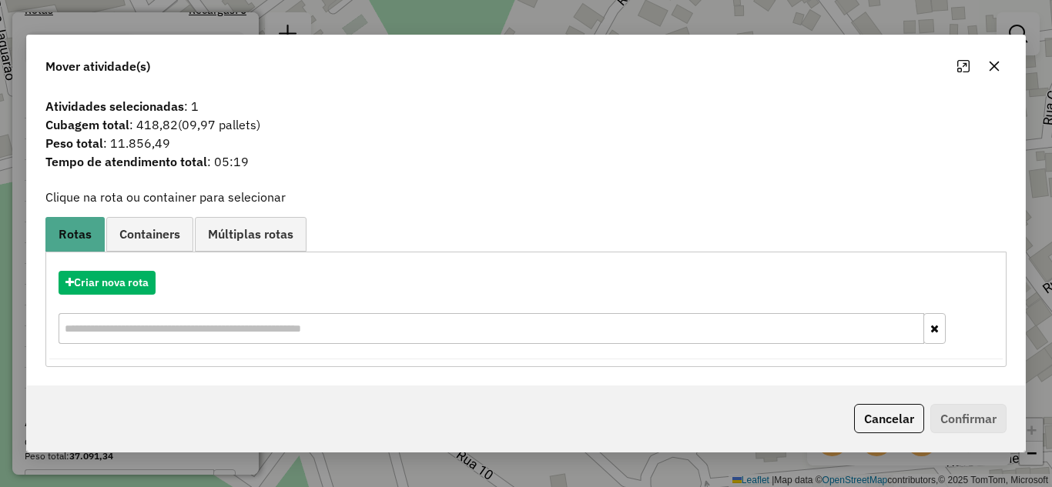
drag, startPoint x: 995, startPoint y: 73, endPoint x: 989, endPoint y: 62, distance: 12.1
click at [995, 71] on button "button" at bounding box center [994, 66] width 25 height 25
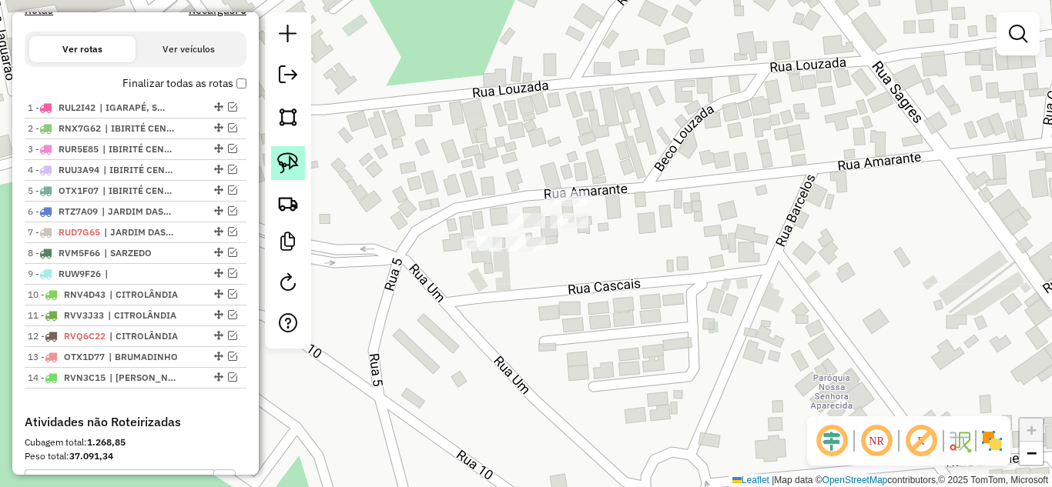
click at [299, 166] on link at bounding box center [288, 163] width 34 height 34
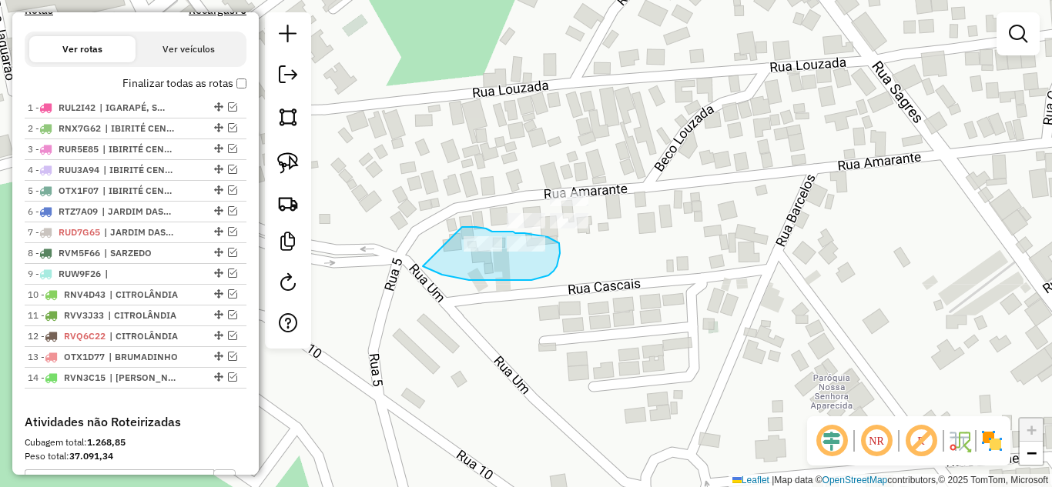
drag, startPoint x: 436, startPoint y: 272, endPoint x: 460, endPoint y: 227, distance: 50.6
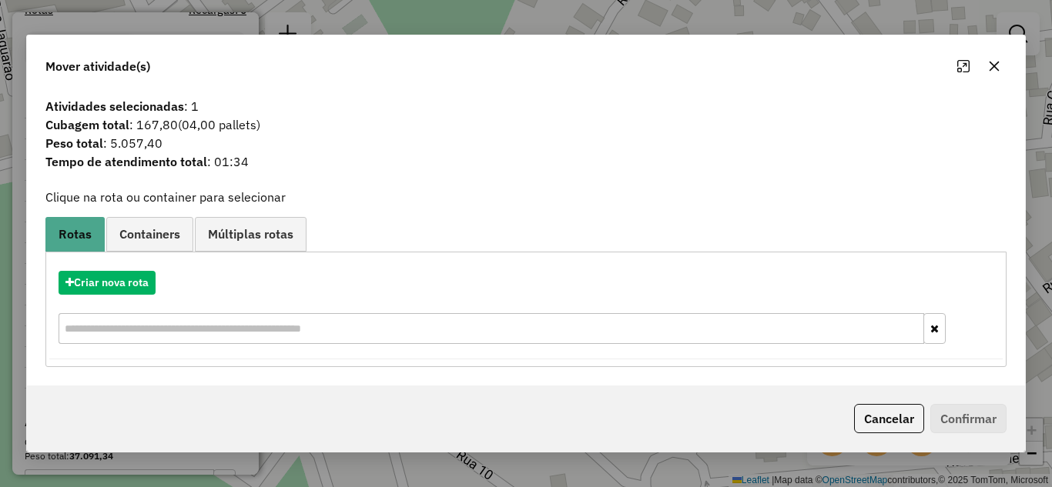
click at [990, 65] on icon "button" at bounding box center [994, 66] width 12 height 12
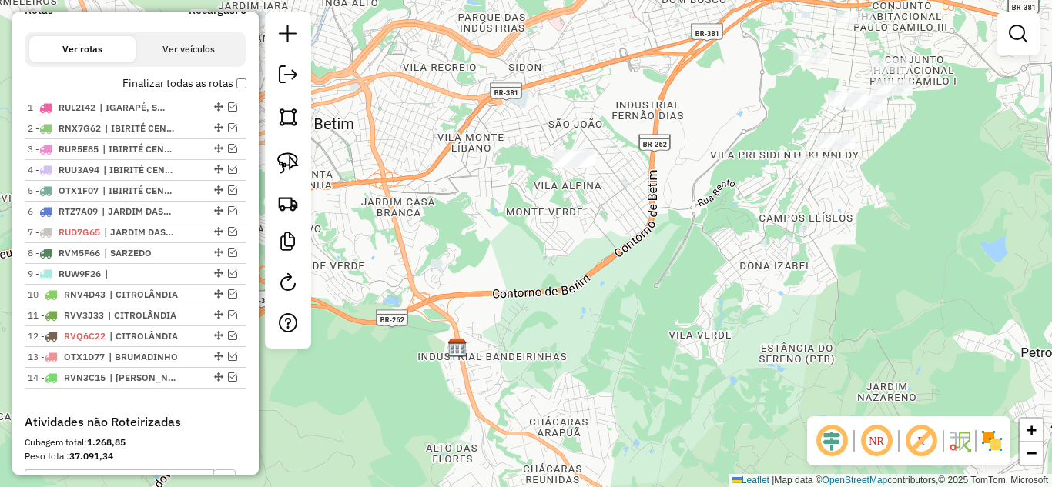
drag, startPoint x: 601, startPoint y: 330, endPoint x: 553, endPoint y: 207, distance: 132.4
click at [553, 209] on div "Janela de atendimento Grade de atendimento Capacidade Transportadoras Veículos …" at bounding box center [526, 243] width 1052 height 487
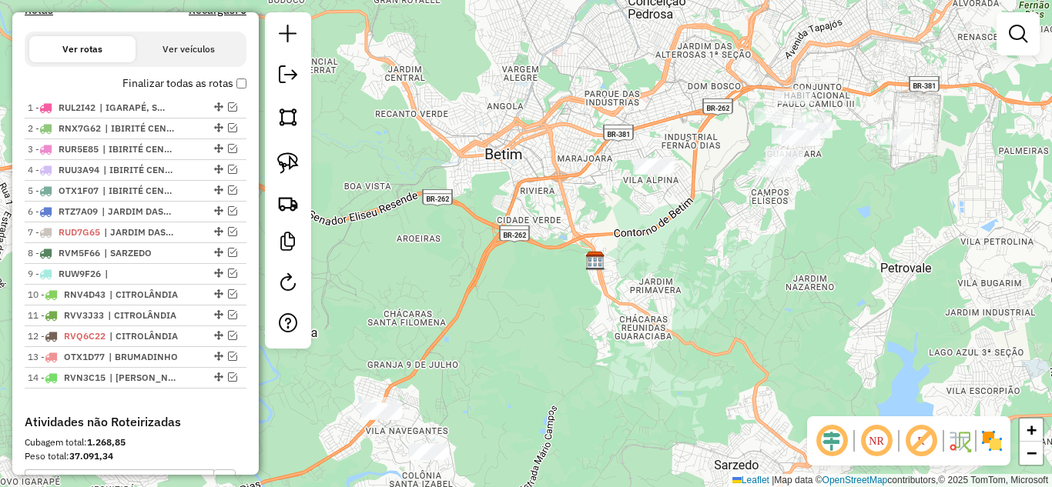
drag, startPoint x: 738, startPoint y: 300, endPoint x: 812, endPoint y: 283, distance: 76.4
click at [812, 283] on div "Janela de atendimento Grade de atendimento Capacidade Transportadoras Veículos …" at bounding box center [526, 243] width 1052 height 487
click at [287, 163] on img at bounding box center [288, 163] width 22 height 22
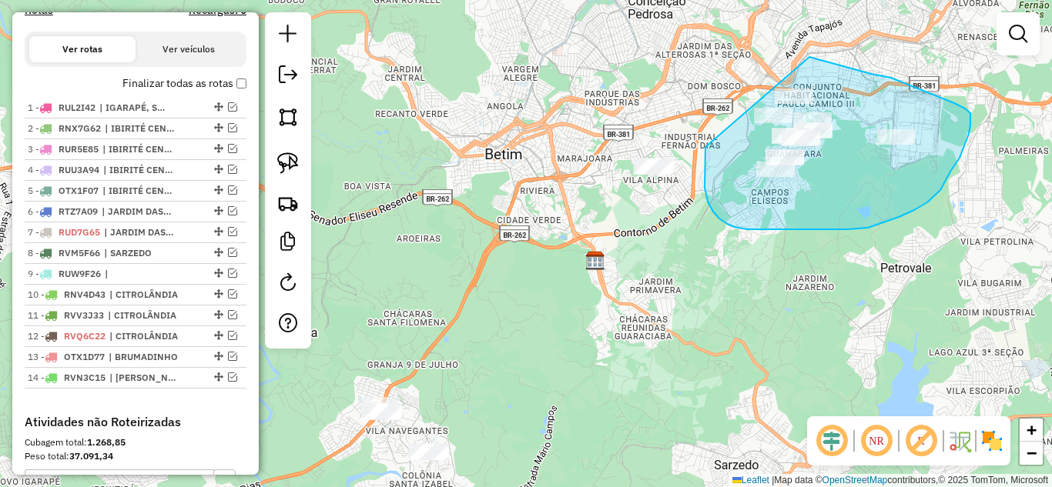
drag, startPoint x: 705, startPoint y: 188, endPoint x: 770, endPoint y: 52, distance: 151.2
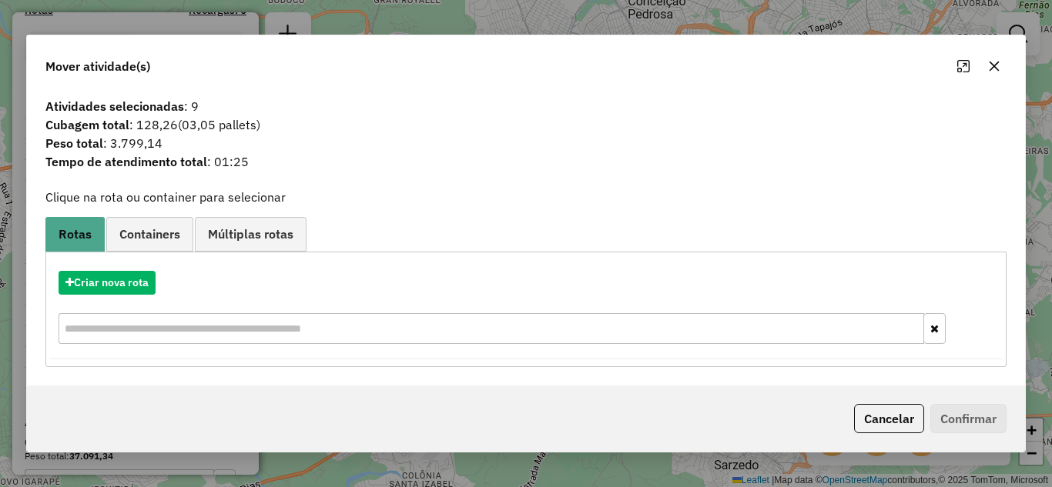
drag, startPoint x: 996, startPoint y: 65, endPoint x: 942, endPoint y: 76, distance: 55.9
click at [995, 64] on icon "button" at bounding box center [994, 66] width 12 height 12
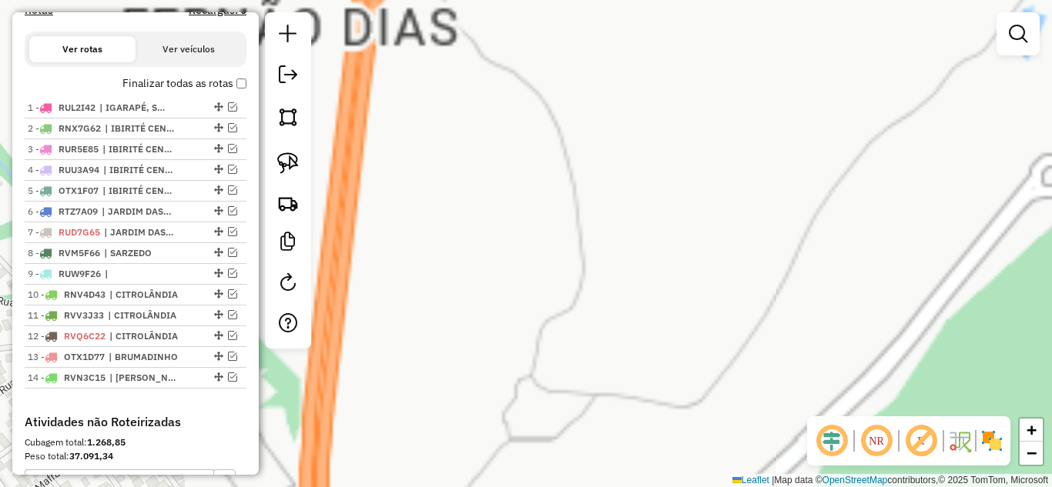
drag, startPoint x: 457, startPoint y: 203, endPoint x: 769, endPoint y: 195, distance: 312.0
click at [769, 195] on div "Janela de atendimento Grade de atendimento Capacidade Transportadoras Veículos …" at bounding box center [526, 243] width 1052 height 487
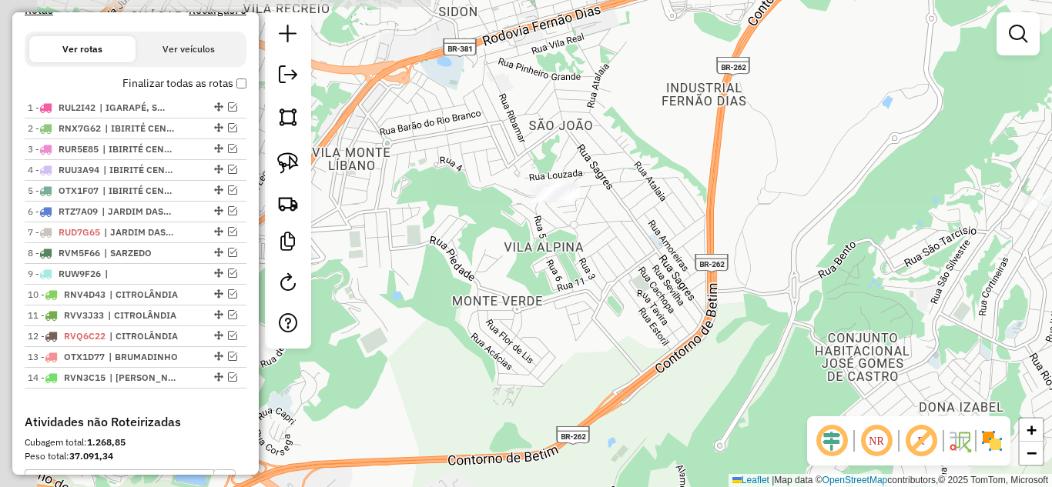
drag, startPoint x: 544, startPoint y: 260, endPoint x: 658, endPoint y: 192, distance: 133.0
click at [658, 192] on div "Janela de atendimento Grade de atendimento Capacidade Transportadoras Veículos …" at bounding box center [526, 243] width 1052 height 487
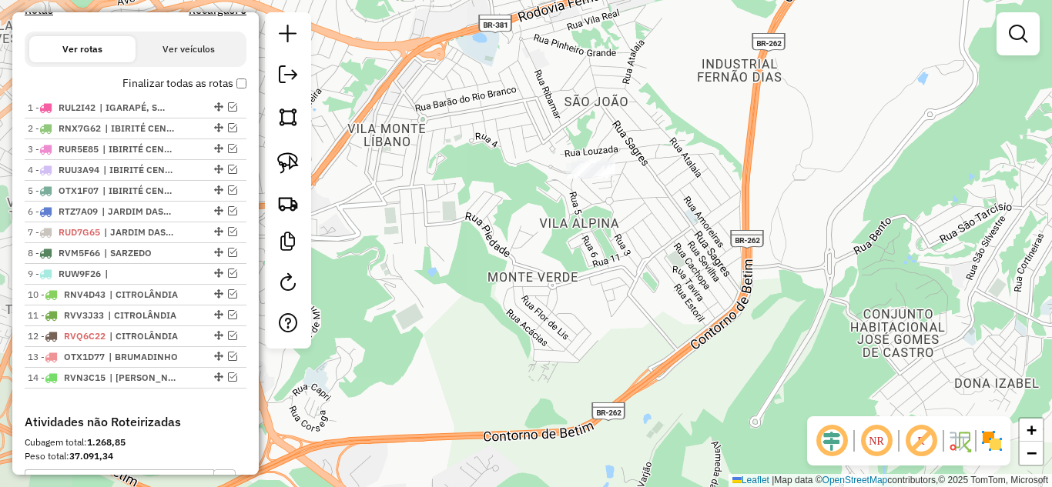
drag, startPoint x: 614, startPoint y: 223, endPoint x: 673, endPoint y: 174, distance: 76.0
click at [673, 174] on div "Janela de atendimento Grade de atendimento Capacidade Transportadoras Veículos …" at bounding box center [526, 243] width 1052 height 487
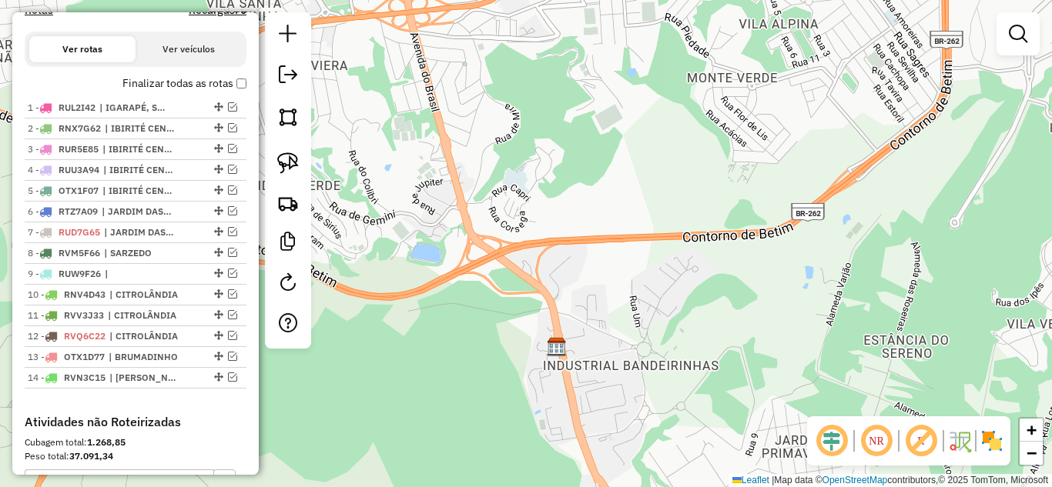
drag, startPoint x: 594, startPoint y: 226, endPoint x: 681, endPoint y: 67, distance: 181.2
click at [675, 82] on div "Janela de atendimento Grade de atendimento Capacidade Transportadoras Veículos …" at bounding box center [526, 243] width 1052 height 487
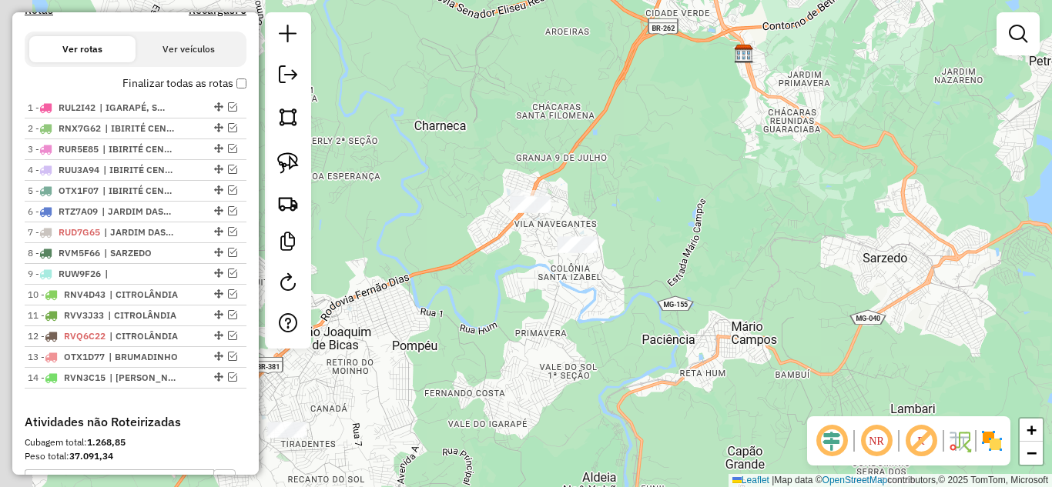
drag, startPoint x: 632, startPoint y: 169, endPoint x: 676, endPoint y: 131, distance: 58.4
click at [676, 132] on div "Janela de atendimento Grade de atendimento Capacidade Transportadoras Veículos …" at bounding box center [526, 243] width 1052 height 487
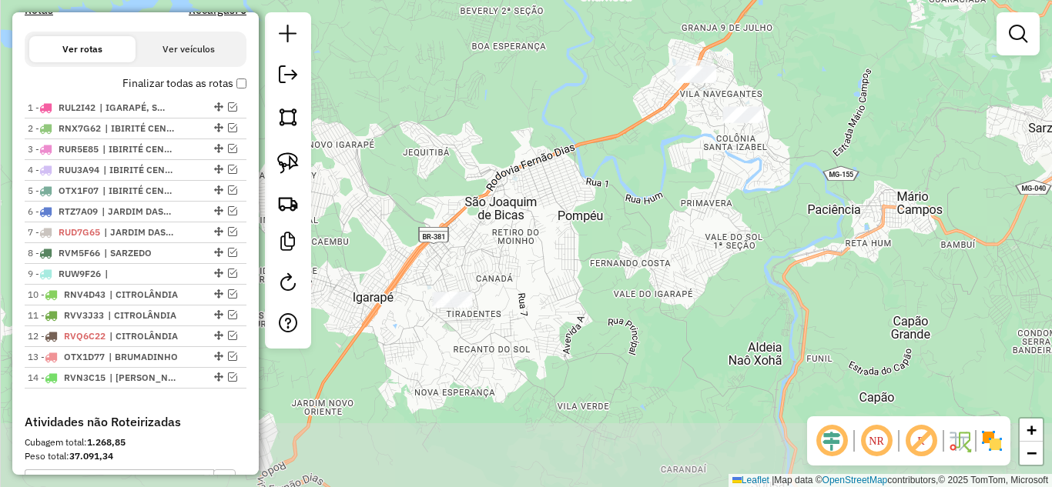
drag, startPoint x: 565, startPoint y: 220, endPoint x: 661, endPoint y: 126, distance: 133.9
click at [661, 126] on div "Janela de atendimento Grade de atendimento Capacidade Transportadoras Veículos …" at bounding box center [526, 243] width 1052 height 487
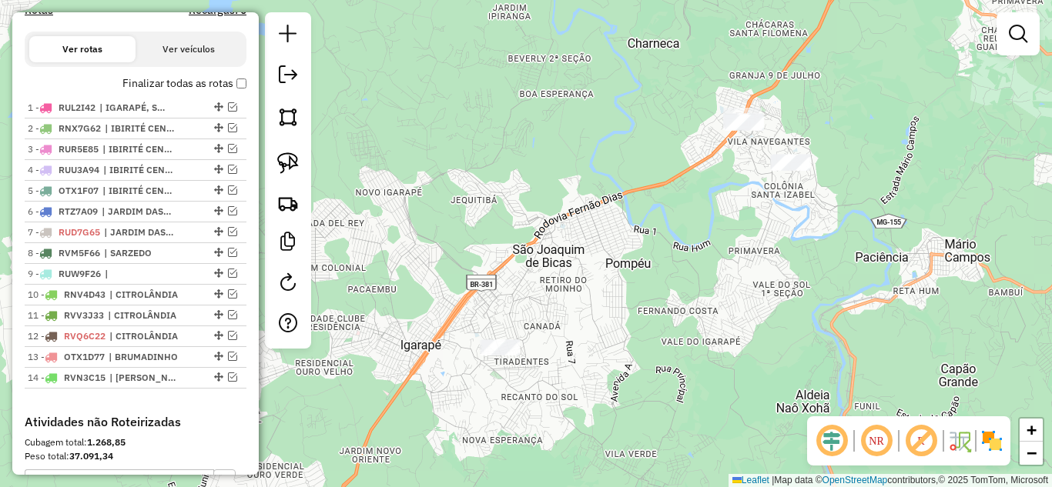
drag, startPoint x: 665, startPoint y: 133, endPoint x: 627, endPoint y: 127, distance: 39.0
click at [632, 129] on div "Janela de atendimento Grade de atendimento Capacidade Transportadoras Veículos …" at bounding box center [526, 243] width 1052 height 487
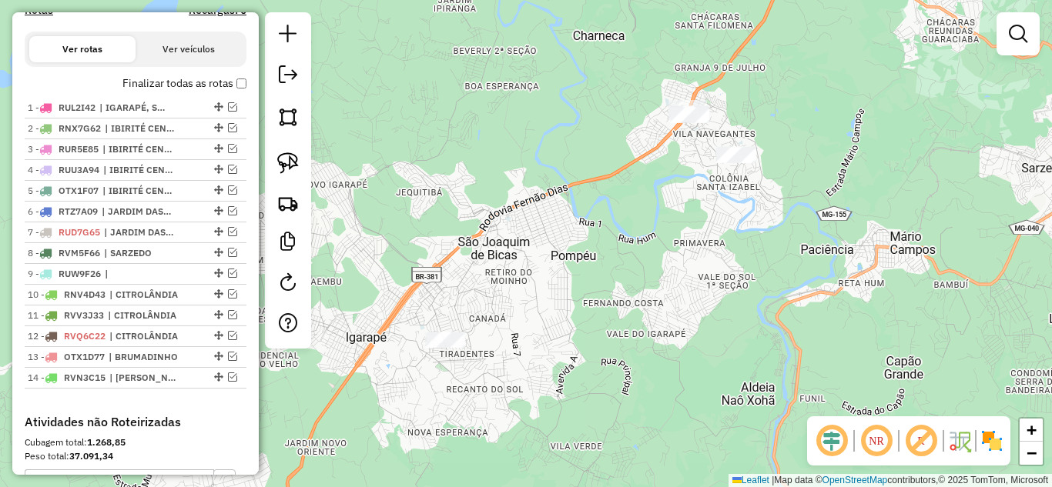
drag, startPoint x: 659, startPoint y: 173, endPoint x: 413, endPoint y: 165, distance: 246.5
click at [659, 172] on div "Janela de atendimento Grade de atendimento Capacidade Transportadoras Veículos …" at bounding box center [526, 243] width 1052 height 487
click at [297, 163] on img at bounding box center [288, 163] width 22 height 22
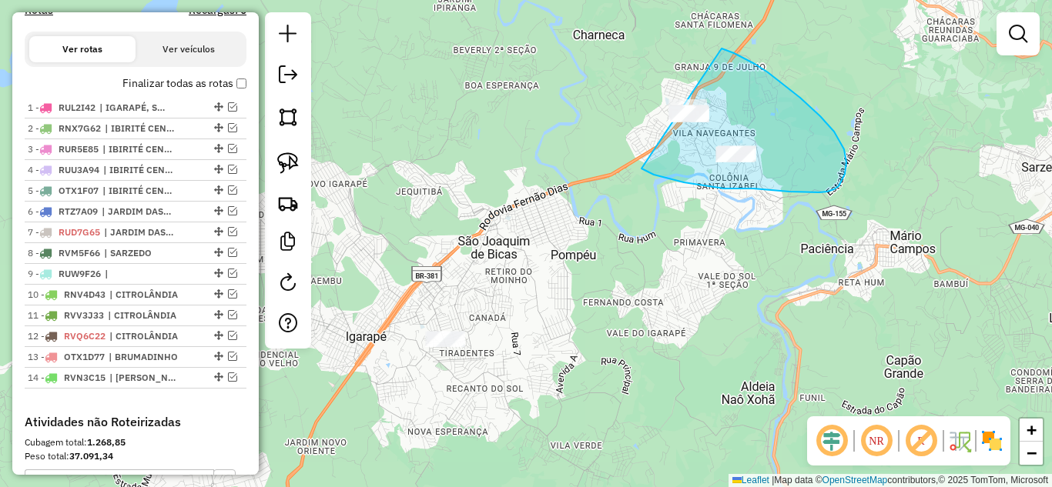
drag, startPoint x: 654, startPoint y: 175, endPoint x: 605, endPoint y: 56, distance: 128.1
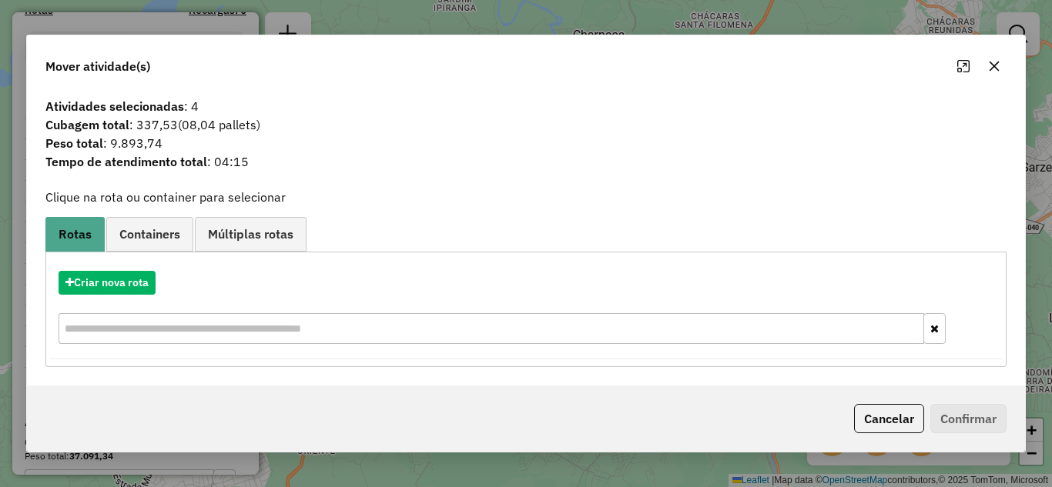
click at [995, 69] on icon "button" at bounding box center [994, 66] width 12 height 12
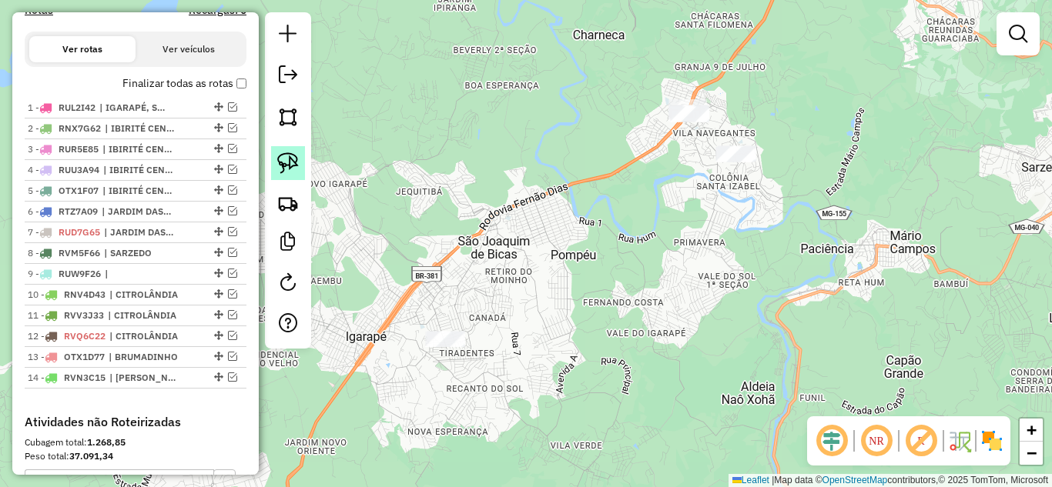
click at [298, 165] on img at bounding box center [288, 163] width 22 height 22
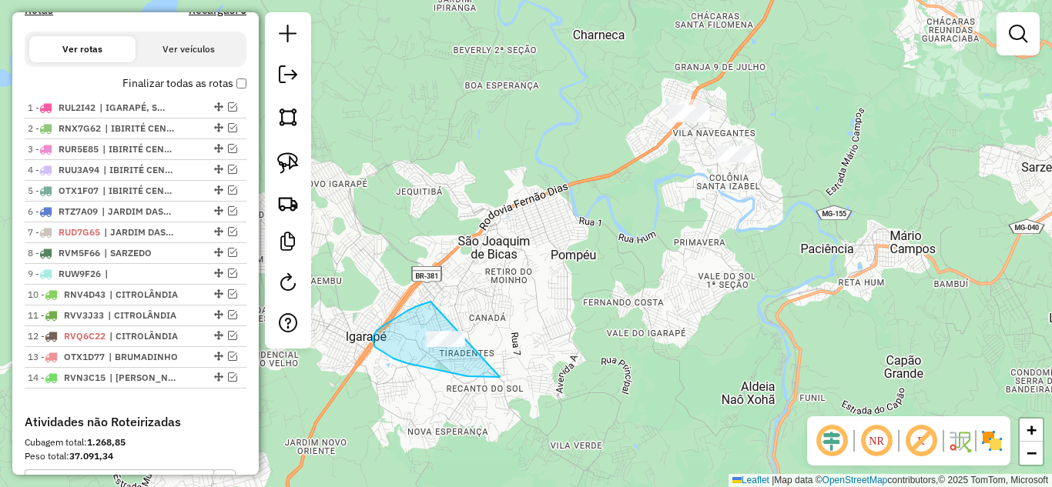
drag, startPoint x: 399, startPoint y: 316, endPoint x: 473, endPoint y: 271, distance: 86.8
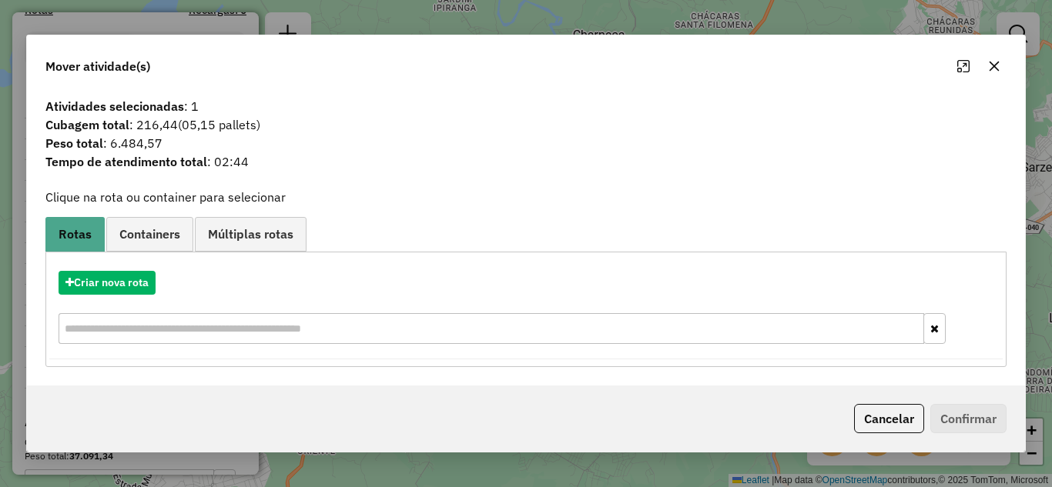
drag, startPoint x: 998, startPoint y: 61, endPoint x: 645, endPoint y: 124, distance: 358.3
click at [995, 59] on button "button" at bounding box center [994, 66] width 25 height 25
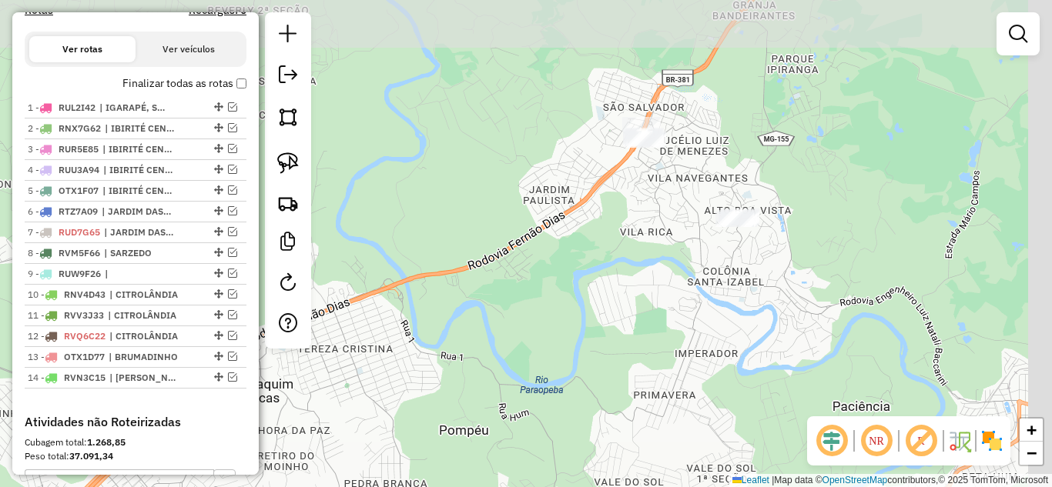
drag, startPoint x: 647, startPoint y: 205, endPoint x: 551, endPoint y: 243, distance: 103.4
click at [548, 245] on div "Janela de atendimento Grade de atendimento Capacidade Transportadoras Veículos …" at bounding box center [526, 243] width 1052 height 487
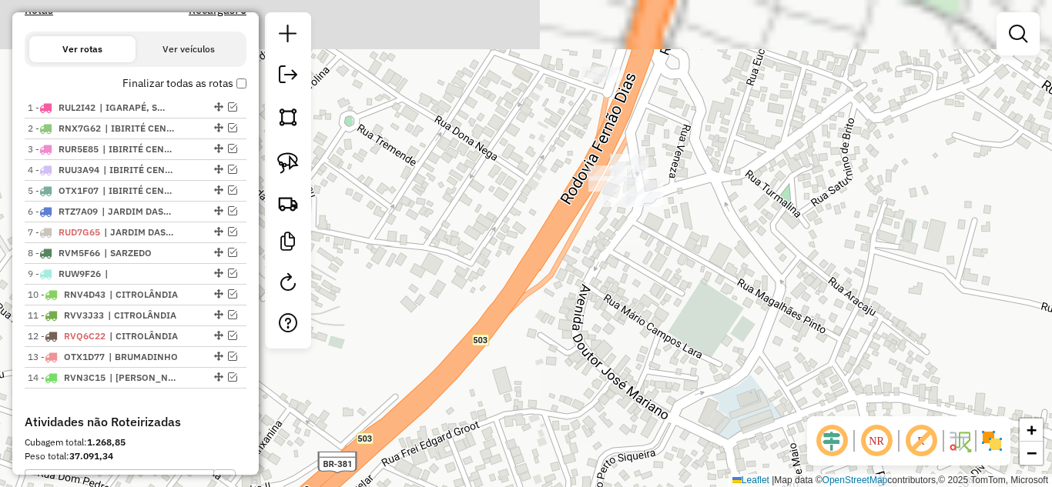
drag, startPoint x: 639, startPoint y: 168, endPoint x: 527, endPoint y: 352, distance: 215.2
click at [537, 376] on div "Janela de atendimento Grade de atendimento Capacidade Transportadoras Veículos …" at bounding box center [526, 243] width 1052 height 487
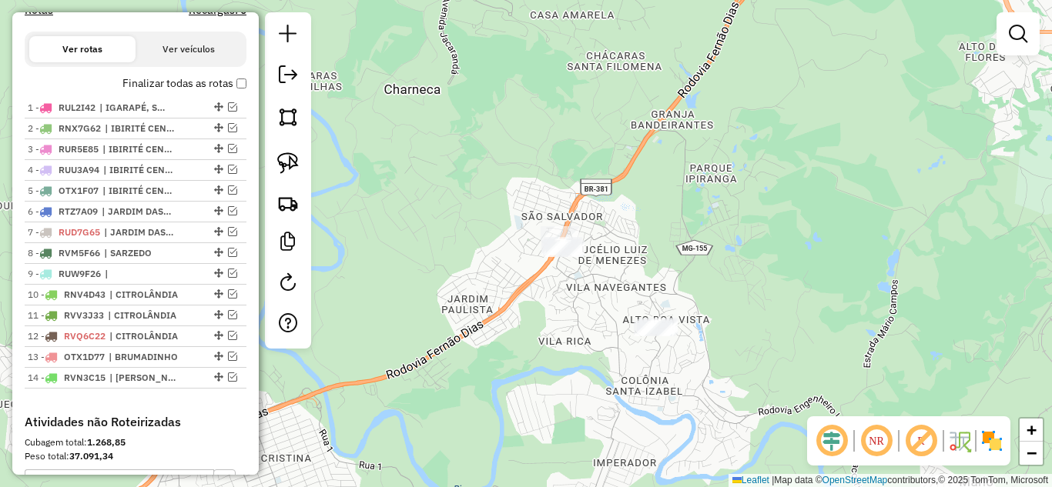
drag, startPoint x: 527, startPoint y: 286, endPoint x: 550, endPoint y: 236, distance: 55.8
click at [547, 244] on div "Janela de atendimento Grade de atendimento Capacidade Transportadoras Veículos …" at bounding box center [526, 243] width 1052 height 487
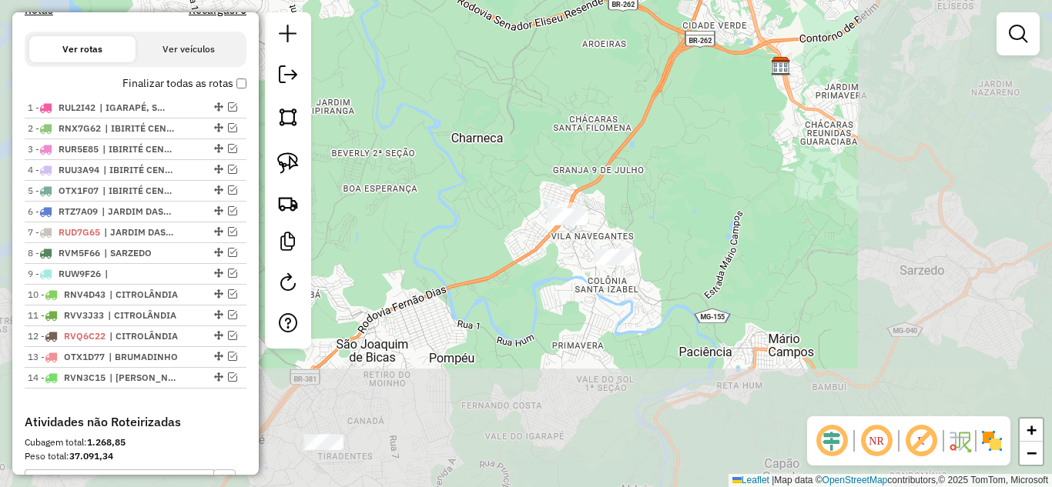
drag, startPoint x: 574, startPoint y: 268, endPoint x: 588, endPoint y: 246, distance: 25.2
click at [588, 246] on div "Janela de atendimento Grade de atendimento Capacidade Transportadoras Veículos …" at bounding box center [526, 243] width 1052 height 487
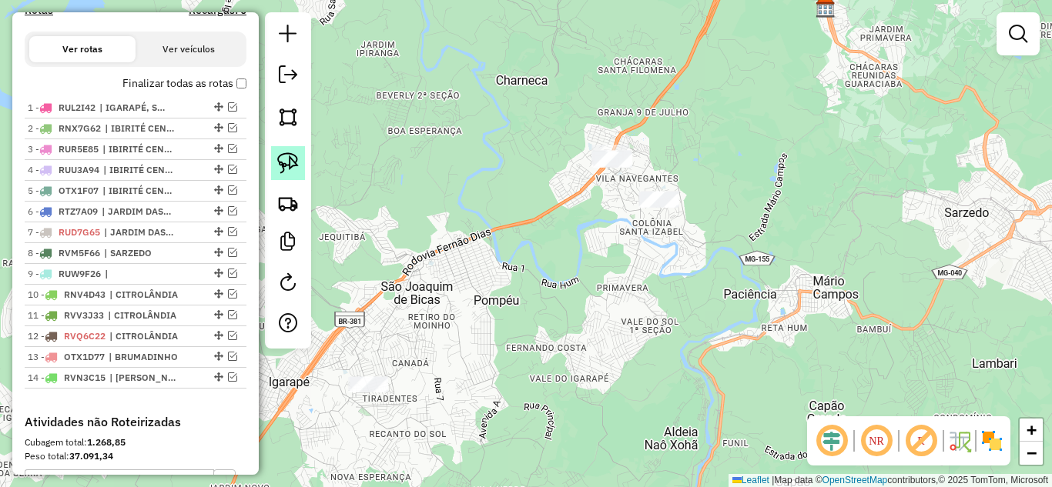
click at [300, 161] on link at bounding box center [288, 163] width 34 height 34
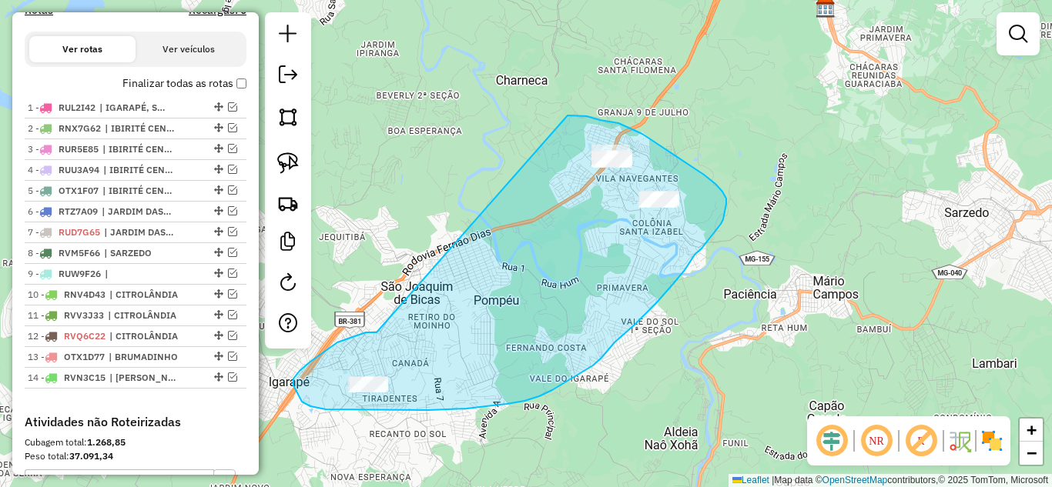
drag, startPoint x: 377, startPoint y: 333, endPoint x: 563, endPoint y: 119, distance: 283.2
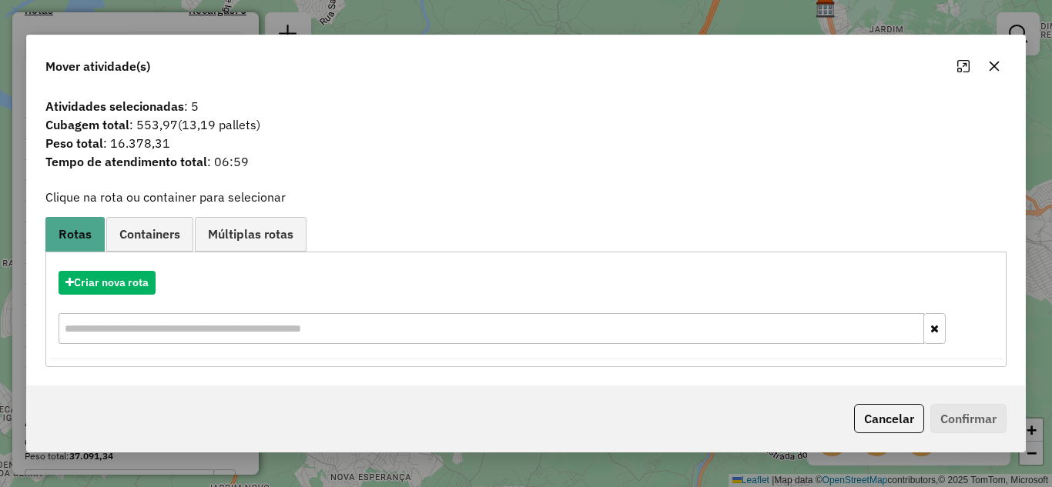
click at [997, 63] on icon "button" at bounding box center [994, 66] width 12 height 12
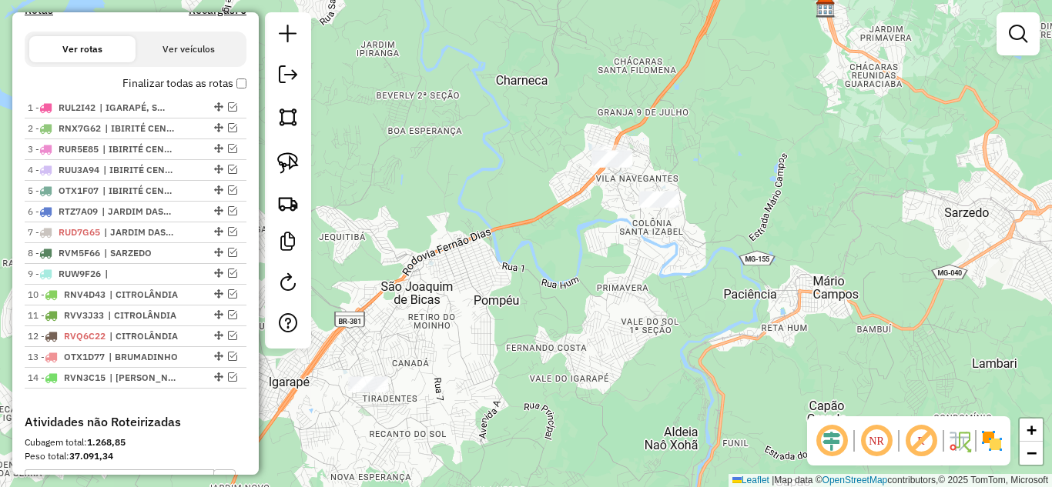
drag, startPoint x: 630, startPoint y: 326, endPoint x: 659, endPoint y: 232, distance: 98.4
click at [659, 232] on div "Janela de atendimento Grade de atendimento Capacidade Transportadoras Veículos …" at bounding box center [526, 243] width 1052 height 487
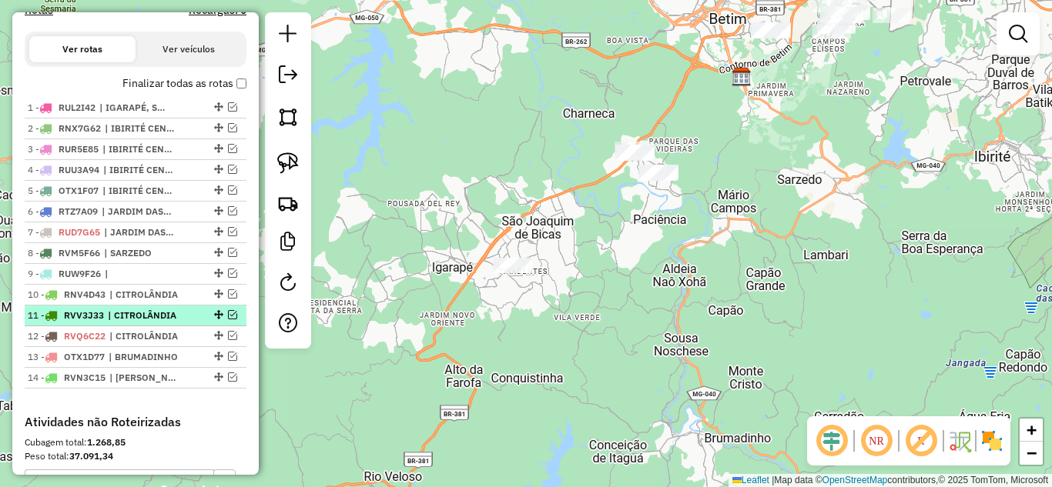
click at [228, 320] on em at bounding box center [232, 314] width 9 height 9
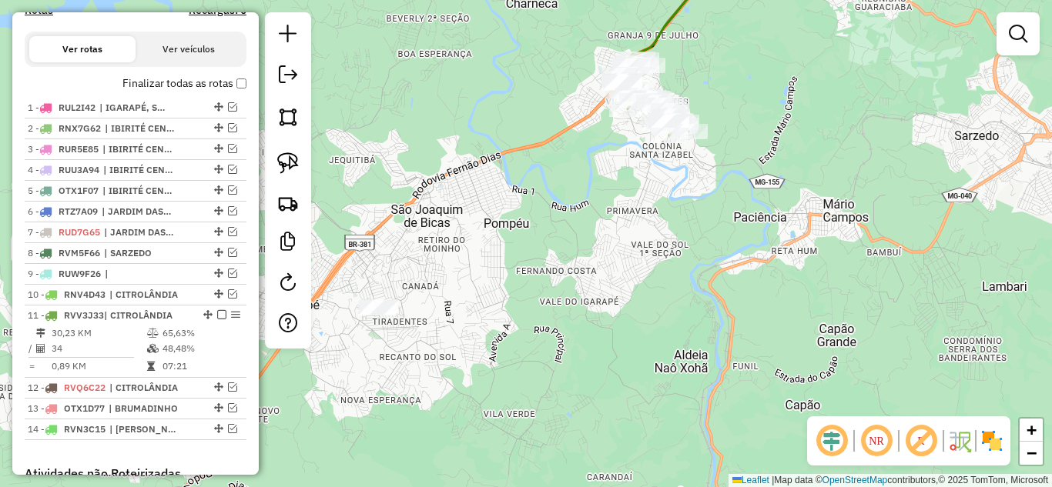
drag, startPoint x: 600, startPoint y: 296, endPoint x: 582, endPoint y: 294, distance: 17.8
click at [586, 317] on div "Janela de atendimento Grade de atendimento Capacidade Transportadoras Veículos …" at bounding box center [526, 243] width 1052 height 487
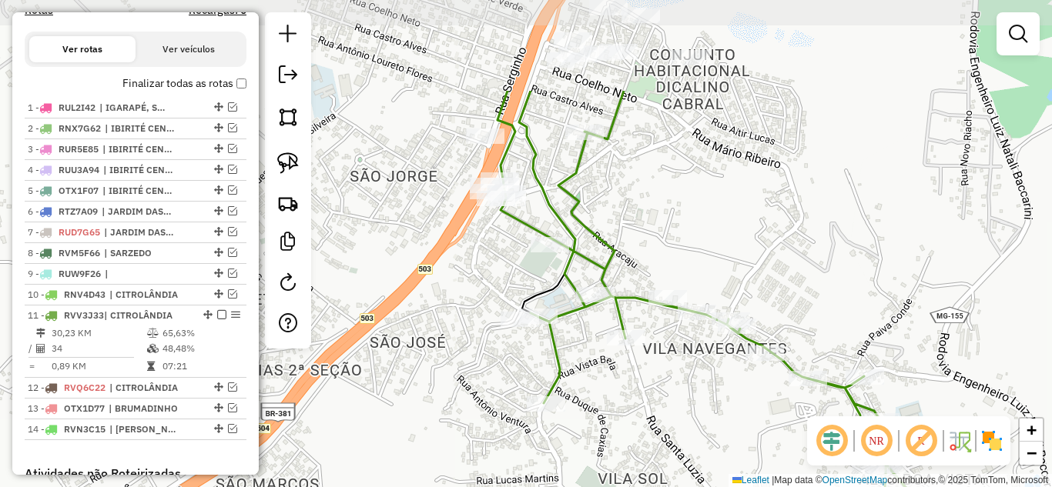
drag, startPoint x: 550, startPoint y: 289, endPoint x: 678, endPoint y: 430, distance: 190.8
click at [670, 430] on div "Janela de atendimento Grade de atendimento Capacidade Transportadoras Veículos …" at bounding box center [526, 243] width 1052 height 487
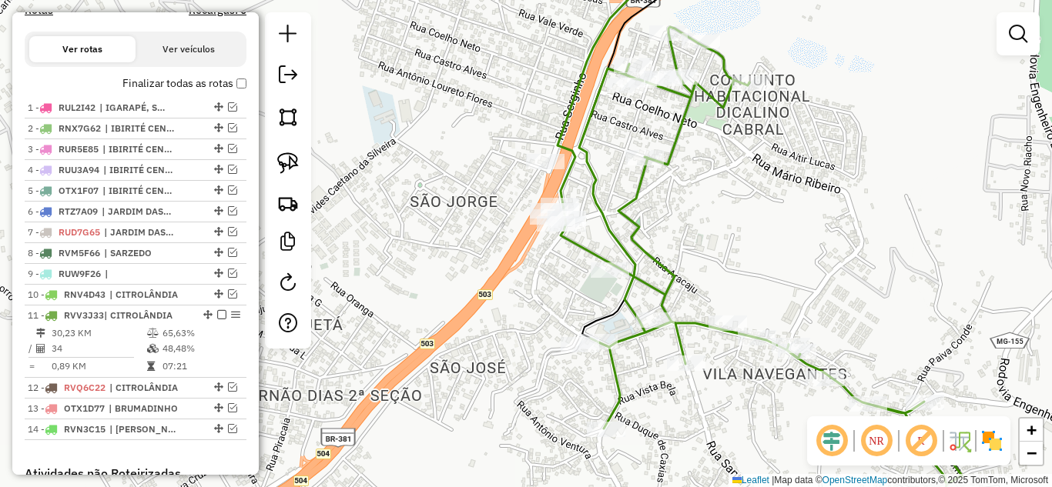
drag, startPoint x: 712, startPoint y: 427, endPoint x: 778, endPoint y: 454, distance: 71.2
click at [778, 454] on div "Janela de atendimento Grade de atendimento Capacidade Transportadoras Veículos …" at bounding box center [526, 243] width 1052 height 487
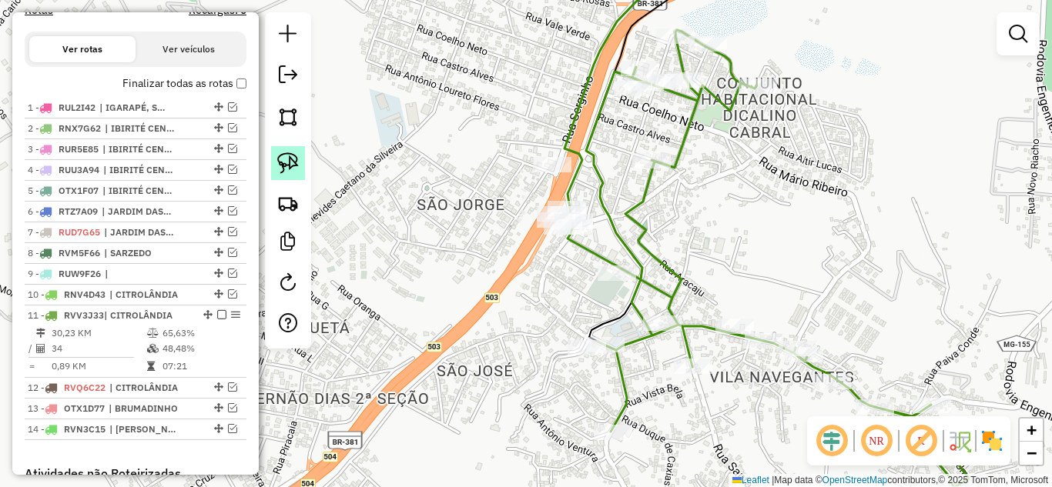
click at [281, 158] on img at bounding box center [288, 163] width 22 height 22
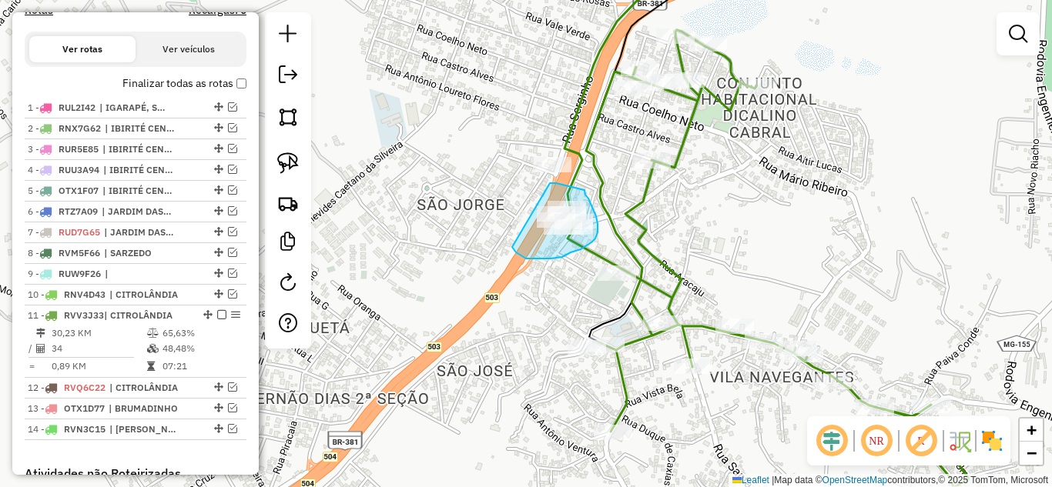
drag, startPoint x: 512, startPoint y: 247, endPoint x: 547, endPoint y: 183, distance: 72.7
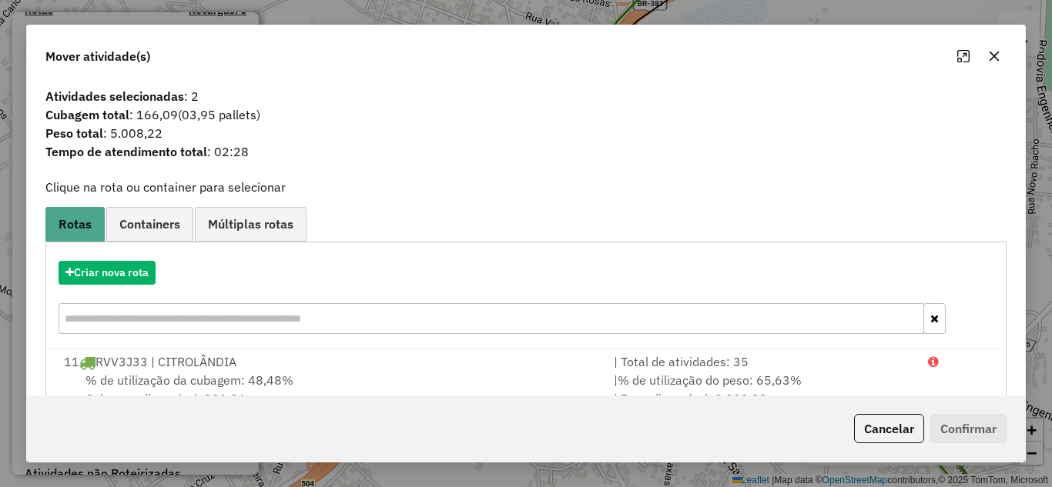
click at [996, 58] on icon "button" at bounding box center [994, 56] width 10 height 10
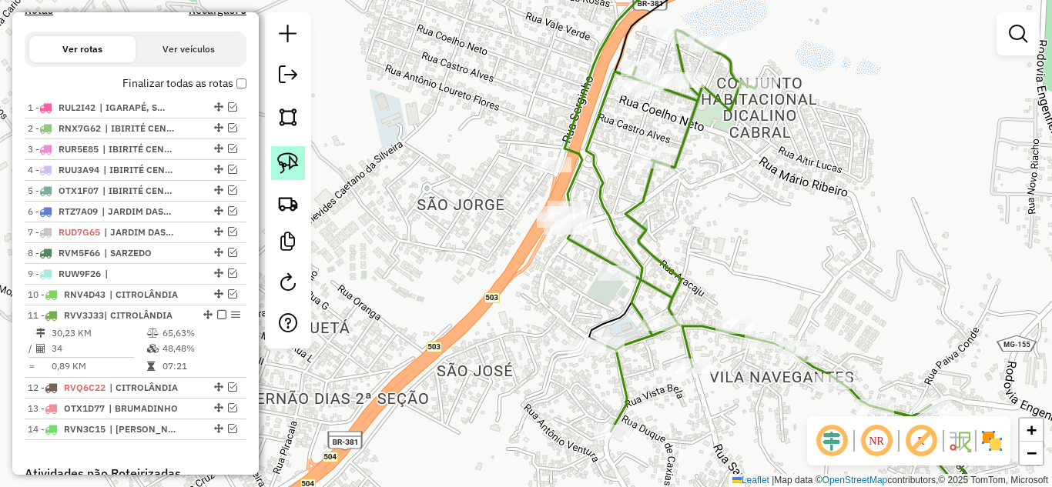
click at [277, 156] on img at bounding box center [288, 163] width 22 height 22
drag, startPoint x: 504, startPoint y: 181, endPoint x: 532, endPoint y: 137, distance: 51.9
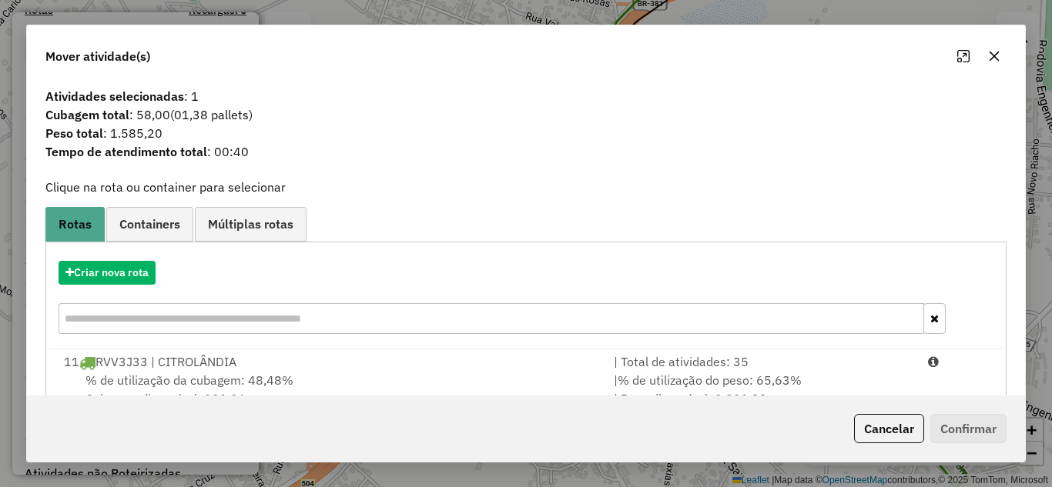
drag, startPoint x: 675, startPoint y: 355, endPoint x: 798, endPoint y: 409, distance: 134.5
click at [678, 357] on div "| Total de atividades: 35" at bounding box center [761, 362] width 314 height 18
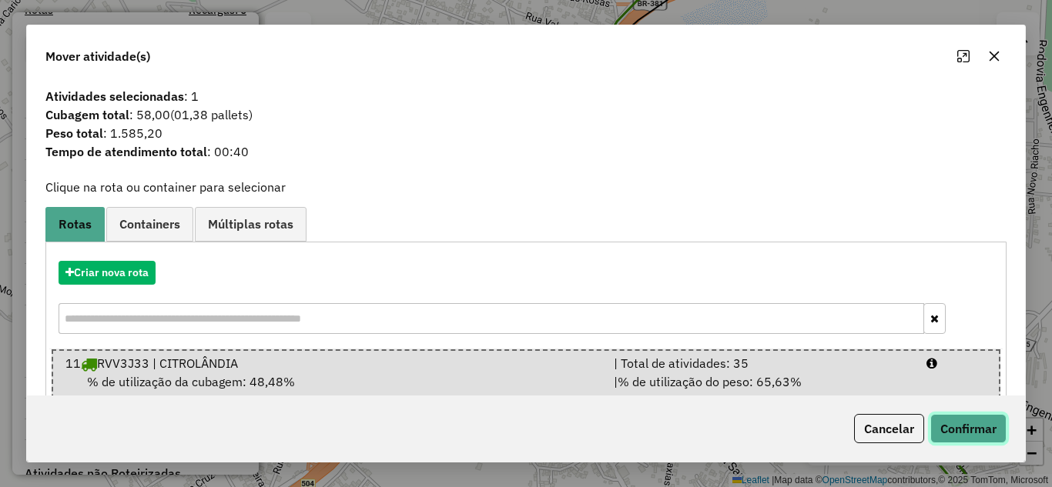
click at [964, 428] on button "Confirmar" at bounding box center [968, 428] width 76 height 29
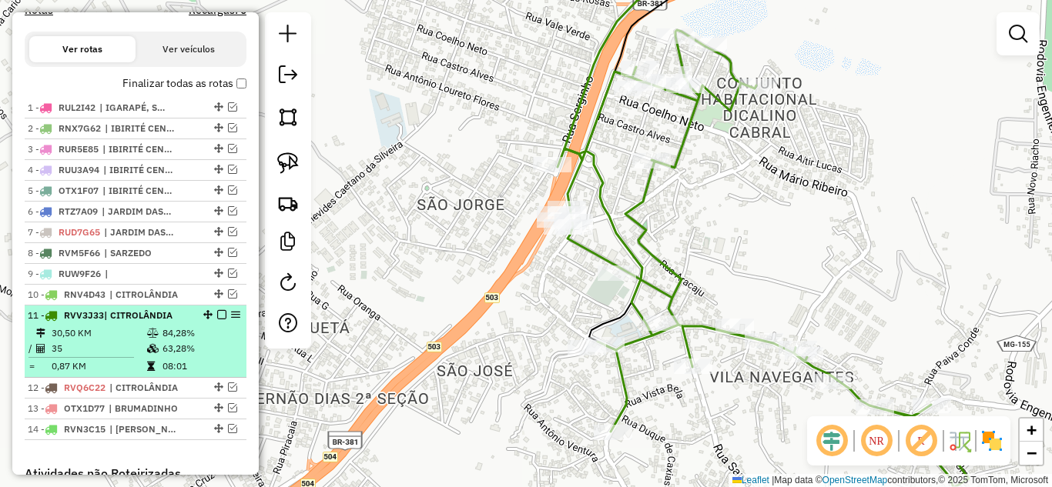
click at [217, 320] on em at bounding box center [221, 314] width 9 height 9
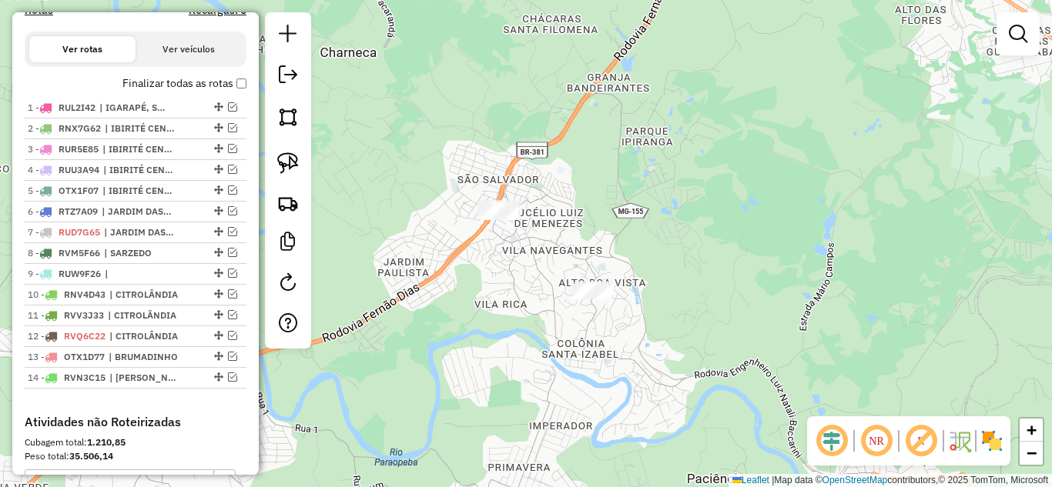
drag, startPoint x: 504, startPoint y: 330, endPoint x: 489, endPoint y: 280, distance: 52.1
click at [529, 283] on div "Janela de atendimento Grade de atendimento Capacidade Transportadoras Veículos …" at bounding box center [526, 243] width 1052 height 487
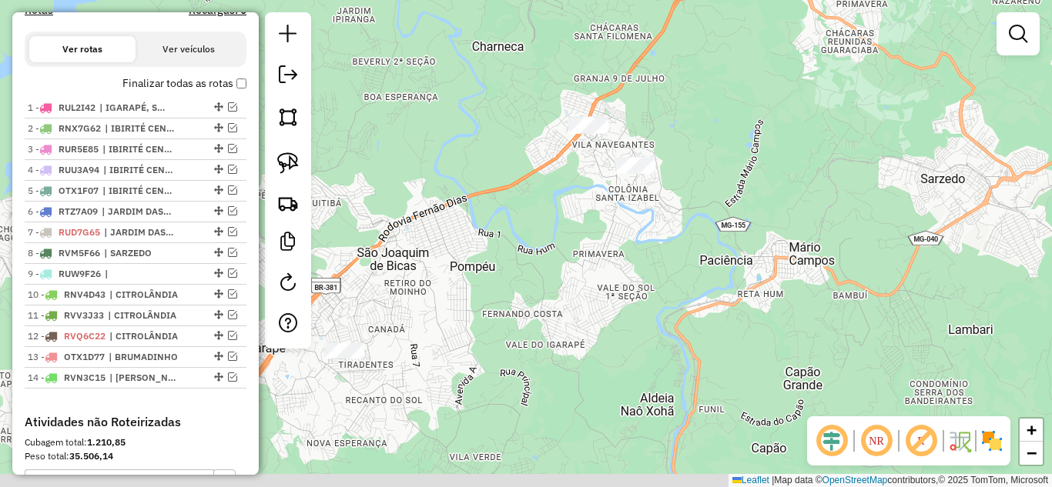
drag, startPoint x: 484, startPoint y: 329, endPoint x: 585, endPoint y: 207, distance: 158.5
click at [579, 209] on div "Janela de atendimento Grade de atendimento Capacidade Transportadoras Veículos …" at bounding box center [526, 243] width 1052 height 487
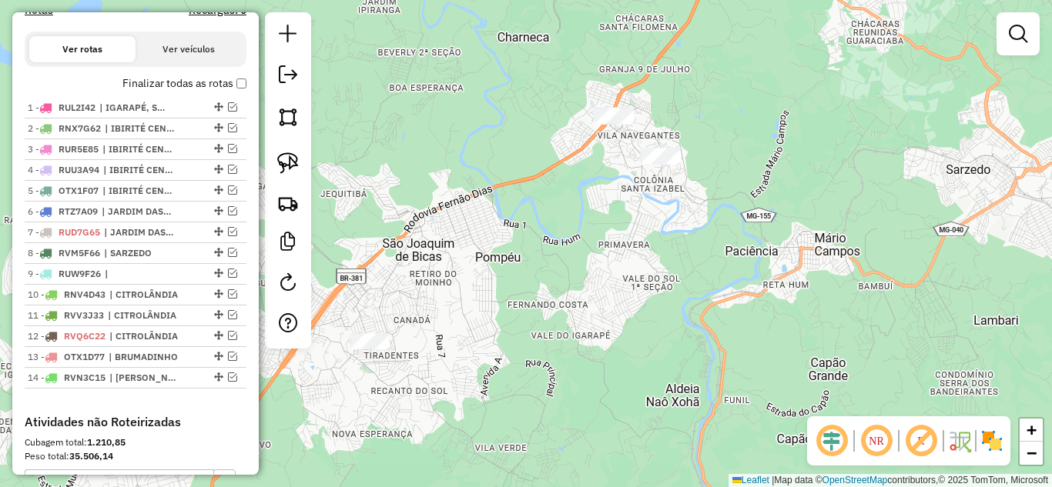
drag, startPoint x: 503, startPoint y: 242, endPoint x: 525, endPoint y: 231, distance: 24.8
click at [525, 231] on div "Janela de atendimento Grade de atendimento Capacidade Transportadoras Veículos …" at bounding box center [526, 243] width 1052 height 487
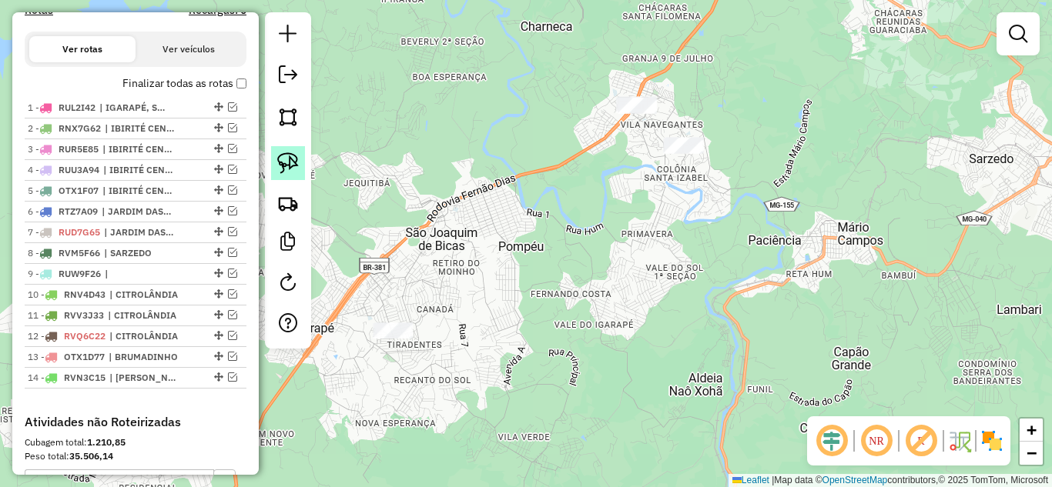
click at [285, 164] on img at bounding box center [288, 163] width 22 height 22
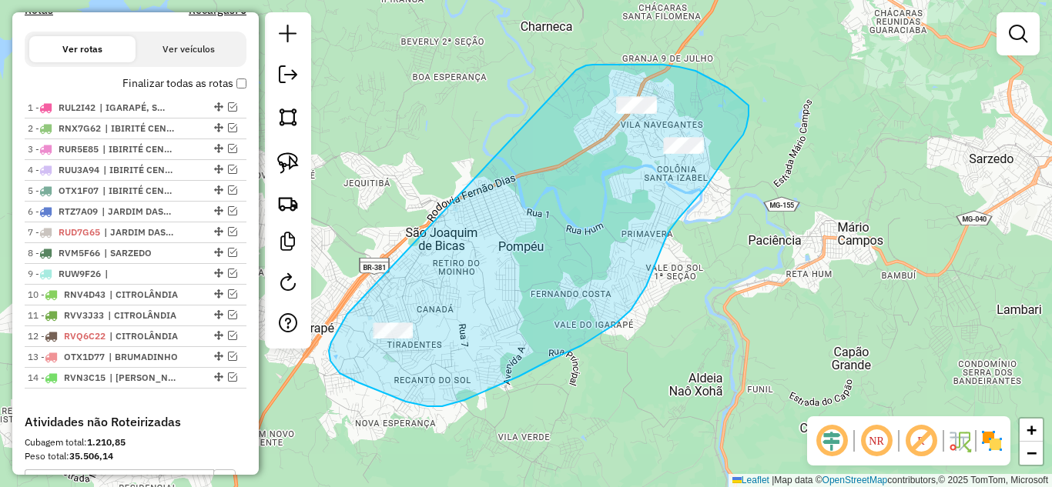
drag, startPoint x: 347, startPoint y: 314, endPoint x: 551, endPoint y: 85, distance: 307.1
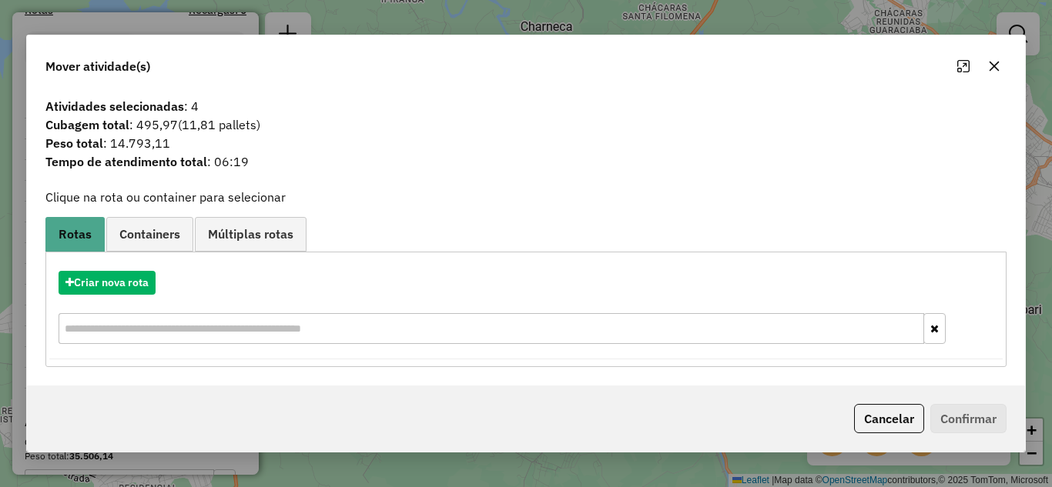
drag, startPoint x: 999, startPoint y: 61, endPoint x: 775, endPoint y: 85, distance: 225.4
click at [993, 55] on button "button" at bounding box center [994, 66] width 25 height 25
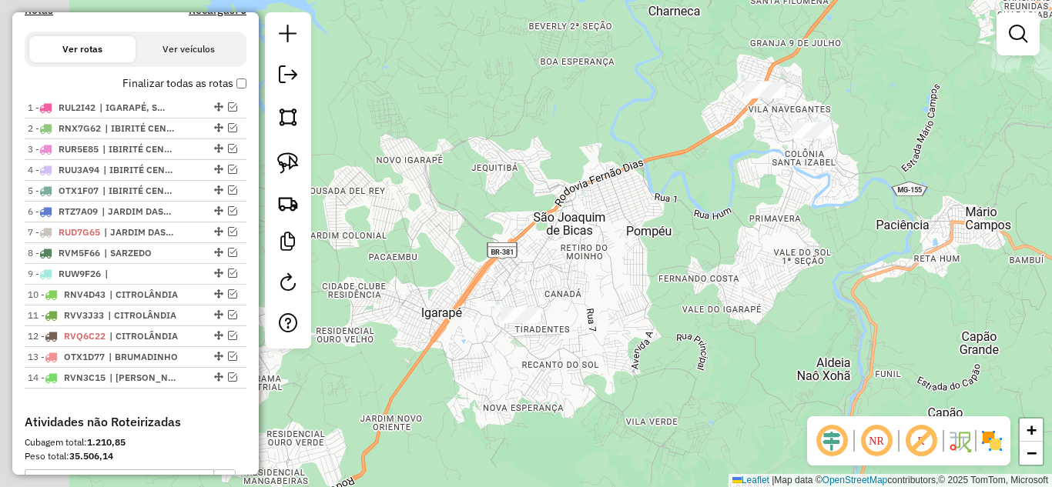
drag, startPoint x: 585, startPoint y: 189, endPoint x: 437, endPoint y: 198, distance: 148.9
click at [592, 188] on div "Janela de atendimento Grade de atendimento Capacidade Transportadoras Veículos …" at bounding box center [526, 243] width 1052 height 487
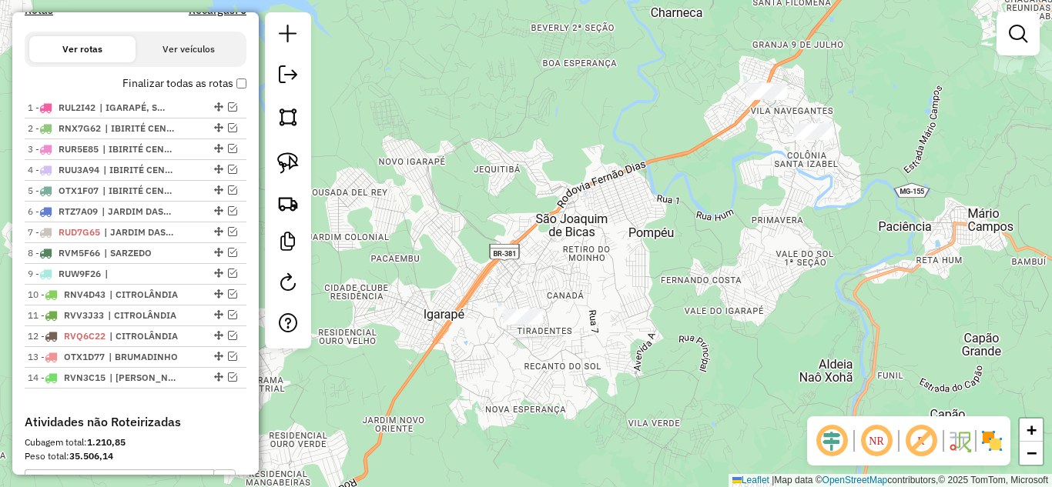
drag, startPoint x: 290, startPoint y: 169, endPoint x: 313, endPoint y: 203, distance: 41.0
click at [289, 170] on img at bounding box center [288, 163] width 22 height 22
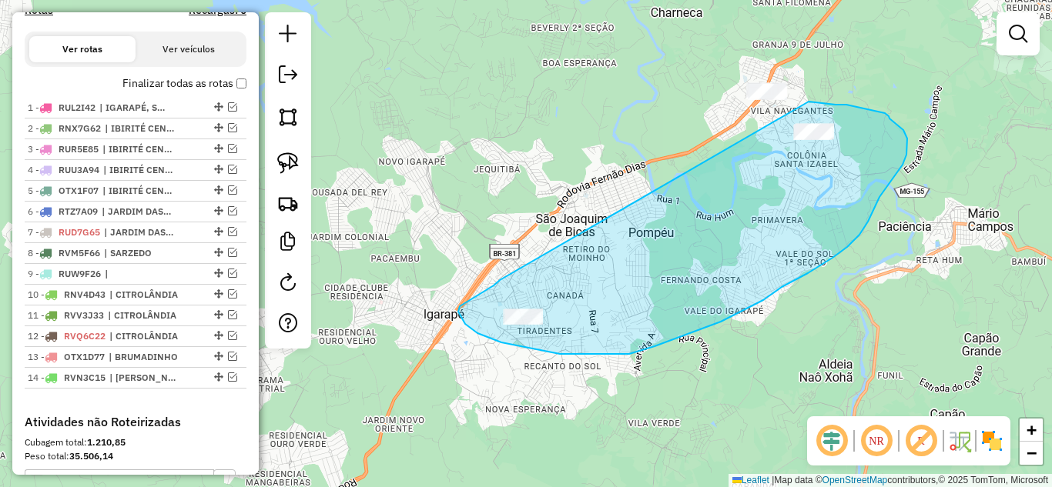
drag, startPoint x: 499, startPoint y: 282, endPoint x: 795, endPoint y: 105, distance: 344.3
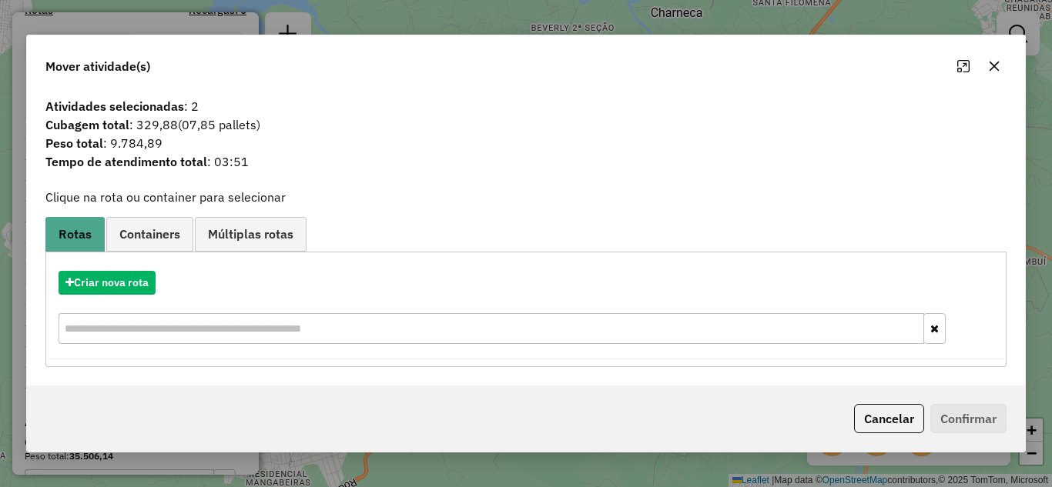
drag, startPoint x: 994, startPoint y: 65, endPoint x: 985, endPoint y: 63, distance: 9.4
click at [994, 64] on icon "button" at bounding box center [994, 66] width 12 height 12
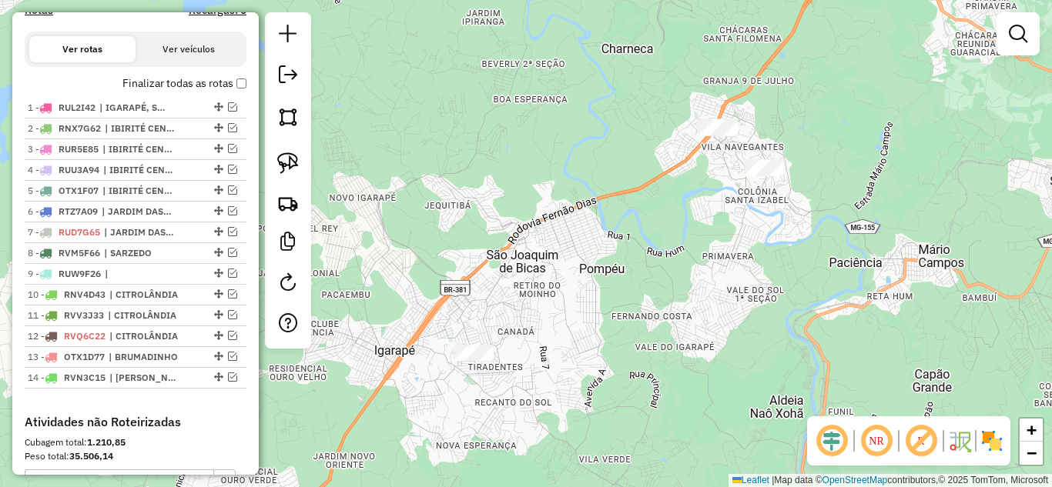
drag, startPoint x: 769, startPoint y: 155, endPoint x: 618, endPoint y: 233, distance: 170.5
click at [628, 243] on div "Janela de atendimento Grade de atendimento Capacidade Transportadoras Veículos …" at bounding box center [526, 243] width 1052 height 487
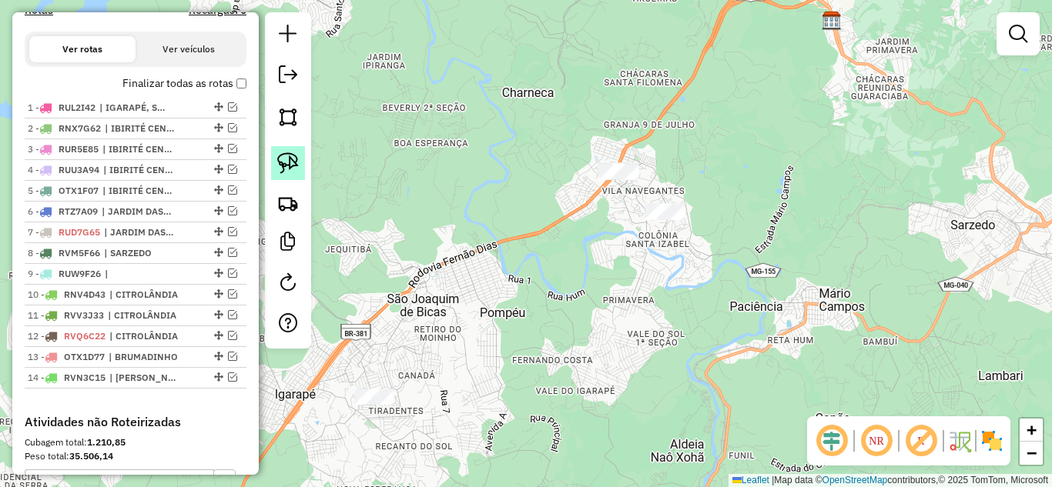
click at [281, 159] on img at bounding box center [288, 163] width 22 height 22
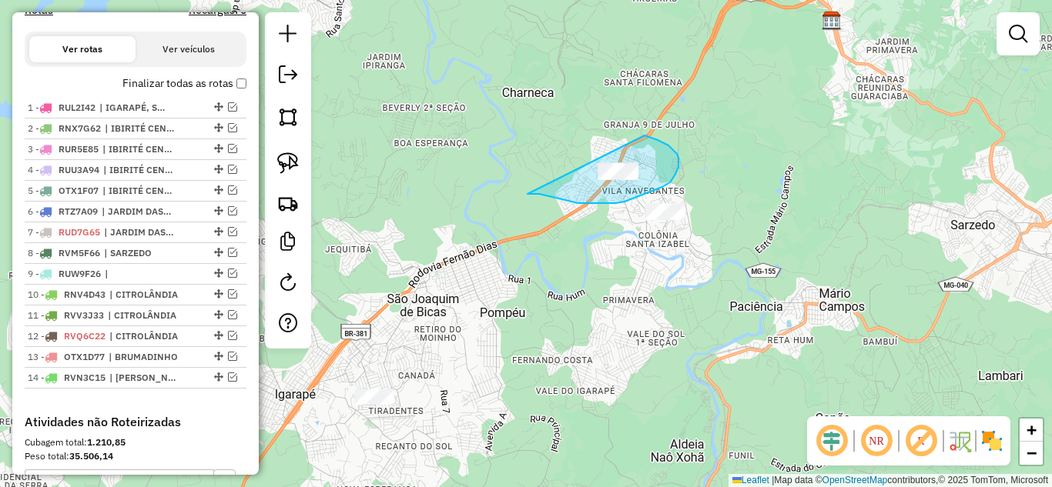
drag, startPoint x: 546, startPoint y: 196, endPoint x: 601, endPoint y: 126, distance: 88.7
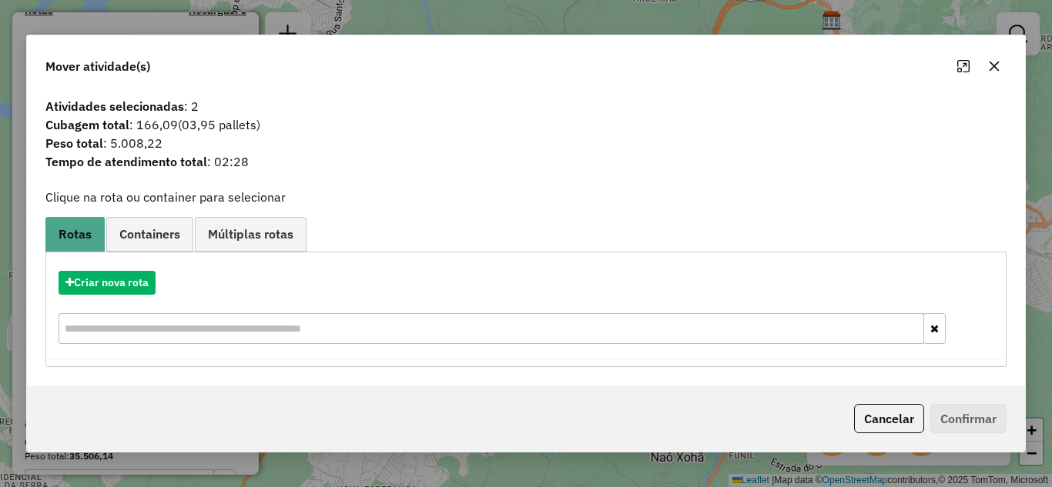
drag, startPoint x: 998, startPoint y: 66, endPoint x: 921, endPoint y: 85, distance: 79.4
click at [995, 66] on icon "button" at bounding box center [994, 66] width 12 height 12
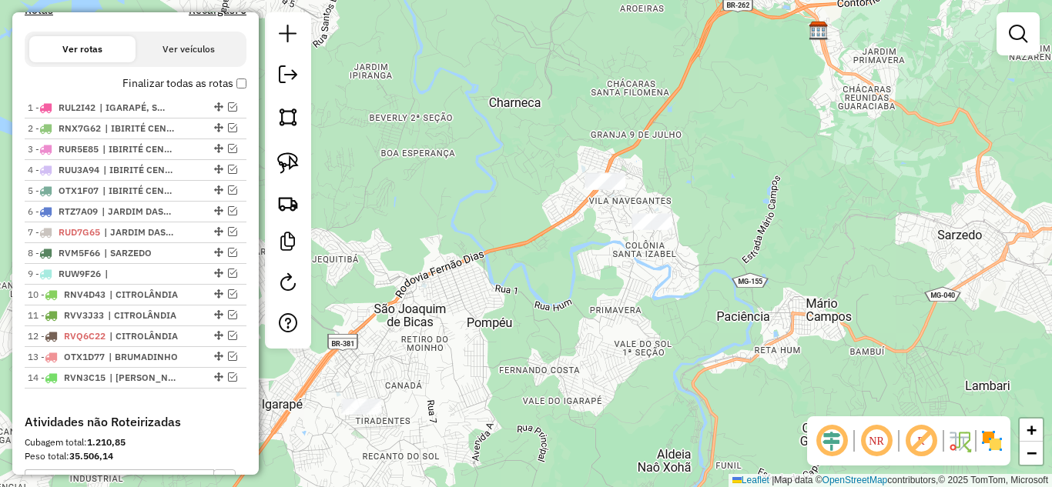
drag, startPoint x: 772, startPoint y: 166, endPoint x: 671, endPoint y: 222, distance: 114.8
click at [671, 222] on div "Janela de atendimento Grade de atendimento Capacidade Transportadoras Veículos …" at bounding box center [526, 243] width 1052 height 487
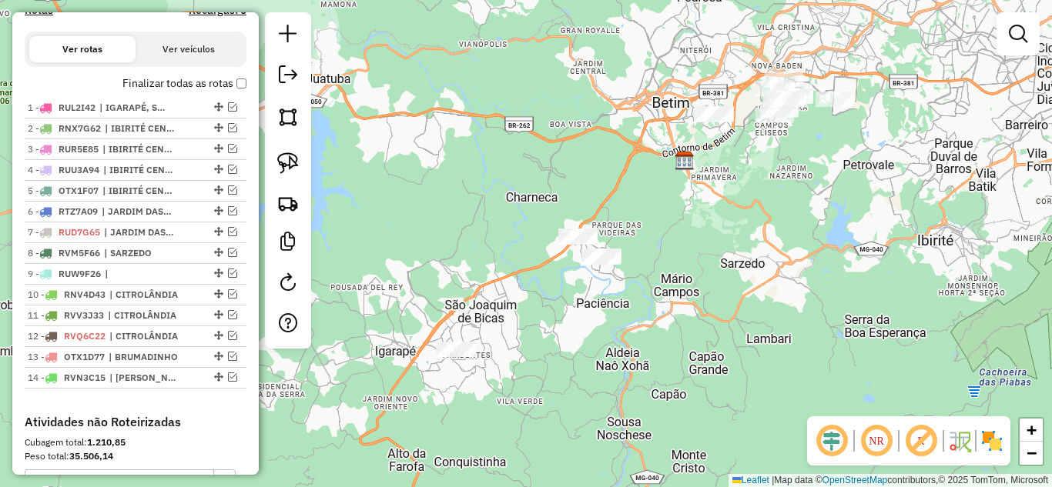
drag, startPoint x: 690, startPoint y: 215, endPoint x: 667, endPoint y: 232, distance: 28.6
click at [668, 236] on div "Janela de atendimento Grade de atendimento Capacidade Transportadoras Veículos …" at bounding box center [526, 243] width 1052 height 487
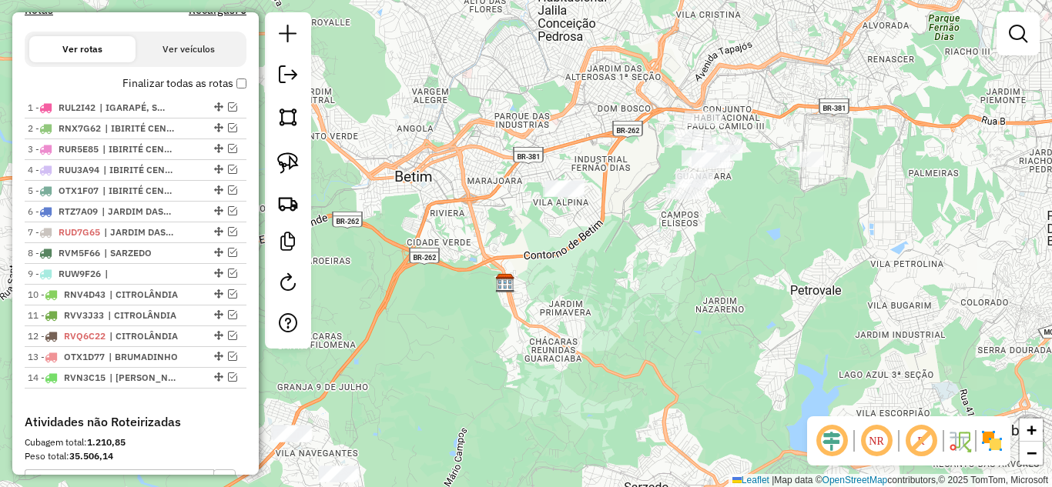
drag, startPoint x: 721, startPoint y: 167, endPoint x: 571, endPoint y: 303, distance: 202.3
click at [571, 303] on div "Janela de atendimento Grade de atendimento Capacidade Transportadoras Veículos …" at bounding box center [526, 243] width 1052 height 487
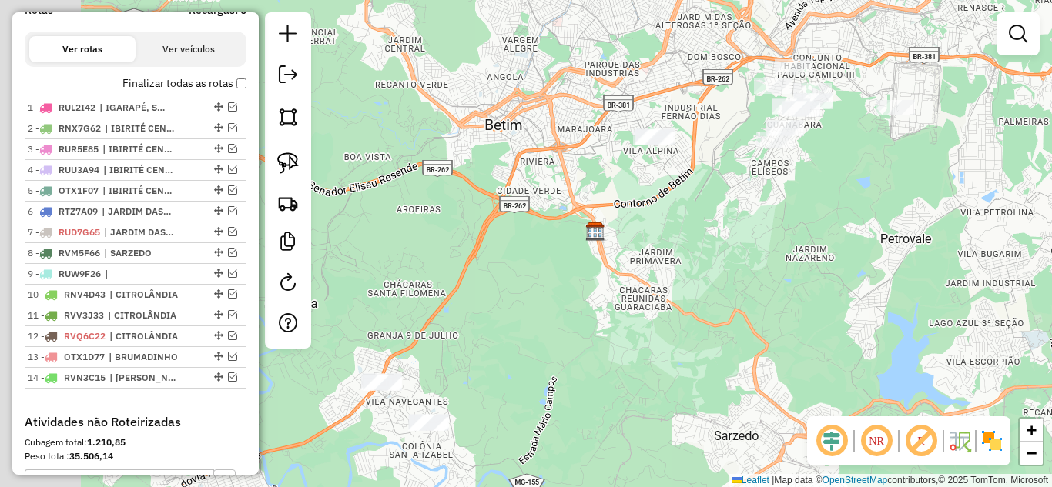
drag, startPoint x: 601, startPoint y: 241, endPoint x: 645, endPoint y: 211, distance: 53.8
click at [645, 211] on div "Janela de atendimento Grade de atendimento Capacidade Transportadoras Veículos …" at bounding box center [526, 243] width 1052 height 487
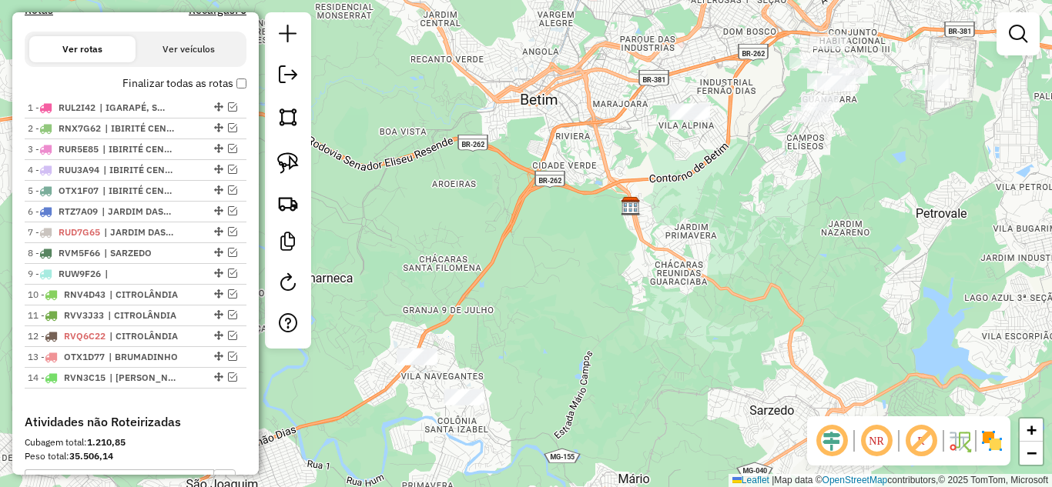
drag, startPoint x: 548, startPoint y: 286, endPoint x: 635, endPoint y: 206, distance: 118.3
click at [635, 206] on div "Janela de atendimento Grade de atendimento Capacidade Transportadoras Veículos …" at bounding box center [526, 243] width 1052 height 487
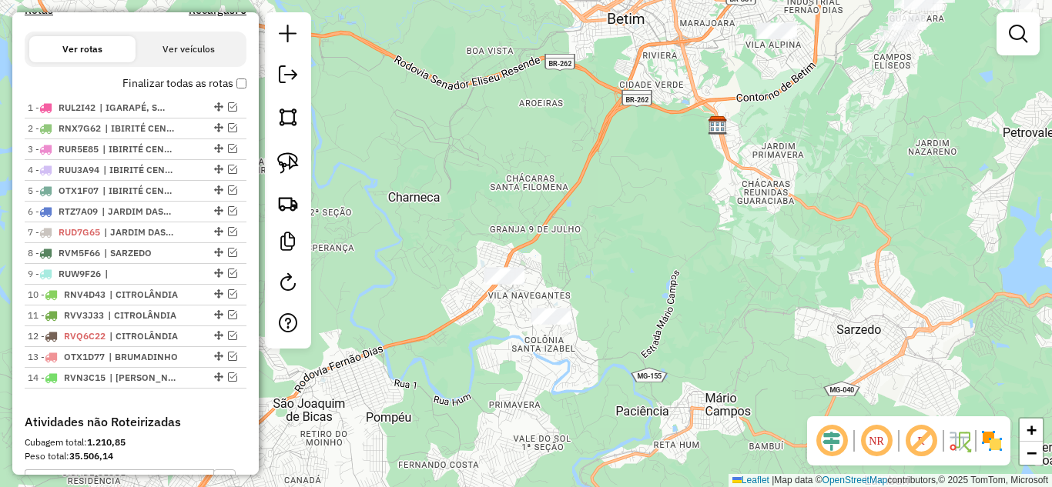
drag, startPoint x: 508, startPoint y: 291, endPoint x: 529, endPoint y: 273, distance: 27.3
click at [529, 273] on div "Janela de atendimento Grade de atendimento Capacidade Transportadoras Veículos …" at bounding box center [526, 243] width 1052 height 487
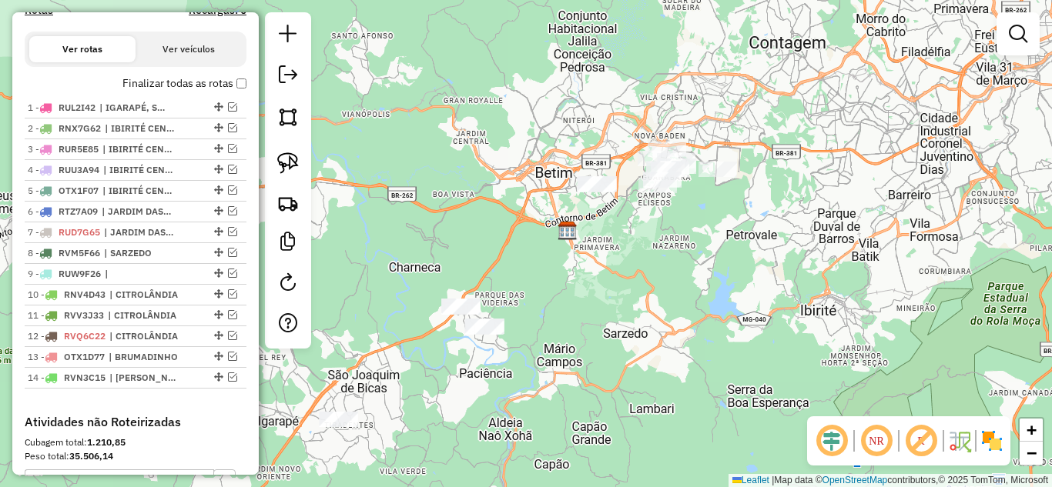
drag, startPoint x: 839, startPoint y: 206, endPoint x: 748, endPoint y: 271, distance: 110.9
click at [748, 271] on div "Janela de atendimento Grade de atendimento Capacidade Transportadoras Veículos …" at bounding box center [526, 243] width 1052 height 487
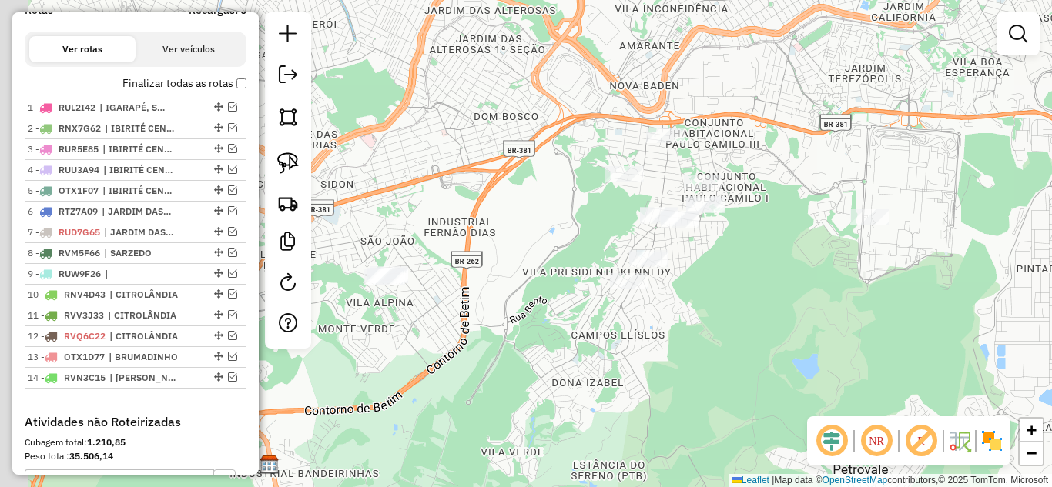
drag, startPoint x: 519, startPoint y: 224, endPoint x: 570, endPoint y: 239, distance: 53.1
click at [569, 241] on div "Janela de atendimento Grade de atendimento Capacidade Transportadoras Veículos …" at bounding box center [526, 243] width 1052 height 487
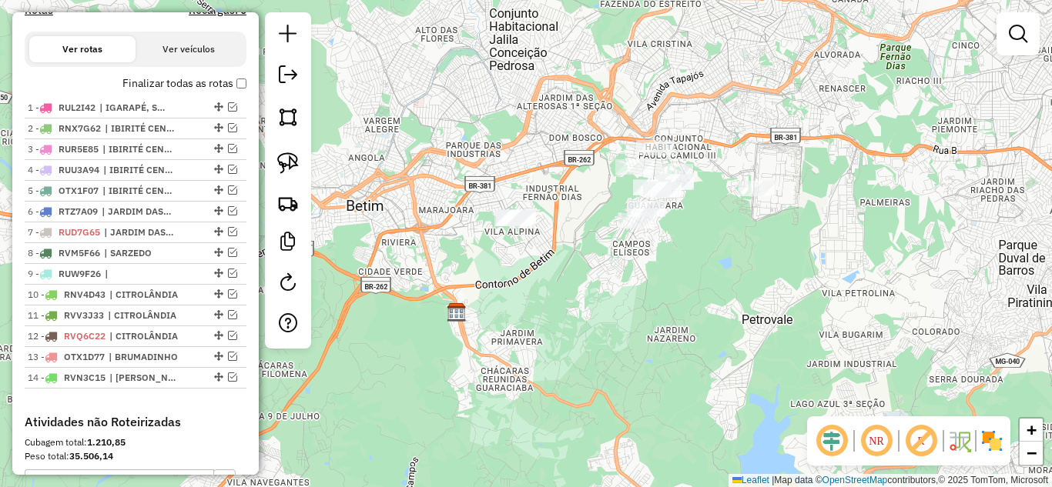
drag, startPoint x: 513, startPoint y: 275, endPoint x: 556, endPoint y: 251, distance: 49.3
click at [556, 251] on div "Janela de atendimento Grade de atendimento Capacidade Transportadoras Veículos …" at bounding box center [526, 243] width 1052 height 487
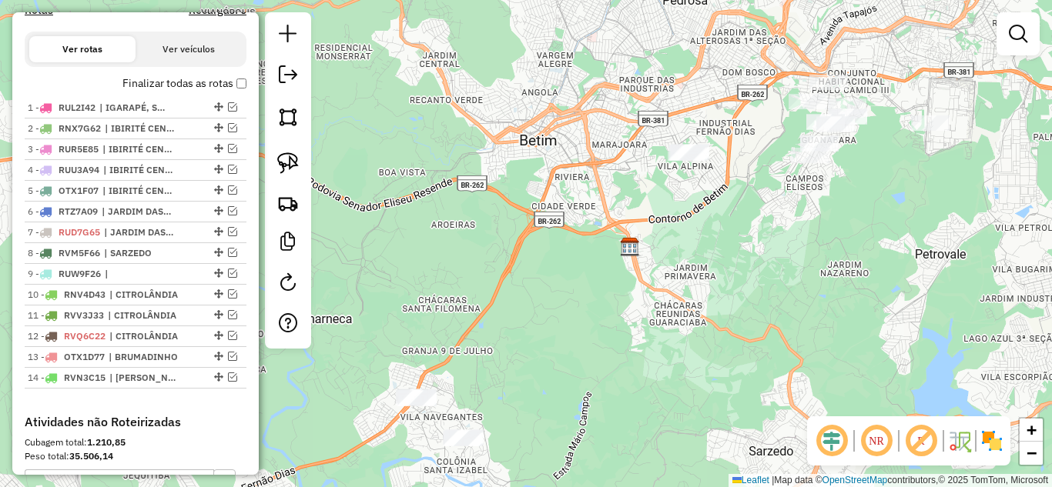
drag, startPoint x: 542, startPoint y: 286, endPoint x: 573, endPoint y: 223, distance: 70.3
click at [712, 224] on div "Janela de atendimento Grade de atendimento Capacidade Transportadoras Veículos …" at bounding box center [526, 243] width 1052 height 487
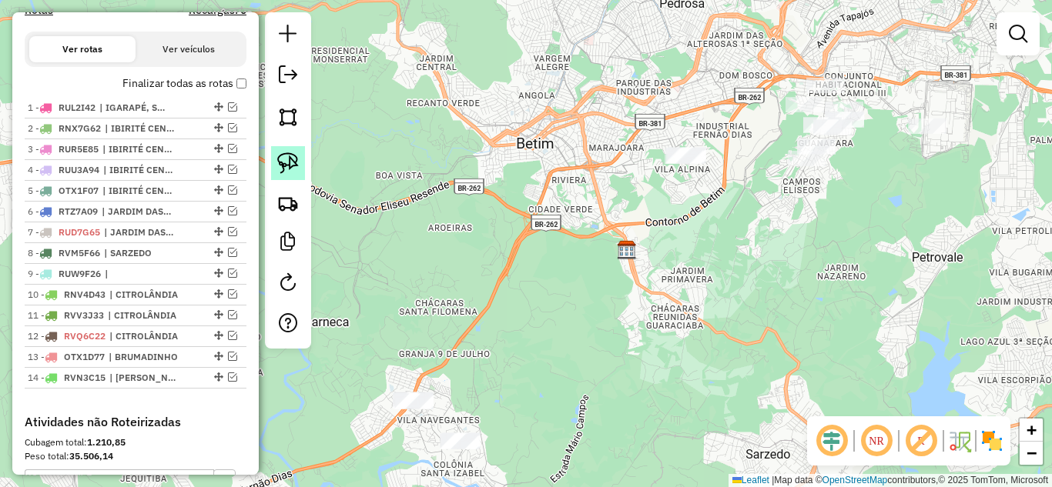
click at [288, 164] on img at bounding box center [288, 163] width 22 height 22
drag, startPoint x: 450, startPoint y: 327, endPoint x: 434, endPoint y: 336, distance: 18.6
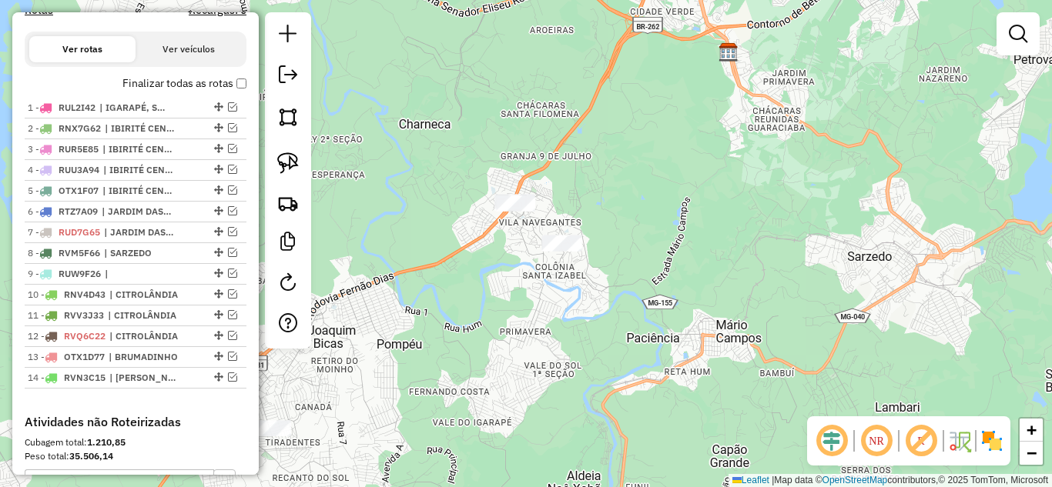
drag, startPoint x: 558, startPoint y: 243, endPoint x: 641, endPoint y: 88, distance: 176.0
click at [641, 88] on div "Janela de atendimento Grade de atendimento Capacidade Transportadoras Veículos …" at bounding box center [526, 243] width 1052 height 487
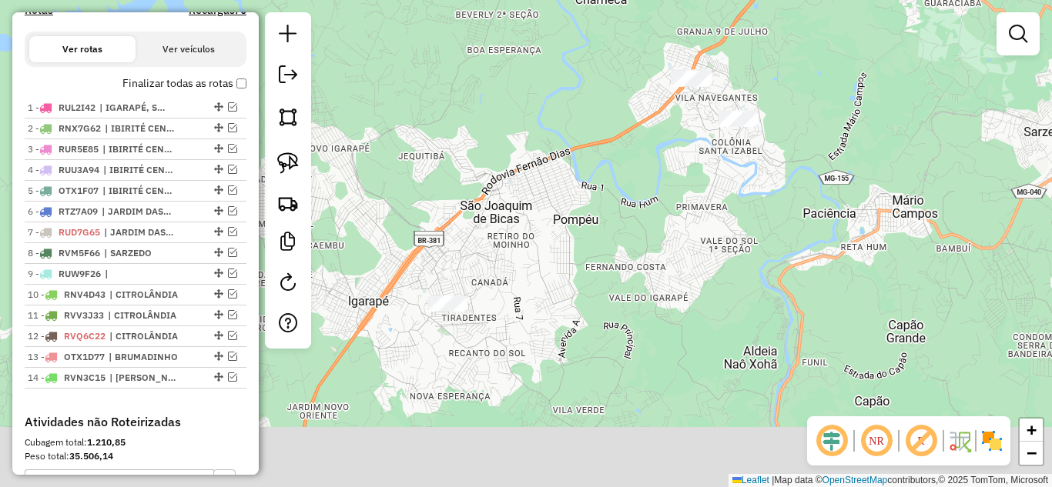
drag, startPoint x: 481, startPoint y: 298, endPoint x: 514, endPoint y: 276, distance: 39.5
click at [514, 276] on div "Janela de atendimento Grade de atendimento Capacidade Transportadoras Veículos …" at bounding box center [526, 243] width 1052 height 487
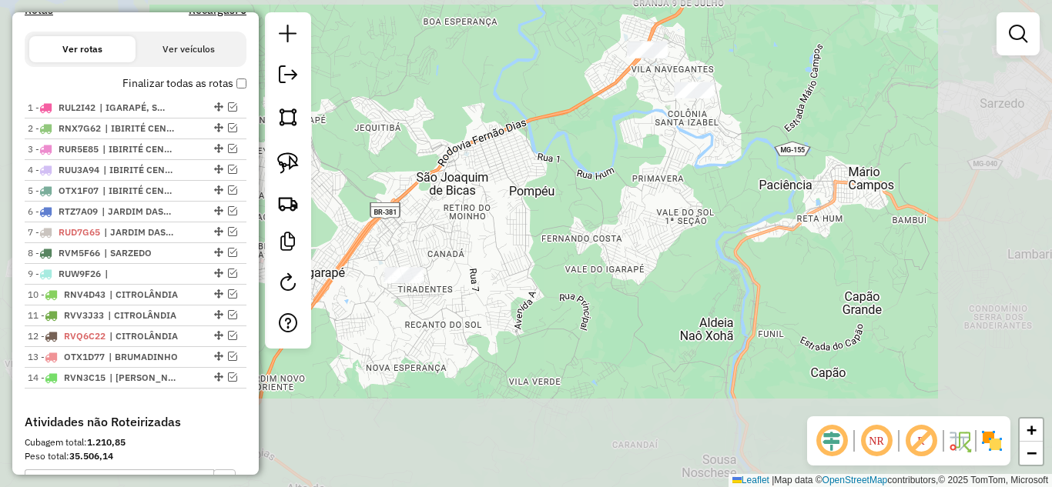
drag, startPoint x: 548, startPoint y: 259, endPoint x: 606, endPoint y: 224, distance: 67.3
click at [606, 224] on div "Janela de atendimento Grade de atendimento Capacidade Transportadoras Veículos …" at bounding box center [526, 243] width 1052 height 487
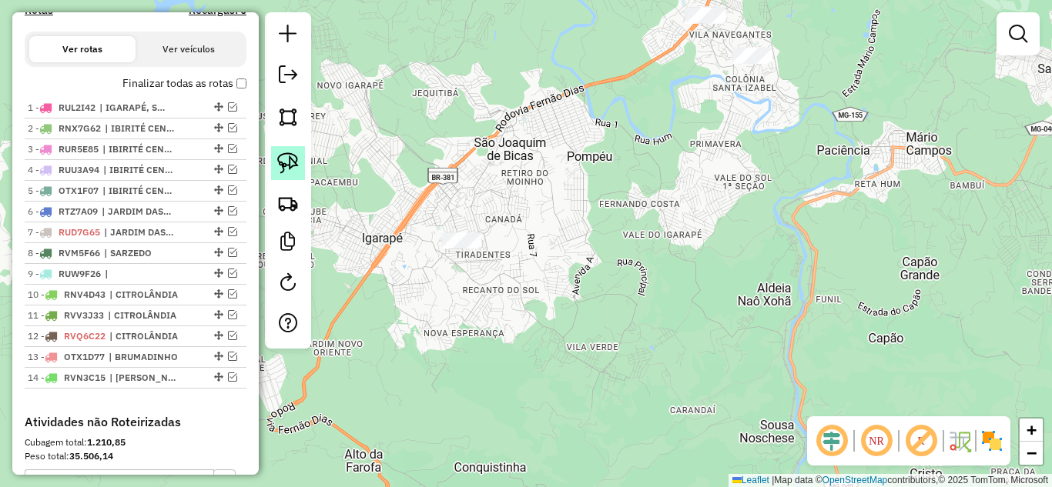
click at [295, 166] on img at bounding box center [288, 163] width 22 height 22
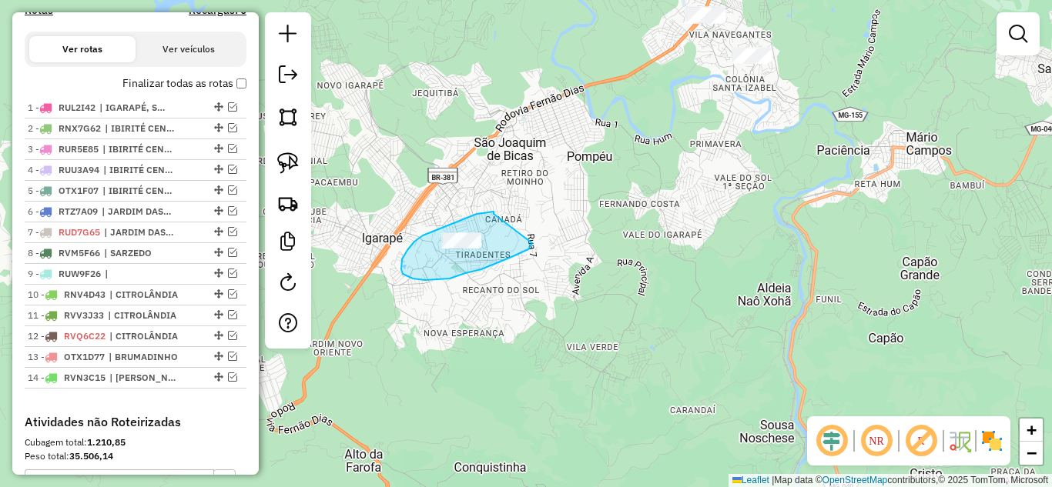
drag, startPoint x: 489, startPoint y: 212, endPoint x: 533, endPoint y: 236, distance: 50.3
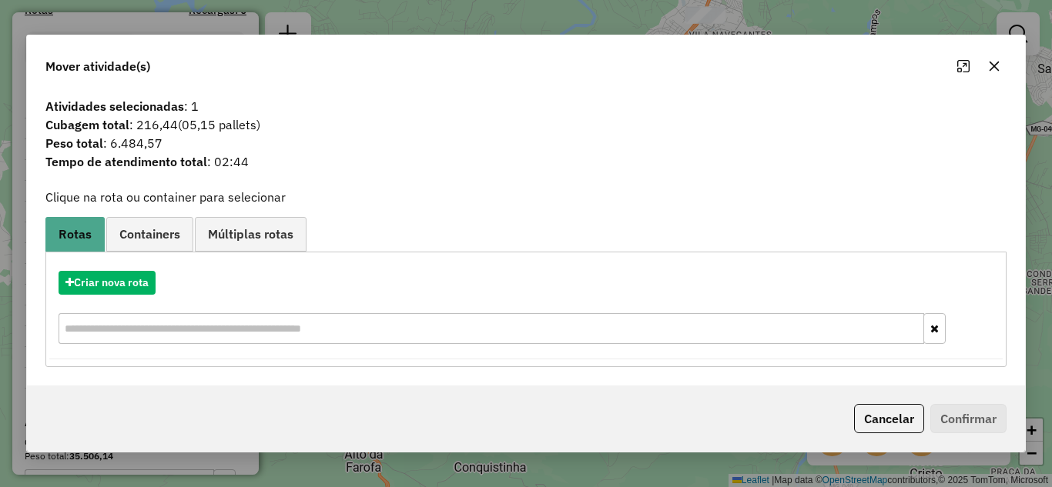
drag, startPoint x: 1004, startPoint y: 64, endPoint x: 865, endPoint y: 65, distance: 138.6
click at [1003, 64] on button "button" at bounding box center [994, 66] width 25 height 25
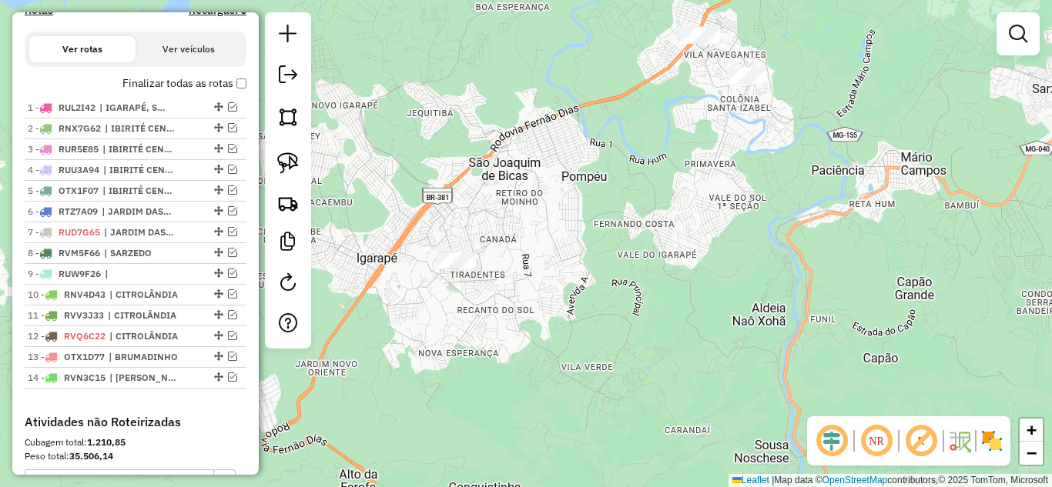
drag, startPoint x: 711, startPoint y: 157, endPoint x: 682, endPoint y: 267, distance: 113.9
click at [685, 281] on div "Janela de atendimento Grade de atendimento Capacidade Transportadoras Veículos …" at bounding box center [526, 243] width 1052 height 487
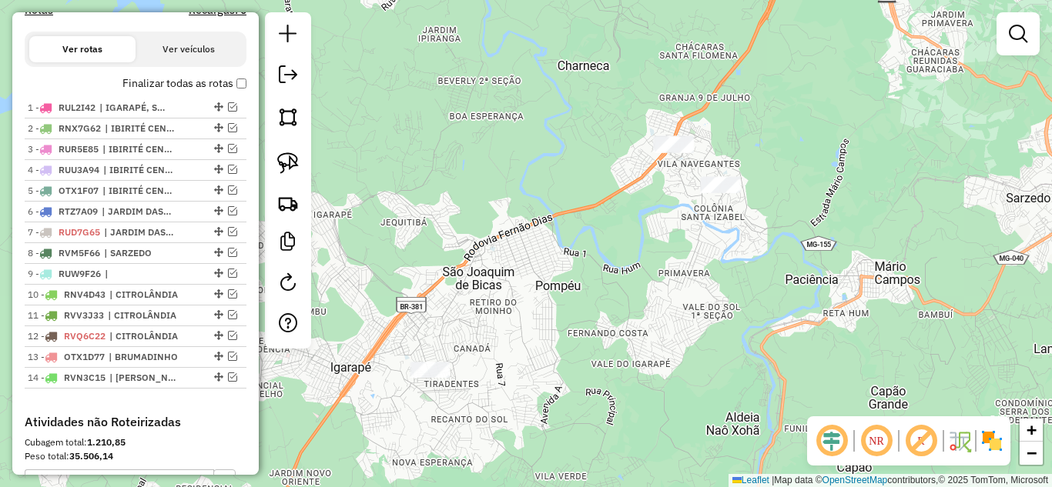
click at [290, 166] on img at bounding box center [288, 163] width 22 height 22
drag, startPoint x: 770, startPoint y: 176, endPoint x: 763, endPoint y: 209, distance: 34.6
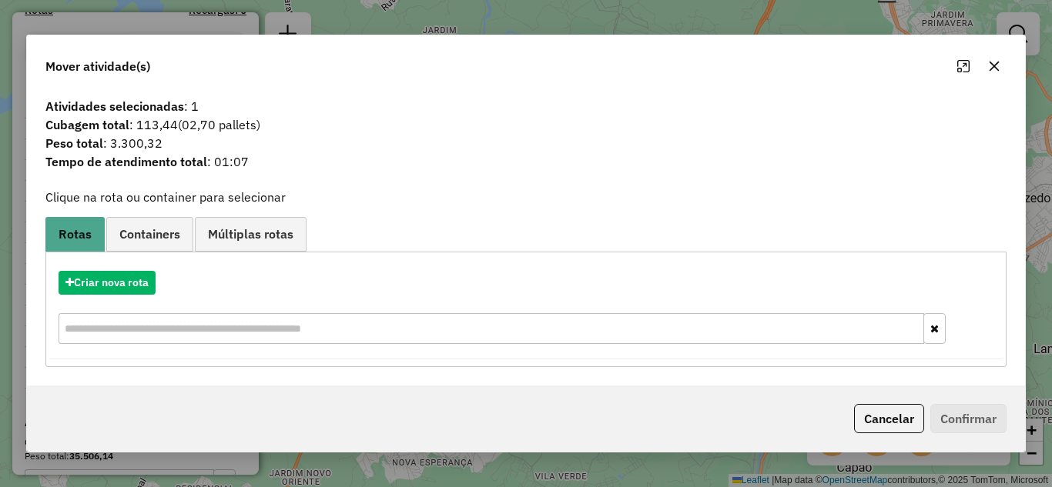
drag, startPoint x: 993, startPoint y: 64, endPoint x: 511, endPoint y: 171, distance: 494.5
click at [991, 62] on icon "button" at bounding box center [994, 66] width 12 height 12
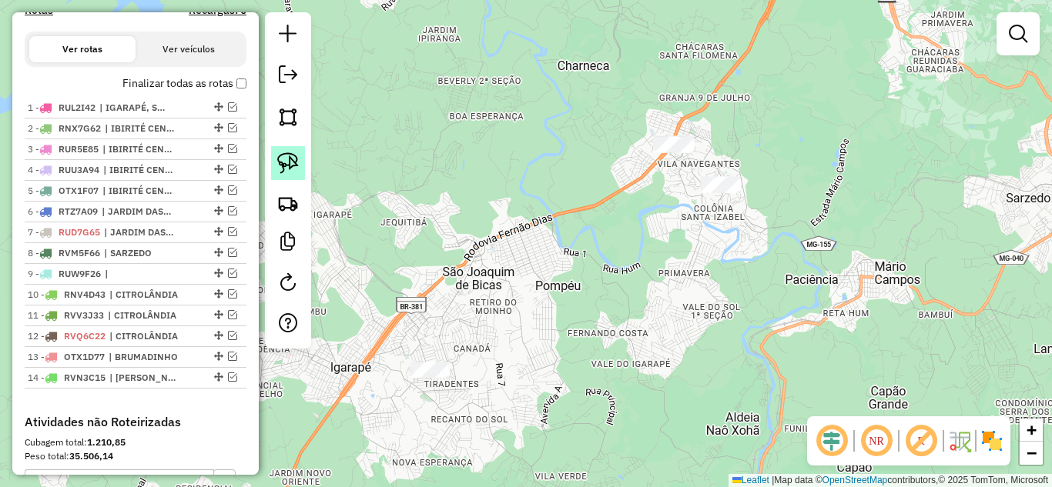
click at [293, 169] on img at bounding box center [288, 163] width 22 height 22
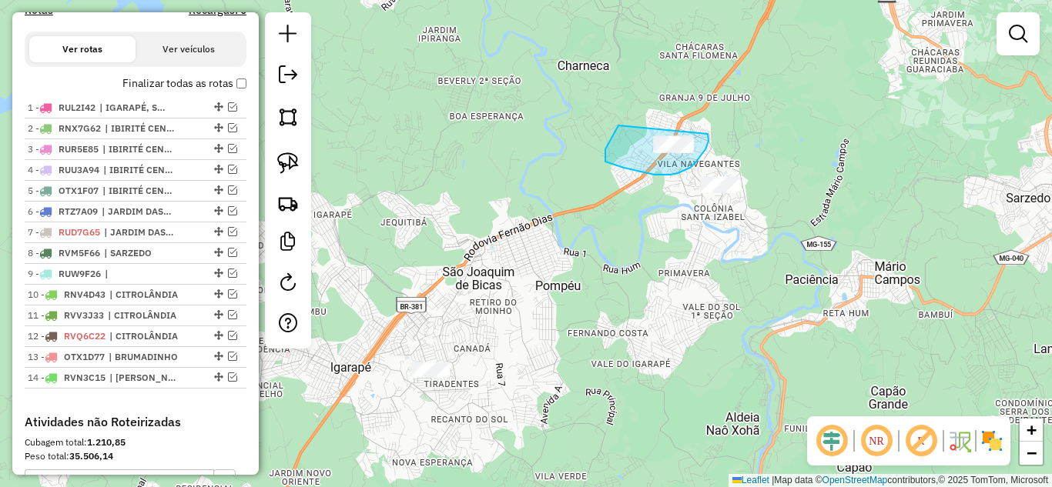
drag, startPoint x: 604, startPoint y: 160, endPoint x: 631, endPoint y: 95, distance: 70.5
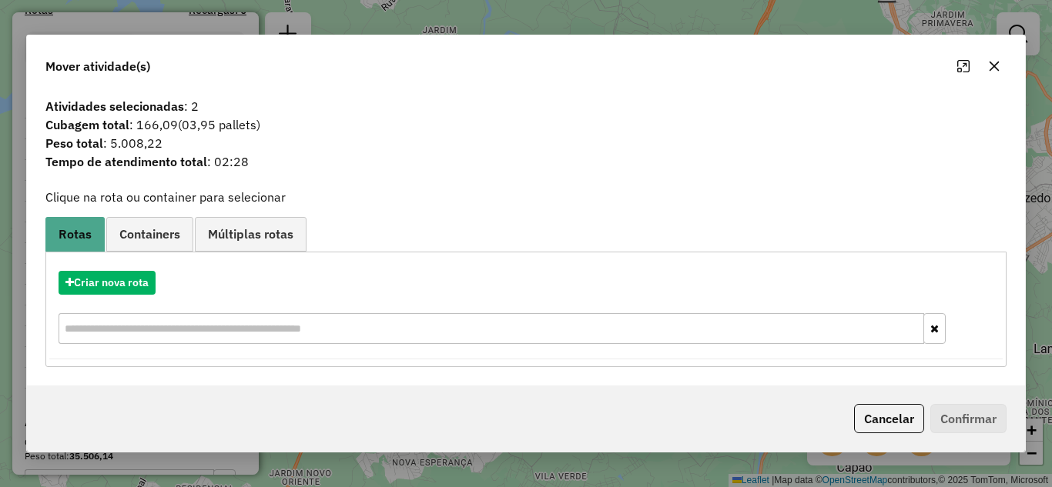
drag, startPoint x: 997, startPoint y: 61, endPoint x: 964, endPoint y: 64, distance: 33.3
click at [994, 60] on icon "button" at bounding box center [994, 66] width 12 height 12
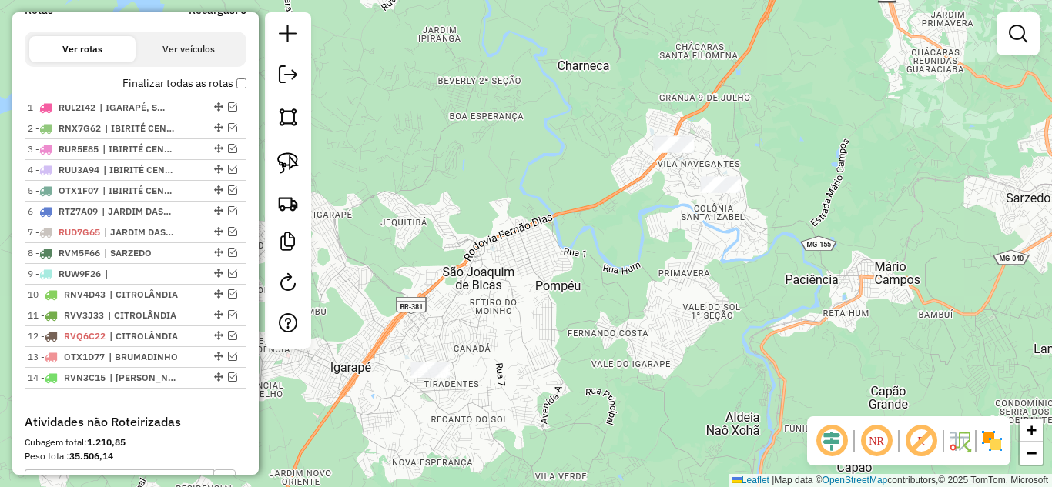
drag, startPoint x: 517, startPoint y: 203, endPoint x: 581, endPoint y: 176, distance: 70.4
click at [581, 176] on div "Janela de atendimento Grade de atendimento Capacidade Transportadoras Veículos …" at bounding box center [526, 243] width 1052 height 487
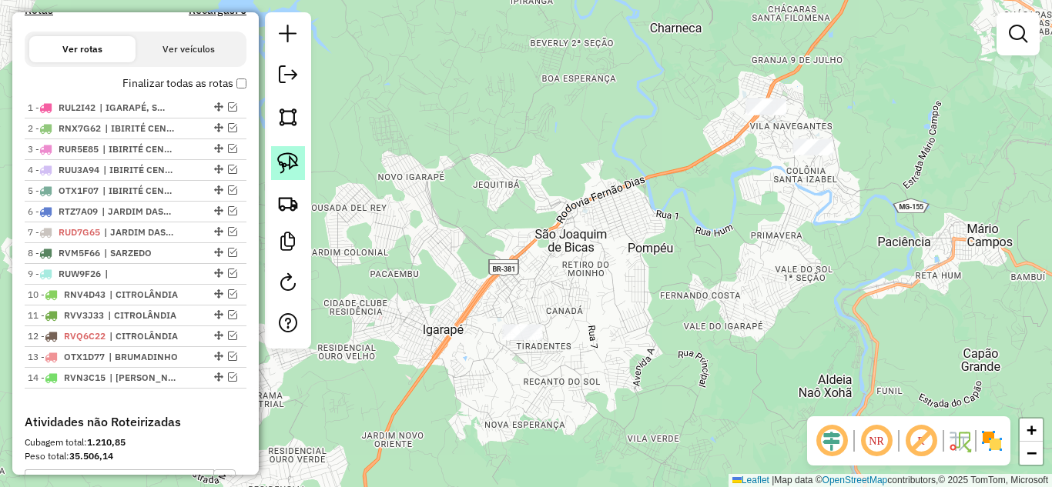
click at [289, 166] on img at bounding box center [288, 163] width 22 height 22
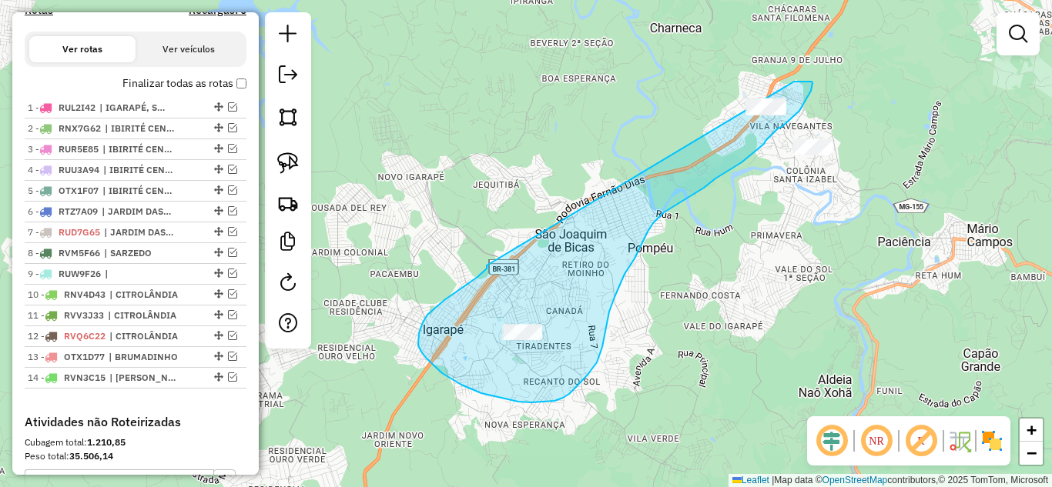
drag, startPoint x: 480, startPoint y: 274, endPoint x: 623, endPoint y: 87, distance: 235.2
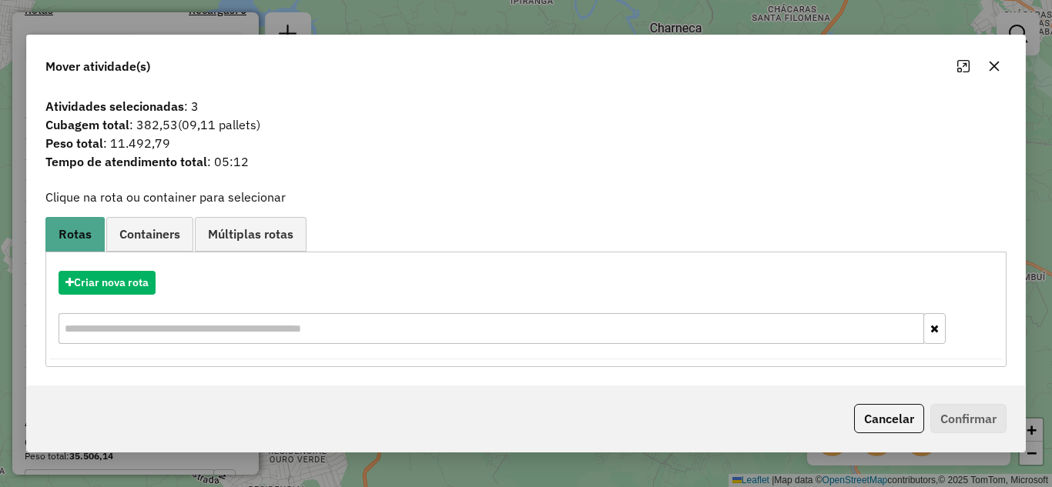
click at [992, 61] on icon "button" at bounding box center [994, 66] width 12 height 12
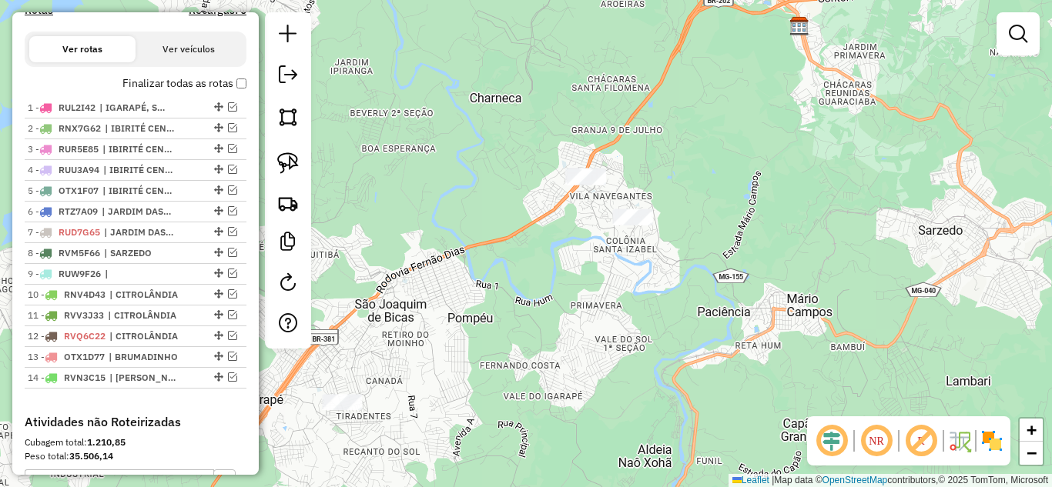
drag, startPoint x: 864, startPoint y: 211, endPoint x: 684, endPoint y: 277, distance: 192.0
click at [684, 277] on div "Janela de atendimento Grade de atendimento Capacidade Transportadoras Veículos …" at bounding box center [526, 243] width 1052 height 487
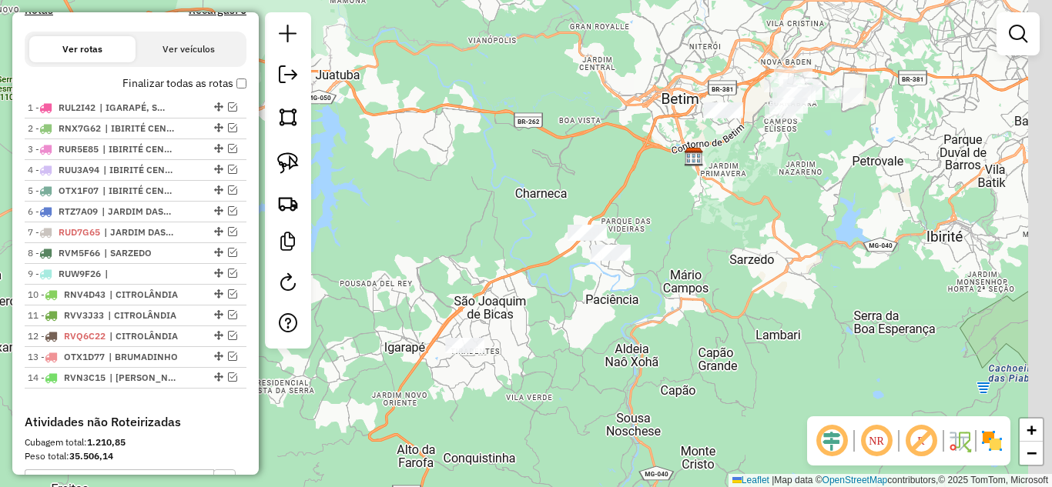
drag, startPoint x: 762, startPoint y: 226, endPoint x: 685, endPoint y: 261, distance: 84.8
click at [685, 261] on div "Janela de atendimento Grade de atendimento Capacidade Transportadoras Veículos …" at bounding box center [526, 243] width 1052 height 487
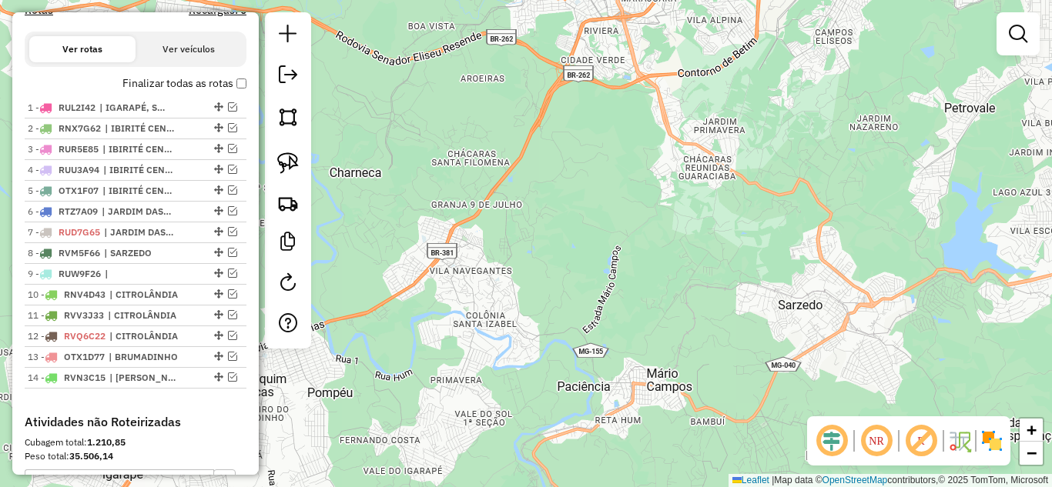
click at [682, 254] on div "Janela de atendimento Grade de atendimento Capacidade Transportadoras Veículos …" at bounding box center [526, 243] width 1052 height 487
click at [773, 210] on div "Janela de atendimento Grade de atendimento Capacidade Transportadoras Veículos …" at bounding box center [526, 243] width 1052 height 487
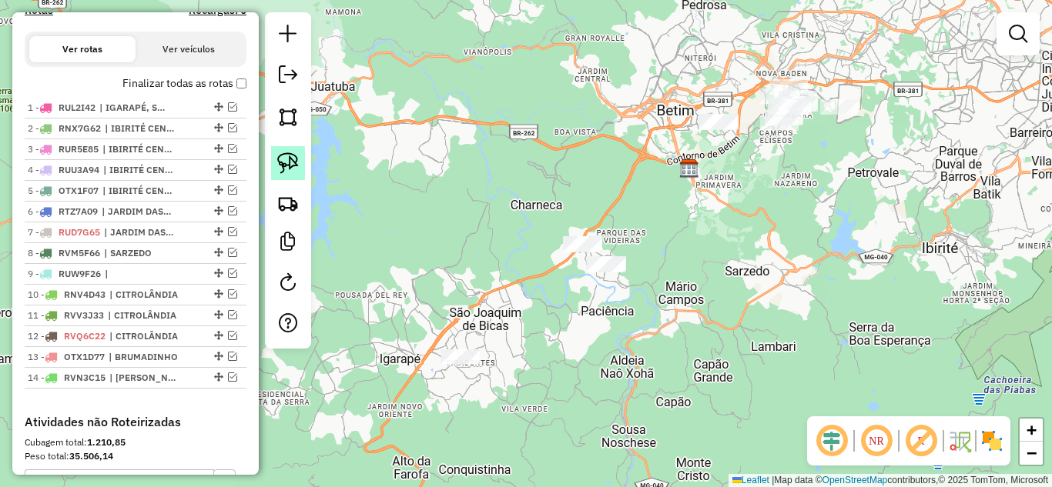
drag, startPoint x: 288, startPoint y: 166, endPoint x: 296, endPoint y: 168, distance: 8.8
click at [290, 166] on img at bounding box center [288, 163] width 22 height 22
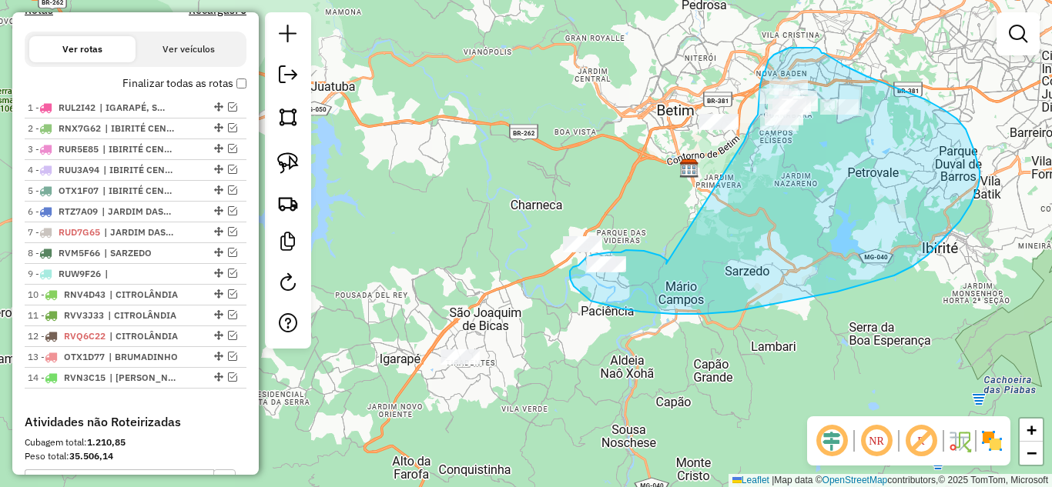
drag, startPoint x: 658, startPoint y: 256, endPoint x: 744, endPoint y: 142, distance: 142.4
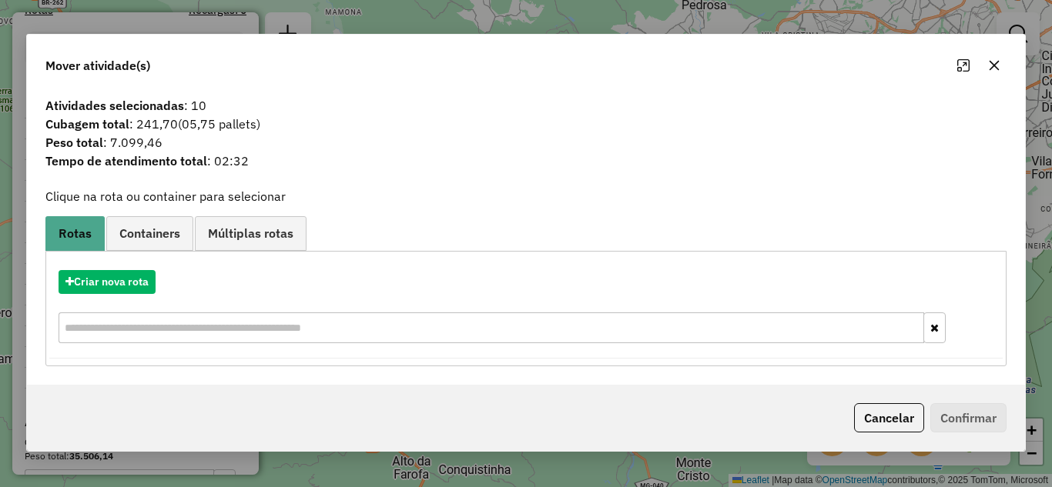
drag, startPoint x: 996, startPoint y: 63, endPoint x: 949, endPoint y: 69, distance: 47.3
click at [995, 63] on icon "button" at bounding box center [994, 65] width 10 height 10
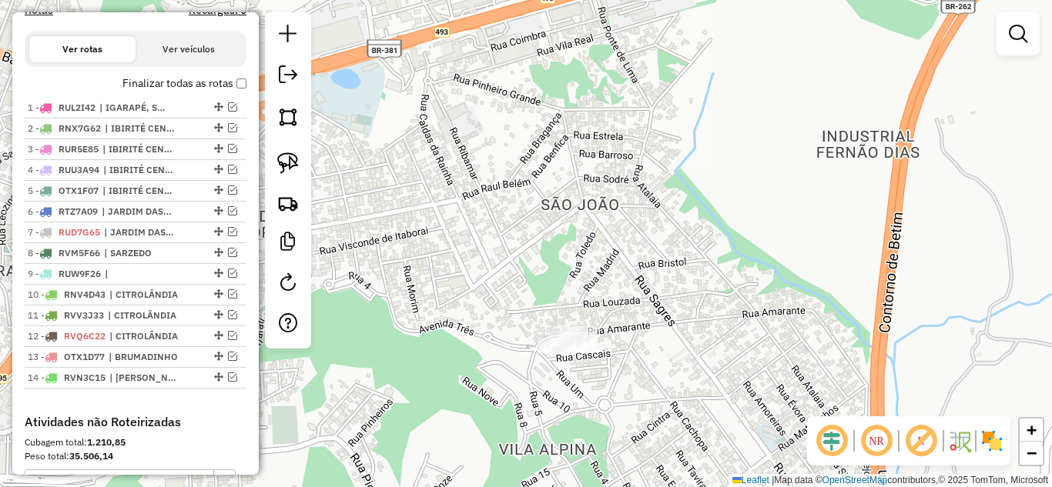
drag, startPoint x: 695, startPoint y: 137, endPoint x: 691, endPoint y: 120, distance: 17.4
click at [697, 96] on div "Janela de atendimento Grade de atendimento Capacidade Transportadoras Veículos …" at bounding box center [526, 243] width 1052 height 487
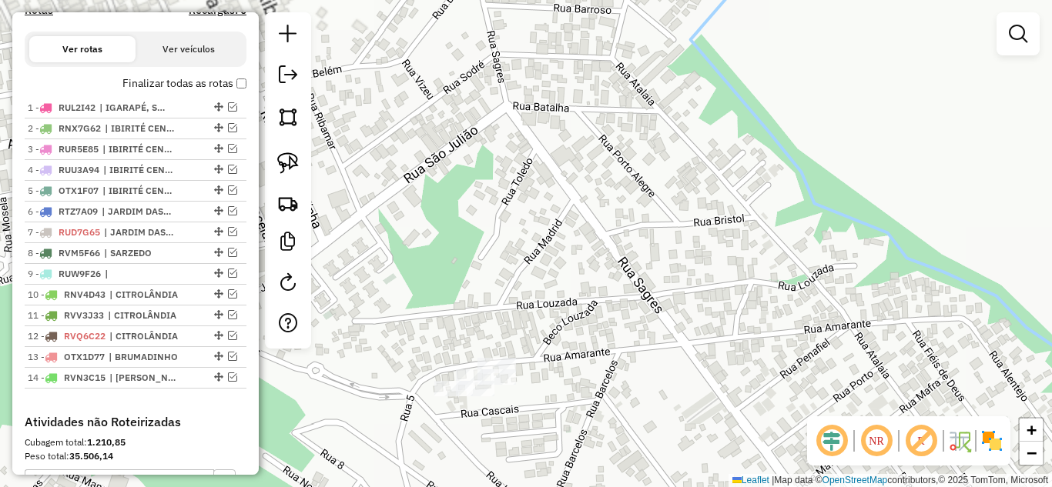
drag, startPoint x: 627, startPoint y: 240, endPoint x: 668, endPoint y: 98, distance: 148.4
click at [668, 98] on div "Janela de atendimento Grade de atendimento Capacidade Transportadoras Veículos …" at bounding box center [526, 243] width 1052 height 487
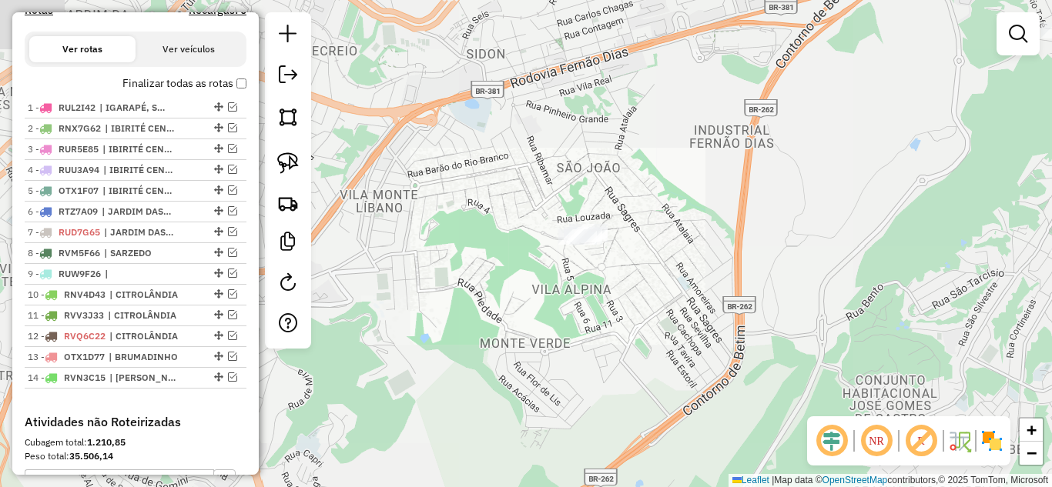
drag, startPoint x: 629, startPoint y: 310, endPoint x: 676, endPoint y: 235, distance: 88.2
click at [675, 239] on div "Janela de atendimento Grade de atendimento Capacidade Transportadoras Veículos …" at bounding box center [526, 243] width 1052 height 487
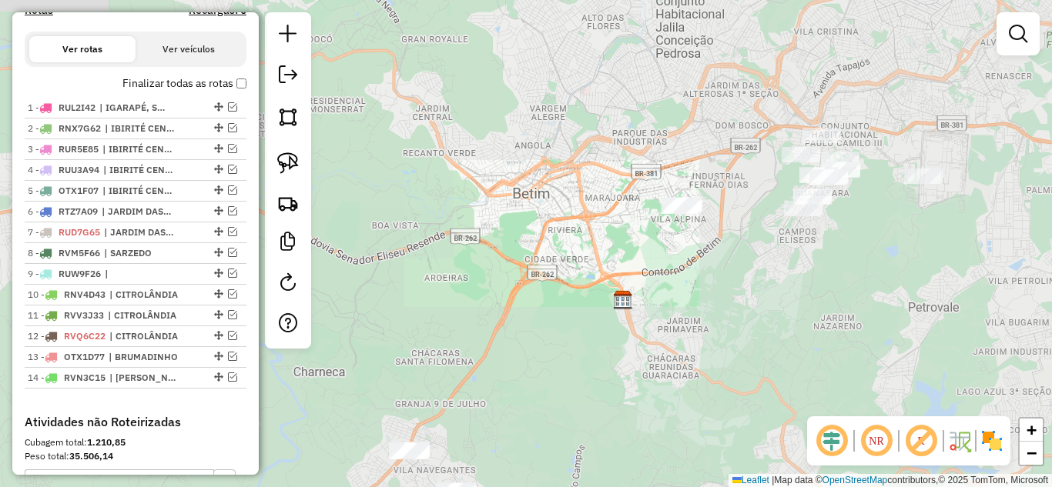
drag, startPoint x: 551, startPoint y: 293, endPoint x: 689, endPoint y: 180, distance: 177.9
click at [723, 153] on div "Janela de atendimento Grade de atendimento Capacidade Transportadoras Veículos …" at bounding box center [526, 243] width 1052 height 487
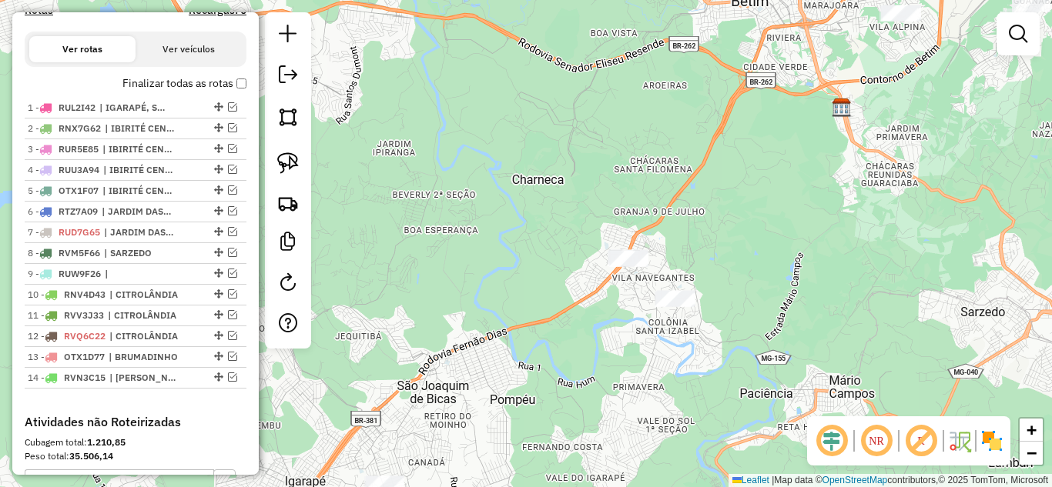
drag, startPoint x: 447, startPoint y: 191, endPoint x: 489, endPoint y: 125, distance: 78.6
click at [484, 103] on div "Janela de atendimento Grade de atendimento Capacidade Transportadoras Veículos …" at bounding box center [526, 243] width 1052 height 487
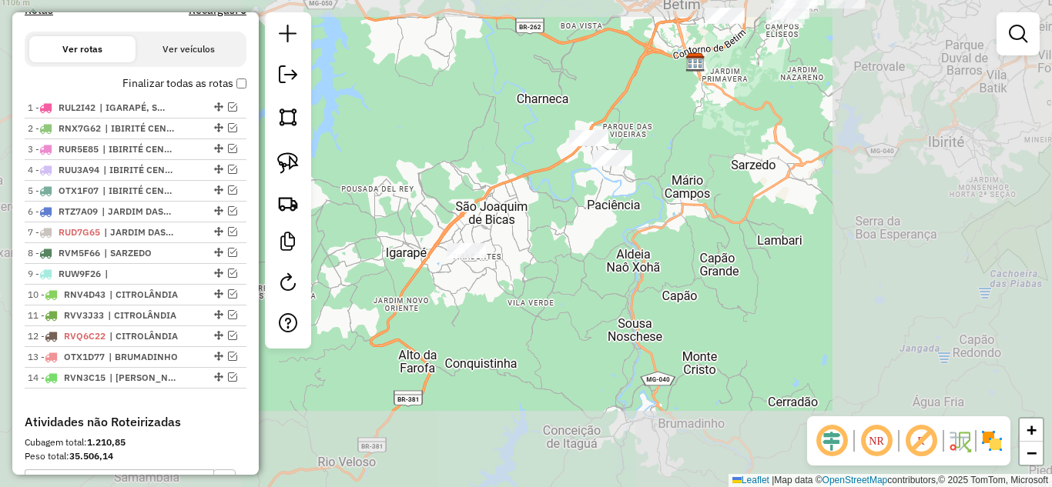
drag, startPoint x: 522, startPoint y: 187, endPoint x: 558, endPoint y: 184, distance: 36.3
click at [558, 184] on div "Janela de atendimento Grade de atendimento Capacidade Transportadoras Veículos …" at bounding box center [526, 243] width 1052 height 487
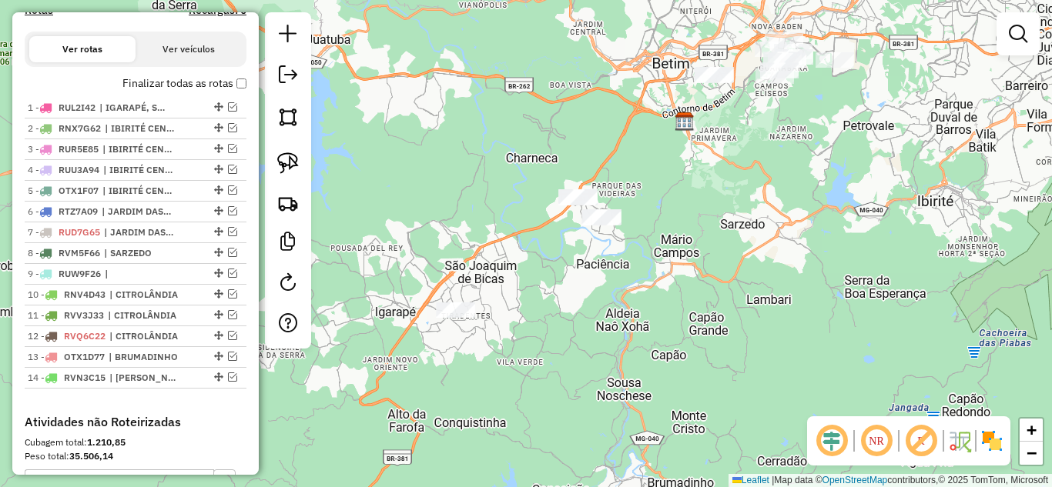
drag, startPoint x: 492, startPoint y: 224, endPoint x: 467, endPoint y: 226, distance: 25.5
click at [464, 243] on div "Janela de atendimento Grade de atendimento Capacidade Transportadoras Veículos …" at bounding box center [526, 243] width 1052 height 487
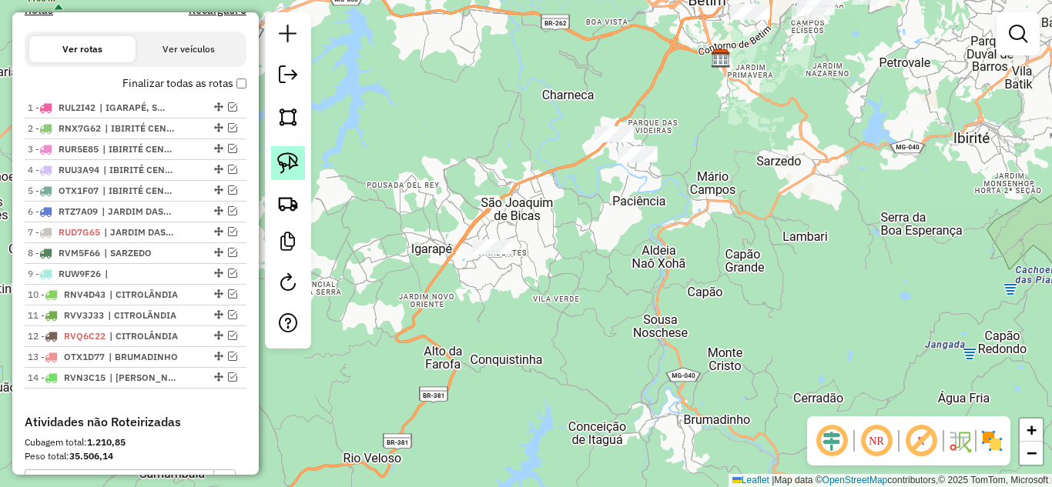
click at [304, 160] on link at bounding box center [288, 163] width 34 height 34
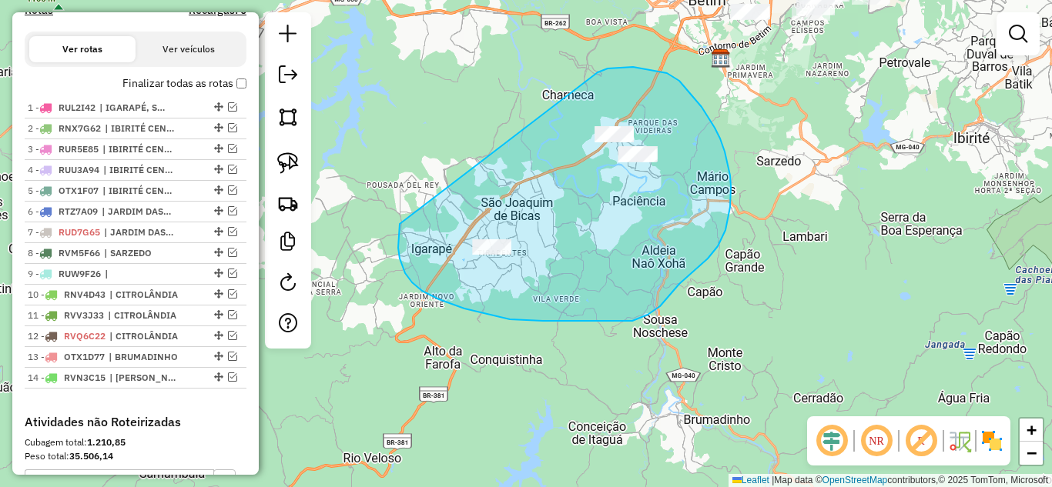
drag, startPoint x: 400, startPoint y: 224, endPoint x: 579, endPoint y: 83, distance: 228.1
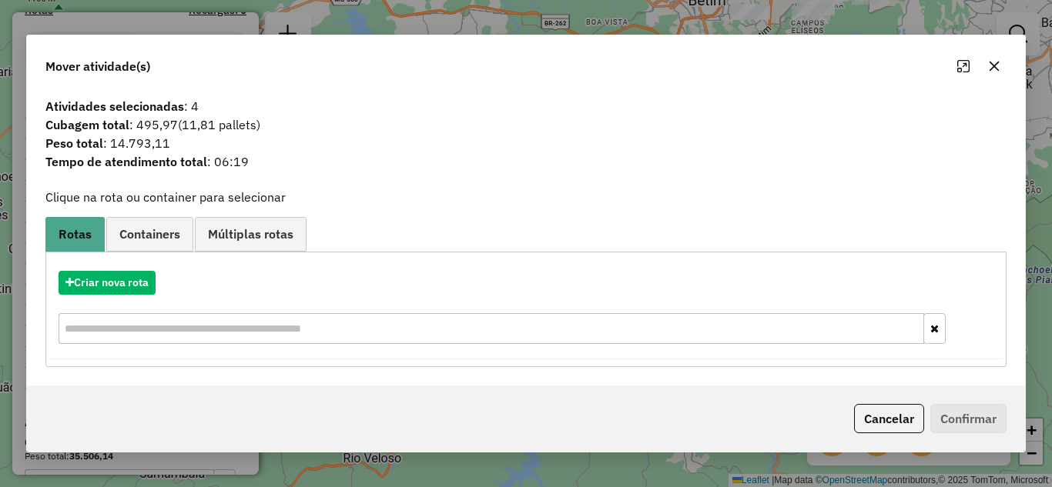
drag, startPoint x: 999, startPoint y: 63, endPoint x: 903, endPoint y: 65, distance: 96.3
click at [997, 62] on icon "button" at bounding box center [994, 66] width 12 height 12
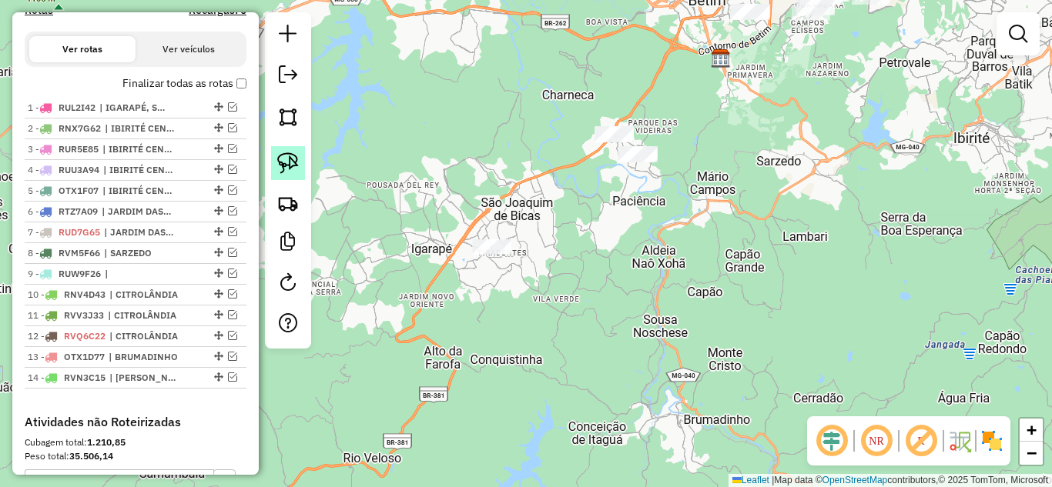
drag, startPoint x: 282, startPoint y: 159, endPoint x: 430, endPoint y: 194, distance: 152.6
click at [284, 159] on img at bounding box center [288, 163] width 22 height 22
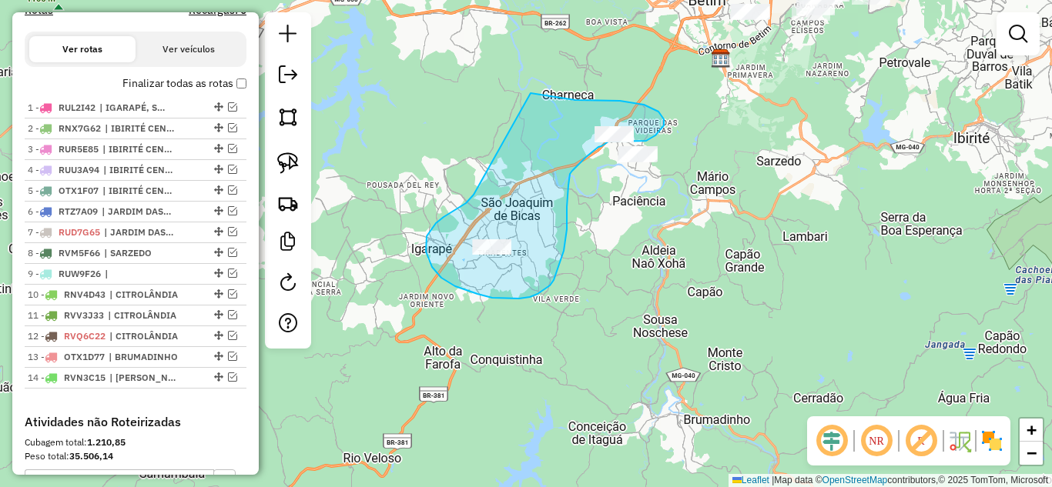
drag, startPoint x: 472, startPoint y: 196, endPoint x: 525, endPoint y: 95, distance: 114.7
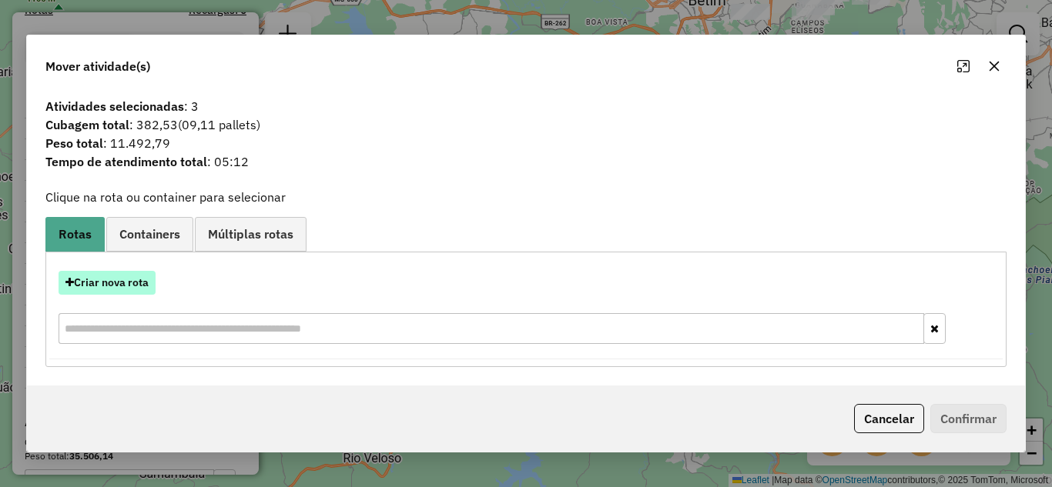
click at [123, 279] on button "Criar nova rota" at bounding box center [107, 283] width 97 height 24
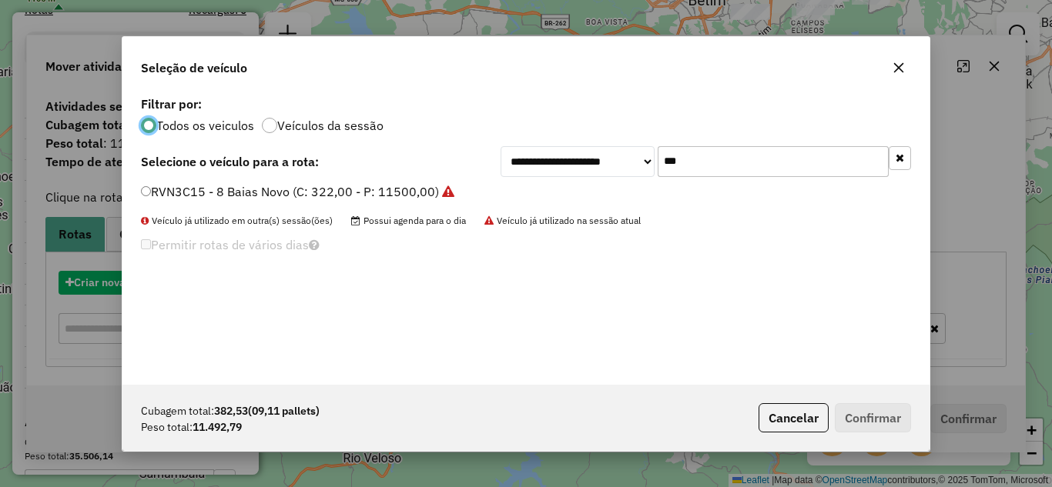
scroll to position [8, 5]
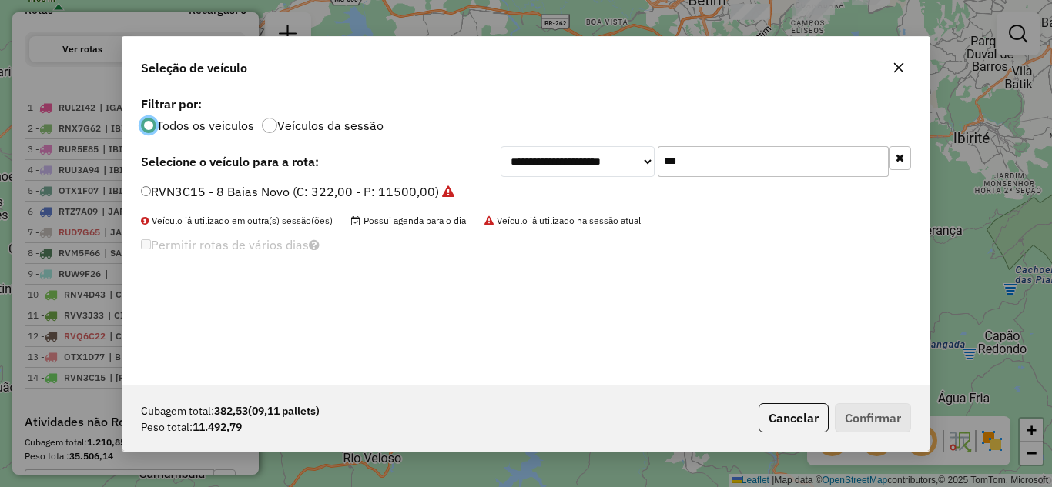
click at [696, 162] on input "***" at bounding box center [773, 161] width 231 height 31
type input "*"
type input "***"
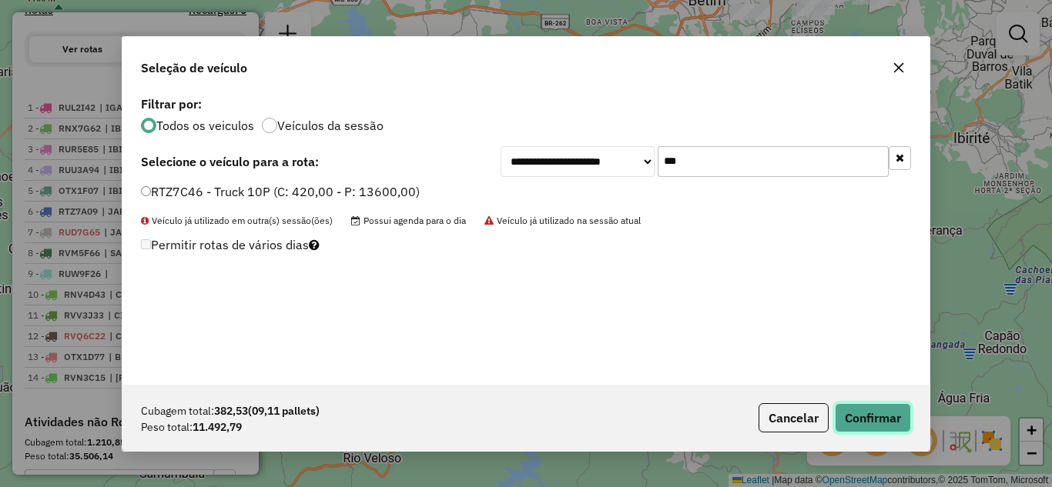
click at [897, 420] on button "Confirmar" at bounding box center [873, 417] width 76 height 29
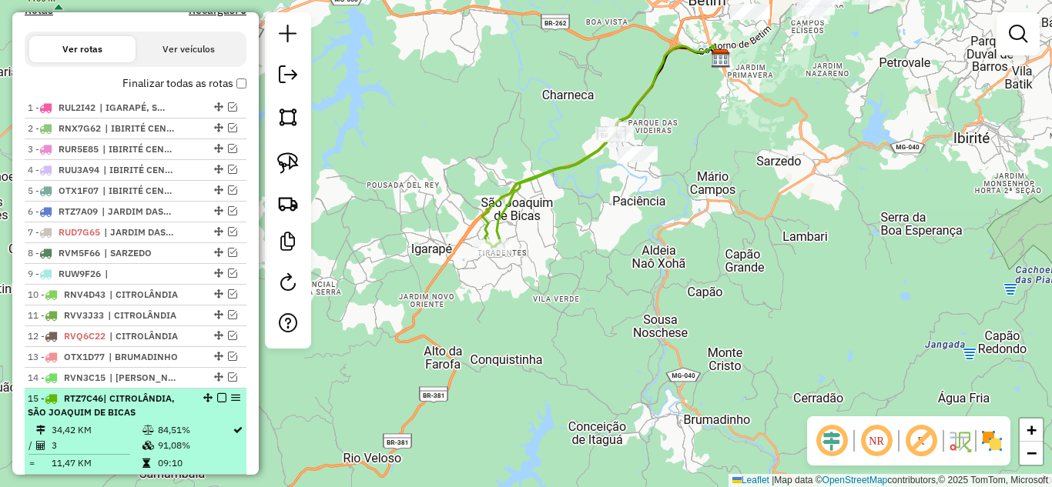
click at [217, 403] on em at bounding box center [221, 397] width 9 height 9
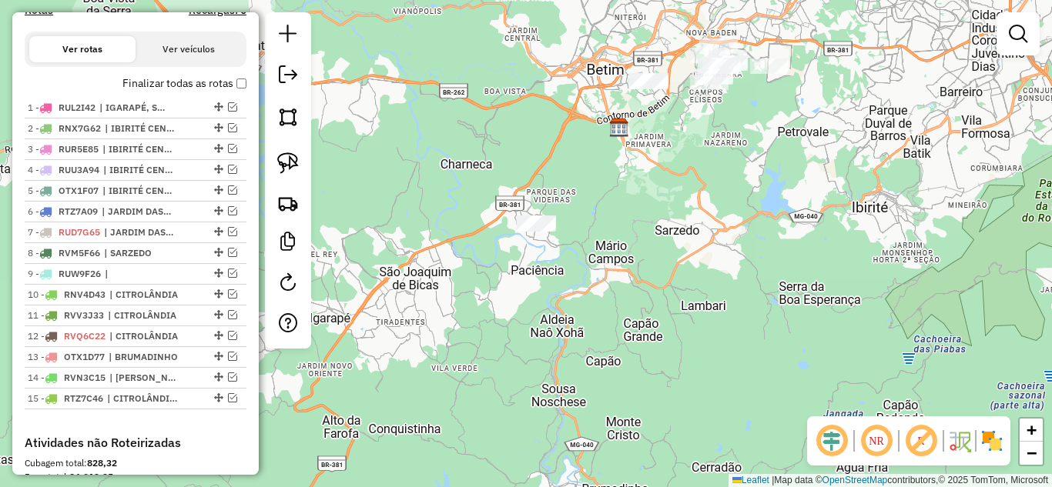
drag, startPoint x: 571, startPoint y: 350, endPoint x: 502, endPoint y: 393, distance: 81.4
click at [502, 393] on div "Janela de atendimento Grade de atendimento Capacidade Transportadoras Veículos …" at bounding box center [526, 243] width 1052 height 487
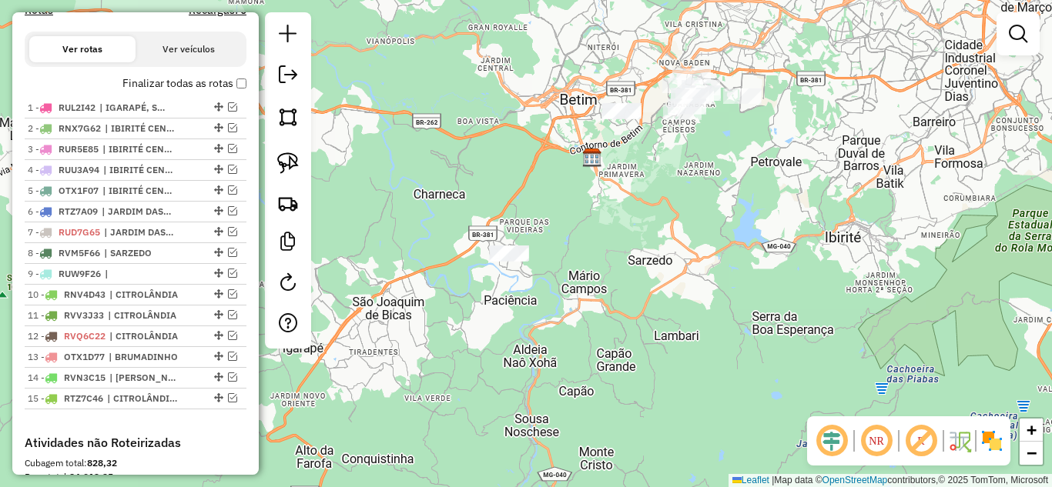
drag, startPoint x: 636, startPoint y: 196, endPoint x: 614, endPoint y: 217, distance: 30.5
click at [614, 217] on div "Janela de atendimento Grade de atendimento Capacidade Transportadoras Veículos …" at bounding box center [526, 243] width 1052 height 487
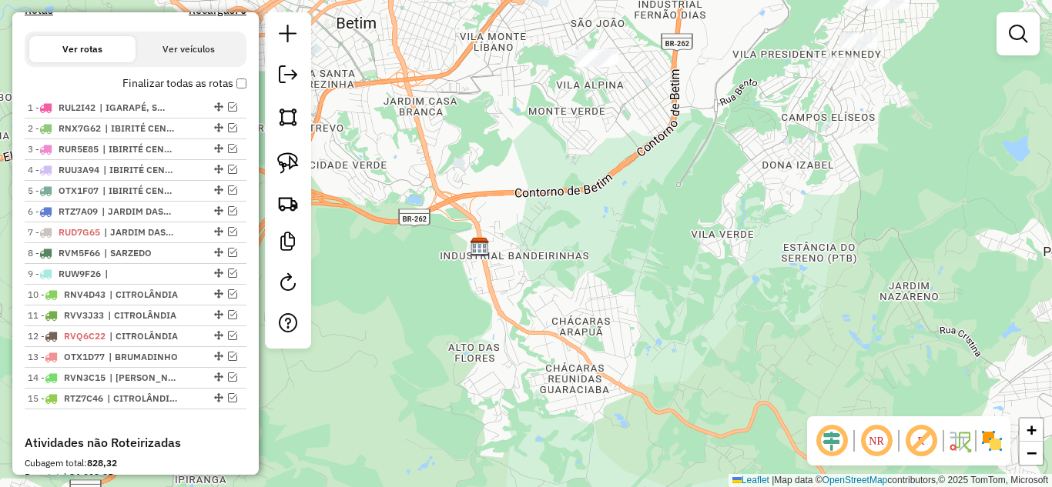
drag, startPoint x: 626, startPoint y: 136, endPoint x: 591, endPoint y: 222, distance: 92.9
click at [591, 222] on div "Janela de atendimento Grade de atendimento Capacidade Transportadoras Veículos …" at bounding box center [526, 243] width 1052 height 487
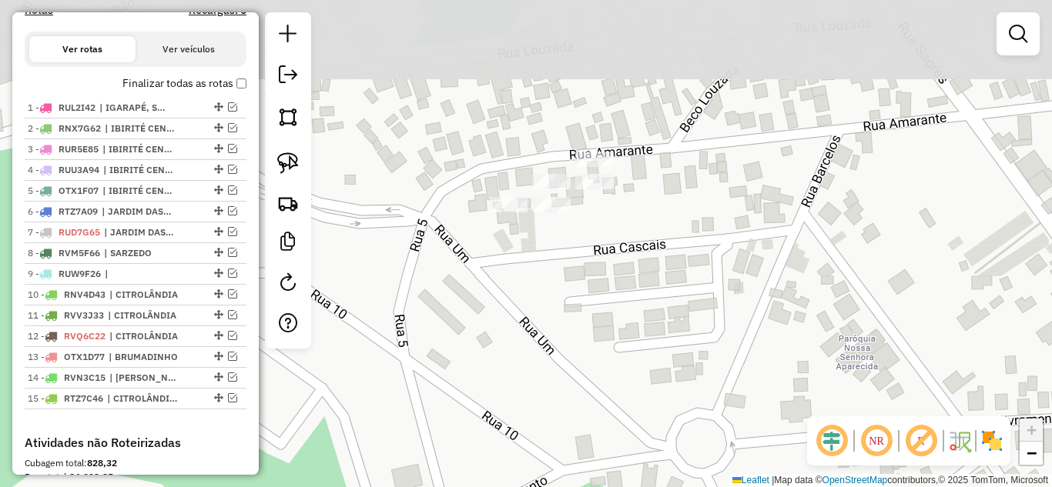
drag, startPoint x: 560, startPoint y: 154, endPoint x: 567, endPoint y: 266, distance: 112.6
click at [567, 266] on div "Janela de atendimento Grade de atendimento Capacidade Transportadoras Veículos …" at bounding box center [526, 243] width 1052 height 487
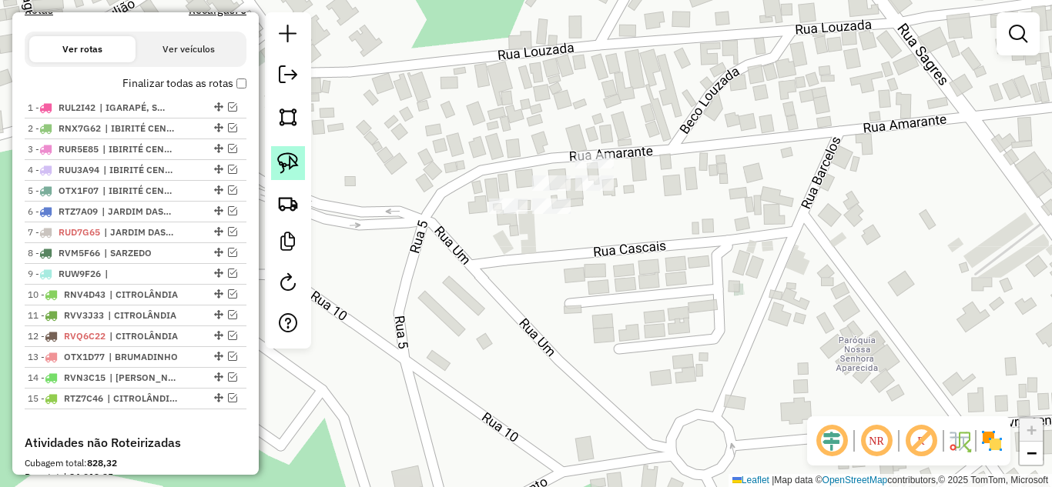
click at [286, 160] on img at bounding box center [288, 163] width 22 height 22
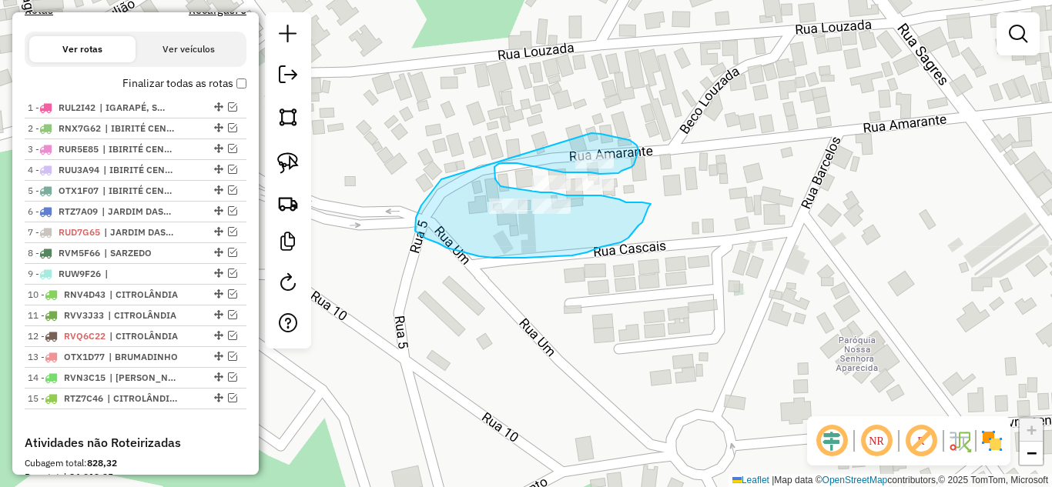
drag, startPoint x: 425, startPoint y: 200, endPoint x: 578, endPoint y: 131, distance: 168.2
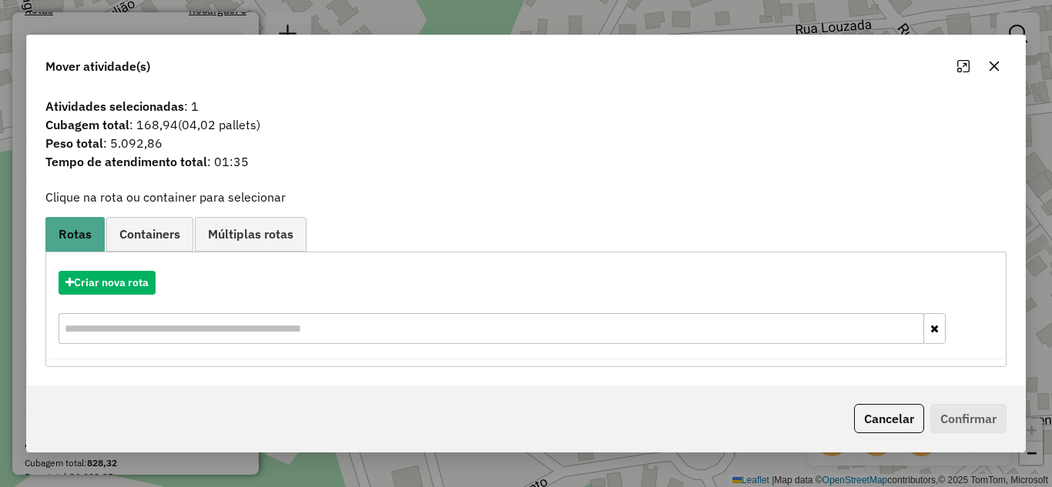
click at [993, 63] on icon "button" at bounding box center [994, 66] width 12 height 12
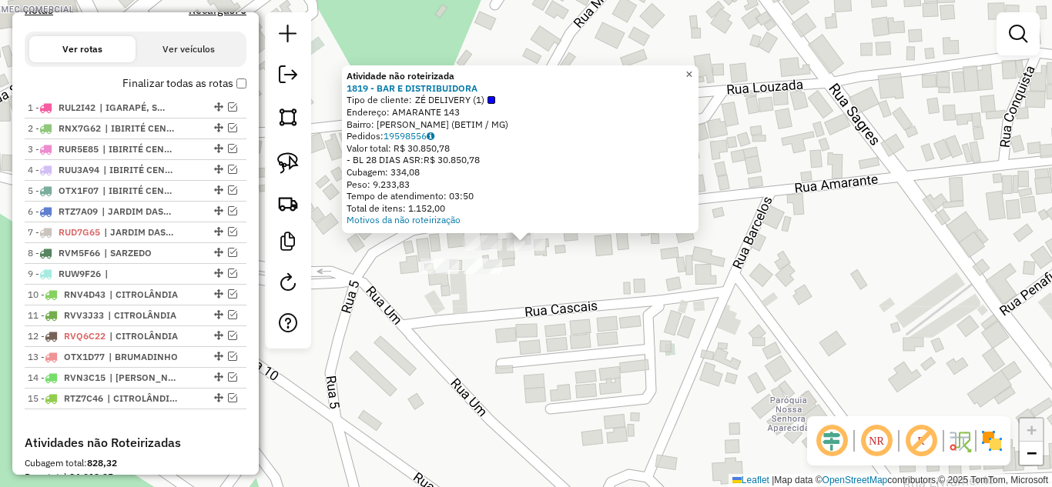
drag, startPoint x: 697, startPoint y: 65, endPoint x: 678, endPoint y: 71, distance: 19.2
click at [692, 68] on span "×" at bounding box center [688, 74] width 7 height 13
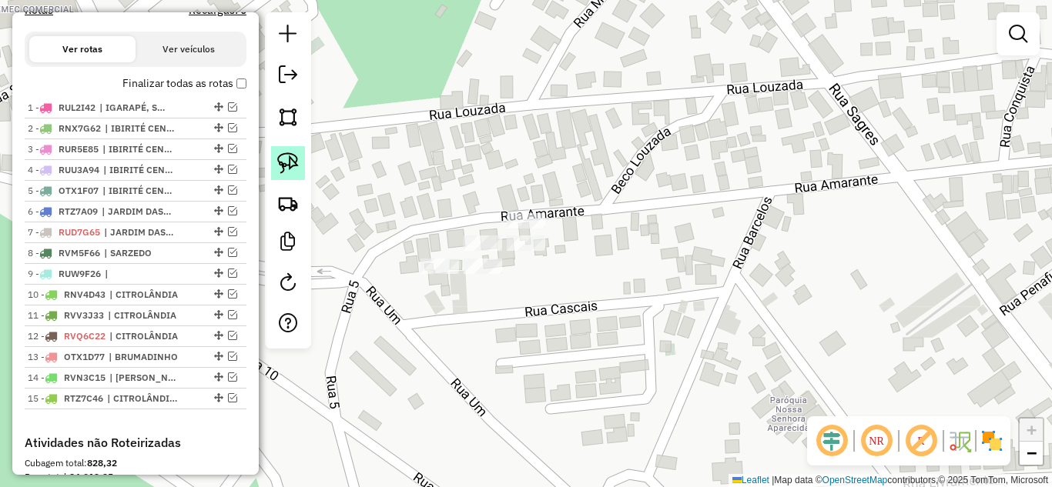
click at [295, 166] on img at bounding box center [288, 163] width 22 height 22
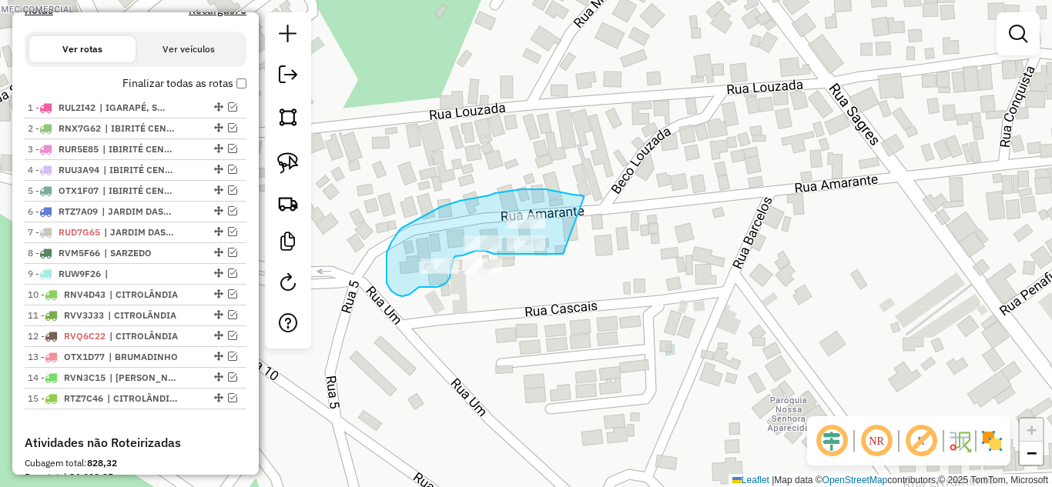
drag, startPoint x: 570, startPoint y: 194, endPoint x: 580, endPoint y: 244, distance: 51.0
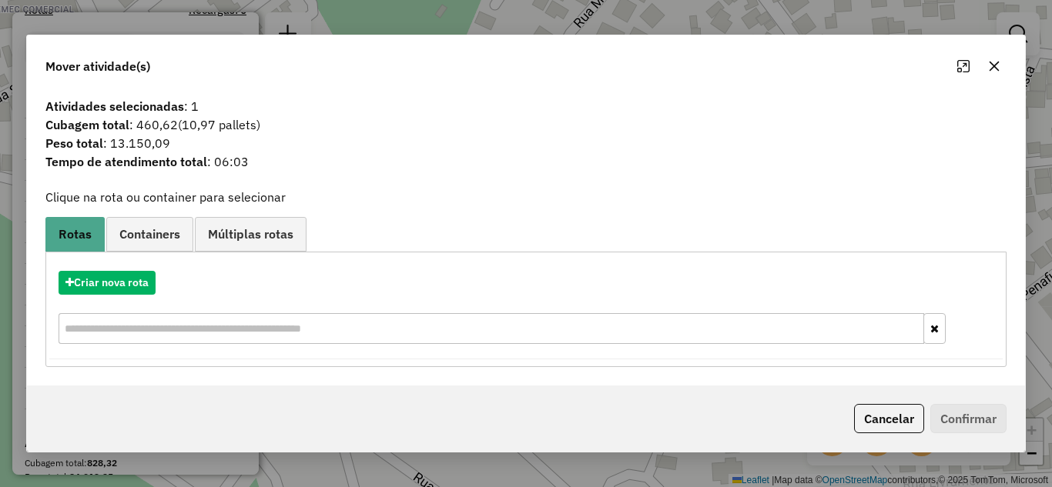
click at [1003, 65] on button "button" at bounding box center [994, 66] width 25 height 25
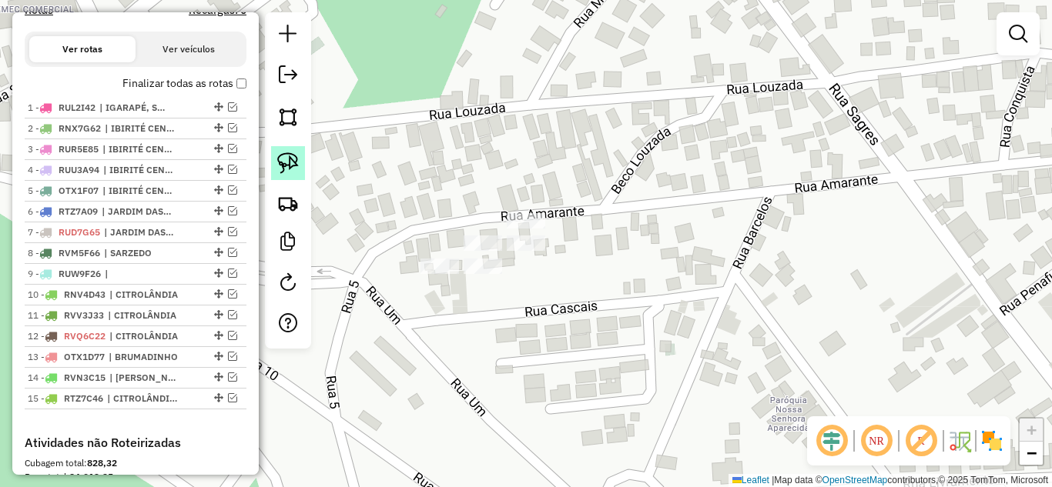
click at [281, 162] on img at bounding box center [288, 163] width 22 height 22
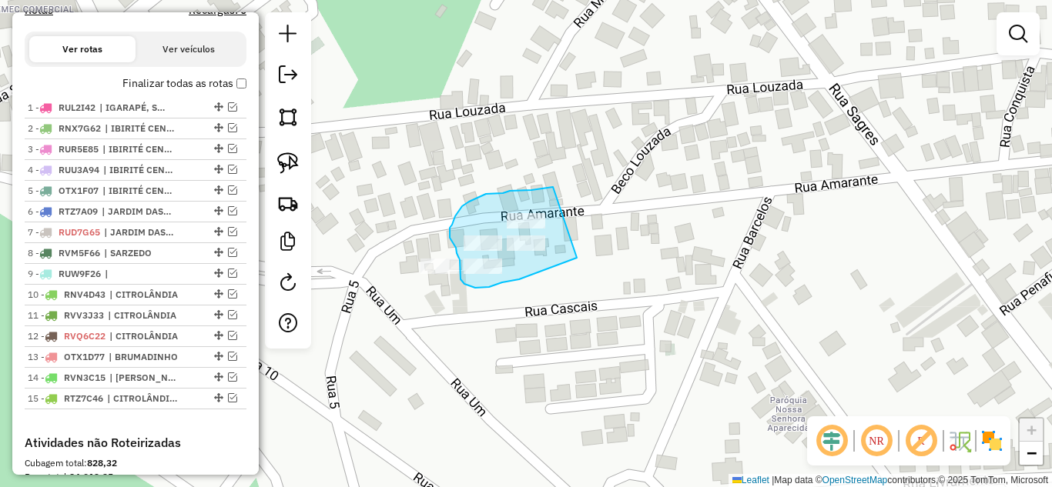
drag, startPoint x: 553, startPoint y: 187, endPoint x: 579, endPoint y: 256, distance: 73.4
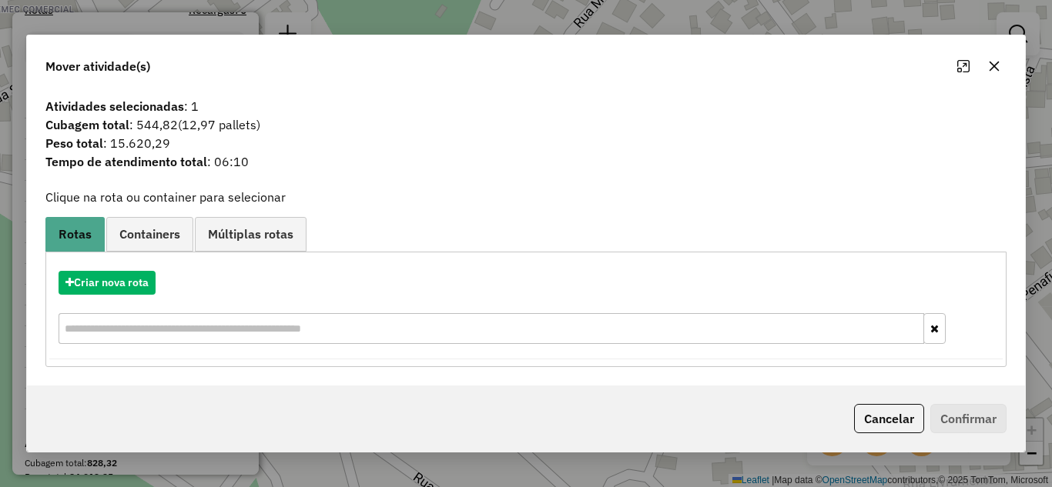
click at [990, 65] on icon "button" at bounding box center [994, 66] width 12 height 12
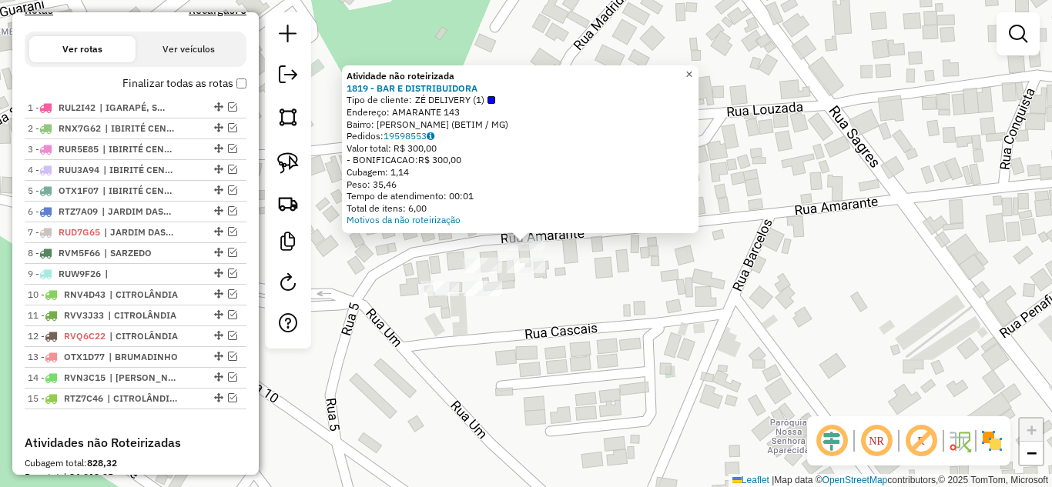
click at [692, 68] on span "×" at bounding box center [688, 74] width 7 height 13
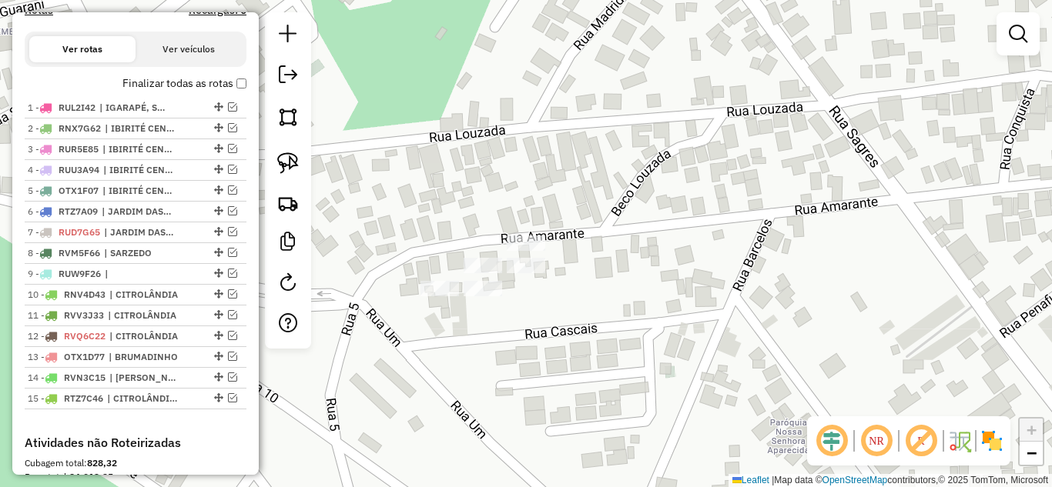
click at [521, 256] on div "Janela de atendimento Grade de atendimento Capacidade Transportadoras Veículos …" at bounding box center [526, 243] width 1052 height 487
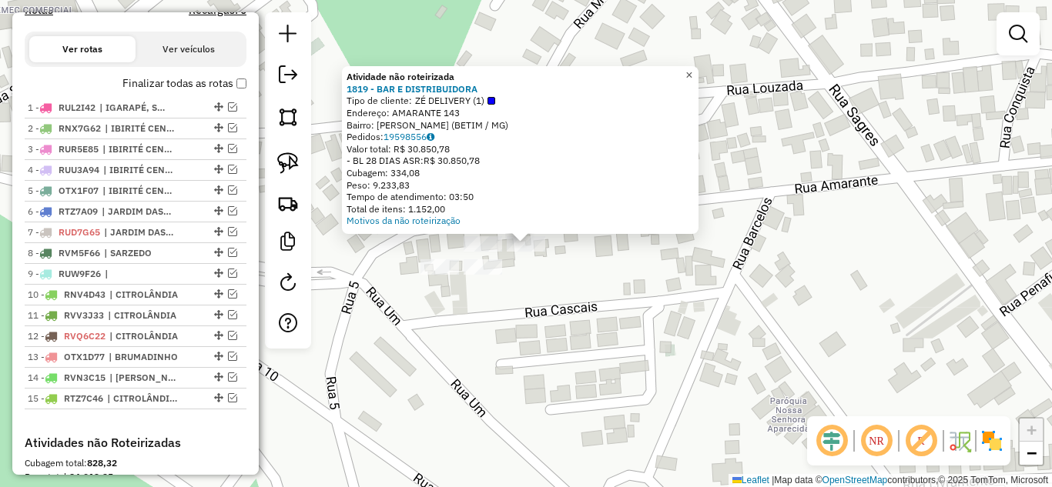
drag, startPoint x: 700, startPoint y: 71, endPoint x: 542, endPoint y: 177, distance: 190.3
click at [692, 70] on span "×" at bounding box center [688, 75] width 7 height 13
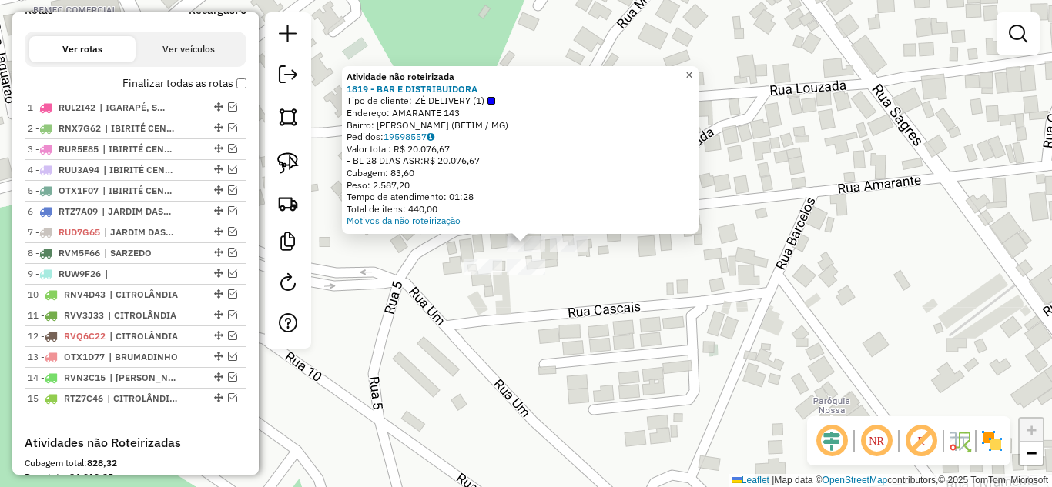
click at [692, 69] on span "×" at bounding box center [688, 75] width 7 height 13
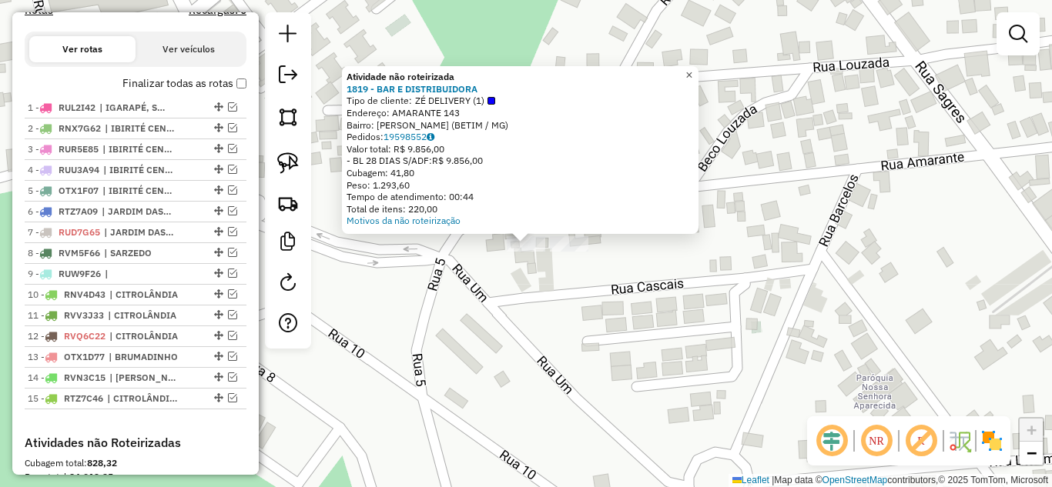
click at [692, 72] on span "×" at bounding box center [688, 75] width 7 height 13
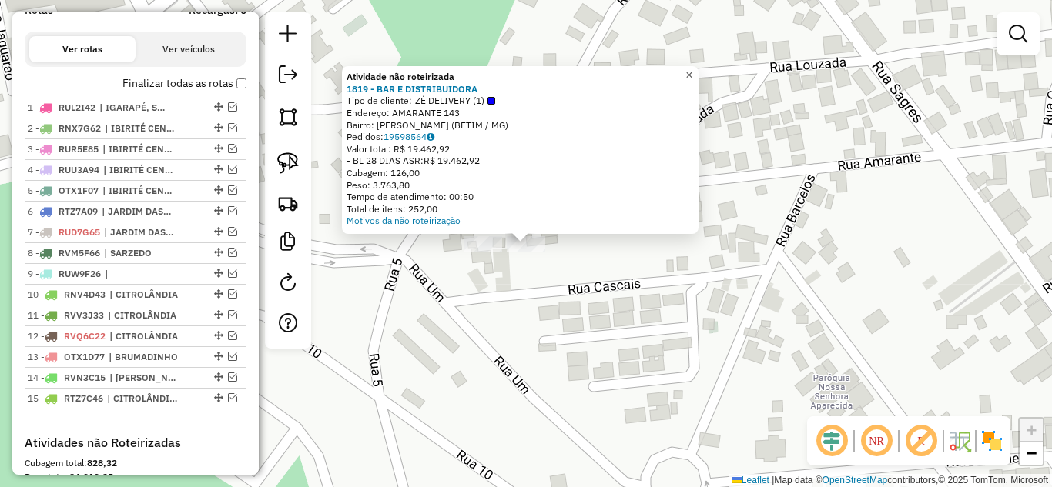
click at [692, 70] on span "×" at bounding box center [688, 75] width 7 height 13
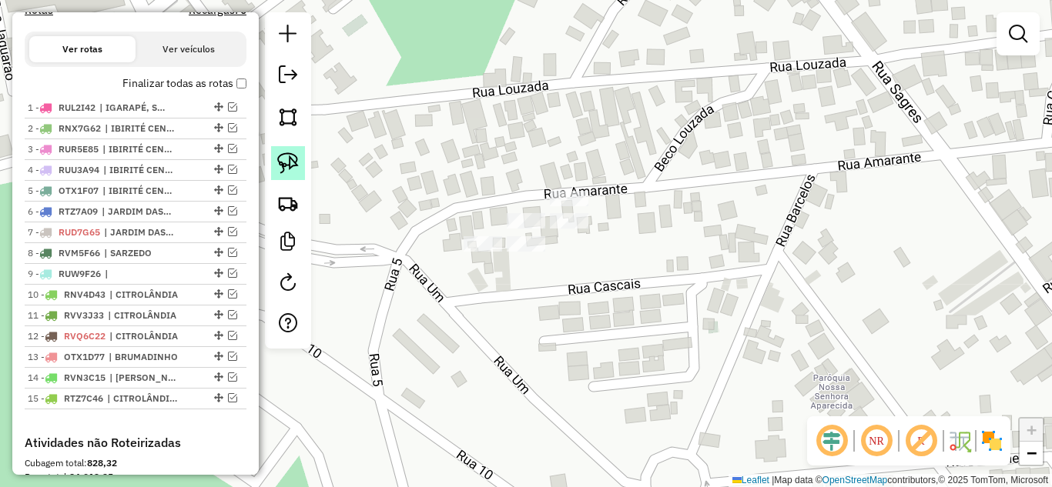
drag, startPoint x: 292, startPoint y: 166, endPoint x: 307, endPoint y: 179, distance: 20.2
click at [291, 166] on img at bounding box center [288, 163] width 22 height 22
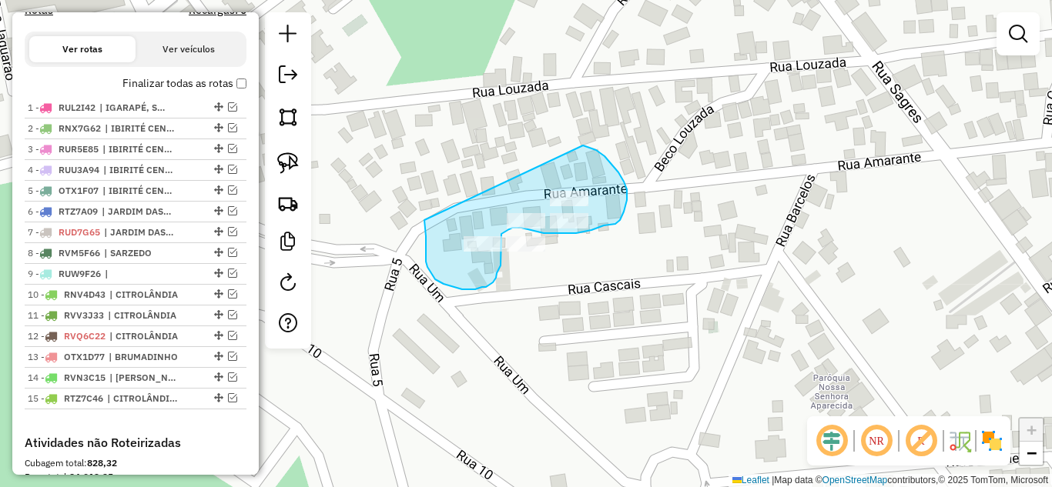
drag, startPoint x: 424, startPoint y: 220, endPoint x: 542, endPoint y: 144, distance: 140.3
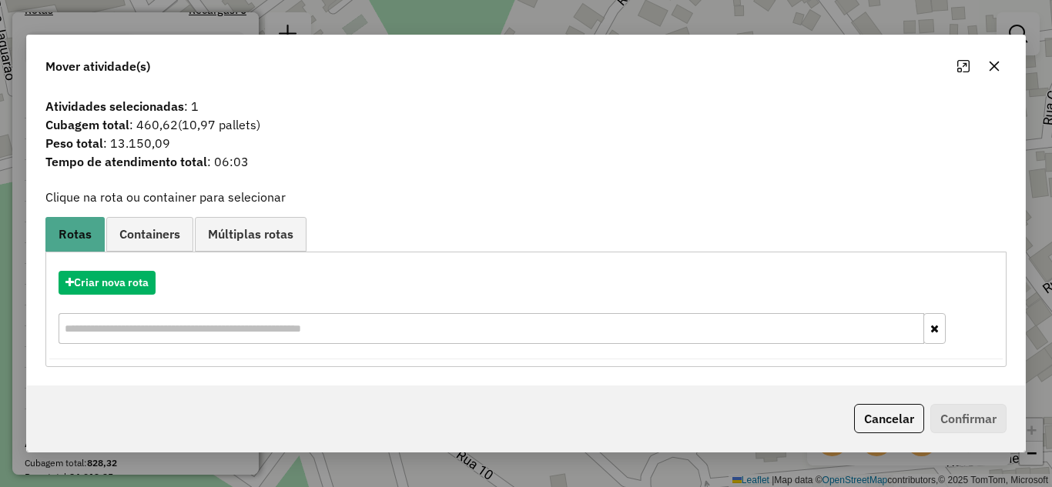
click at [989, 64] on icon "button" at bounding box center [994, 66] width 12 height 12
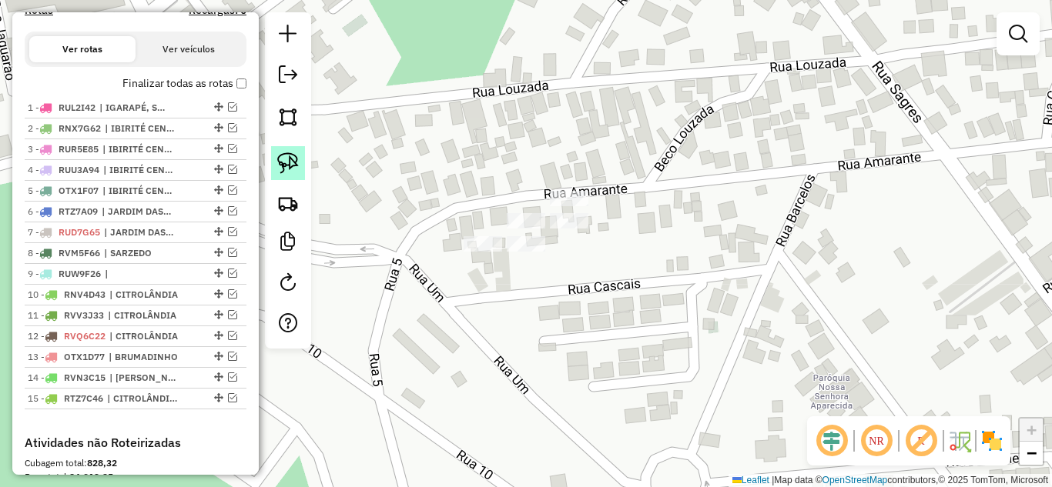
click at [293, 166] on img at bounding box center [288, 163] width 22 height 22
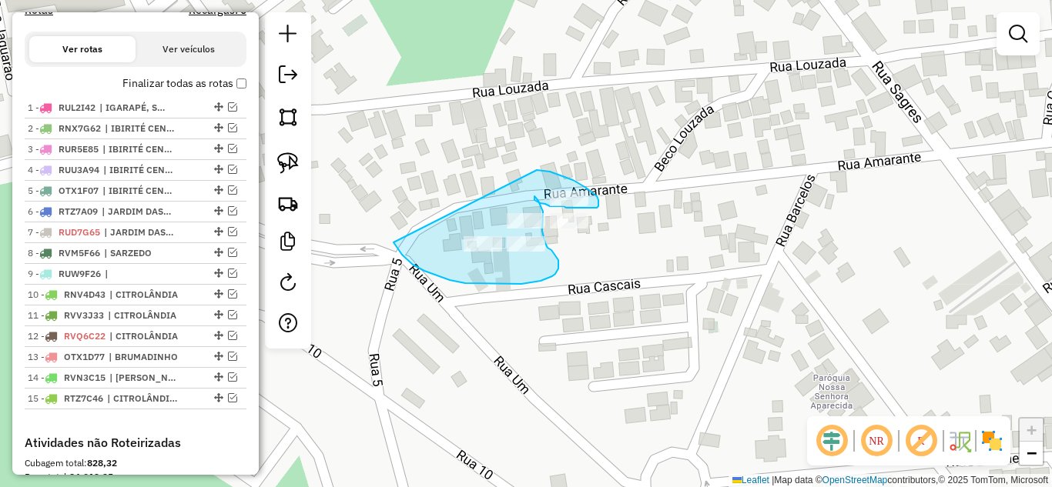
drag, startPoint x: 395, startPoint y: 245, endPoint x: 535, endPoint y: 169, distance: 159.5
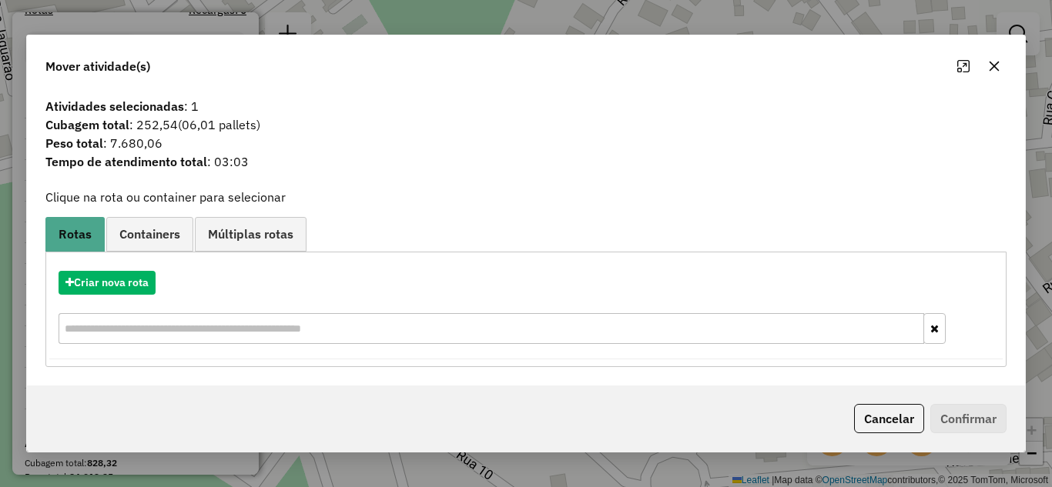
drag, startPoint x: 990, startPoint y: 65, endPoint x: 627, endPoint y: 118, distance: 367.3
click at [982, 65] on button "button" at bounding box center [994, 66] width 25 height 25
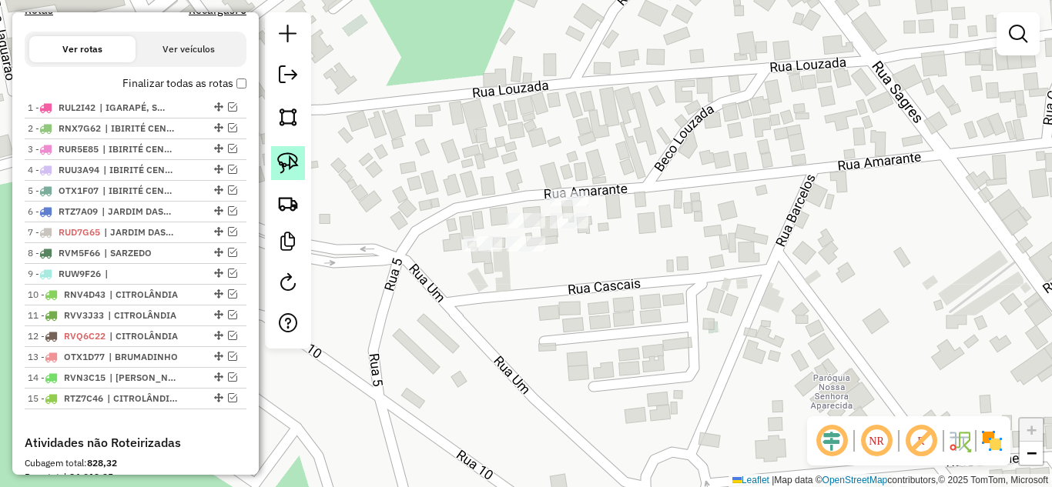
click at [295, 162] on img at bounding box center [288, 163] width 22 height 22
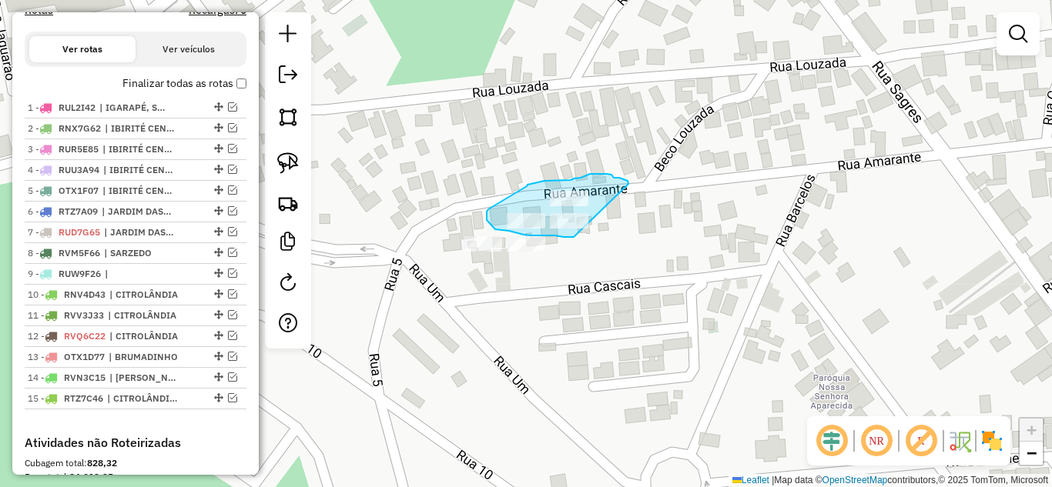
drag, startPoint x: 628, startPoint y: 184, endPoint x: 625, endPoint y: 235, distance: 50.9
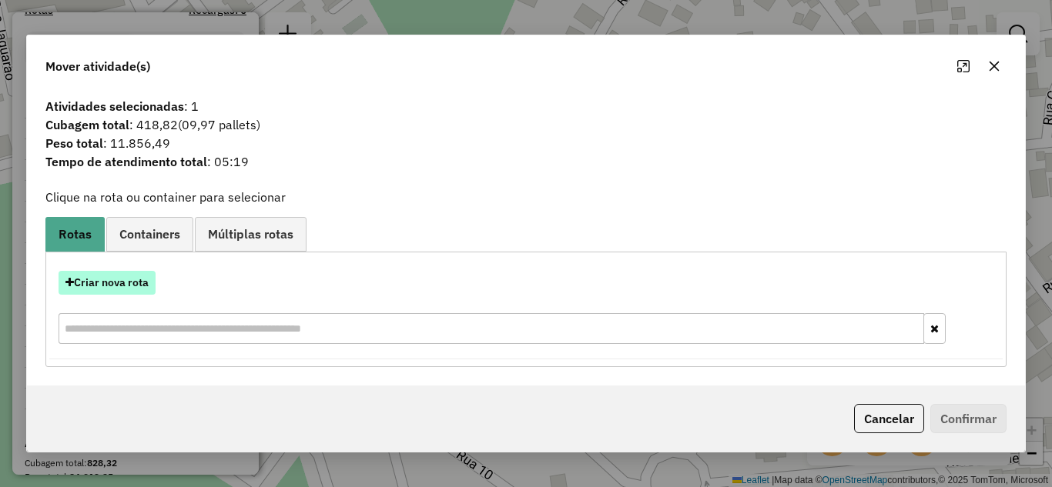
click at [102, 292] on button "Criar nova rota" at bounding box center [107, 283] width 97 height 24
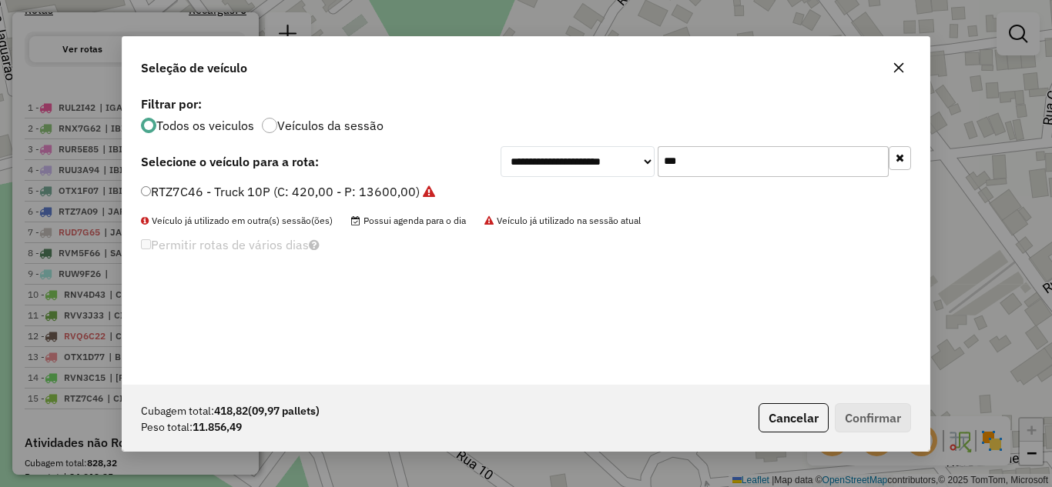
click at [703, 157] on input "***" at bounding box center [773, 161] width 231 height 31
type input "*"
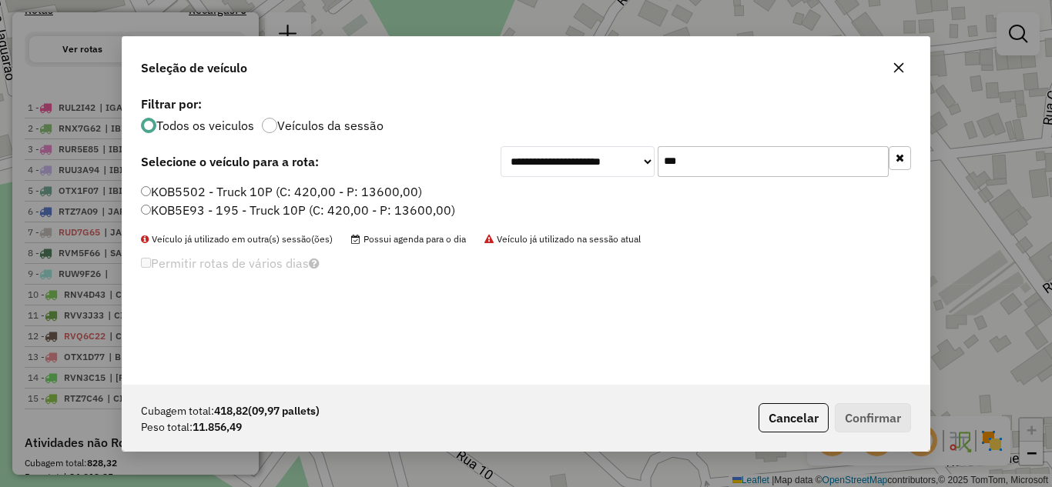
type input "***"
click at [152, 209] on label "KOB5E93 - 195 - Truck 10P (C: 420,00 - P: 13600,00)" at bounding box center [298, 210] width 314 height 18
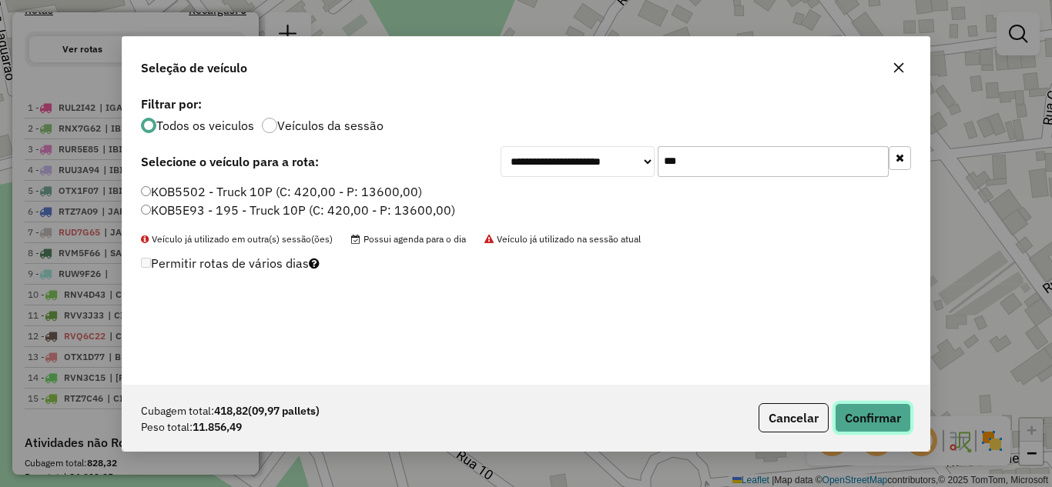
click at [853, 411] on button "Confirmar" at bounding box center [873, 417] width 76 height 29
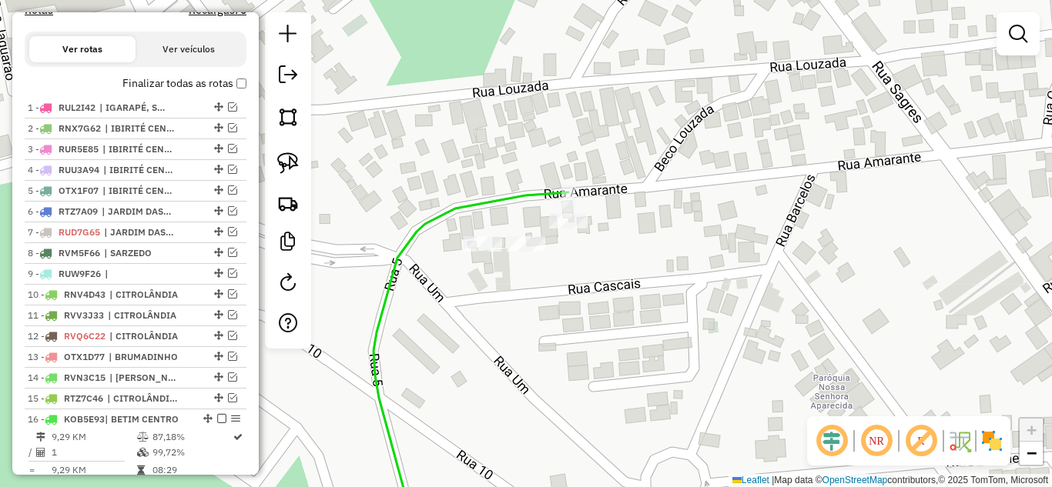
drag, startPoint x: 213, startPoint y: 437, endPoint x: 254, endPoint y: 421, distance: 44.3
click at [217, 423] on em at bounding box center [221, 418] width 9 height 9
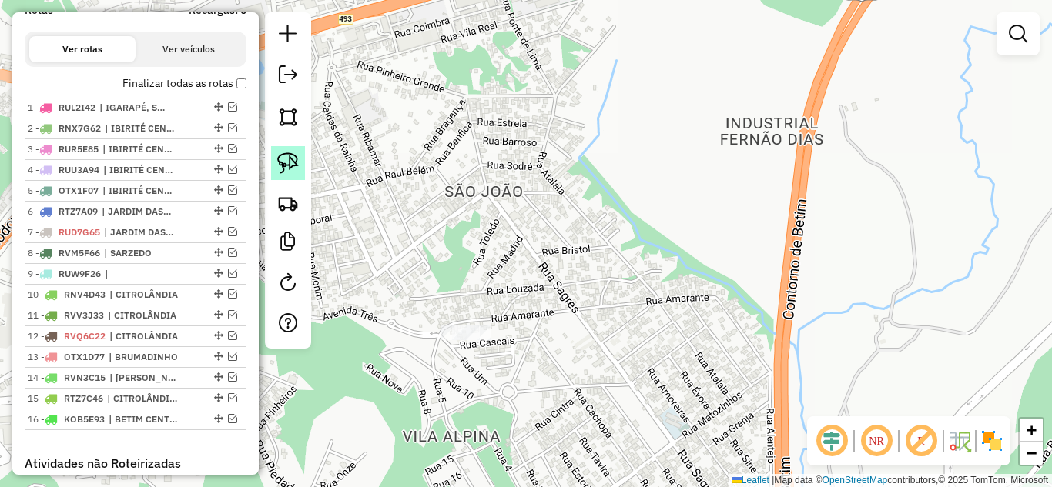
drag, startPoint x: 284, startPoint y: 163, endPoint x: 315, endPoint y: 205, distance: 51.7
click at [285, 166] on img at bounding box center [288, 163] width 22 height 22
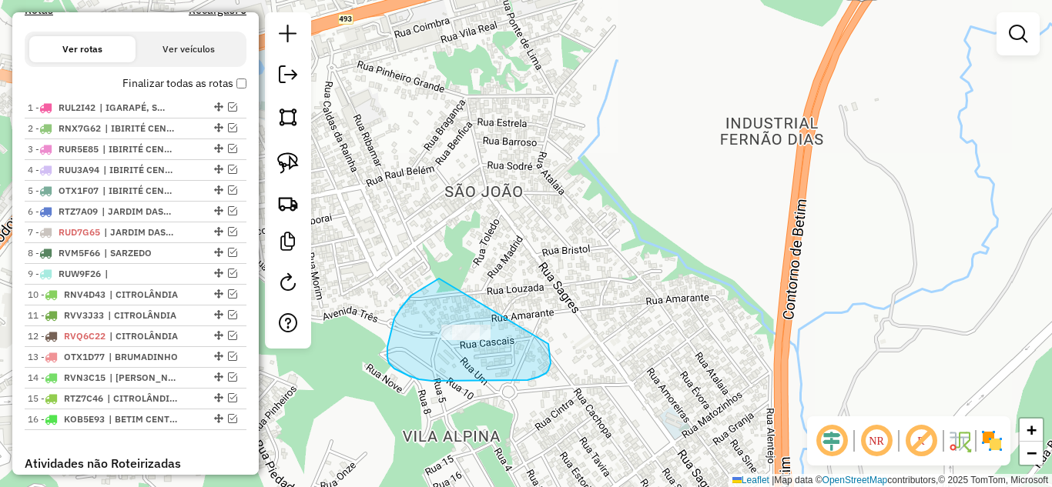
drag, startPoint x: 436, startPoint y: 281, endPoint x: 508, endPoint y: 293, distance: 73.4
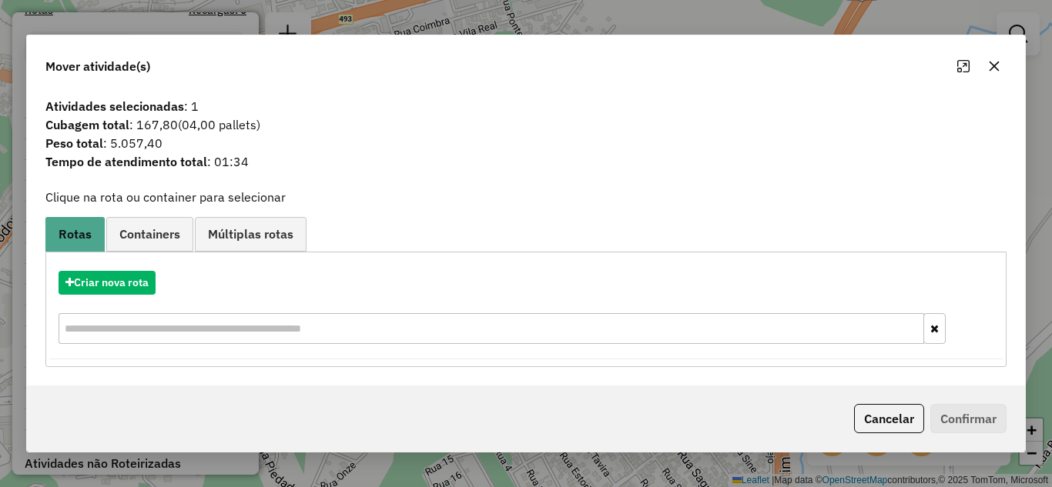
click at [991, 62] on icon "button" at bounding box center [994, 66] width 12 height 12
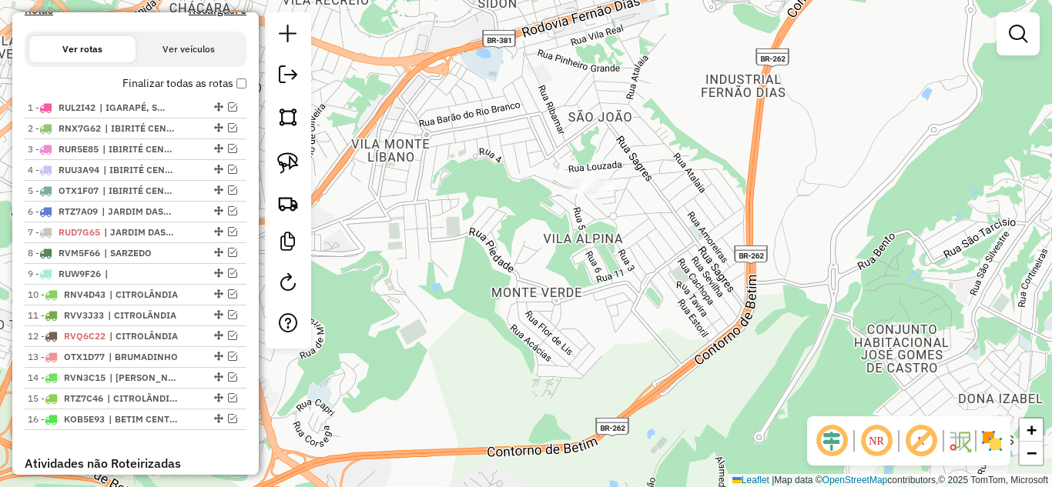
drag, startPoint x: 515, startPoint y: 351, endPoint x: 574, endPoint y: 263, distance: 106.1
click at [574, 263] on div "Janela de atendimento Grade de atendimento Capacidade Transportadoras Veículos …" at bounding box center [526, 243] width 1052 height 487
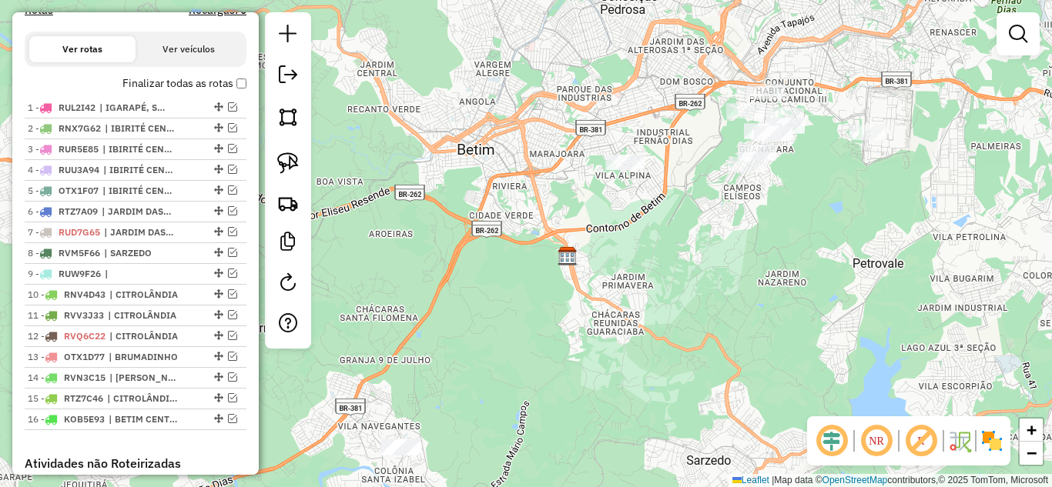
drag, startPoint x: 726, startPoint y: 229, endPoint x: 650, endPoint y: 259, distance: 81.9
click at [650, 259] on div "Janela de atendimento Grade de atendimento Capacidade Transportadoras Veículos …" at bounding box center [526, 243] width 1052 height 487
click at [291, 154] on img at bounding box center [288, 163] width 22 height 22
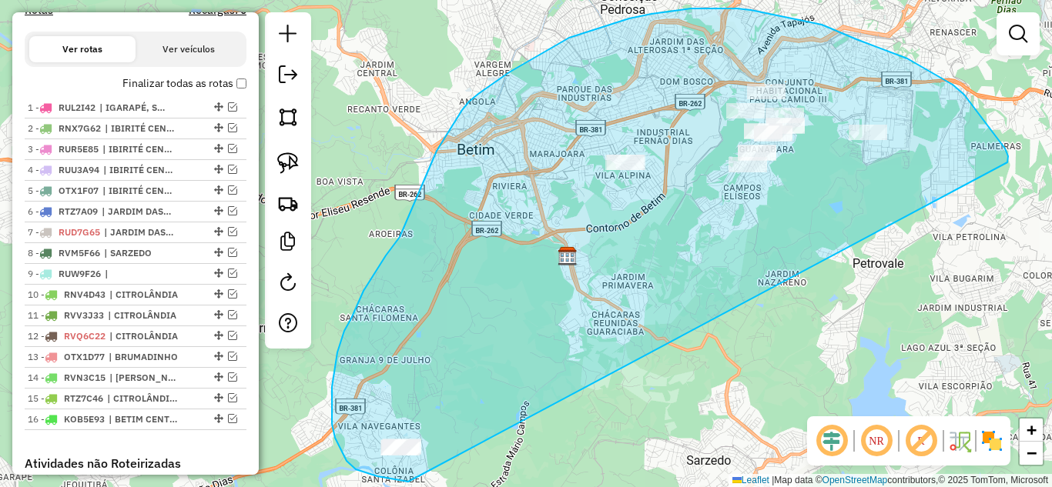
drag, startPoint x: 1008, startPoint y: 156, endPoint x: 581, endPoint y: 453, distance: 519.5
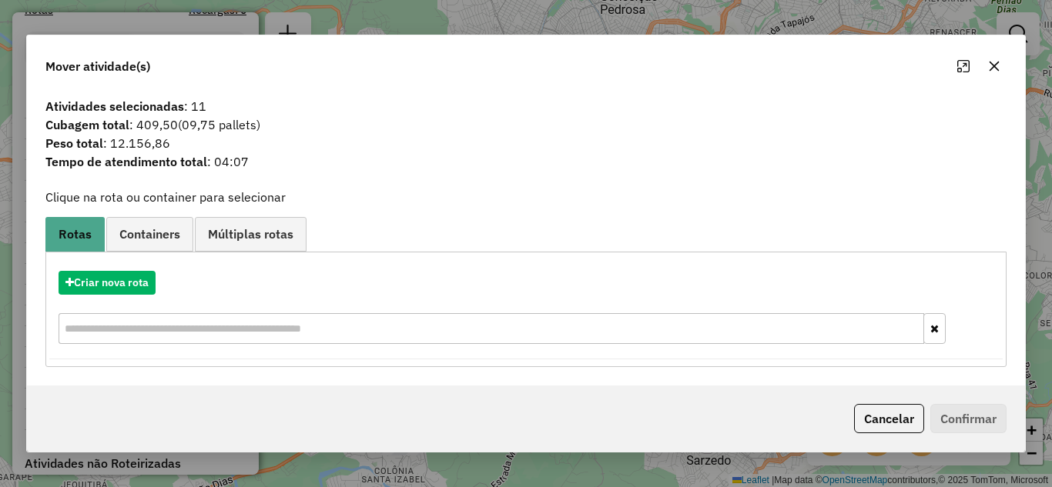
click at [996, 62] on icon "button" at bounding box center [994, 66] width 12 height 12
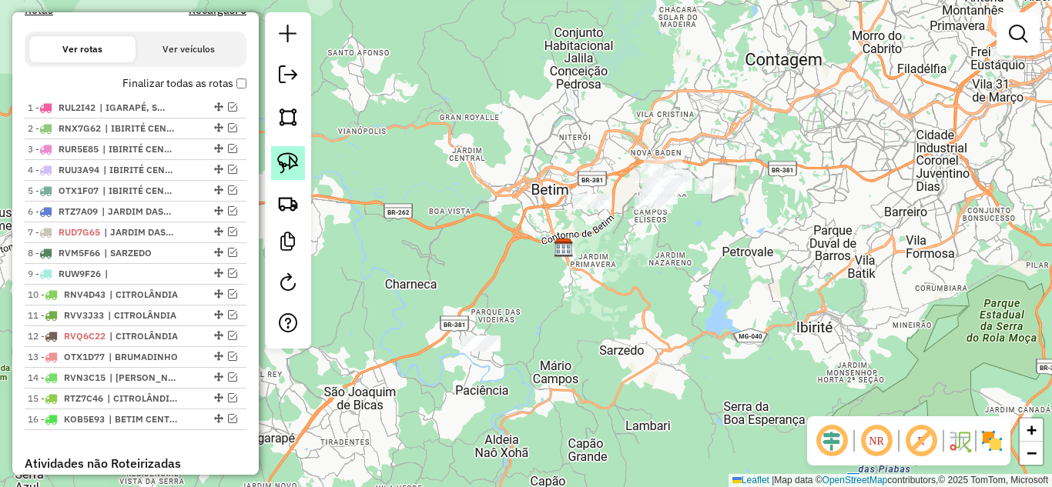
click at [278, 158] on img at bounding box center [288, 163] width 22 height 22
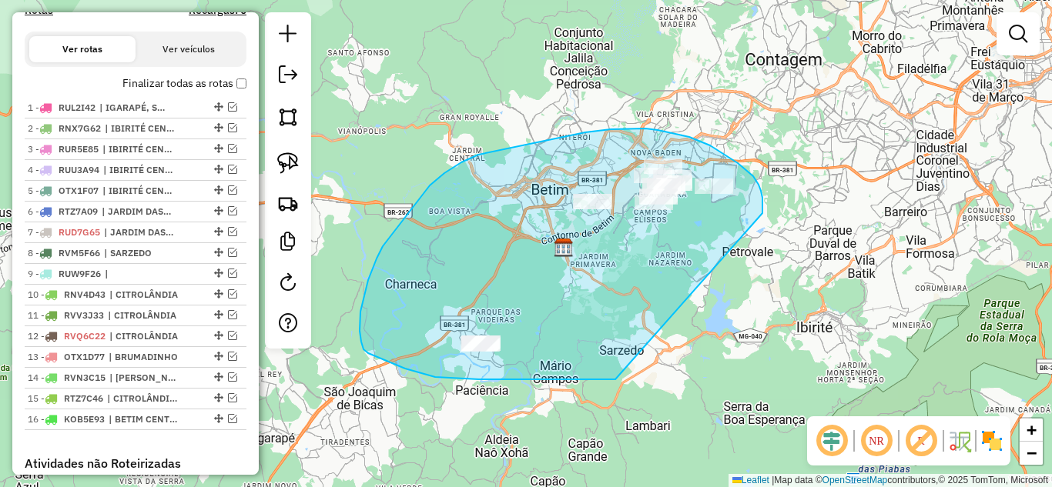
drag, startPoint x: 762, startPoint y: 213, endPoint x: 635, endPoint y: 372, distance: 203.2
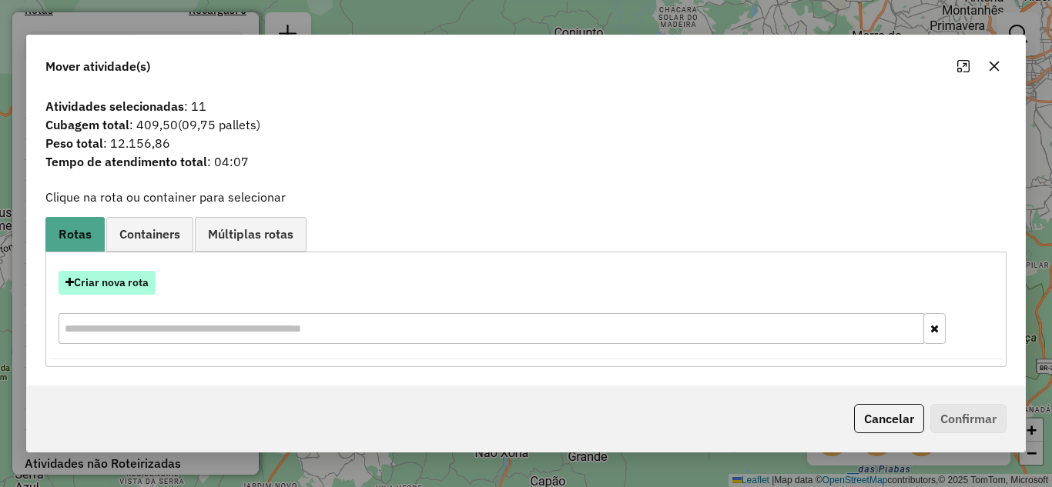
click at [103, 283] on button "Criar nova rota" at bounding box center [107, 283] width 97 height 24
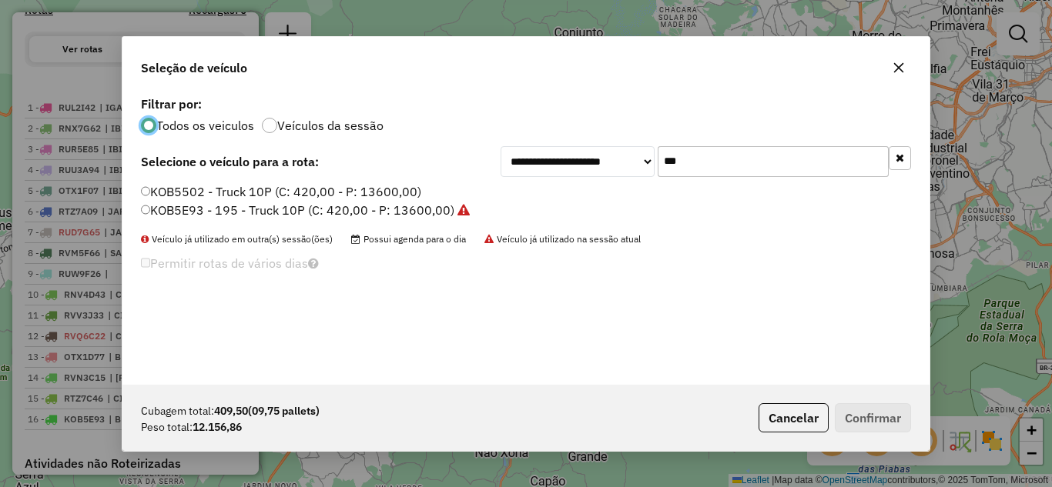
click at [709, 152] on input "***" at bounding box center [773, 161] width 231 height 31
type input "**"
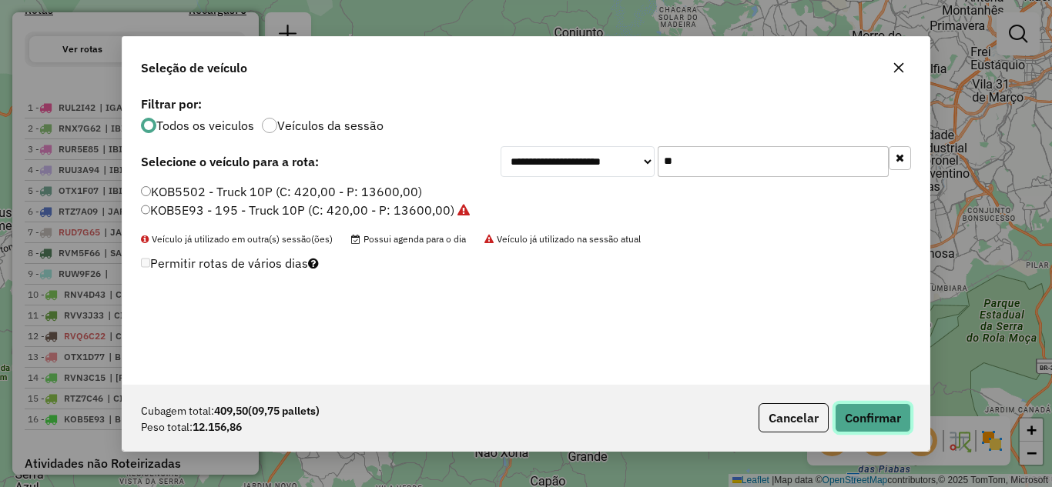
click at [889, 420] on button "Confirmar" at bounding box center [873, 417] width 76 height 29
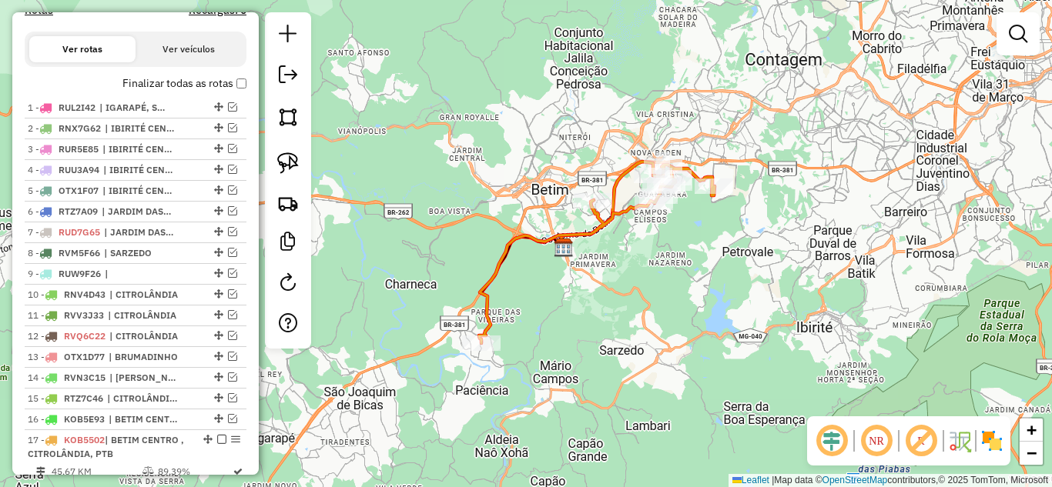
click at [588, 232] on icon at bounding box center [597, 254] width 236 height 179
select select "*********"
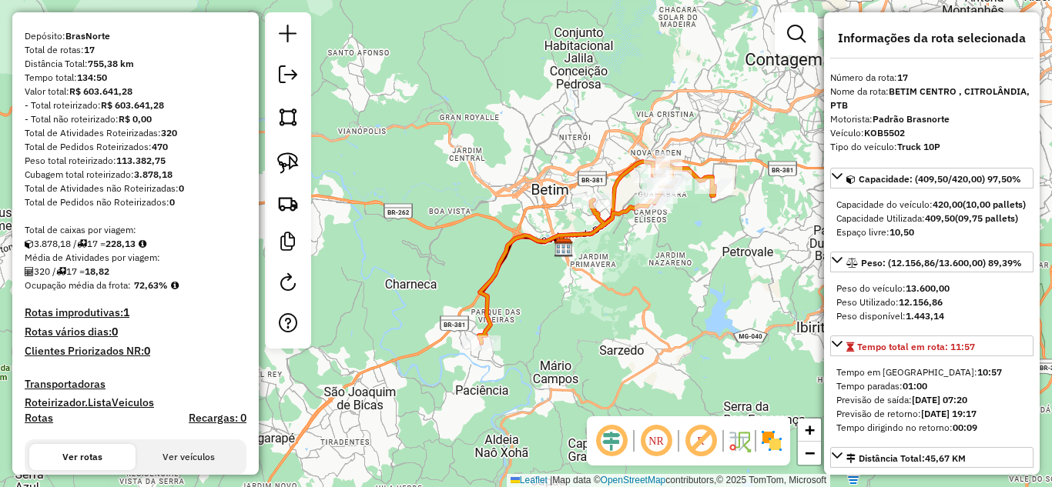
scroll to position [22, 0]
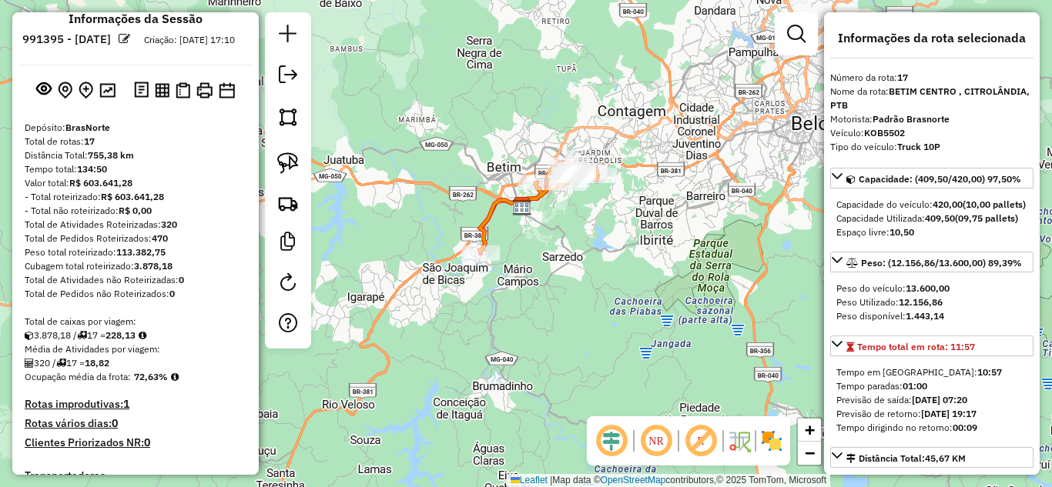
drag, startPoint x: 377, startPoint y: 287, endPoint x: 382, endPoint y: 264, distance: 23.7
click at [437, 261] on div "Janela de atendimento Grade de atendimento Capacidade Transportadoras Veículos …" at bounding box center [526, 243] width 1052 height 487
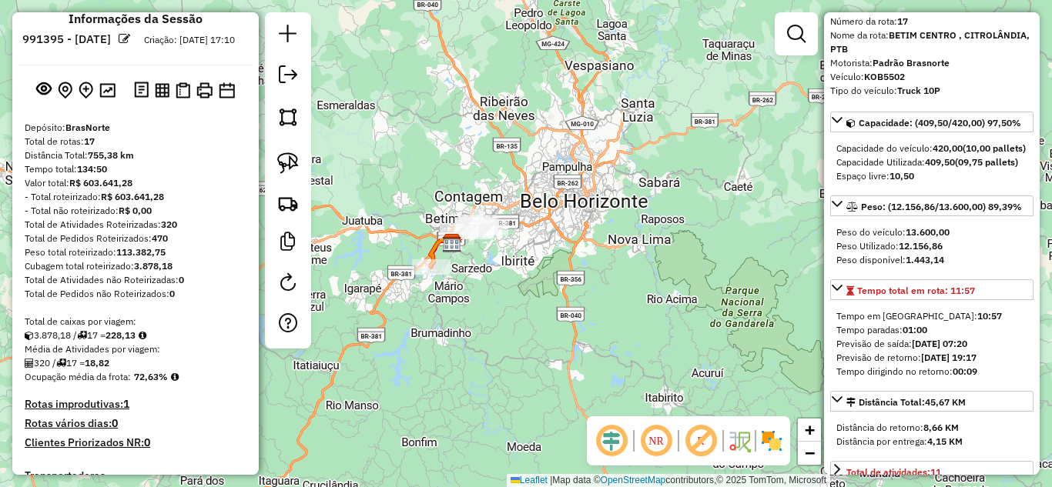
scroll to position [77, 0]
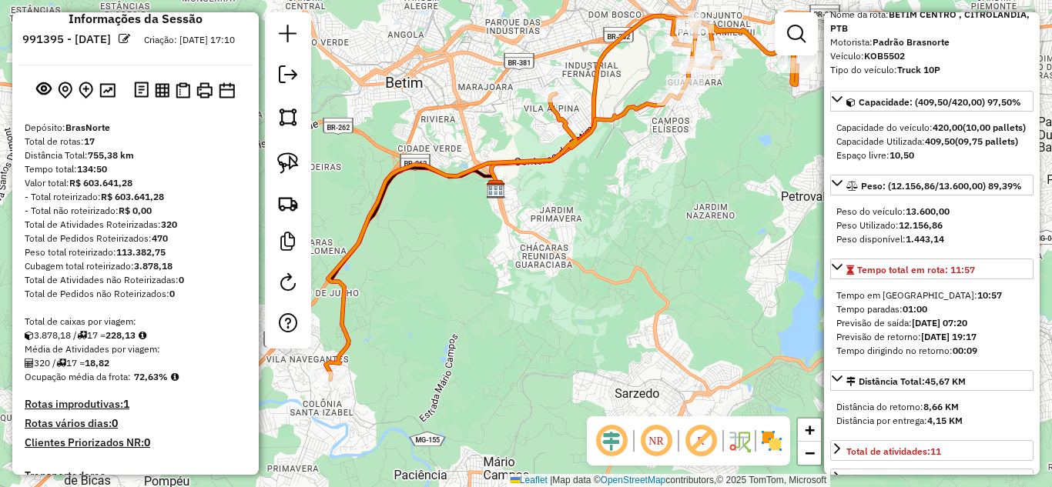
drag, startPoint x: 427, startPoint y: 310, endPoint x: 555, endPoint y: 243, distance: 144.0
click at [606, 223] on div "Janela de atendimento Grade de atendimento Capacidade Transportadoras Veículos …" at bounding box center [526, 243] width 1052 height 487
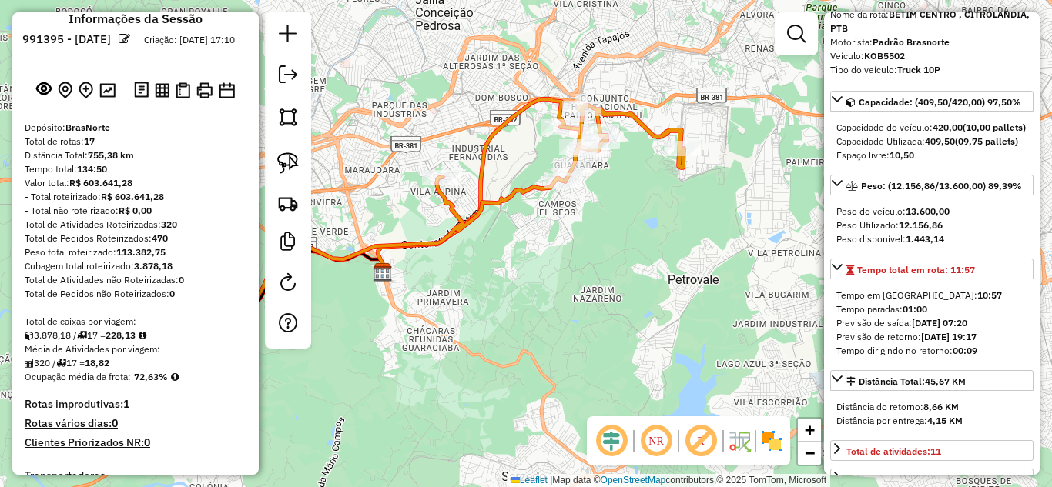
drag, startPoint x: 529, startPoint y: 306, endPoint x: 541, endPoint y: 246, distance: 61.9
click at [526, 306] on div "Janela de atendimento Grade de atendimento Capacidade Transportadoras Veículos …" at bounding box center [526, 243] width 1052 height 487
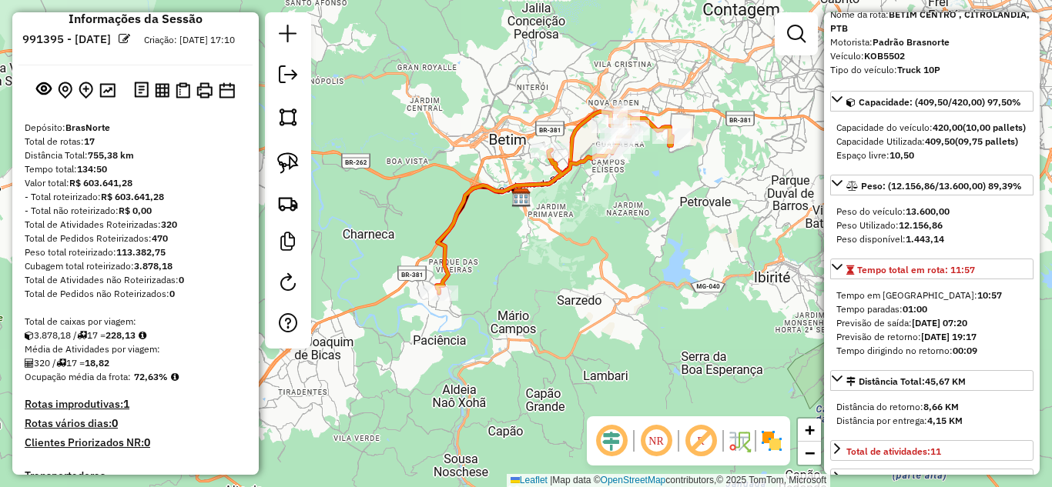
drag, startPoint x: 581, startPoint y: 259, endPoint x: 550, endPoint y: 266, distance: 31.7
click at [612, 237] on div "Janela de atendimento Grade de atendimento Capacidade Transportadoras Veículos …" at bounding box center [526, 243] width 1052 height 487
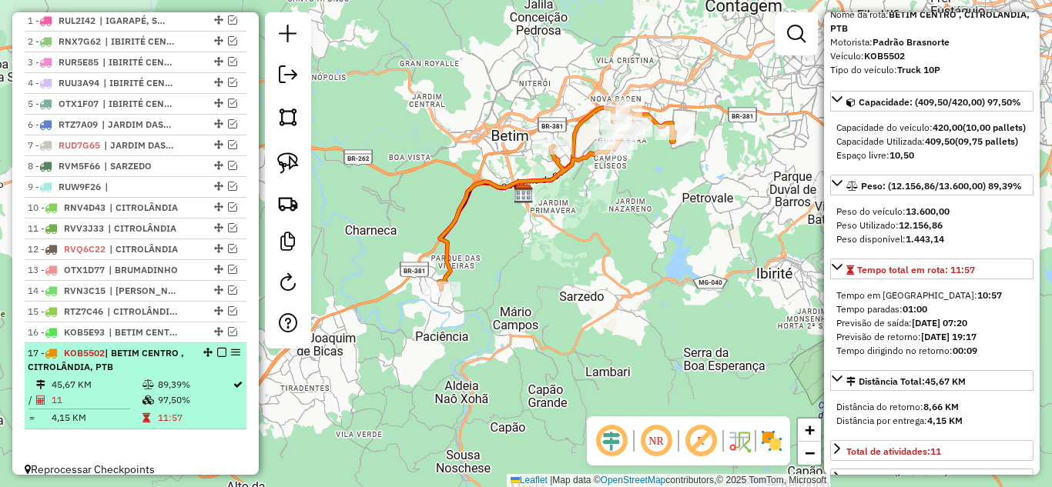
scroll to position [638, 0]
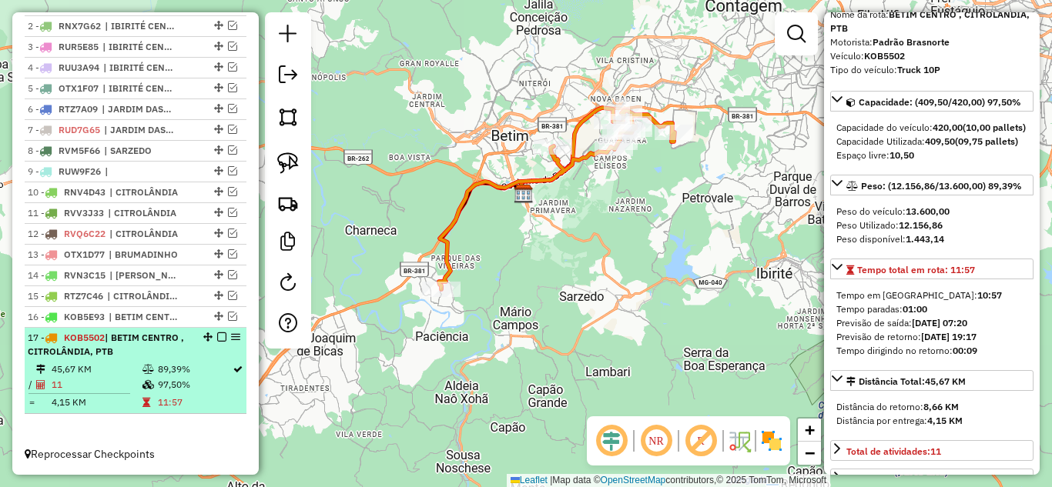
click at [218, 339] on em at bounding box center [221, 337] width 9 height 9
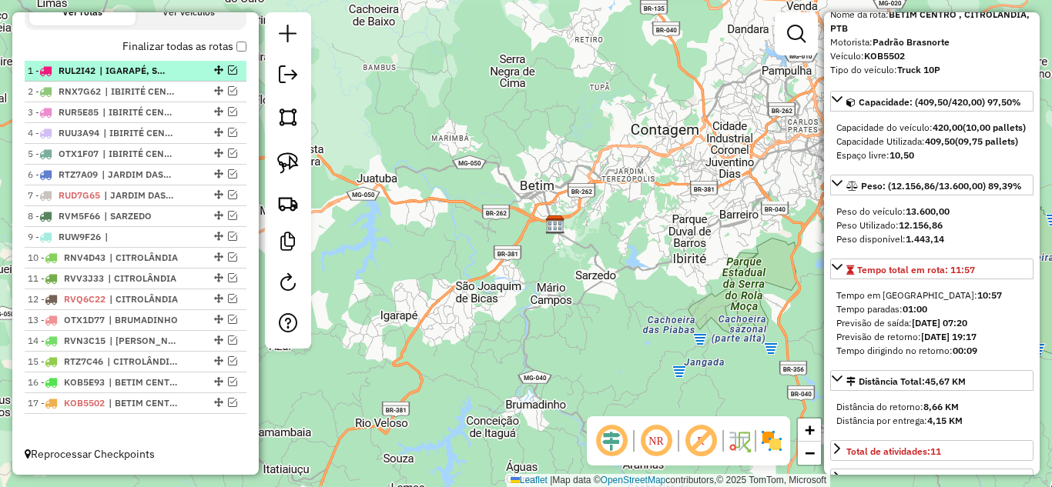
click at [228, 67] on em at bounding box center [232, 69] width 9 height 9
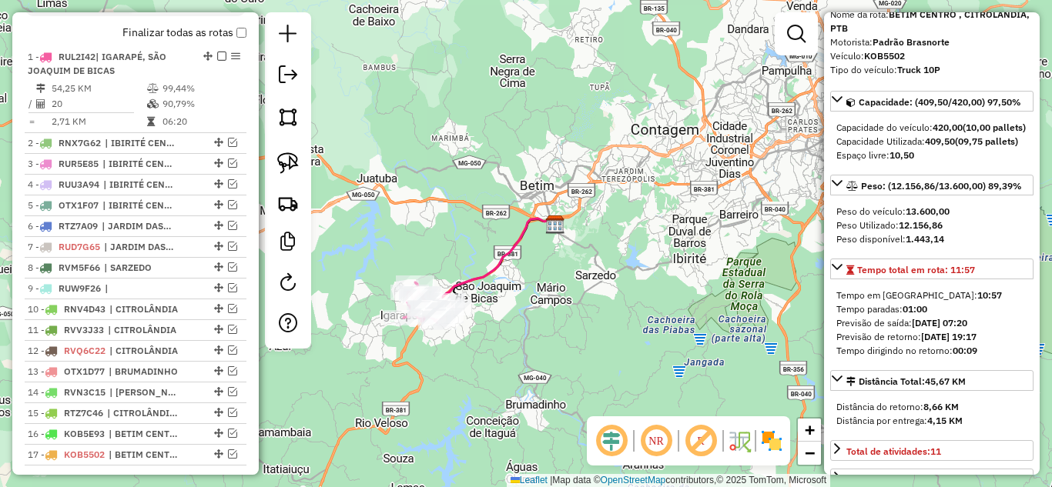
scroll to position [638, 0]
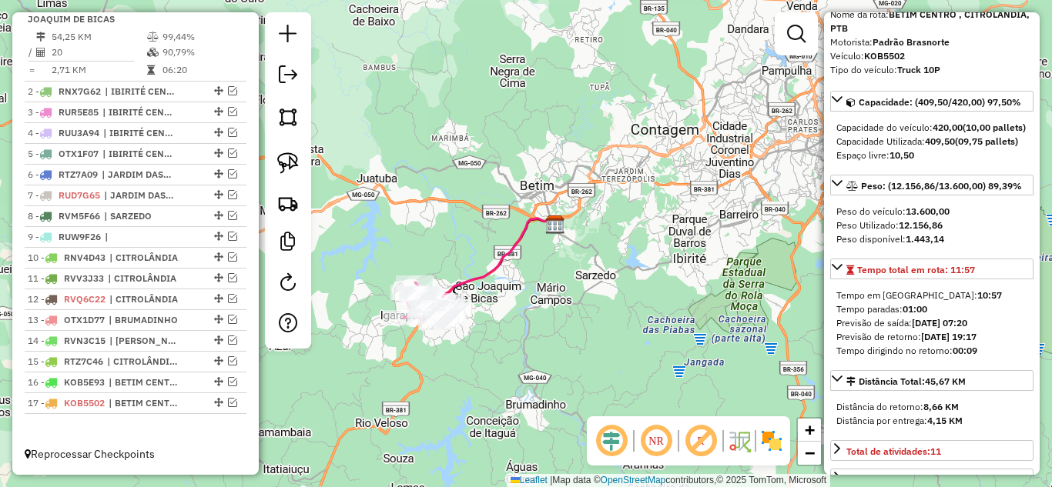
click at [479, 276] on icon at bounding box center [479, 268] width 152 height 101
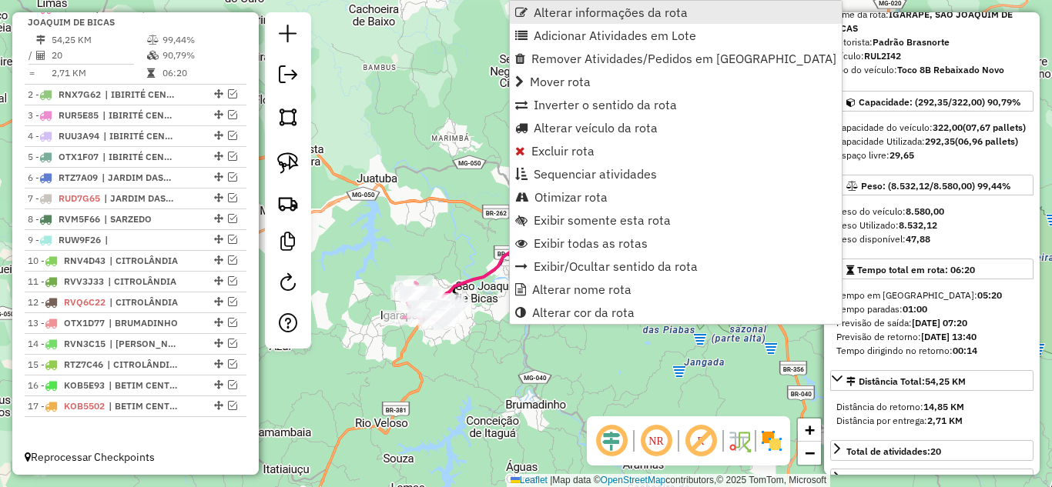
click at [571, 11] on span "Alterar informações da rota" at bounding box center [611, 12] width 154 height 12
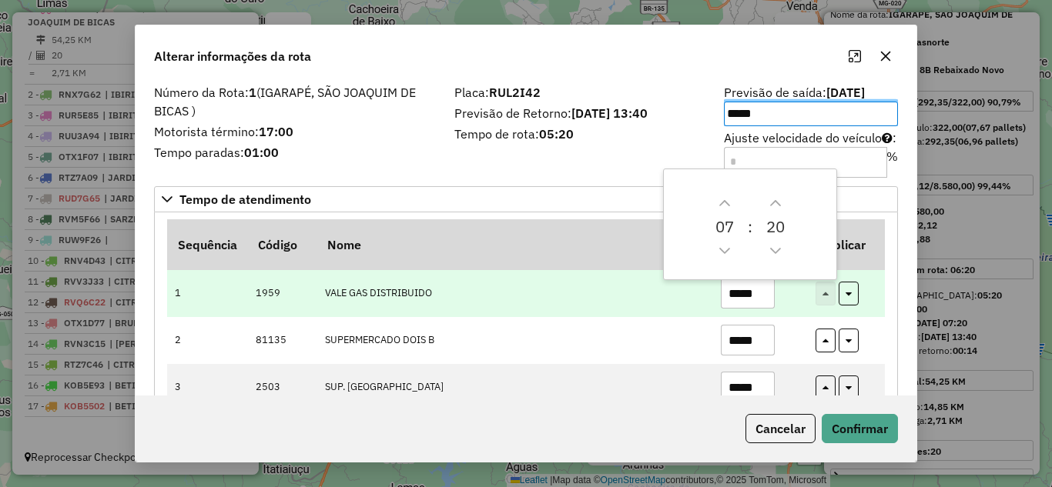
click at [765, 284] on input "*****" at bounding box center [748, 293] width 54 height 31
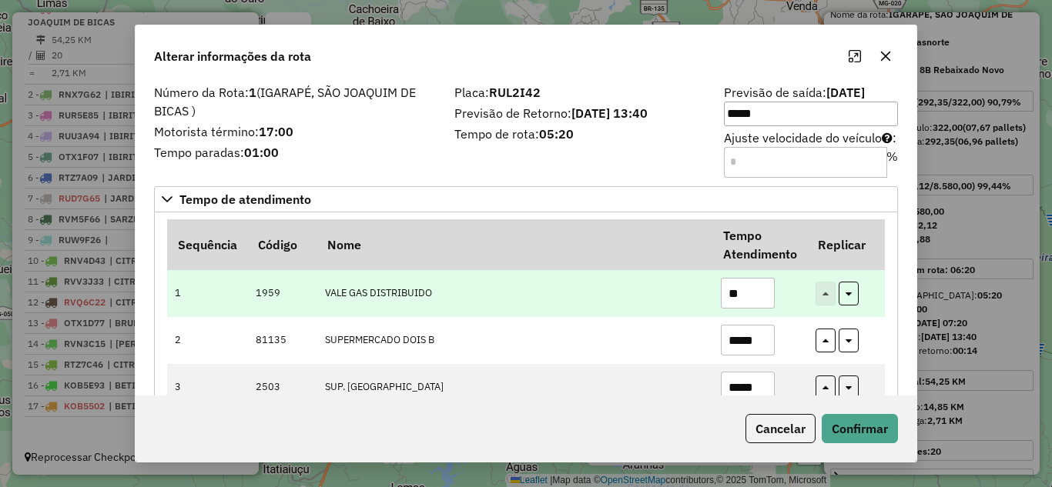
type input "*"
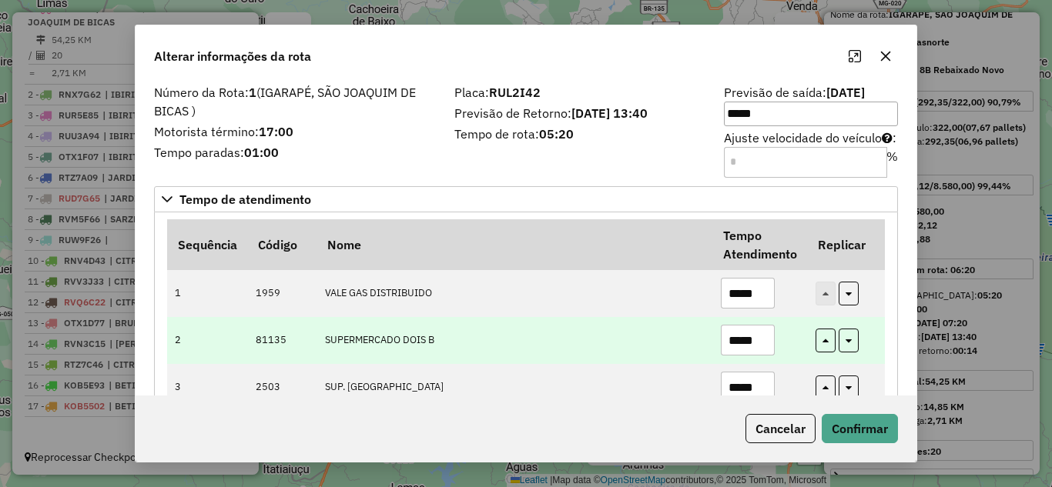
type input "*****"
click at [763, 347] on input "*****" at bounding box center [748, 340] width 54 height 31
type input "*"
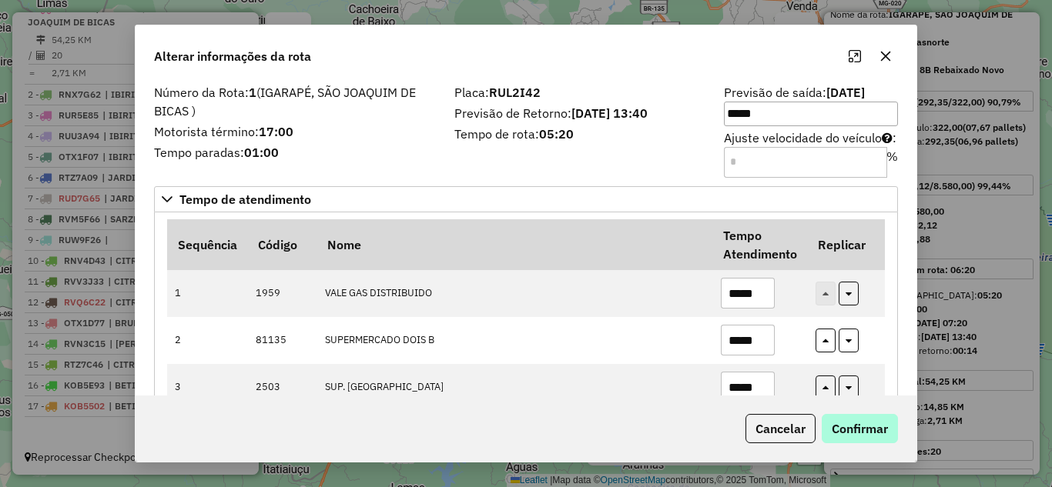
type input "*****"
click at [839, 420] on button "Confirmar" at bounding box center [860, 428] width 76 height 29
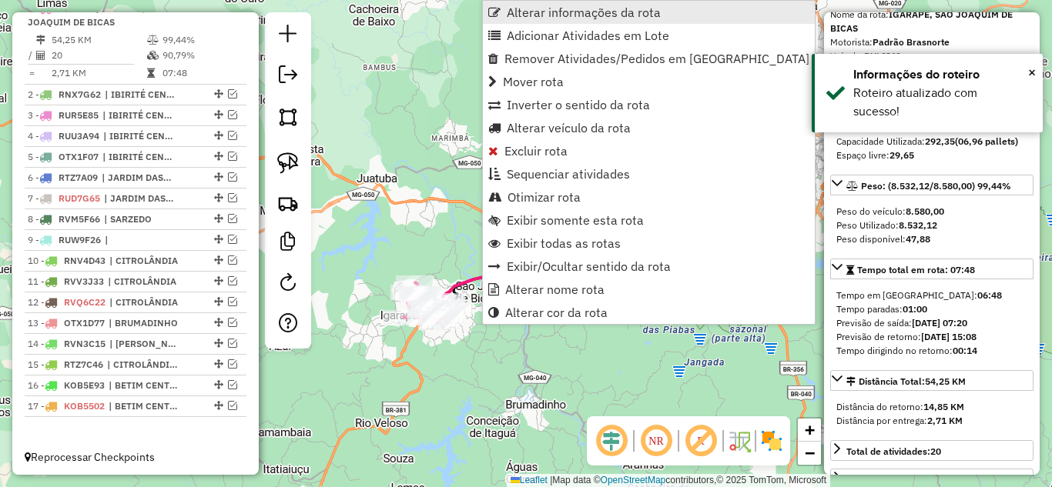
click at [537, 10] on span "Alterar informações da rota" at bounding box center [584, 12] width 154 height 12
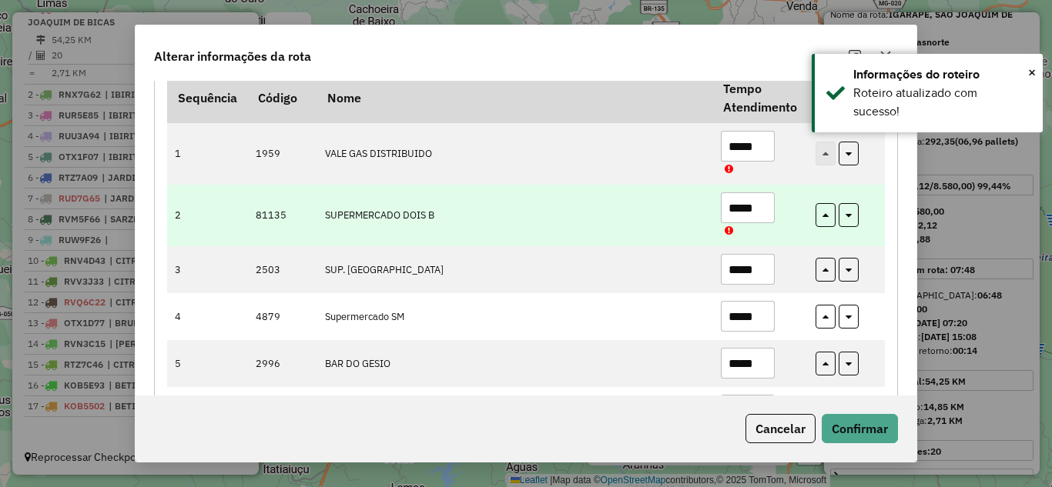
scroll to position [308, 0]
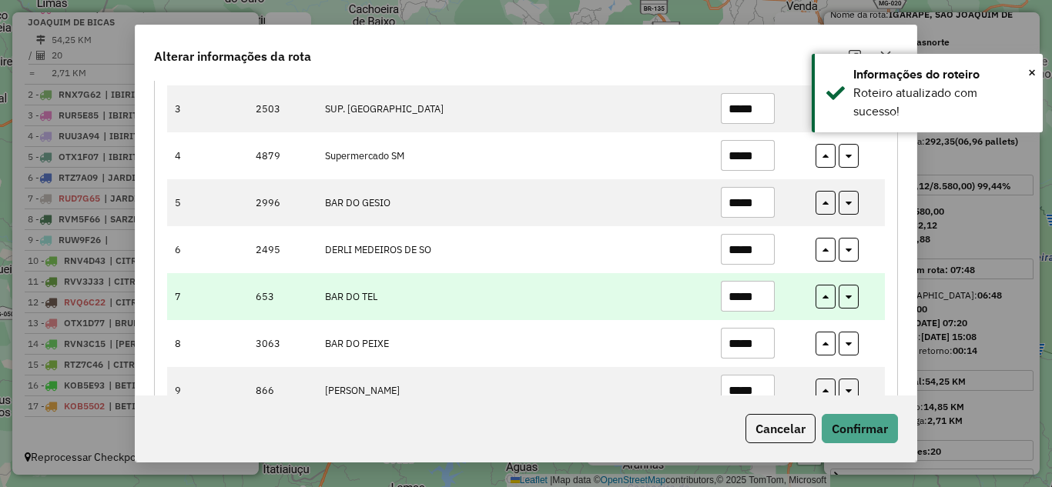
click at [769, 292] on input "*****" at bounding box center [748, 296] width 54 height 31
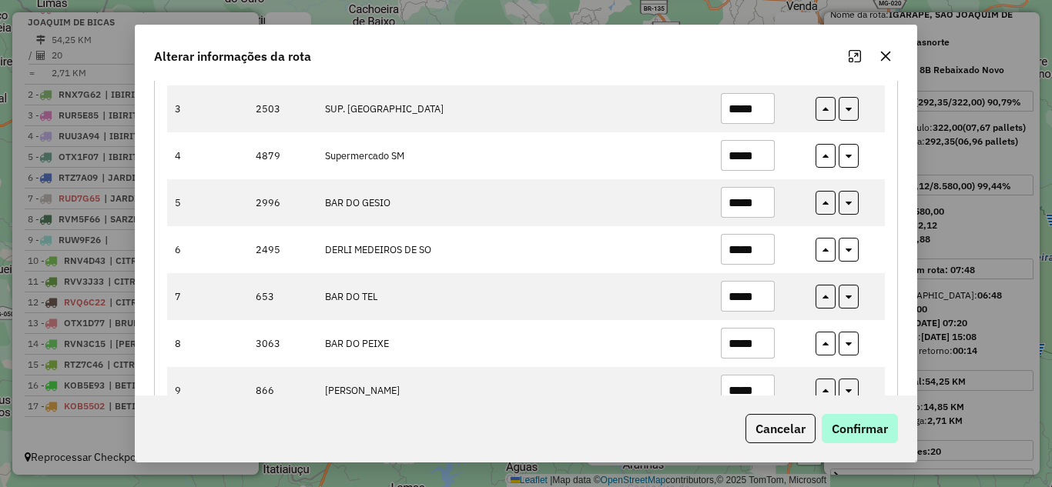
type input "*****"
click at [870, 434] on button "Confirmar" at bounding box center [860, 428] width 76 height 29
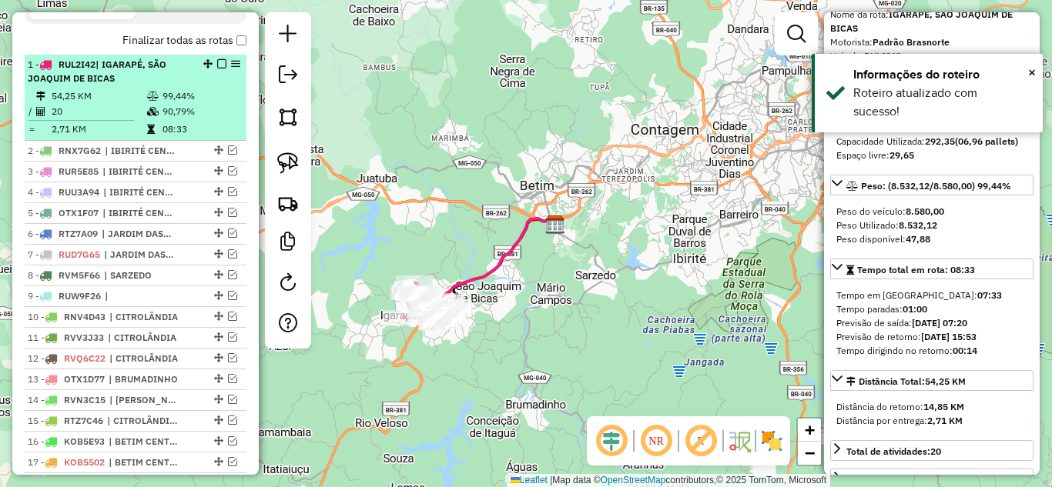
scroll to position [544, 0]
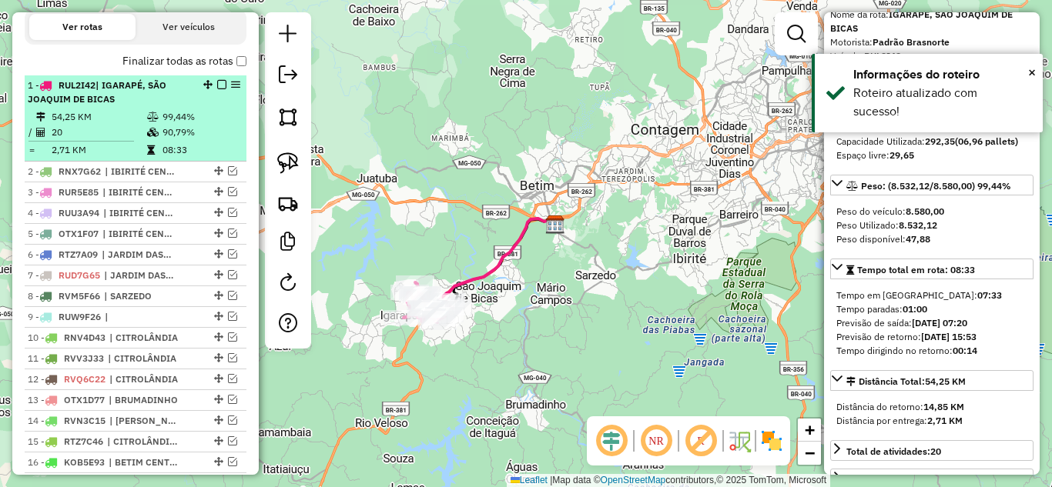
click at [217, 89] on em at bounding box center [221, 84] width 9 height 9
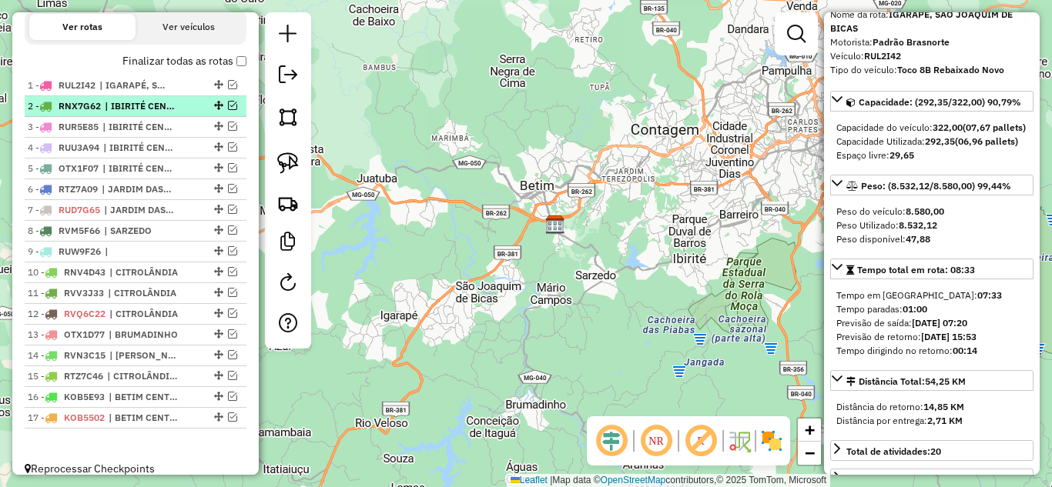
click at [228, 110] on em at bounding box center [232, 105] width 9 height 9
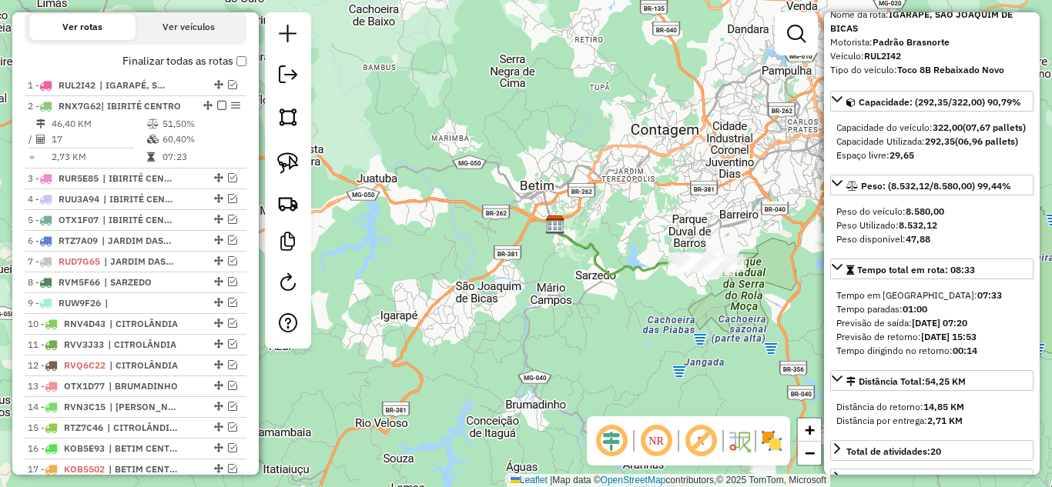
click at [604, 256] on icon at bounding box center [623, 250] width 137 height 51
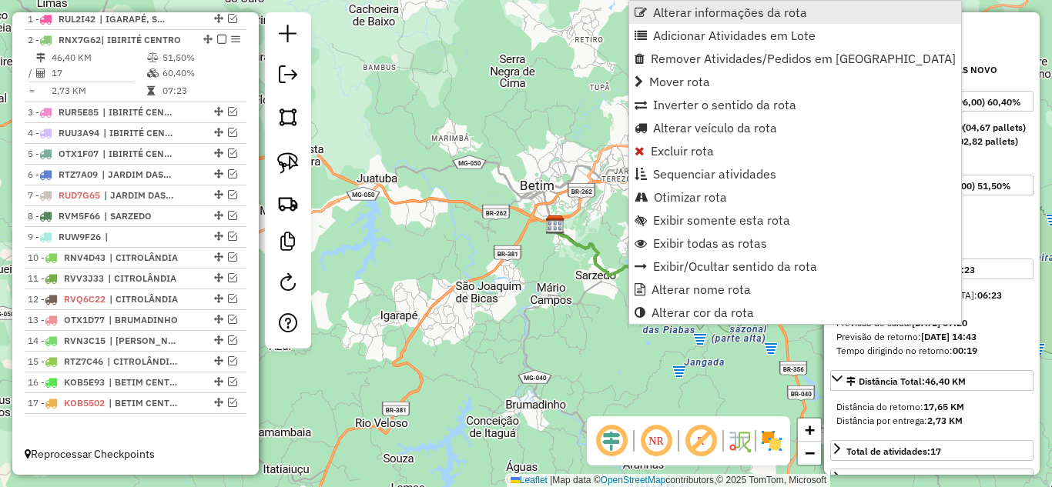
click at [703, 8] on span "Alterar informações da rota" at bounding box center [730, 12] width 154 height 12
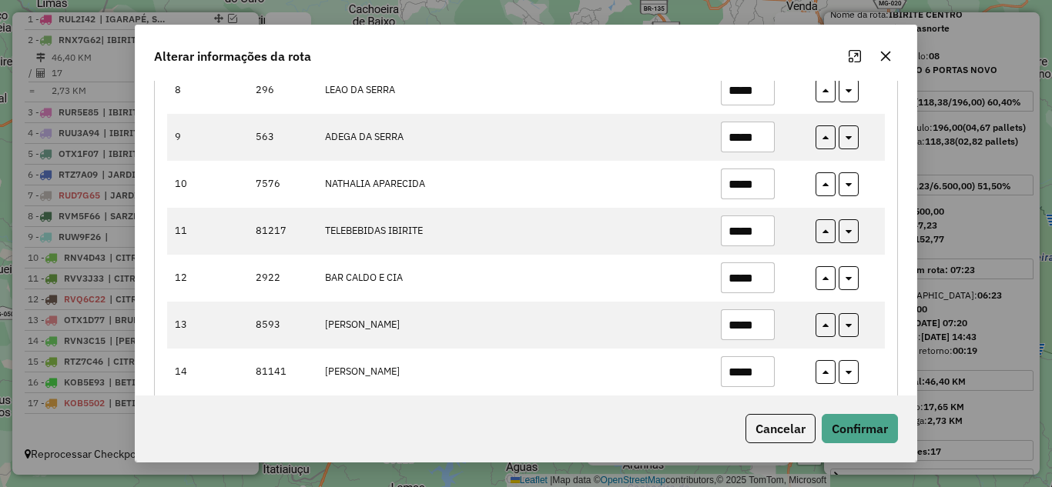
scroll to position [616, 0]
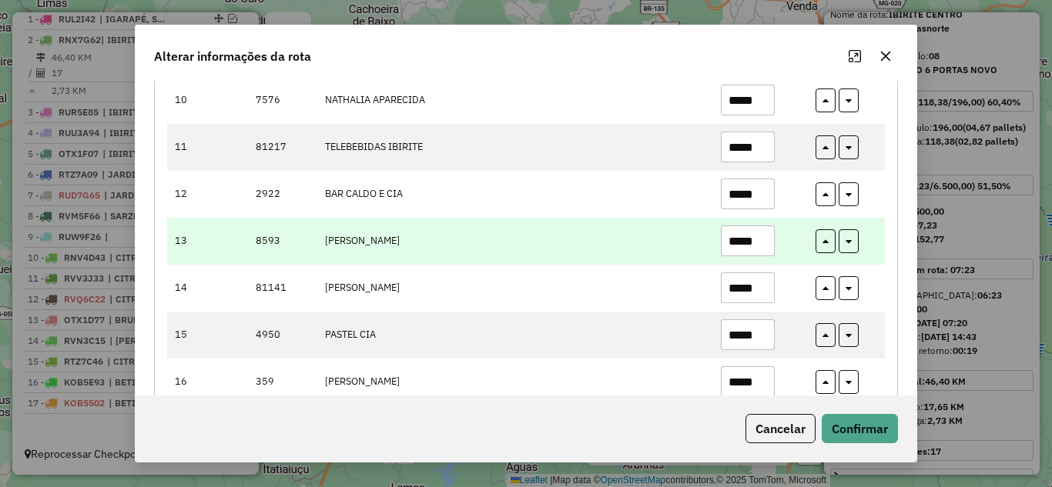
click at [762, 239] on input "*****" at bounding box center [748, 241] width 54 height 31
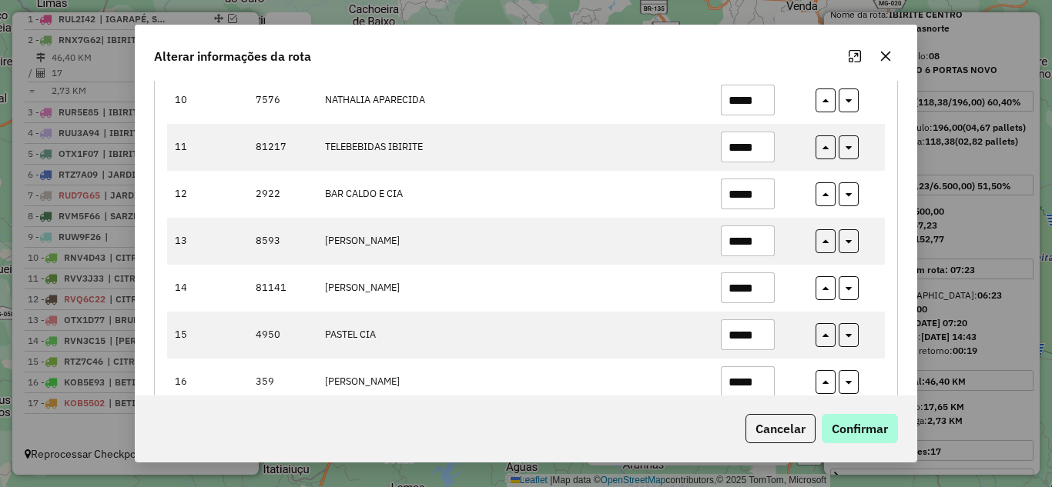
type input "*****"
click at [859, 437] on button "Confirmar" at bounding box center [860, 428] width 76 height 29
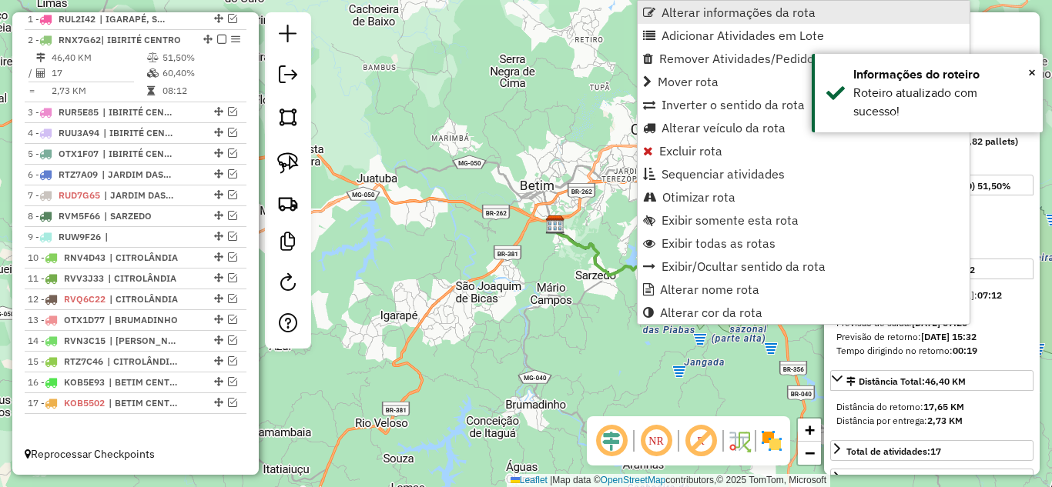
click at [684, 13] on span "Alterar informações da rota" at bounding box center [738, 12] width 154 height 12
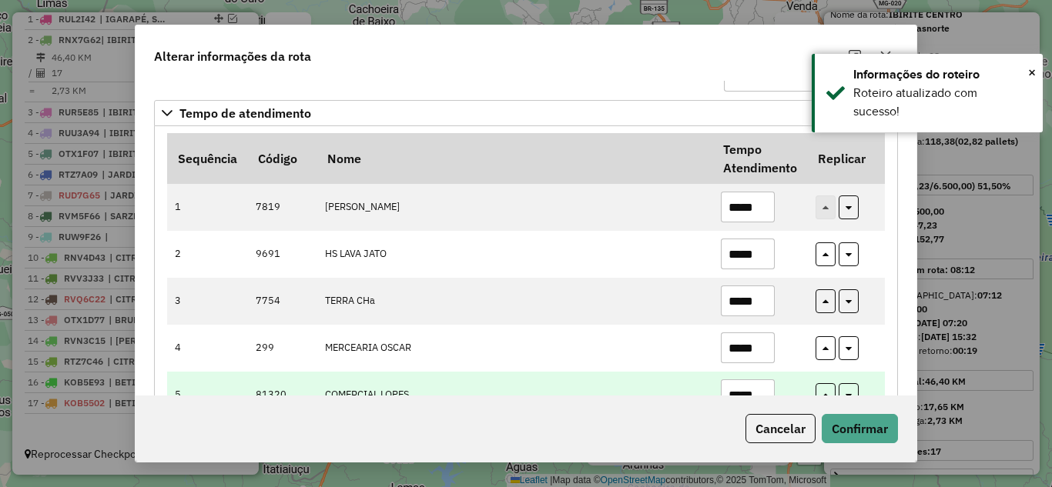
scroll to position [154, 0]
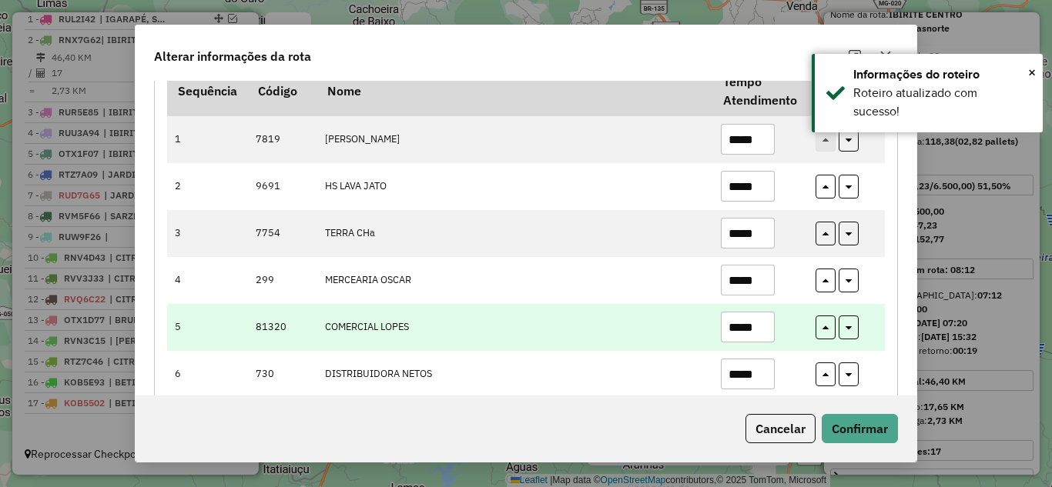
click at [765, 316] on input "*****" at bounding box center [748, 327] width 54 height 31
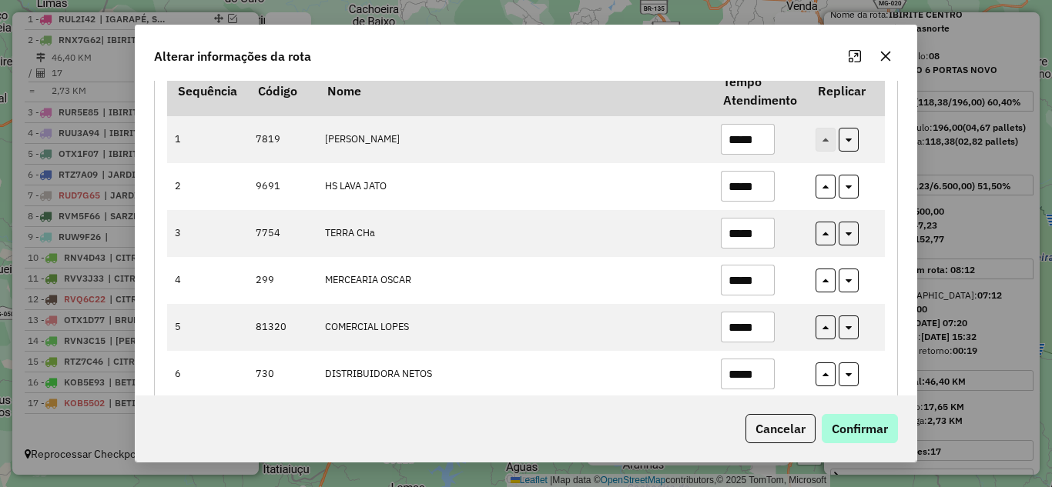
type input "*****"
click at [858, 430] on button "Confirmar" at bounding box center [860, 428] width 76 height 29
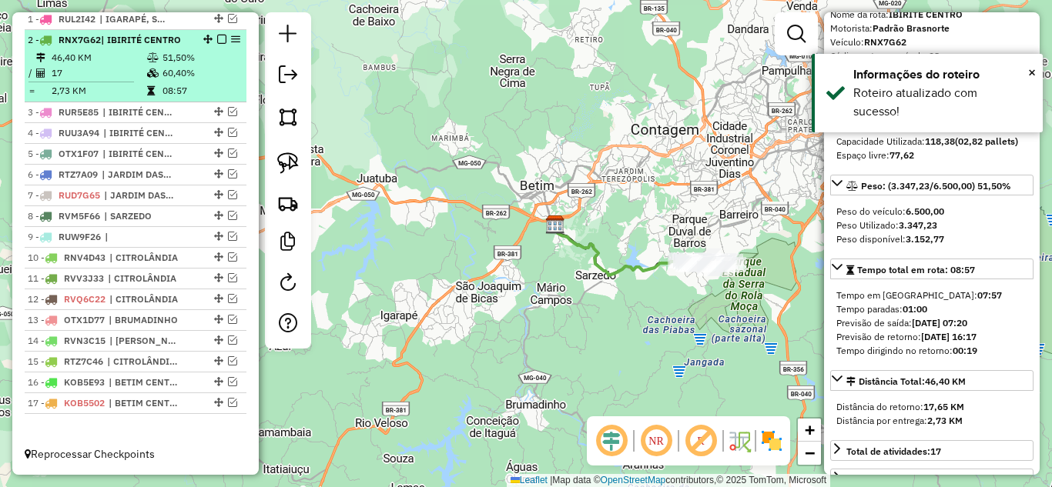
click at [216, 33] on div "2 - RNX7G62 | IBIRITÉ CENTRO" at bounding box center [136, 40] width 216 height 14
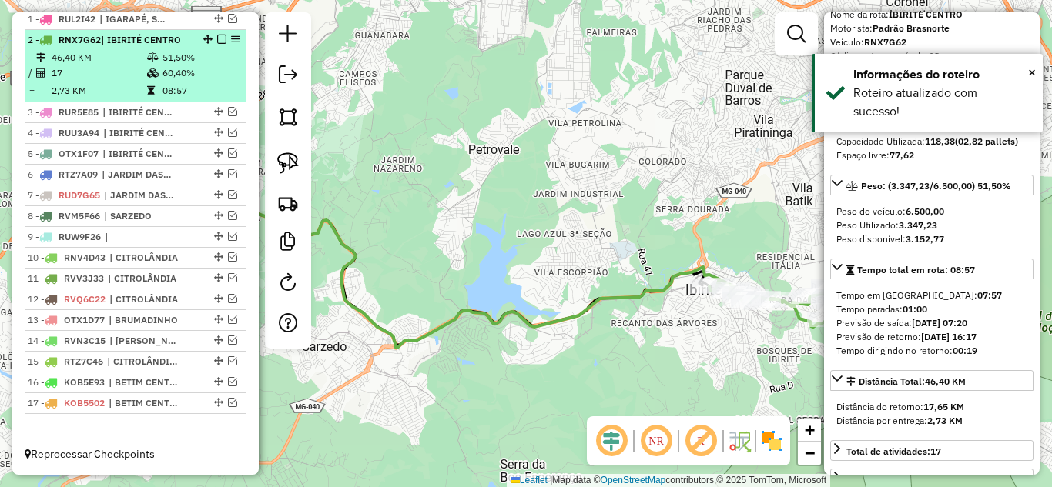
click at [217, 42] on em at bounding box center [221, 39] width 9 height 9
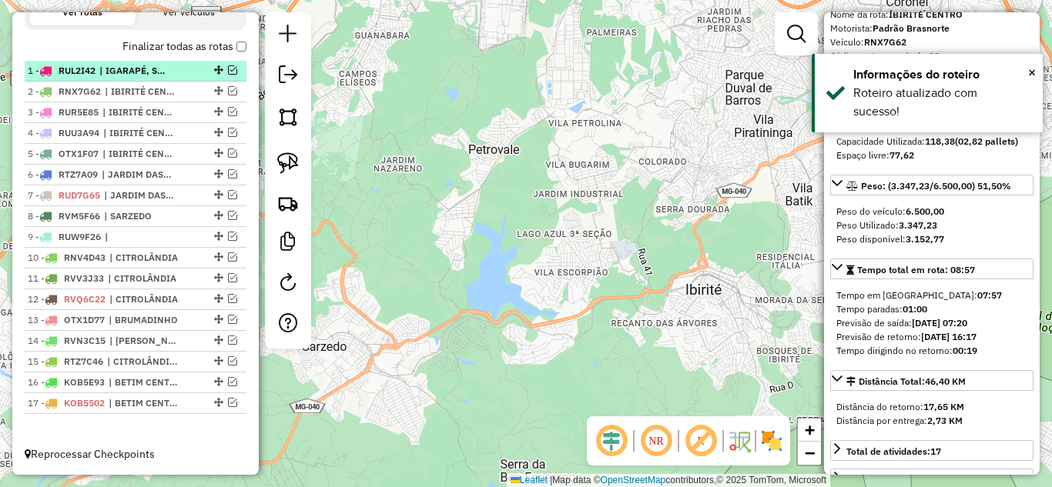
scroll to position [572, 0]
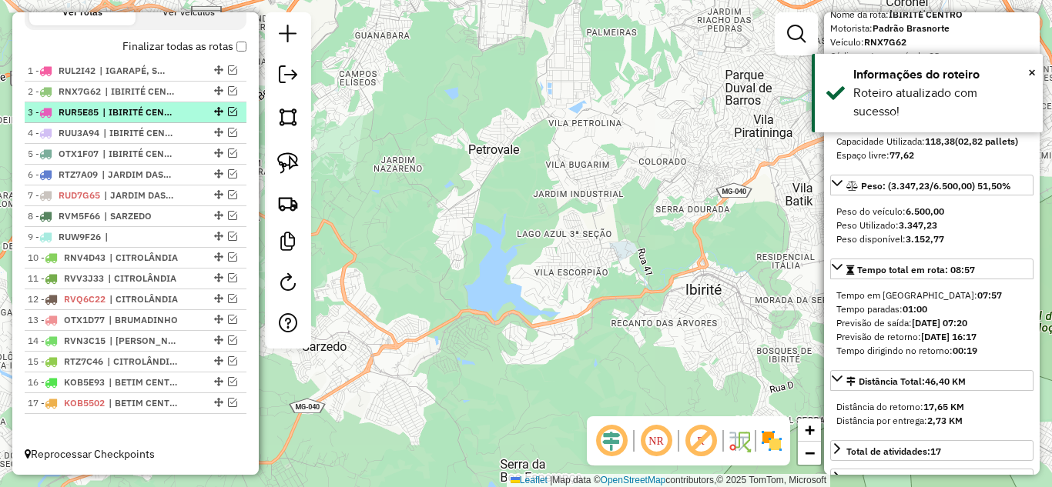
click at [228, 114] on em at bounding box center [232, 111] width 9 height 9
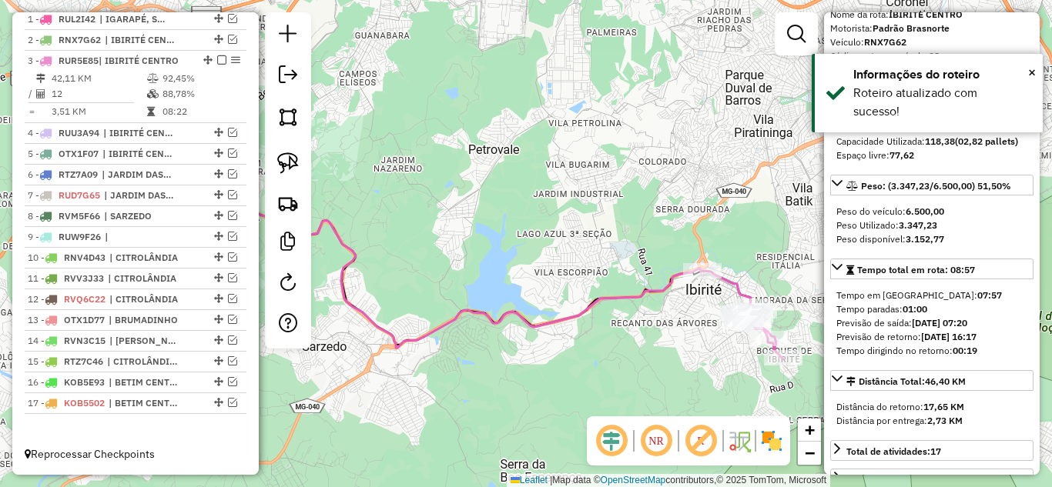
click at [560, 316] on icon at bounding box center [443, 245] width 518 height 206
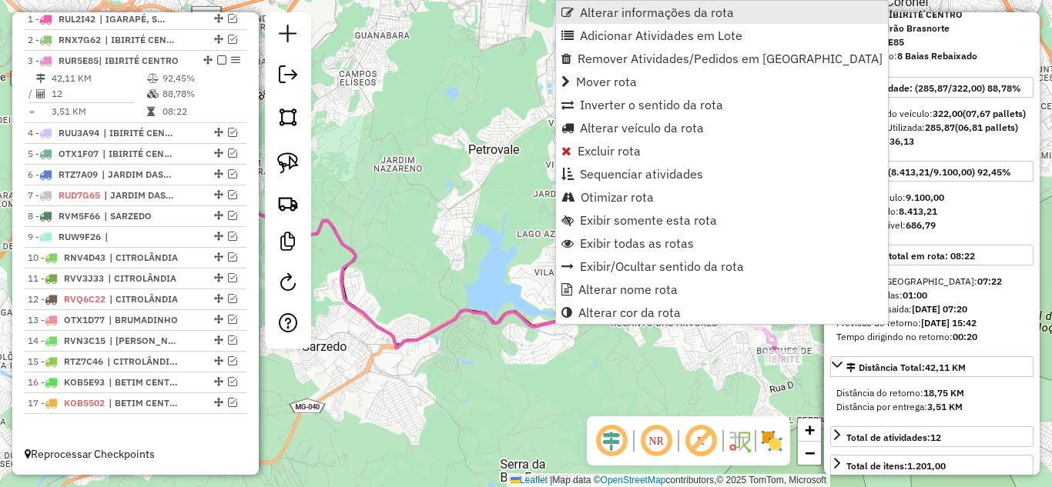
click at [614, 8] on span "Alterar informações da rota" at bounding box center [657, 12] width 154 height 12
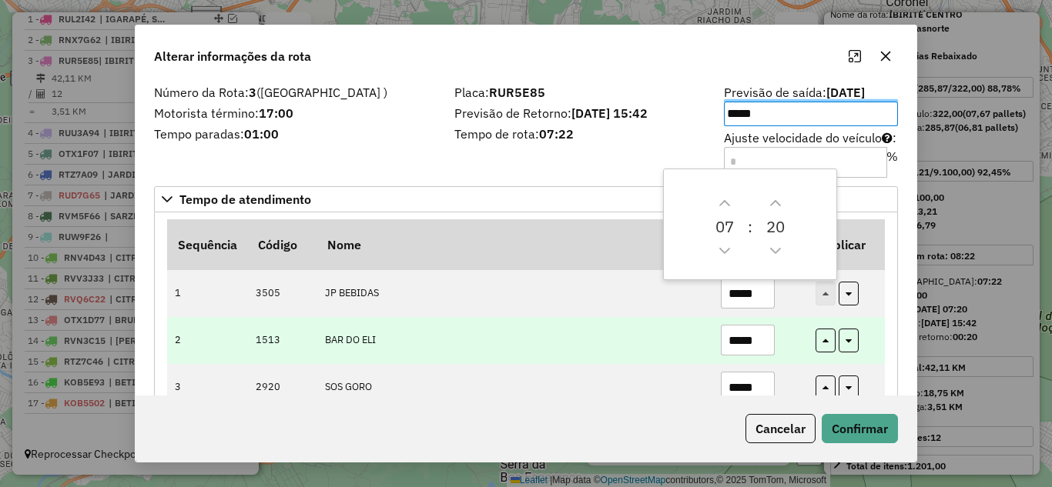
click at [759, 340] on input "*****" at bounding box center [748, 340] width 54 height 31
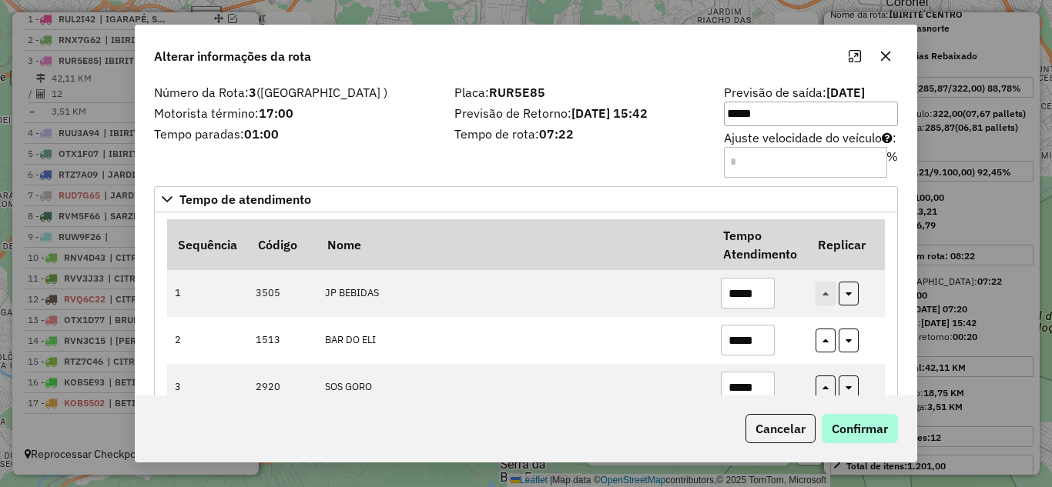
type input "*****"
drag, startPoint x: 872, startPoint y: 423, endPoint x: 838, endPoint y: 418, distance: 34.3
click at [870, 423] on button "Confirmar" at bounding box center [860, 428] width 76 height 29
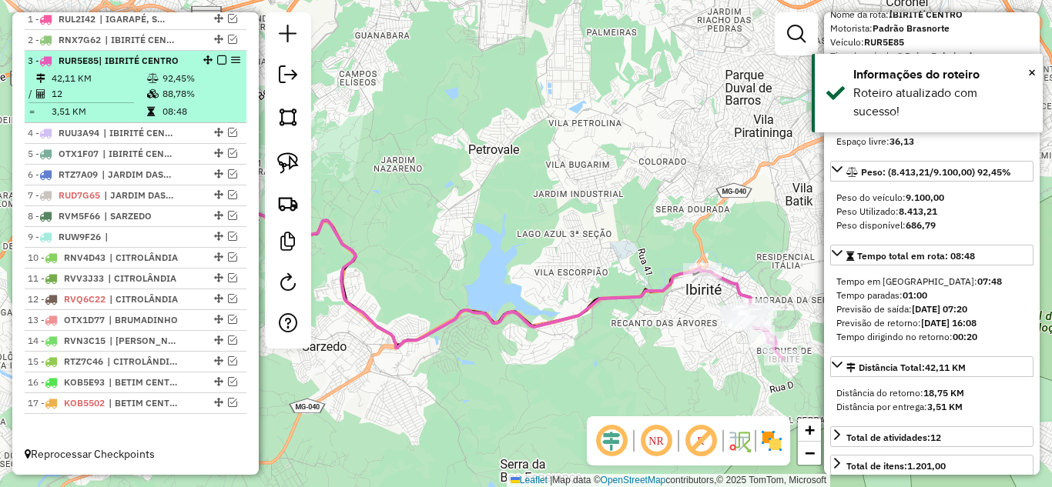
click at [217, 58] on em at bounding box center [221, 59] width 9 height 9
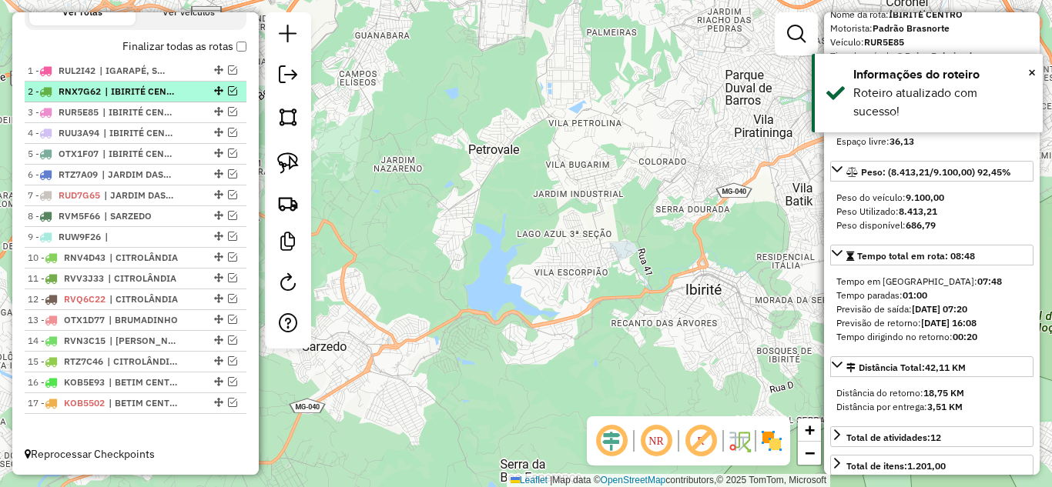
scroll to position [572, 0]
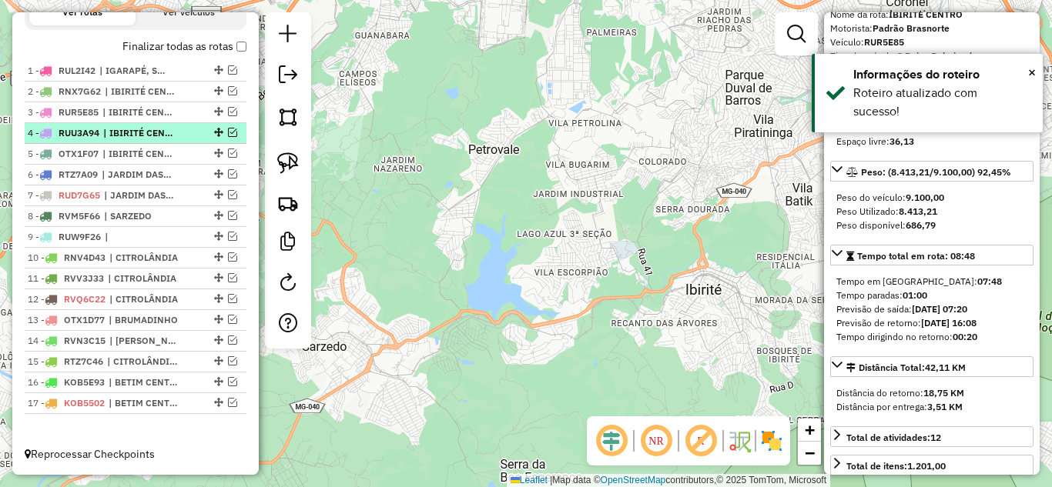
click at [228, 133] on em at bounding box center [232, 132] width 9 height 9
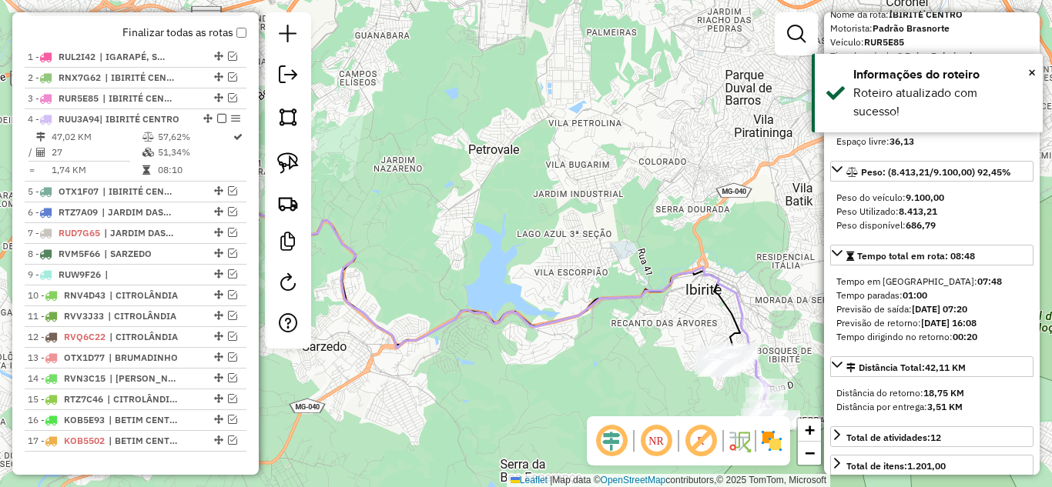
scroll to position [624, 0]
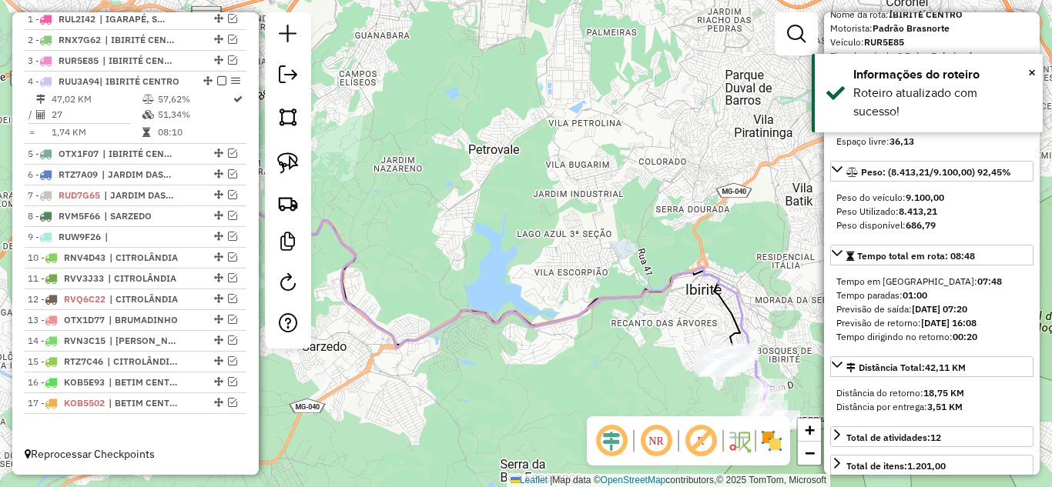
click at [467, 307] on icon at bounding box center [476, 263] width 585 height 243
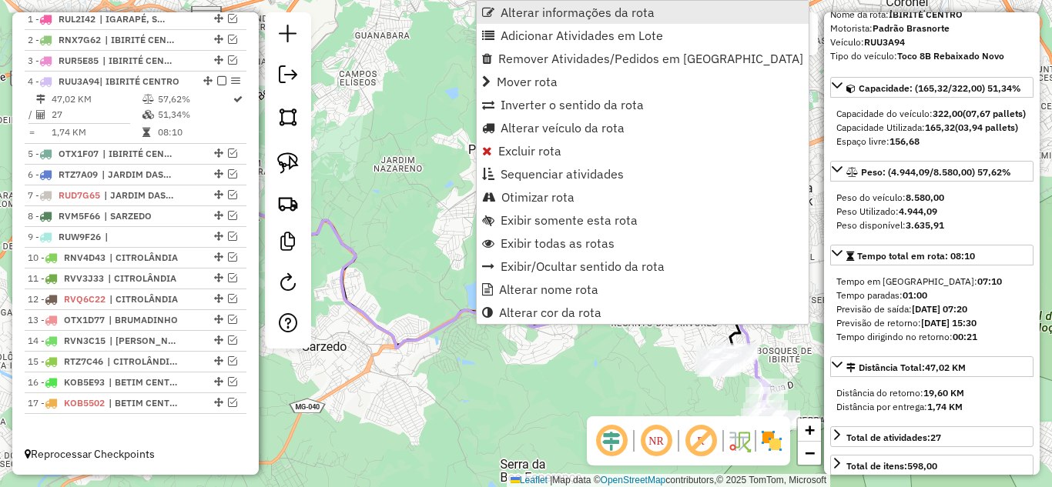
click at [538, 1] on link "Alterar informações da rota" at bounding box center [643, 12] width 332 height 23
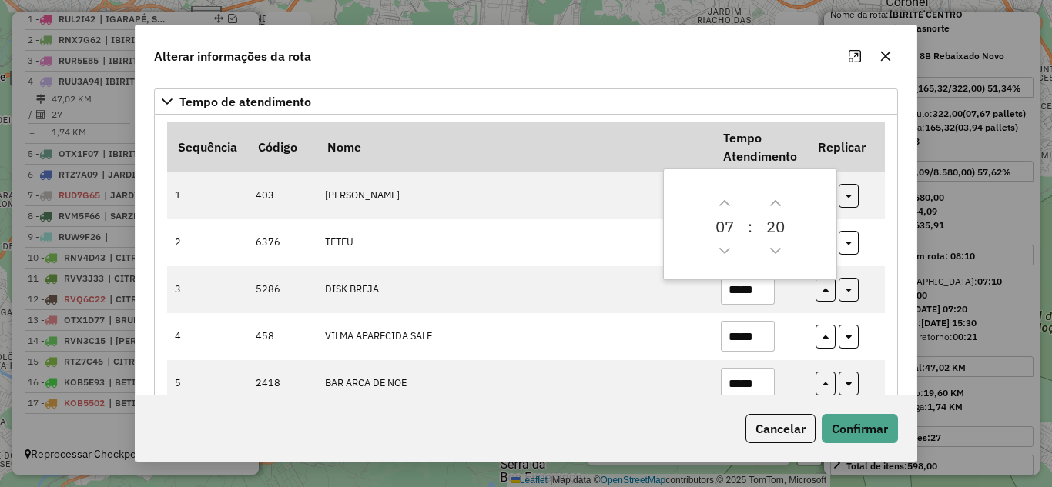
scroll to position [231, 0]
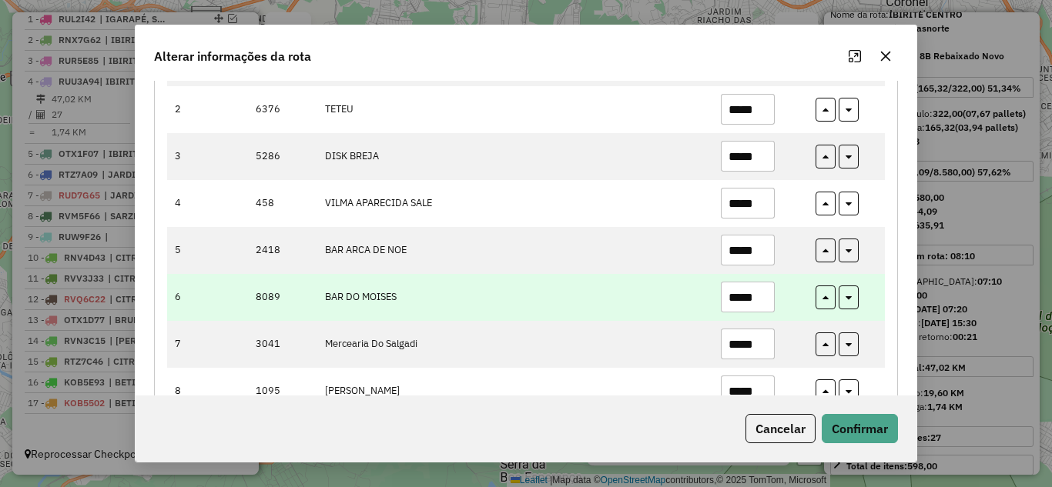
click at [761, 298] on input "*****" at bounding box center [748, 297] width 54 height 31
type input "*"
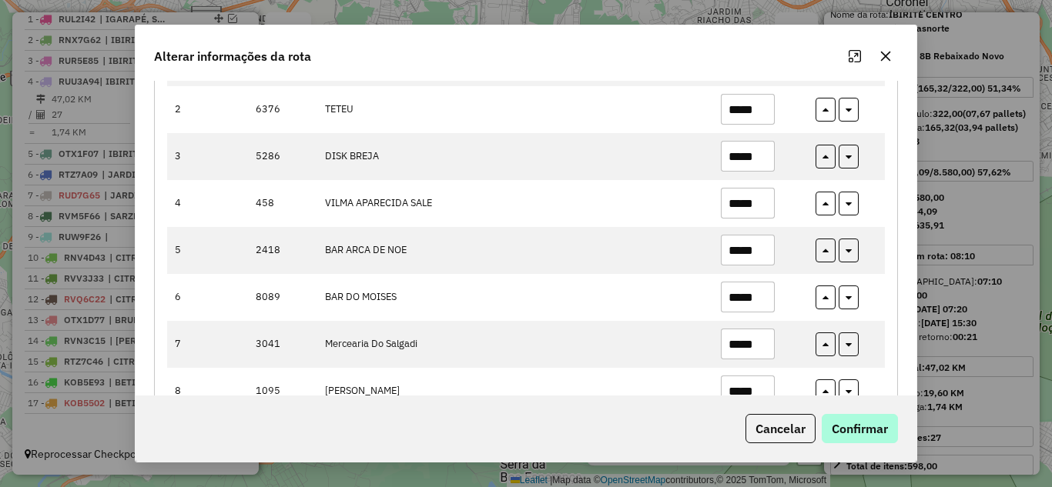
type input "*****"
click at [862, 431] on button "Confirmar" at bounding box center [860, 428] width 76 height 29
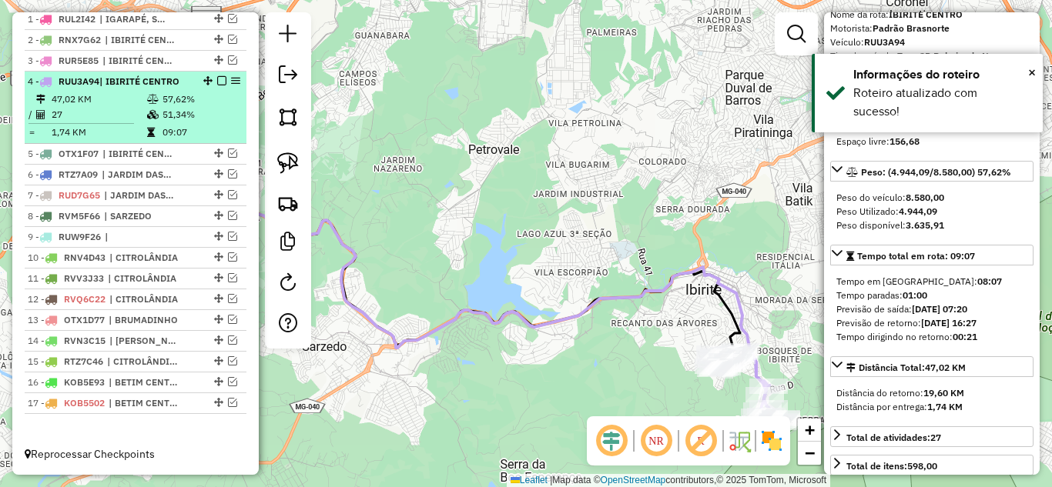
click at [217, 80] on em at bounding box center [221, 80] width 9 height 9
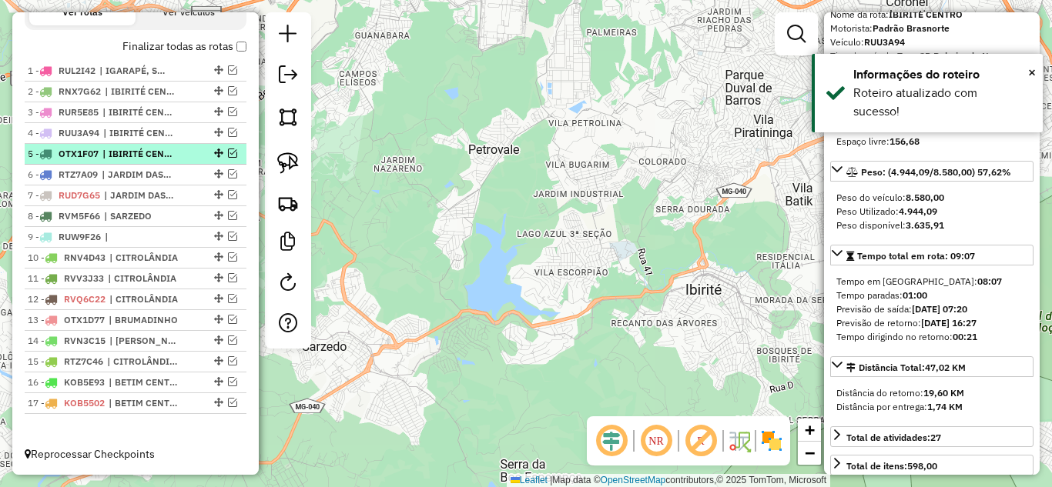
click at [228, 153] on em at bounding box center [232, 153] width 9 height 9
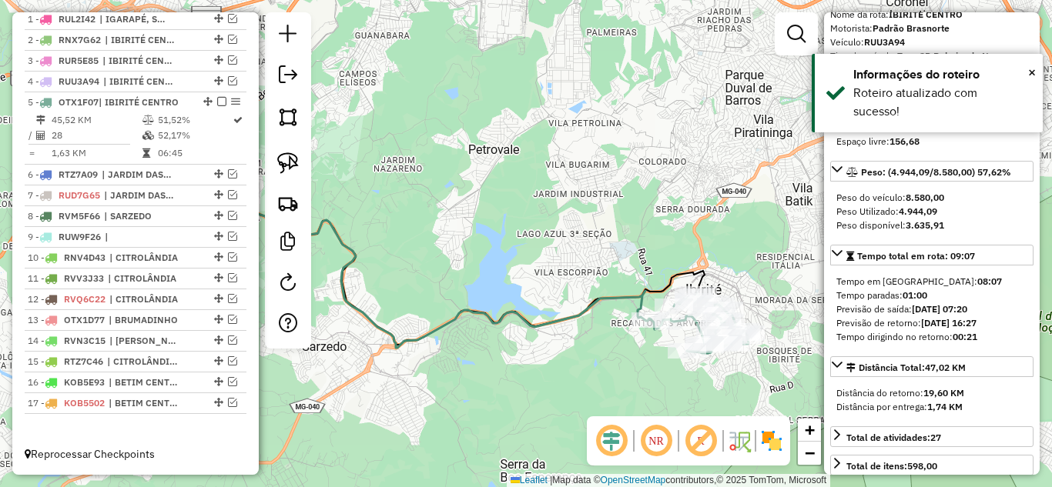
click at [497, 314] on icon at bounding box center [417, 245] width 467 height 206
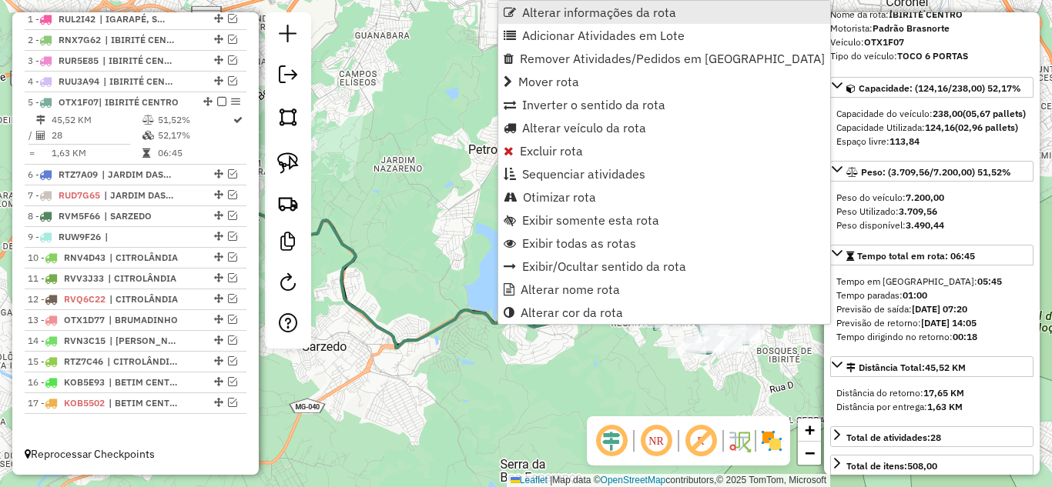
click at [550, 15] on span "Alterar informações da rota" at bounding box center [599, 12] width 154 height 12
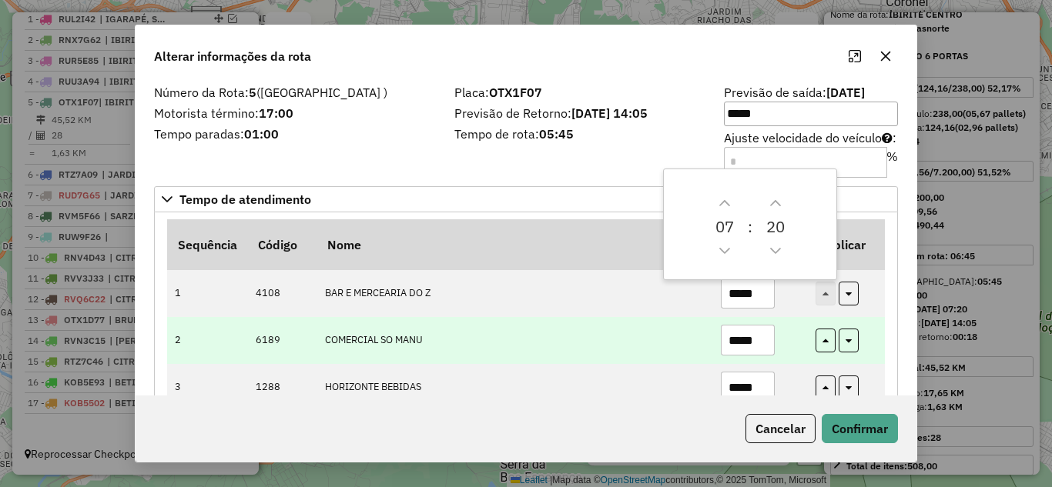
click at [758, 330] on input "*****" at bounding box center [748, 340] width 54 height 31
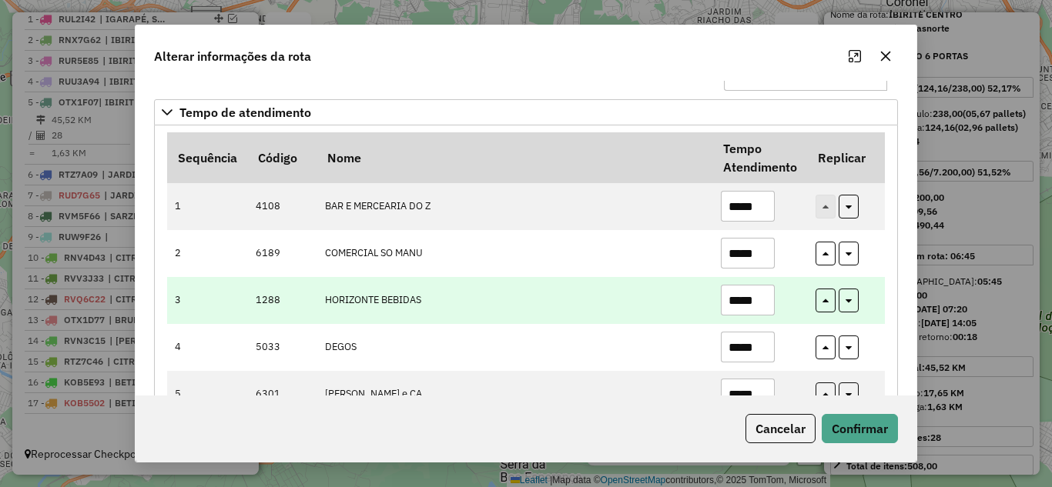
scroll to position [154, 0]
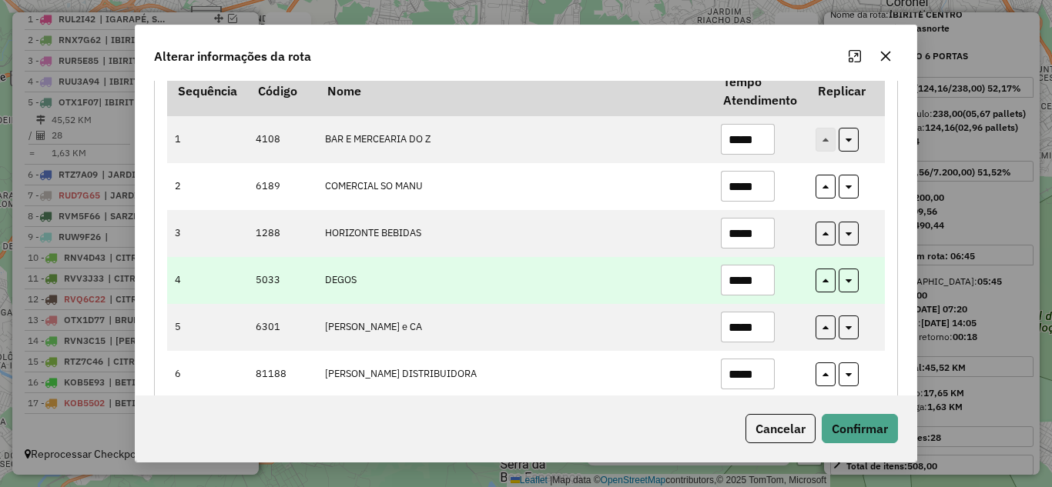
type input "*****"
click at [763, 277] on input "*****" at bounding box center [748, 280] width 54 height 31
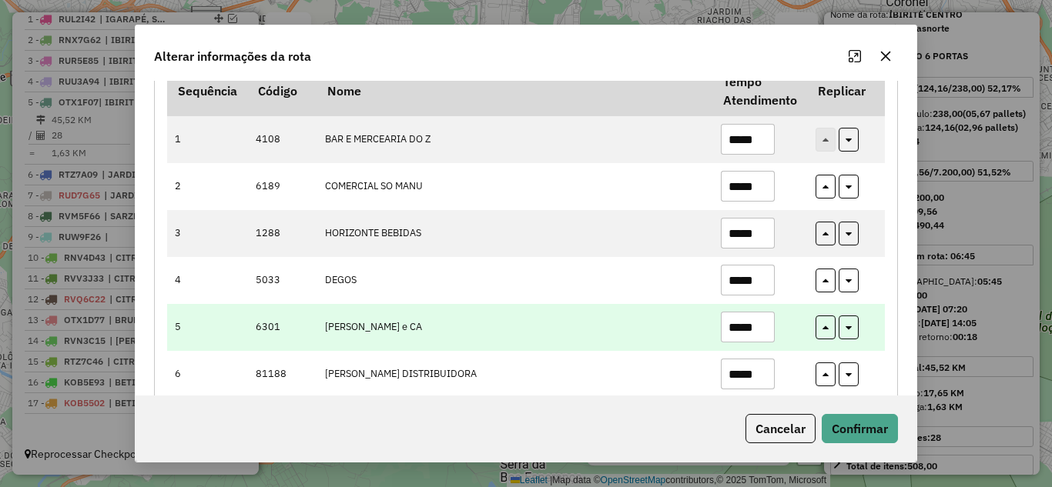
type input "*****"
click at [758, 323] on input "*****" at bounding box center [748, 327] width 54 height 31
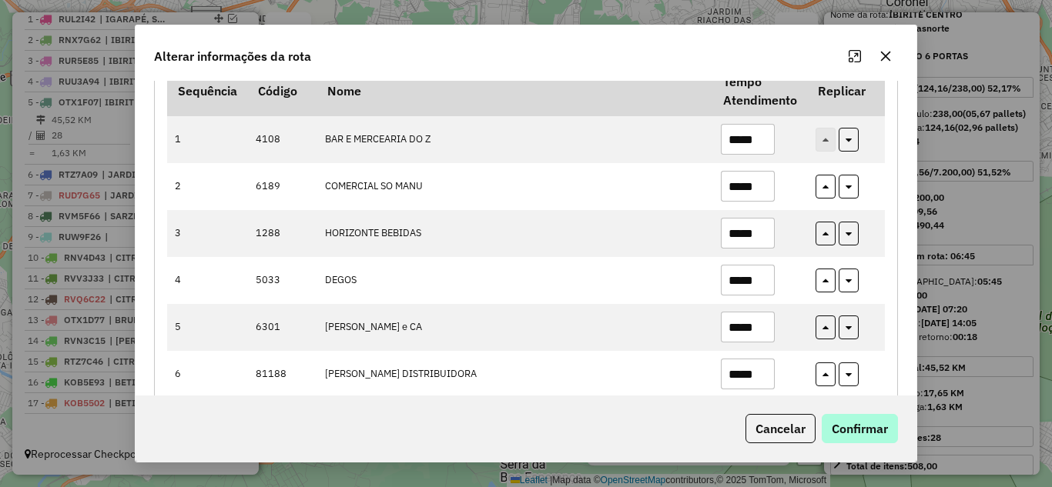
type input "*****"
click at [868, 423] on button "Confirmar" at bounding box center [860, 428] width 76 height 29
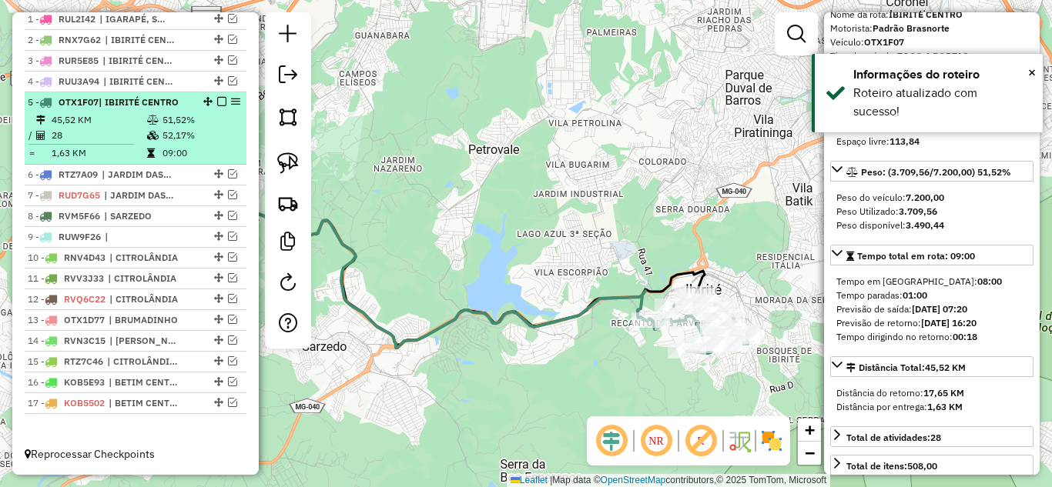
click at [217, 102] on em at bounding box center [221, 101] width 9 height 9
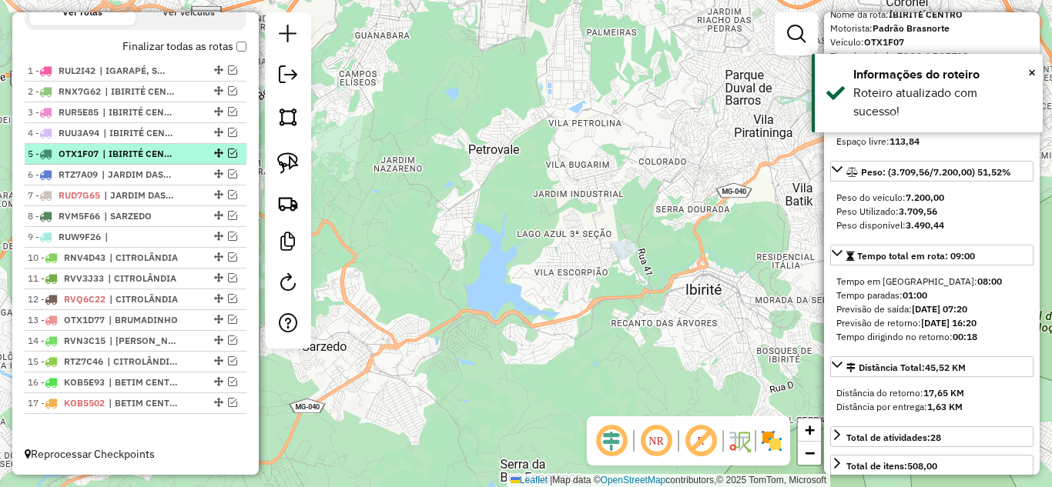
scroll to position [572, 0]
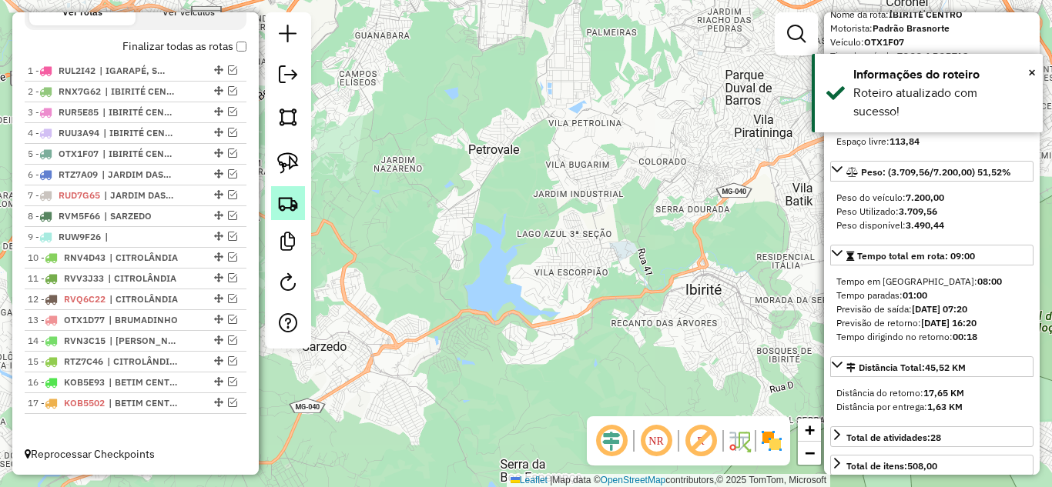
drag, startPoint x: 226, startPoint y: 172, endPoint x: 273, endPoint y: 212, distance: 61.7
click at [228, 174] on em at bounding box center [232, 173] width 9 height 9
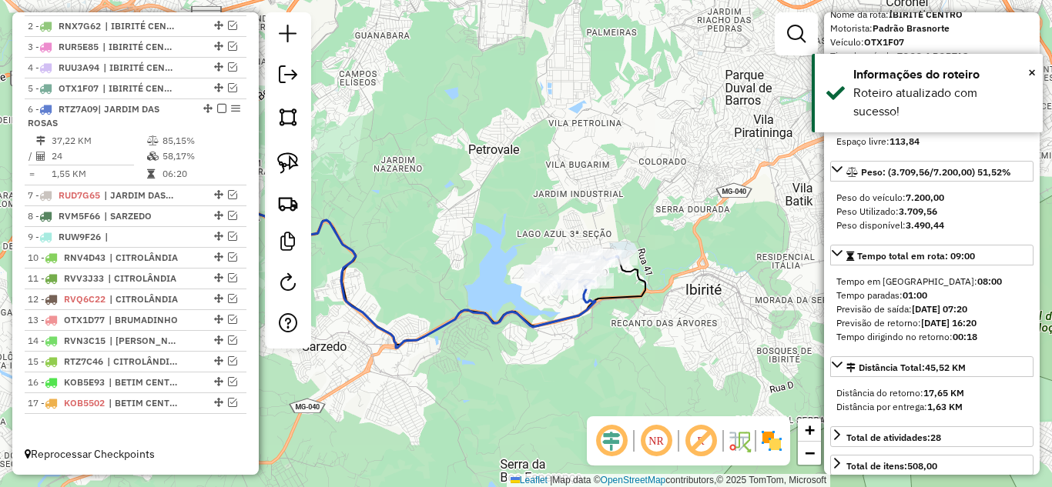
click at [454, 316] on icon at bounding box center [389, 245] width 411 height 206
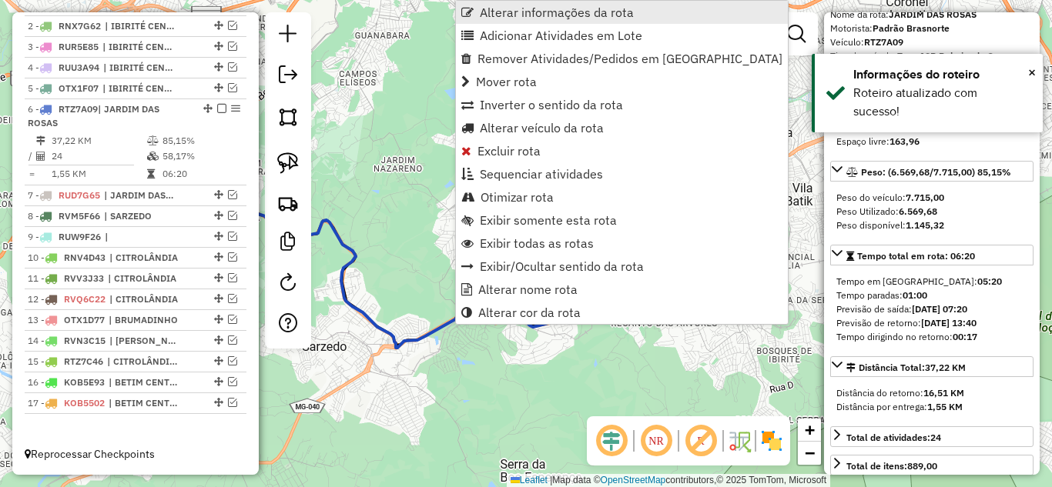
click at [497, 15] on span "Alterar informações da rota" at bounding box center [557, 12] width 154 height 12
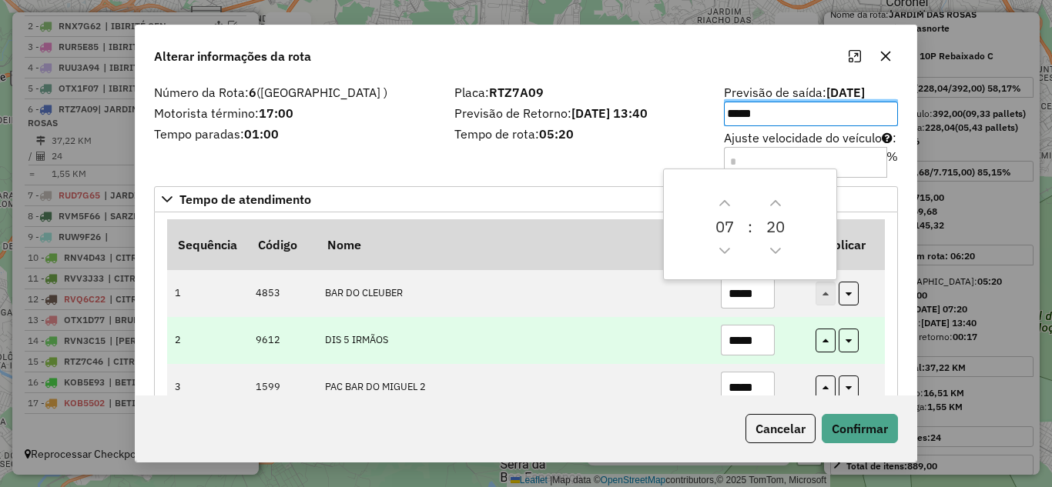
click at [762, 336] on input "*****" at bounding box center [748, 340] width 54 height 31
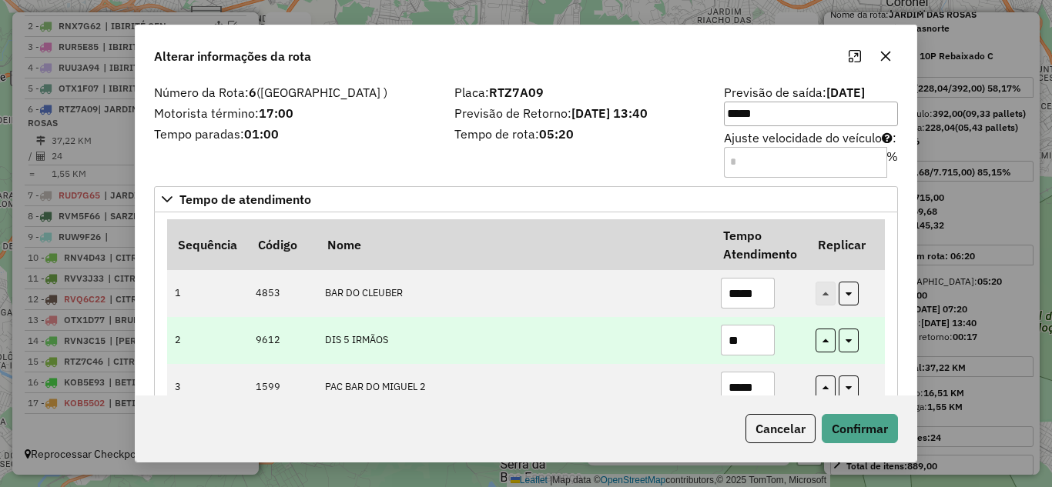
type input "*"
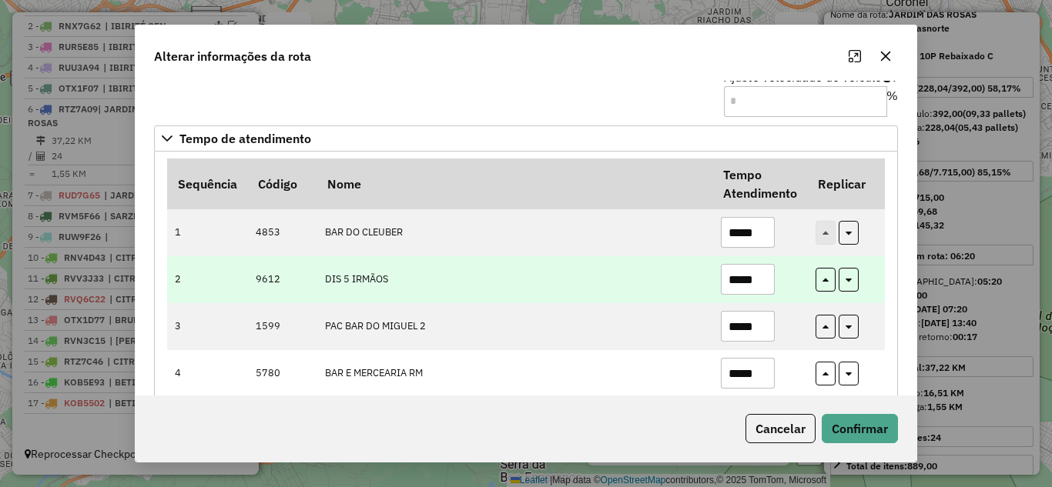
scroll to position [77, 0]
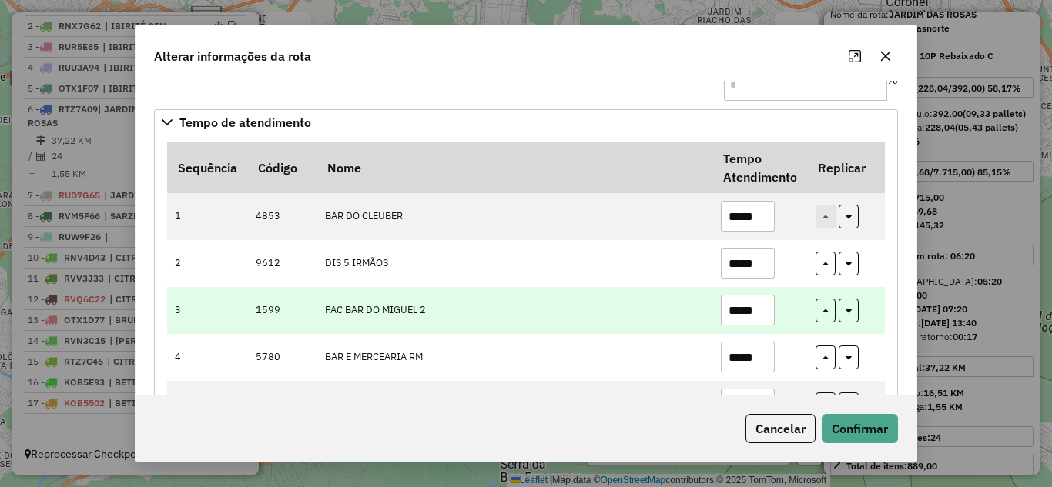
type input "*****"
click at [761, 310] on input "*****" at bounding box center [748, 310] width 54 height 31
type input "*"
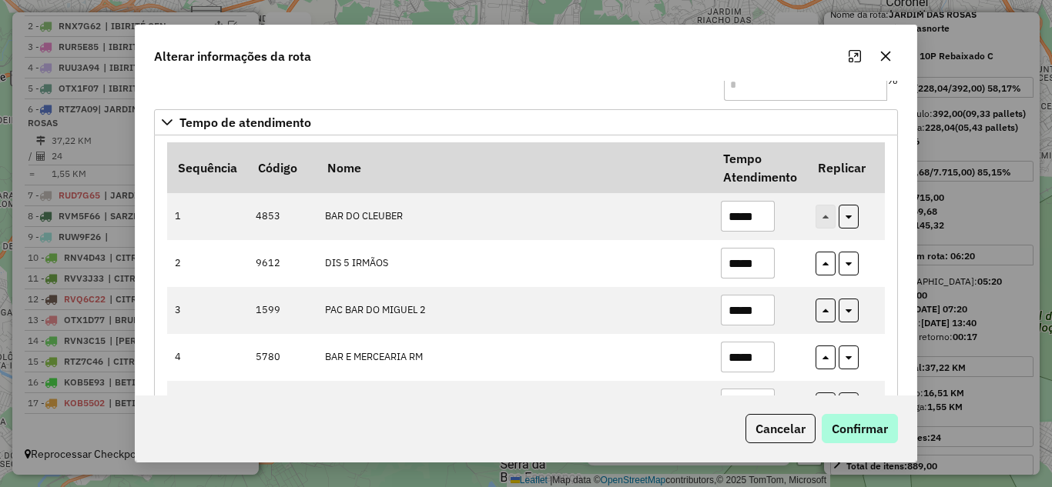
type input "*****"
click at [868, 437] on button "Confirmar" at bounding box center [860, 428] width 76 height 29
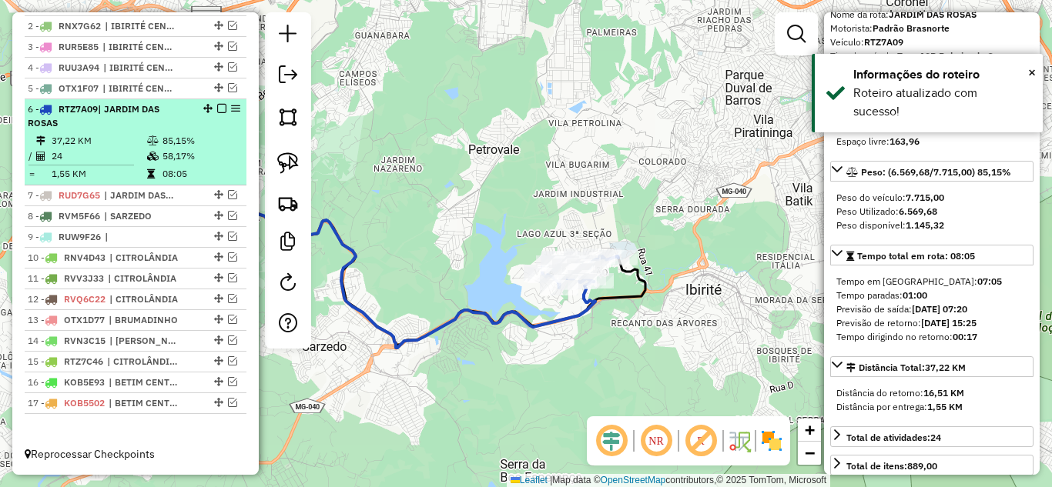
click at [217, 109] on em at bounding box center [221, 108] width 9 height 9
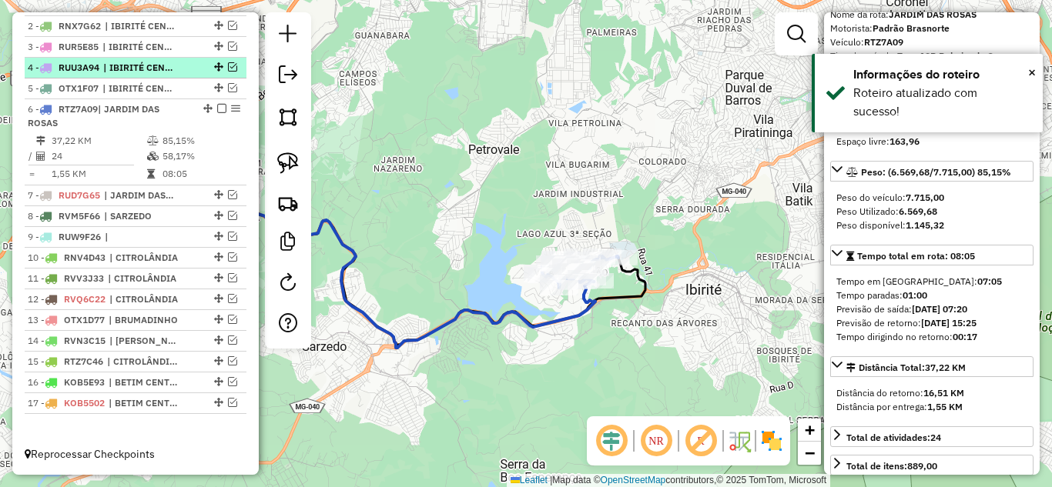
scroll to position [572, 0]
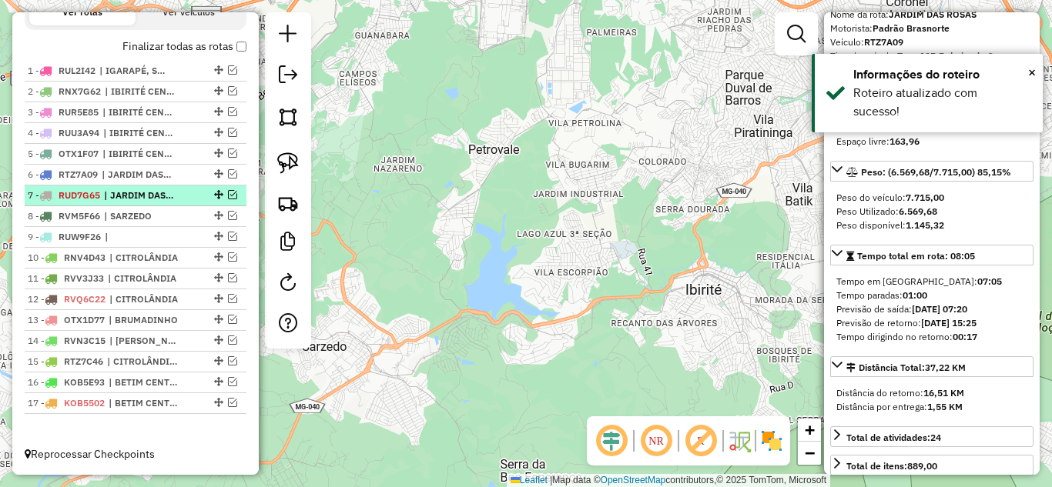
click at [228, 196] on em at bounding box center [232, 194] width 9 height 9
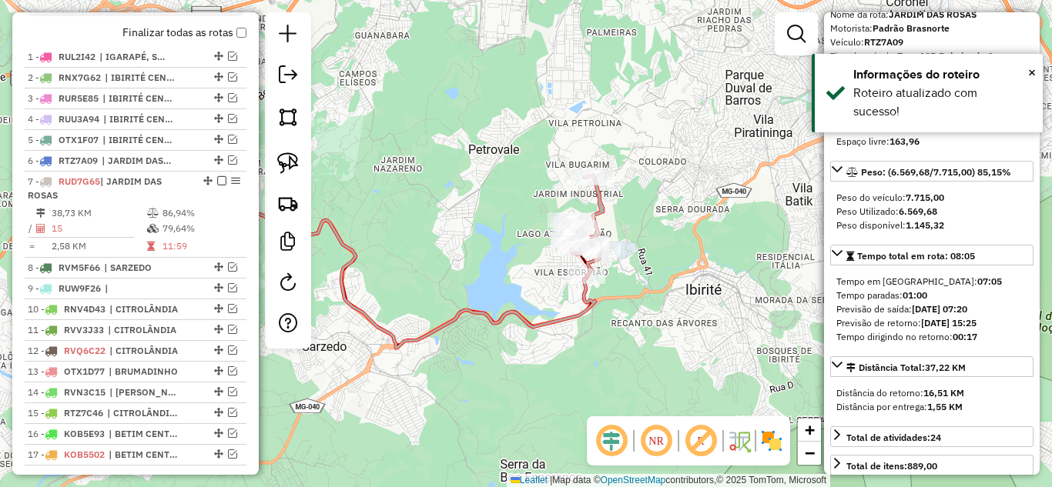
scroll to position [638, 0]
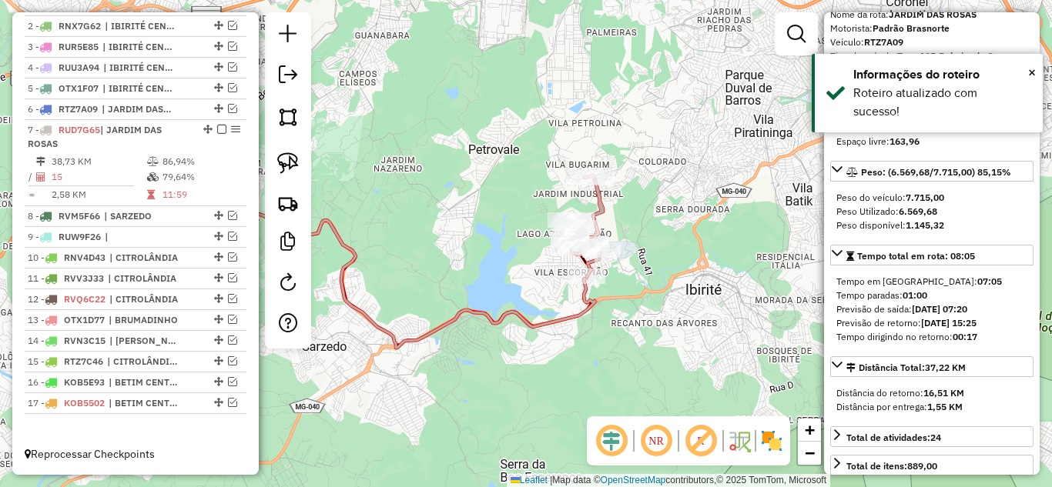
click at [526, 314] on icon at bounding box center [389, 245] width 411 height 206
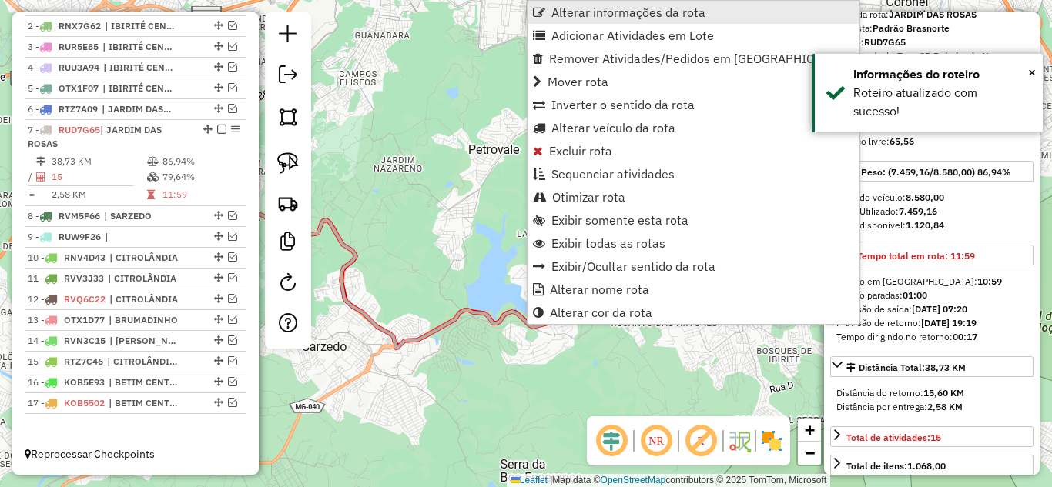
click at [573, 12] on span "Alterar informações da rota" at bounding box center [628, 12] width 154 height 12
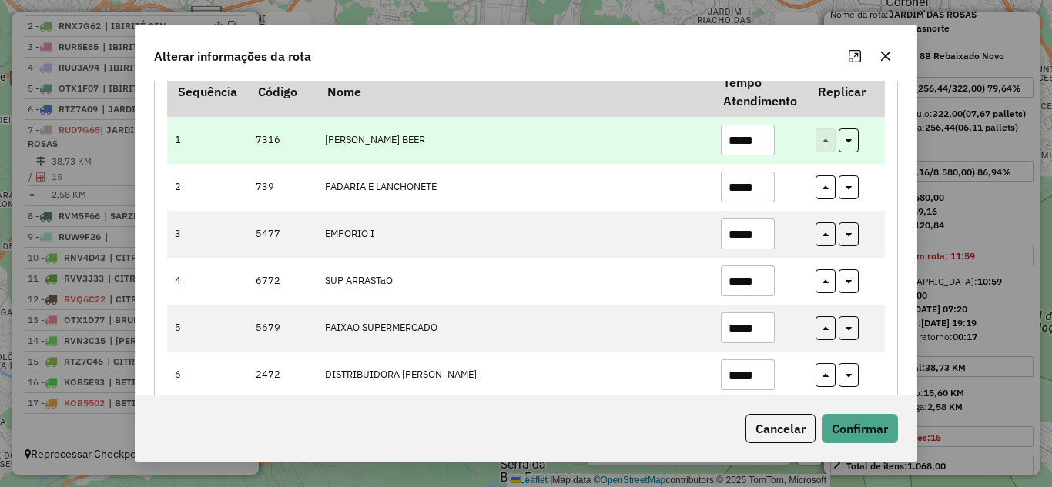
scroll to position [68, 0]
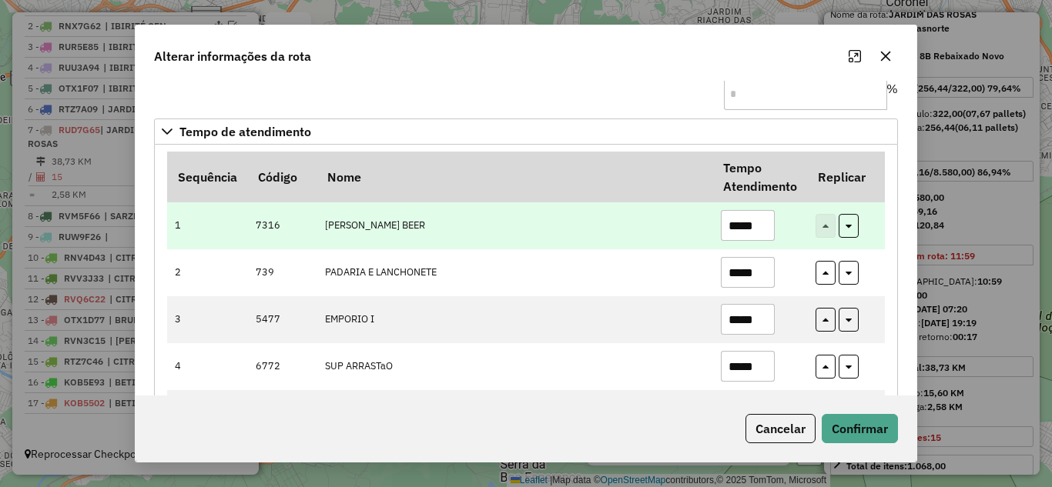
click at [765, 226] on input "*****" at bounding box center [748, 225] width 54 height 31
type input "*"
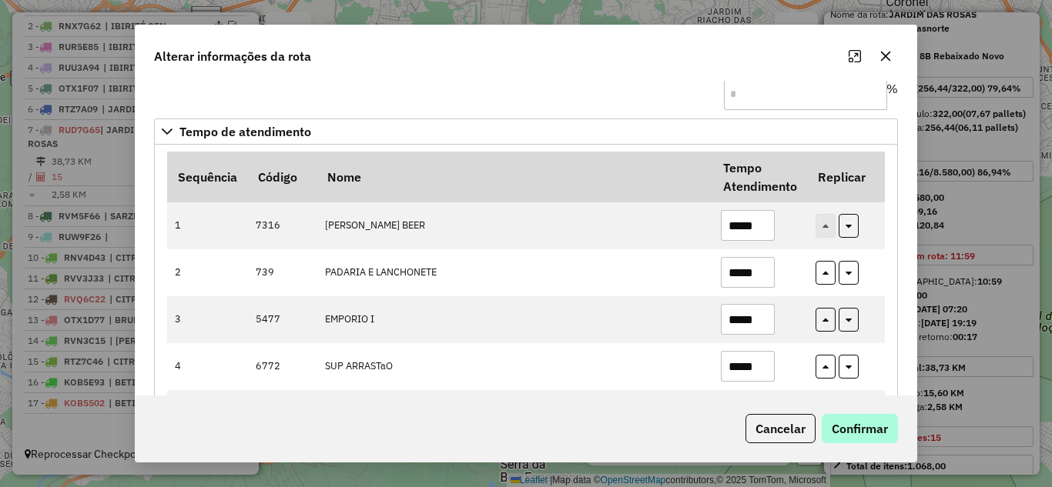
type input "*****"
click at [874, 421] on button "Confirmar" at bounding box center [860, 428] width 76 height 29
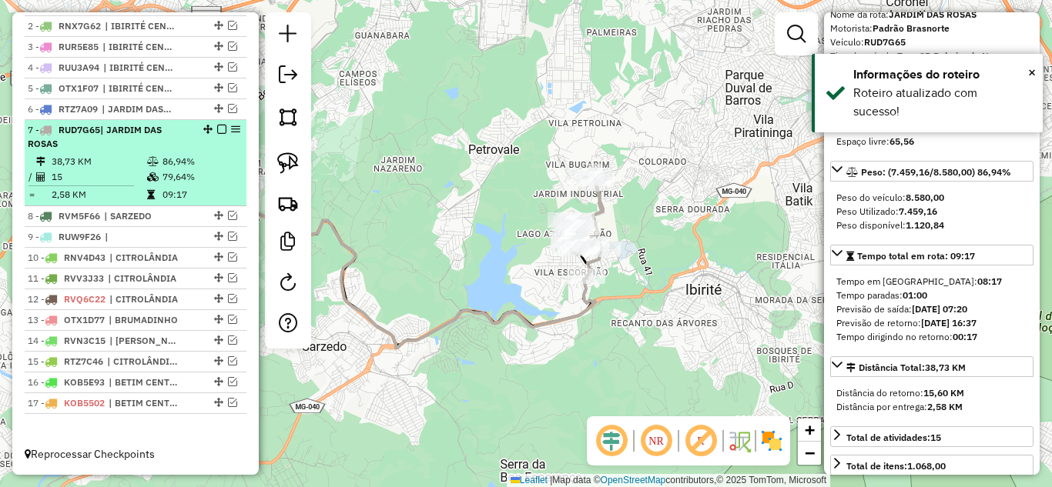
click at [218, 130] on em at bounding box center [221, 129] width 9 height 9
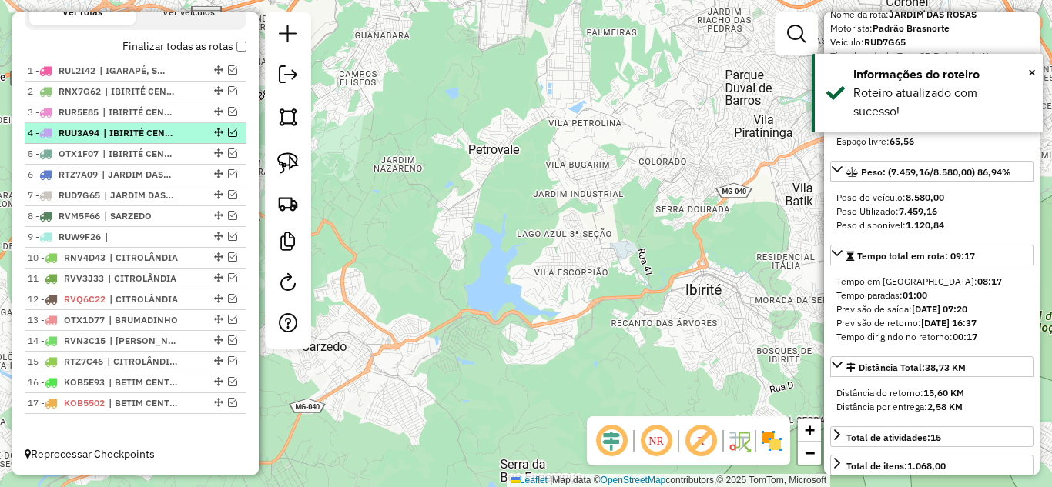
scroll to position [572, 0]
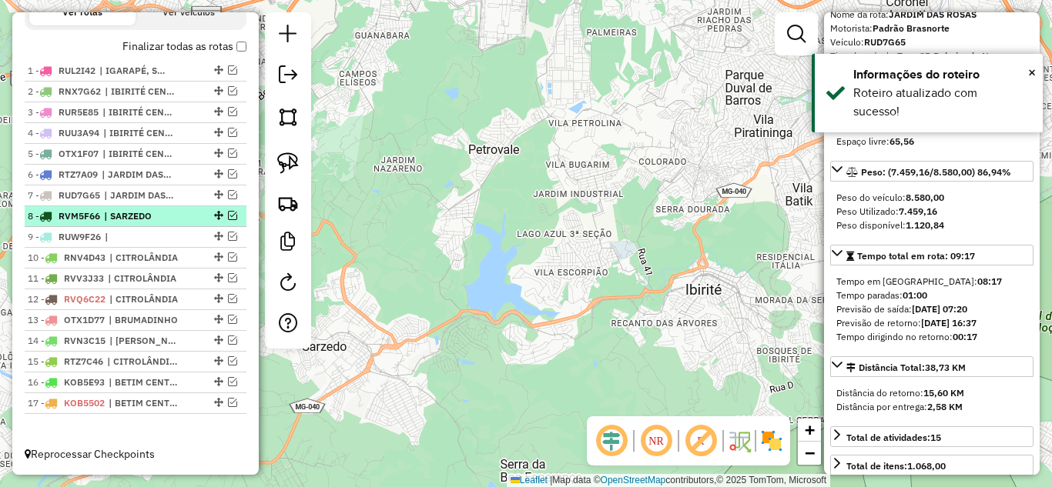
click at [228, 219] on em at bounding box center [232, 215] width 9 height 9
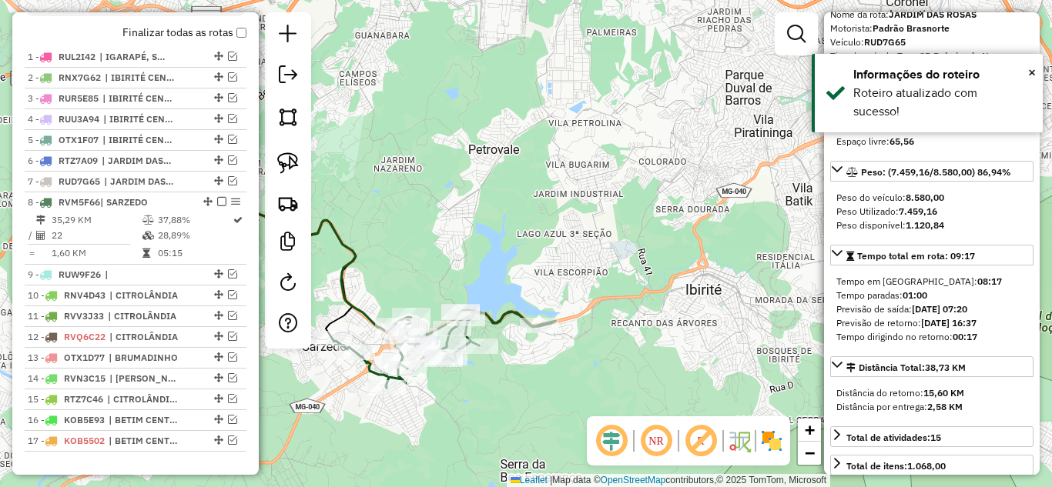
scroll to position [624, 0]
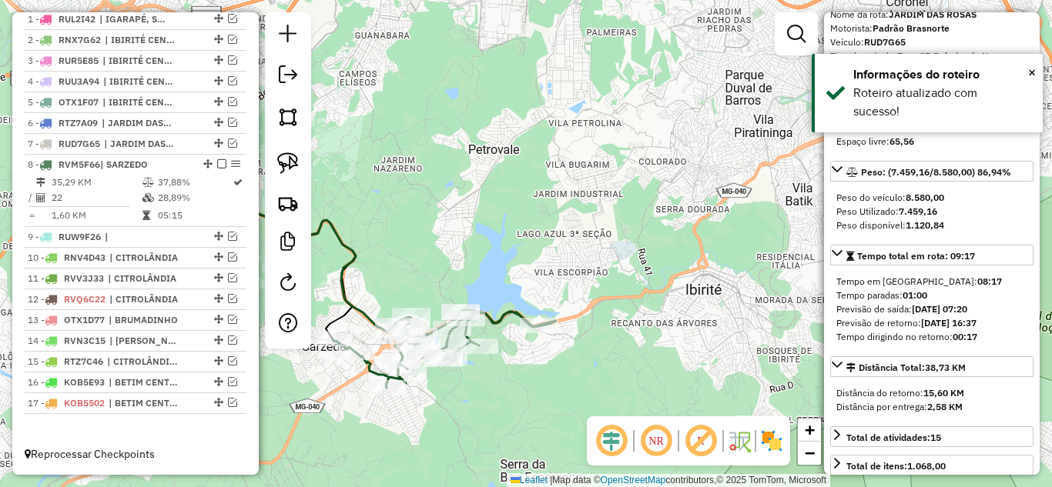
click at [338, 274] on icon at bounding box center [289, 237] width 210 height 190
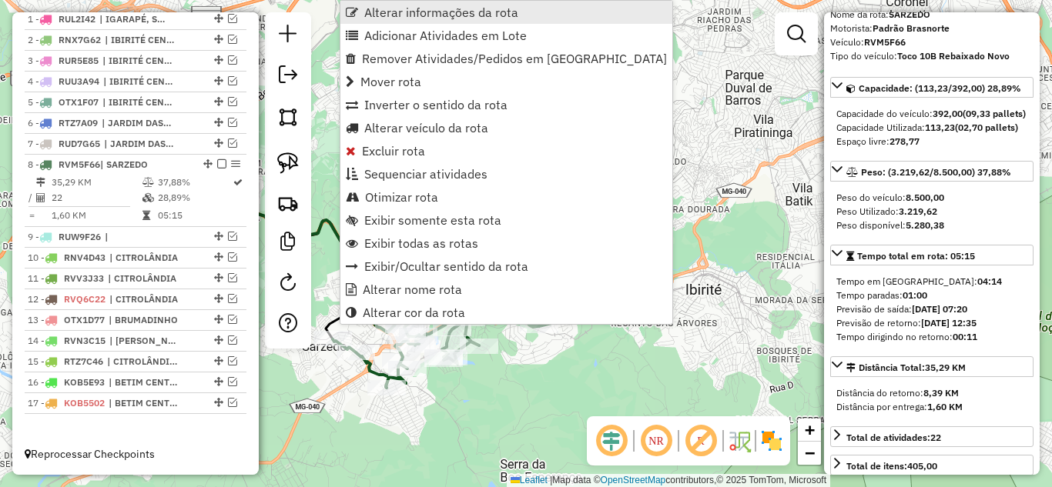
click at [393, 8] on span "Alterar informações da rota" at bounding box center [441, 12] width 154 height 12
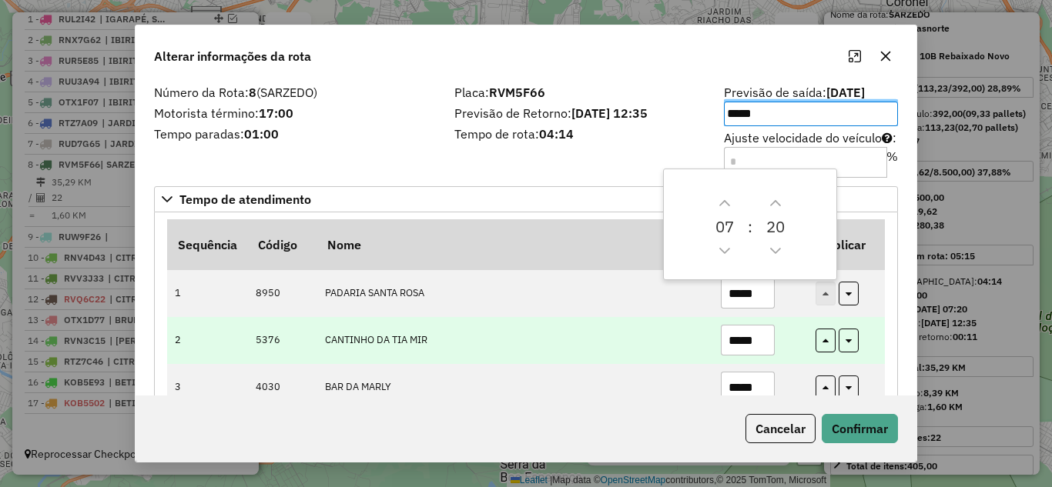
click at [767, 338] on input "*****" at bounding box center [748, 340] width 54 height 31
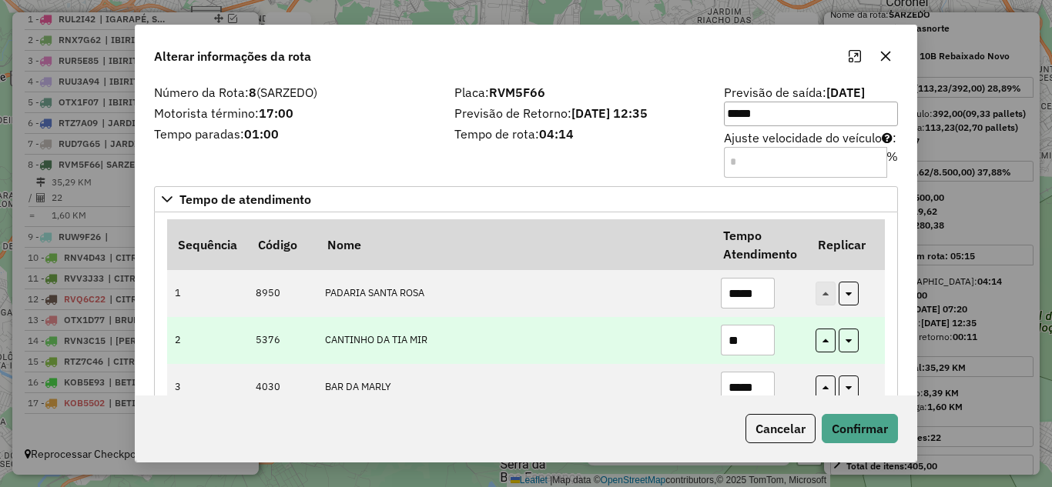
type input "*"
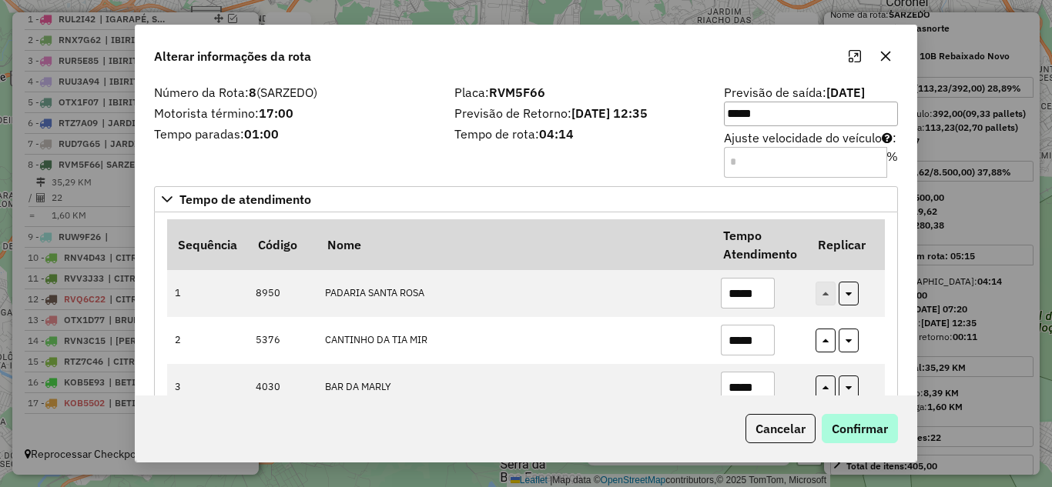
type input "*****"
click at [868, 425] on button "Confirmar" at bounding box center [860, 428] width 76 height 29
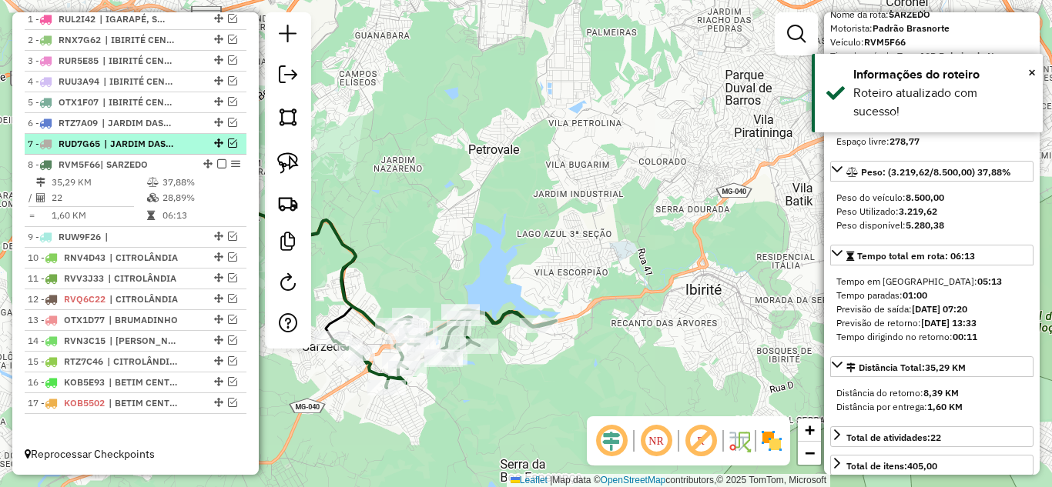
drag, startPoint x: 216, startPoint y: 164, endPoint x: 223, endPoint y: 197, distance: 33.8
click at [217, 164] on em at bounding box center [221, 163] width 9 height 9
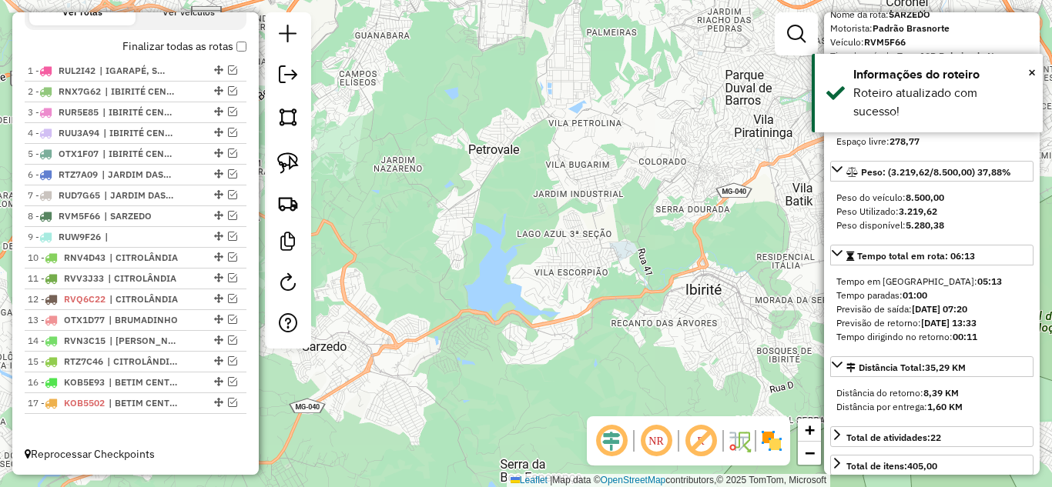
drag, startPoint x: 227, startPoint y: 235, endPoint x: 350, endPoint y: 289, distance: 133.8
click at [228, 236] on em at bounding box center [232, 236] width 9 height 9
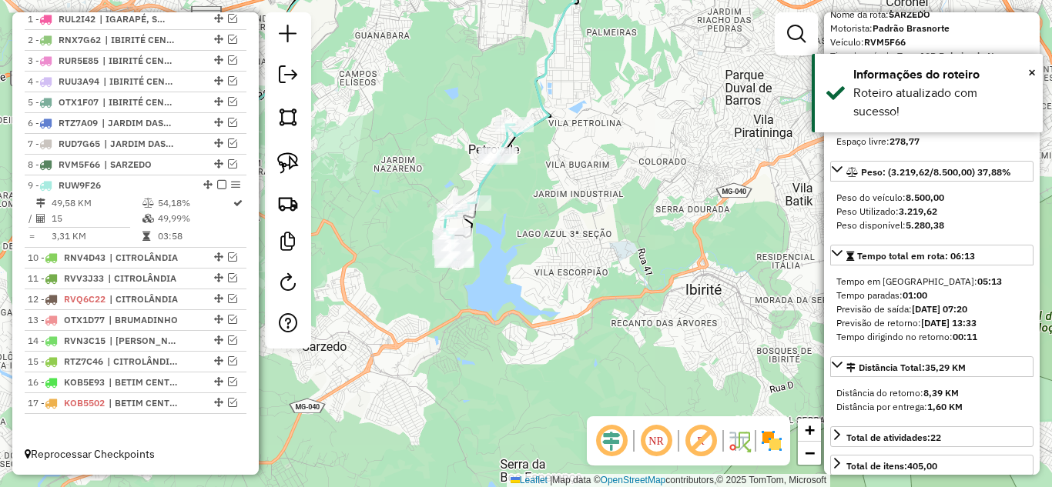
click at [480, 182] on icon at bounding box center [479, 193] width 70 height 136
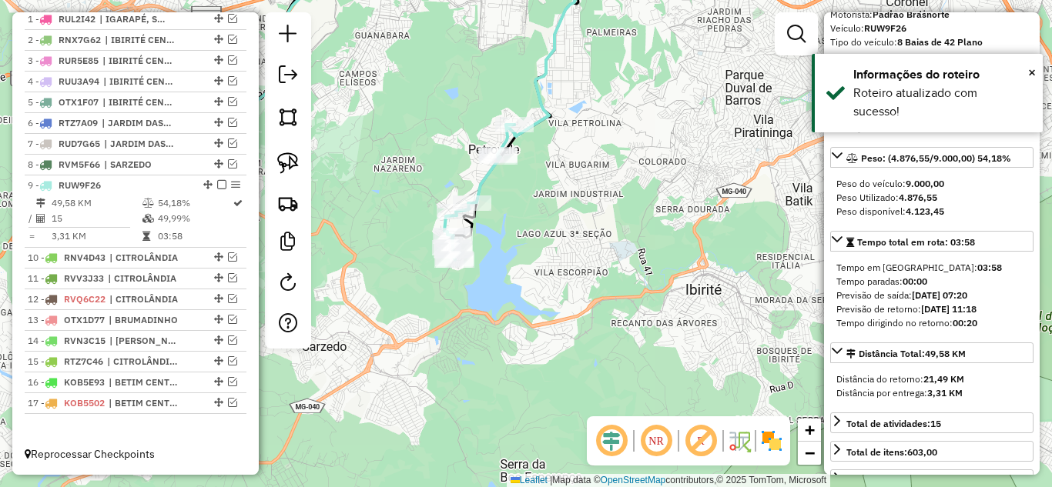
scroll to position [63, 0]
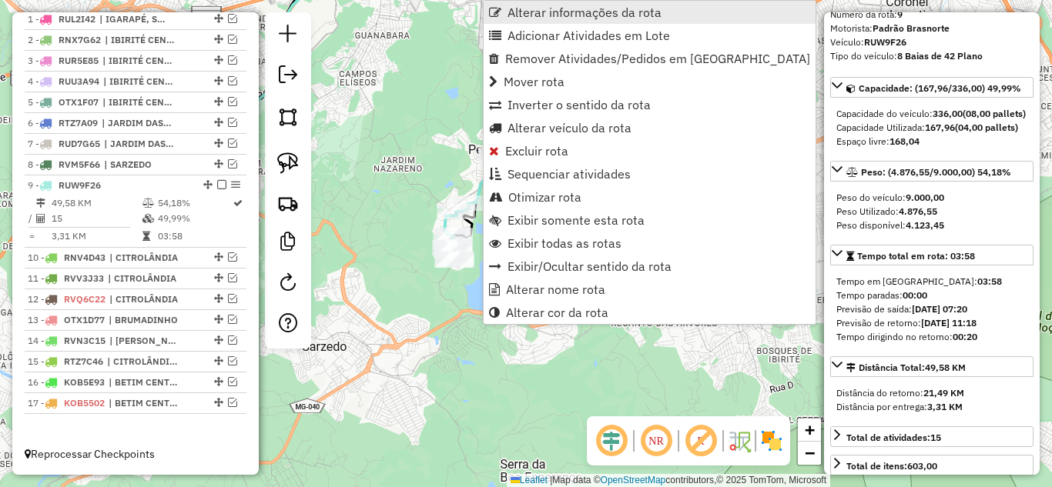
click at [541, 12] on span "Alterar informações da rota" at bounding box center [584, 12] width 154 height 12
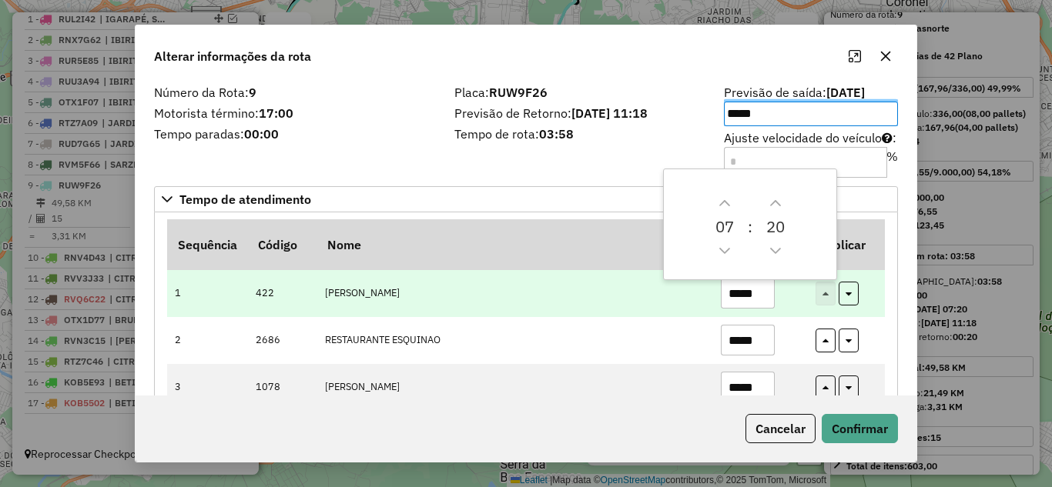
click at [768, 288] on input "*****" at bounding box center [748, 293] width 54 height 31
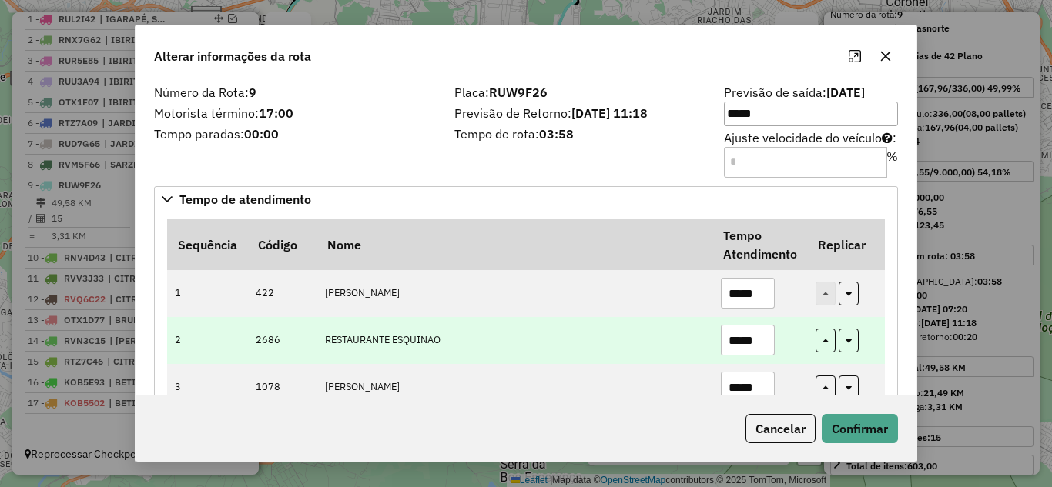
type input "*****"
click at [761, 333] on input "*****" at bounding box center [748, 340] width 54 height 31
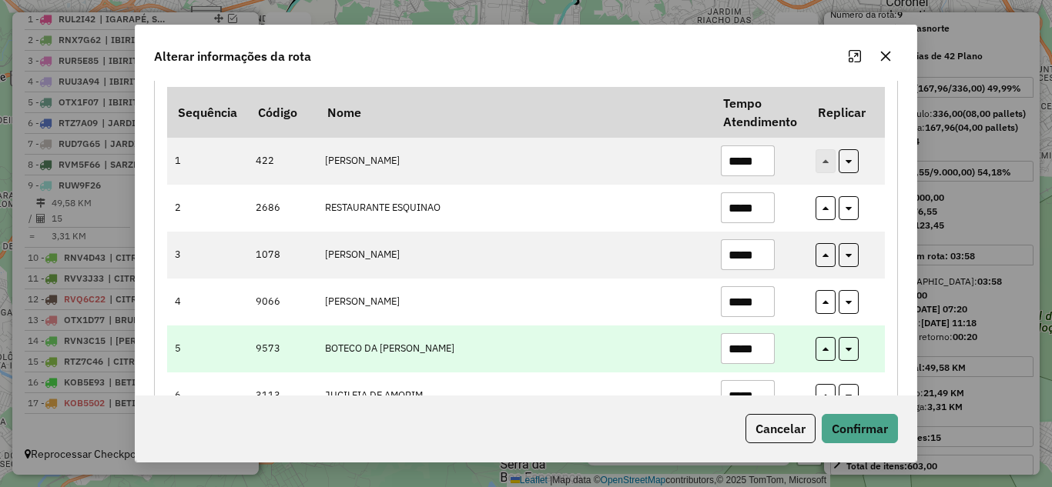
scroll to position [154, 0]
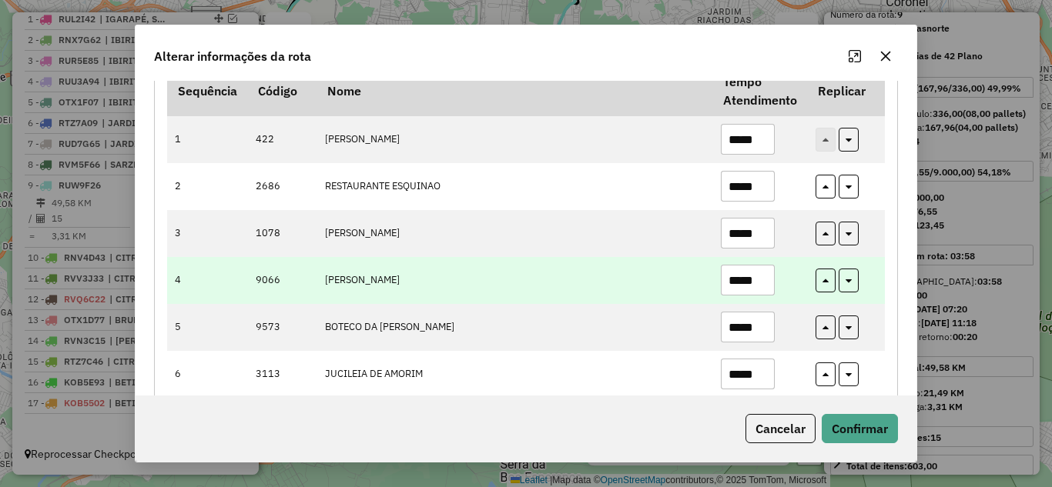
type input "*****"
click at [763, 287] on input "*****" at bounding box center [748, 280] width 54 height 31
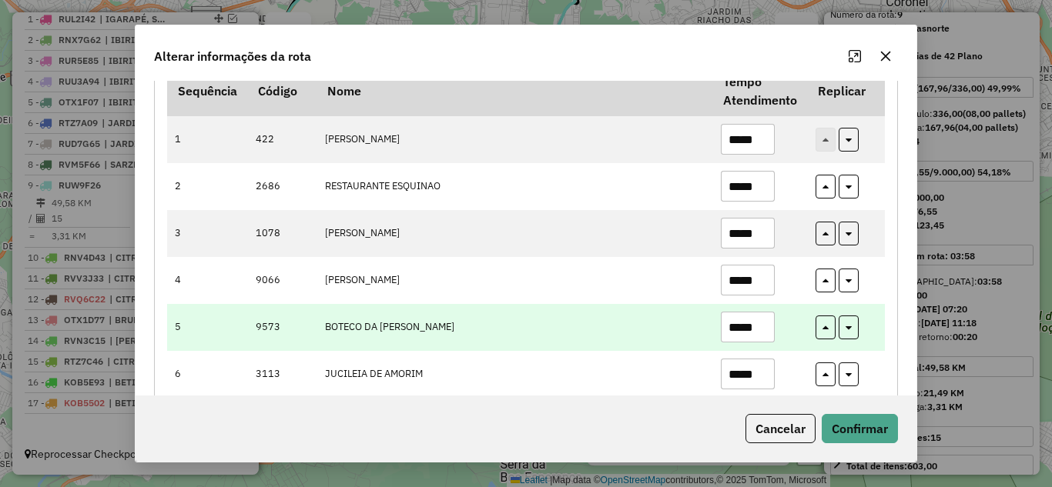
type input "*****"
click at [768, 324] on input "*****" at bounding box center [748, 327] width 54 height 31
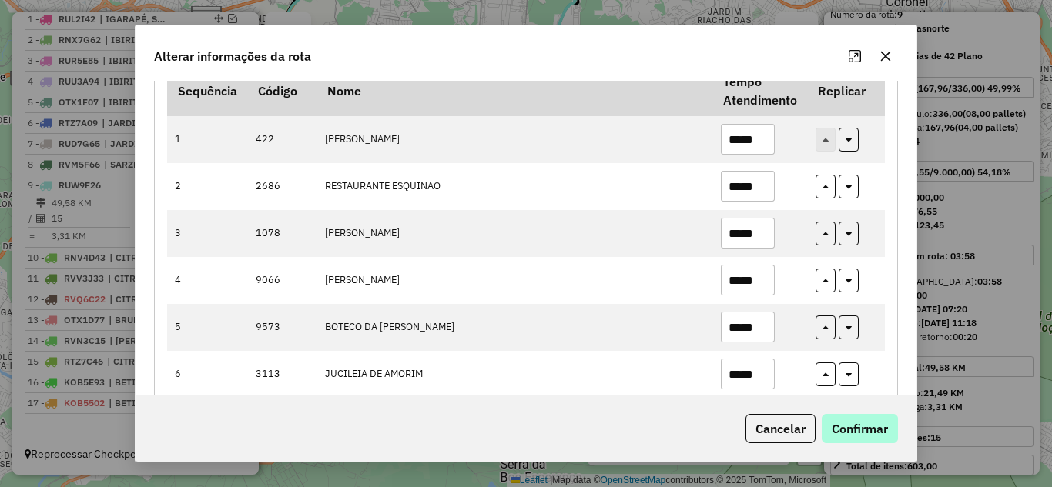
type input "*****"
click at [869, 422] on button "Confirmar" at bounding box center [860, 428] width 76 height 29
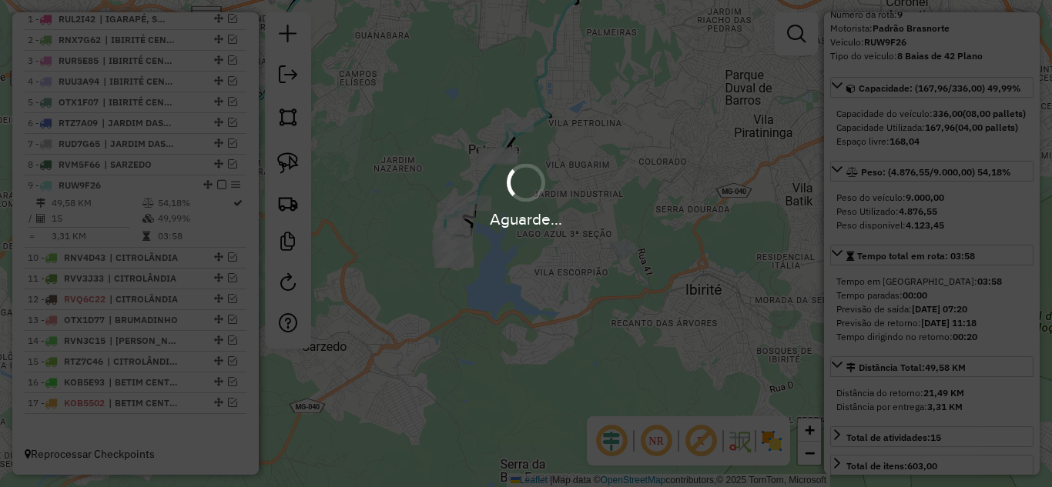
scroll to position [604, 0]
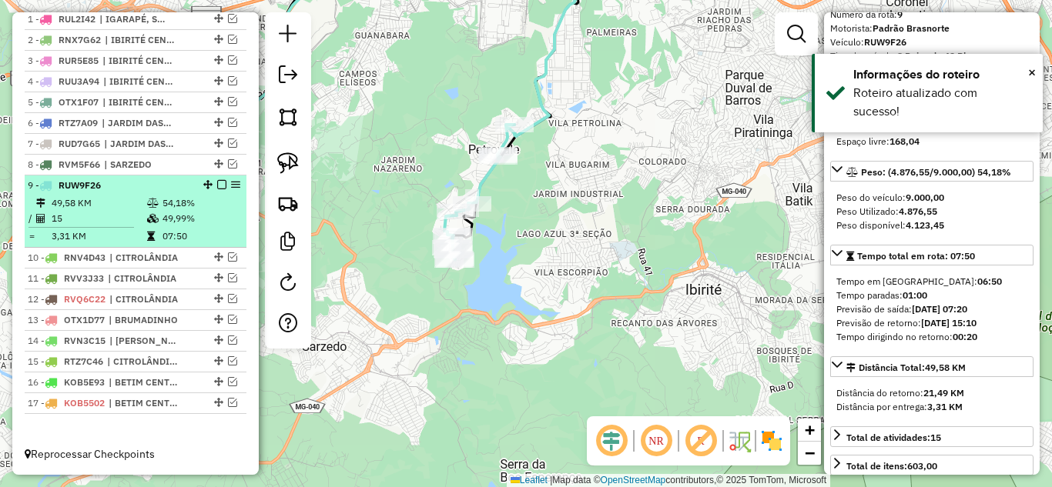
click at [217, 185] on em at bounding box center [221, 184] width 9 height 9
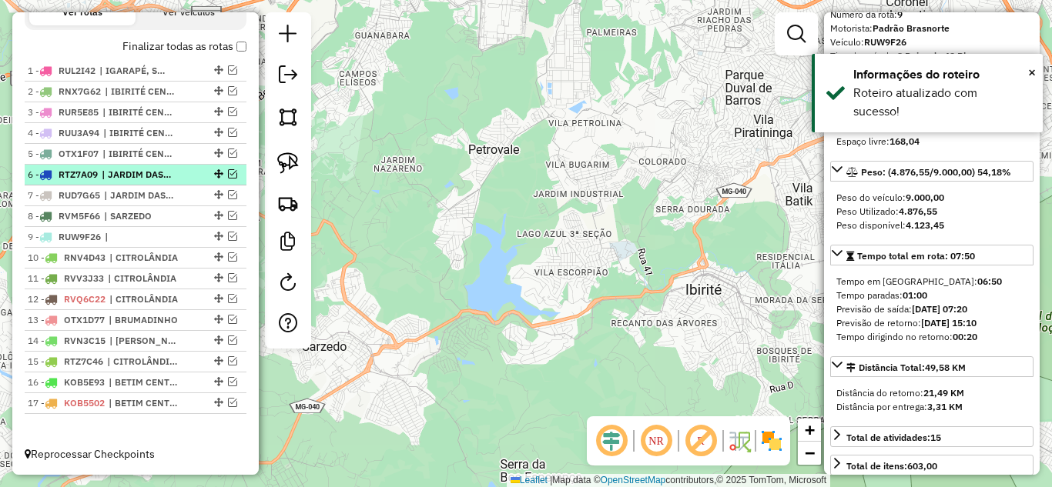
scroll to position [553, 0]
drag, startPoint x: 227, startPoint y: 254, endPoint x: 397, endPoint y: 323, distance: 182.7
click at [229, 255] on em at bounding box center [232, 257] width 9 height 9
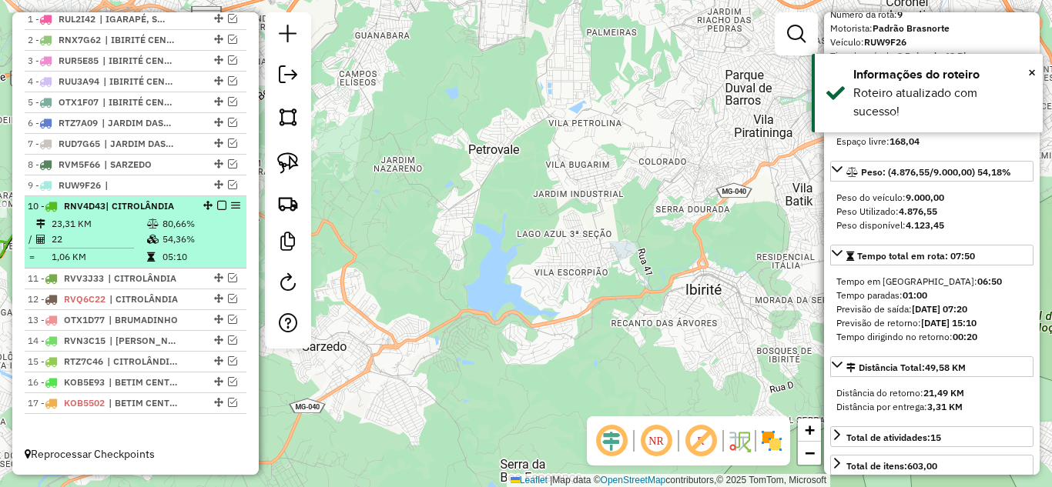
click at [142, 222] on tr "23,31 KM 80,66%" at bounding box center [136, 223] width 216 height 15
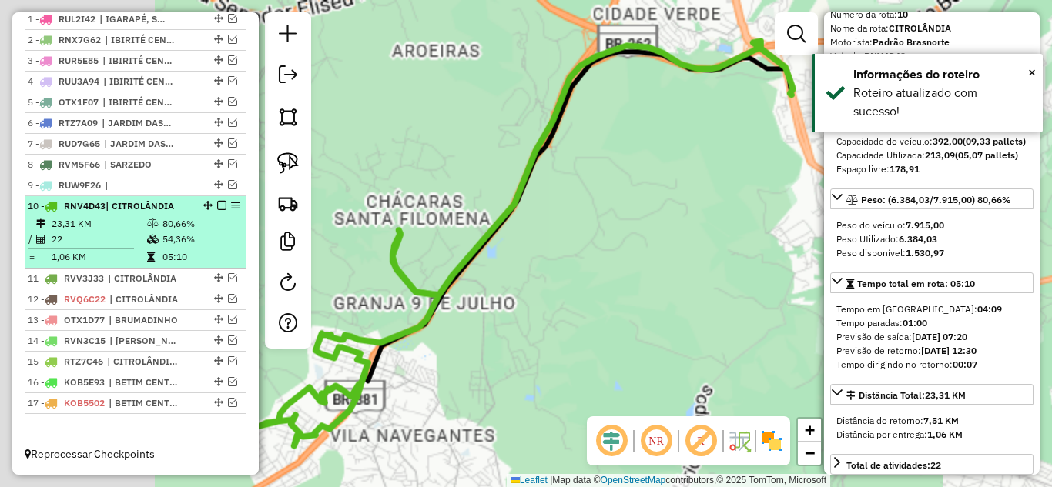
scroll to position [77, 0]
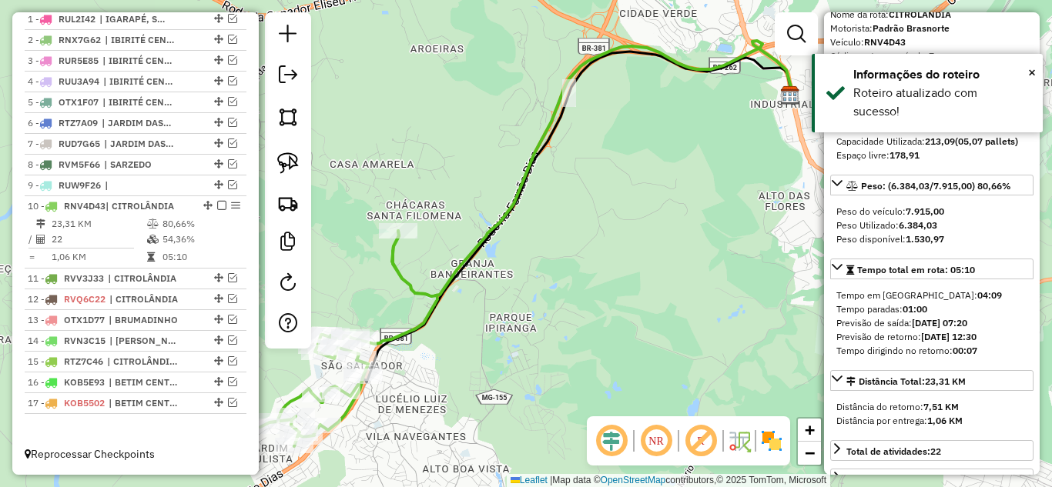
click at [454, 263] on icon at bounding box center [592, 169] width 400 height 256
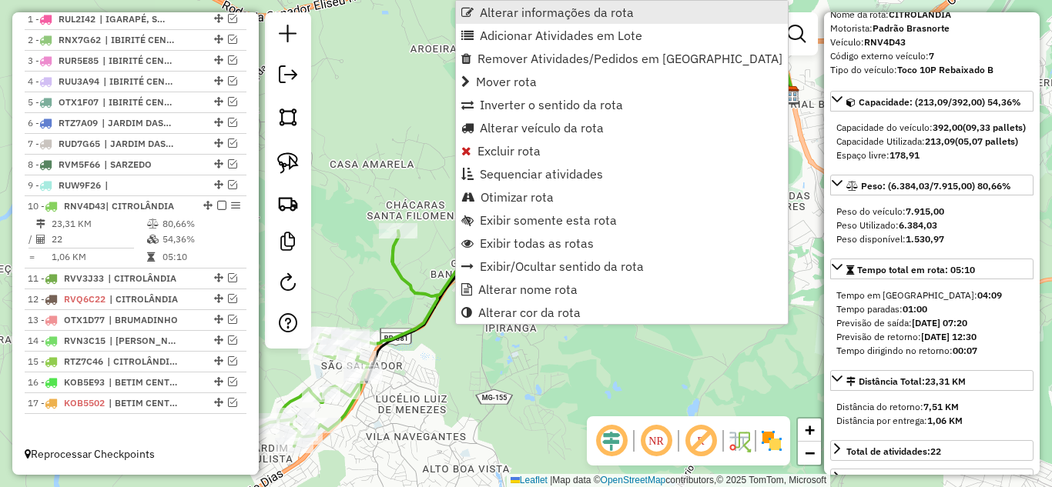
click at [510, 12] on span "Alterar informações da rota" at bounding box center [557, 12] width 154 height 12
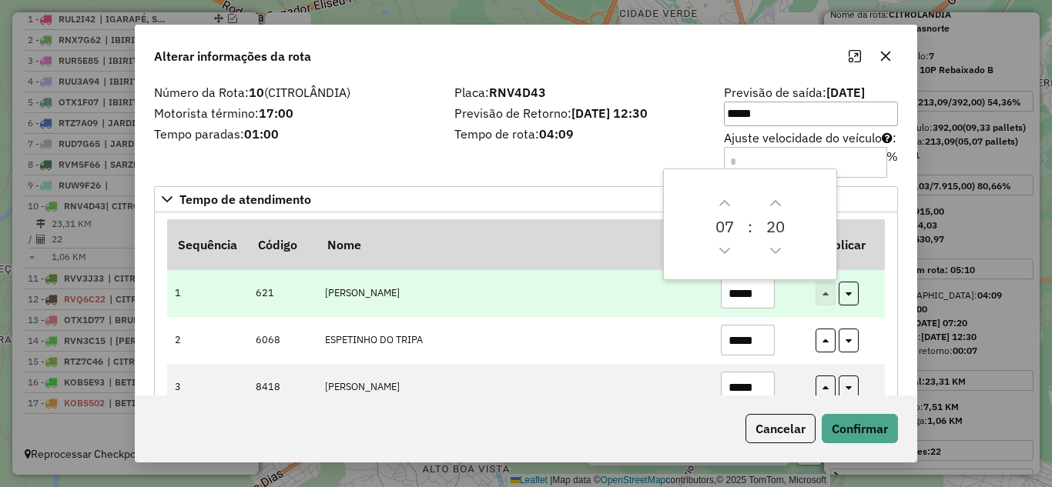
click at [760, 297] on input "*****" at bounding box center [748, 293] width 54 height 31
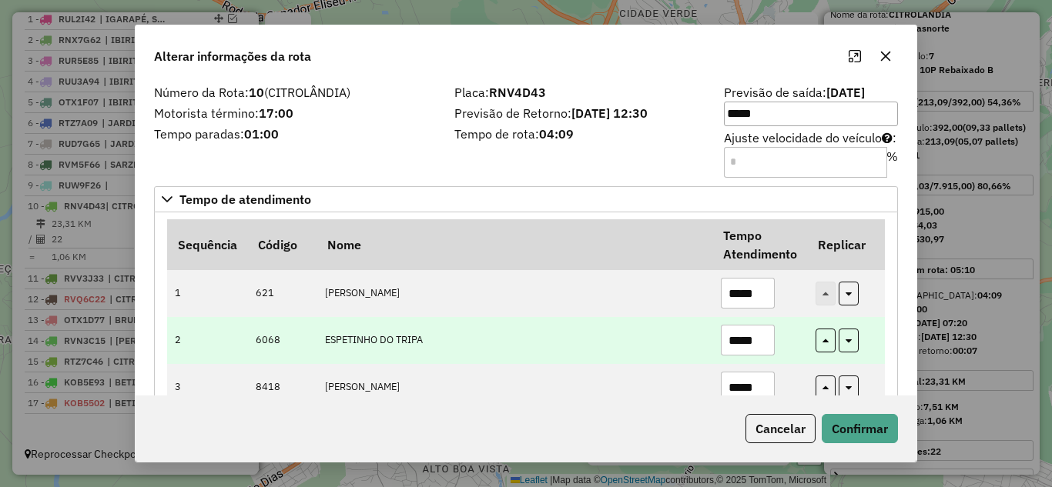
type input "*****"
click at [755, 343] on input "*****" at bounding box center [748, 340] width 54 height 31
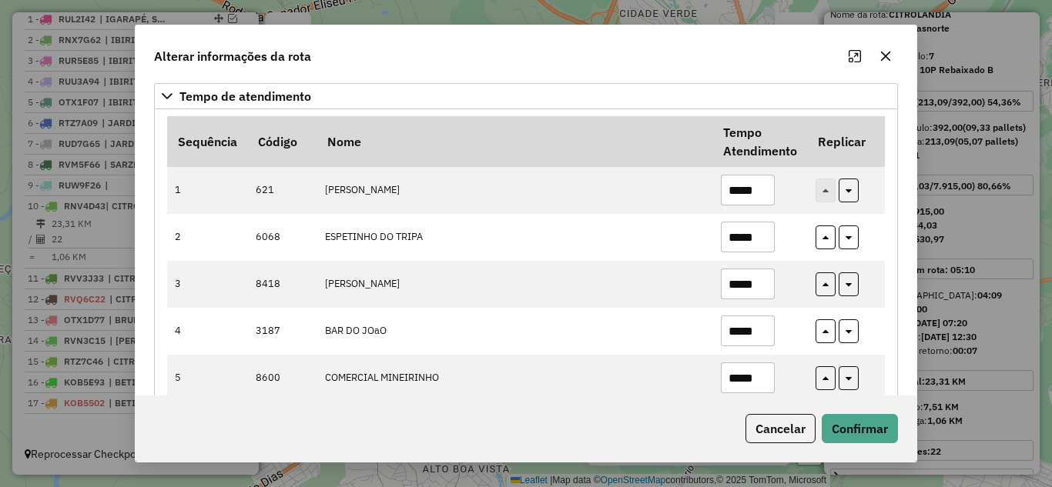
scroll to position [231, 0]
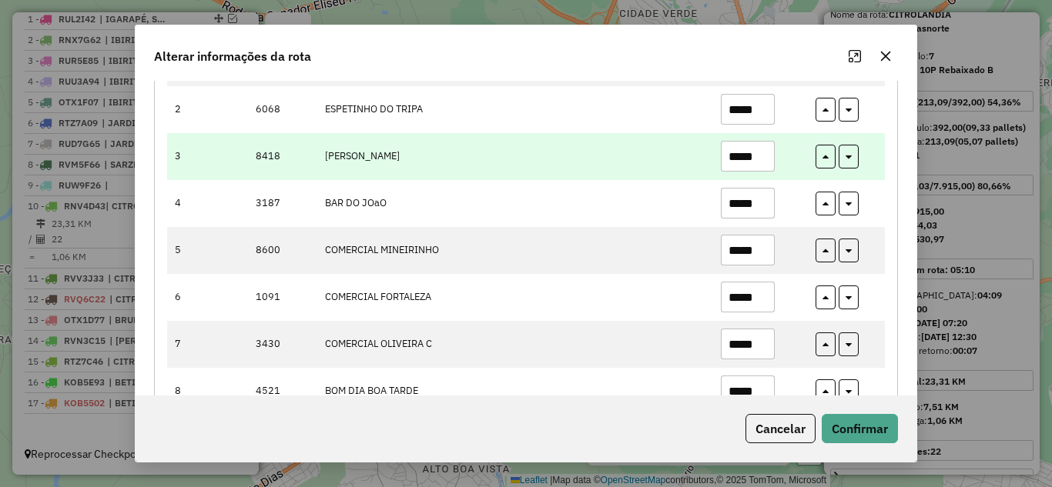
type input "*****"
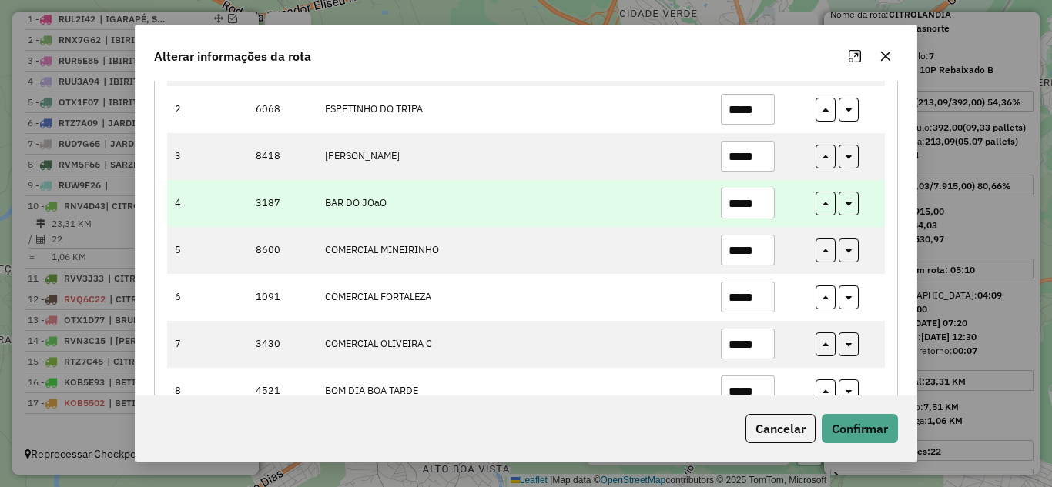
click at [760, 193] on input "*****" at bounding box center [748, 203] width 54 height 31
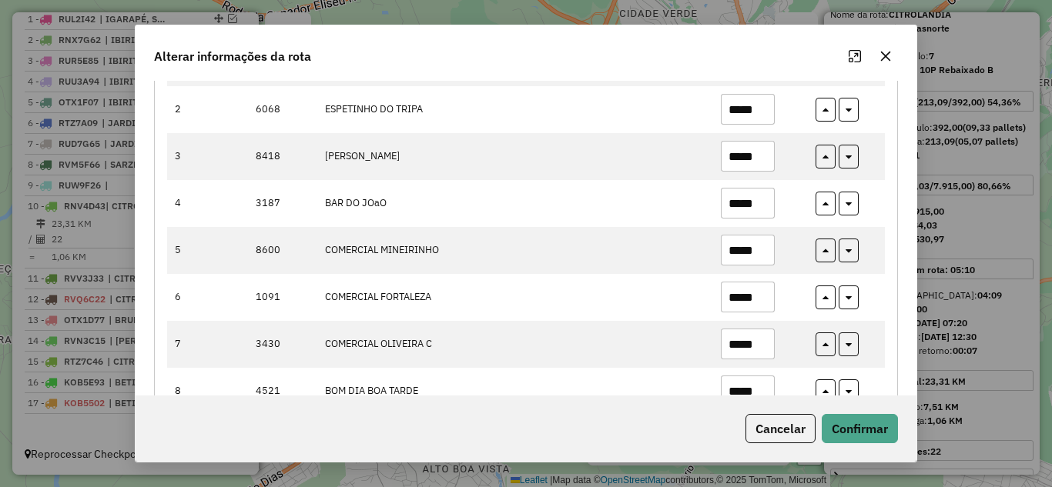
type input "*****"
click at [847, 427] on button "Confirmar" at bounding box center [860, 428] width 76 height 29
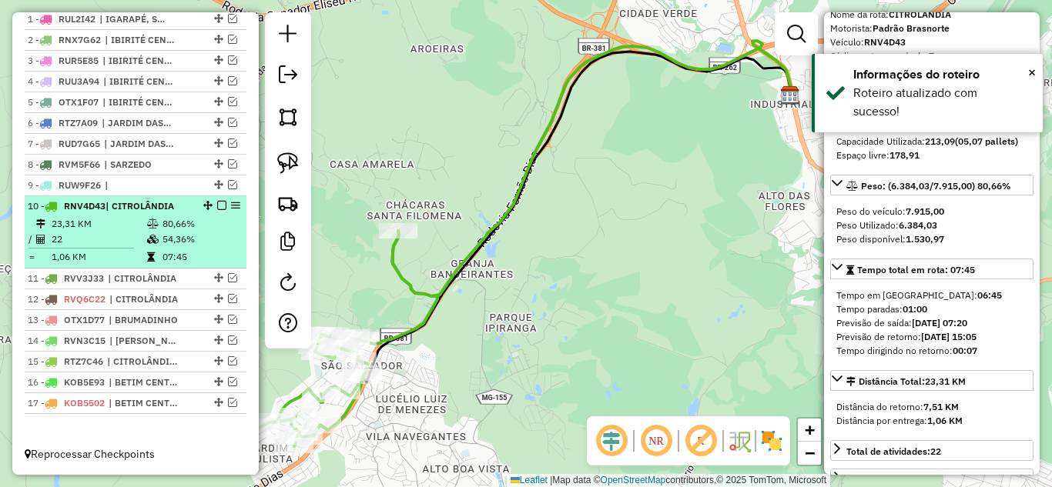
click at [217, 204] on em at bounding box center [221, 205] width 9 height 9
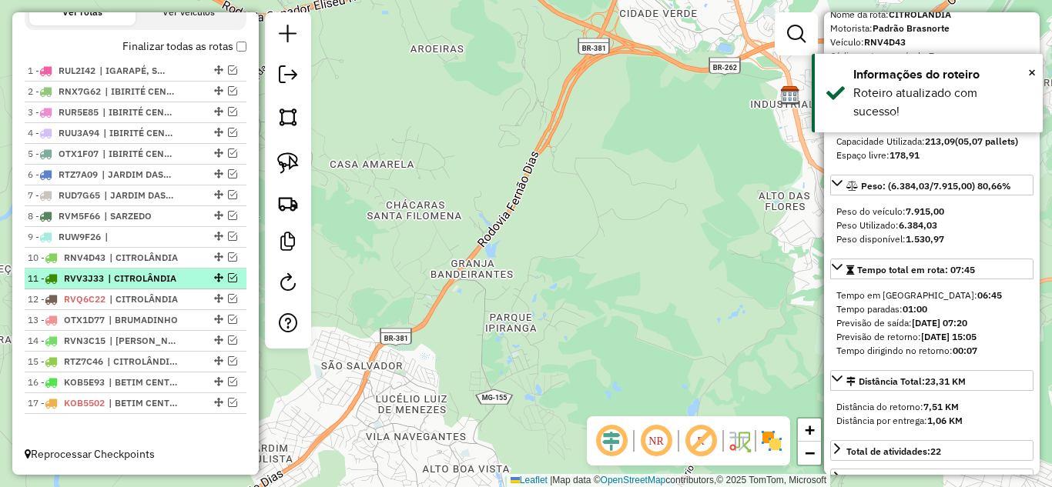
click at [228, 278] on em at bounding box center [232, 277] width 9 height 9
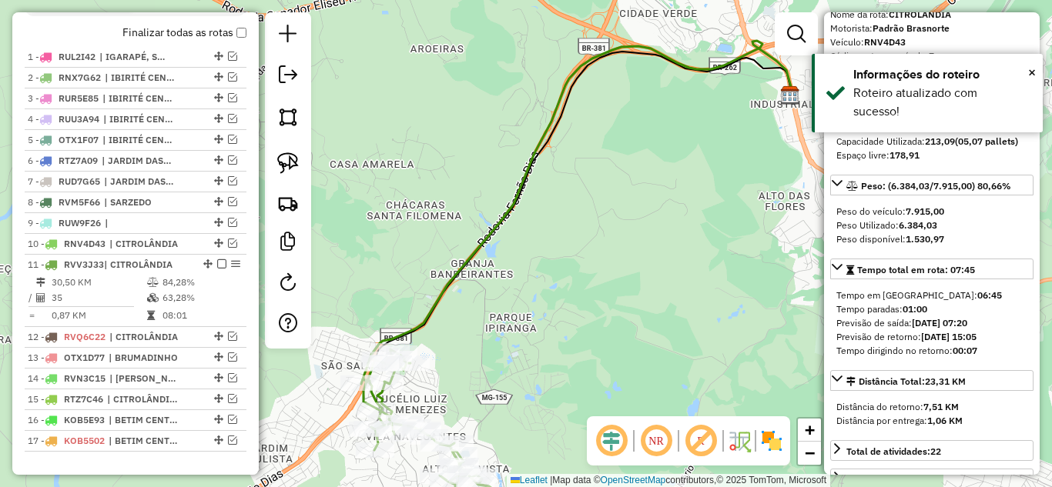
scroll to position [604, 0]
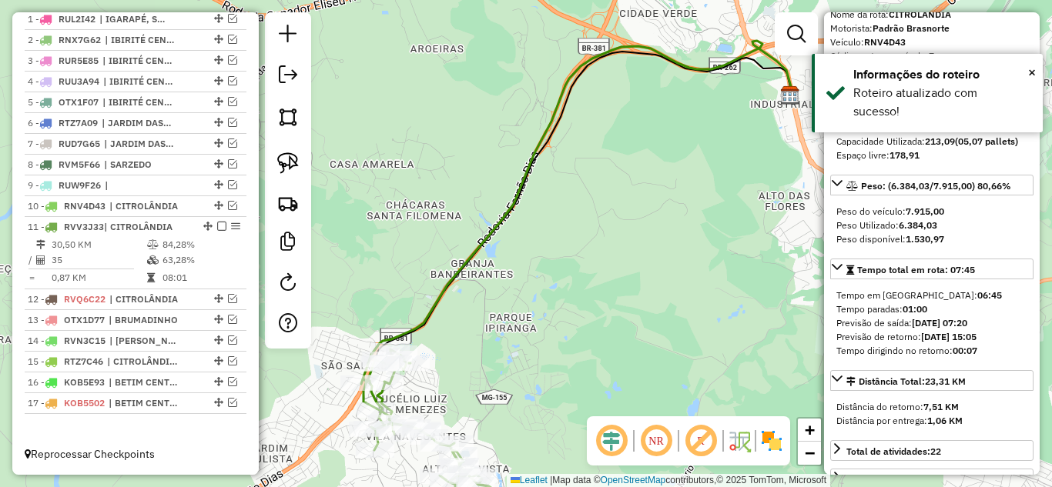
click at [452, 276] on icon at bounding box center [577, 225] width 429 height 368
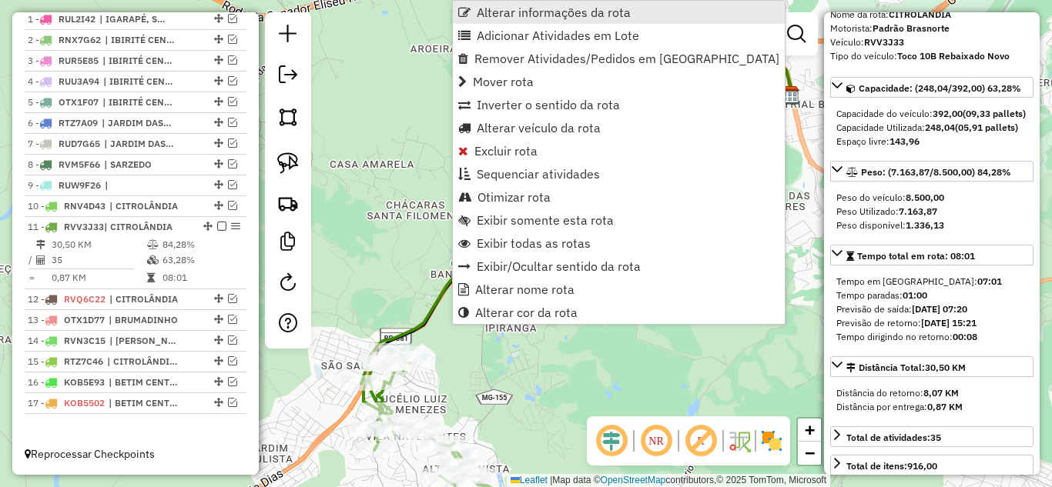
click at [487, 11] on span "Alterar informações da rota" at bounding box center [554, 12] width 154 height 12
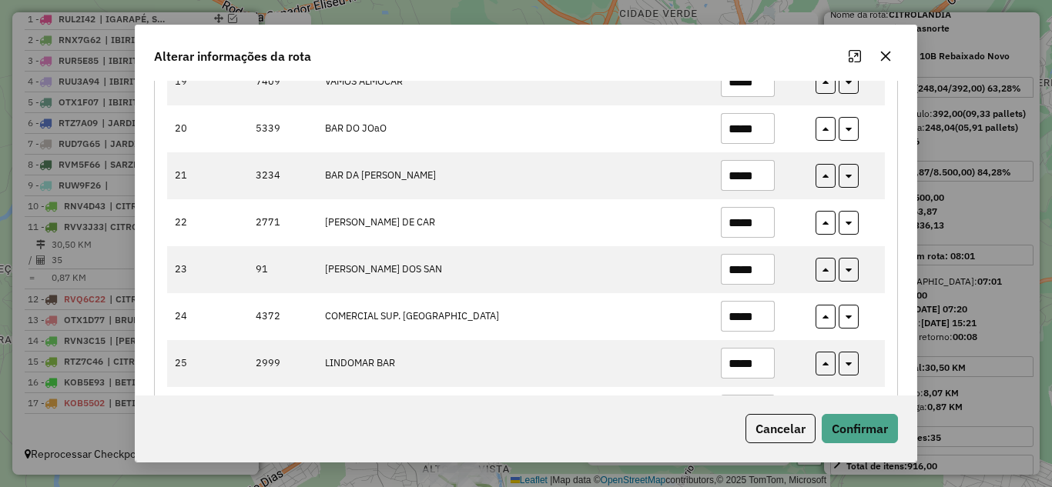
scroll to position [1078, 0]
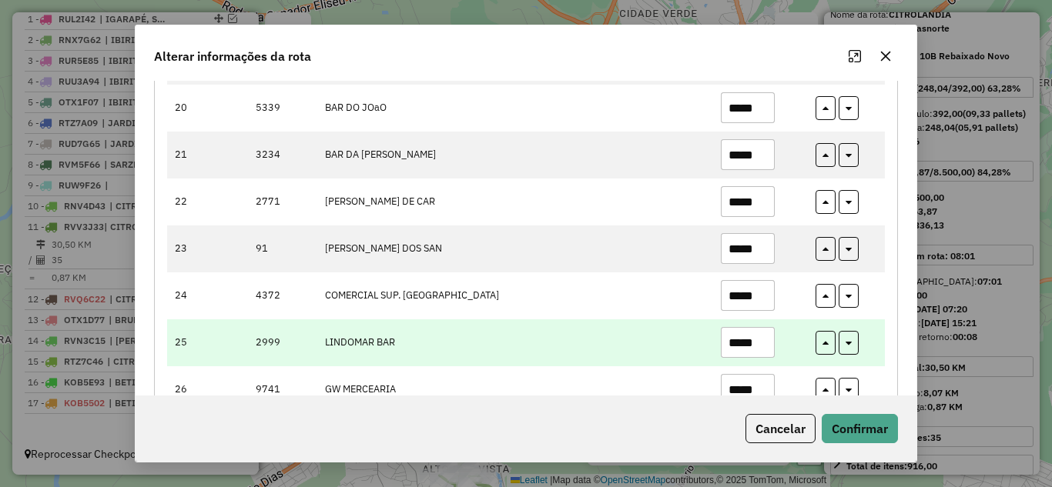
click at [763, 340] on input "*****" at bounding box center [748, 342] width 54 height 31
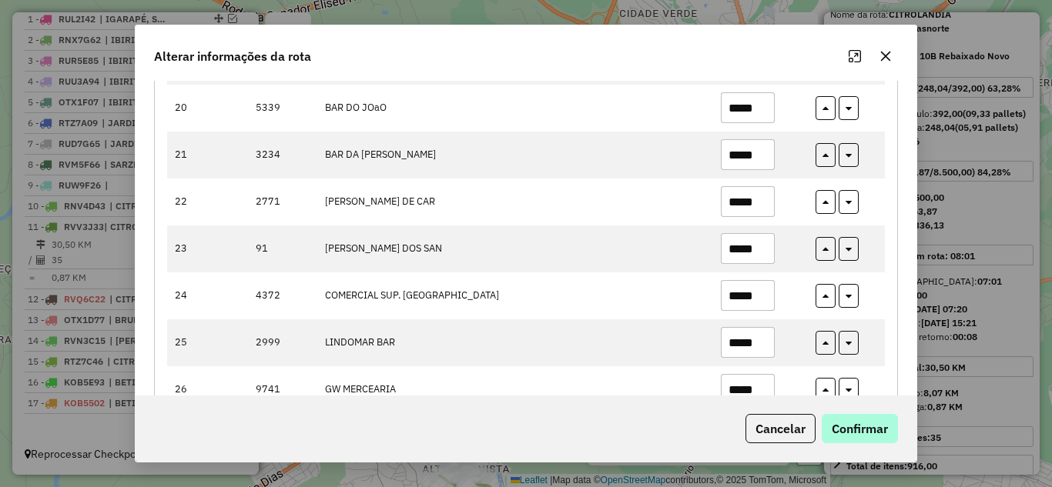
type input "*****"
click at [865, 422] on button "Confirmar" at bounding box center [860, 428] width 76 height 29
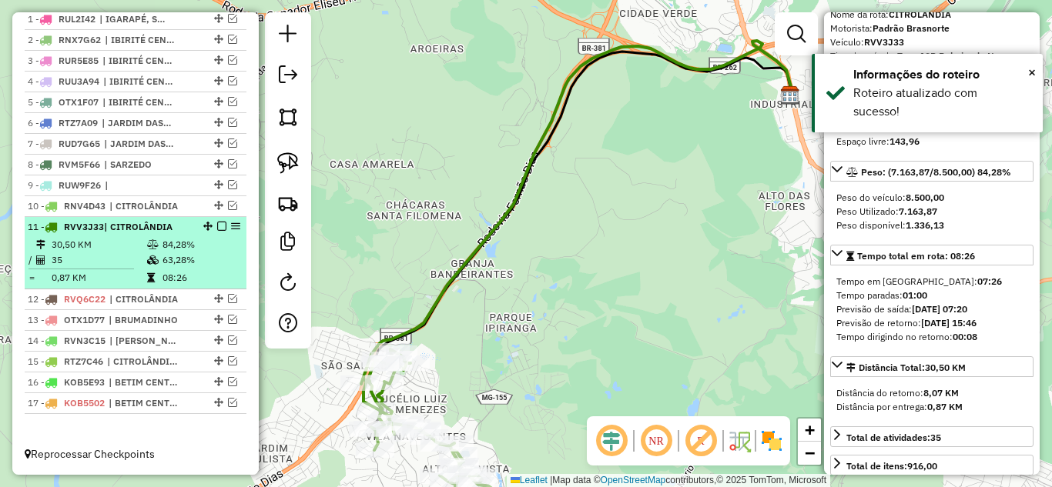
click at [217, 226] on em at bounding box center [221, 226] width 9 height 9
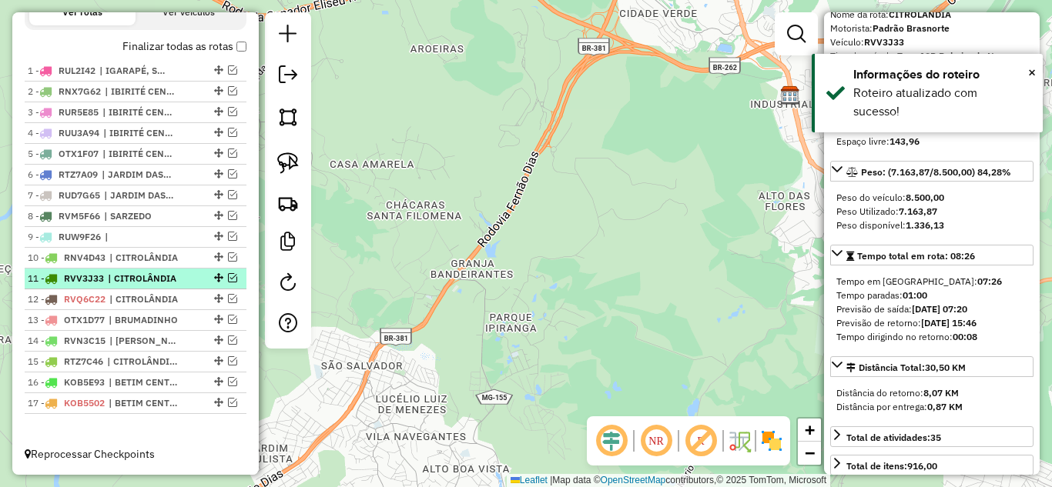
scroll to position [553, 0]
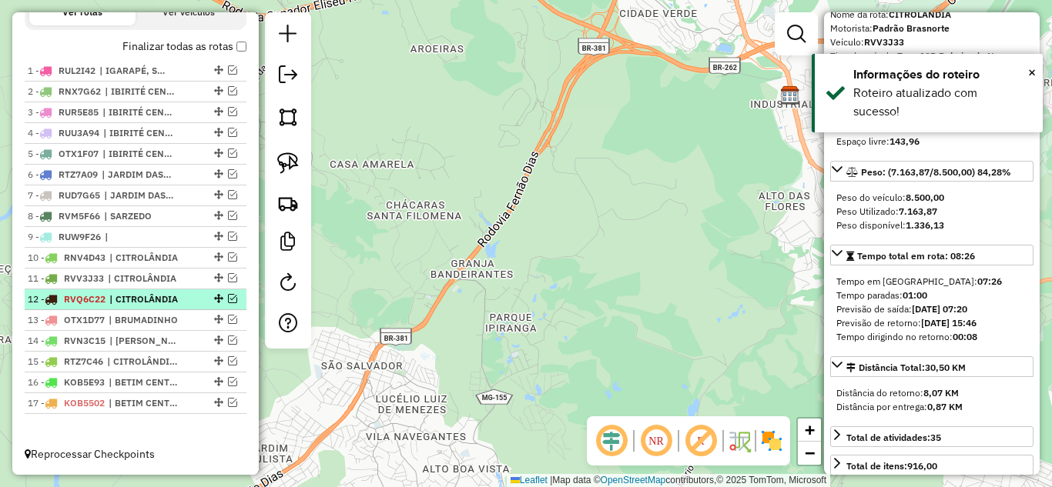
click at [228, 298] on em at bounding box center [232, 298] width 9 height 9
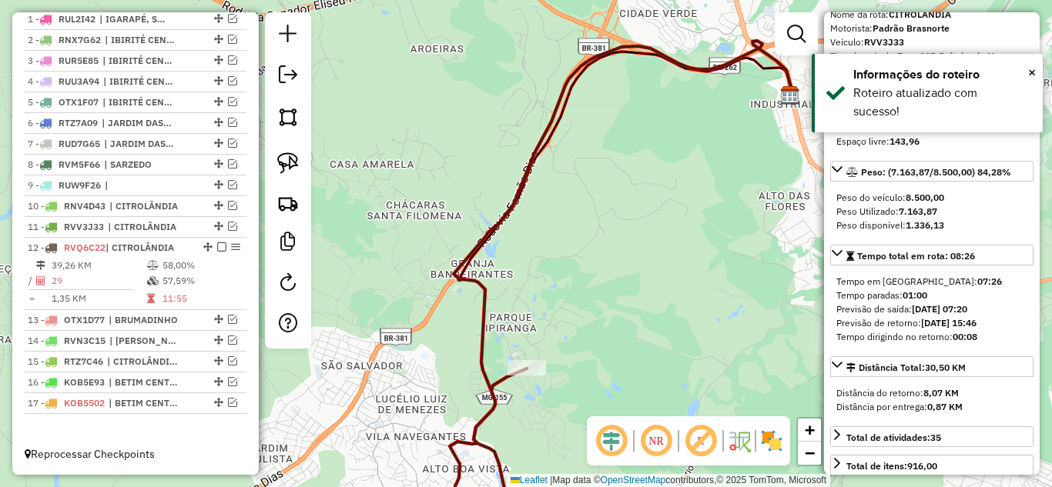
click at [467, 253] on icon at bounding box center [623, 289] width 338 height 496
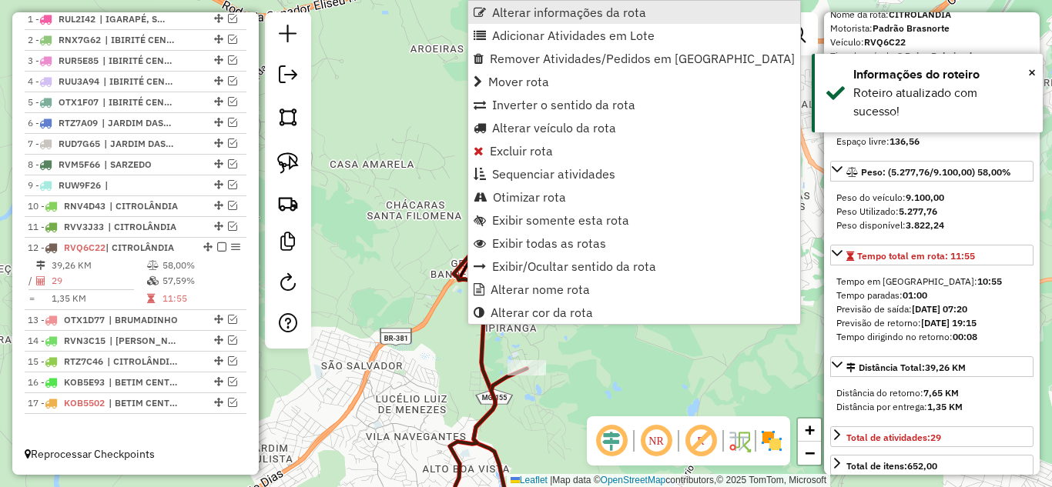
click at [534, 4] on link "Alterar informações da rota" at bounding box center [634, 12] width 332 height 23
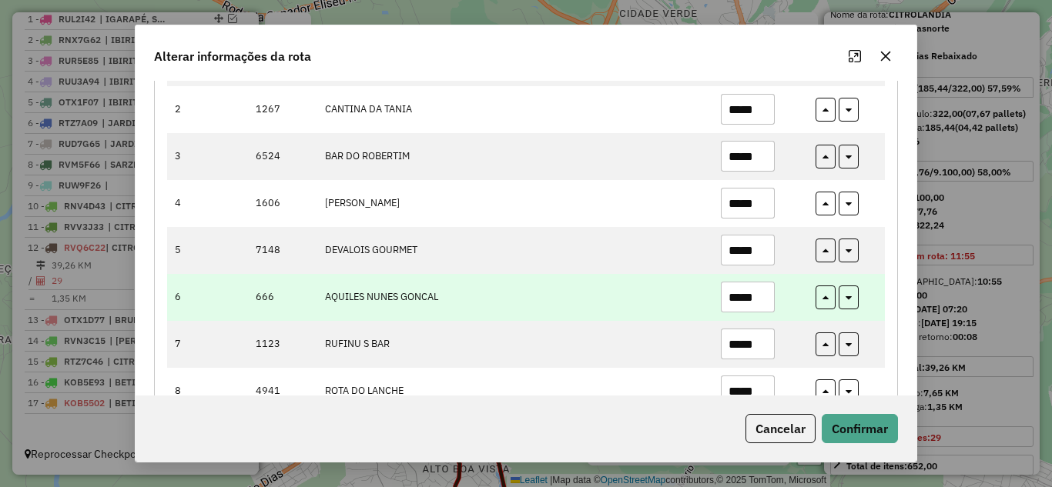
scroll to position [308, 0]
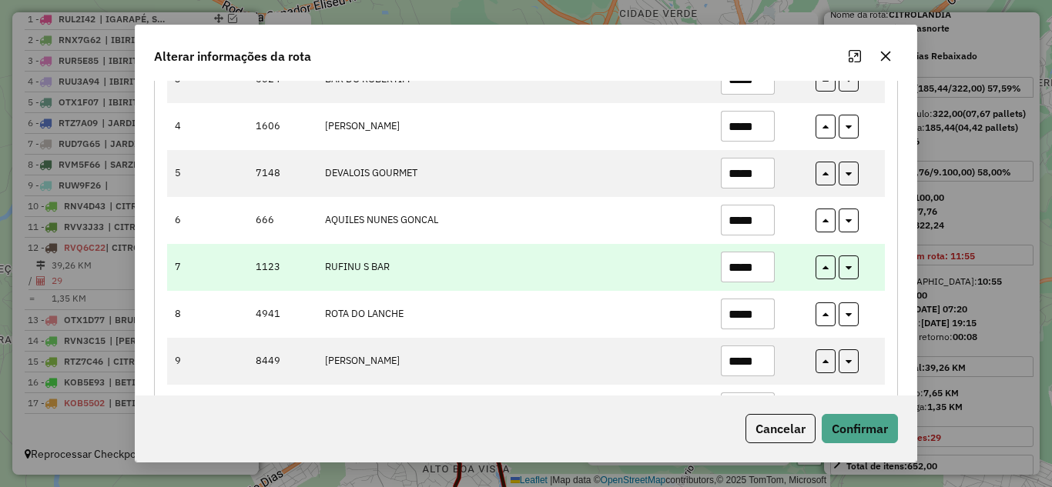
click at [765, 269] on input "*****" at bounding box center [748, 267] width 54 height 31
type input "*"
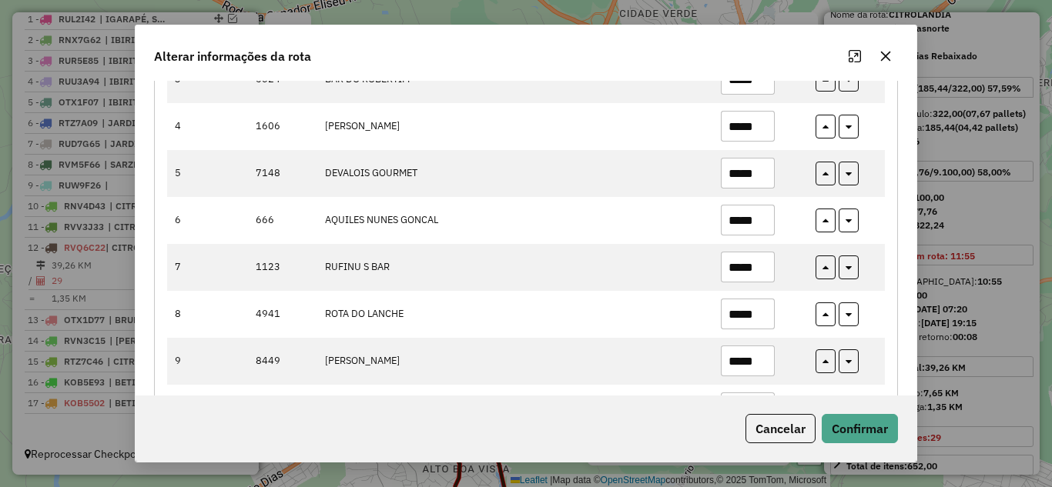
type input "*****"
click at [872, 424] on button "Confirmar" at bounding box center [860, 428] width 76 height 29
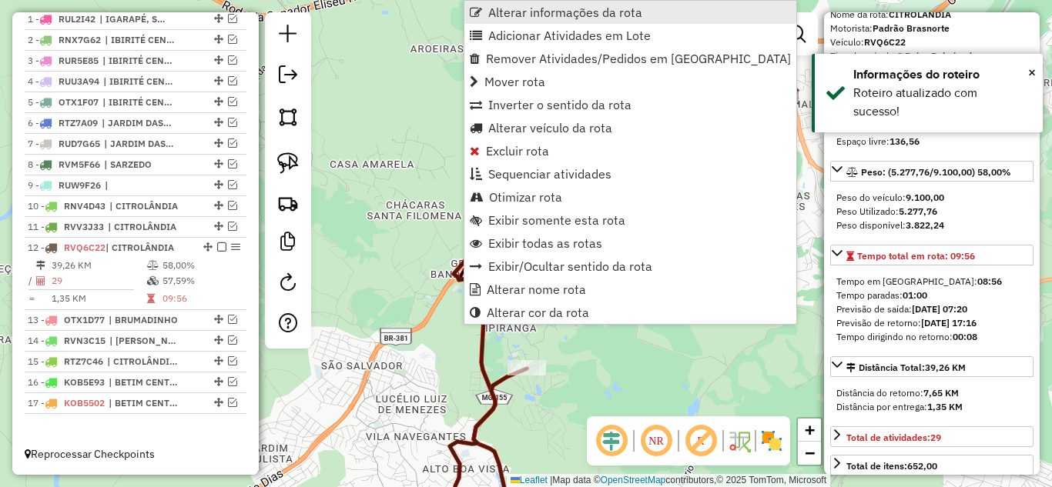
click at [527, 9] on span "Alterar informações da rota" at bounding box center [565, 12] width 154 height 12
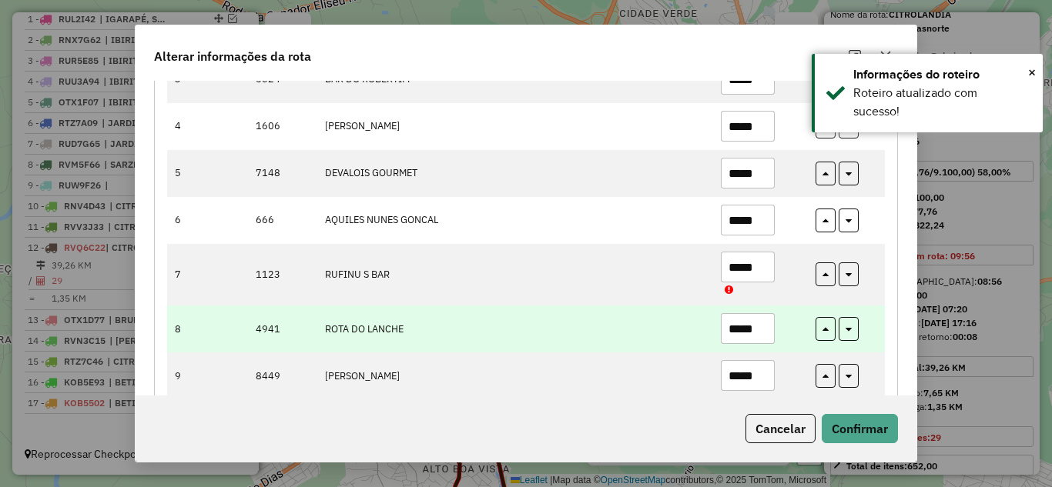
scroll to position [385, 0]
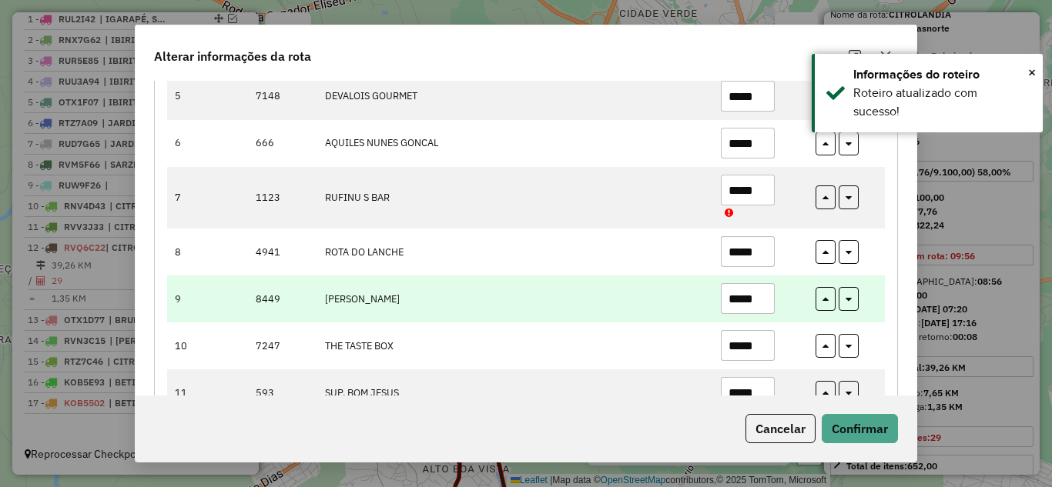
click at [764, 300] on input "*****" at bounding box center [748, 298] width 54 height 31
type input "*"
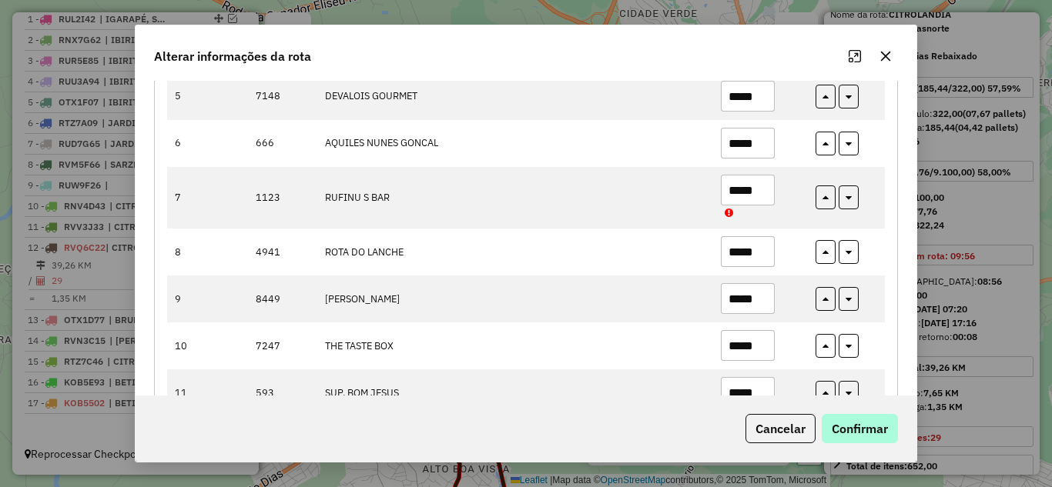
type input "*****"
click at [859, 425] on button "Confirmar" at bounding box center [860, 428] width 76 height 29
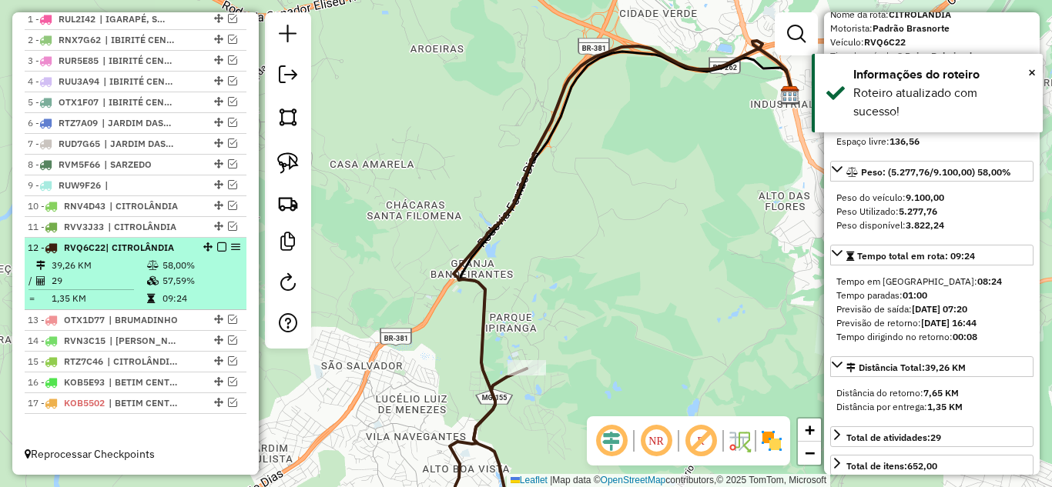
click at [217, 246] on em at bounding box center [221, 247] width 9 height 9
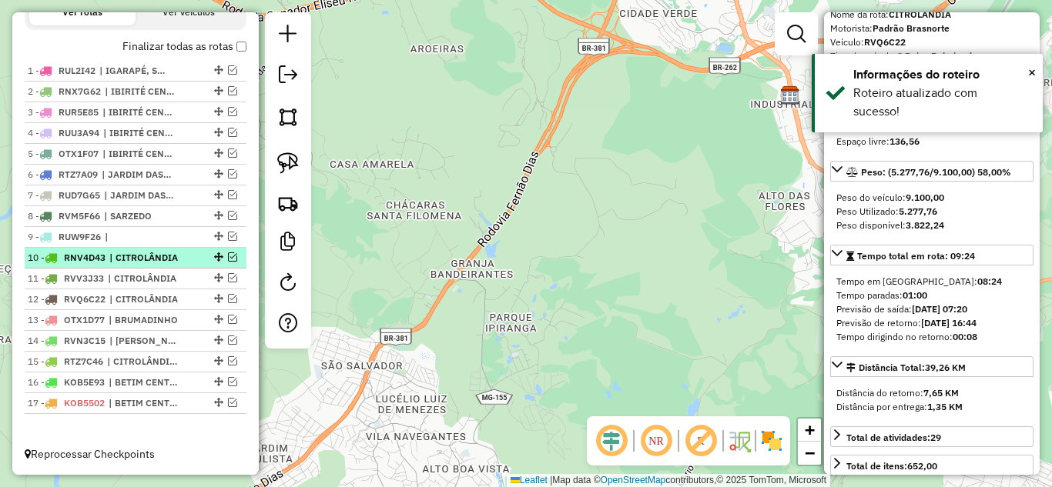
scroll to position [553, 0]
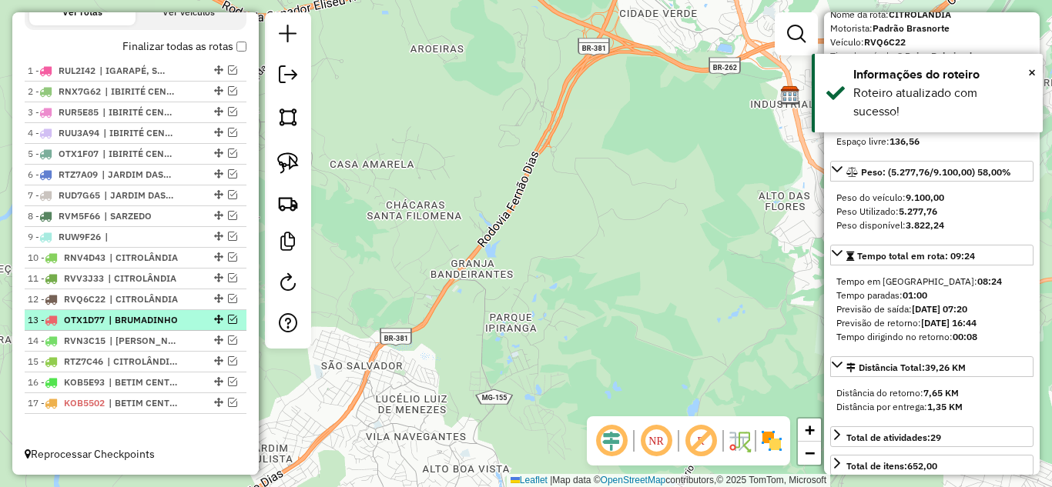
click at [230, 320] on em at bounding box center [232, 319] width 9 height 9
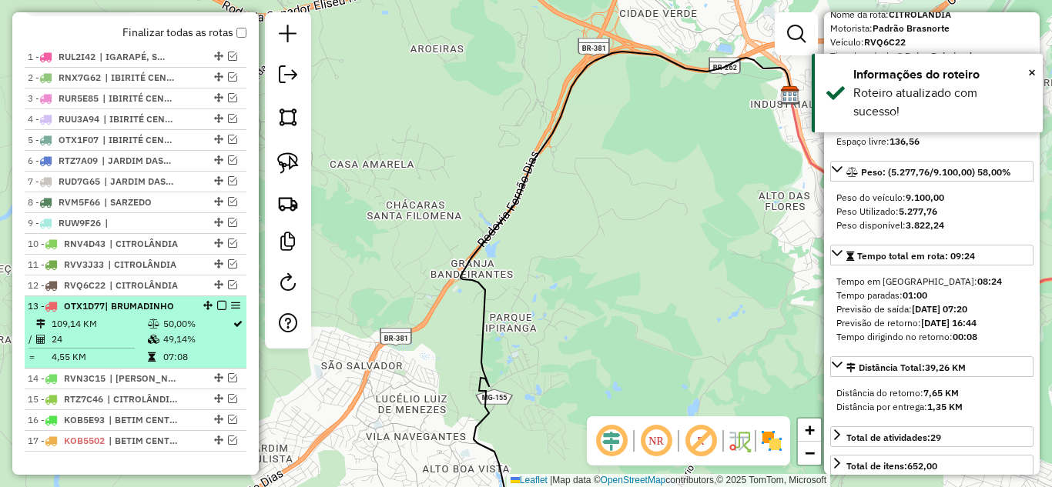
scroll to position [604, 0]
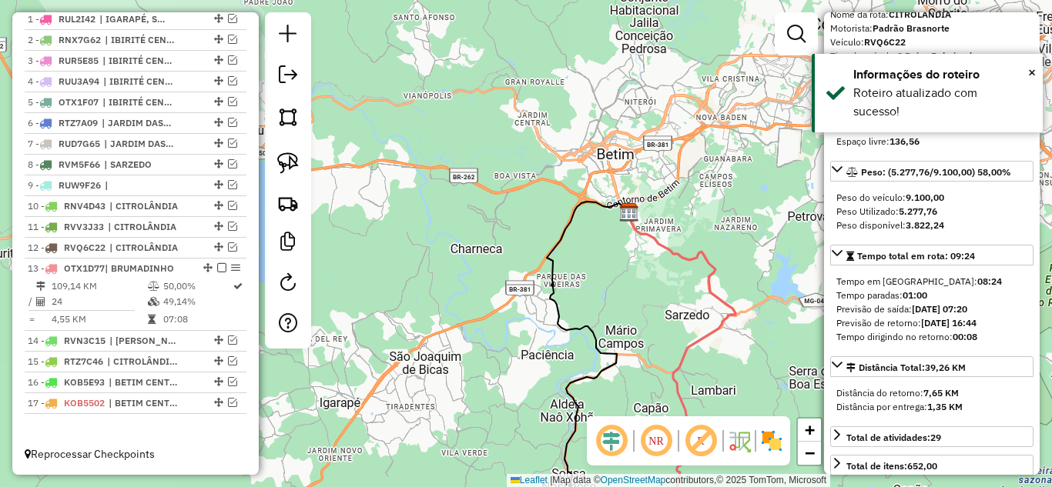
click at [695, 342] on icon at bounding box center [682, 375] width 106 height 324
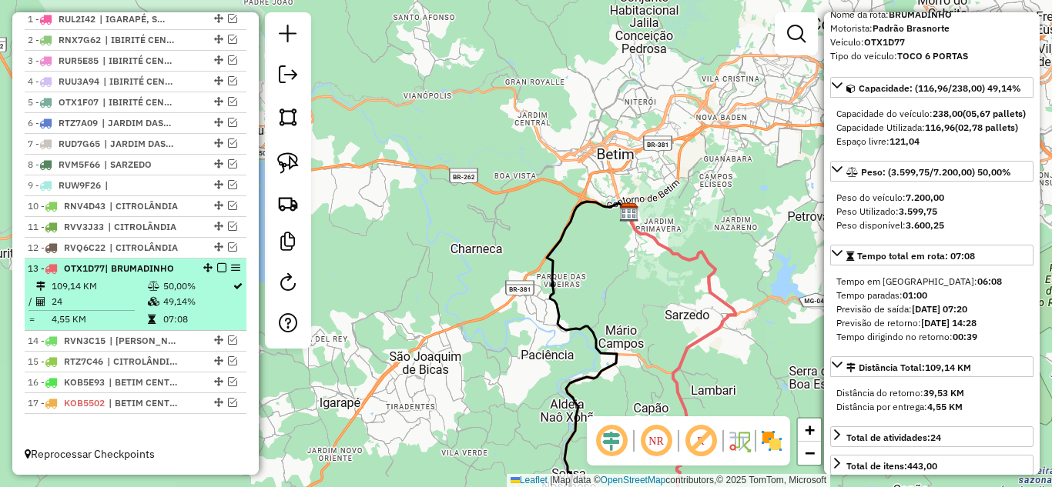
click at [220, 269] on em at bounding box center [221, 267] width 9 height 9
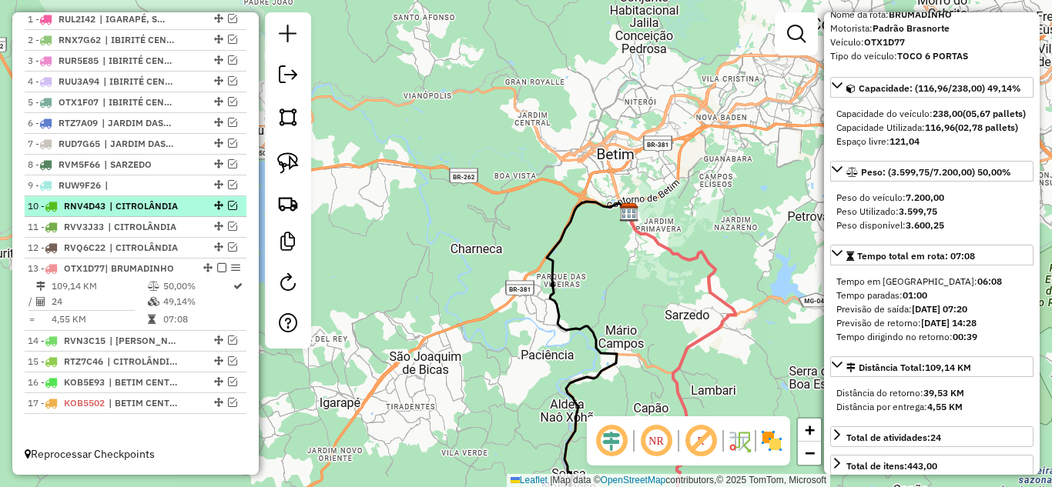
scroll to position [553, 0]
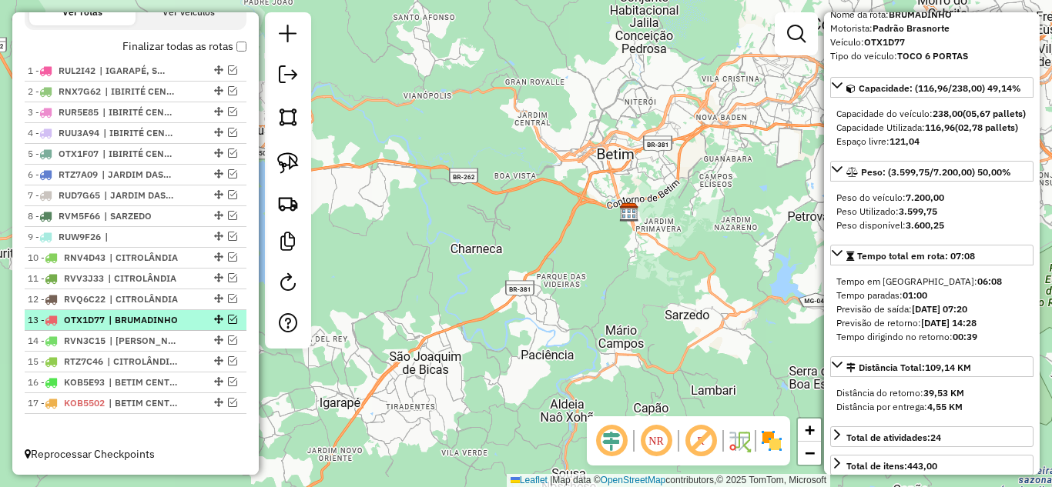
click at [230, 320] on em at bounding box center [232, 319] width 9 height 9
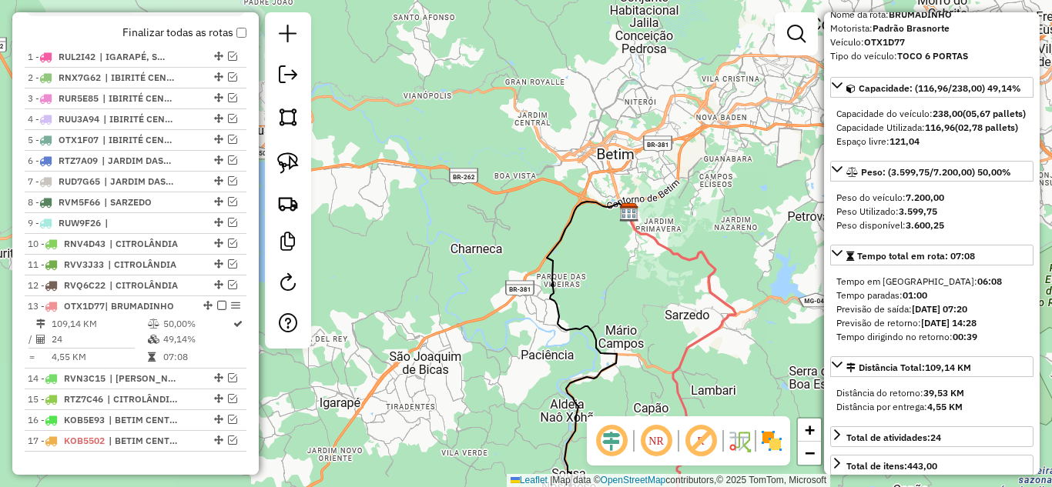
scroll to position [604, 0]
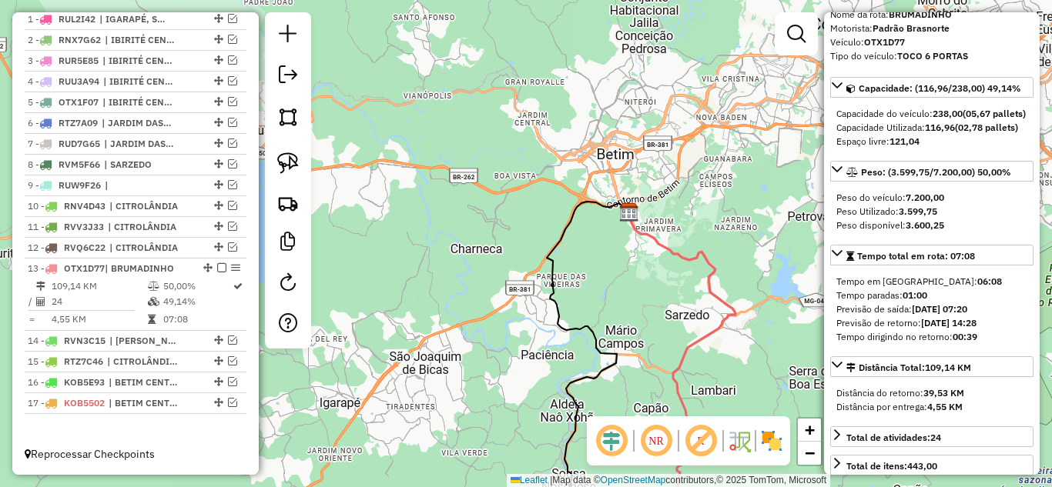
click at [678, 248] on icon at bounding box center [682, 375] width 106 height 324
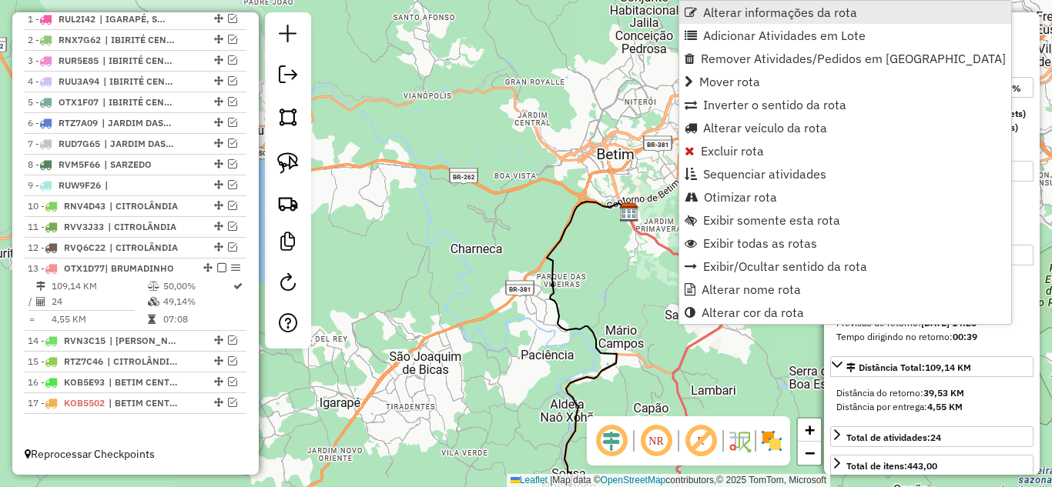
click at [726, 6] on span "Alterar informações da rota" at bounding box center [780, 12] width 154 height 12
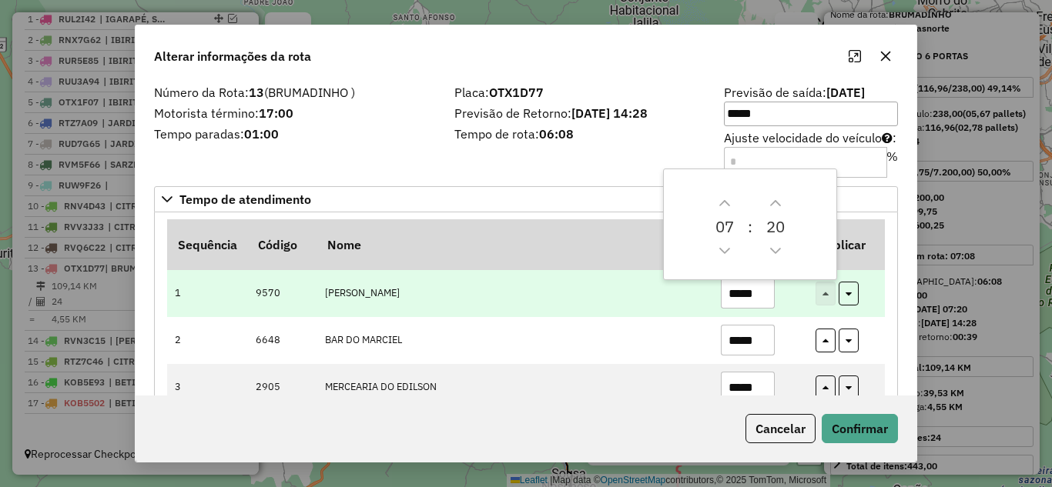
click at [765, 293] on input "*****" at bounding box center [748, 293] width 54 height 31
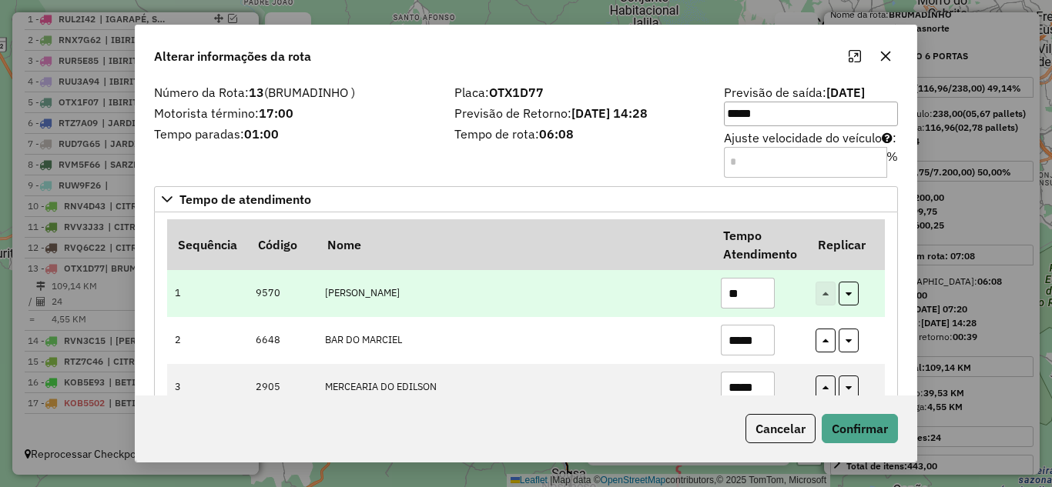
type input "*"
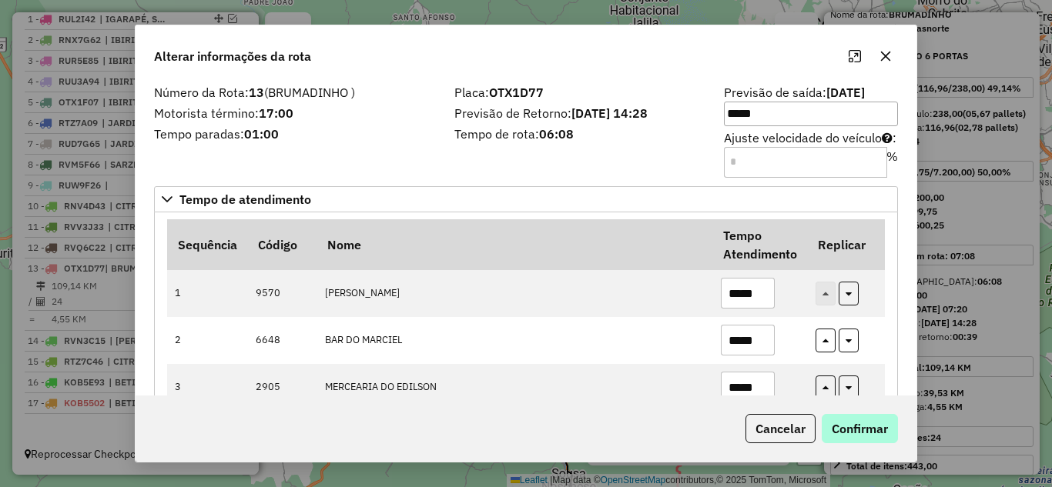
type input "*****"
click at [858, 434] on button "Confirmar" at bounding box center [860, 428] width 76 height 29
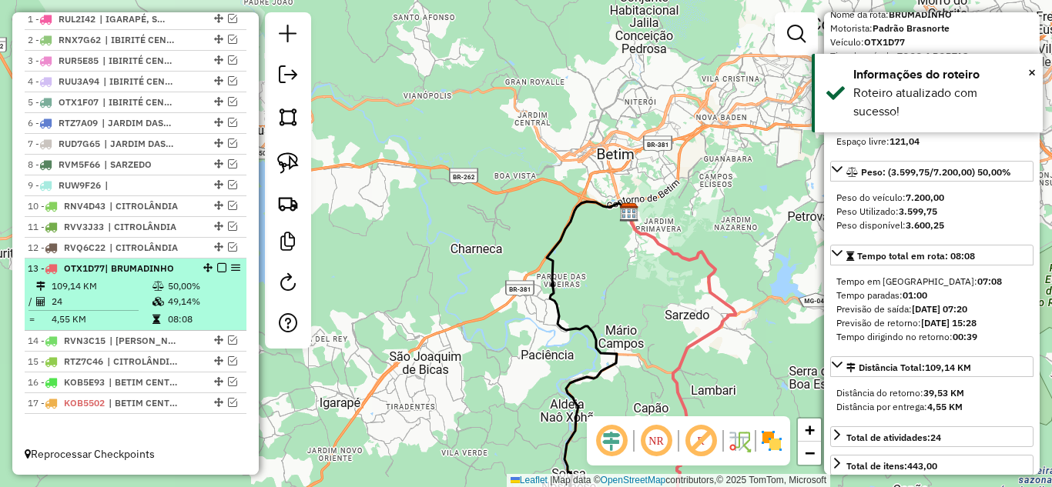
click at [217, 265] on em at bounding box center [221, 267] width 9 height 9
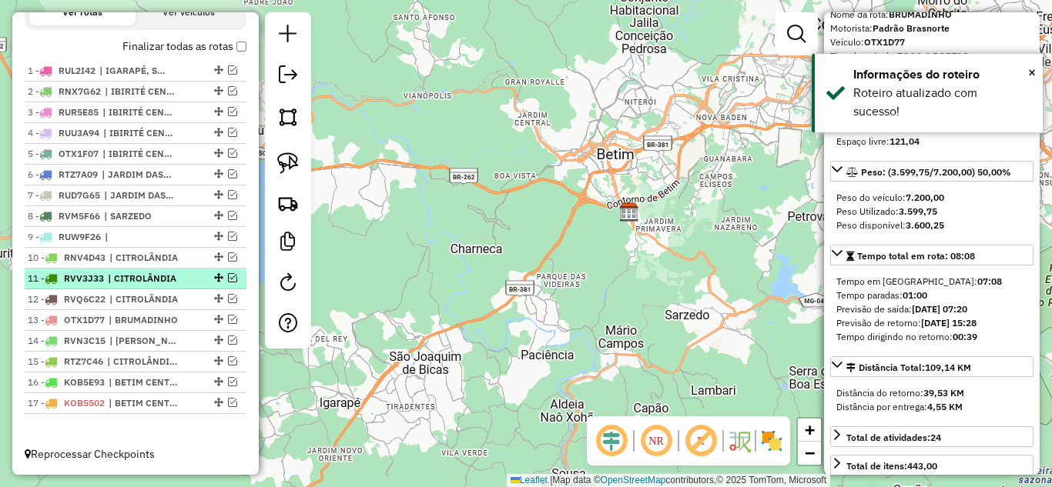
scroll to position [553, 0]
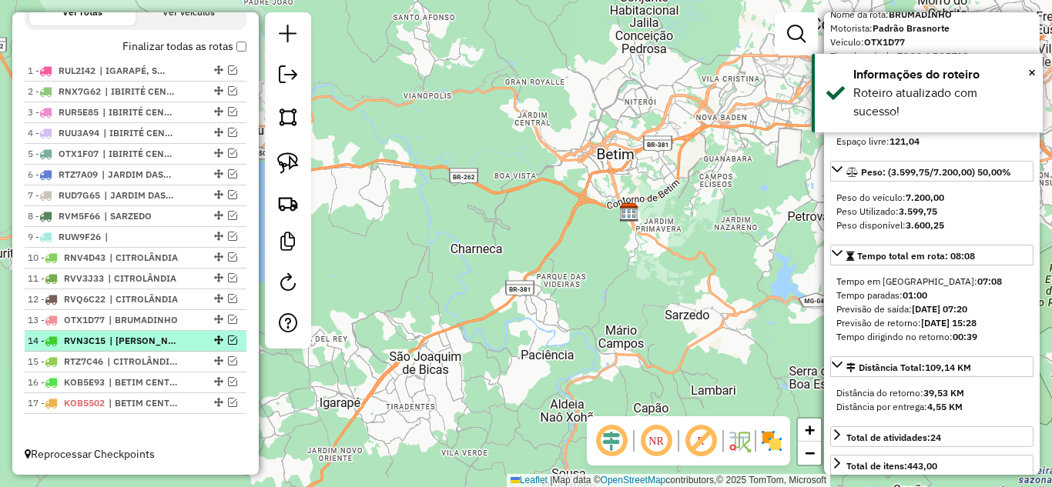
click at [228, 339] on em at bounding box center [232, 340] width 9 height 9
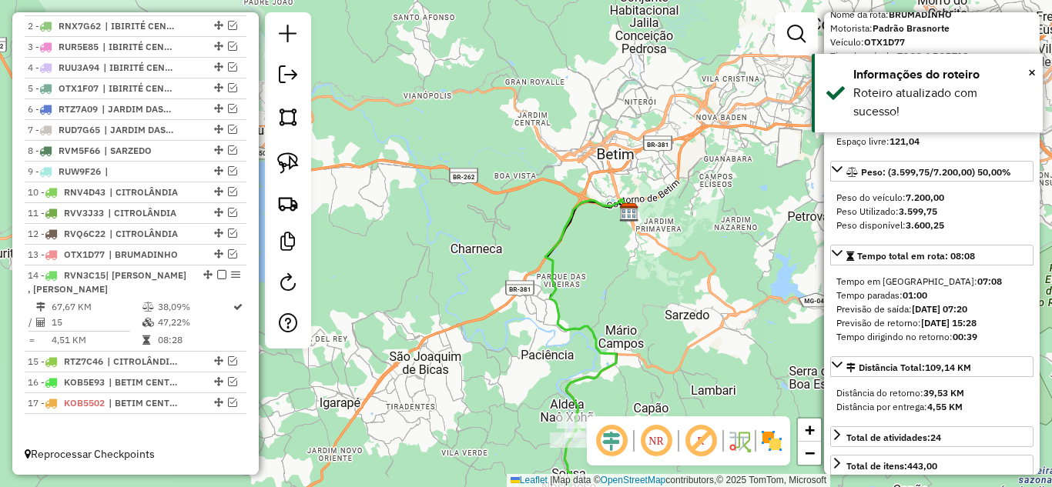
click at [551, 300] on icon at bounding box center [587, 314] width 85 height 230
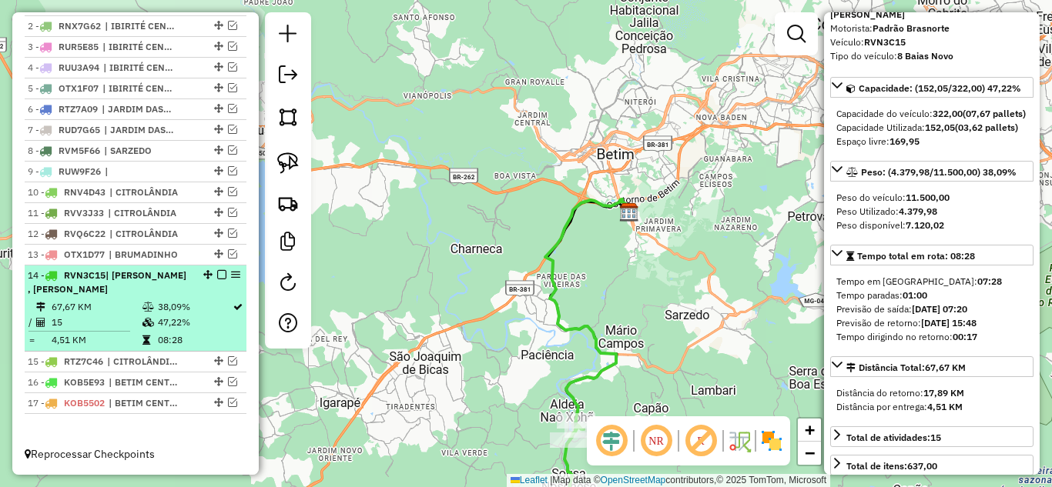
click at [217, 273] on em at bounding box center [221, 274] width 9 height 9
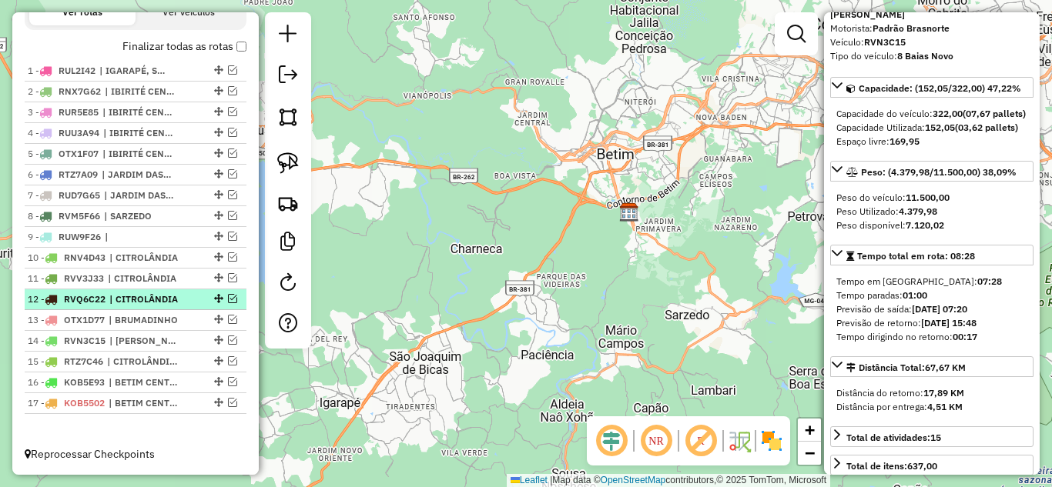
scroll to position [553, 0]
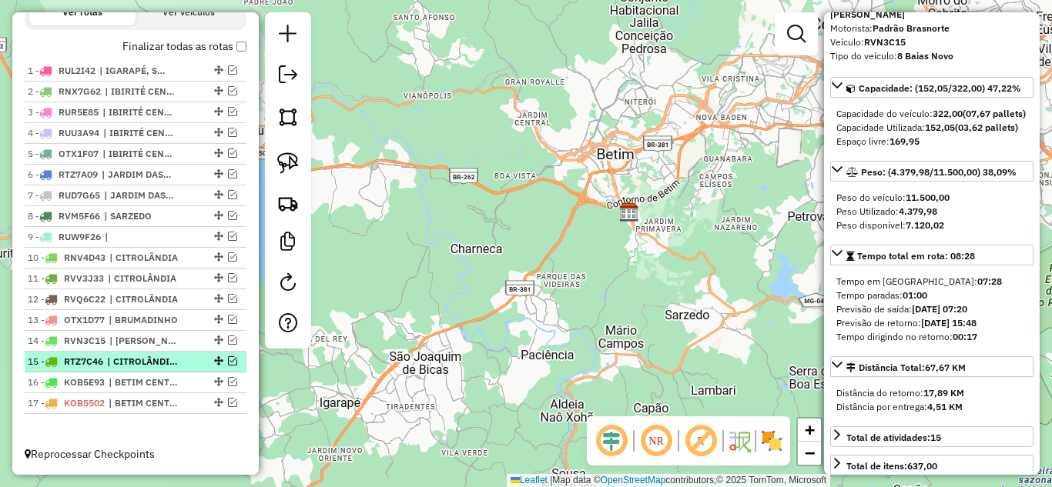
click at [228, 358] on em at bounding box center [232, 361] width 9 height 9
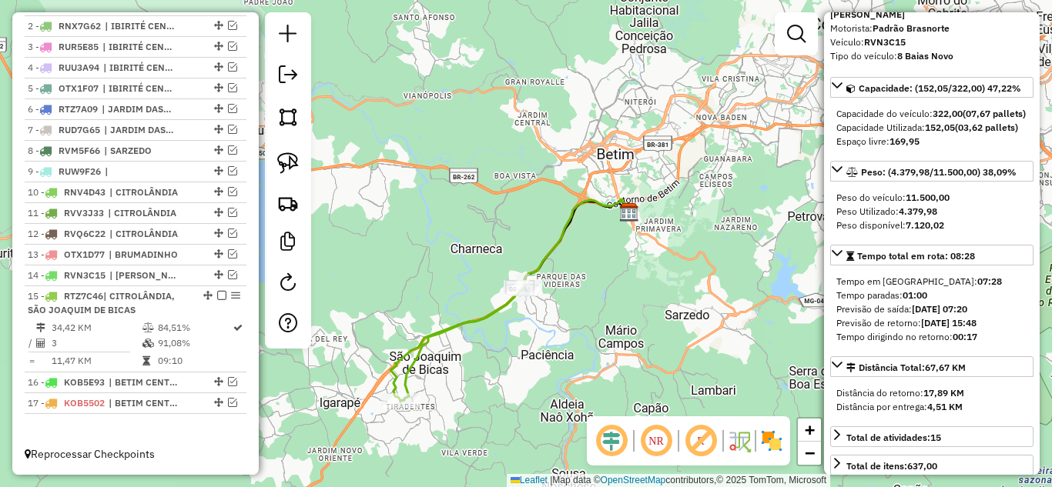
click at [440, 333] on icon at bounding box center [461, 343] width 122 height 115
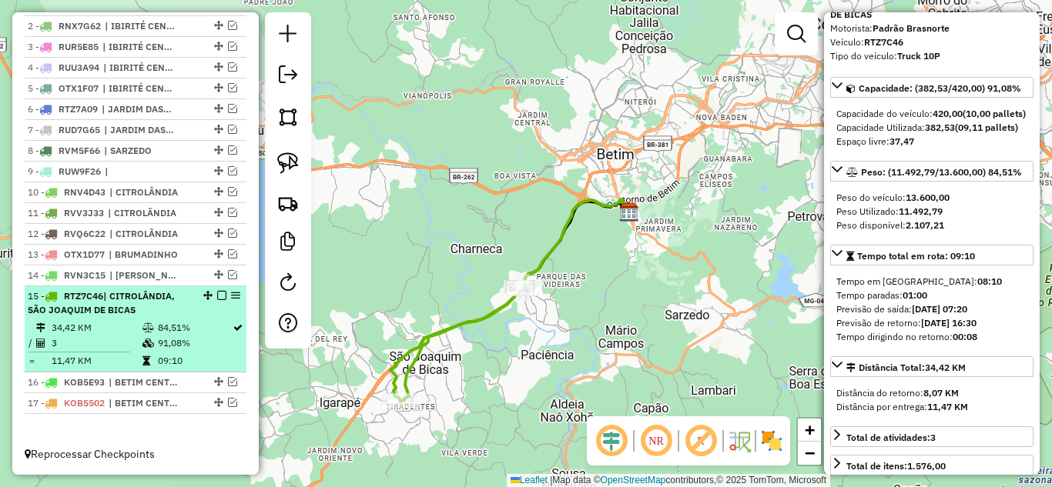
click at [217, 293] on em at bounding box center [221, 295] width 9 height 9
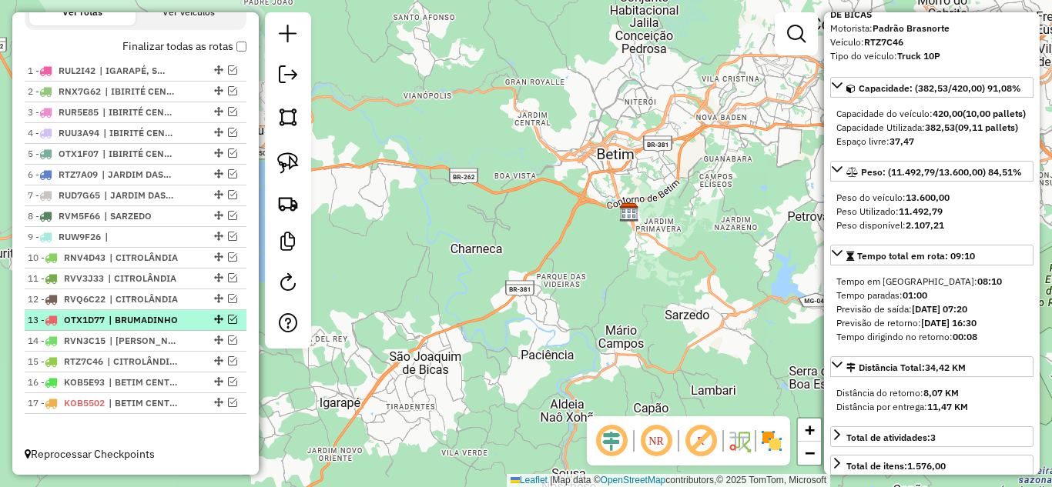
scroll to position [553, 0]
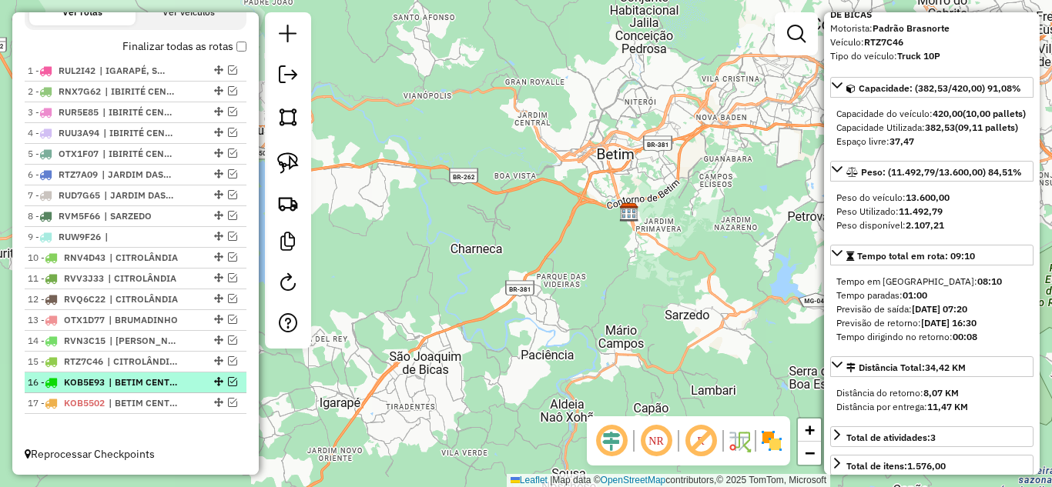
click at [229, 380] on em at bounding box center [232, 381] width 9 height 9
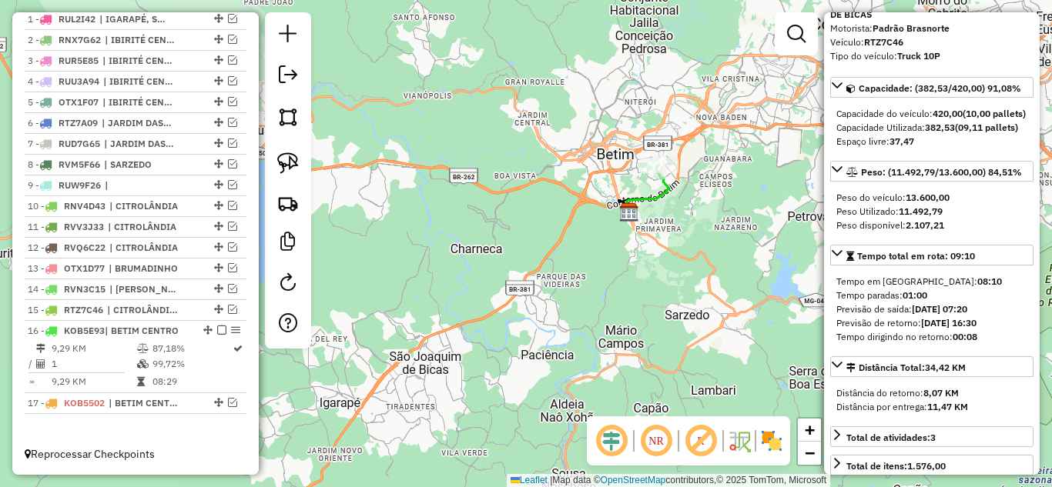
click at [644, 191] on icon at bounding box center [648, 189] width 42 height 48
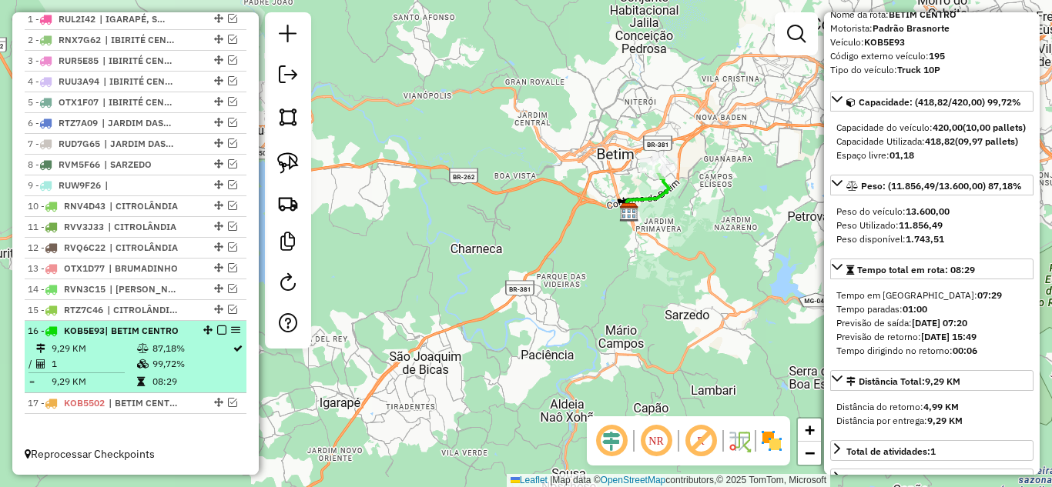
click at [217, 329] on em at bounding box center [221, 330] width 9 height 9
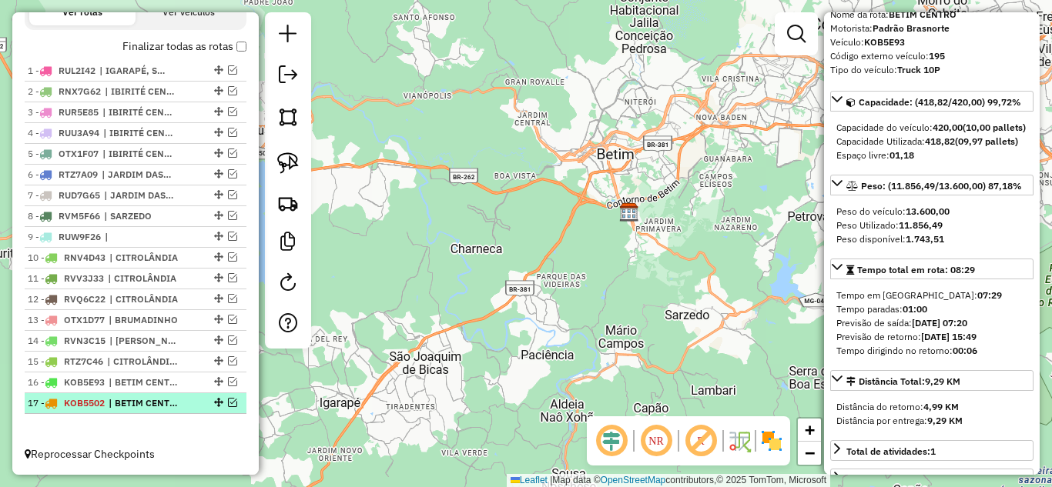
click at [228, 401] on em at bounding box center [232, 402] width 9 height 9
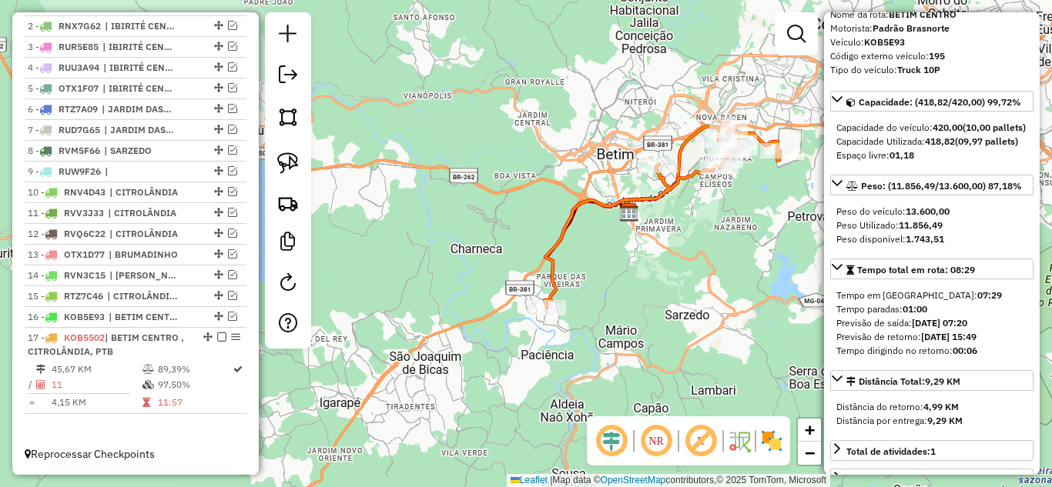
click at [554, 244] on icon at bounding box center [662, 218] width 236 height 179
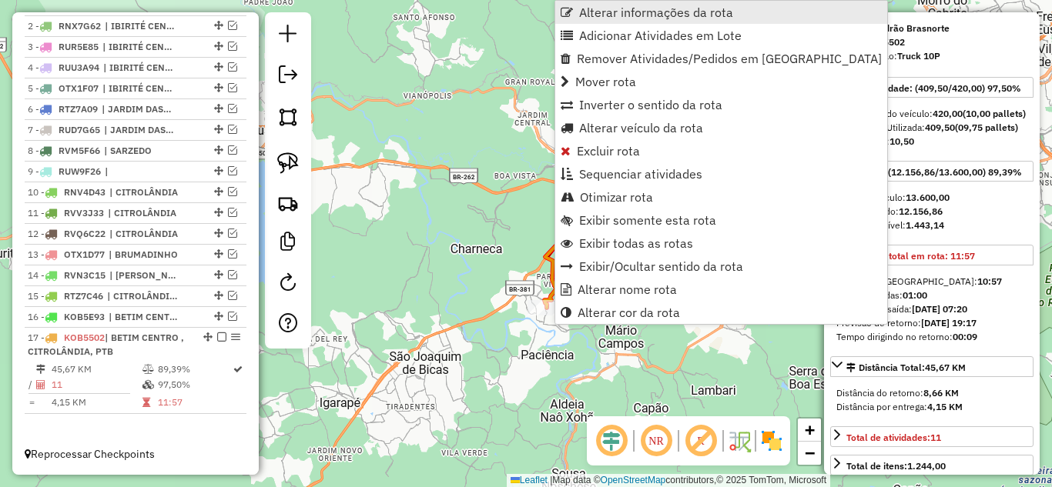
click at [638, 6] on span "Alterar informações da rota" at bounding box center [656, 12] width 154 height 12
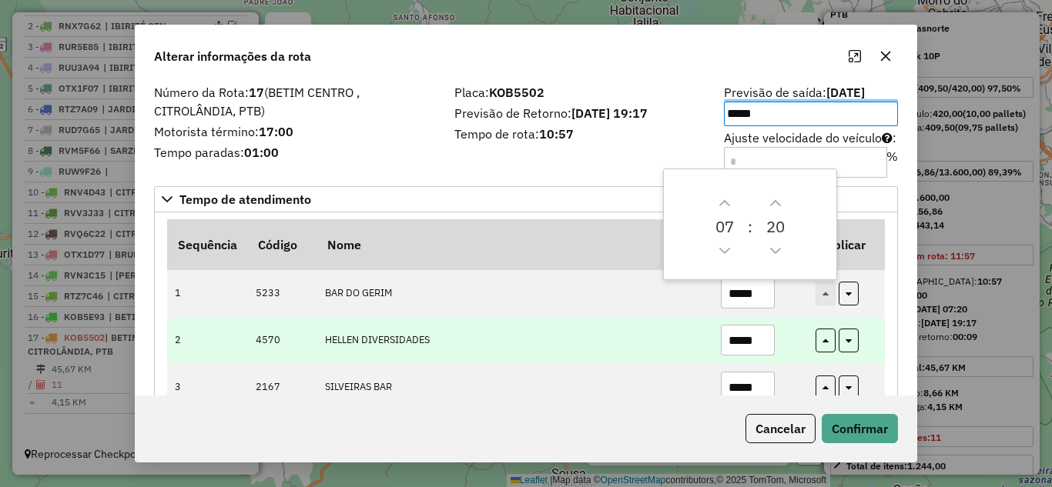
drag, startPoint x: 758, startPoint y: 337, endPoint x: 748, endPoint y: 342, distance: 11.7
click at [748, 342] on input "*****" at bounding box center [748, 340] width 54 height 31
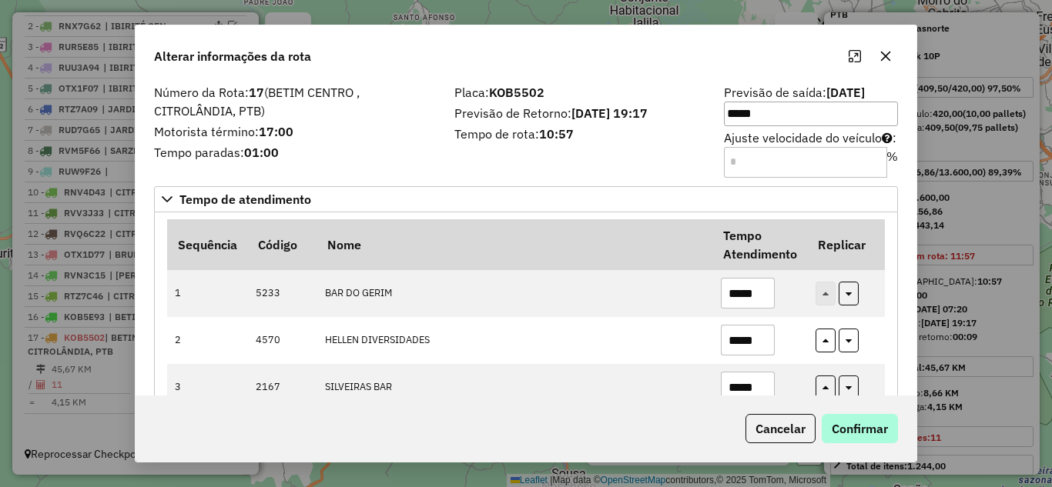
type input "*****"
click at [852, 419] on button "Confirmar" at bounding box center [860, 428] width 76 height 29
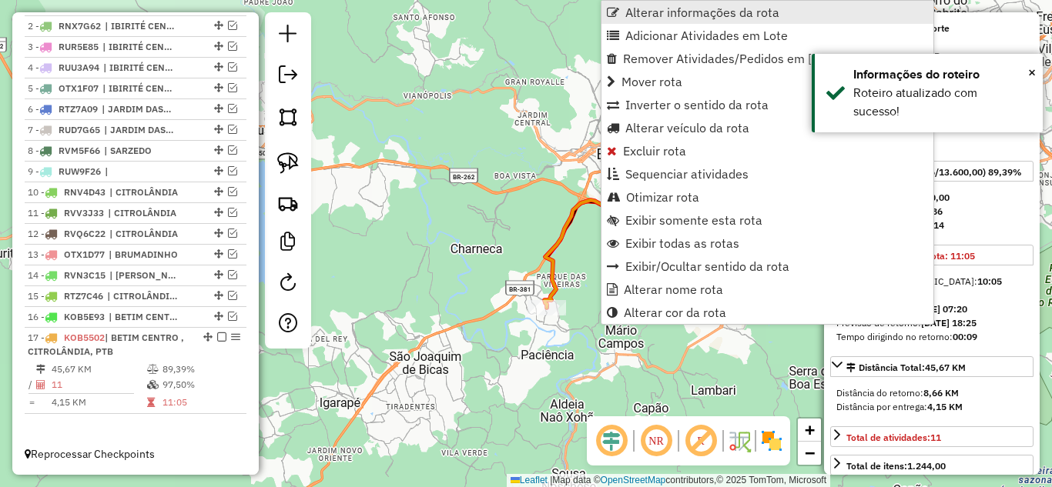
click at [665, 8] on span "Alterar informações da rota" at bounding box center [702, 12] width 154 height 12
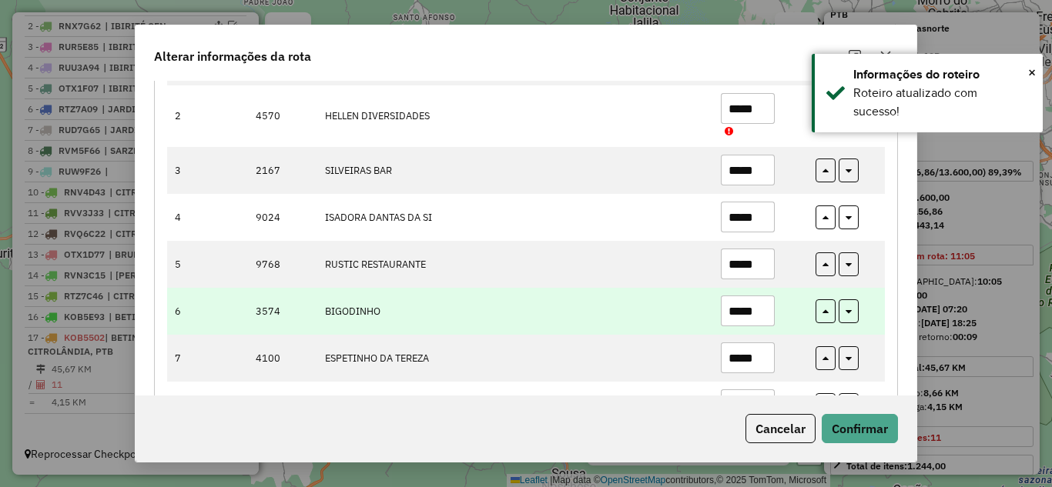
scroll to position [308, 0]
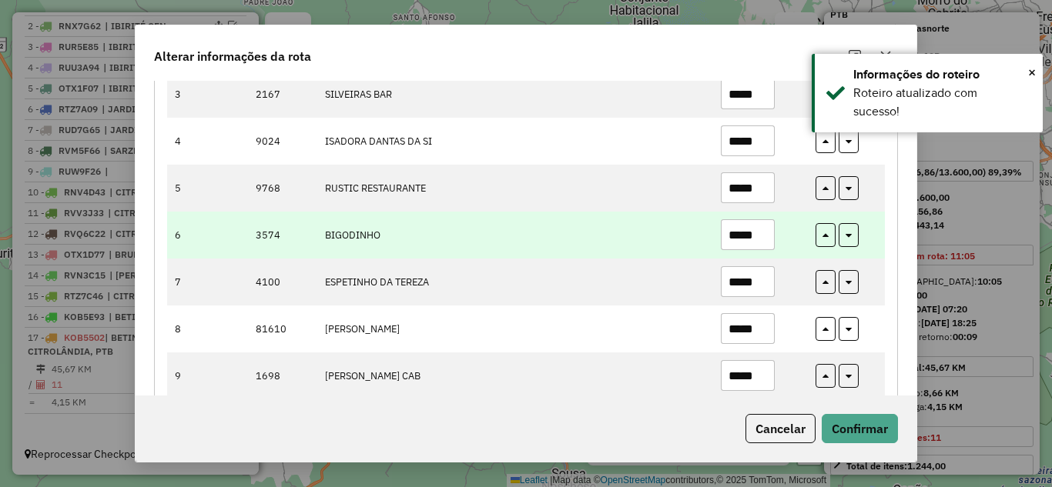
click at [767, 233] on input "*****" at bounding box center [748, 234] width 54 height 31
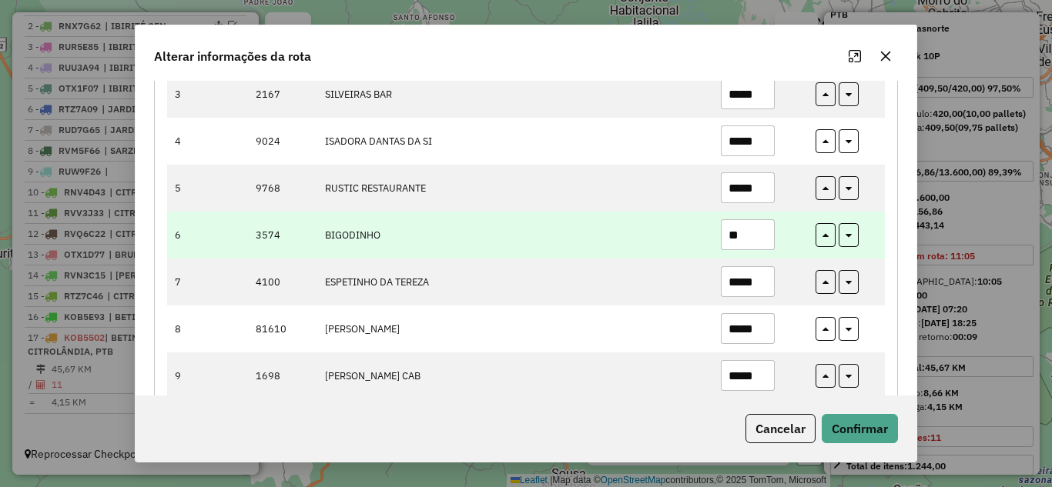
type input "*"
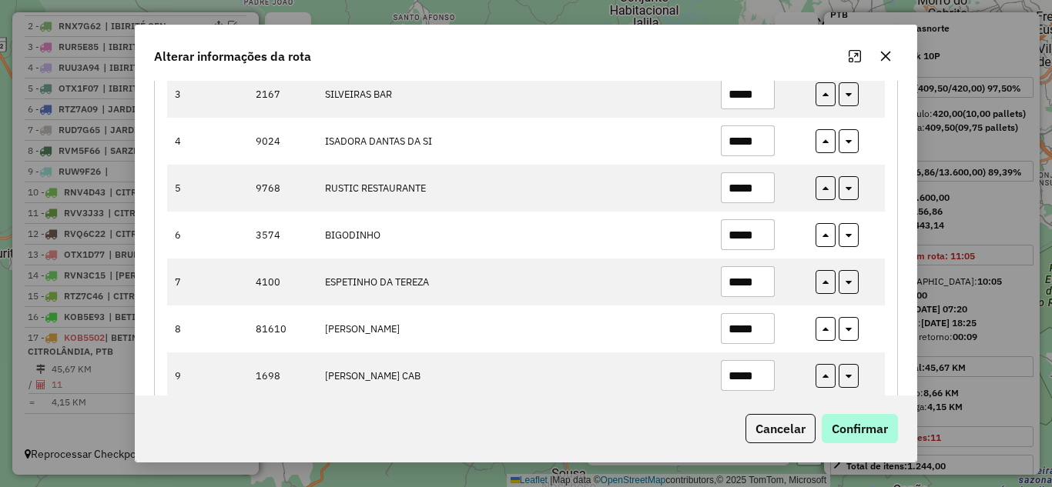
type input "*****"
click at [868, 425] on button "Confirmar" at bounding box center [860, 428] width 76 height 29
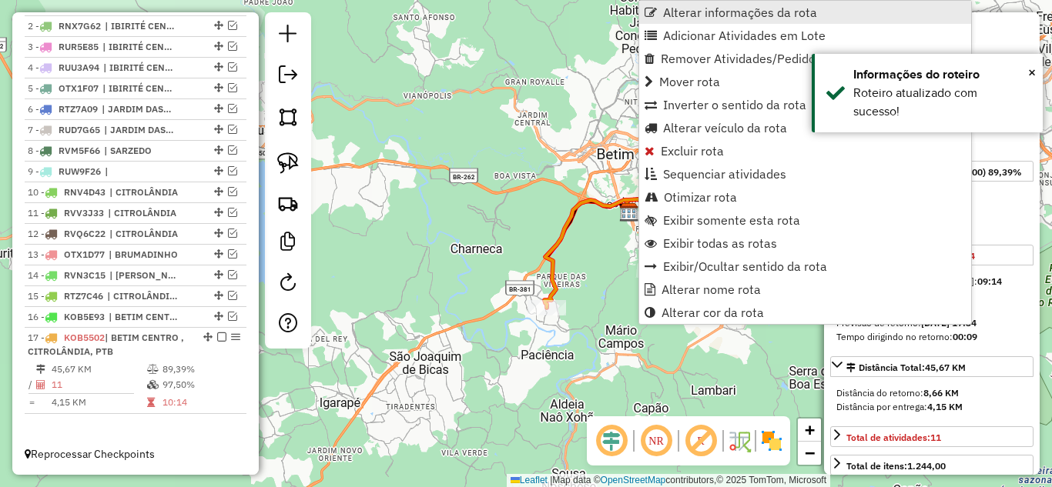
click at [705, 8] on span "Alterar informações da rota" at bounding box center [740, 12] width 154 height 12
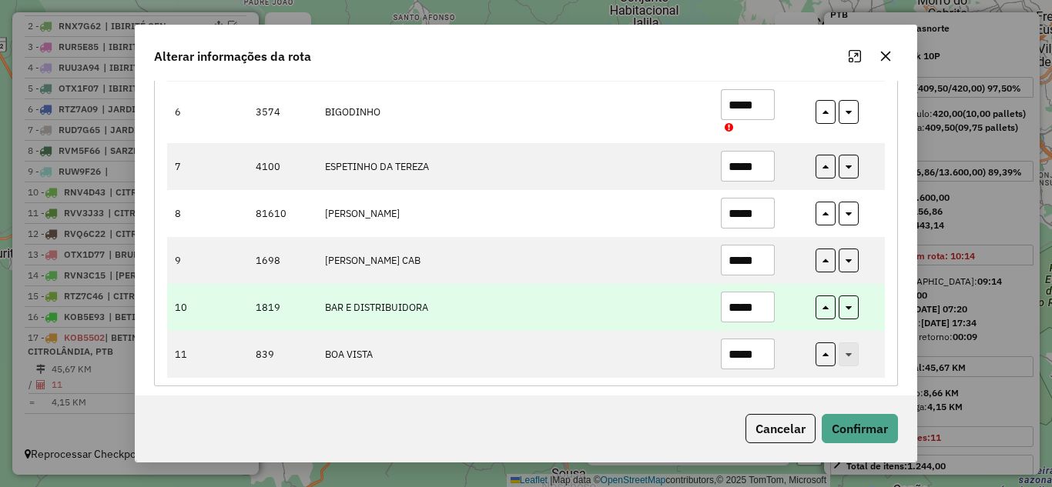
scroll to position [448, 0]
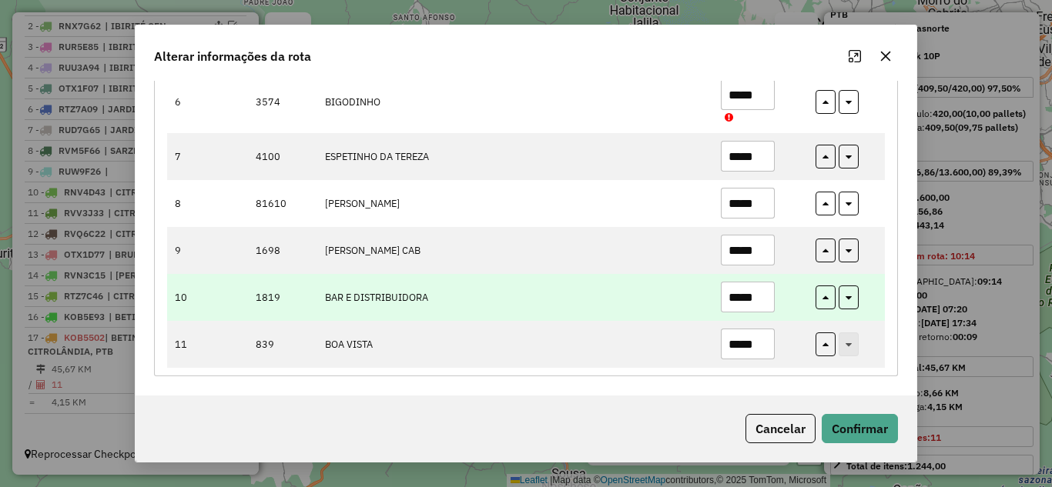
click at [767, 292] on input "*****" at bounding box center [748, 297] width 54 height 31
type input "*"
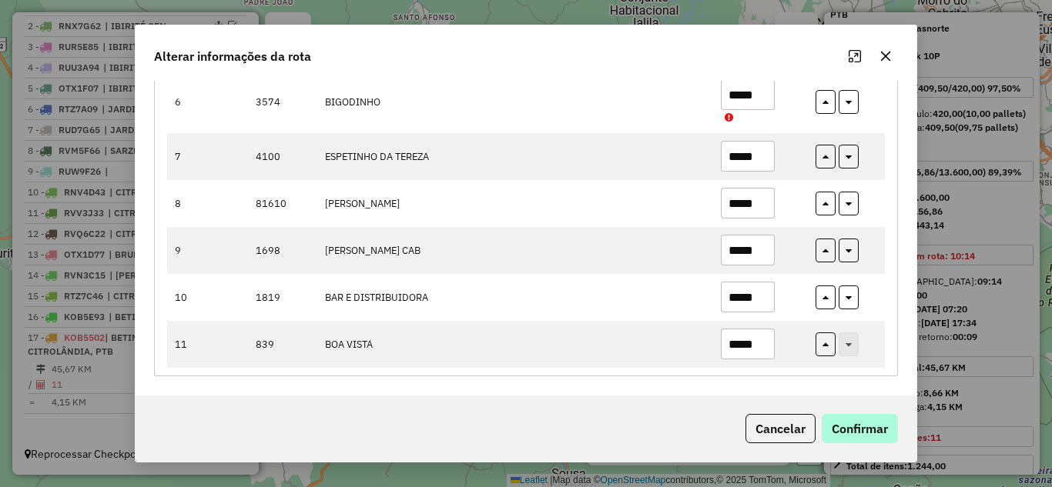
type input "*****"
click at [870, 427] on button "Confirmar" at bounding box center [860, 428] width 76 height 29
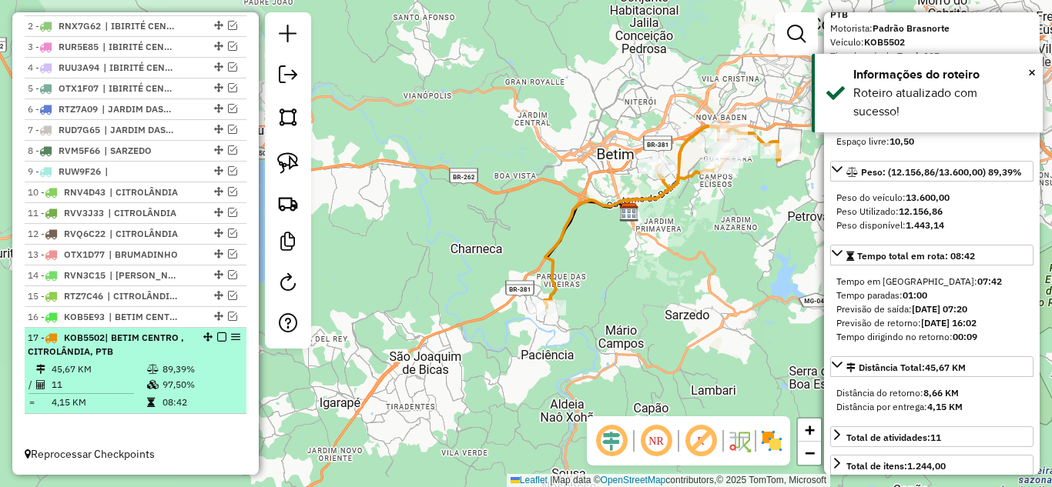
click at [217, 336] on em at bounding box center [221, 337] width 9 height 9
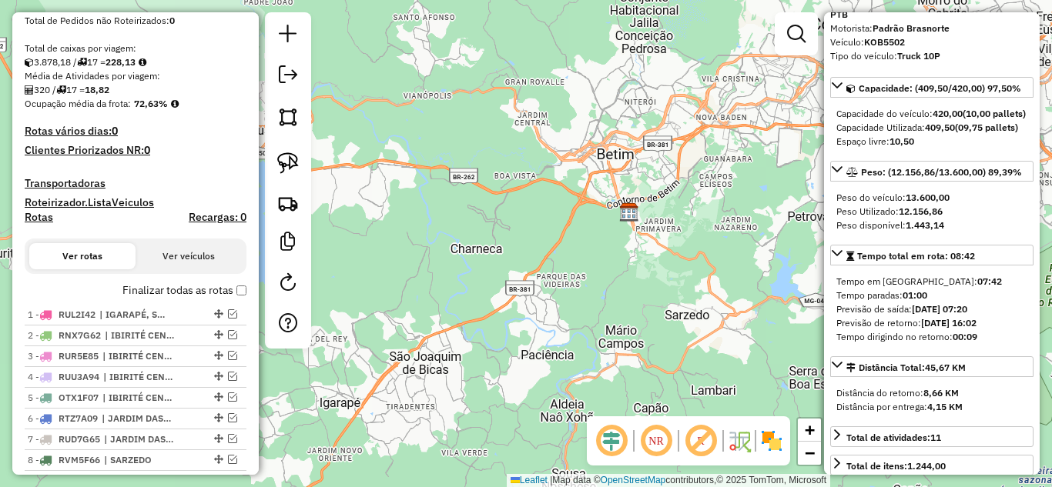
scroll to position [322, 0]
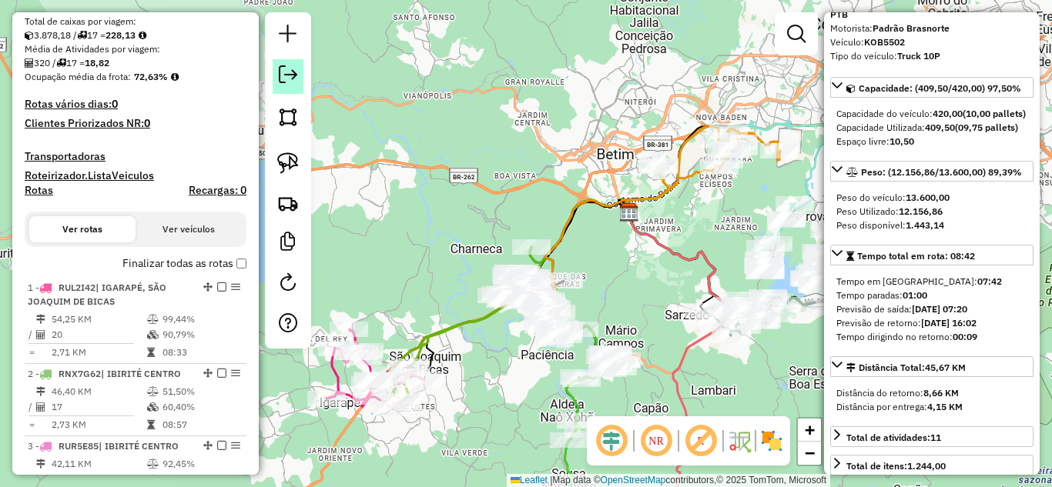
click at [286, 78] on em at bounding box center [288, 74] width 18 height 18
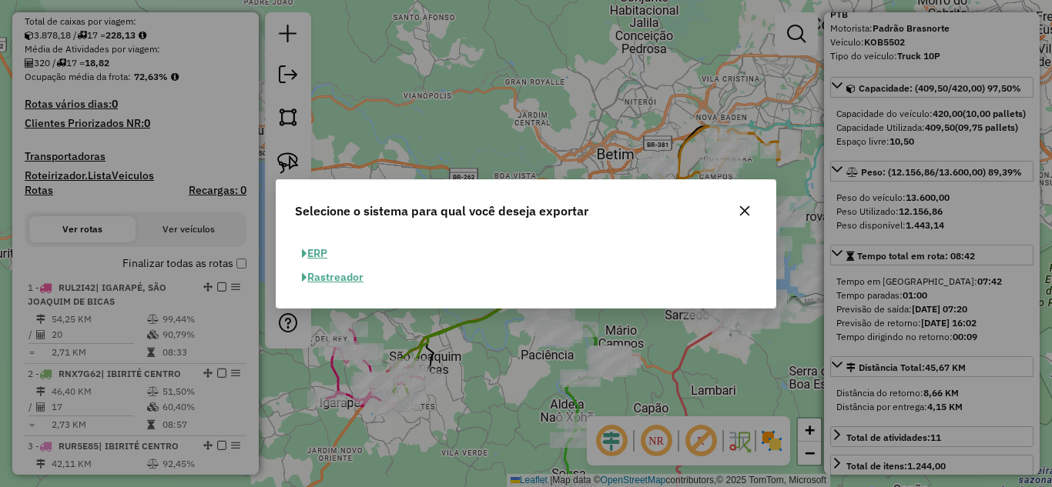
click at [306, 245] on button "ERP" at bounding box center [314, 254] width 39 height 24
select select "**"
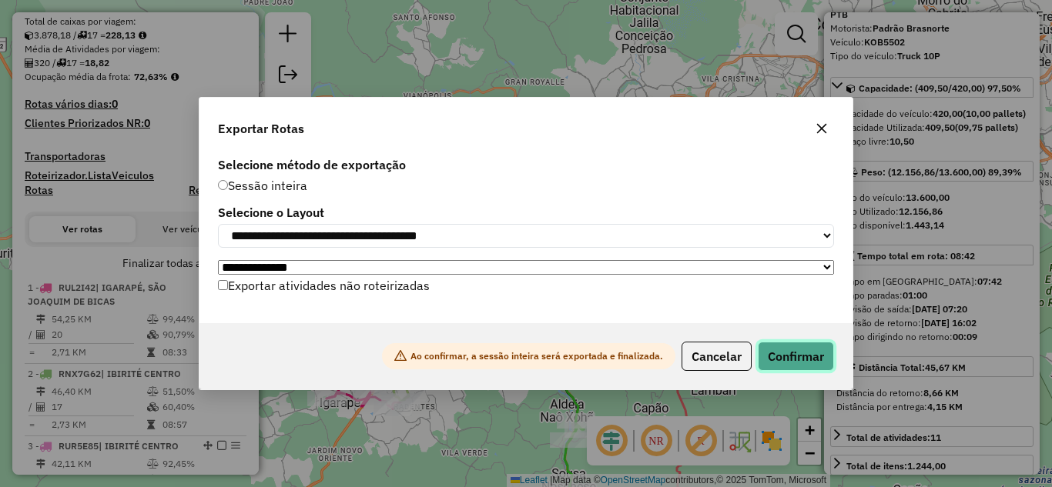
click at [780, 359] on button "Confirmar" at bounding box center [796, 356] width 76 height 29
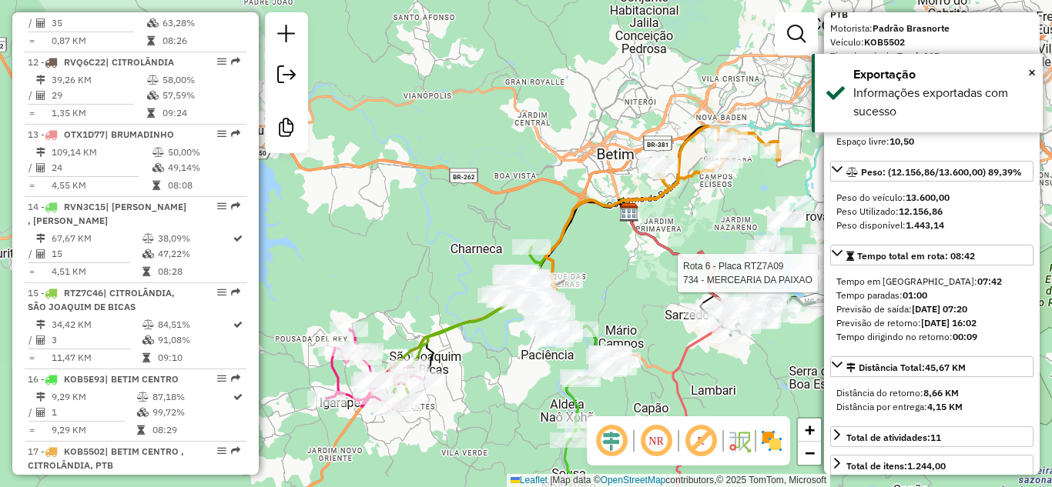
scroll to position [1489, 0]
